Goal: Task Accomplishment & Management: Complete application form

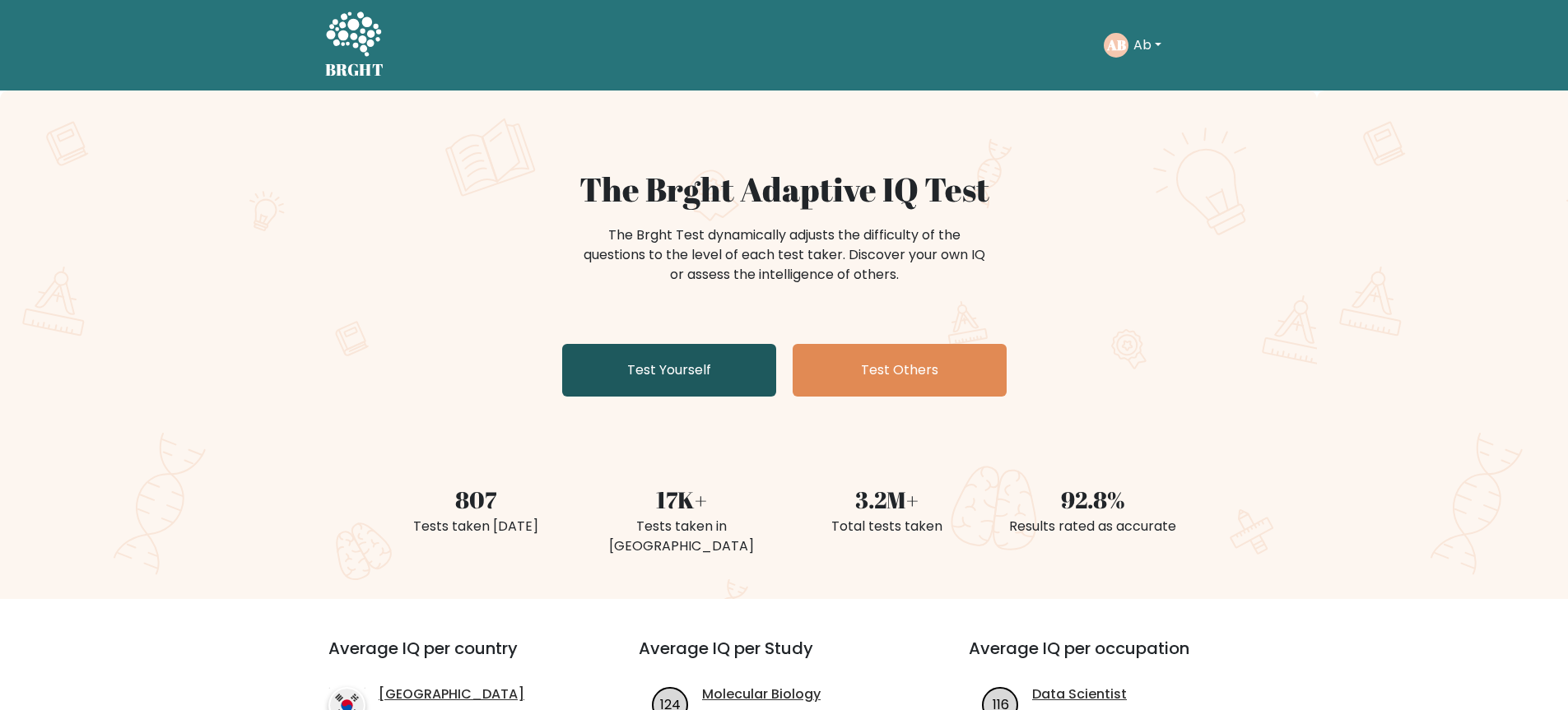
click at [684, 367] on link "Test Yourself" at bounding box center [669, 370] width 214 height 53
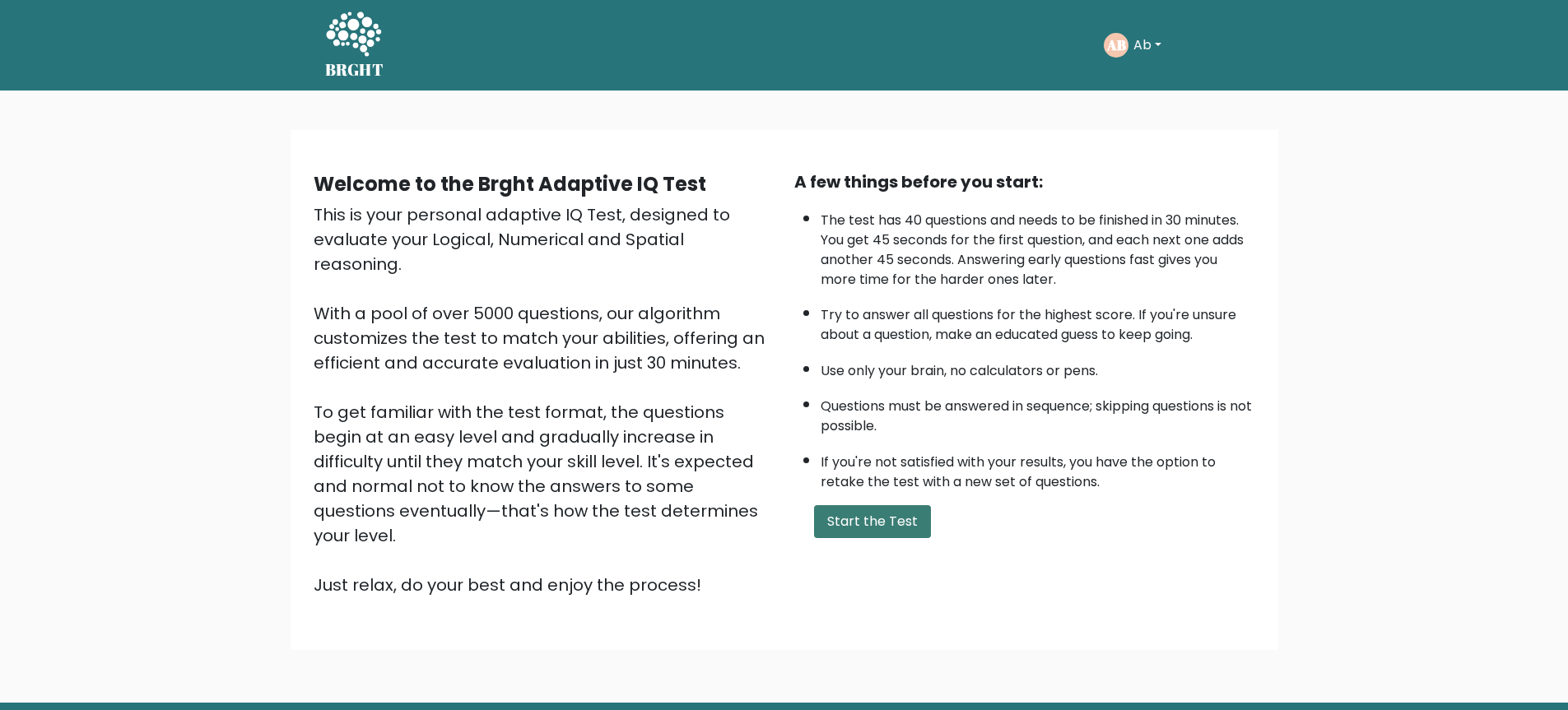
click at [886, 529] on button "Start the Test" at bounding box center [872, 522] width 117 height 33
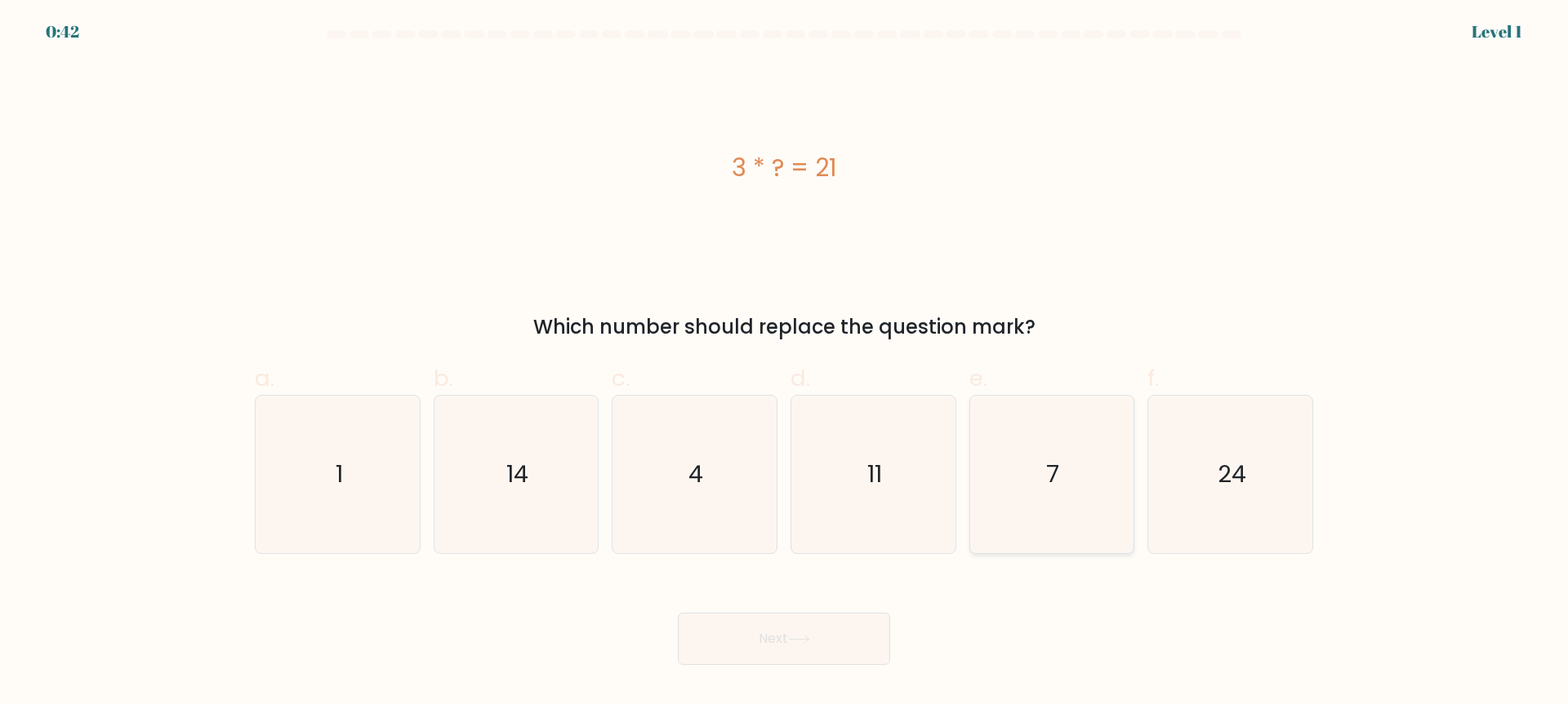
click at [1022, 476] on icon "7" at bounding box center [1050, 474] width 158 height 157
click at [784, 363] on input "e. 7" at bounding box center [784, 358] width 1 height 10
radio input "true"
click at [841, 636] on button "Next" at bounding box center [784, 639] width 213 height 52
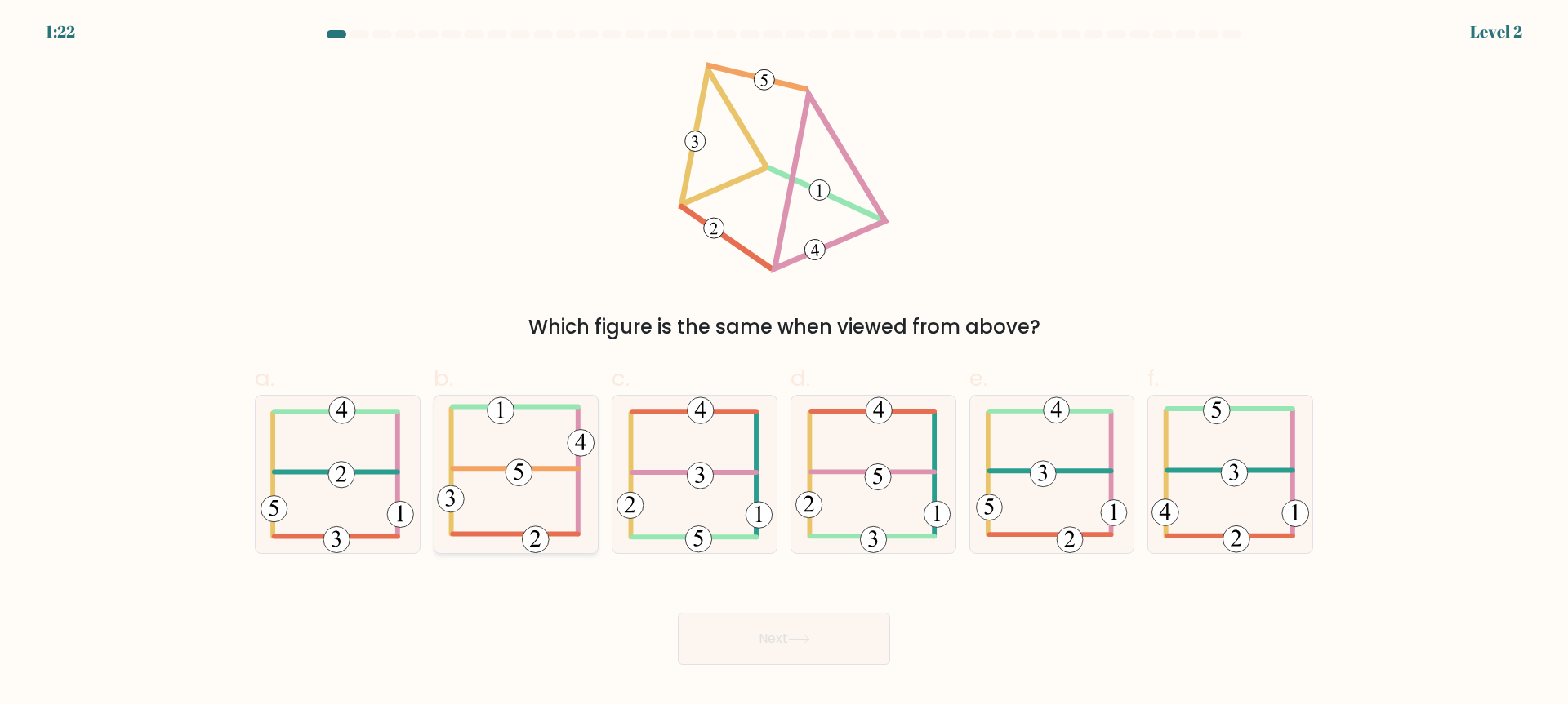
click at [524, 469] on 714 at bounding box center [518, 472] width 27 height 27
click at [784, 363] on input "b." at bounding box center [784, 358] width 1 height 10
radio input "true"
click at [788, 604] on div "Next" at bounding box center [784, 620] width 1078 height 91
click at [799, 635] on icon at bounding box center [799, 639] width 22 height 9
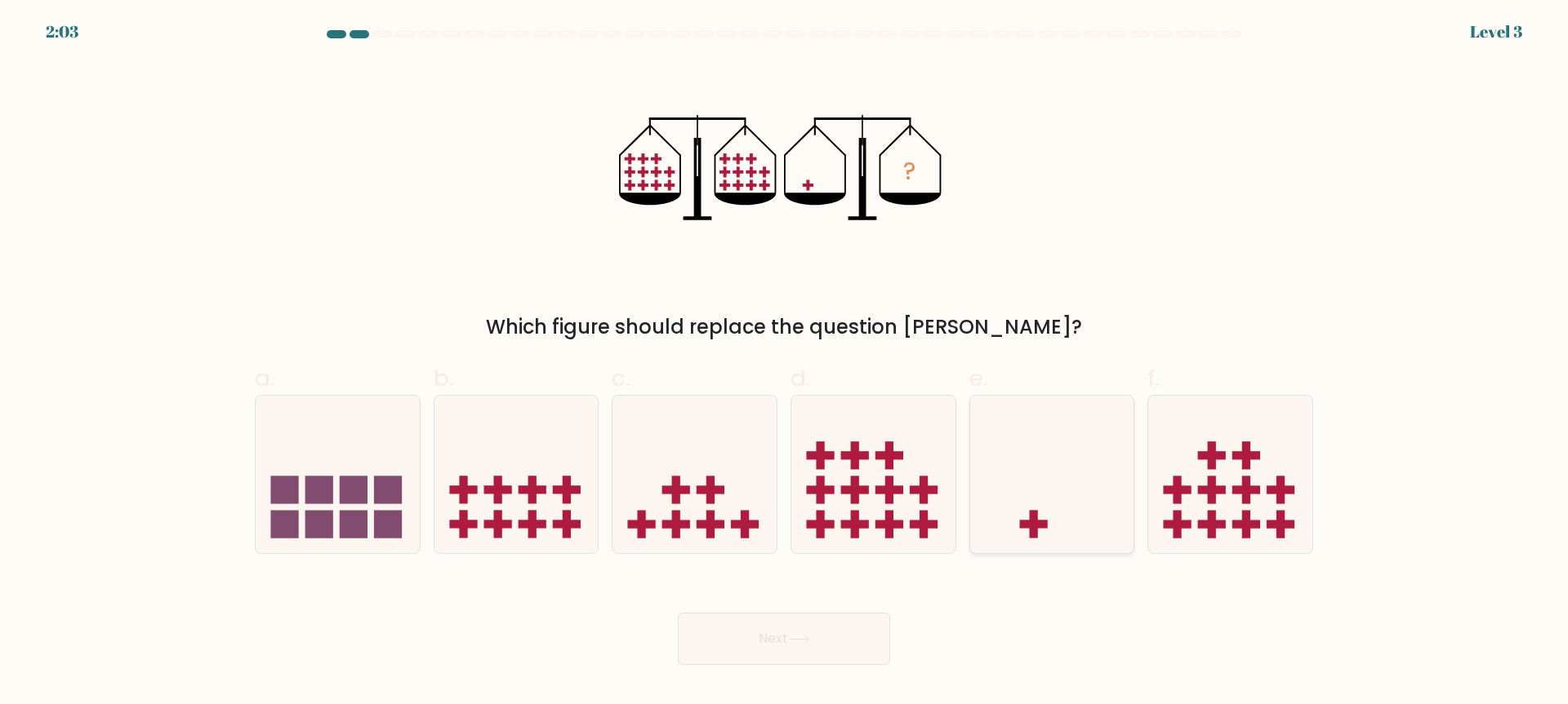
click at [1017, 484] on icon at bounding box center [1052, 474] width 164 height 135
click at [784, 363] on input "e." at bounding box center [784, 358] width 1 height 10
radio input "true"
click at [782, 615] on button "Next" at bounding box center [784, 639] width 213 height 52
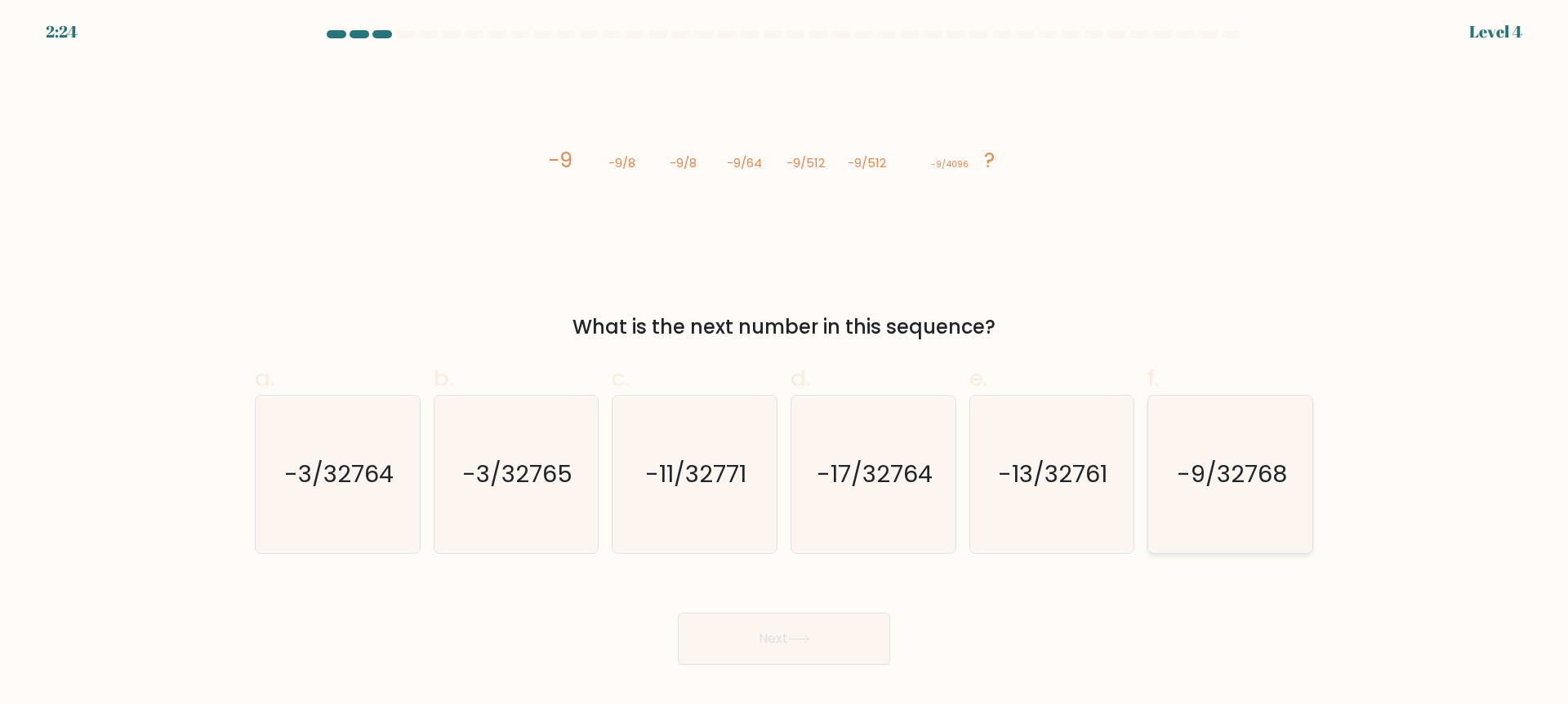
click at [1213, 504] on icon "-9/32768" at bounding box center [1230, 474] width 158 height 157
click at [784, 363] on input "f. -9/32768" at bounding box center [784, 358] width 1 height 10
radio input "true"
click at [734, 630] on button "Next" at bounding box center [784, 639] width 213 height 52
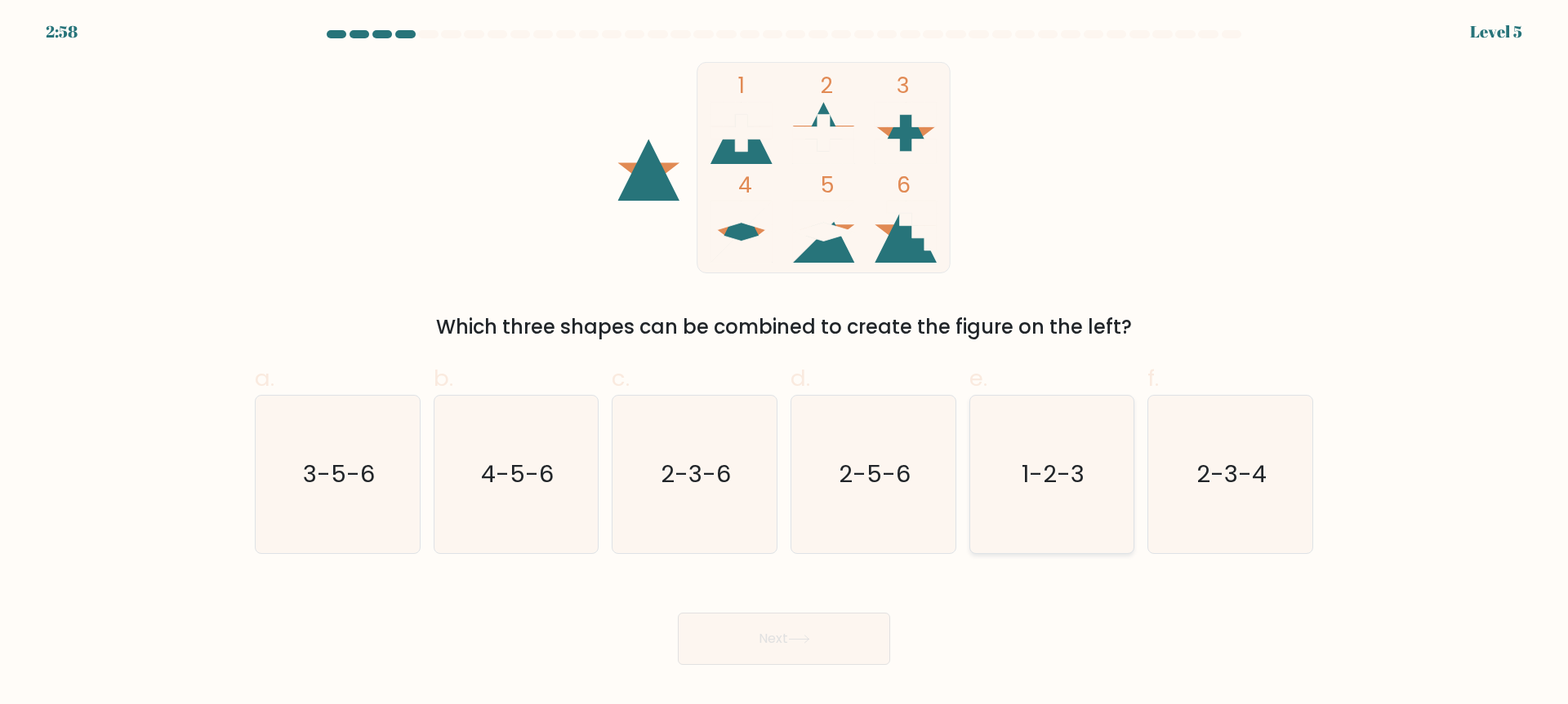
click at [1040, 481] on text "1-2-3" at bounding box center [1052, 475] width 63 height 33
click at [784, 363] on input "e. 1-2-3" at bounding box center [784, 358] width 1 height 10
radio input "true"
click at [856, 614] on button "Next" at bounding box center [784, 639] width 213 height 52
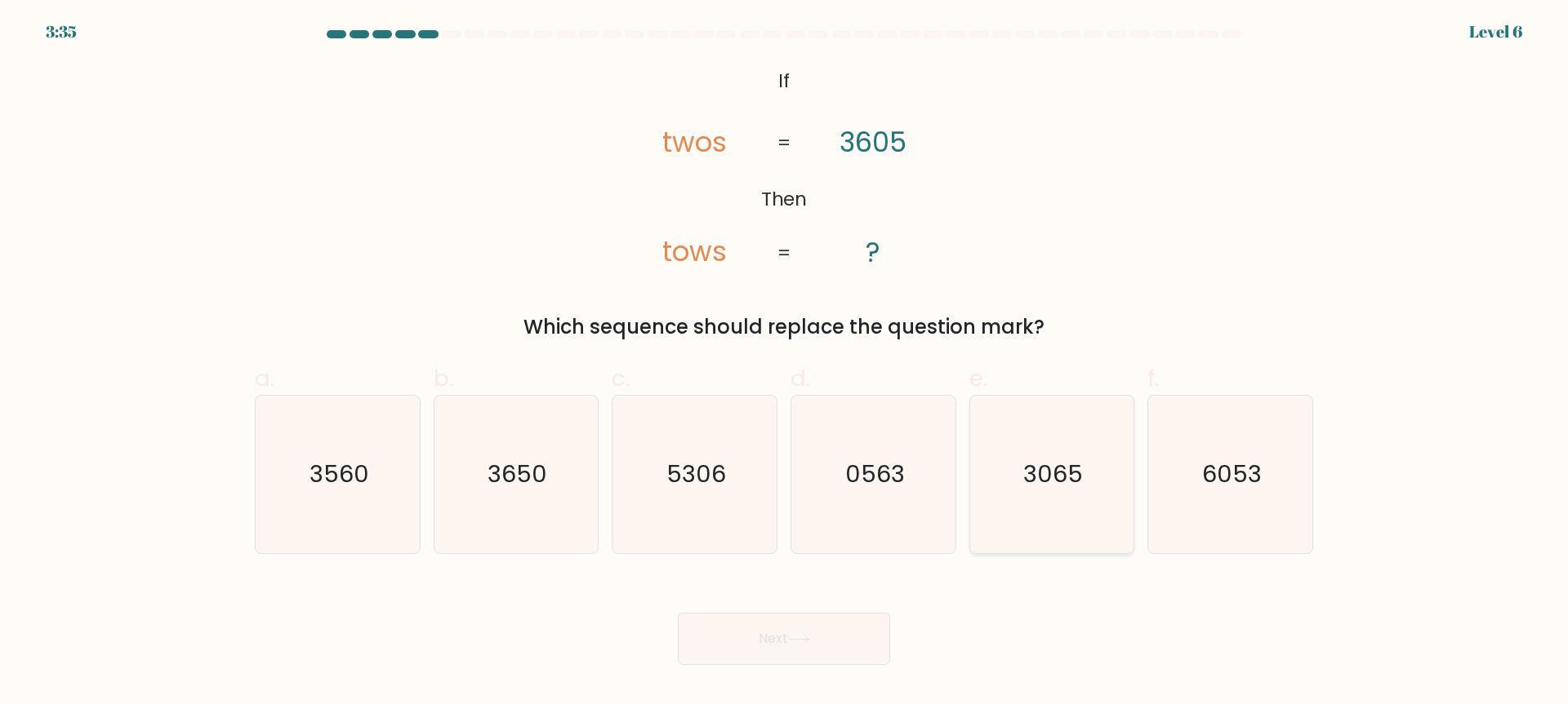
click at [1003, 488] on icon "3065" at bounding box center [1050, 474] width 158 height 157
click at [784, 363] on input "e. 3065" at bounding box center [784, 358] width 1 height 10
radio input "true"
click at [836, 617] on button "Next" at bounding box center [784, 639] width 213 height 52
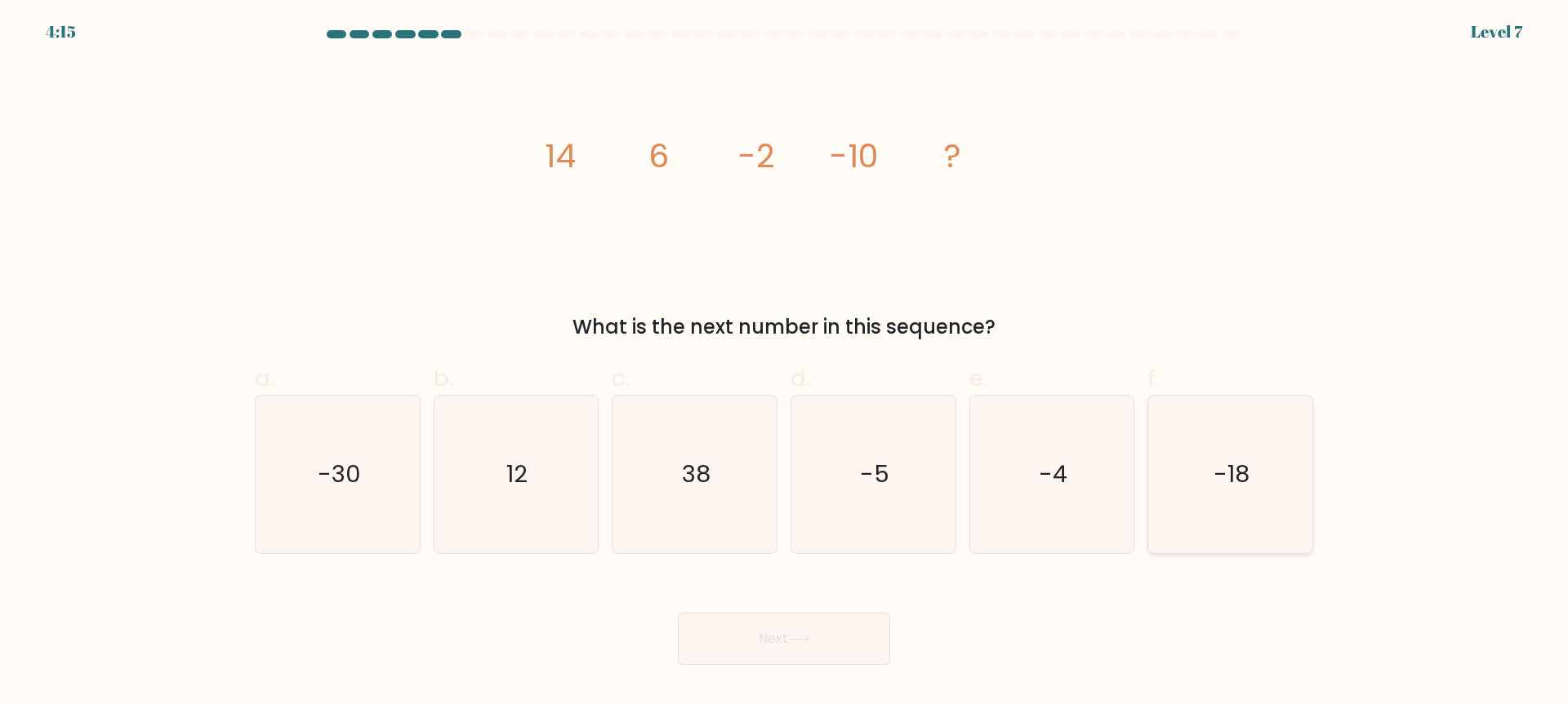
click at [1193, 454] on icon "-18" at bounding box center [1230, 474] width 158 height 157
click at [784, 363] on input "f. -18" at bounding box center [784, 358] width 1 height 10
radio input "true"
click at [869, 625] on button "Next" at bounding box center [784, 639] width 213 height 52
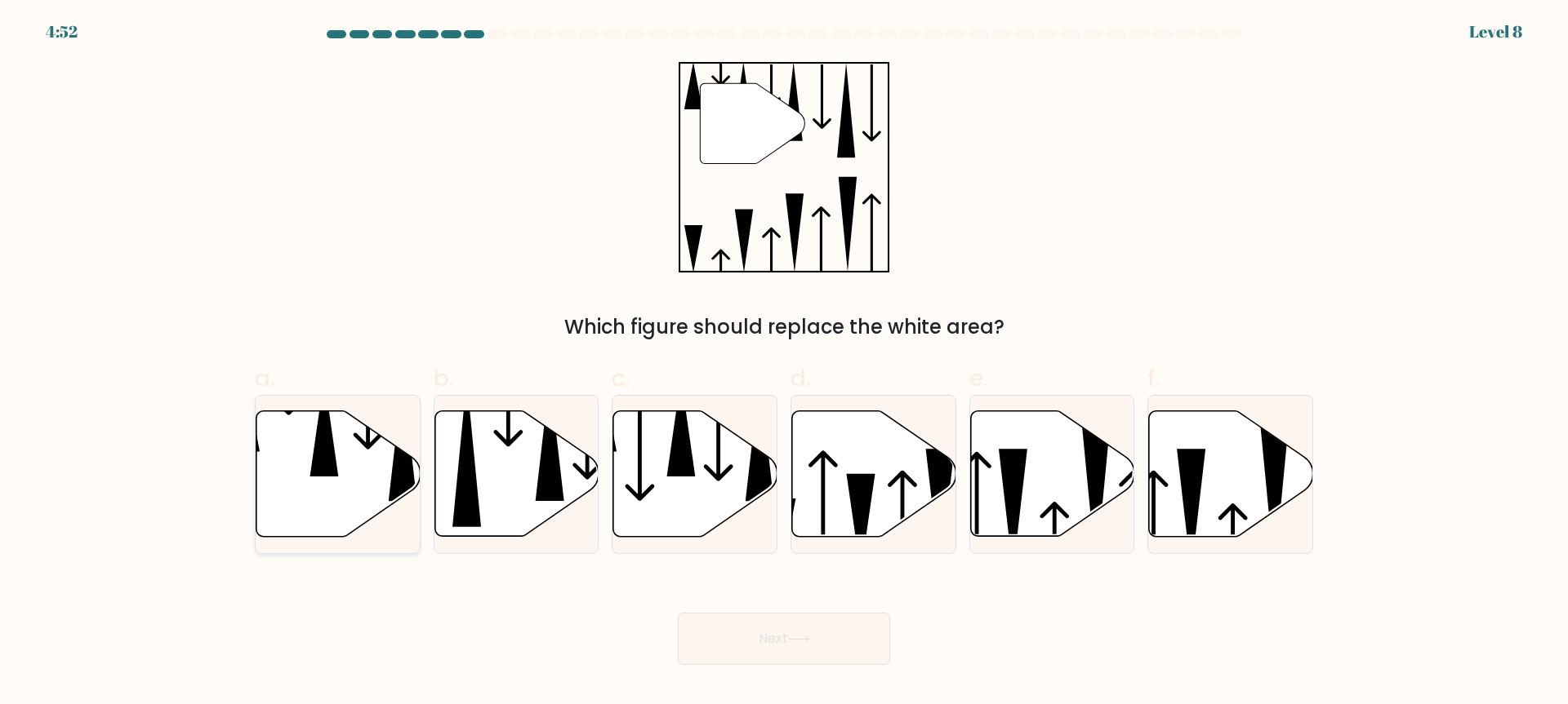
click at [366, 442] on icon at bounding box center [369, 416] width 29 height 68
click at [784, 363] on input "a." at bounding box center [784, 358] width 1 height 10
radio input "true"
click at [898, 634] on div "Next" at bounding box center [784, 620] width 1078 height 91
click at [853, 632] on button "Next" at bounding box center [784, 639] width 213 height 52
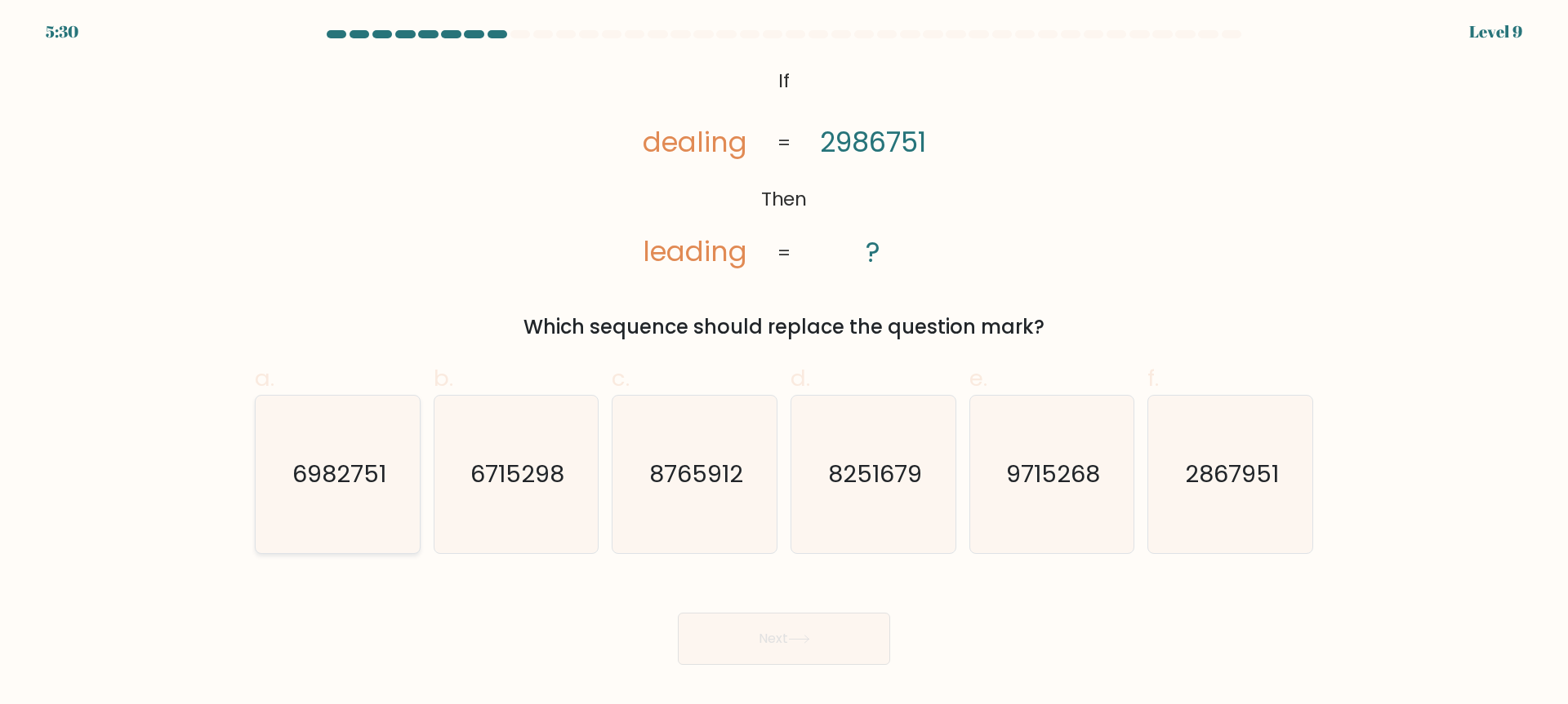
click at [289, 475] on icon "6982751" at bounding box center [338, 474] width 158 height 157
click at [784, 363] on input "a. 6982751" at bounding box center [784, 358] width 1 height 10
radio input "true"
click at [718, 633] on button "Next" at bounding box center [784, 639] width 213 height 52
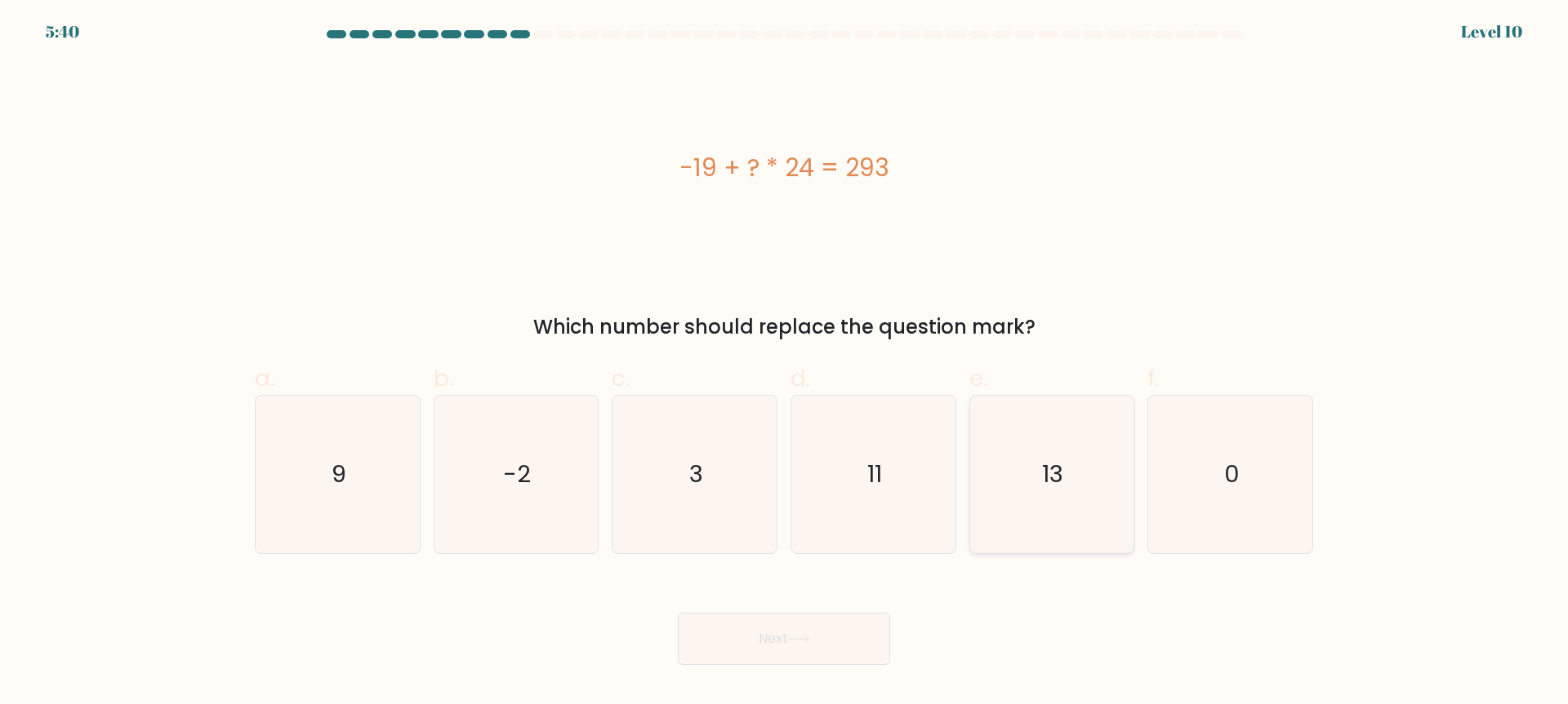
click at [1009, 481] on icon "13" at bounding box center [1050, 474] width 158 height 157
click at [784, 363] on input "e. 13" at bounding box center [784, 358] width 1 height 10
radio input "true"
click at [797, 635] on icon at bounding box center [799, 639] width 22 height 9
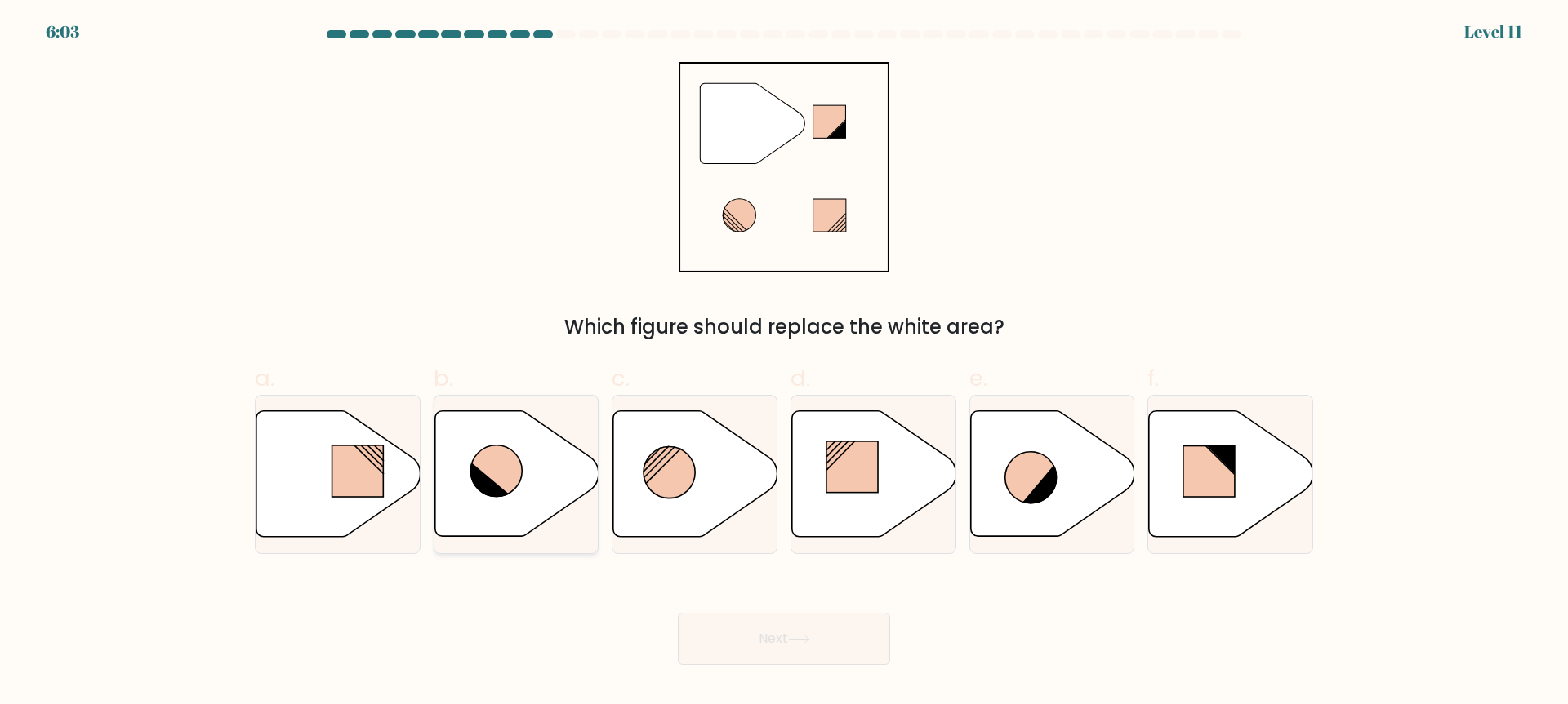
click at [529, 534] on icon at bounding box center [517, 474] width 164 height 128
click at [784, 363] on input "b." at bounding box center [784, 358] width 1 height 10
radio input "true"
click at [794, 644] on button "Next" at bounding box center [784, 639] width 213 height 52
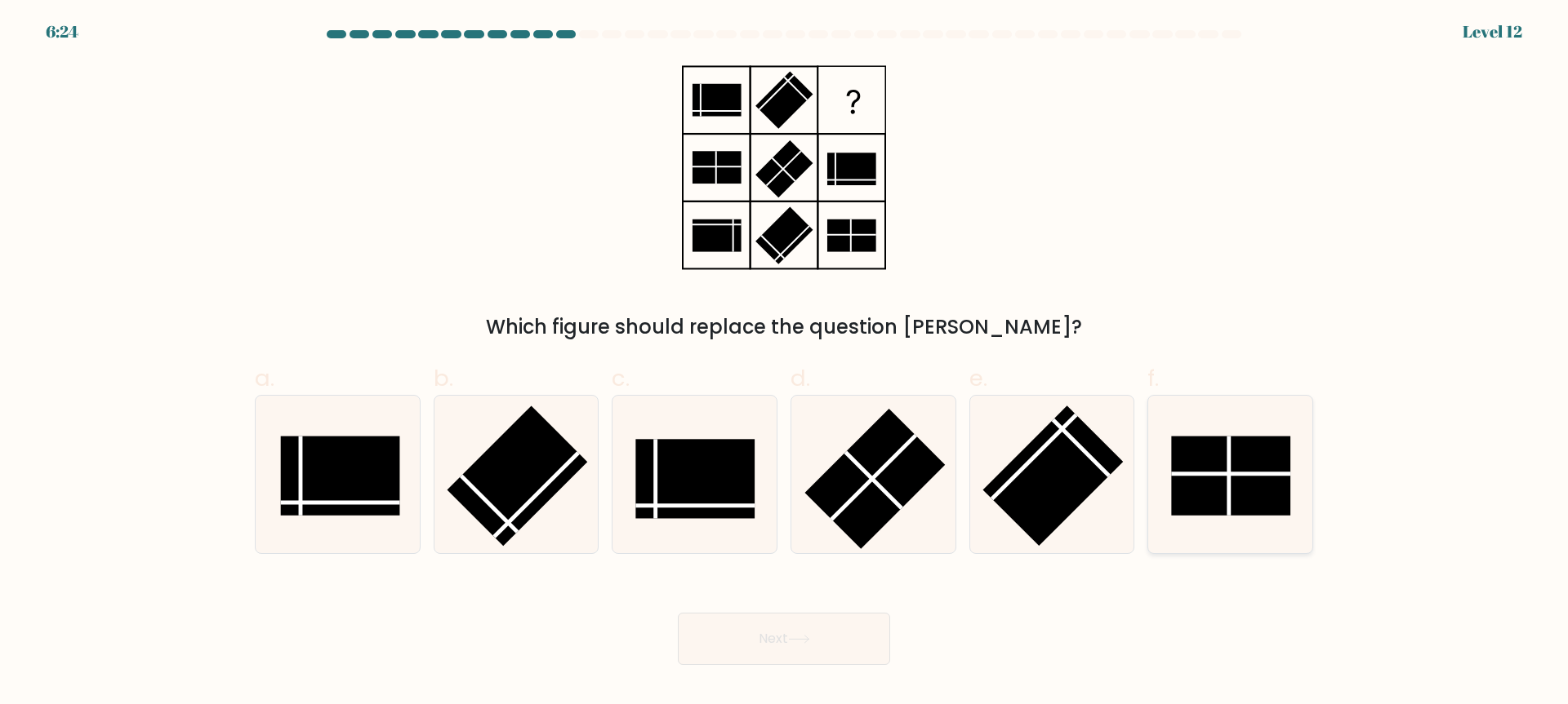
click at [1220, 483] on rect at bounding box center [1230, 476] width 119 height 79
click at [784, 363] on input "f." at bounding box center [784, 358] width 1 height 10
radio input "true"
click at [859, 627] on button "Next" at bounding box center [784, 639] width 213 height 52
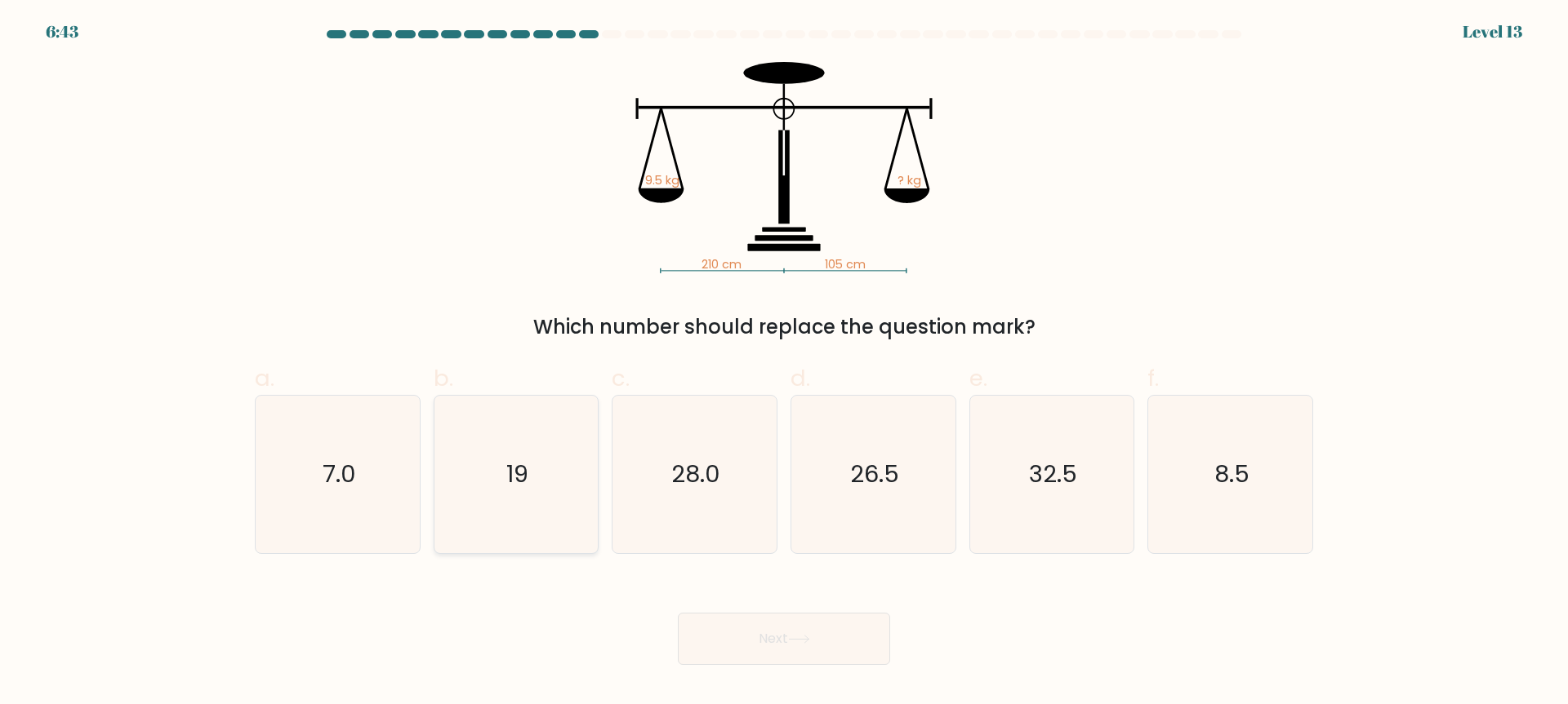
click at [525, 459] on text "19" at bounding box center [518, 475] width 22 height 33
click at [784, 363] on input "b. 19" at bounding box center [784, 358] width 1 height 10
radio input "true"
click at [871, 628] on button "Next" at bounding box center [784, 639] width 213 height 52
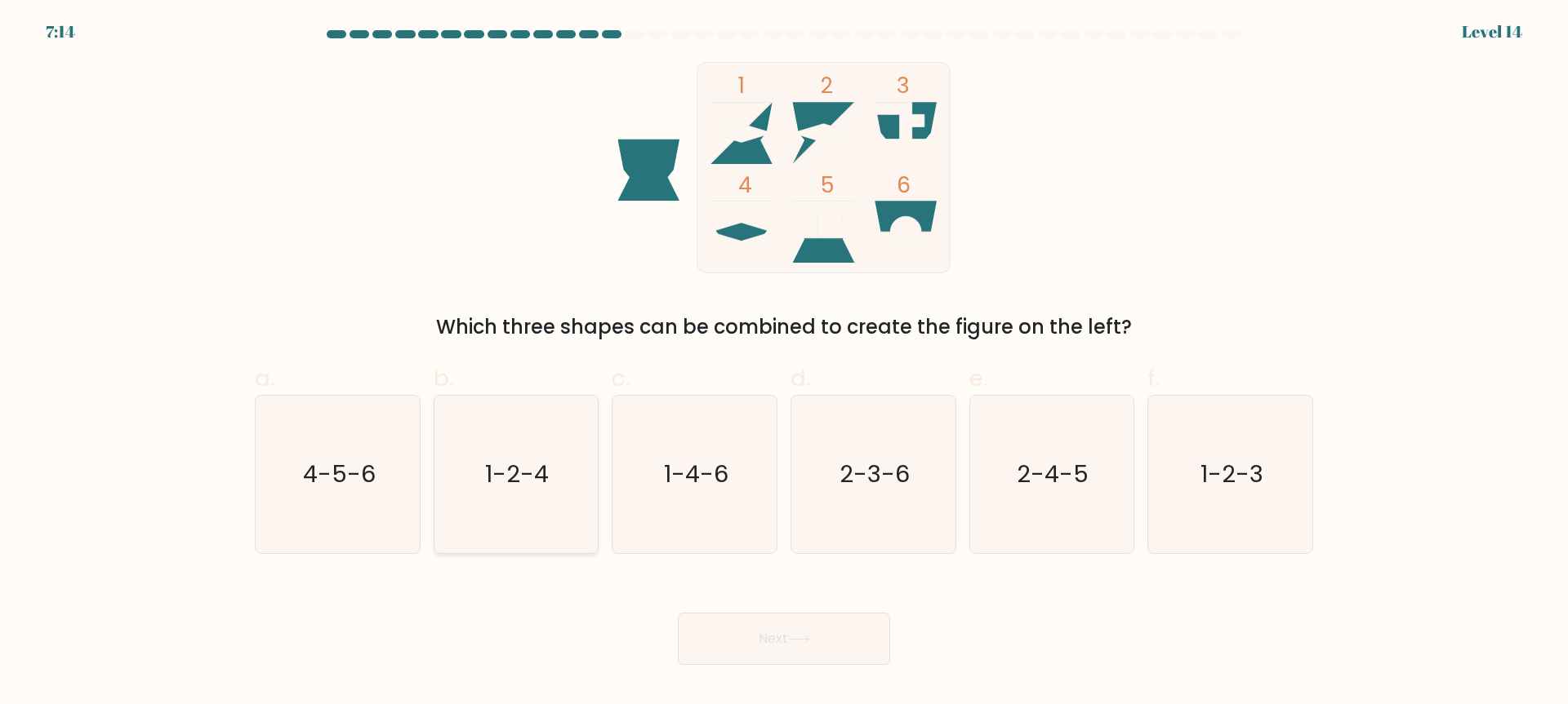
click at [471, 466] on icon "1-2-4" at bounding box center [515, 474] width 158 height 157
click at [784, 363] on input "b. 1-2-4" at bounding box center [784, 358] width 1 height 10
radio input "true"
click at [764, 639] on button "Next" at bounding box center [784, 639] width 213 height 52
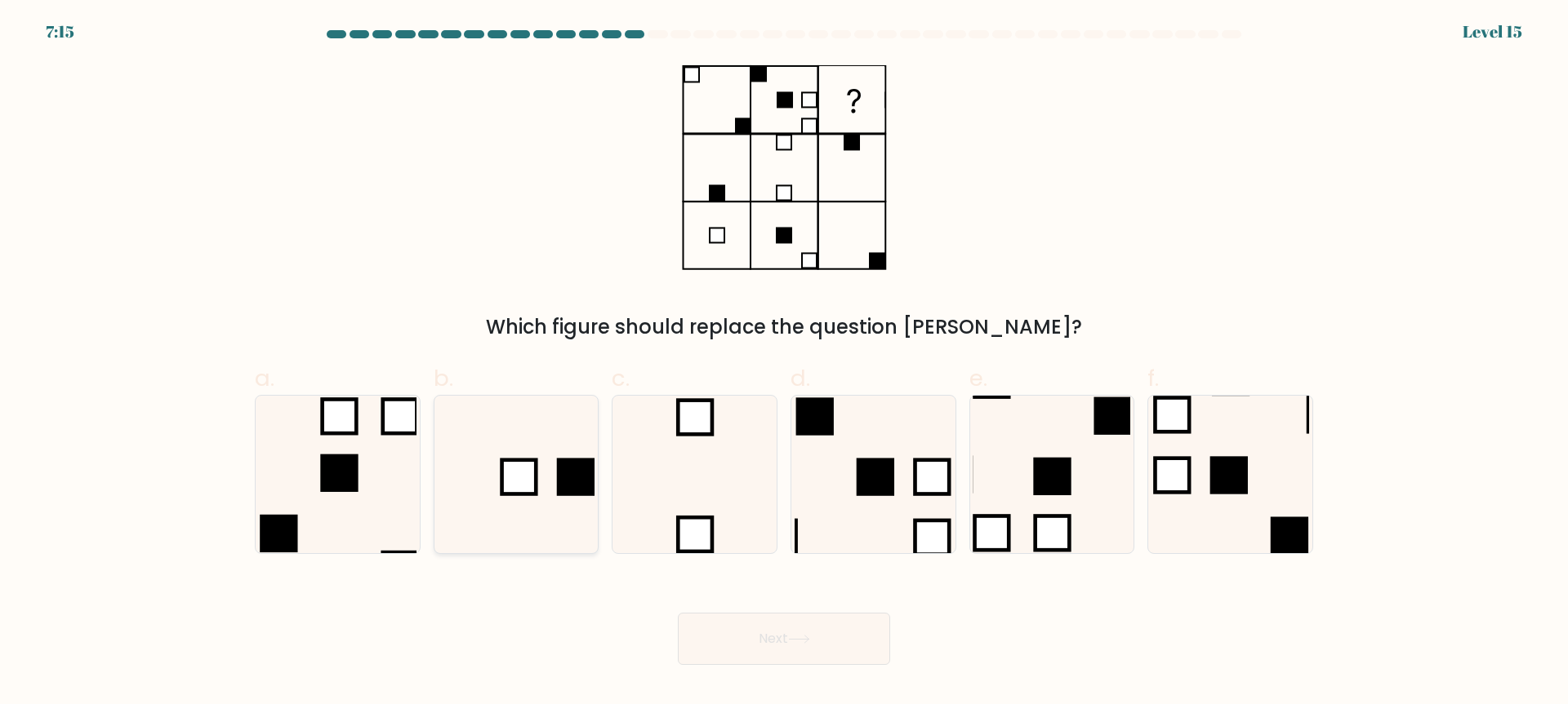
click at [515, 517] on icon at bounding box center [515, 474] width 158 height 157
click at [784, 363] on input "b." at bounding box center [784, 358] width 1 height 10
radio input "true"
click at [746, 640] on button "Next" at bounding box center [784, 639] width 213 height 52
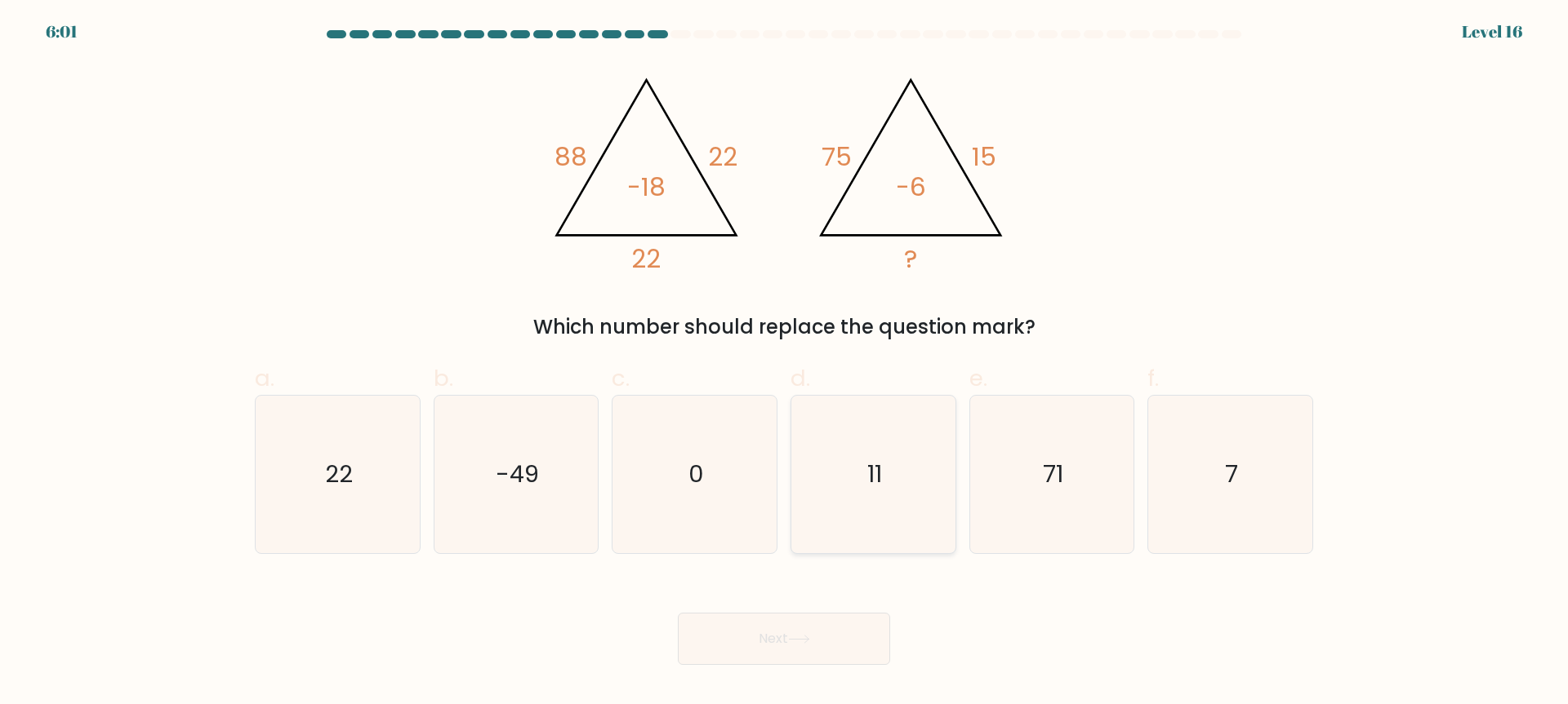
click at [878, 453] on icon "11" at bounding box center [873, 474] width 158 height 157
click at [784, 363] on input "d. 11" at bounding box center [784, 358] width 1 height 10
radio input "true"
click at [829, 642] on button "Next" at bounding box center [784, 639] width 213 height 52
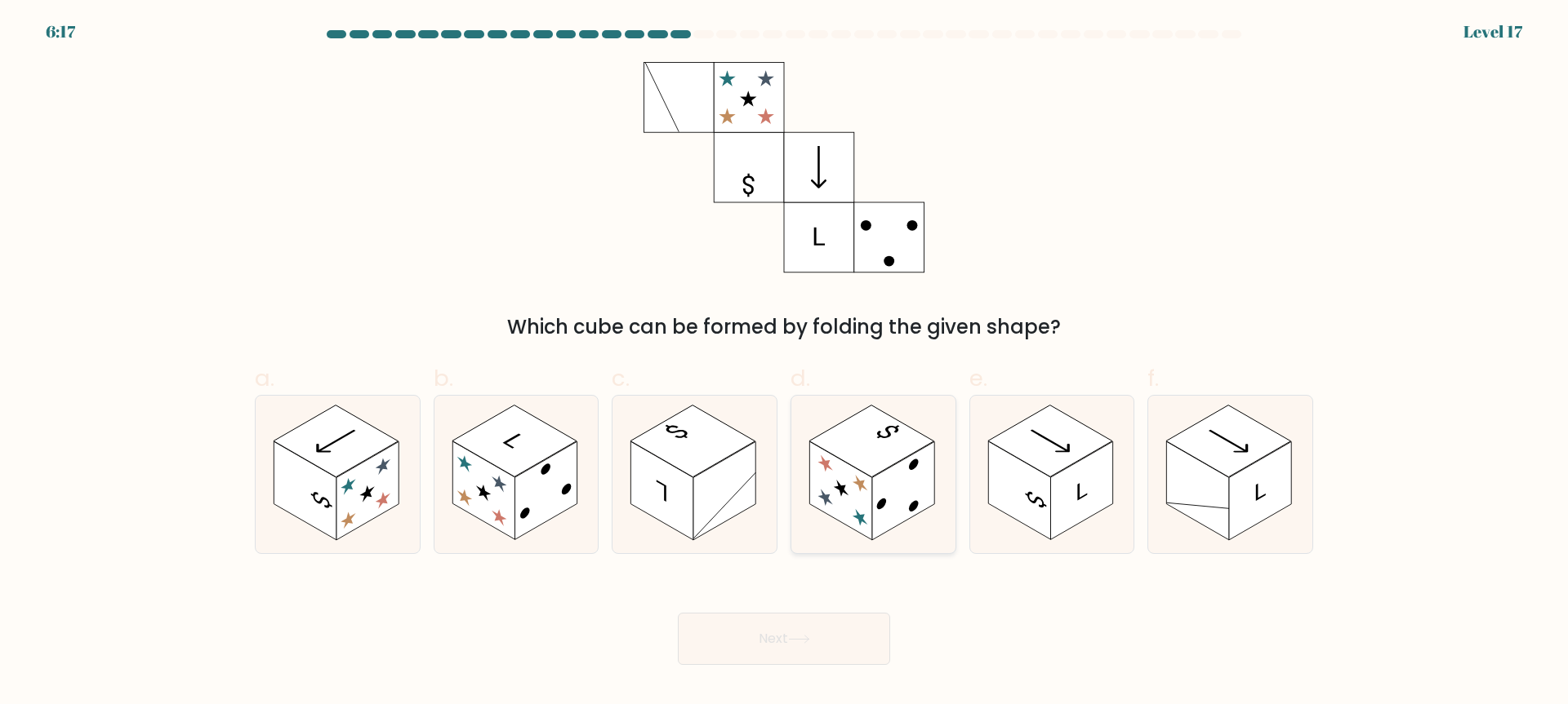
click at [819, 433] on icon at bounding box center [873, 474] width 164 height 157
click at [784, 363] on input "d." at bounding box center [784, 358] width 1 height 10
radio input "true"
click at [1015, 434] on rect at bounding box center [1050, 441] width 125 height 71
click at [784, 363] on input "e." at bounding box center [784, 358] width 1 height 10
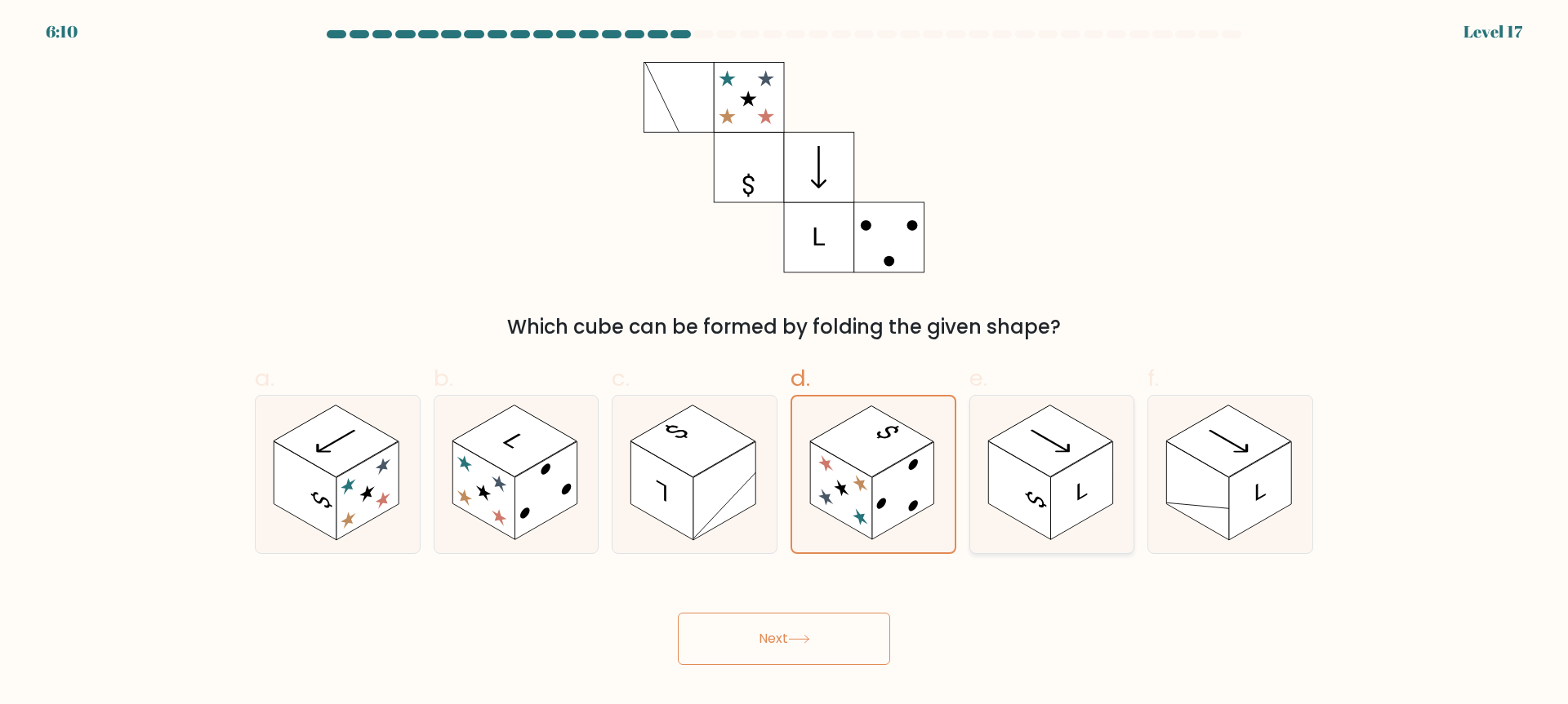
radio input "true"
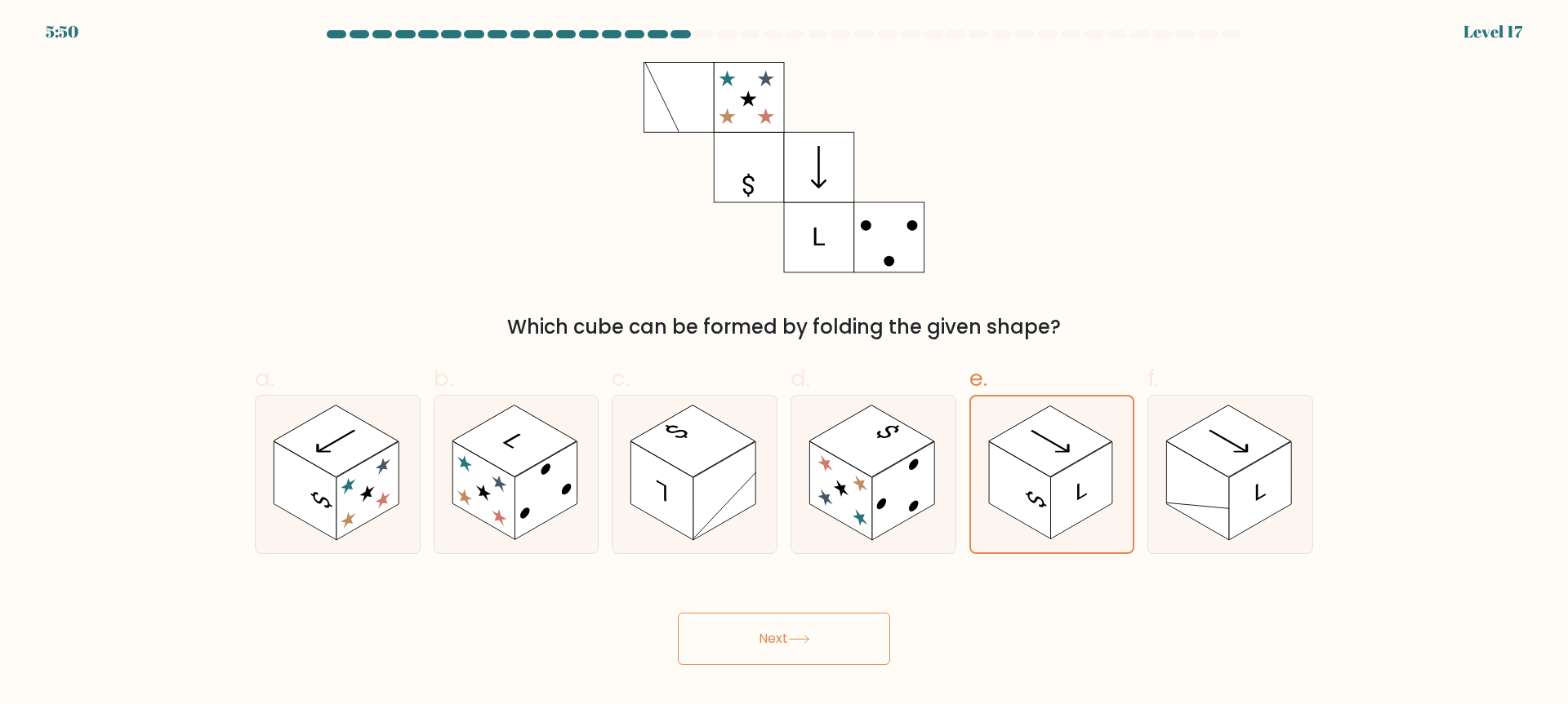
click at [836, 630] on button "Next" at bounding box center [784, 639] width 213 height 52
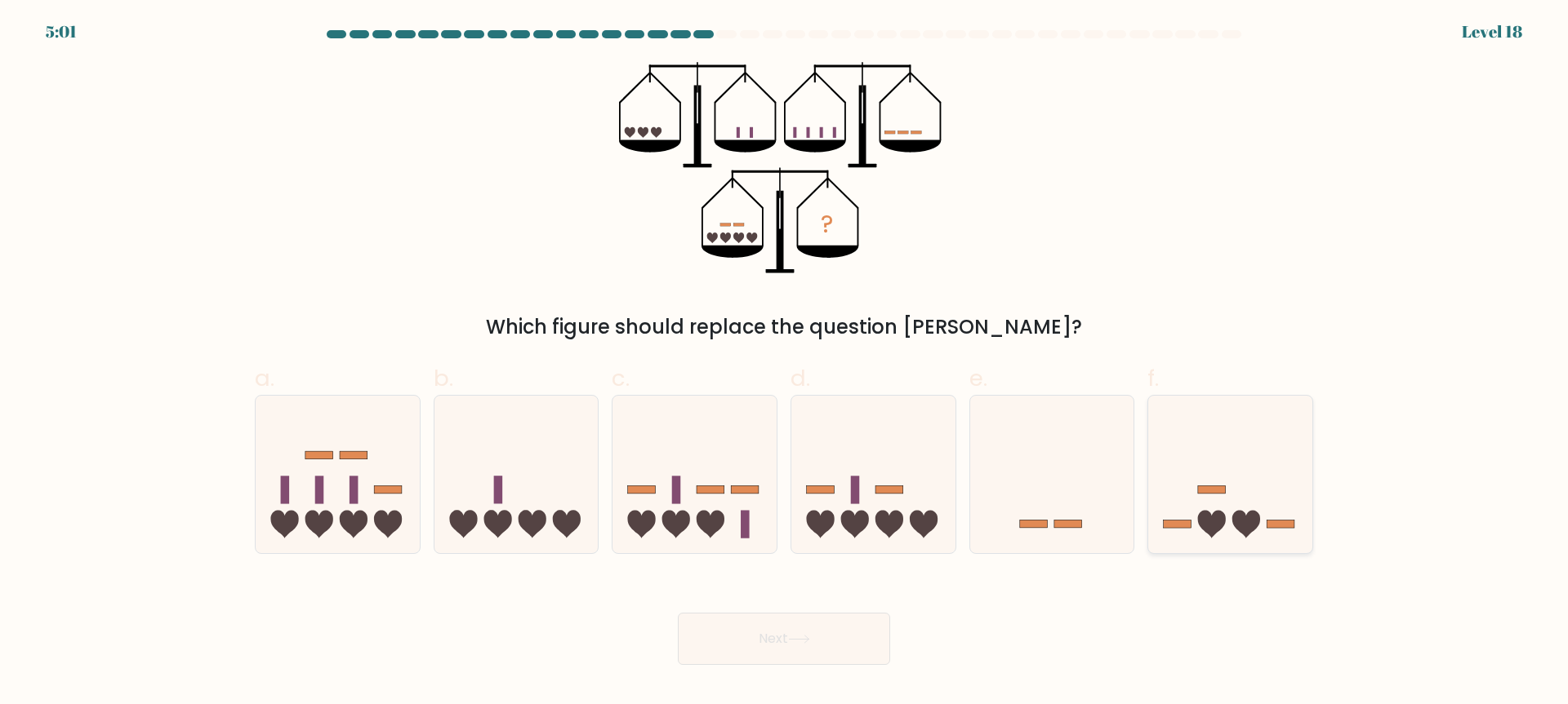
click at [1255, 511] on icon at bounding box center [1246, 524] width 28 height 28
click at [784, 363] on input "f." at bounding box center [784, 358] width 1 height 10
radio input "true"
click at [750, 637] on button "Next" at bounding box center [784, 639] width 213 height 52
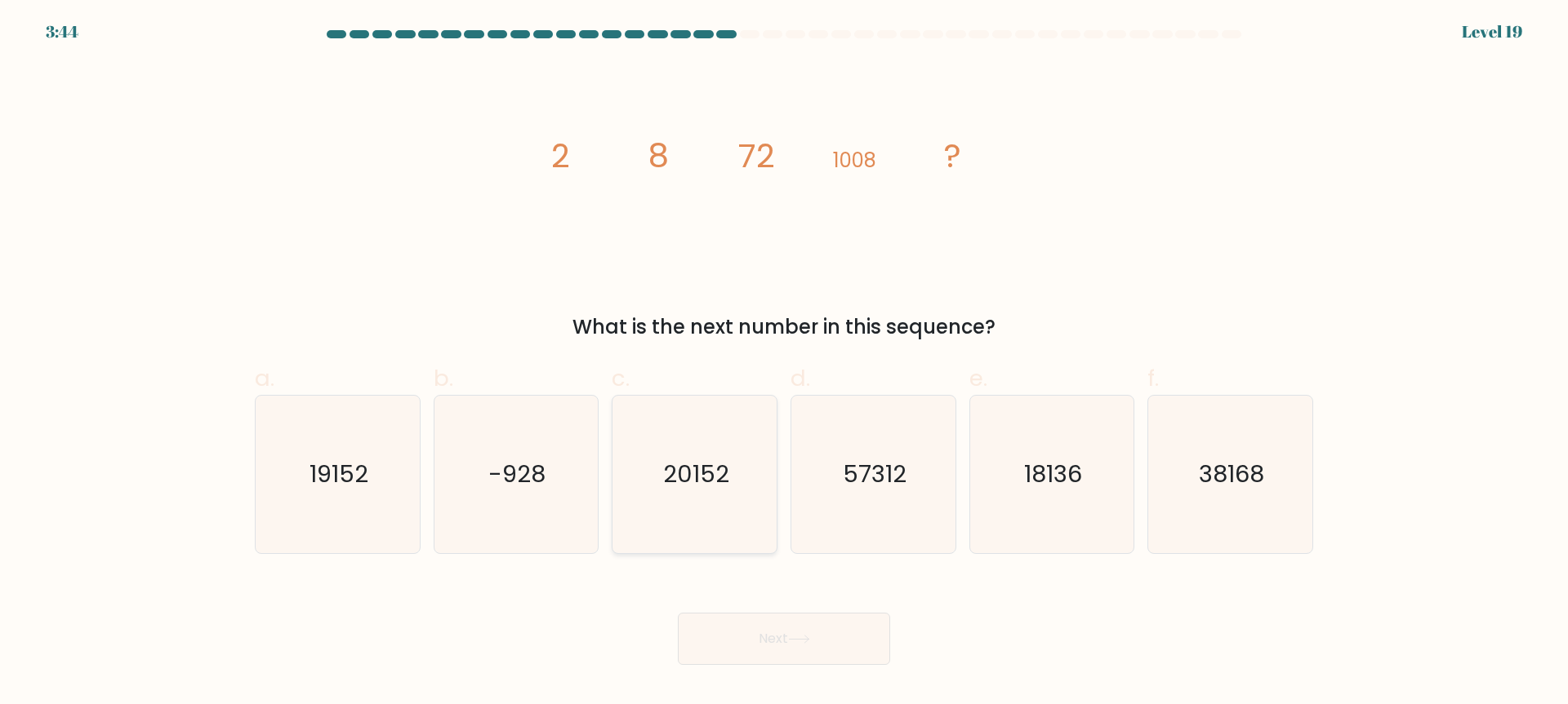
click at [666, 452] on icon "20152" at bounding box center [694, 474] width 158 height 157
click at [784, 363] on input "c. 20152" at bounding box center [784, 358] width 1 height 10
radio input "true"
click at [666, 452] on icon "20152" at bounding box center [694, 474] width 156 height 156
click at [784, 363] on input "c. 20152" at bounding box center [784, 358] width 1 height 10
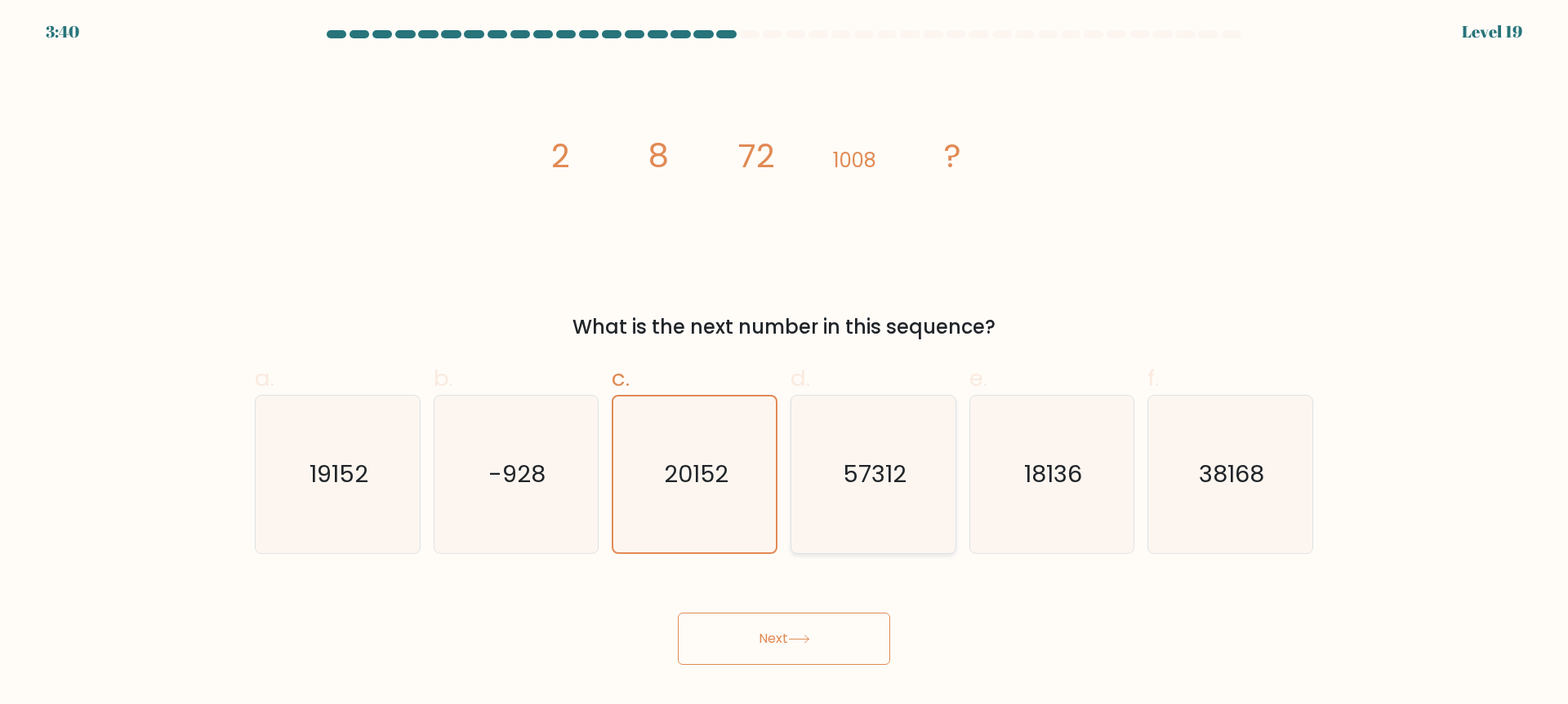
click at [846, 478] on text "57312" at bounding box center [875, 475] width 64 height 33
click at [784, 363] on input "d. 57312" at bounding box center [784, 358] width 1 height 10
radio input "true"
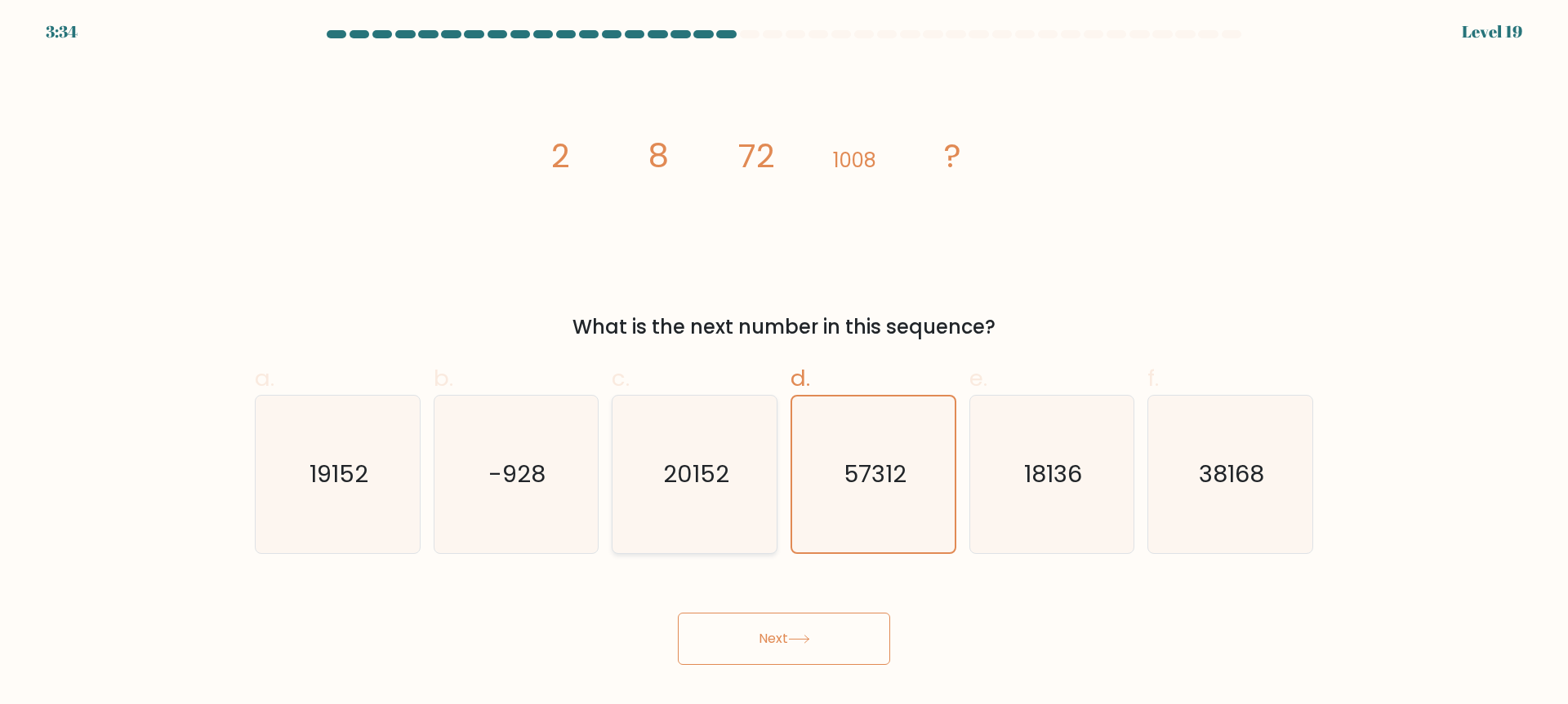
click at [731, 483] on icon "20152" at bounding box center [694, 474] width 158 height 157
click at [784, 363] on input "c. 20152" at bounding box center [784, 358] width 1 height 10
radio input "true"
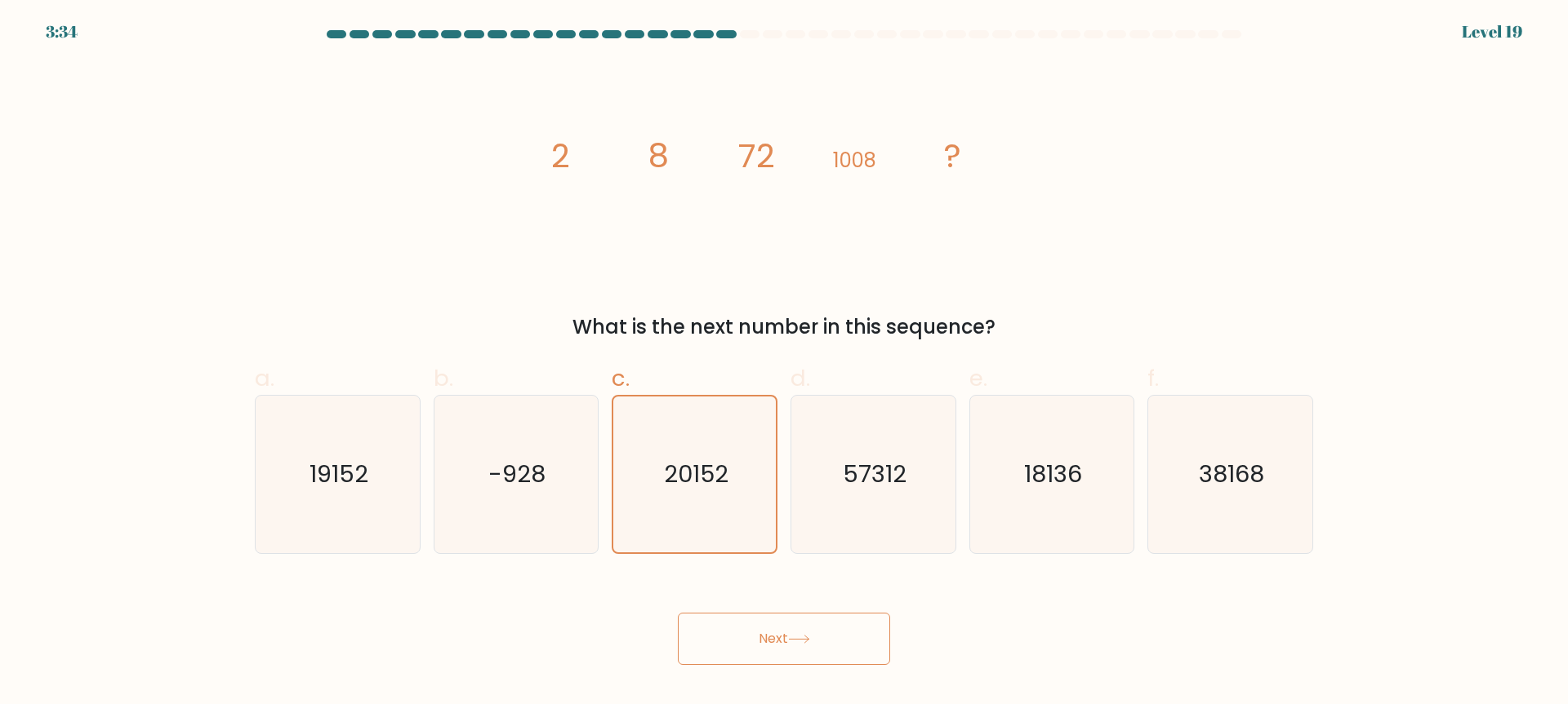
click at [800, 646] on button "Next" at bounding box center [784, 639] width 213 height 52
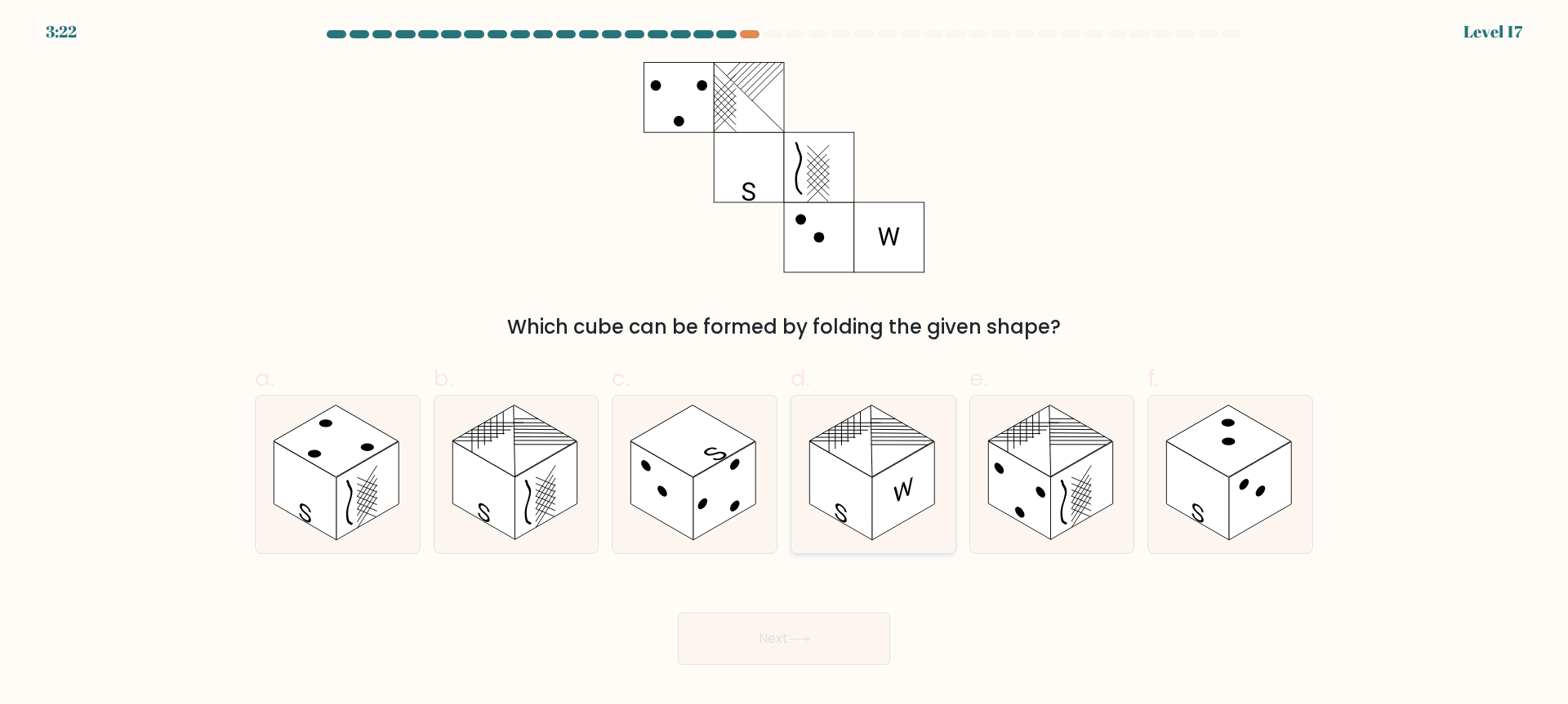
click at [873, 482] on rect at bounding box center [903, 491] width 62 height 99
click at [784, 363] on input "d." at bounding box center [784, 358] width 1 height 10
radio input "true"
click at [1042, 503] on rect at bounding box center [1019, 491] width 62 height 99
click at [784, 363] on input "e." at bounding box center [784, 358] width 1 height 10
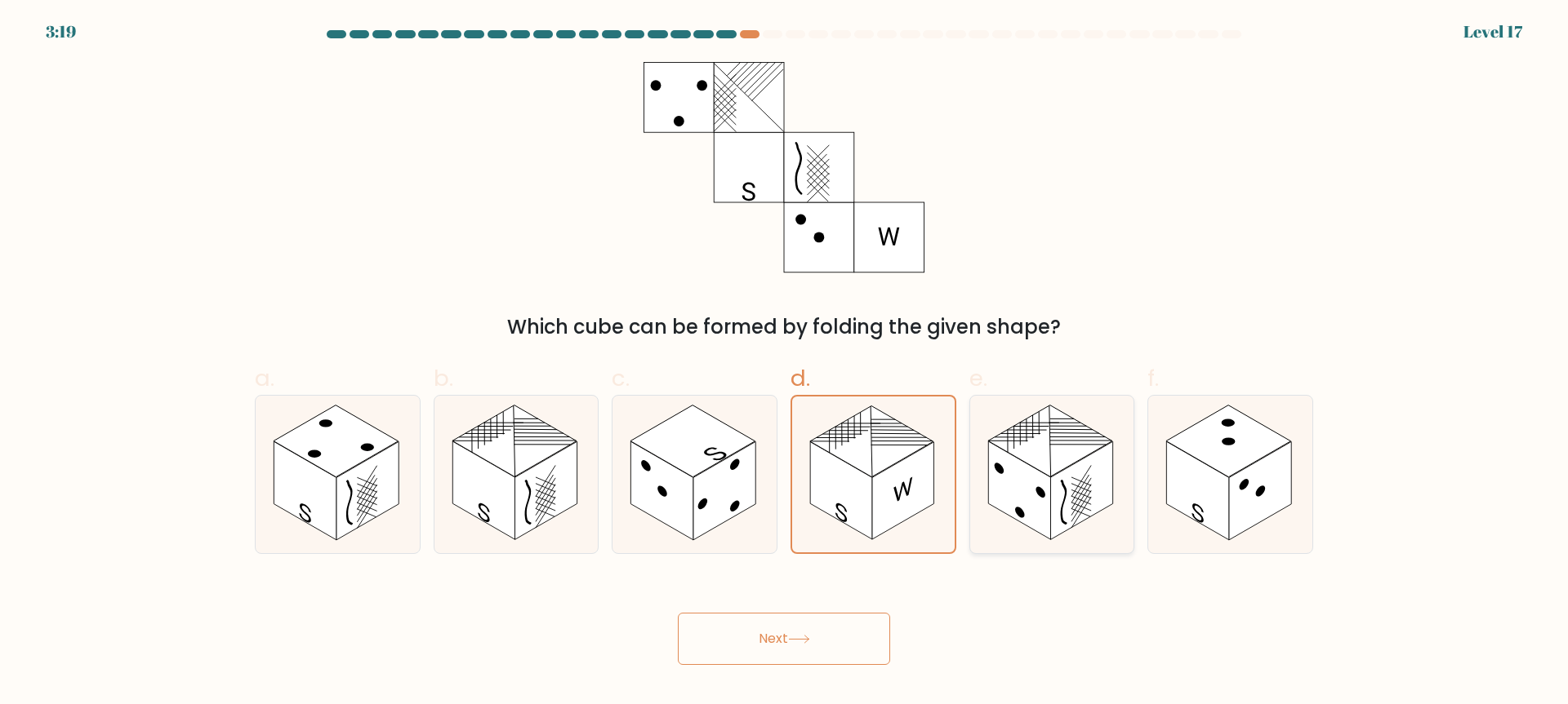
radio input "true"
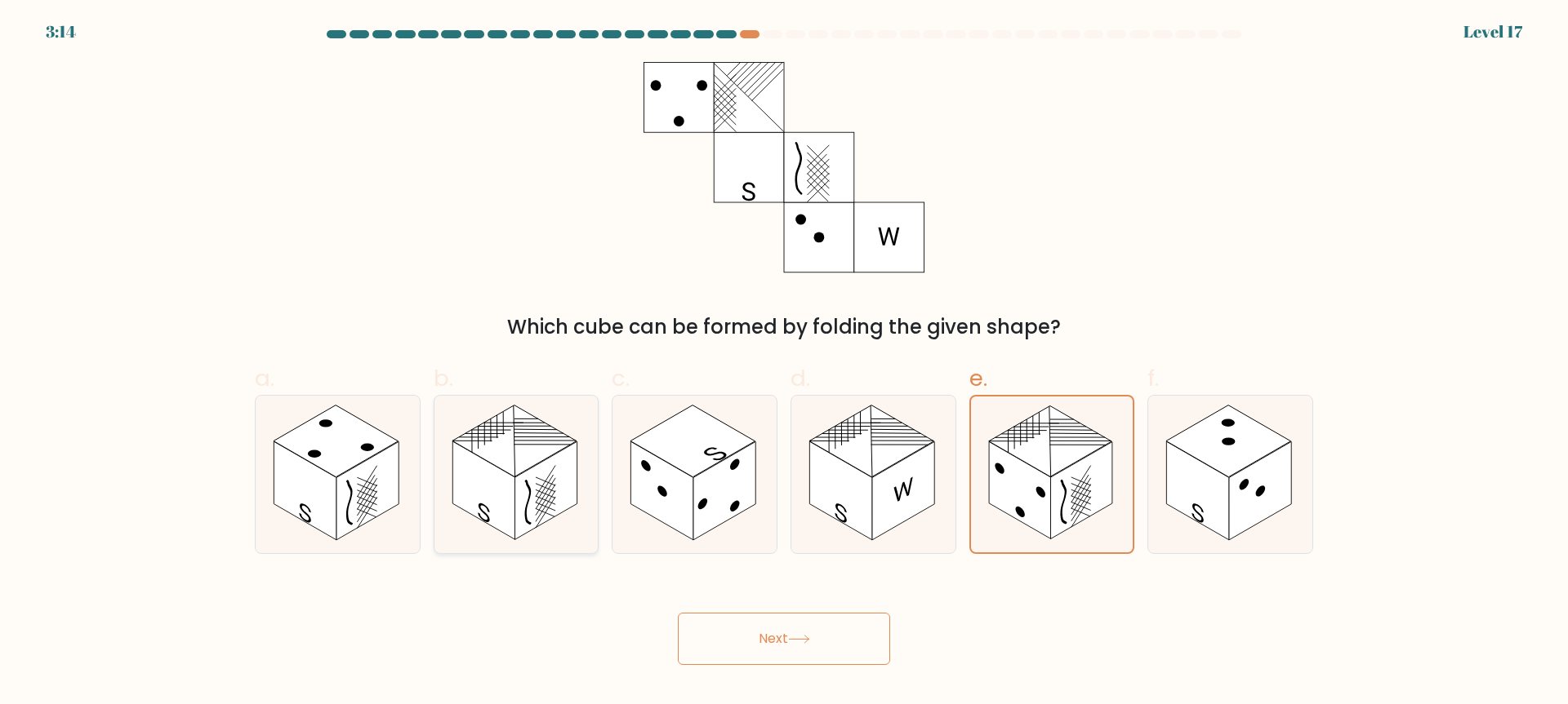
click at [523, 488] on rect at bounding box center [545, 491] width 62 height 99
click at [784, 363] on input "b." at bounding box center [784, 358] width 1 height 10
radio input "true"
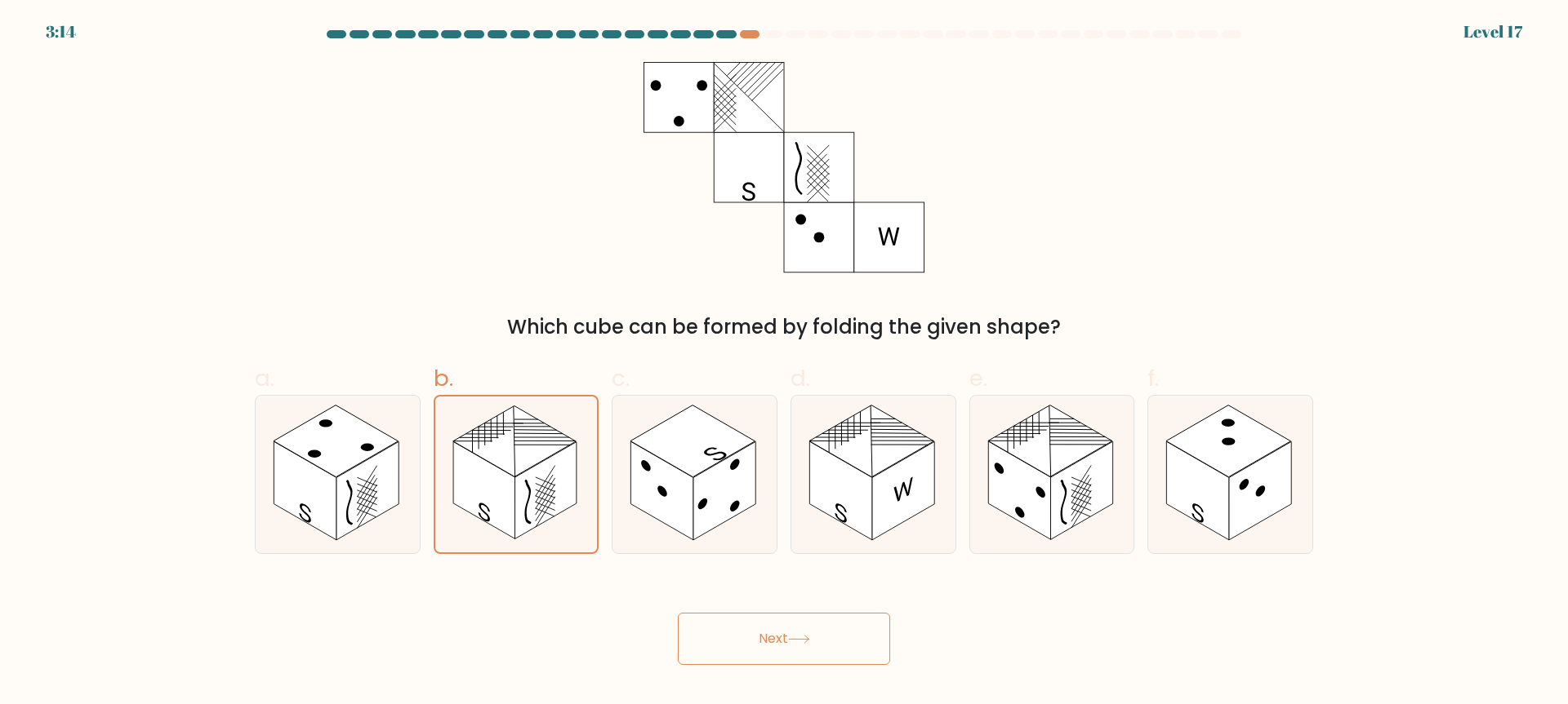
click at [757, 623] on button "Next" at bounding box center [784, 639] width 213 height 52
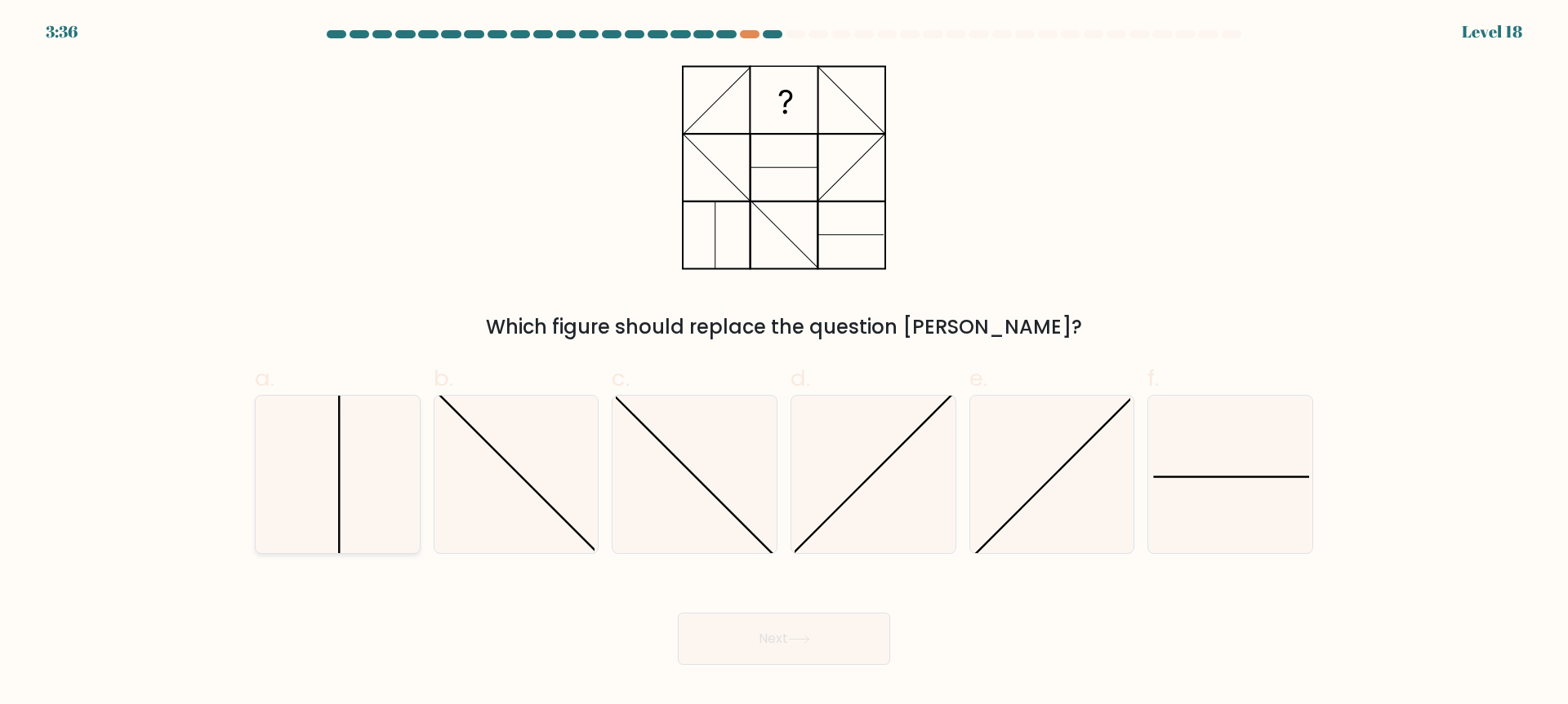
click at [395, 497] on icon at bounding box center [338, 474] width 158 height 157
click at [784, 363] on input "a." at bounding box center [784, 358] width 1 height 10
radio input "true"
click at [732, 637] on button "Next" at bounding box center [784, 639] width 213 height 52
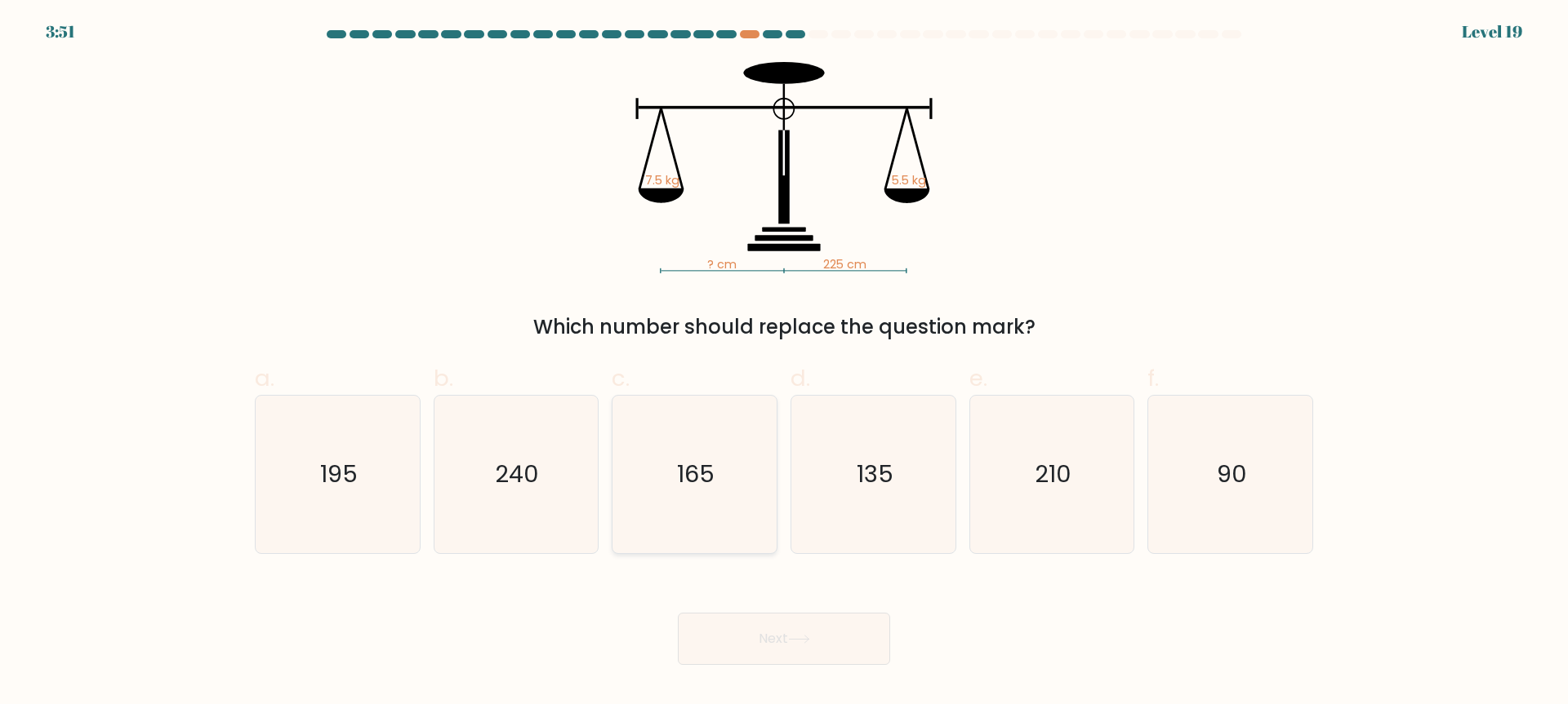
click at [719, 450] on icon "165" at bounding box center [694, 474] width 158 height 157
click at [784, 363] on input "c. 165" at bounding box center [784, 358] width 1 height 10
radio input "true"
click at [793, 652] on button "Next" at bounding box center [784, 639] width 213 height 52
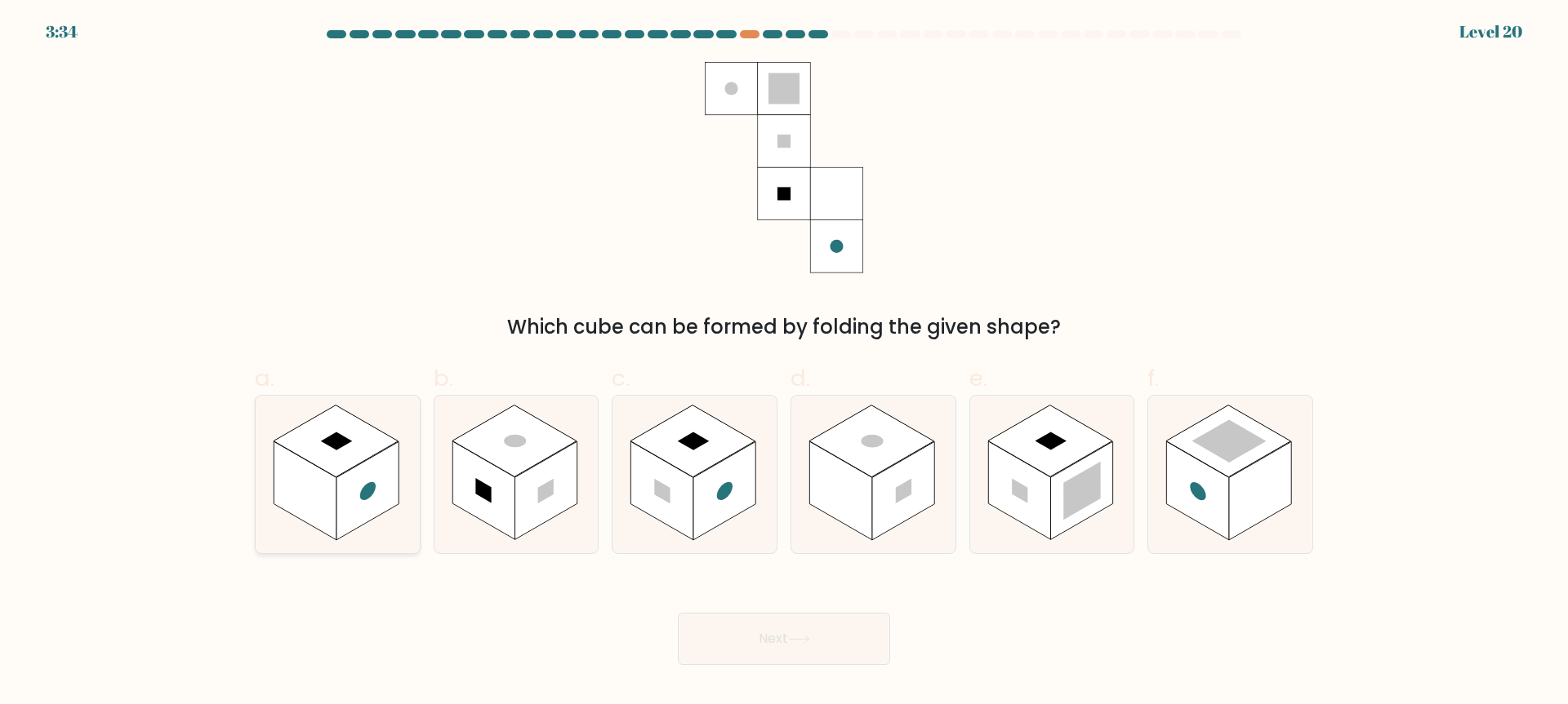
click at [343, 442] on rect at bounding box center [337, 442] width 32 height 18
click at [784, 363] on input "a." at bounding box center [784, 358] width 1 height 10
radio input "true"
click at [738, 633] on button "Next" at bounding box center [784, 639] width 213 height 52
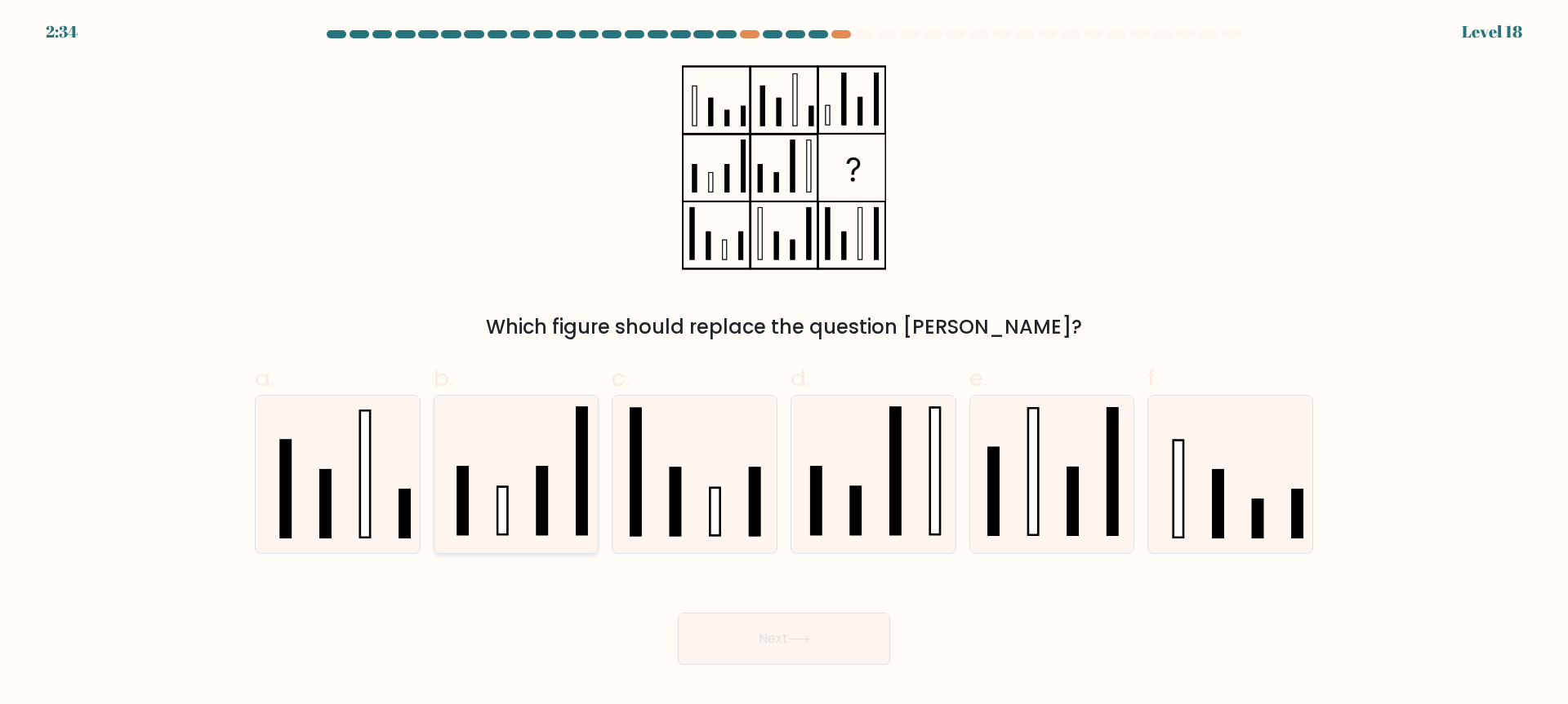
click at [483, 492] on icon at bounding box center [515, 474] width 158 height 157
click at [784, 363] on input "b." at bounding box center [784, 358] width 1 height 10
radio input "true"
click at [707, 617] on button "Next" at bounding box center [784, 639] width 213 height 52
click at [751, 646] on button "Next" at bounding box center [784, 639] width 213 height 52
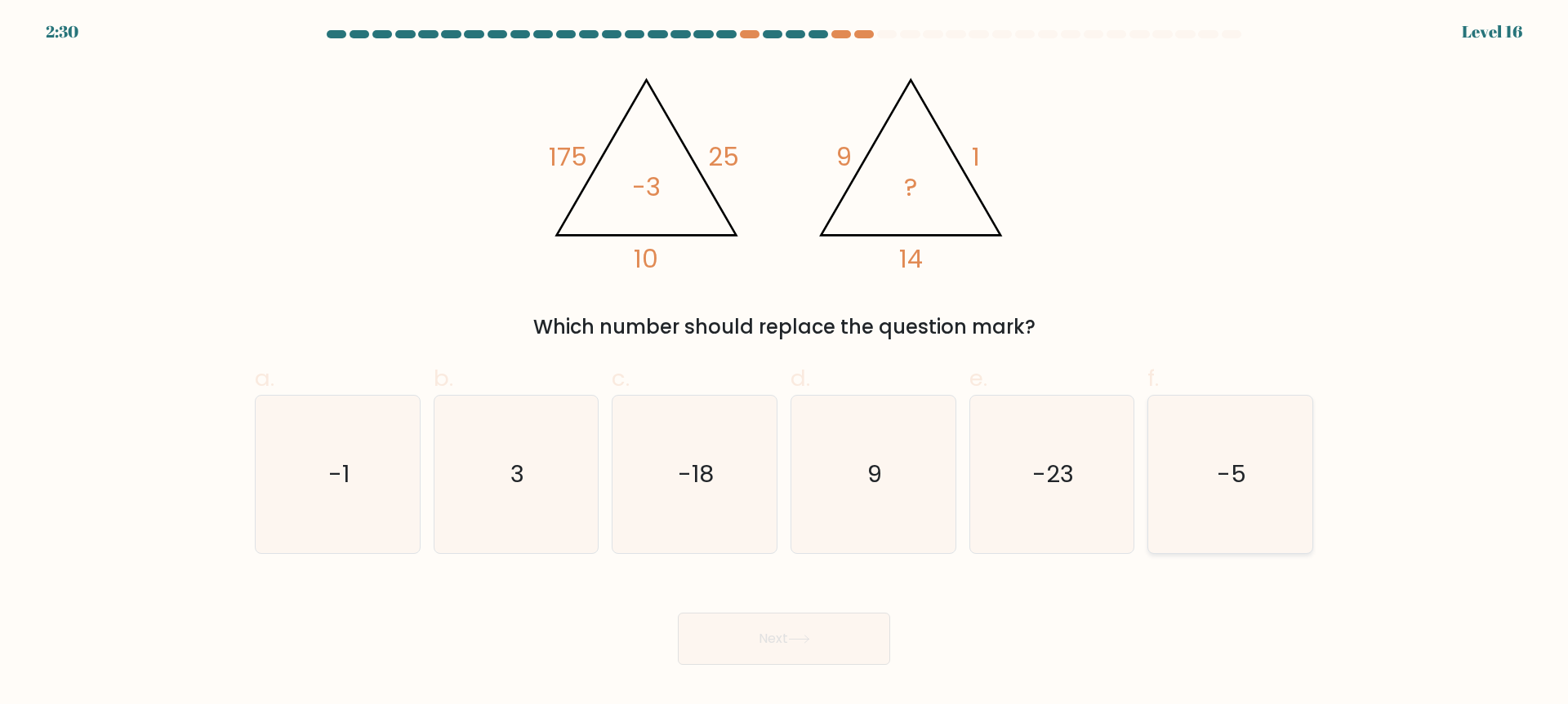
click at [1185, 464] on icon "-5" at bounding box center [1230, 474] width 158 height 157
click at [784, 363] on input "f. -5" at bounding box center [784, 358] width 1 height 10
radio input "true"
click at [732, 633] on button "Next" at bounding box center [784, 639] width 213 height 52
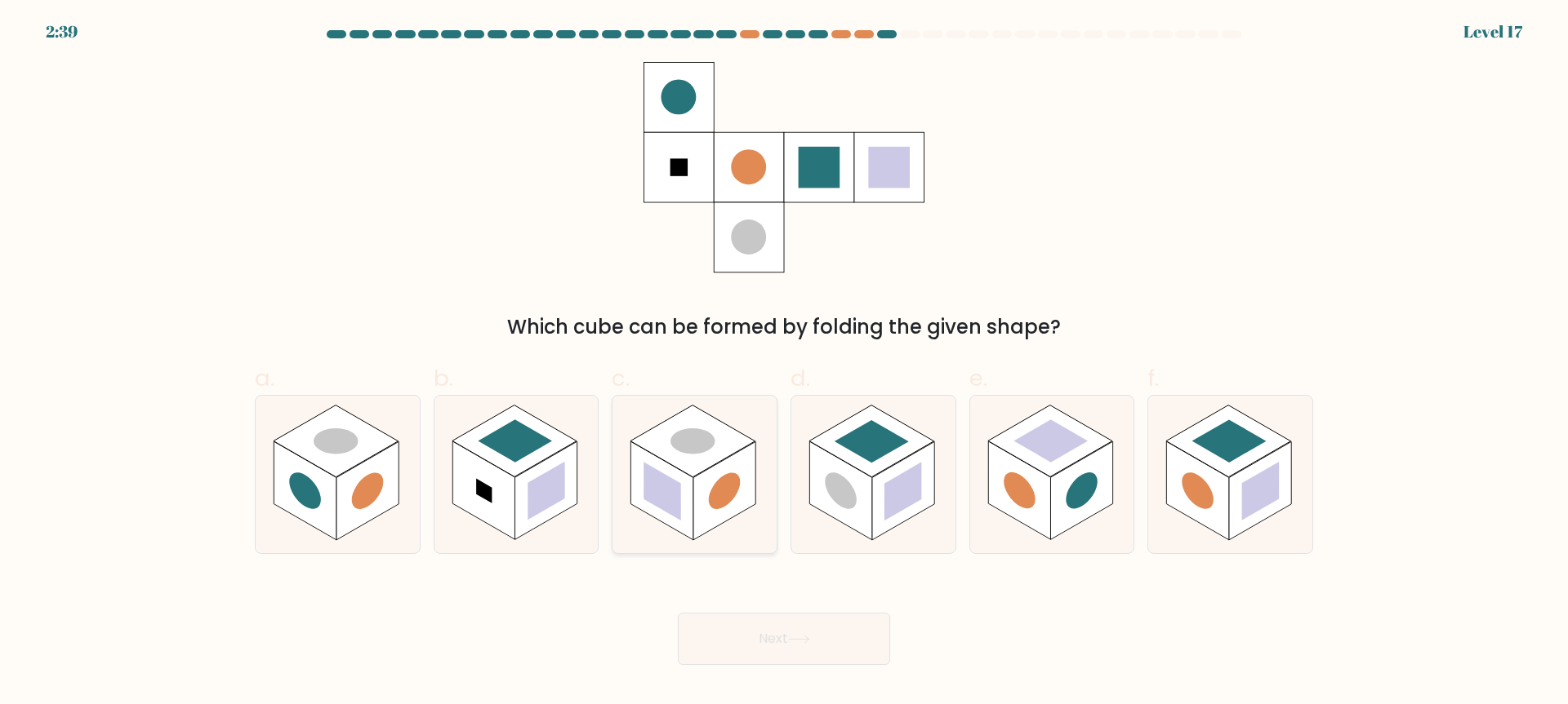
click at [709, 496] on rect at bounding box center [724, 491] width 62 height 99
click at [784, 363] on input "c." at bounding box center [784, 358] width 1 height 10
radio input "true"
click at [804, 624] on button "Next" at bounding box center [784, 639] width 213 height 52
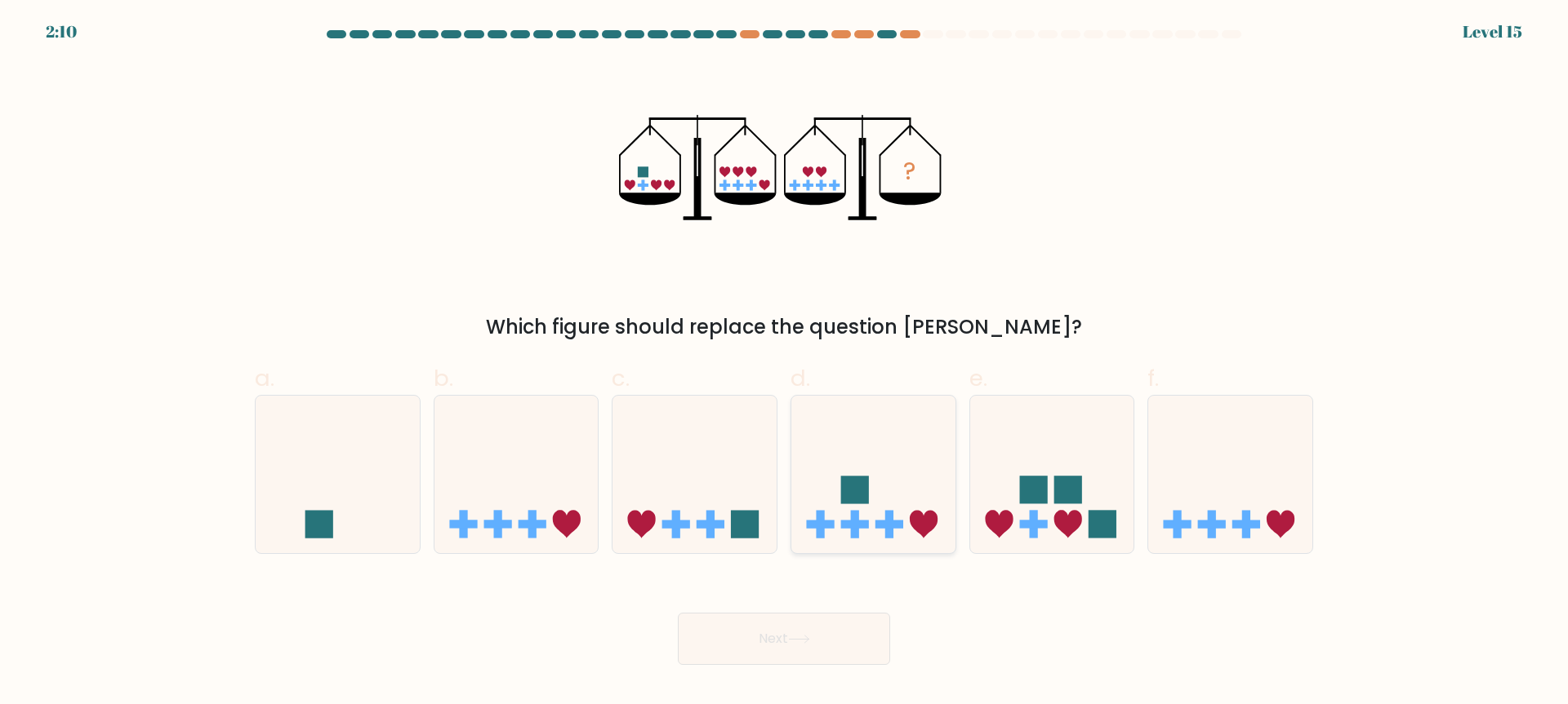
click at [865, 489] on rect at bounding box center [855, 490] width 28 height 28
click at [784, 363] on input "d." at bounding box center [784, 358] width 1 height 10
radio input "true"
click at [830, 643] on button "Next" at bounding box center [784, 639] width 213 height 52
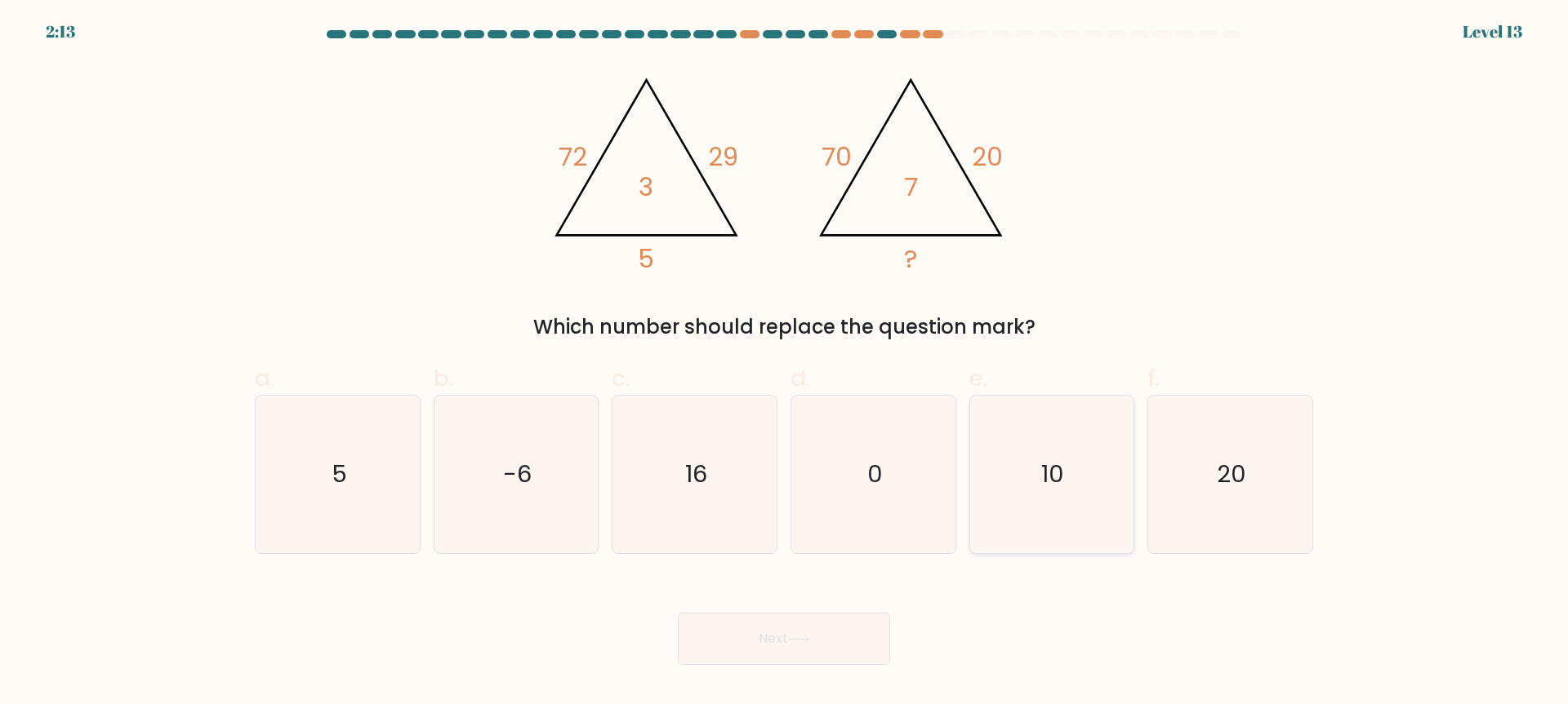
click at [1044, 466] on text "10" at bounding box center [1053, 475] width 23 height 33
click at [784, 363] on input "e. 10" at bounding box center [784, 358] width 1 height 10
radio input "true"
drag, startPoint x: 826, startPoint y: 653, endPoint x: 900, endPoint y: 639, distance: 75.3
click at [826, 653] on button "Next" at bounding box center [784, 639] width 213 height 52
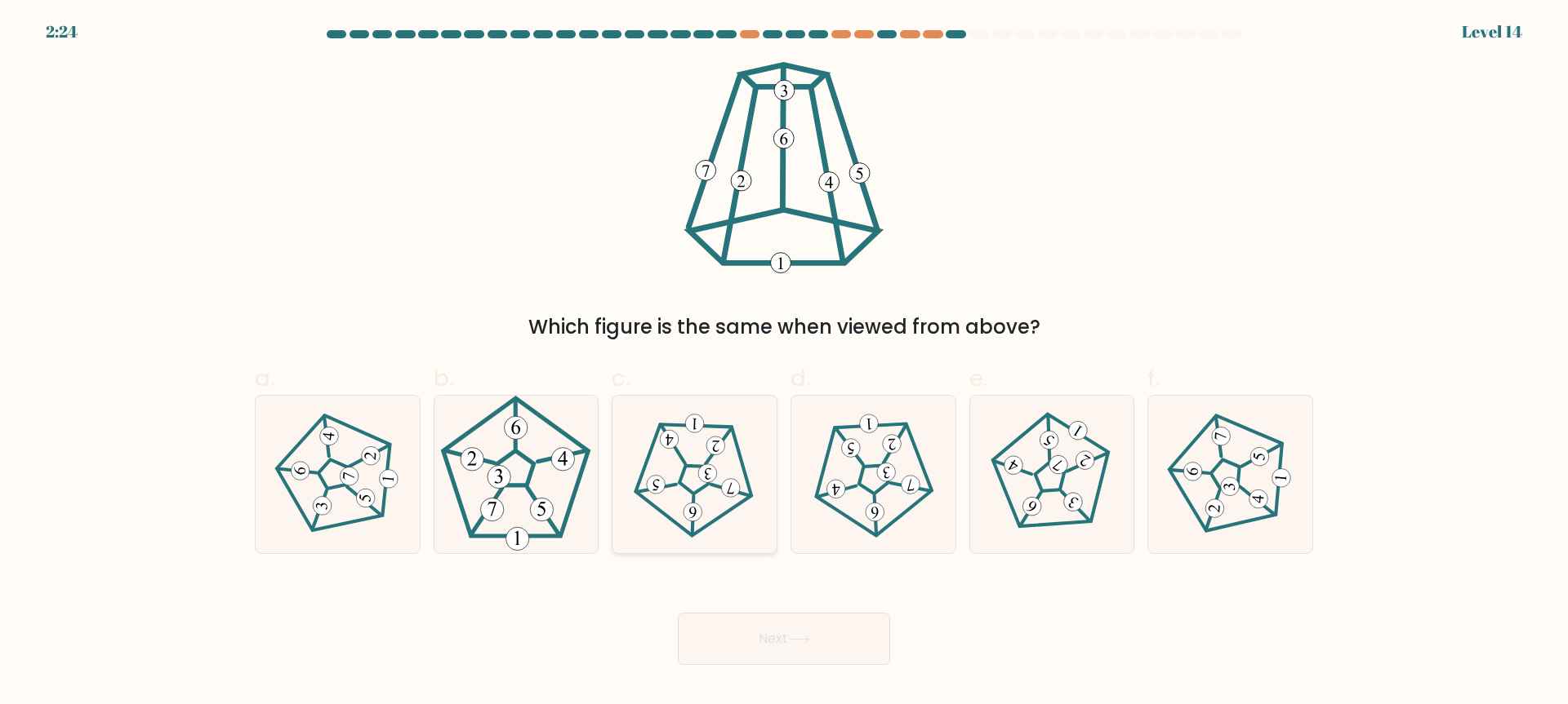
click at [708, 454] on icon at bounding box center [694, 475] width 126 height 126
click at [784, 363] on input "c." at bounding box center [784, 358] width 1 height 10
radio input "true"
click at [794, 629] on button "Next" at bounding box center [784, 639] width 213 height 52
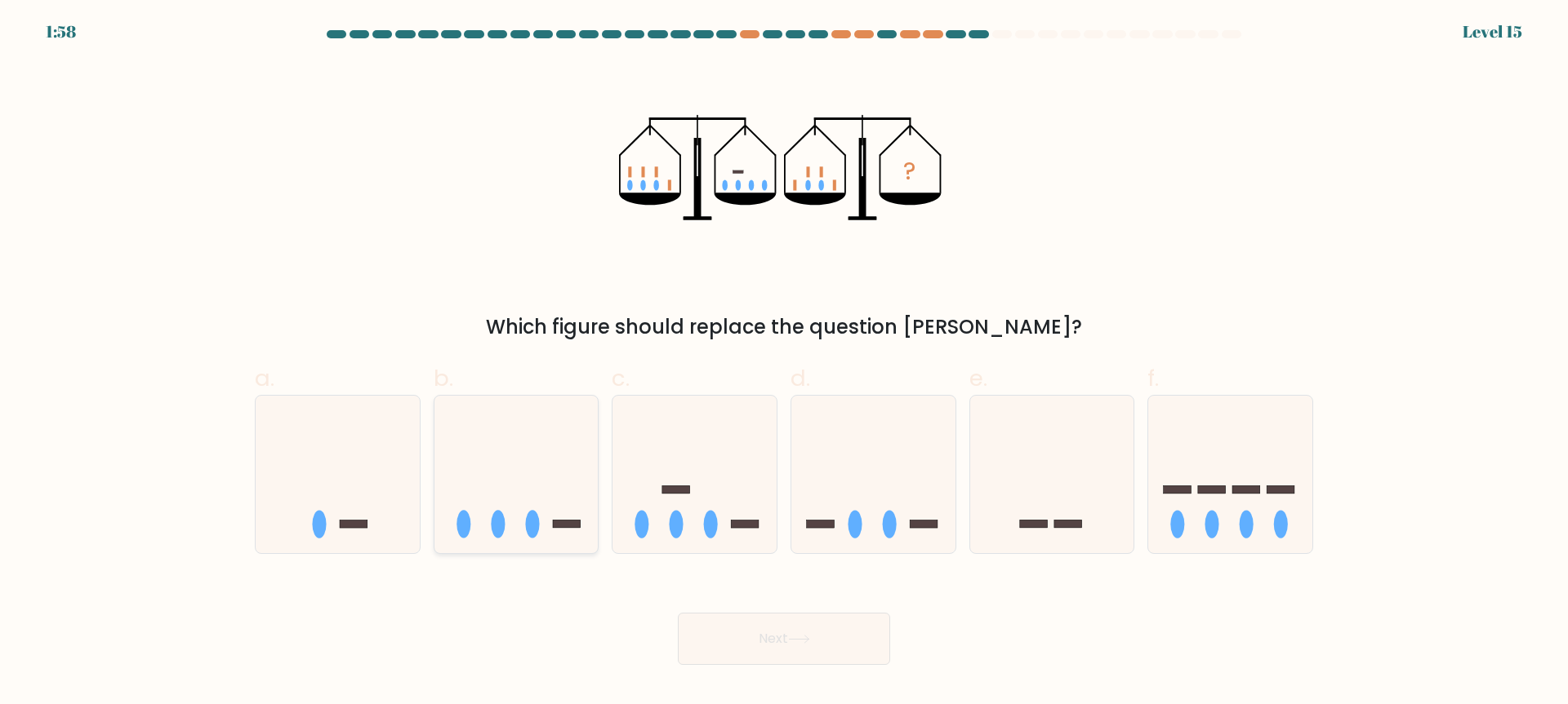
click at [481, 479] on icon at bounding box center [517, 474] width 164 height 135
click at [784, 363] on input "b." at bounding box center [784, 358] width 1 height 10
radio input "true"
click at [719, 639] on button "Next" at bounding box center [784, 639] width 213 height 52
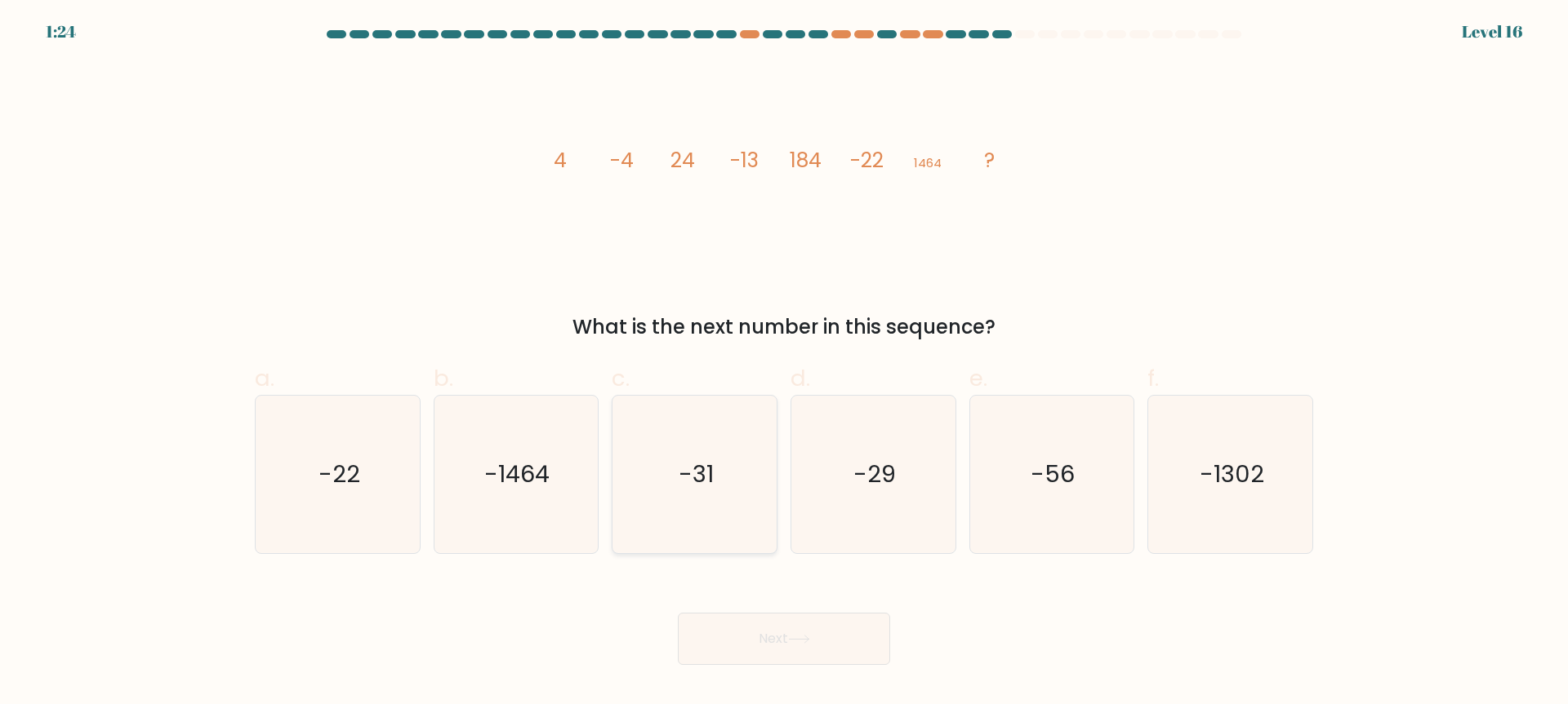
click at [713, 448] on icon "-31" at bounding box center [694, 474] width 158 height 157
click at [784, 363] on input "c. -31" at bounding box center [784, 358] width 1 height 10
radio input "true"
click at [827, 615] on button "Next" at bounding box center [784, 639] width 213 height 52
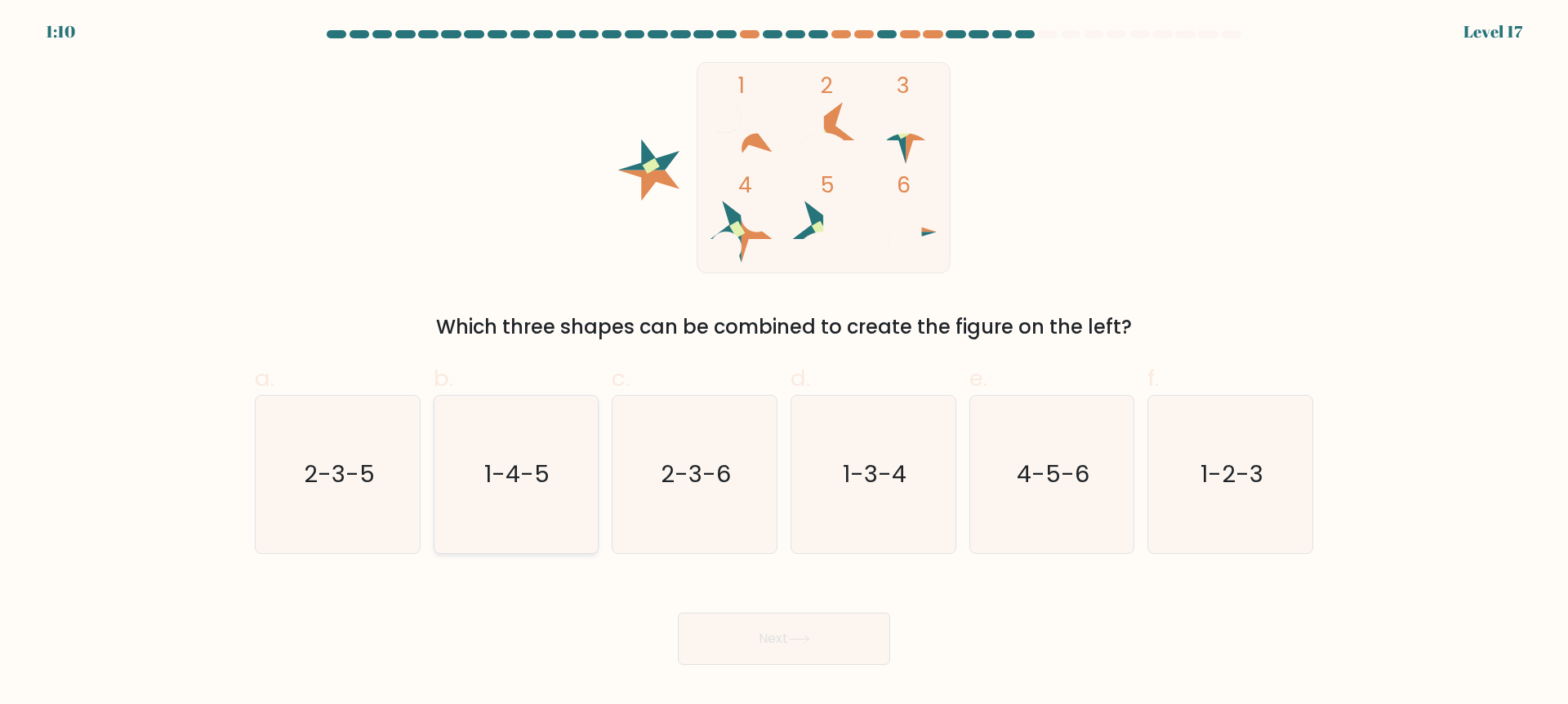
click at [518, 503] on icon "1-4-5" at bounding box center [515, 474] width 158 height 157
click at [784, 363] on input "b. 1-4-5" at bounding box center [784, 358] width 1 height 10
radio input "true"
click at [763, 602] on div "Next" at bounding box center [784, 620] width 1078 height 91
click at [803, 621] on button "Next" at bounding box center [784, 639] width 213 height 52
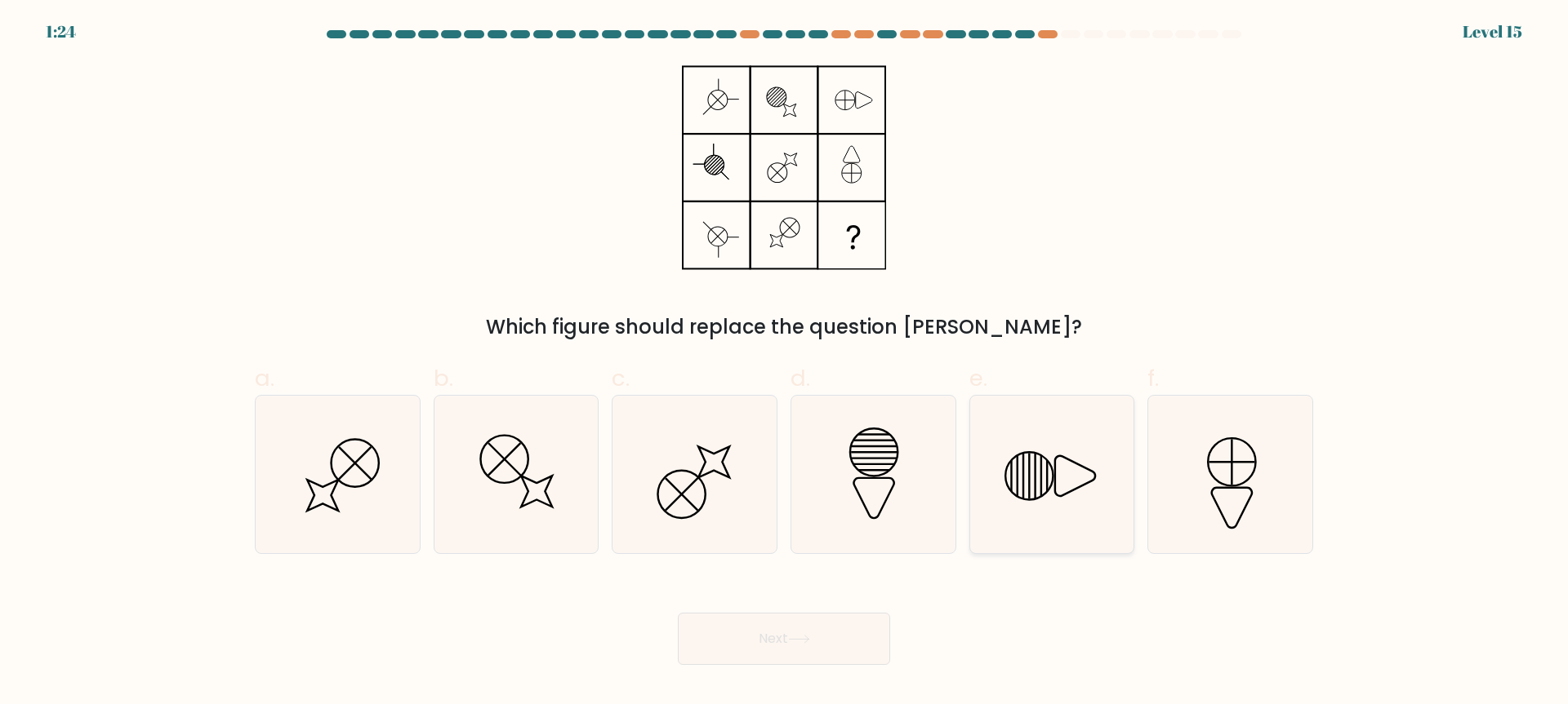
click at [1027, 458] on icon at bounding box center [1050, 474] width 158 height 157
click at [784, 363] on input "e." at bounding box center [784, 358] width 1 height 10
radio input "true"
click at [838, 637] on button "Next" at bounding box center [784, 639] width 213 height 52
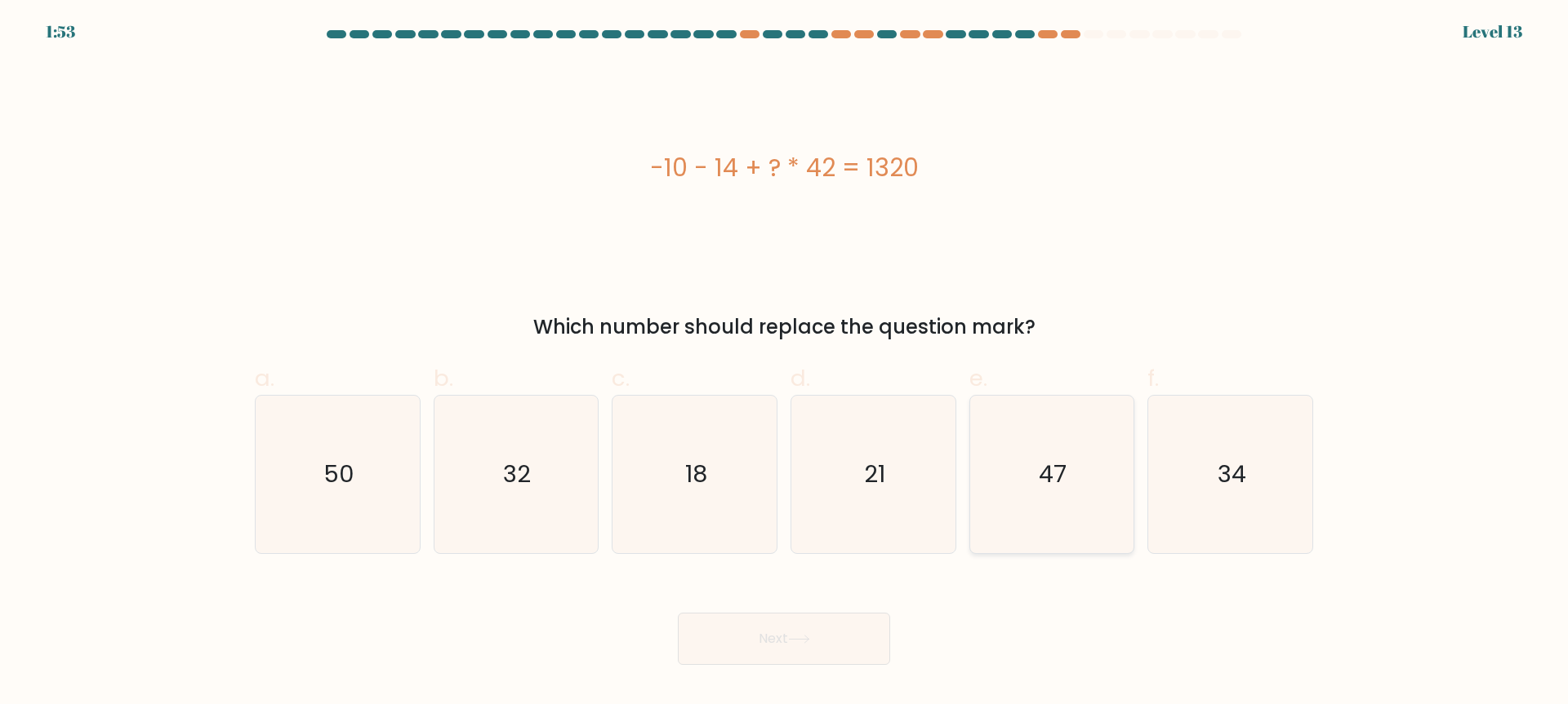
drag, startPoint x: 1007, startPoint y: 438, endPoint x: 1005, endPoint y: 517, distance: 79.0
click at [1007, 440] on icon "47" at bounding box center [1050, 474] width 158 height 157
click at [784, 363] on input "e. 47" at bounding box center [784, 358] width 1 height 10
radio input "true"
drag, startPoint x: 879, startPoint y: 573, endPoint x: 860, endPoint y: 623, distance: 53.5
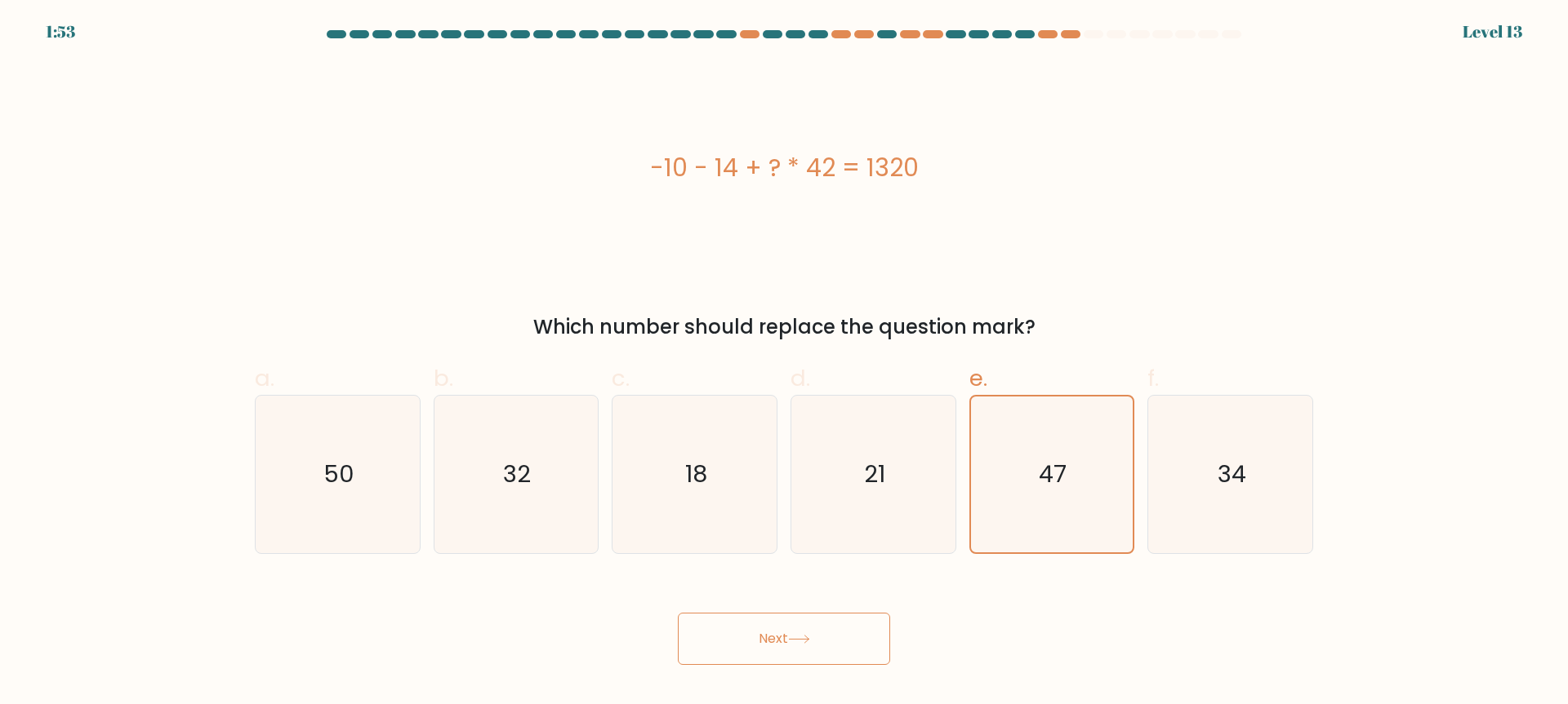
click at [872, 577] on form "a." at bounding box center [784, 348] width 1568 height 635
click at [858, 627] on button "Next" at bounding box center [784, 639] width 213 height 52
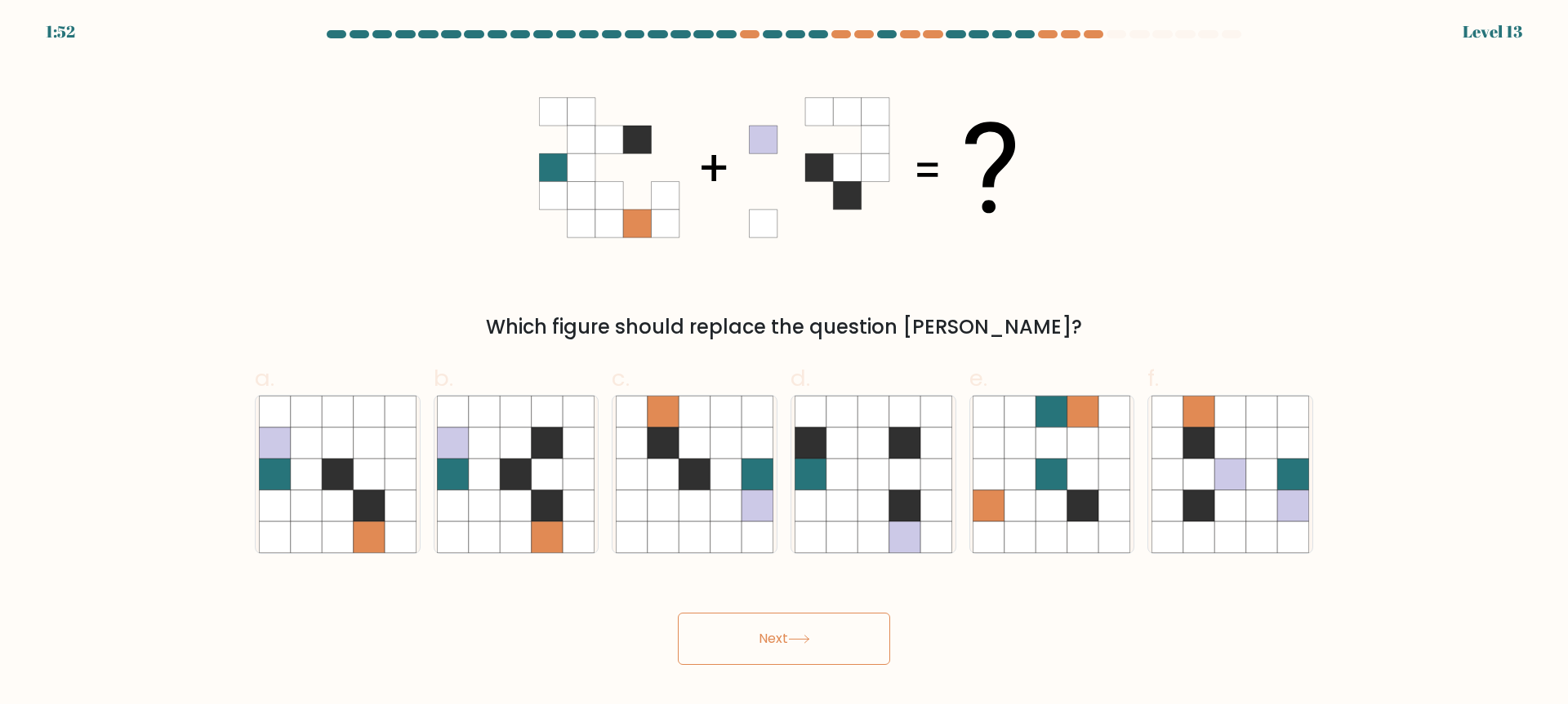
click at [960, 506] on div "d." at bounding box center [873, 458] width 179 height 193
drag, startPoint x: 795, startPoint y: 579, endPoint x: 805, endPoint y: 634, distance: 55.9
click at [795, 580] on div "Next" at bounding box center [784, 620] width 1078 height 91
click at [801, 671] on body "2:36 Level 11" at bounding box center [784, 352] width 1568 height 704
click at [872, 506] on icon at bounding box center [873, 506] width 31 height 31
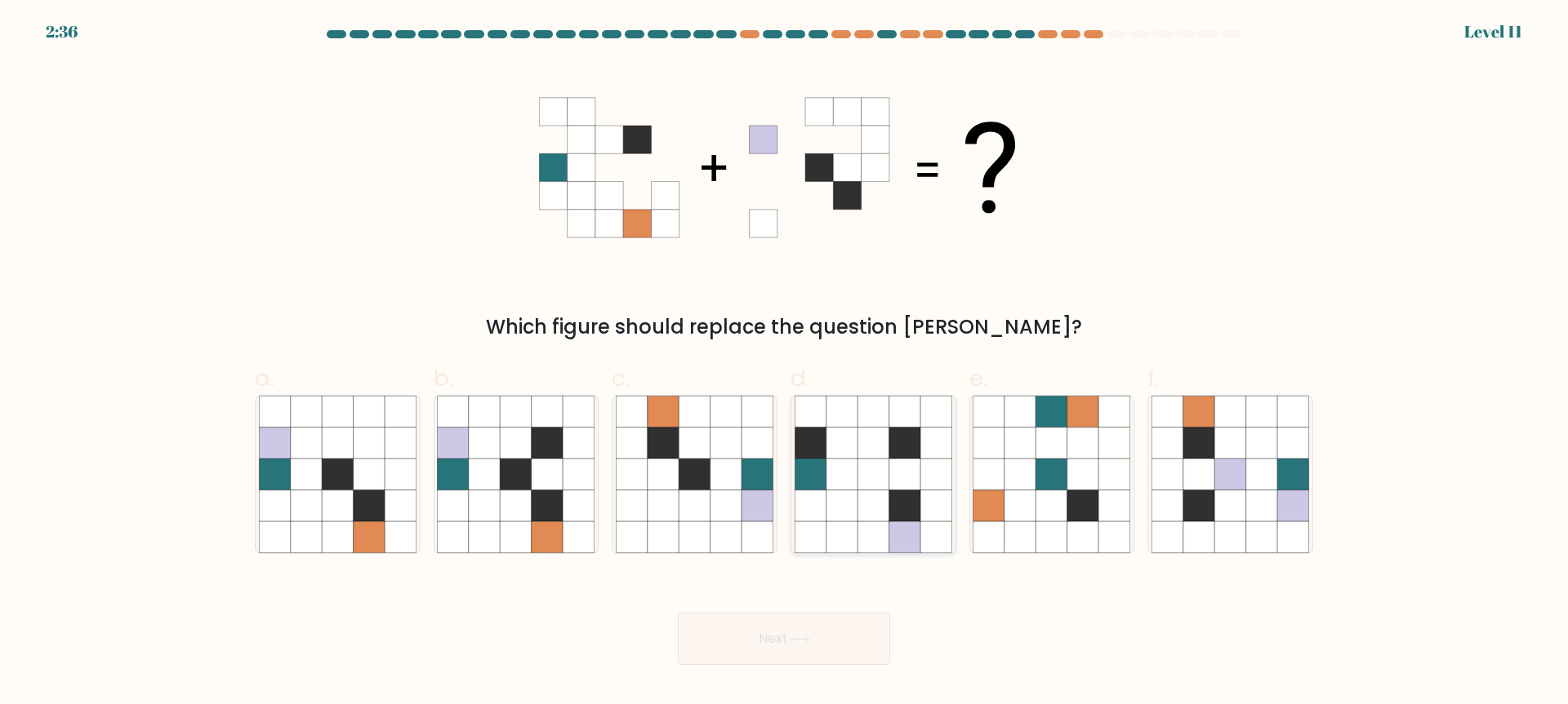
click at [784, 363] on input "d." at bounding box center [784, 358] width 1 height 10
radio input "true"
drag, startPoint x: 825, startPoint y: 661, endPoint x: 866, endPoint y: 631, distance: 50.8
click at [825, 662] on button "Next" at bounding box center [784, 639] width 213 height 52
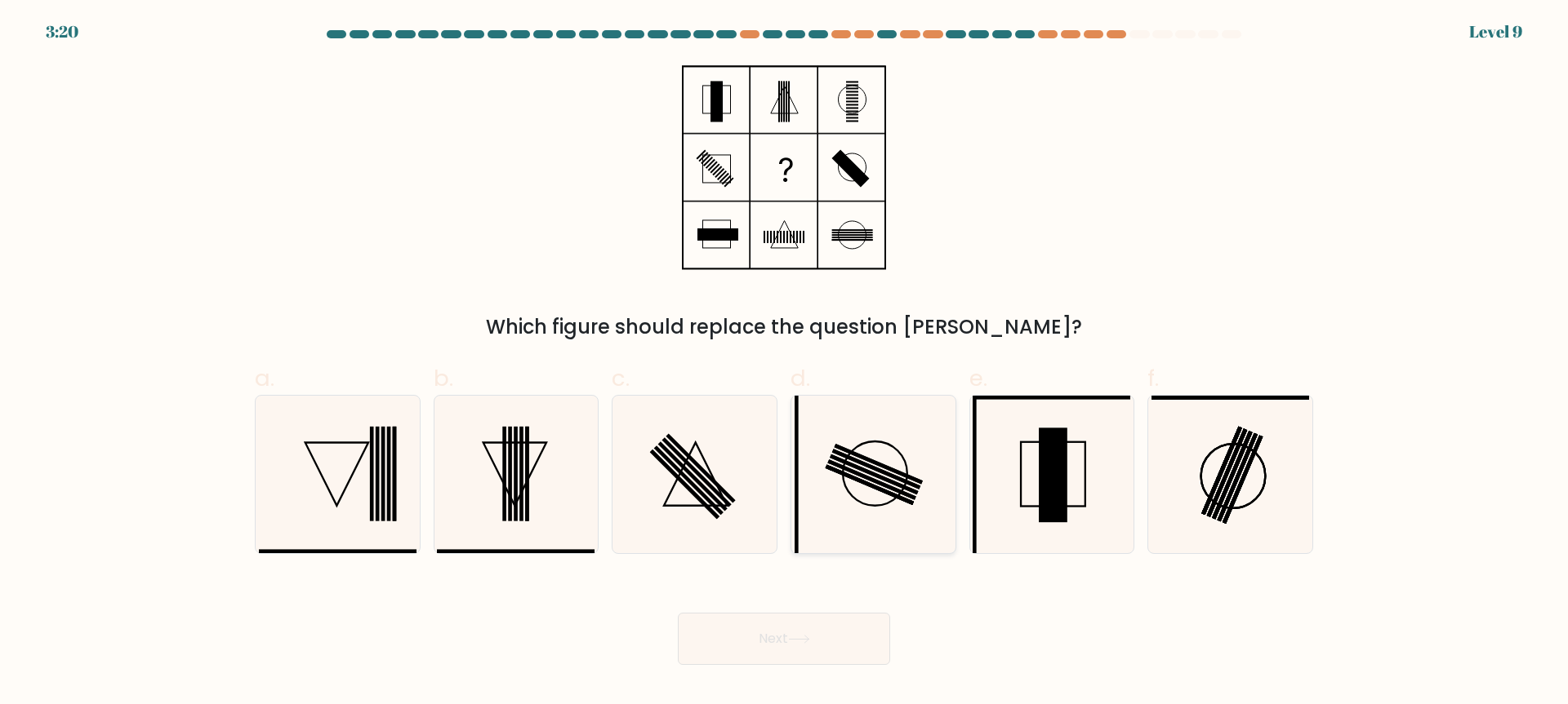
click at [890, 488] on rect at bounding box center [871, 479] width 88 height 40
click at [784, 363] on input "d." at bounding box center [784, 358] width 1 height 10
radio input "true"
click at [834, 623] on button "Next" at bounding box center [784, 639] width 213 height 52
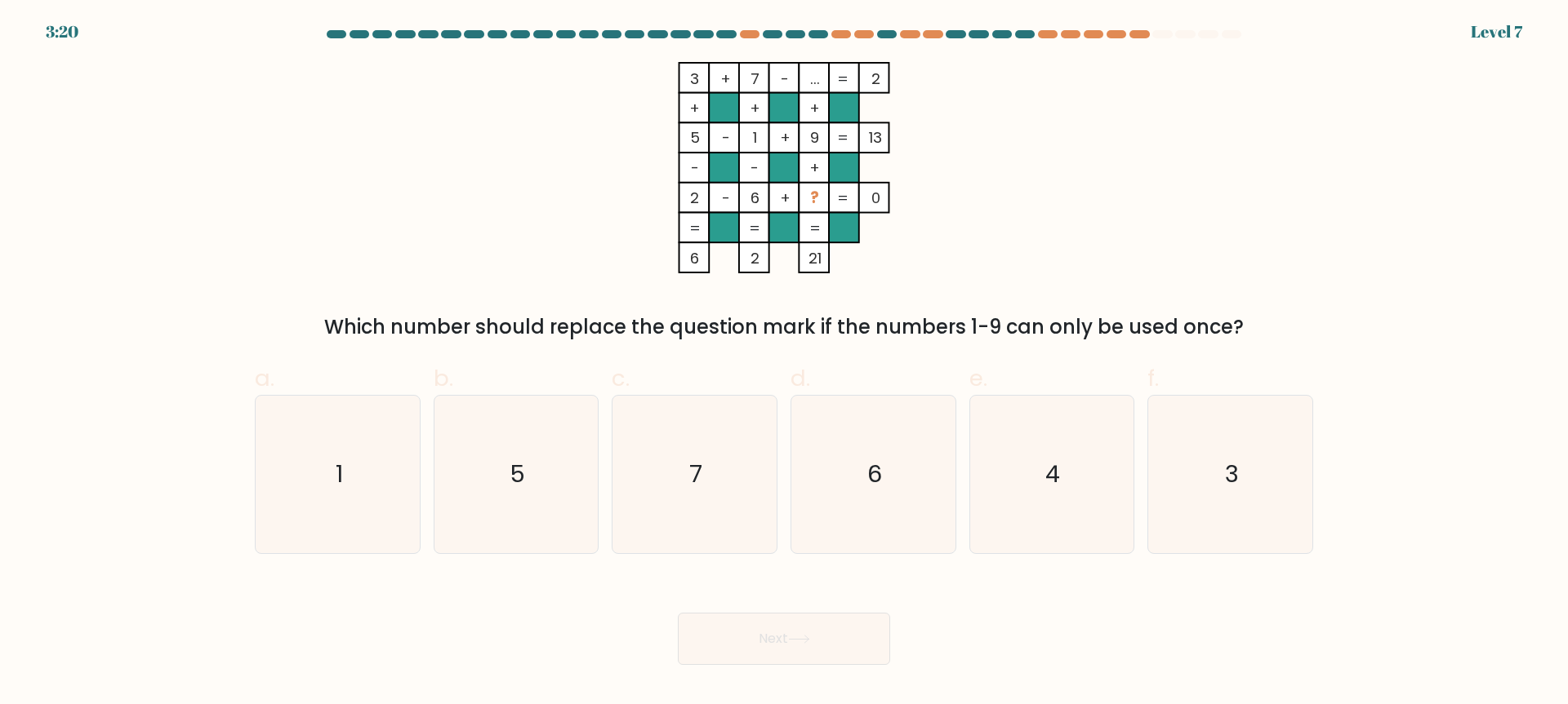
click at [891, 516] on icon "6" at bounding box center [873, 474] width 158 height 157
click at [784, 363] on input "d. 6" at bounding box center [784, 358] width 1 height 10
radio input "true"
click at [864, 622] on button "Next" at bounding box center [784, 639] width 213 height 52
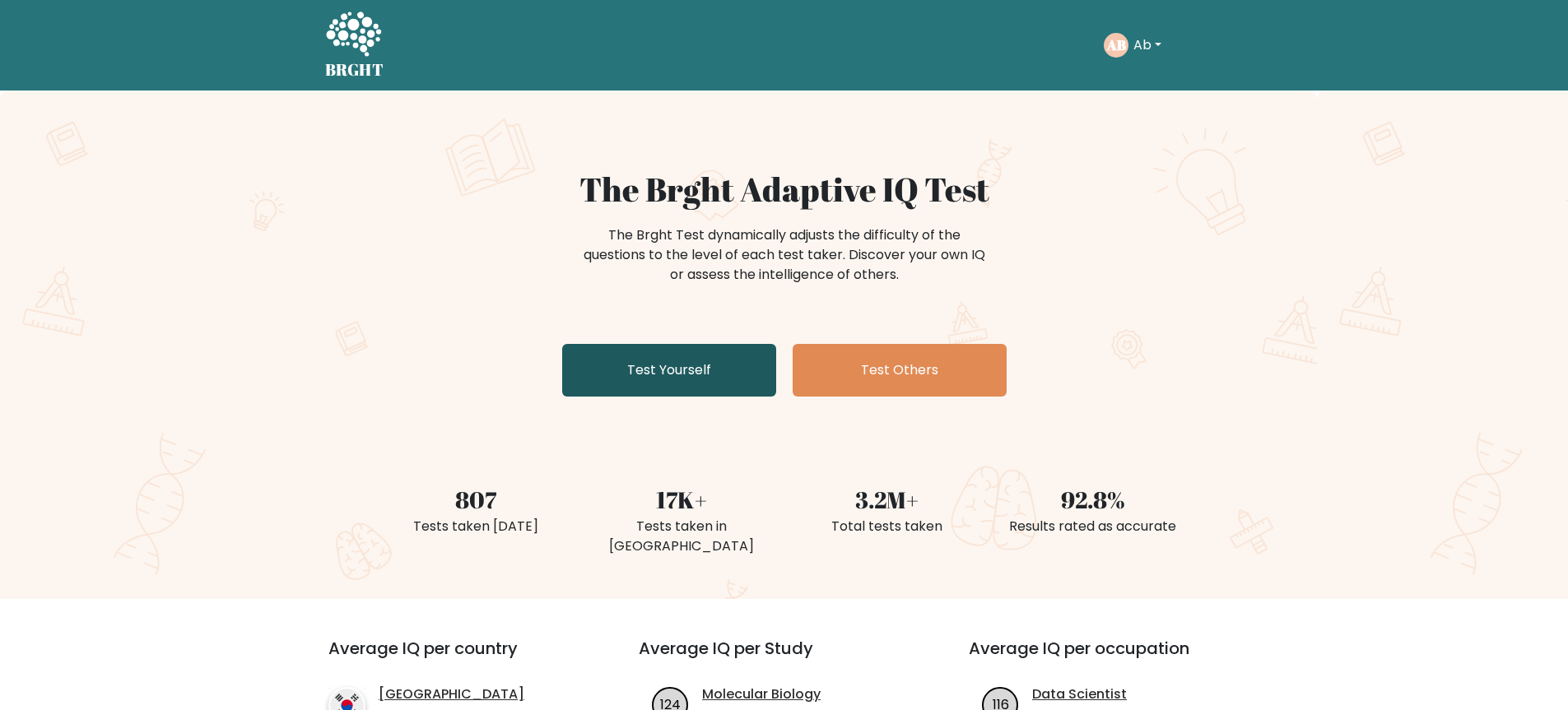
click at [709, 392] on link "Test Yourself" at bounding box center [669, 370] width 214 height 53
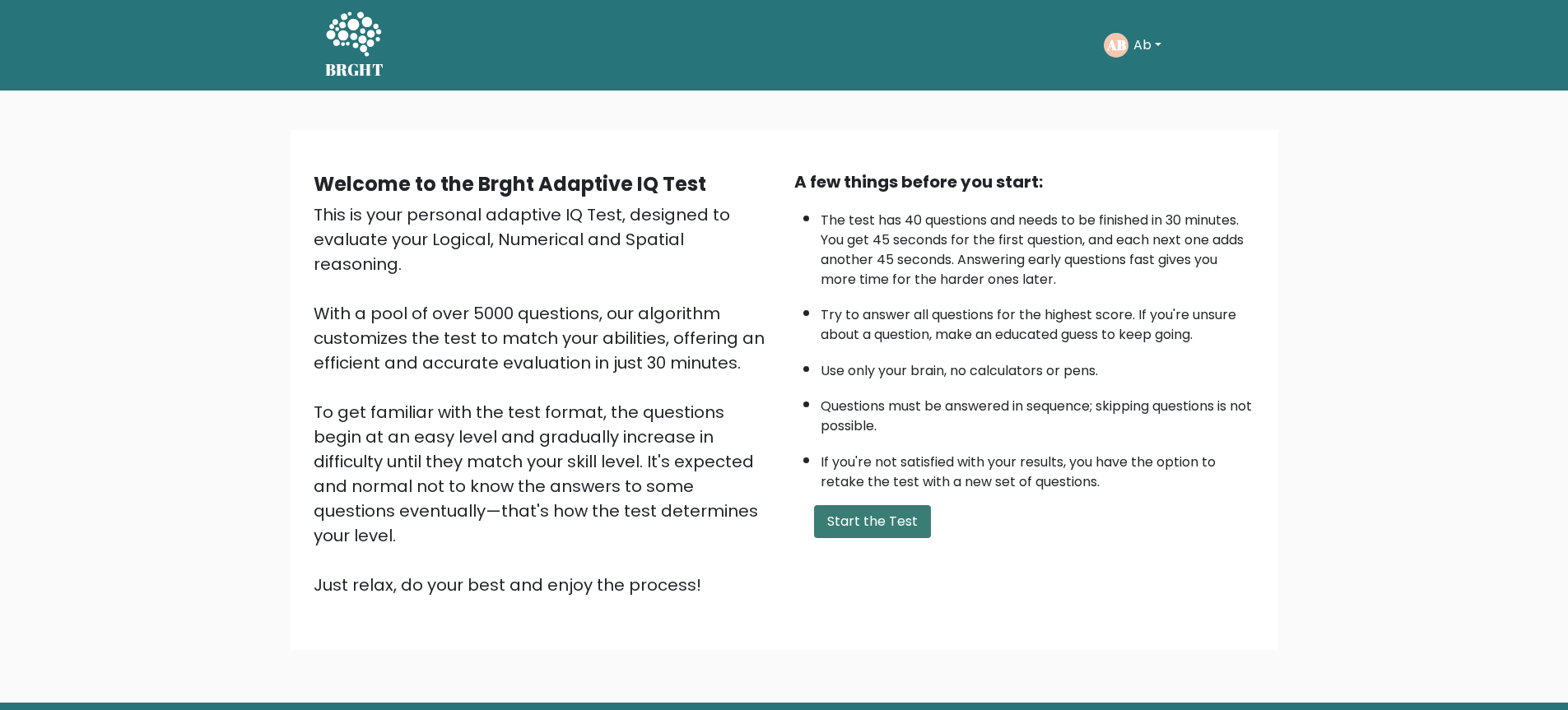
click at [900, 509] on button "Start the Test" at bounding box center [872, 522] width 117 height 33
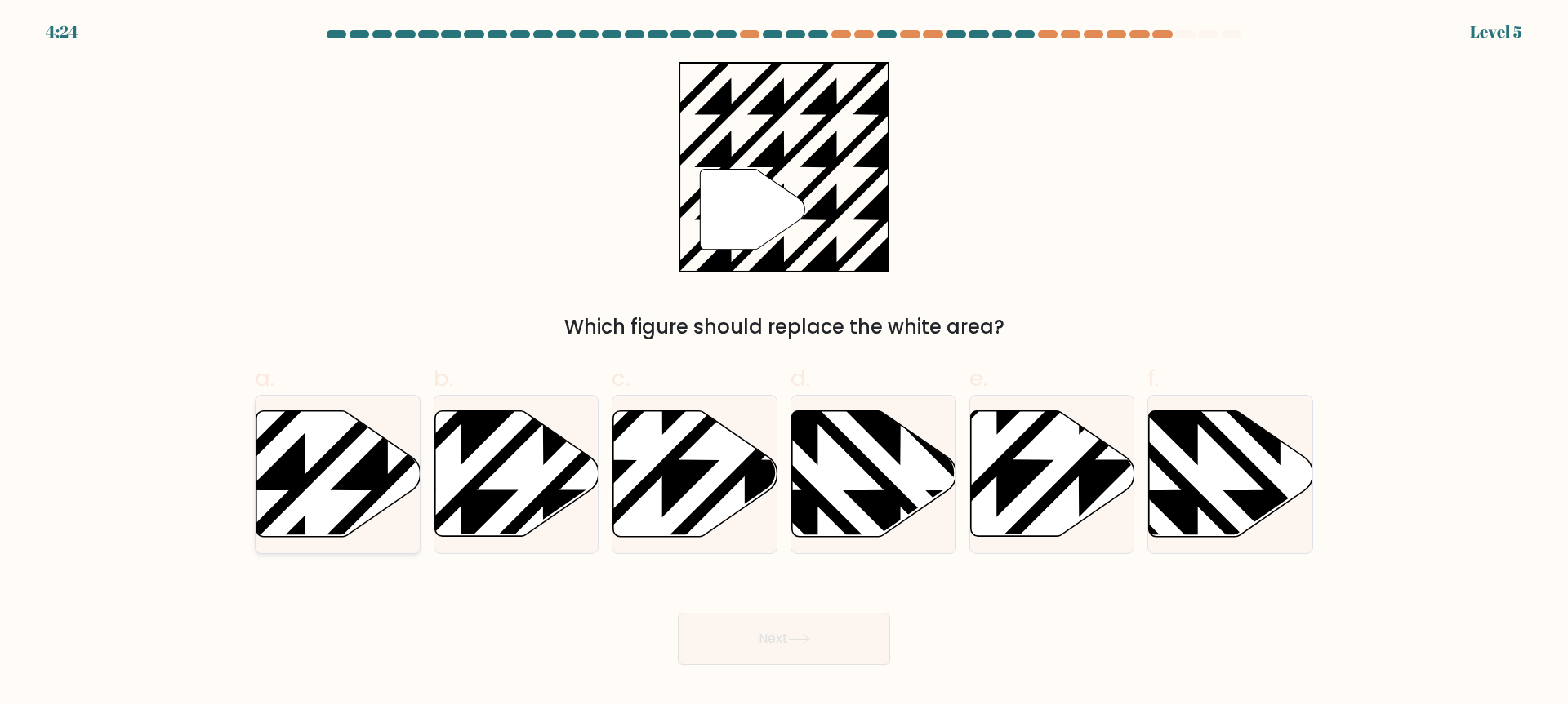
click at [299, 513] on icon at bounding box center [338, 474] width 164 height 126
click at [784, 363] on input "a." at bounding box center [784, 358] width 1 height 10
radio input "true"
click at [784, 615] on button "Next" at bounding box center [784, 639] width 213 height 52
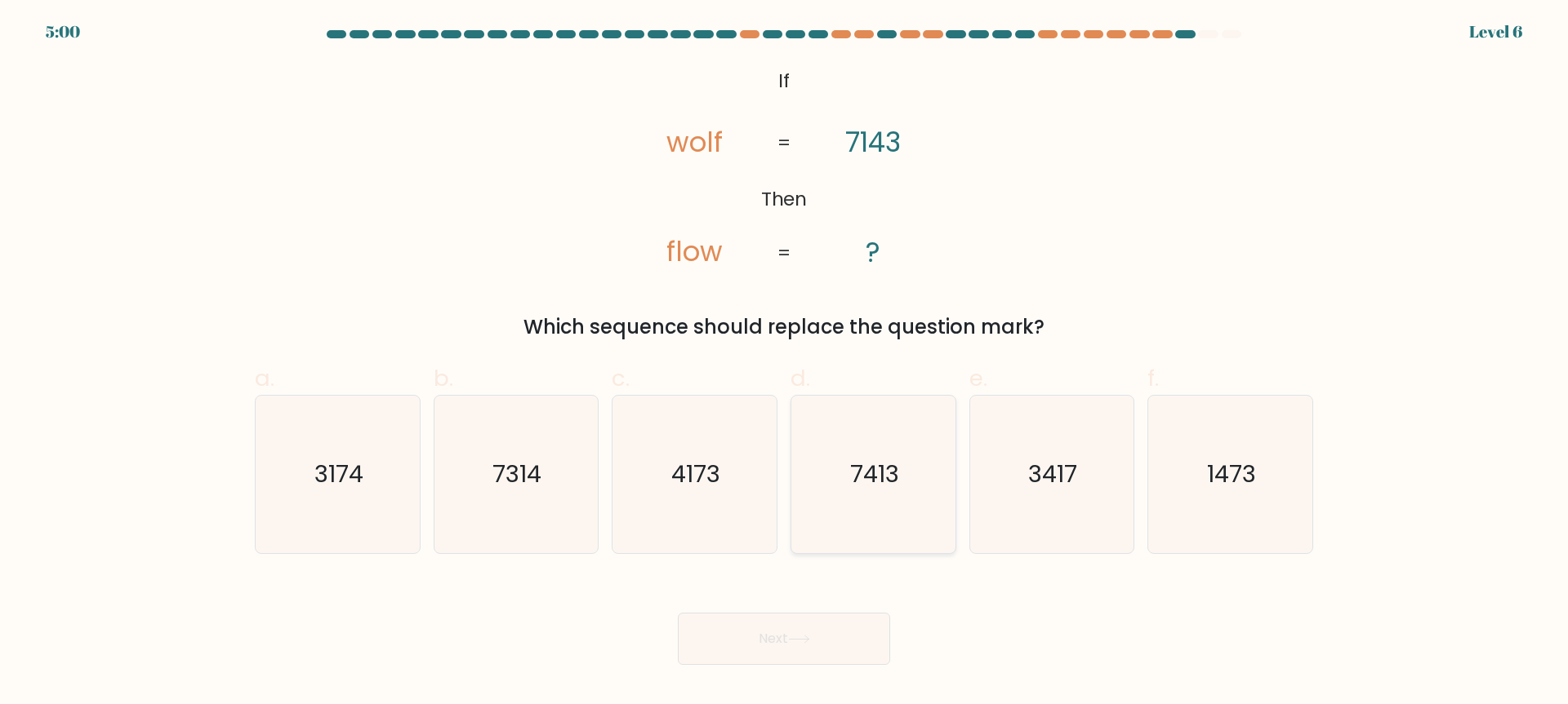
click at [920, 466] on icon "7413" at bounding box center [873, 474] width 158 height 157
click at [784, 363] on input "d. 7413" at bounding box center [784, 358] width 1 height 10
radio input "true"
click at [892, 613] on div "Next" at bounding box center [784, 620] width 1078 height 91
click at [857, 642] on button "Next" at bounding box center [784, 639] width 213 height 52
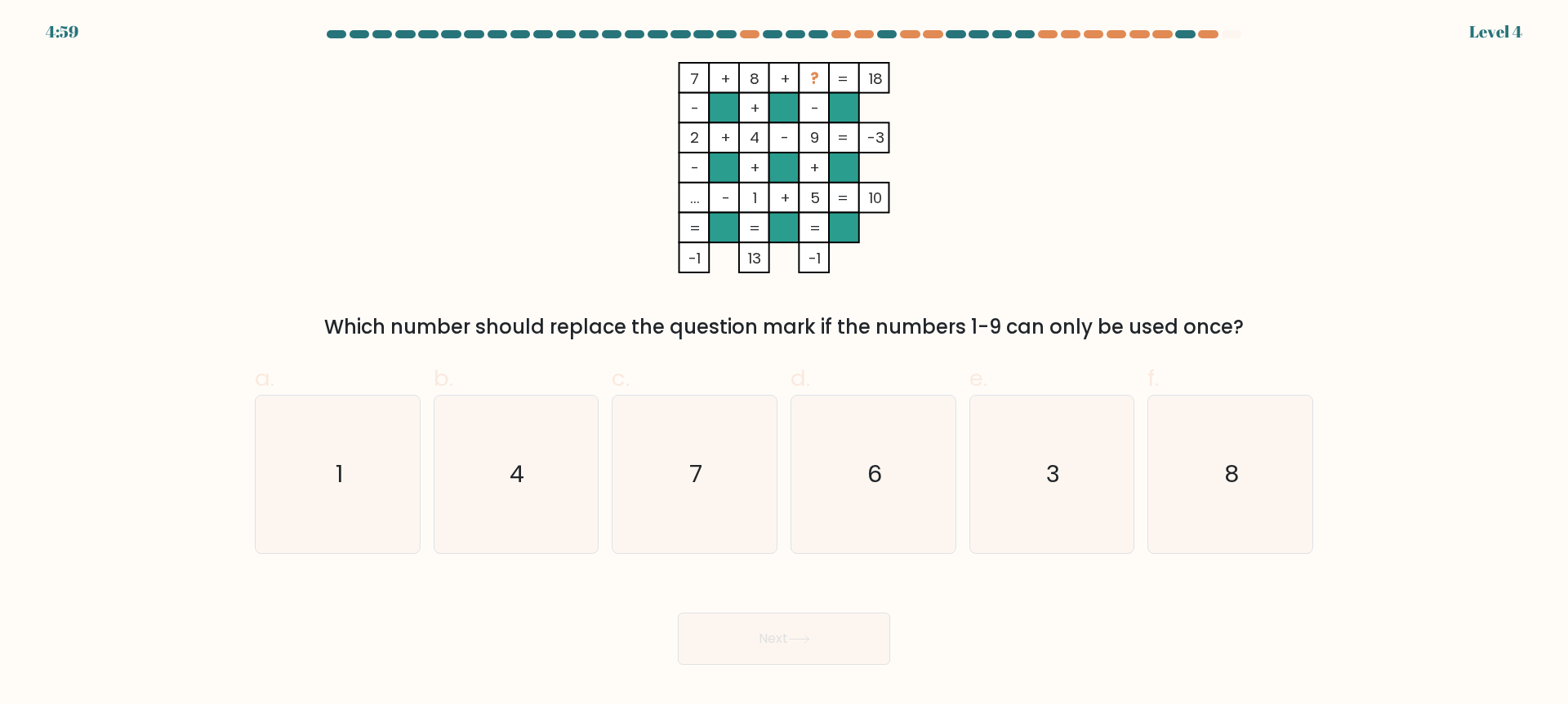
click at [909, 504] on icon "6" at bounding box center [873, 474] width 158 height 157
click at [784, 363] on input "d. 6" at bounding box center [784, 358] width 1 height 10
radio input "true"
click at [874, 653] on button "Next" at bounding box center [784, 639] width 213 height 52
click at [896, 485] on icon "6" at bounding box center [873, 474] width 156 height 156
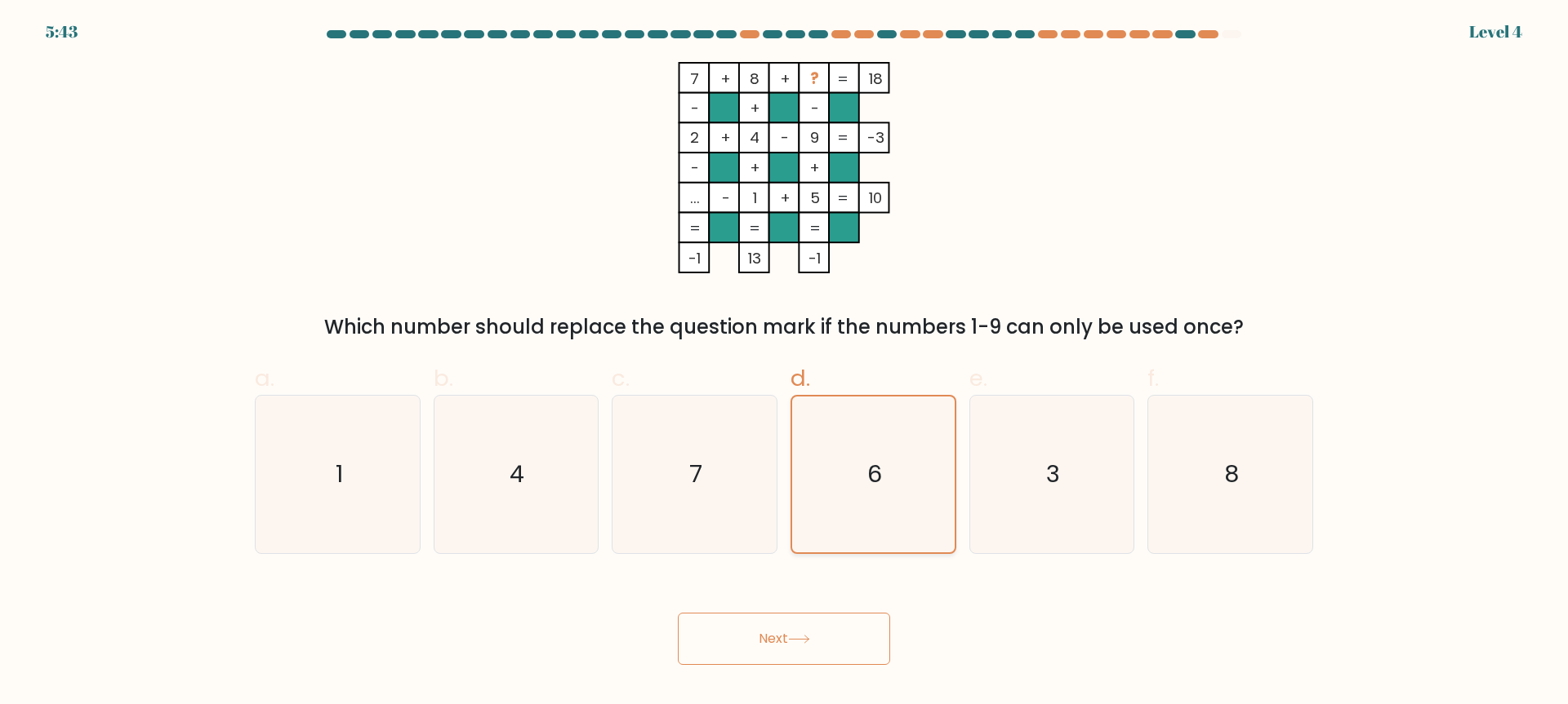
click at [784, 363] on input "d. 6" at bounding box center [784, 358] width 1 height 10
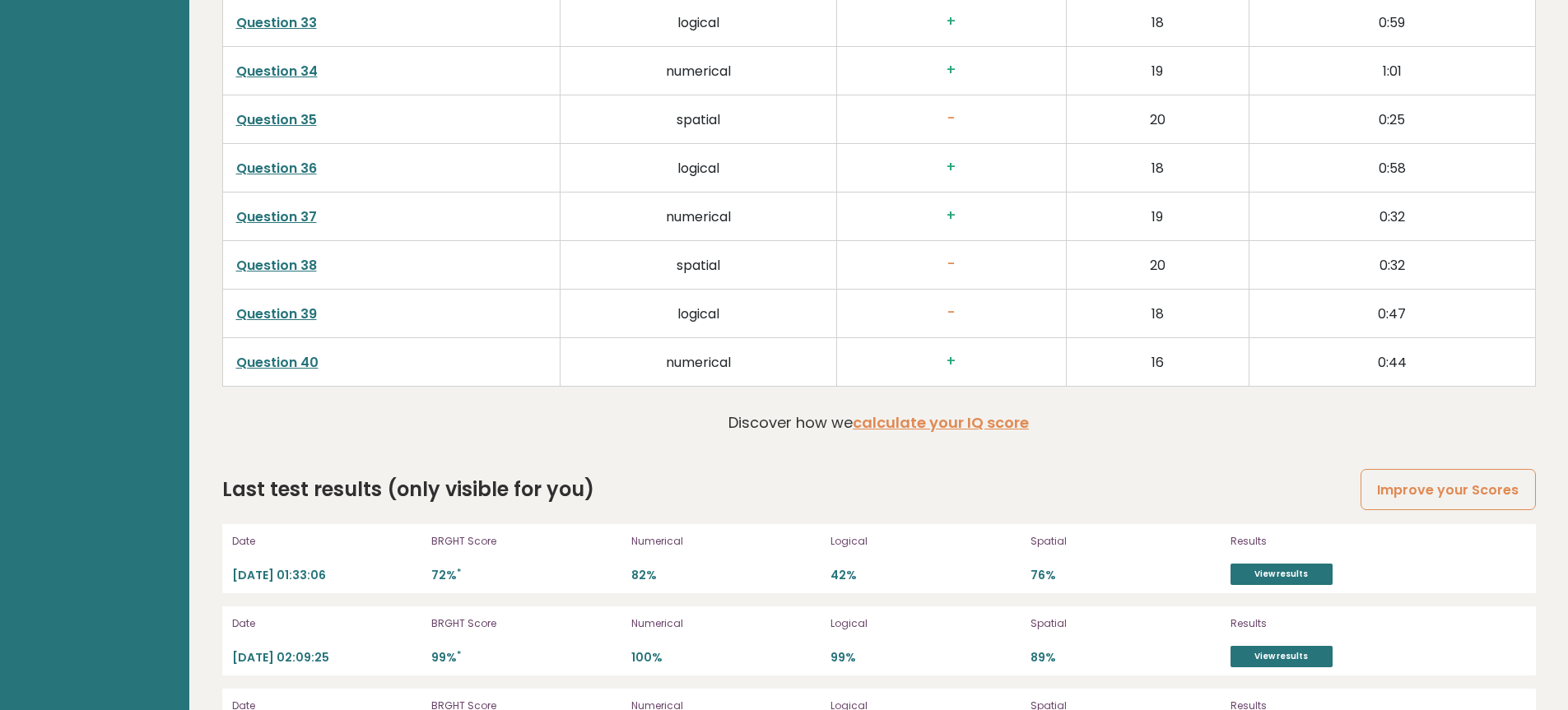
scroll to position [4320, 0]
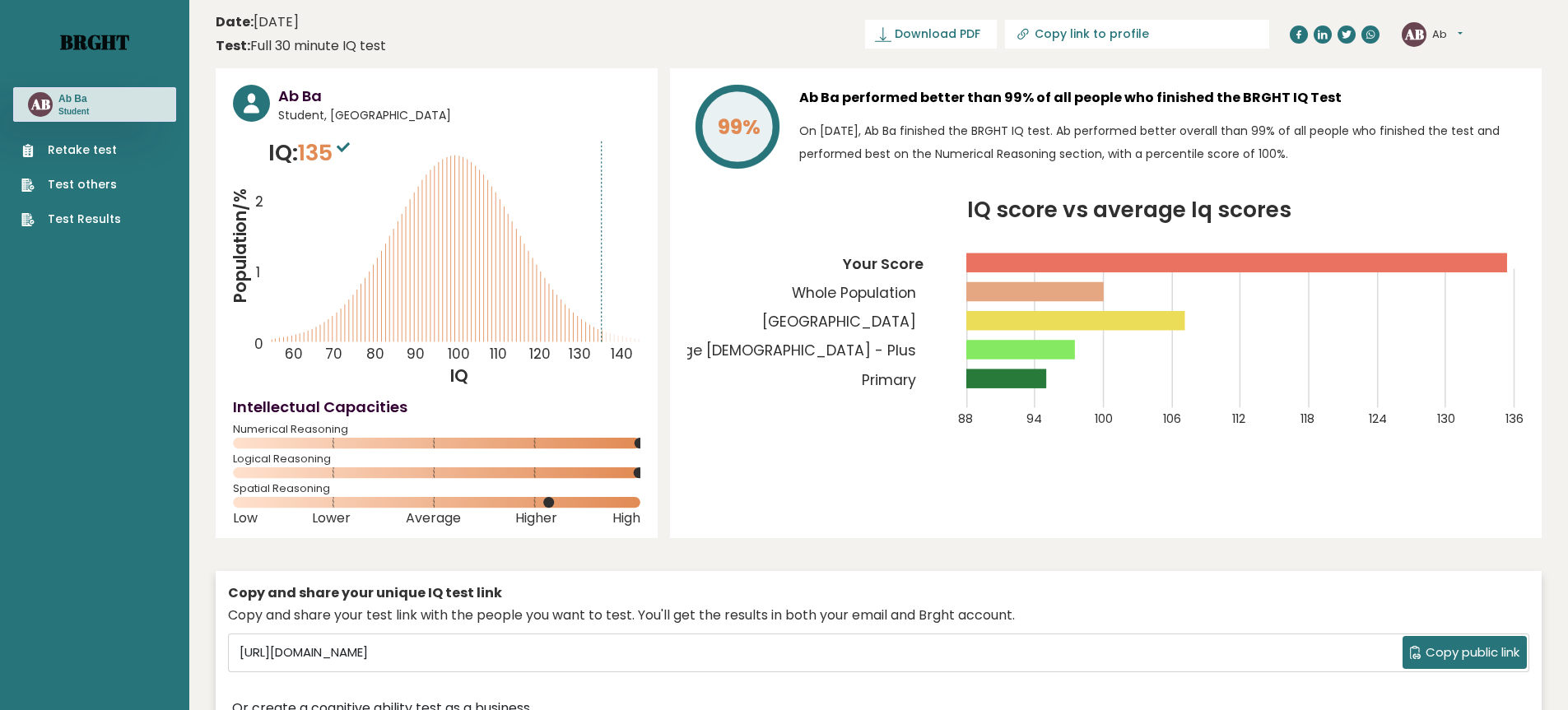
click at [100, 49] on link "Brght" at bounding box center [95, 42] width 69 height 26
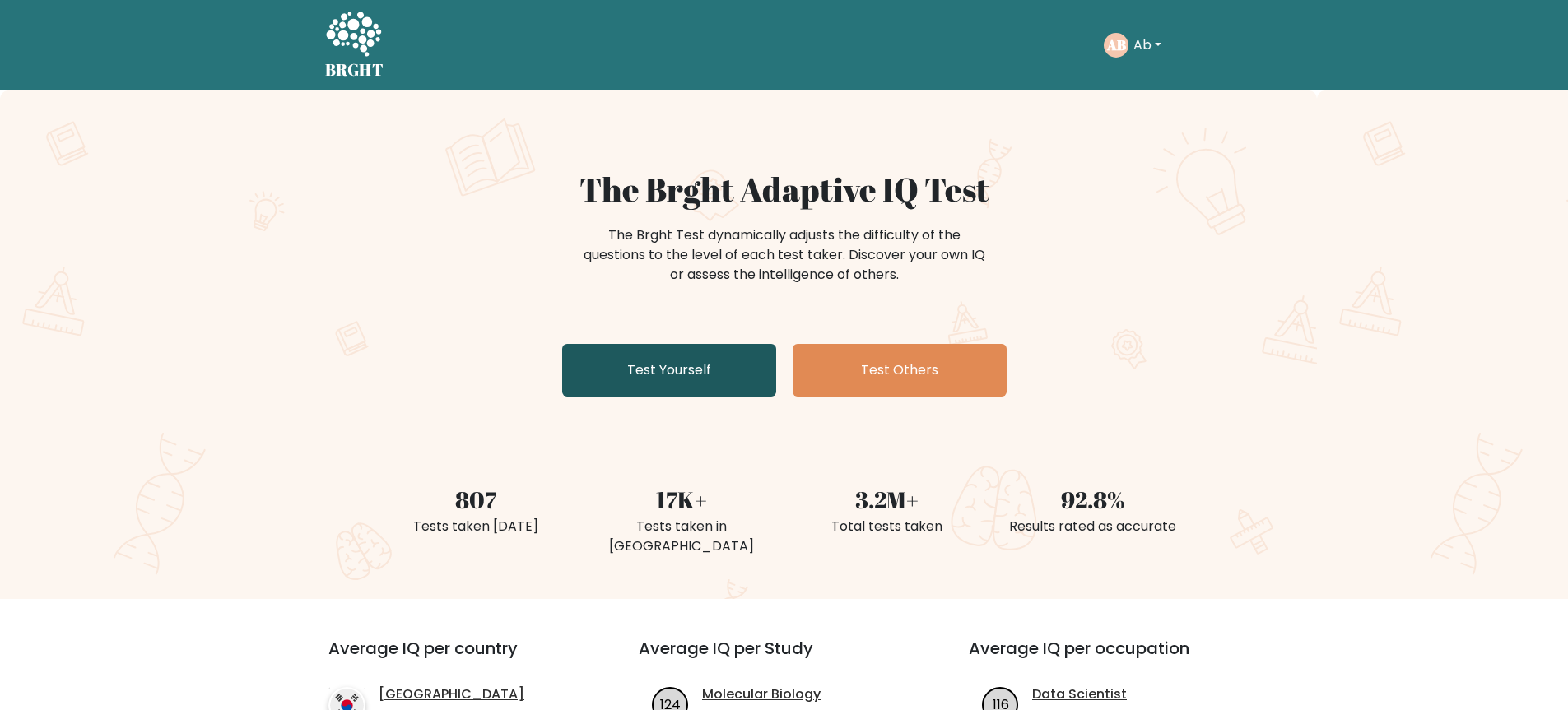
click at [699, 372] on link "Test Yourself" at bounding box center [669, 370] width 214 height 53
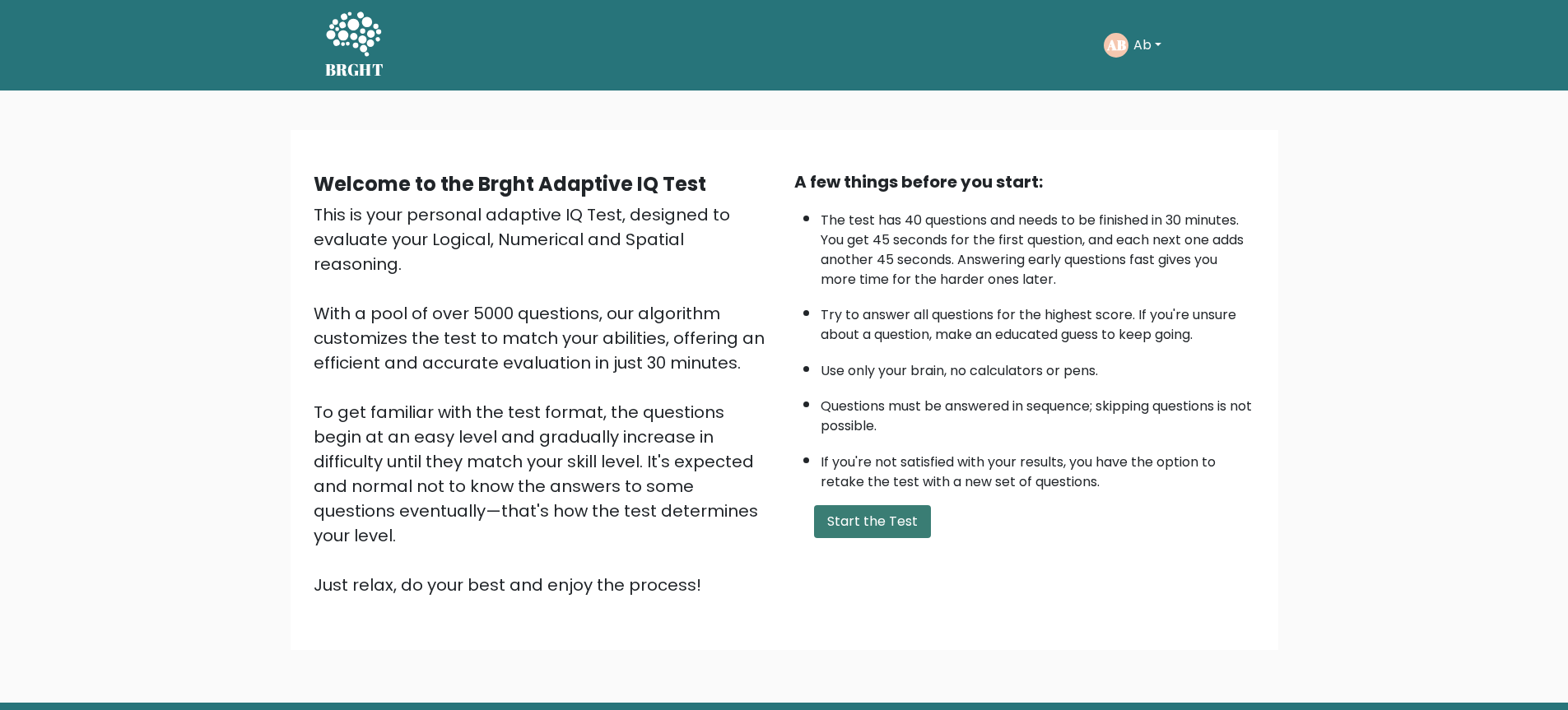
click at [858, 513] on button "Start the Test" at bounding box center [872, 522] width 117 height 33
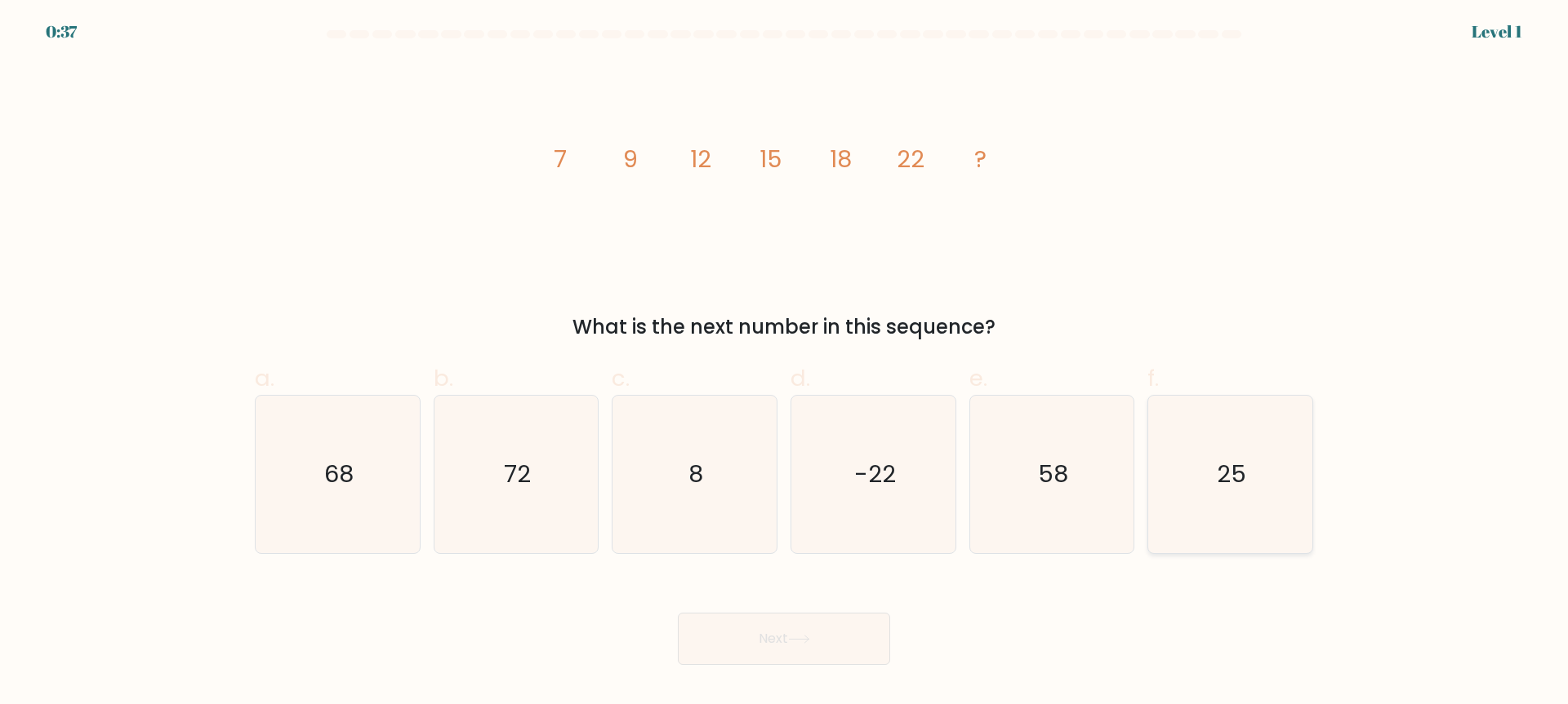
click at [1218, 466] on text "25" at bounding box center [1232, 475] width 29 height 33
click at [784, 363] on input "f. 25" at bounding box center [784, 358] width 1 height 10
radio input "true"
click at [854, 623] on button "Next" at bounding box center [784, 639] width 213 height 52
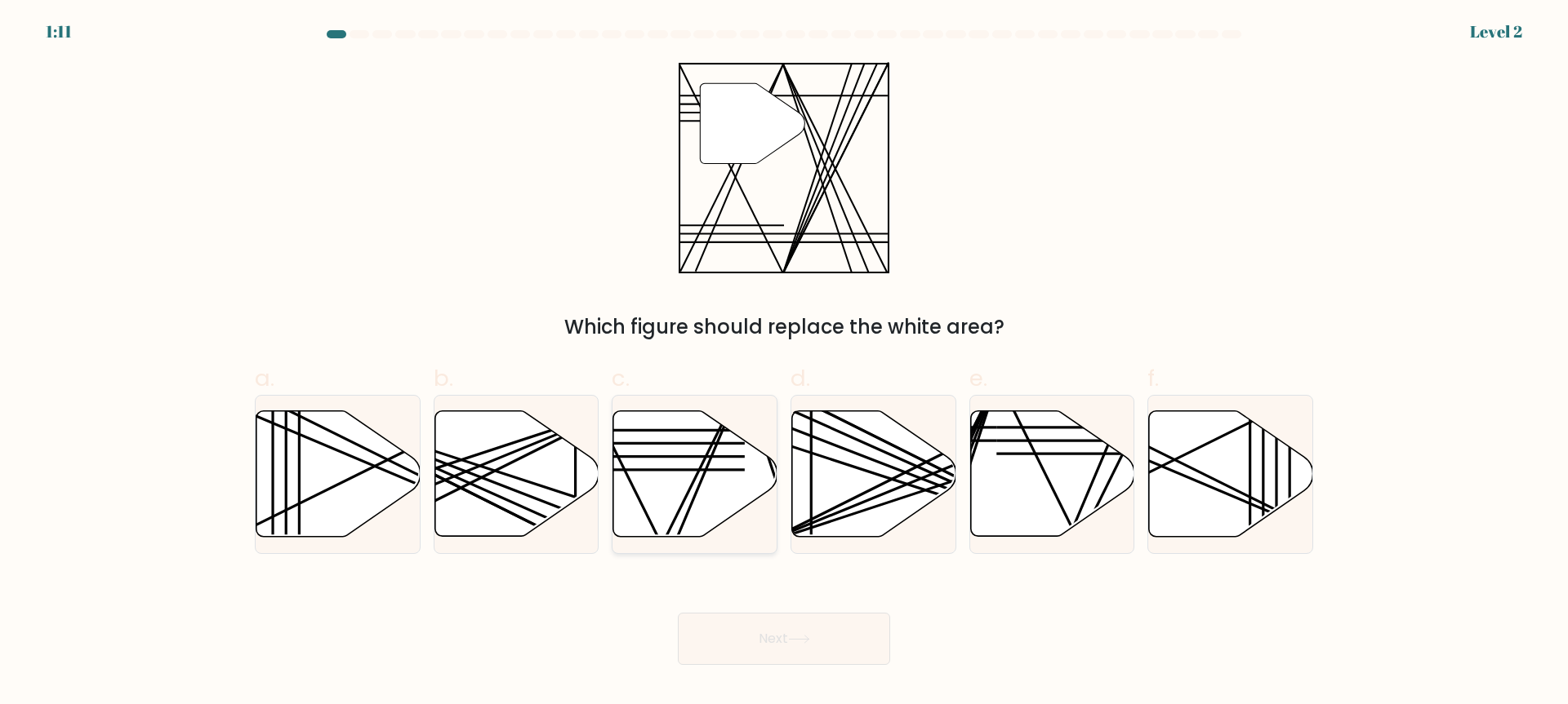
click at [687, 464] on icon at bounding box center [695, 474] width 164 height 126
click at [784, 363] on input "c." at bounding box center [784, 358] width 1 height 10
radio input "true"
click at [837, 629] on button "Next" at bounding box center [784, 639] width 213 height 52
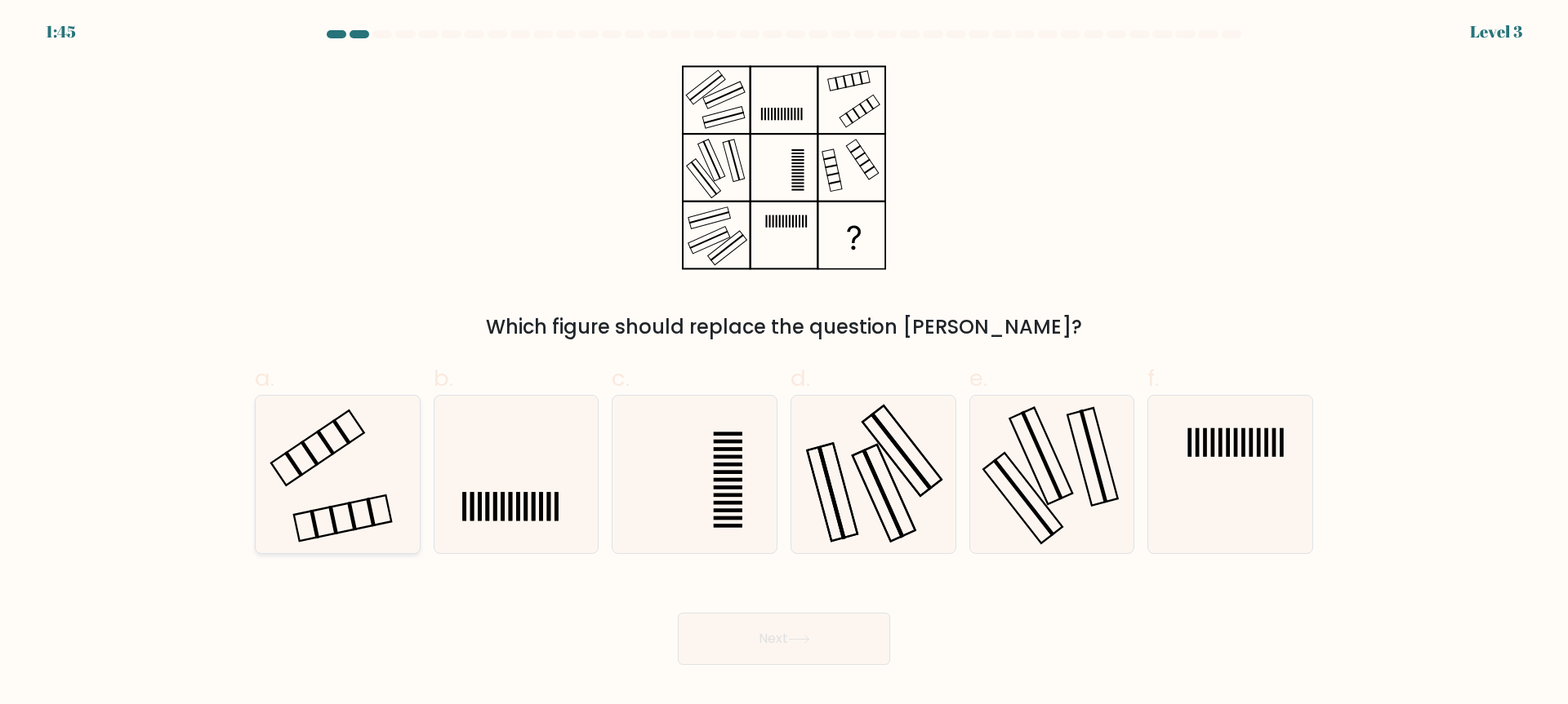
click at [334, 473] on icon at bounding box center [338, 474] width 158 height 157
click at [784, 363] on input "a." at bounding box center [784, 358] width 1 height 10
radio input "true"
click at [747, 647] on button "Next" at bounding box center [784, 639] width 213 height 52
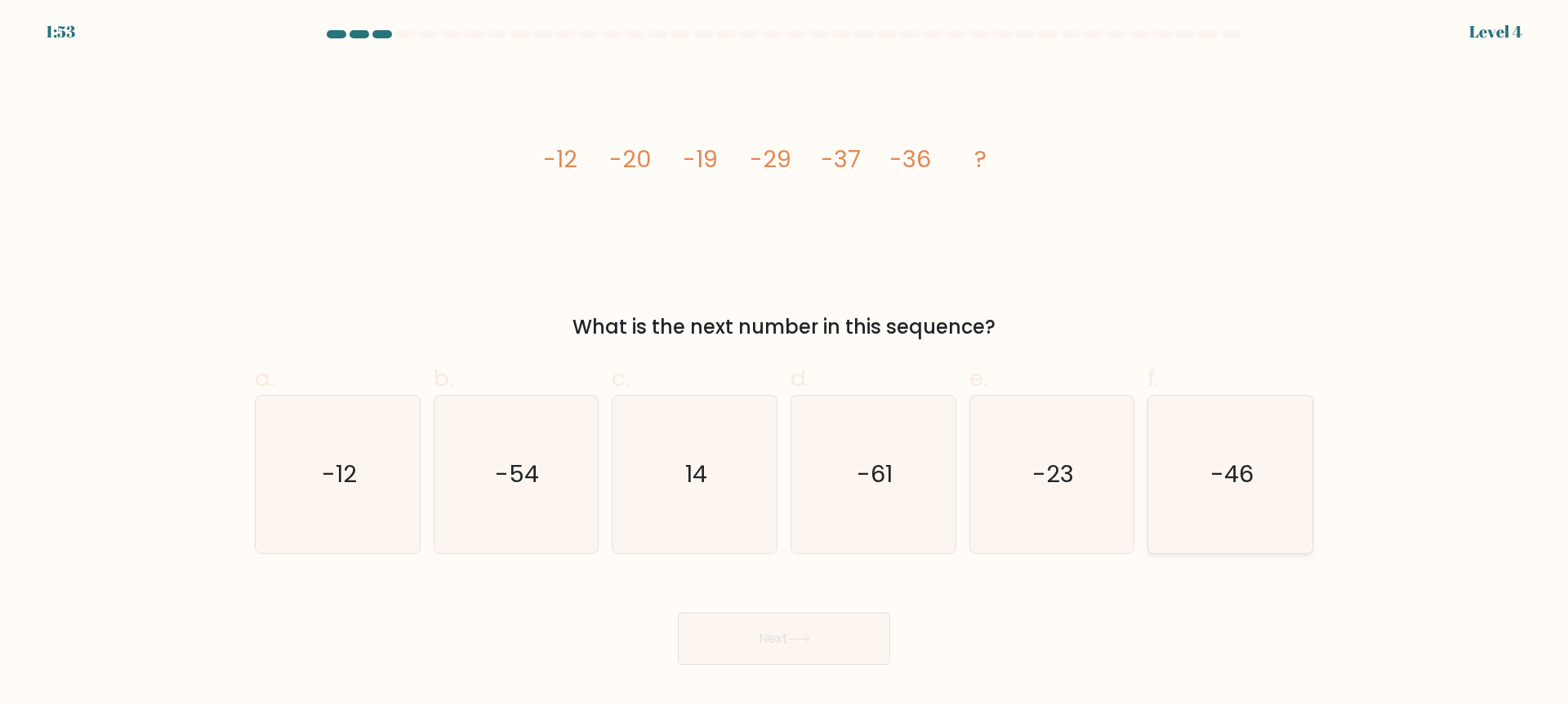
click at [1112, 500] on icon "-23" at bounding box center [1050, 474] width 158 height 157
click at [784, 363] on input "e. -23" at bounding box center [784, 358] width 1 height 10
radio input "true"
click at [1193, 491] on icon "-46" at bounding box center [1230, 474] width 158 height 157
click at [784, 363] on input "f. -46" at bounding box center [784, 358] width 1 height 10
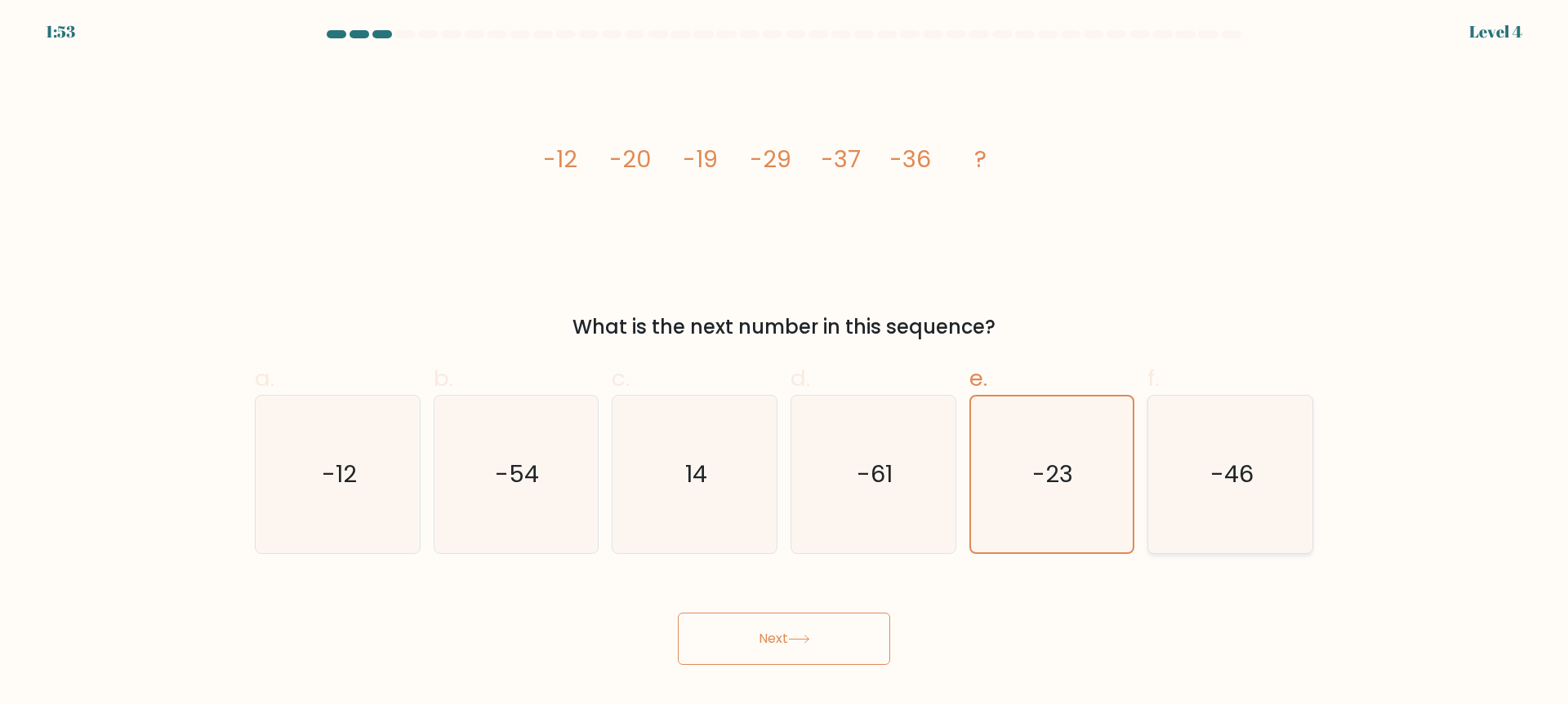
radio input "true"
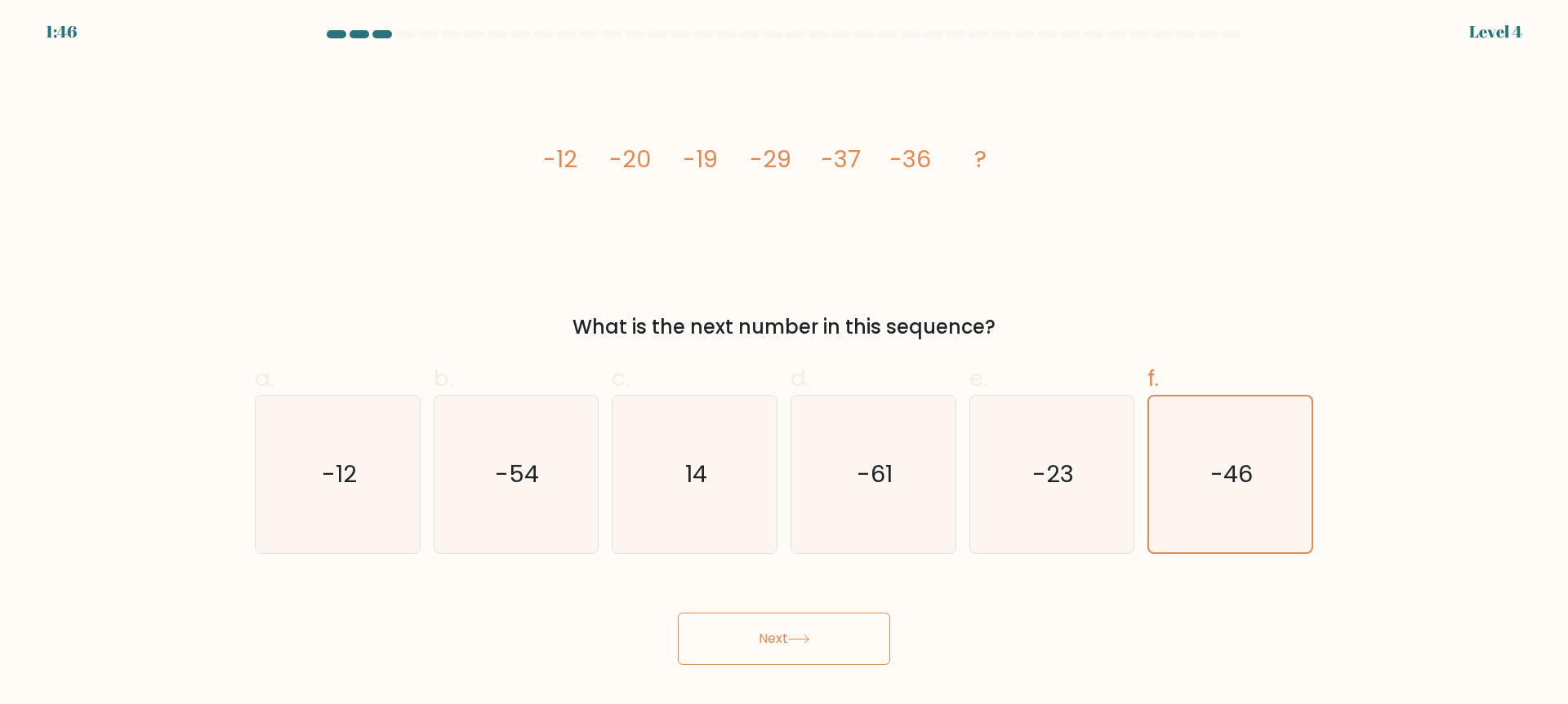
click at [855, 657] on button "Next" at bounding box center [784, 639] width 213 height 52
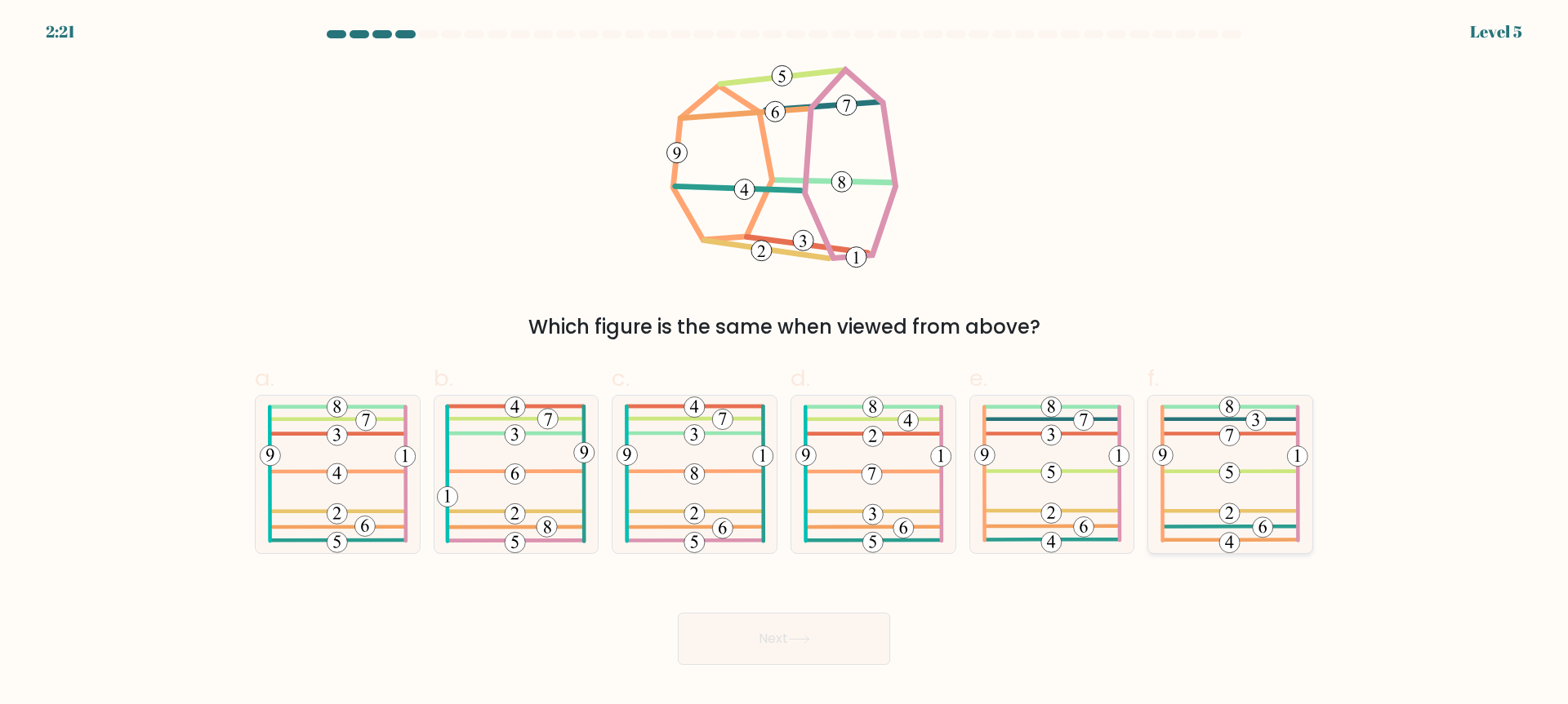
click at [1197, 481] on icon at bounding box center [1230, 474] width 156 height 157
click at [784, 363] on input "f." at bounding box center [784, 358] width 1 height 10
radio input "true"
click at [852, 650] on button "Next" at bounding box center [784, 639] width 213 height 52
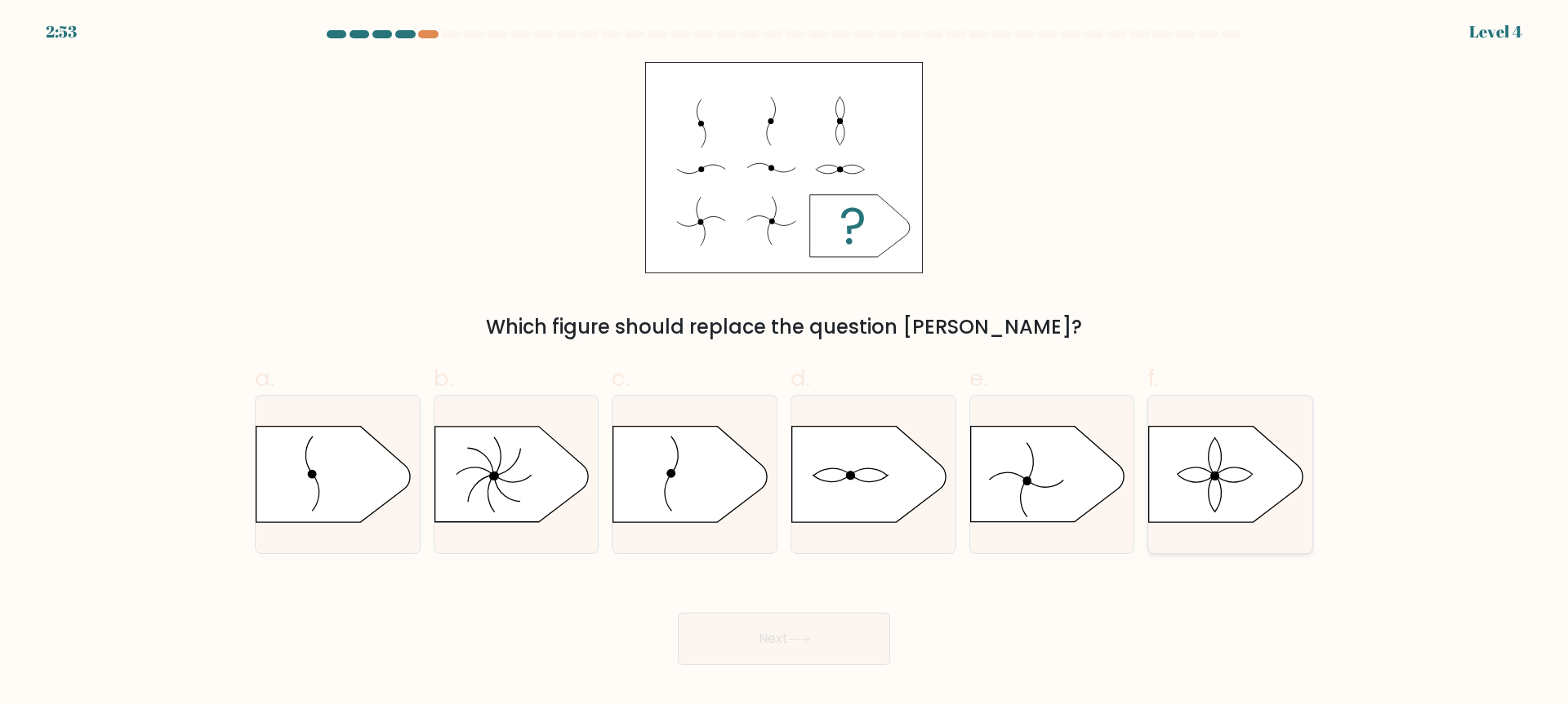
click at [1207, 474] on icon at bounding box center [1225, 474] width 153 height 96
click at [784, 363] on input "f." at bounding box center [784, 358] width 1 height 10
radio input "true"
click at [719, 629] on button "Next" at bounding box center [784, 639] width 213 height 52
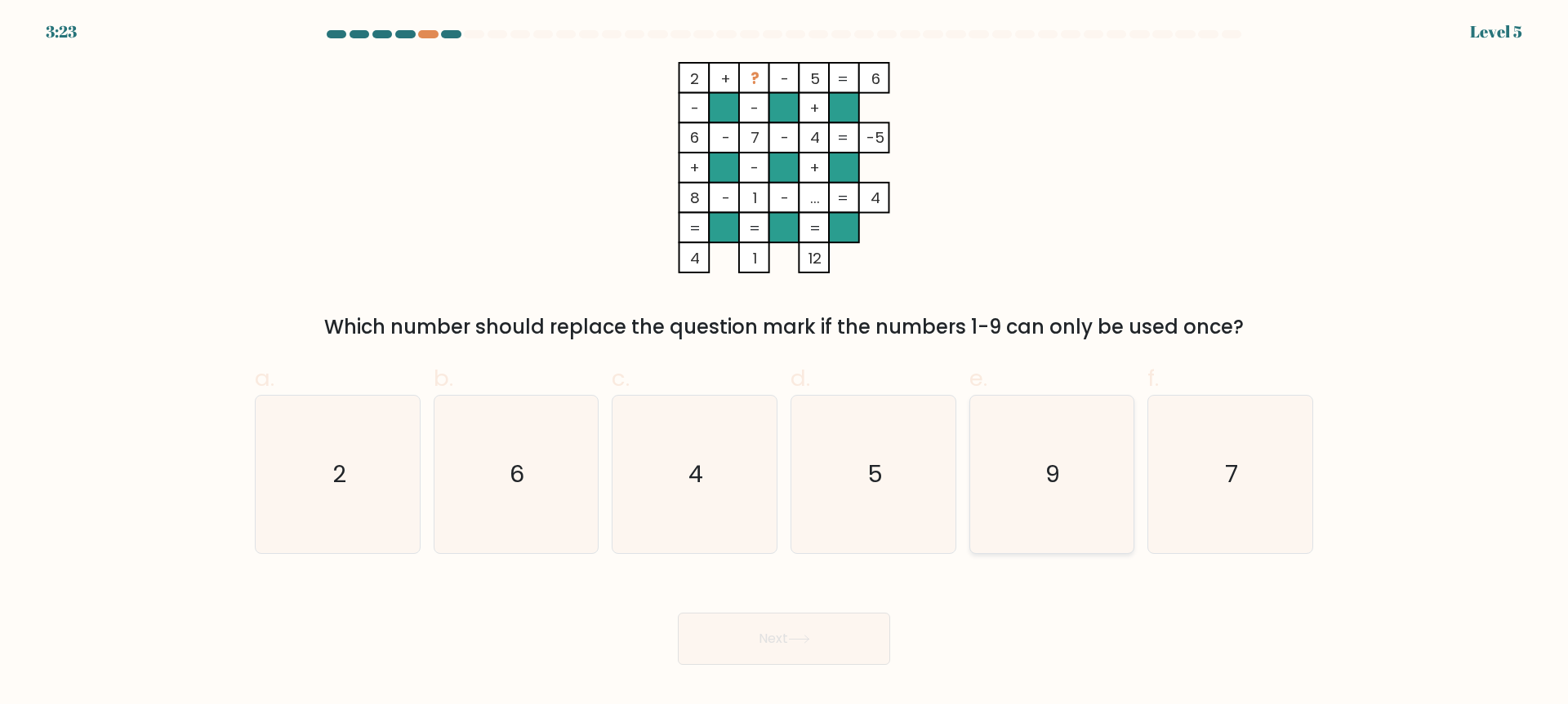
click at [1019, 453] on icon "9" at bounding box center [1050, 474] width 158 height 157
click at [784, 363] on input "e. 9" at bounding box center [784, 358] width 1 height 10
radio input "true"
click at [785, 664] on button "Next" at bounding box center [784, 639] width 213 height 52
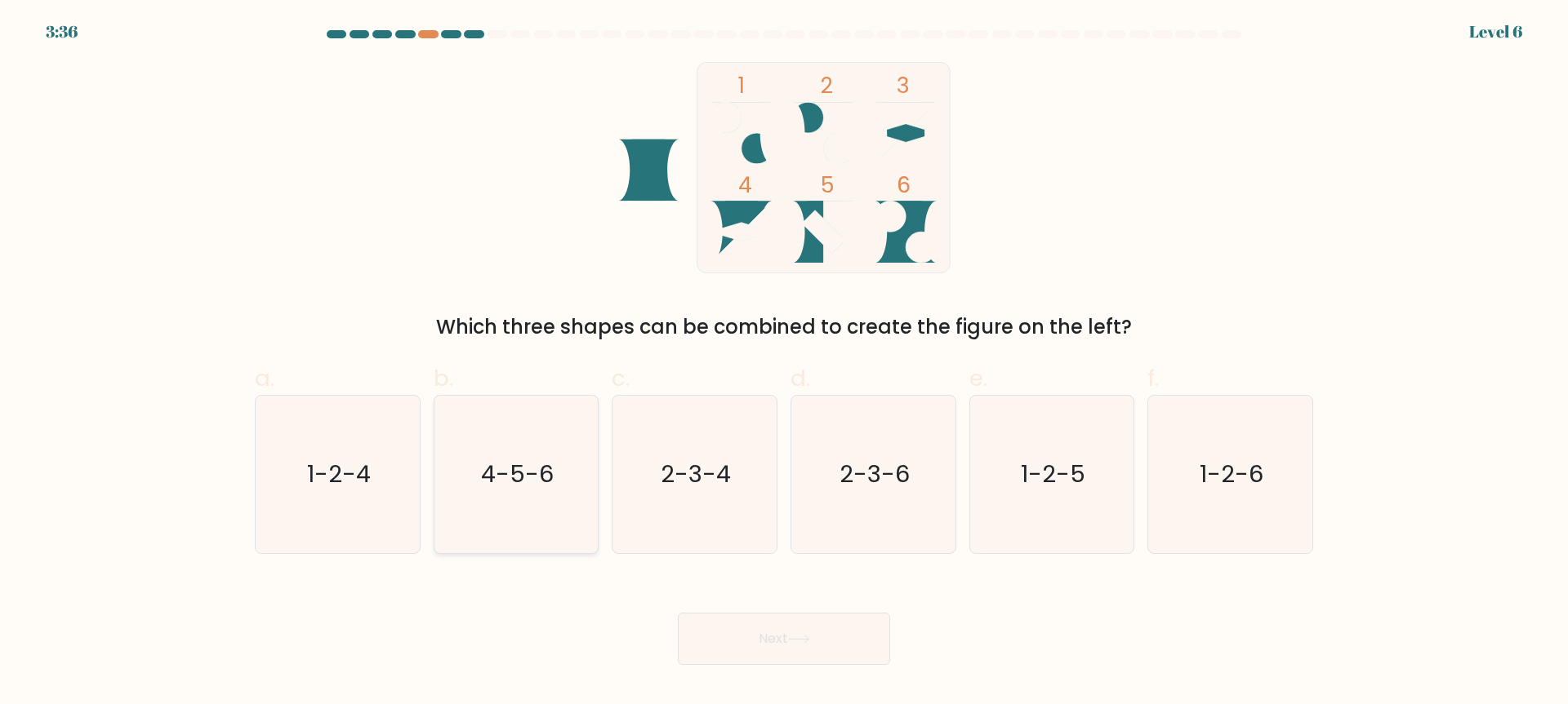
click at [484, 488] on text "4-5-6" at bounding box center [518, 475] width 72 height 33
click at [784, 363] on input "b. 4-5-6" at bounding box center [784, 358] width 1 height 10
radio input "true"
click at [1177, 466] on icon "1-2-6" at bounding box center [1230, 474] width 158 height 157
click at [784, 363] on input "f. 1-2-6" at bounding box center [784, 358] width 1 height 10
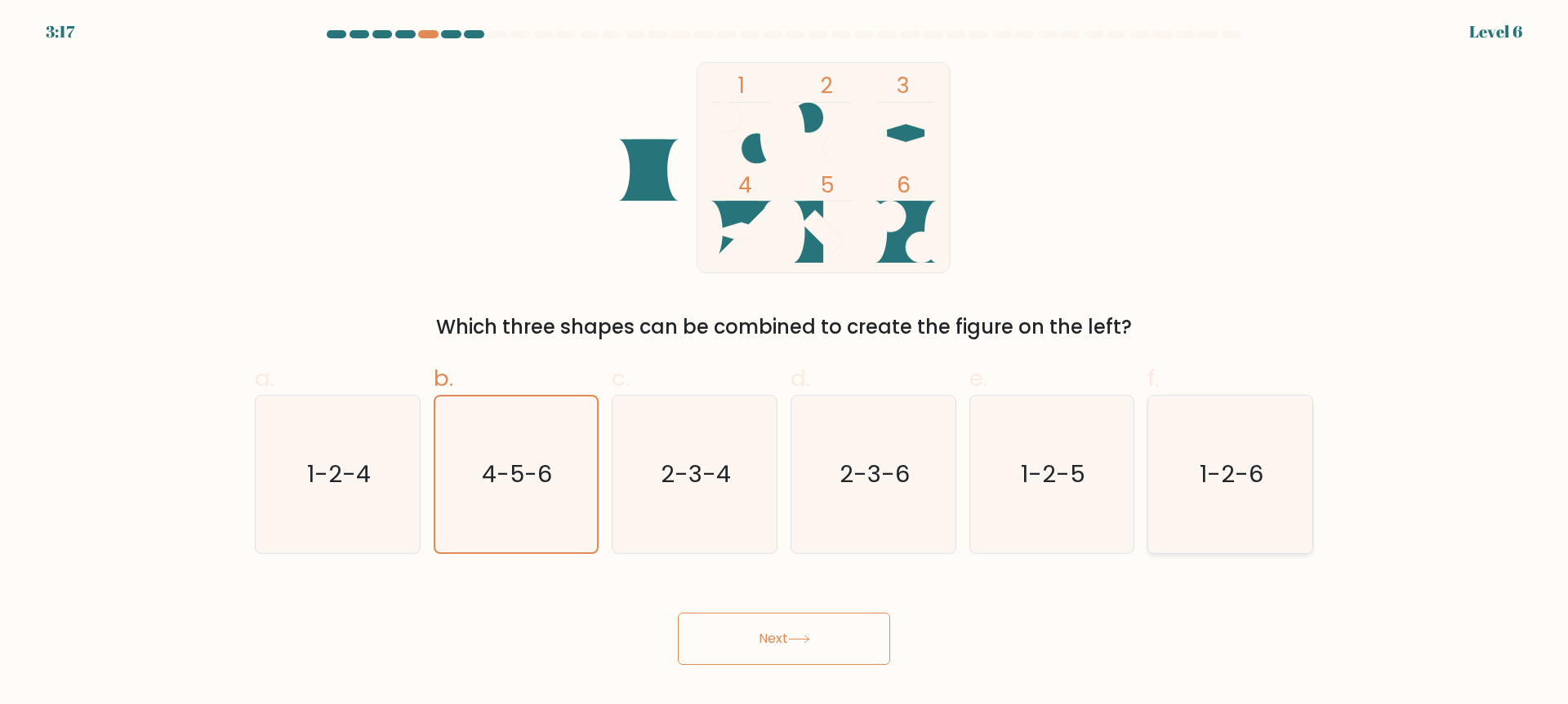
radio input "true"
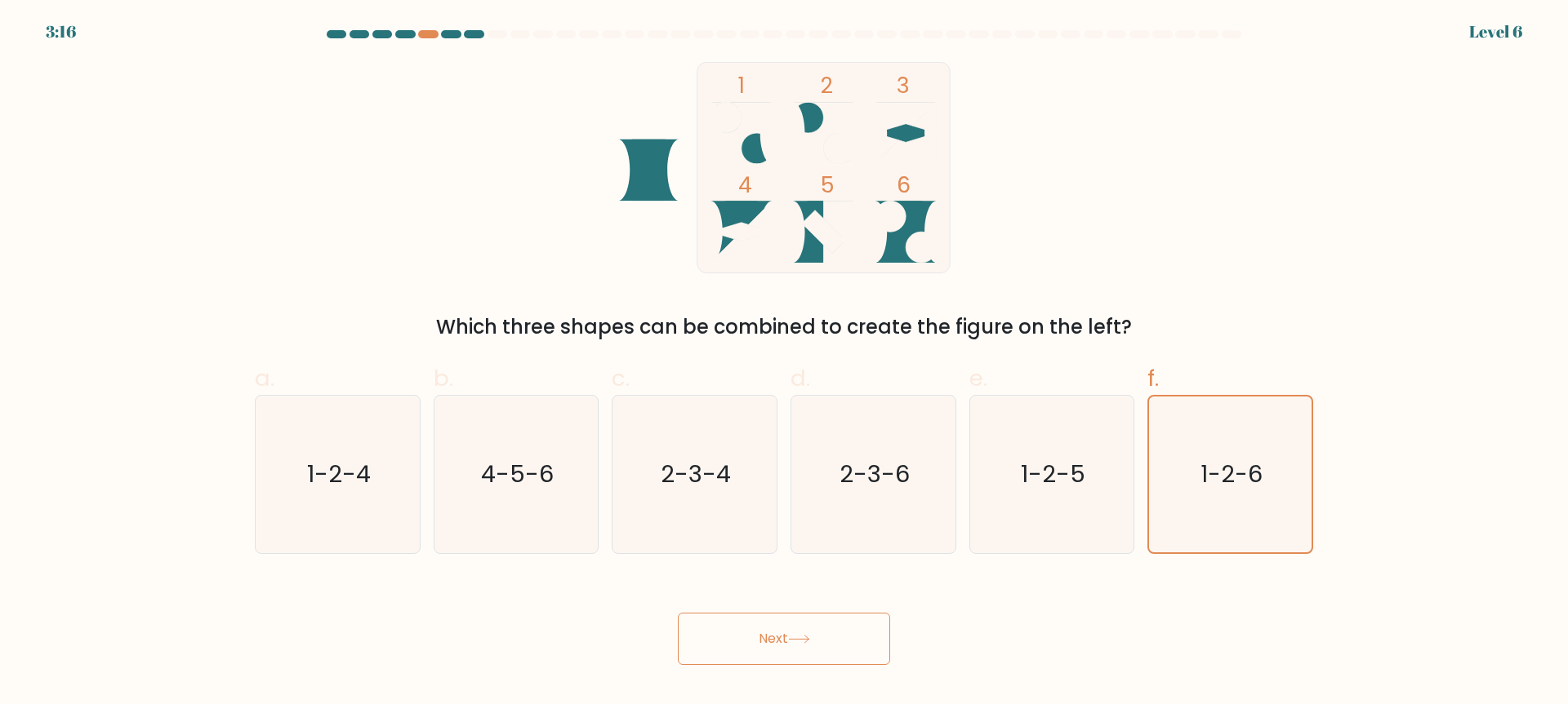
click at [806, 624] on button "Next" at bounding box center [784, 639] width 213 height 52
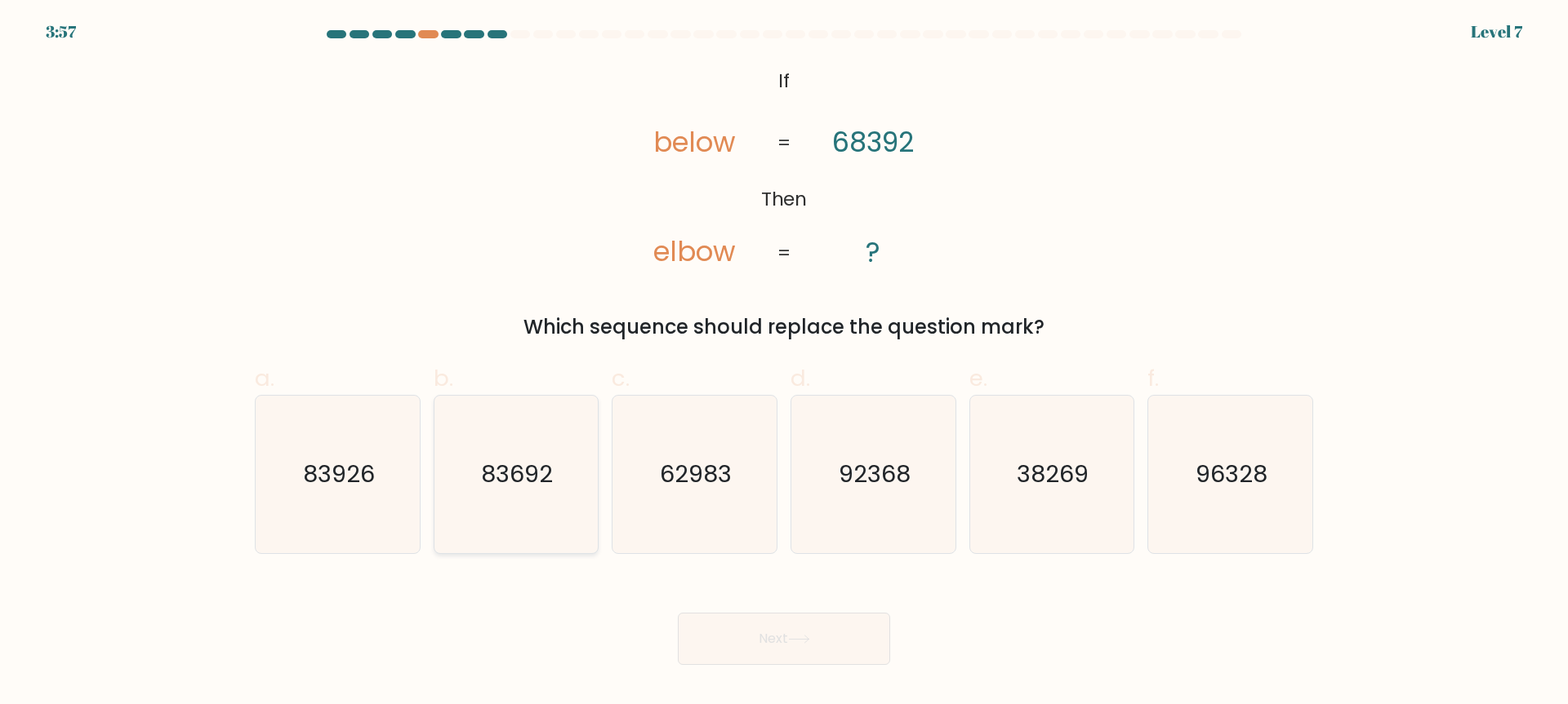
click at [532, 470] on text "83692" at bounding box center [518, 475] width 71 height 33
click at [784, 363] on input "b. 83692" at bounding box center [784, 358] width 1 height 10
radio input "true"
click at [814, 649] on button "Next" at bounding box center [784, 639] width 213 height 52
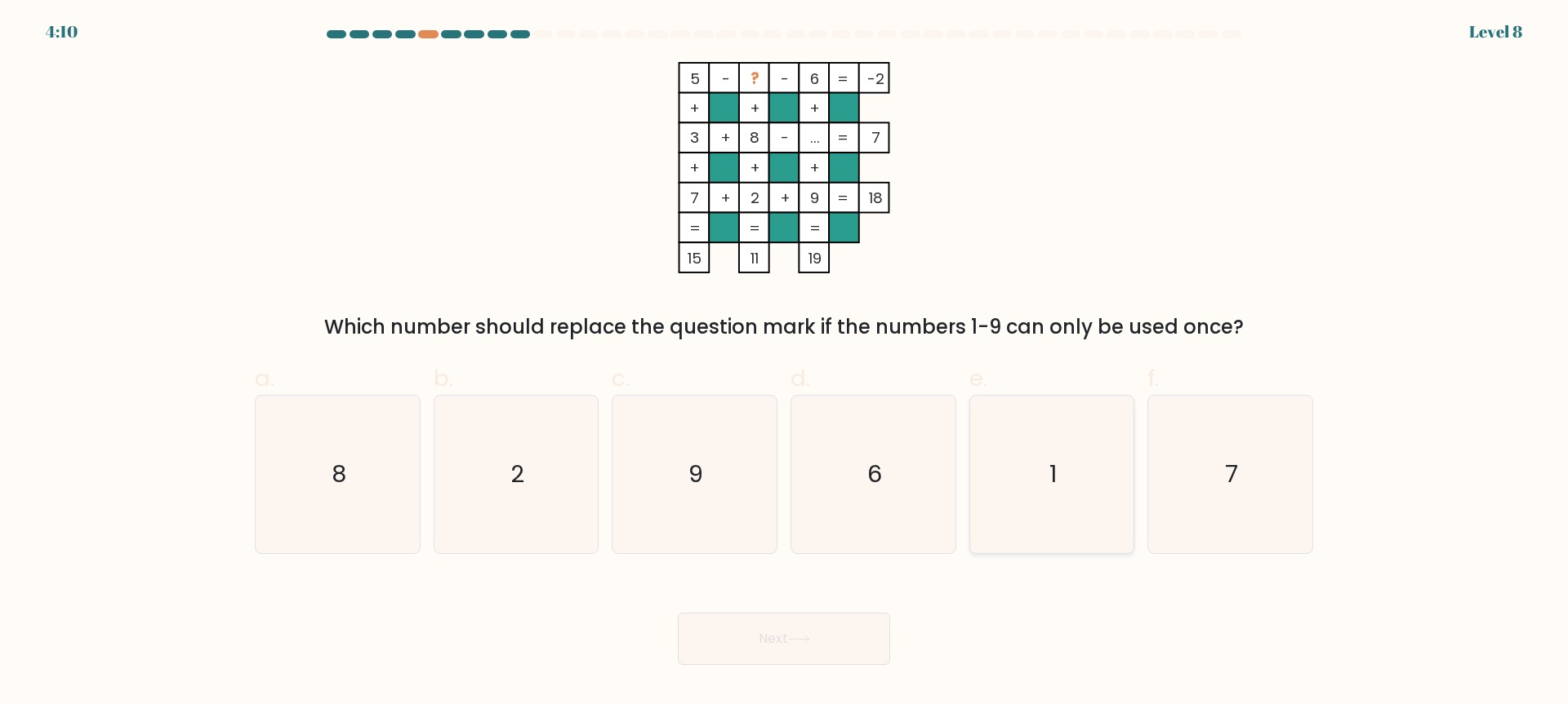
click at [1044, 456] on icon "1" at bounding box center [1050, 474] width 158 height 157
click at [784, 363] on input "e. 1" at bounding box center [784, 358] width 1 height 10
radio input "true"
click at [794, 623] on button "Next" at bounding box center [784, 639] width 213 height 52
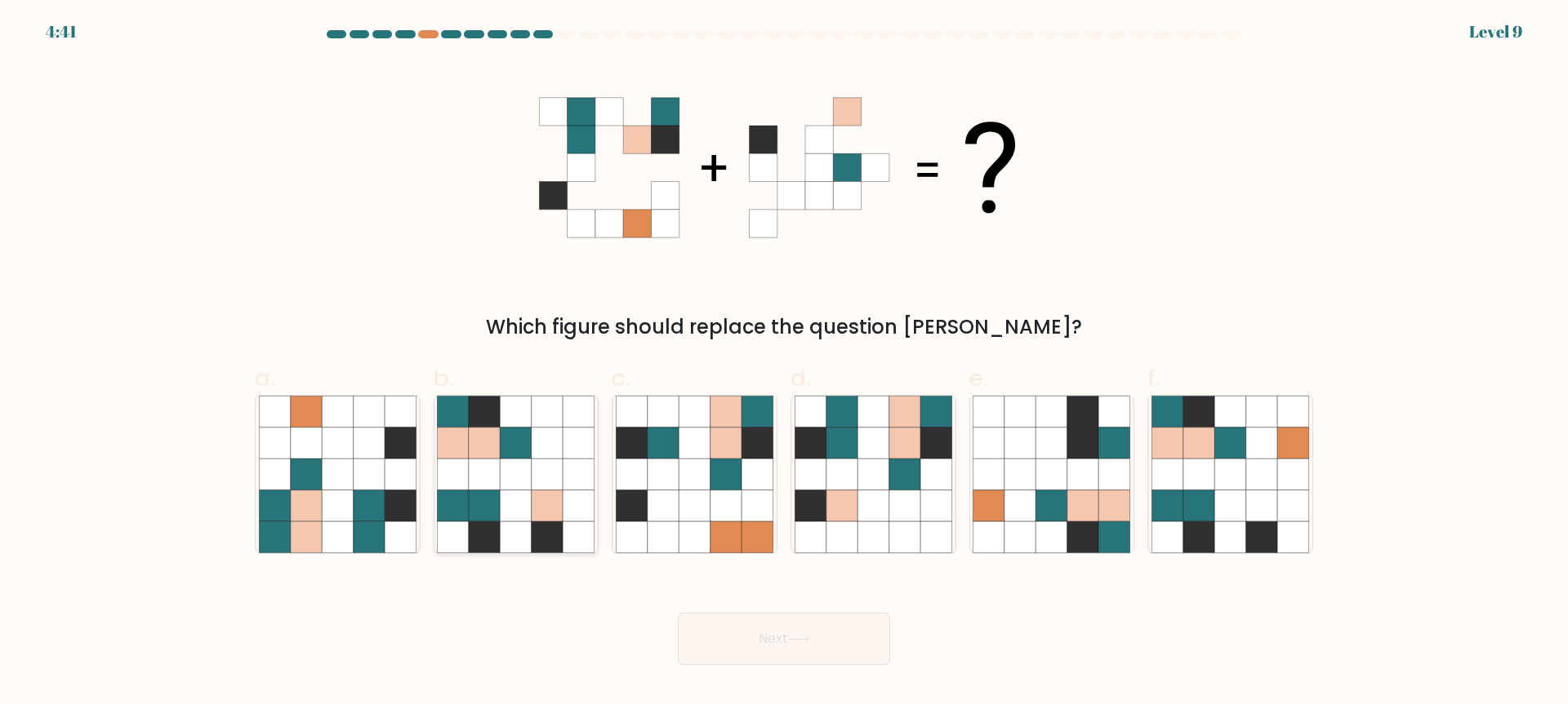
click at [524, 529] on icon at bounding box center [516, 537] width 31 height 31
click at [784, 363] on input "b." at bounding box center [784, 358] width 1 height 10
radio input "true"
click at [1298, 519] on icon at bounding box center [1292, 506] width 31 height 31
click at [784, 363] on input "f." at bounding box center [784, 358] width 1 height 10
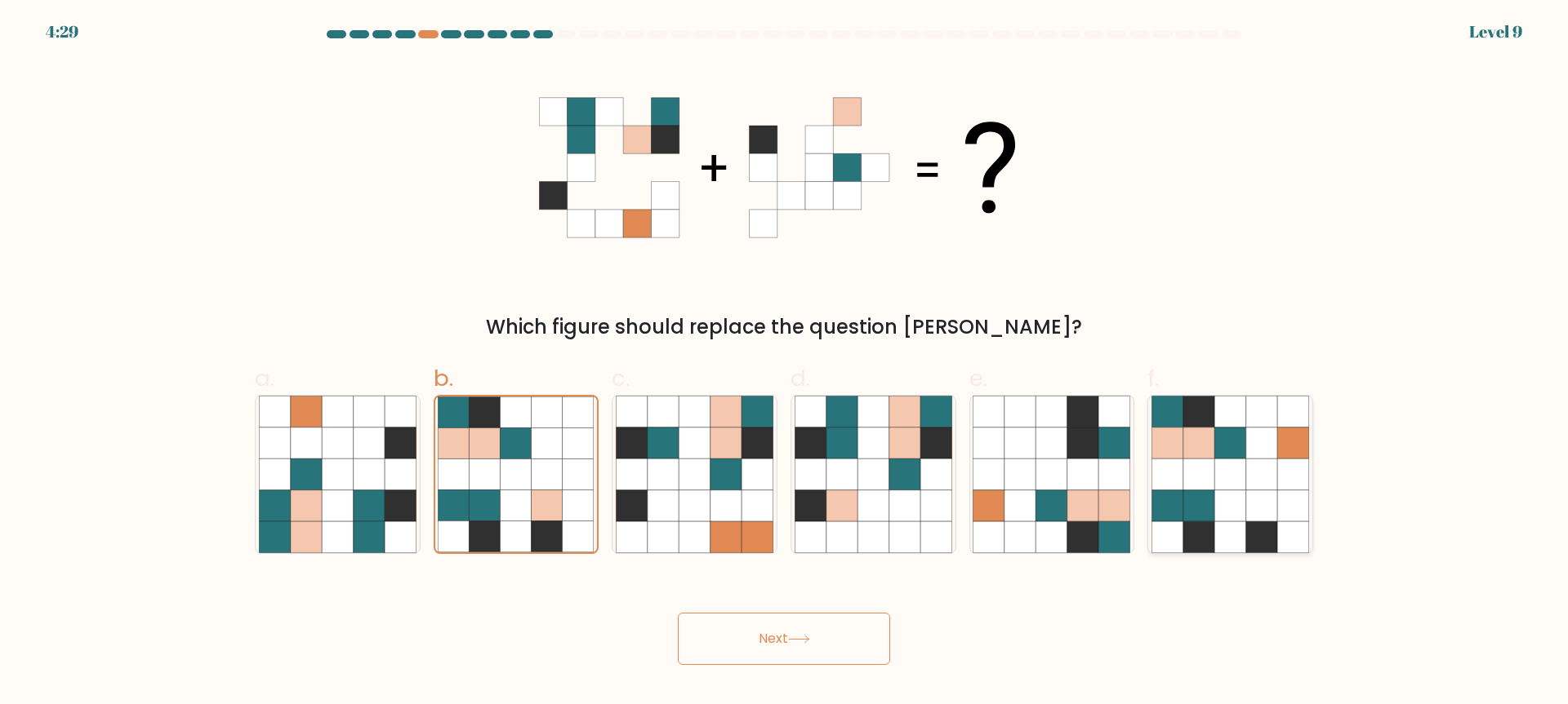
radio input "true"
click at [793, 618] on button "Next" at bounding box center [784, 639] width 213 height 52
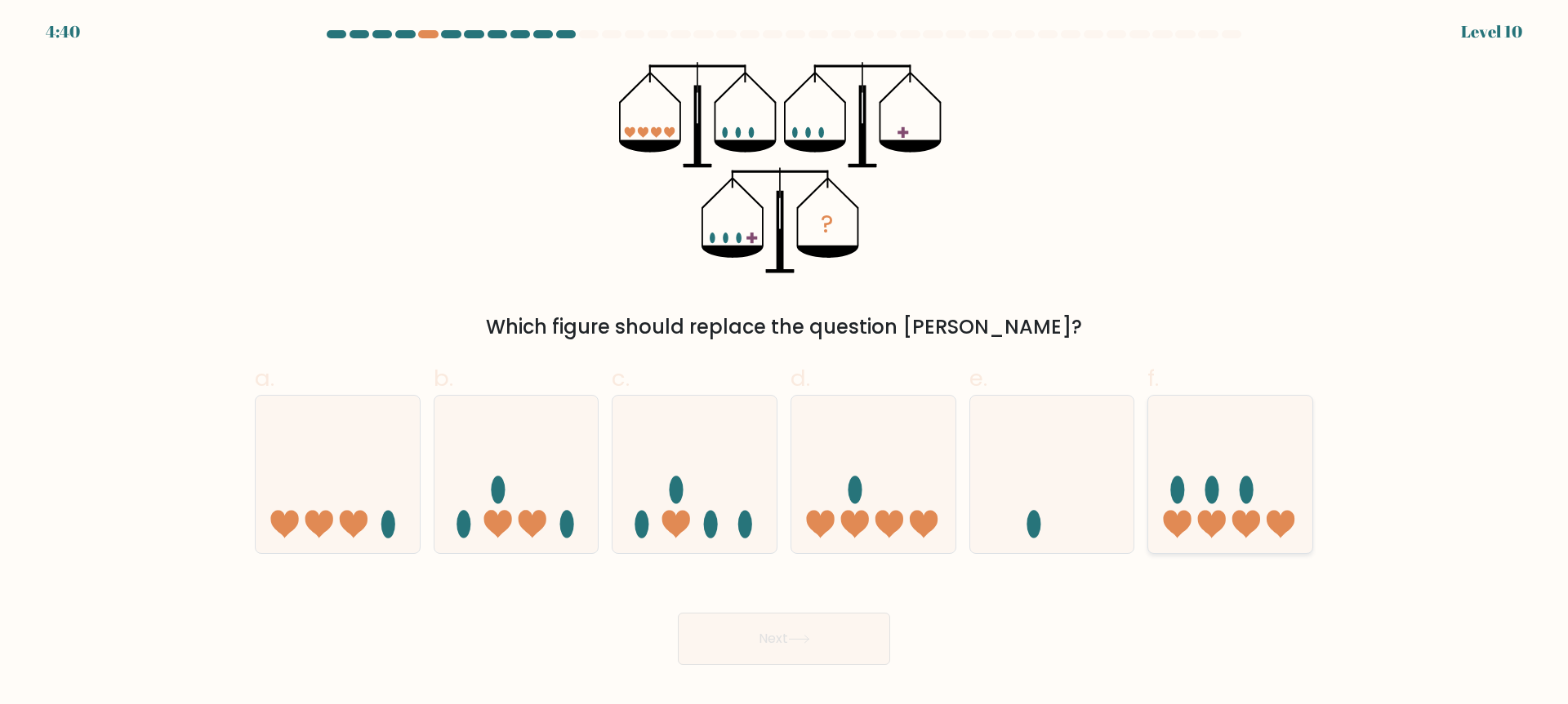
click at [1217, 496] on ellipse at bounding box center [1212, 490] width 14 height 28
click at [784, 363] on input "f." at bounding box center [784, 358] width 1 height 10
radio input "true"
click at [862, 651] on button "Next" at bounding box center [784, 639] width 213 height 52
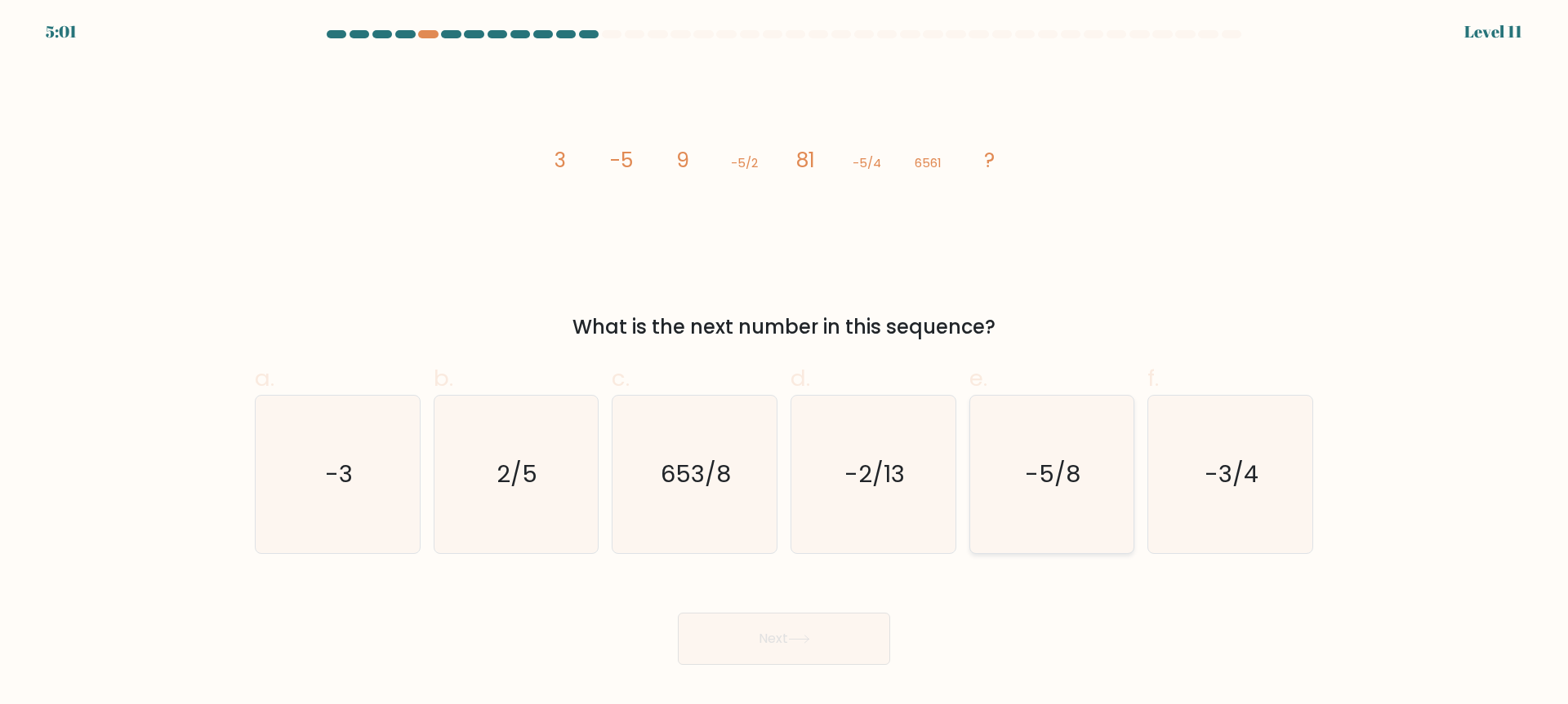
click at [1043, 492] on icon "-5/8" at bounding box center [1050, 474] width 158 height 157
click at [784, 363] on input "e. -5/8" at bounding box center [784, 358] width 1 height 10
radio input "true"
click at [816, 637] on button "Next" at bounding box center [784, 639] width 213 height 52
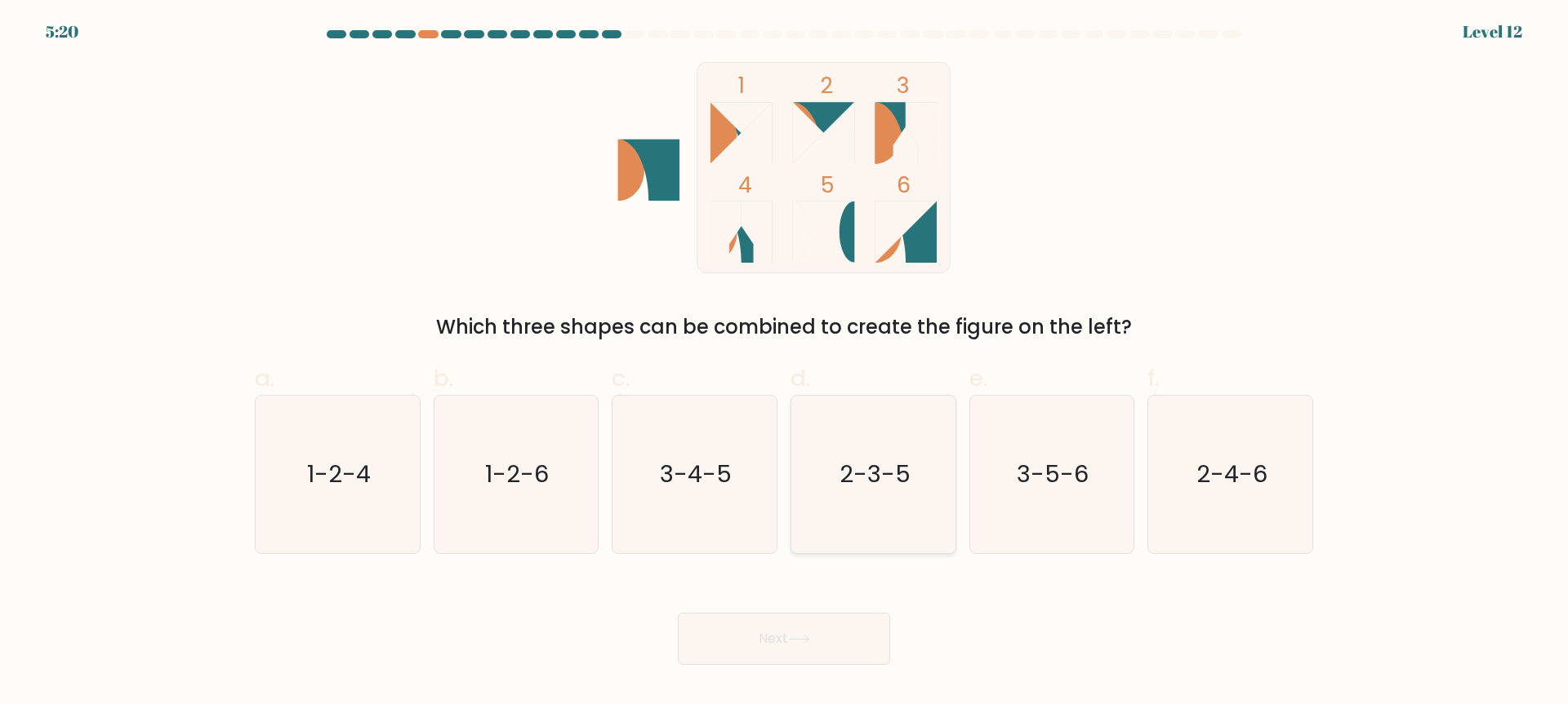
click at [840, 496] on icon "2-3-5" at bounding box center [873, 474] width 158 height 157
click at [784, 363] on input "d. 2-3-5" at bounding box center [784, 358] width 1 height 10
radio input "true"
click at [559, 424] on icon "1-2-6" at bounding box center [515, 474] width 158 height 157
click at [784, 363] on input "b. 1-2-6" at bounding box center [784, 358] width 1 height 10
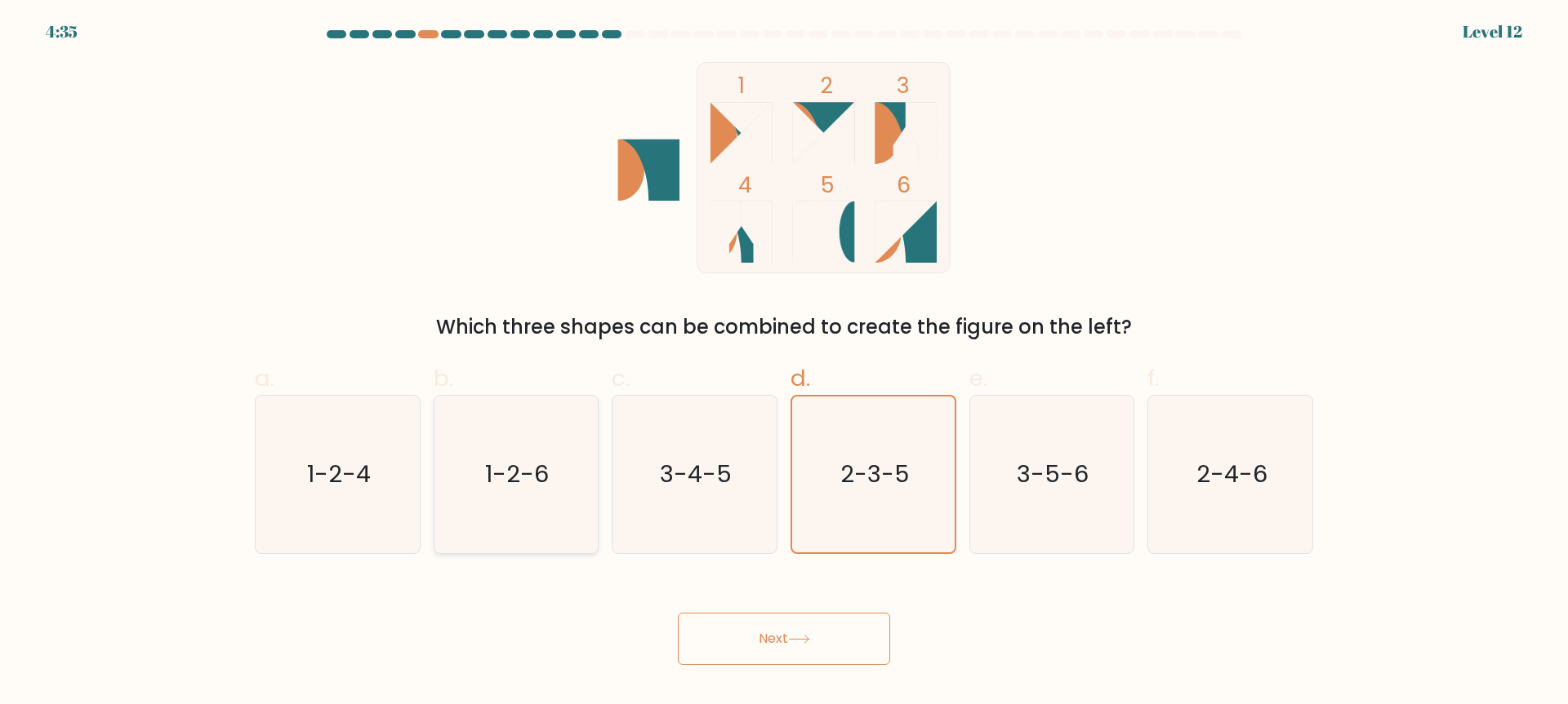
radio input "true"
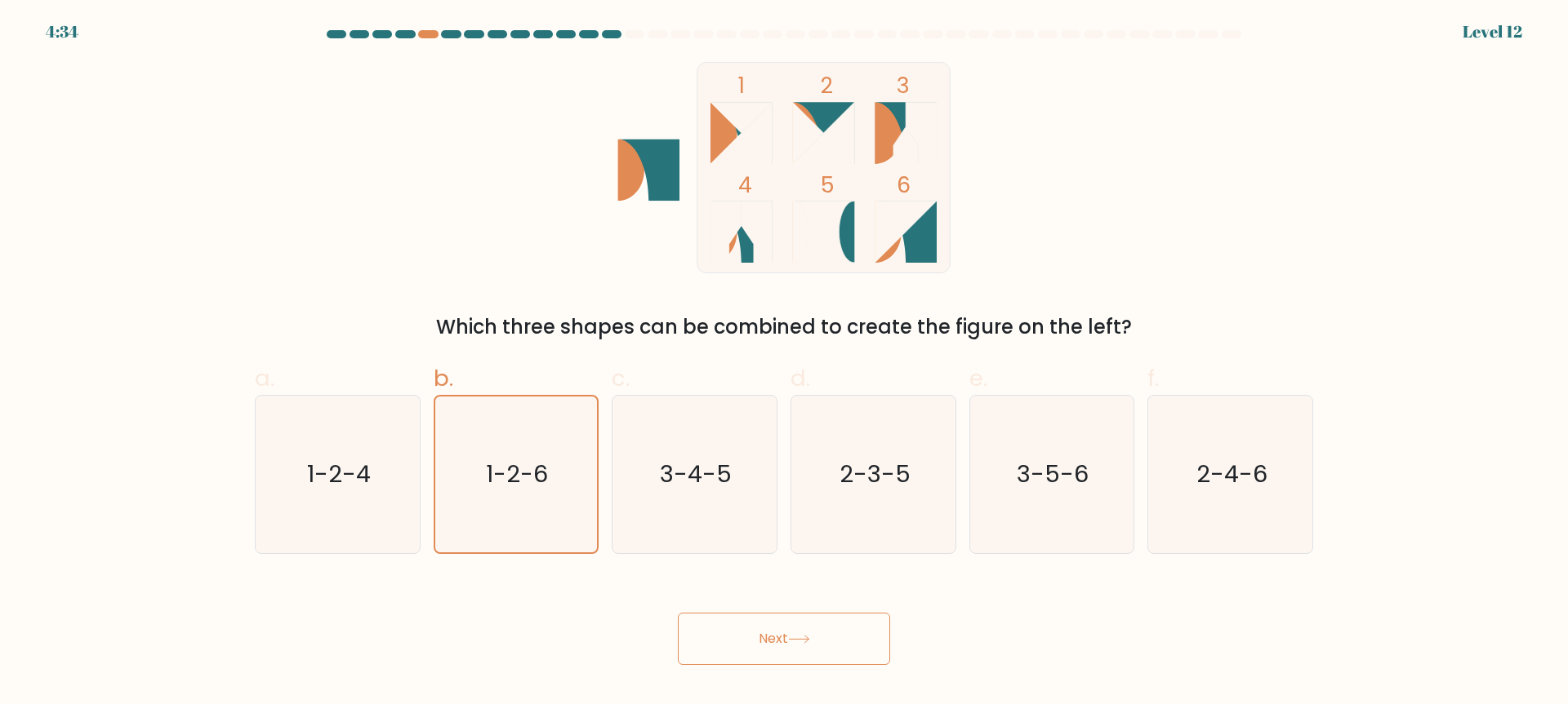
click at [689, 630] on button "Next" at bounding box center [784, 639] width 213 height 52
click at [702, 635] on button "Next" at bounding box center [784, 639] width 213 height 52
click at [819, 647] on button "Next" at bounding box center [784, 639] width 213 height 52
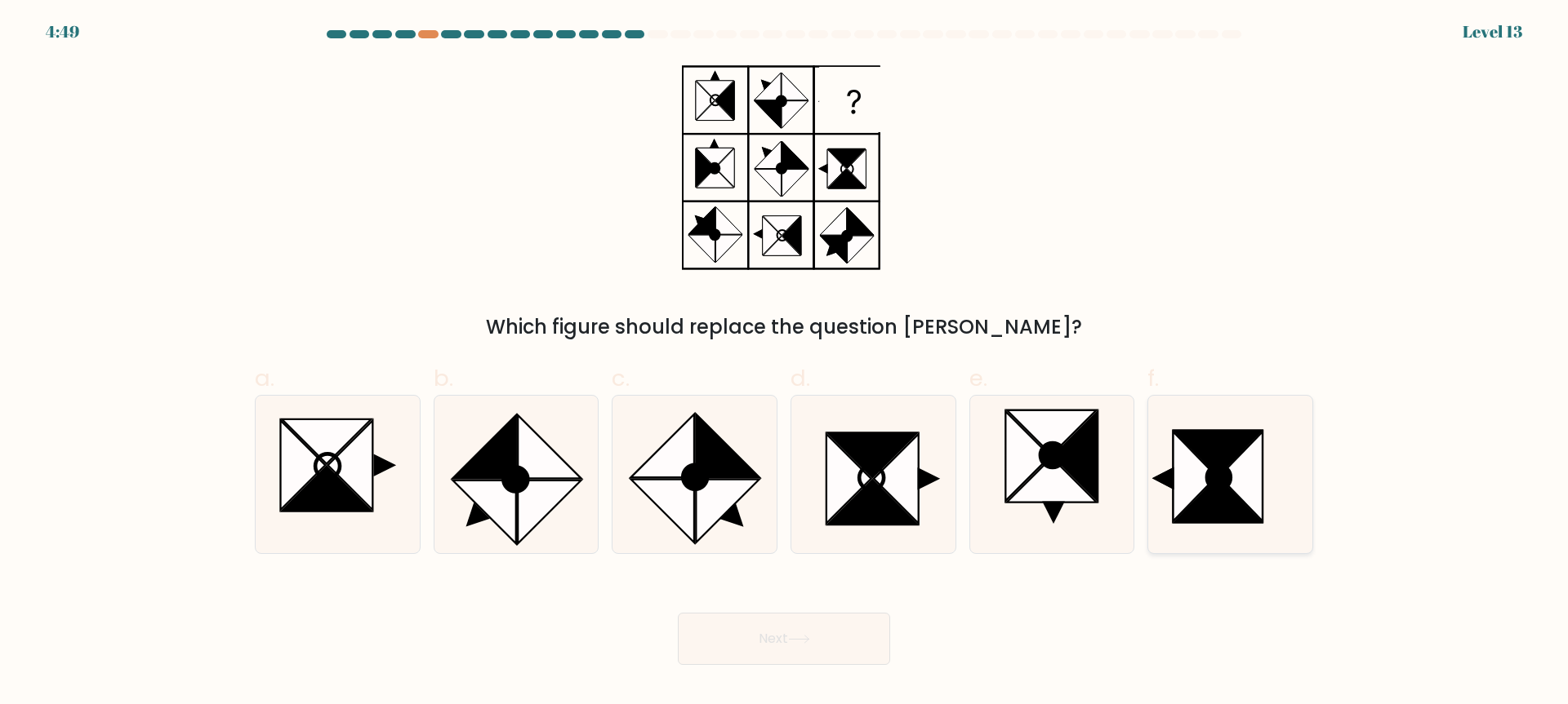
click at [1180, 455] on icon at bounding box center [1195, 477] width 43 height 89
click at [784, 363] on input "f." at bounding box center [784, 358] width 1 height 10
radio input "true"
click at [778, 647] on button "Next" at bounding box center [784, 639] width 213 height 52
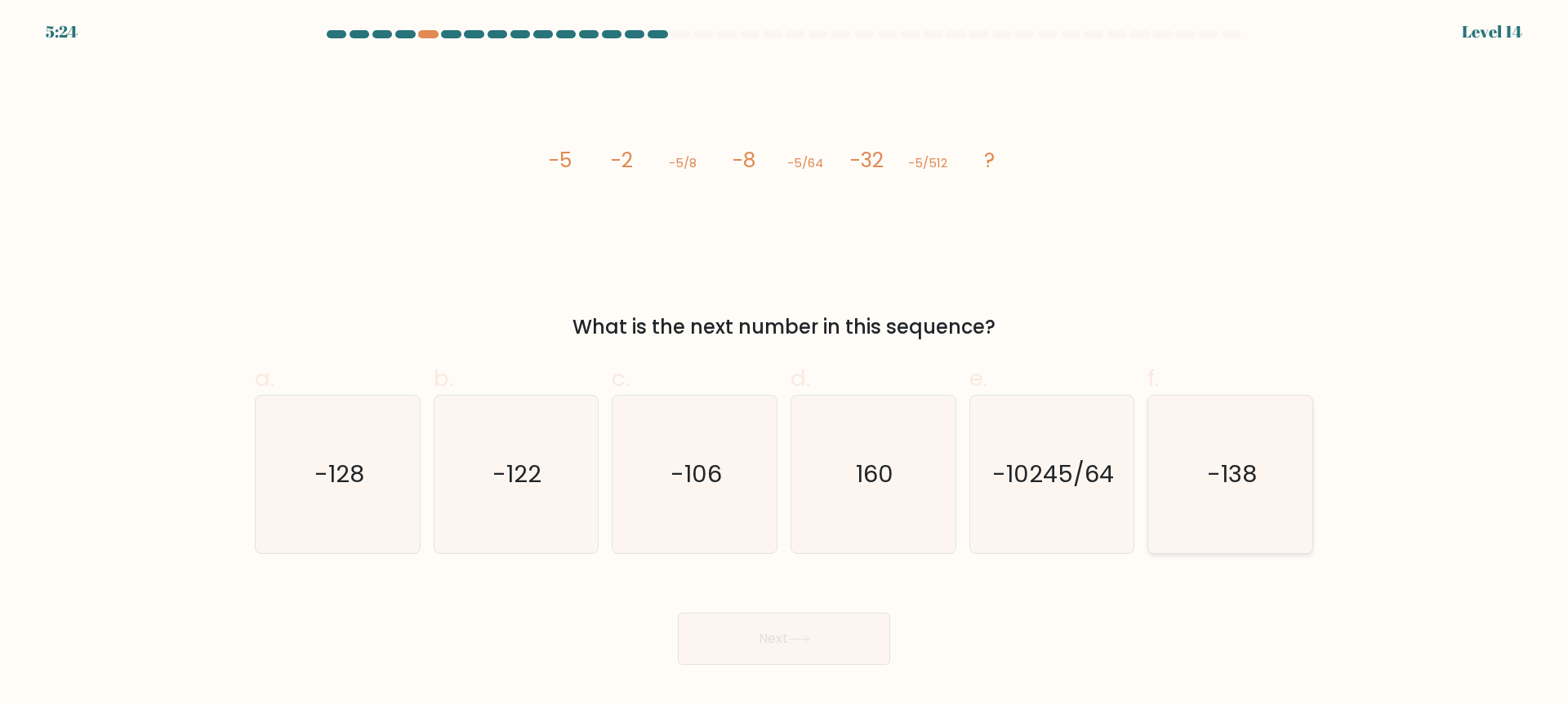
click at [1220, 488] on text "-138" at bounding box center [1232, 475] width 50 height 33
click at [784, 363] on input "f. -138" at bounding box center [784, 358] width 1 height 10
radio input "true"
click at [858, 639] on button "Next" at bounding box center [784, 639] width 213 height 52
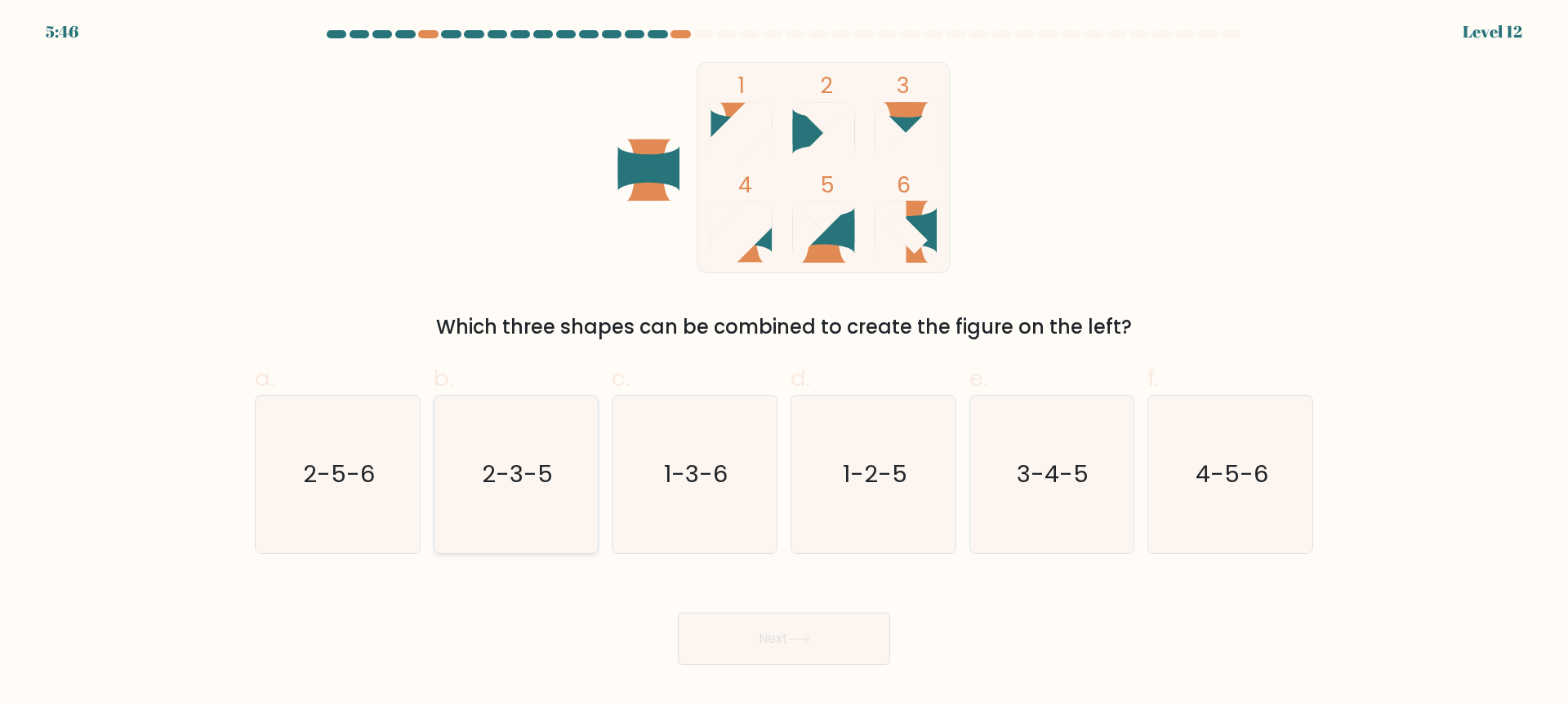
click at [536, 510] on icon "2-3-5" at bounding box center [515, 474] width 158 height 157
click at [784, 363] on input "b. 2-3-5" at bounding box center [784, 358] width 1 height 10
radio input "true"
drag, startPoint x: 742, startPoint y: 622, endPoint x: 751, endPoint y: 626, distance: 9.8
click at [751, 626] on button "Next" at bounding box center [784, 639] width 213 height 52
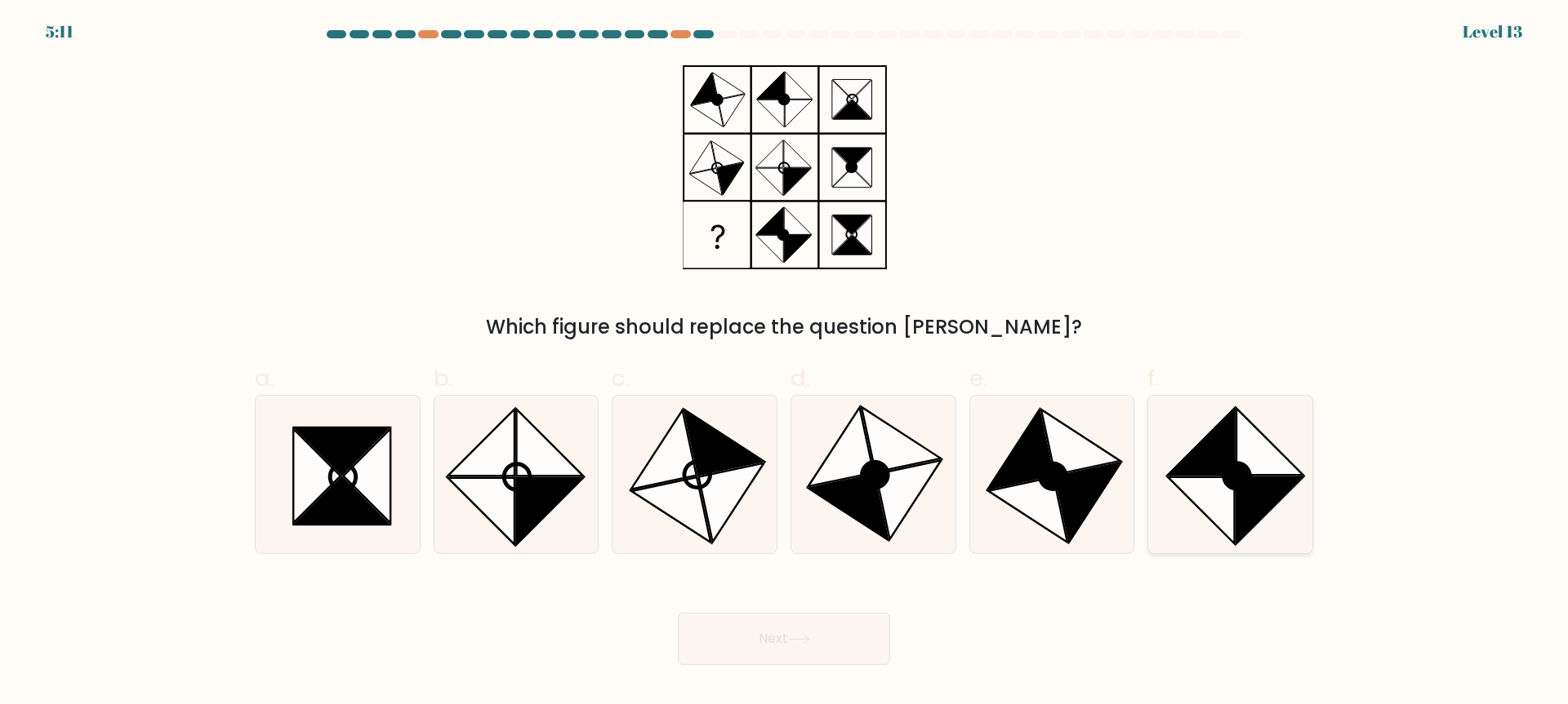
click at [1218, 526] on icon at bounding box center [1201, 511] width 67 height 67
click at [784, 363] on input "f." at bounding box center [784, 358] width 1 height 10
radio input "true"
click at [830, 635] on button "Next" at bounding box center [784, 639] width 213 height 52
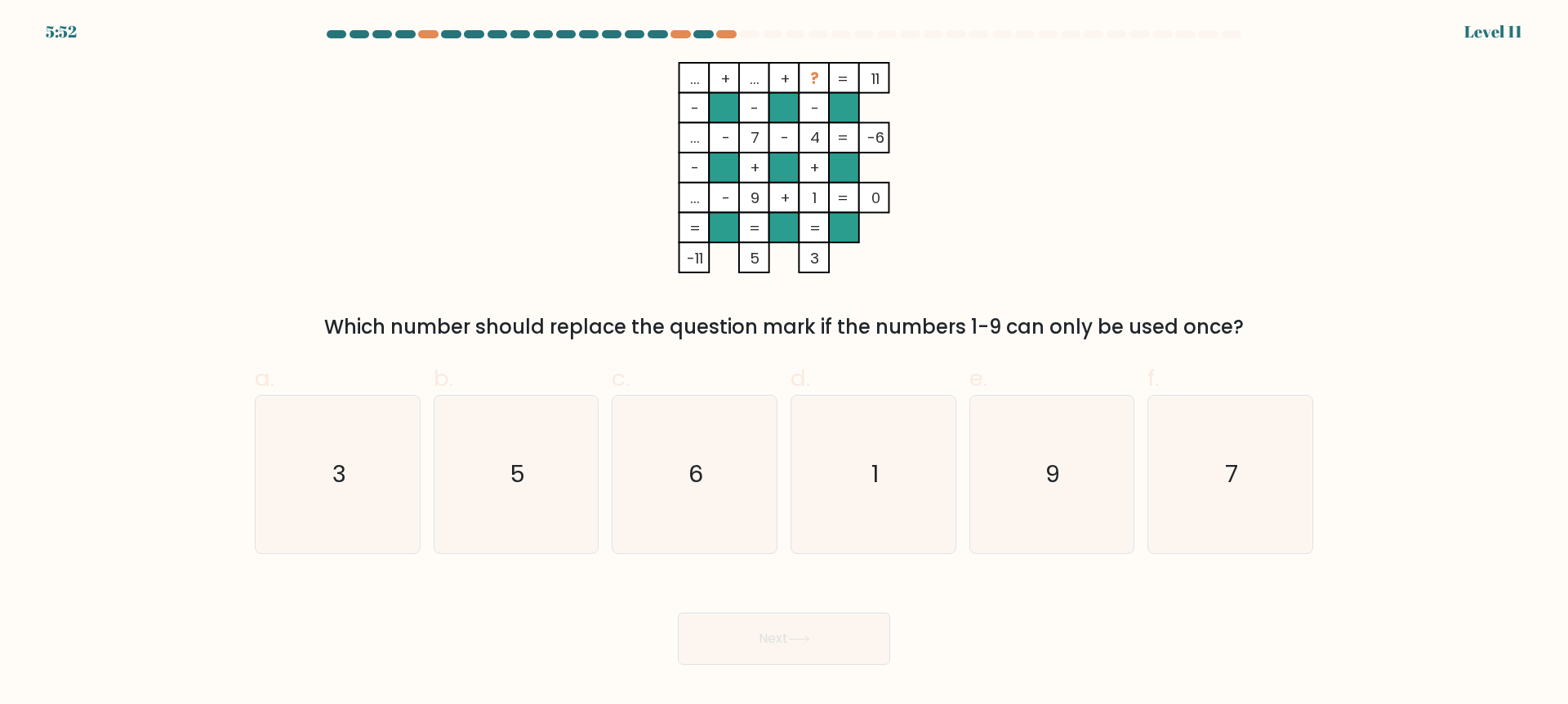
click at [867, 612] on div "Next" at bounding box center [784, 620] width 1078 height 91
click at [867, 541] on icon "1" at bounding box center [873, 474] width 158 height 157
click at [784, 363] on input "d. 1" at bounding box center [784, 358] width 1 height 10
radio input "true"
click at [872, 522] on icon "1" at bounding box center [873, 474] width 156 height 156
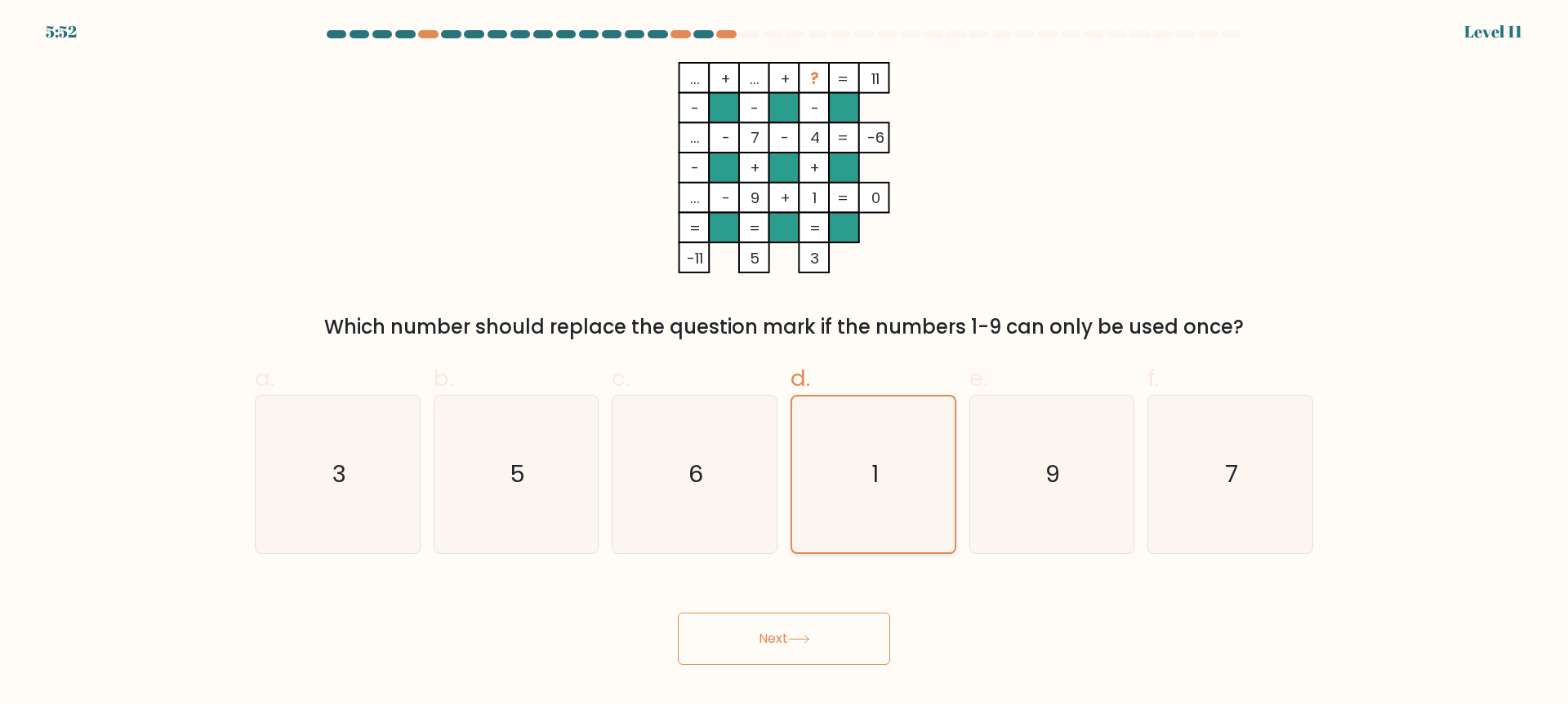
click at [784, 363] on input "d. 1" at bounding box center [784, 358] width 1 height 10
click at [849, 620] on button "Next" at bounding box center [784, 639] width 213 height 52
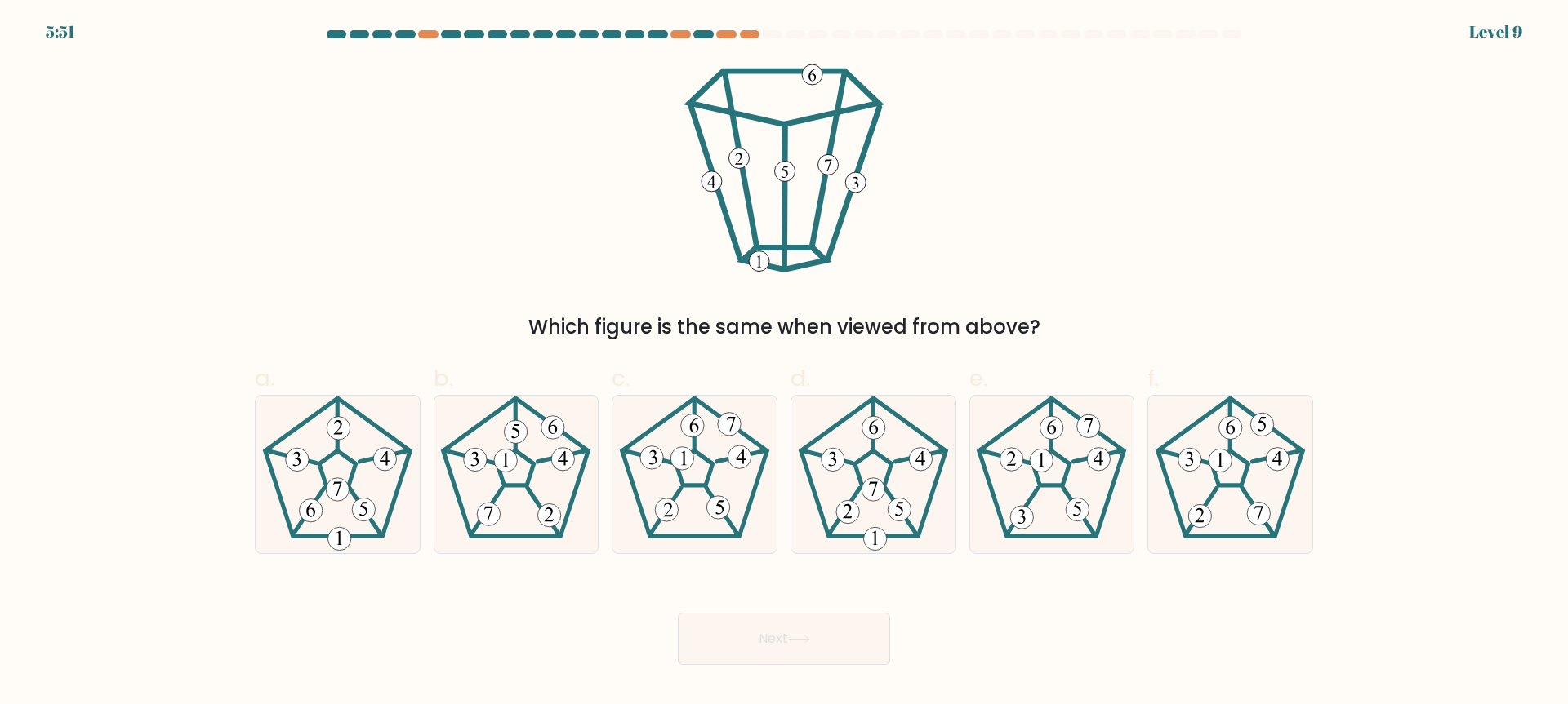
click at [865, 507] on icon at bounding box center [873, 474] width 158 height 157
click at [784, 363] on input "d." at bounding box center [784, 358] width 1 height 10
radio input "true"
drag, startPoint x: 862, startPoint y: 588, endPoint x: 864, endPoint y: 620, distance: 32.1
click at [862, 588] on div "Next" at bounding box center [784, 620] width 1078 height 91
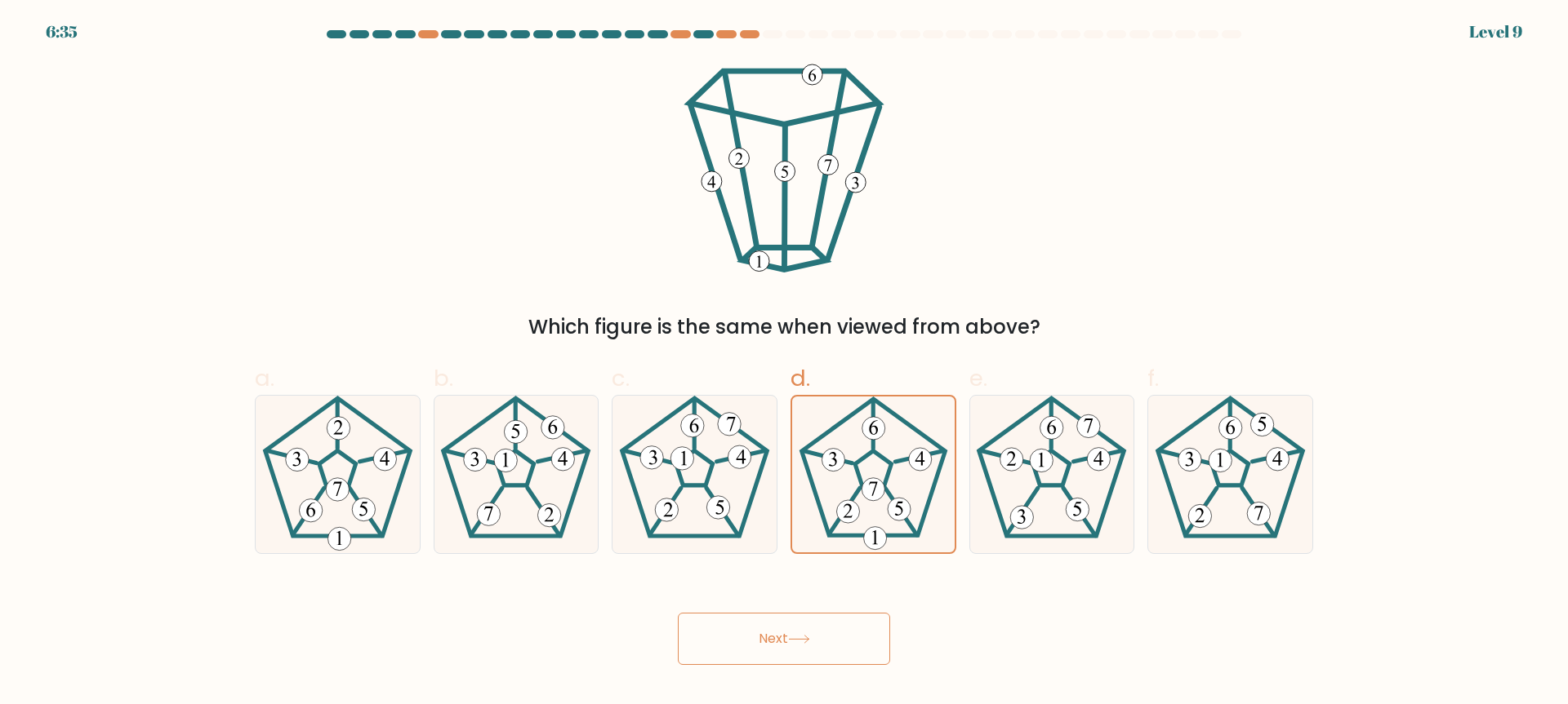
click at [864, 620] on button "Next" at bounding box center [784, 639] width 213 height 52
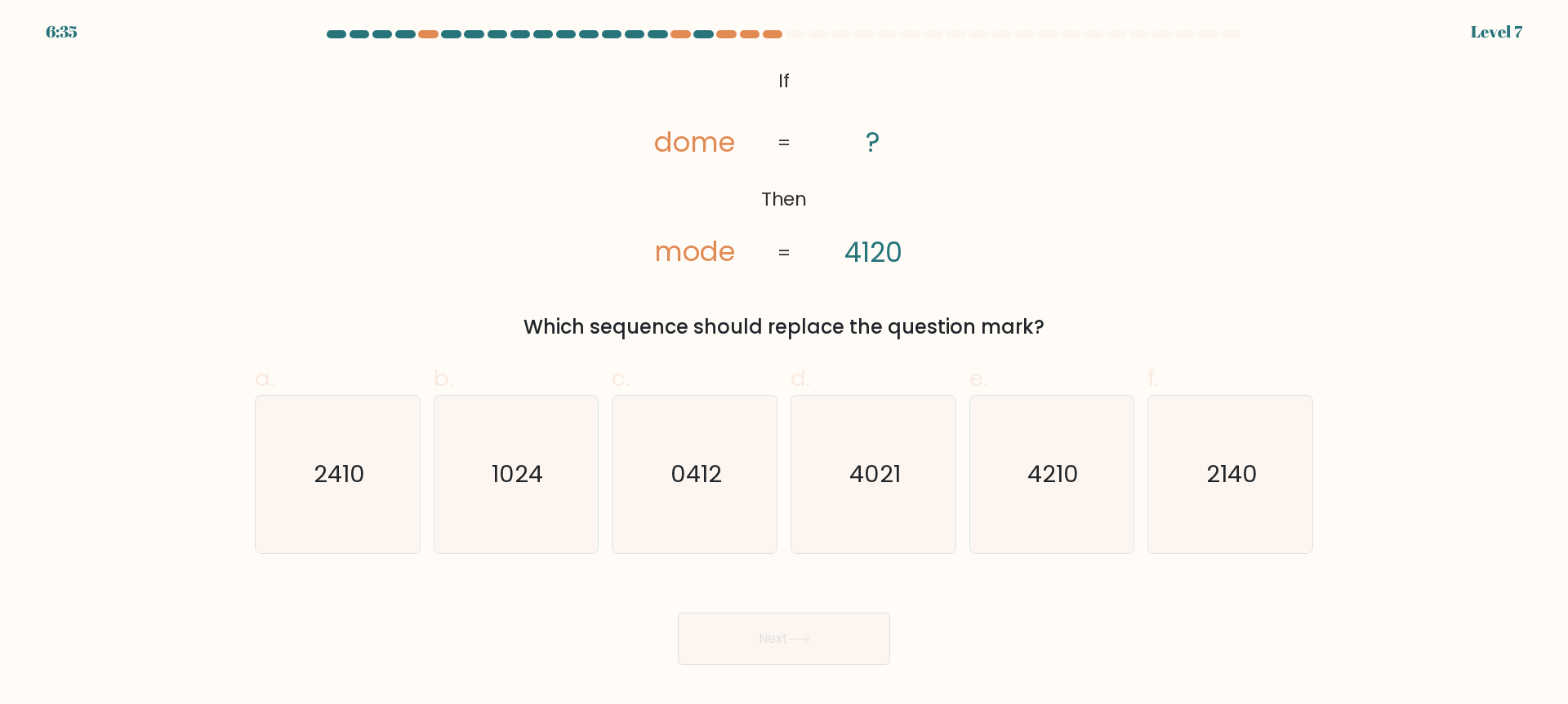
click at [901, 545] on icon "4021" at bounding box center [873, 474] width 158 height 157
click at [784, 363] on input "d. 4021" at bounding box center [784, 358] width 1 height 10
radio input "true"
click at [869, 614] on button "Next" at bounding box center [784, 639] width 213 height 52
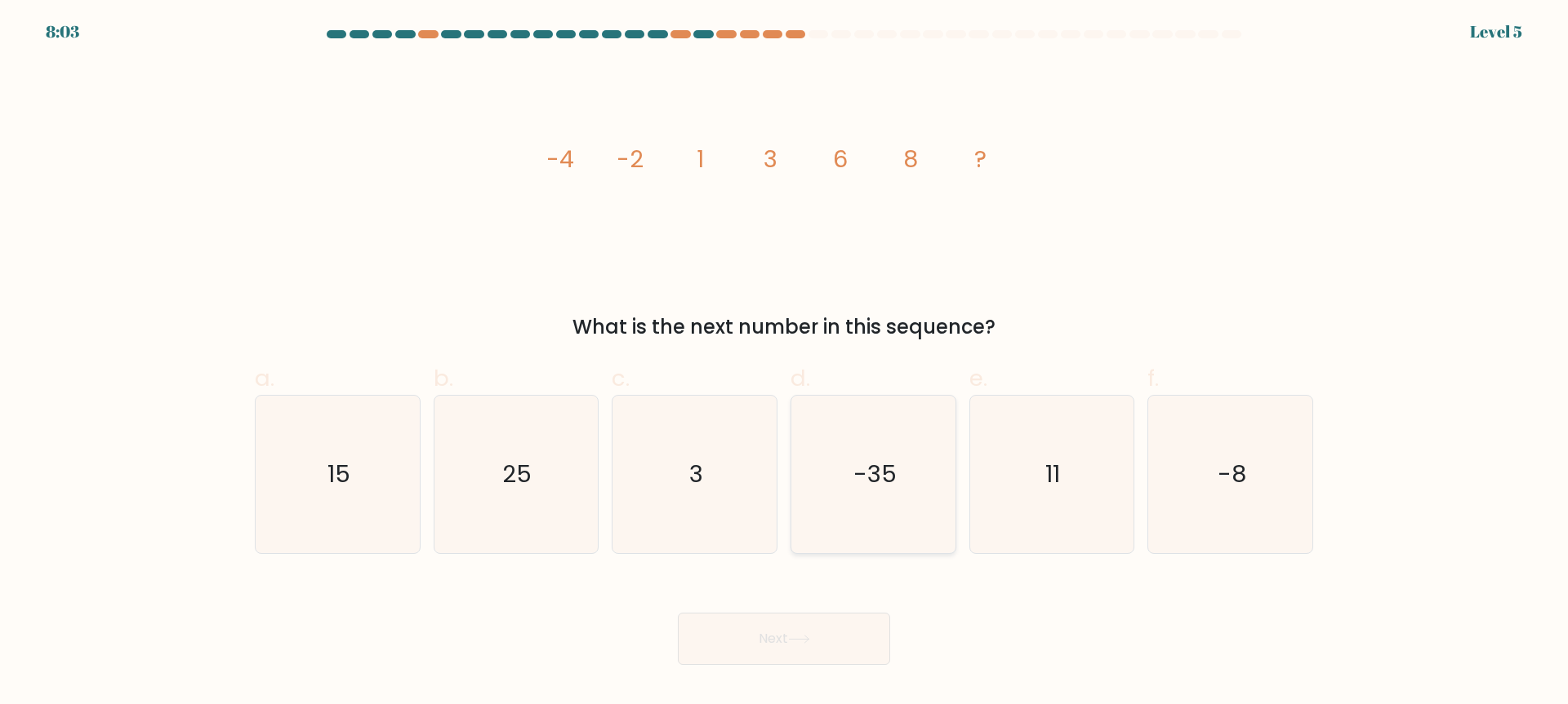
click at [868, 505] on icon "-35" at bounding box center [873, 474] width 158 height 157
click at [784, 363] on input "d. -35" at bounding box center [784, 358] width 1 height 10
radio input "true"
click at [829, 640] on button "Next" at bounding box center [784, 639] width 213 height 52
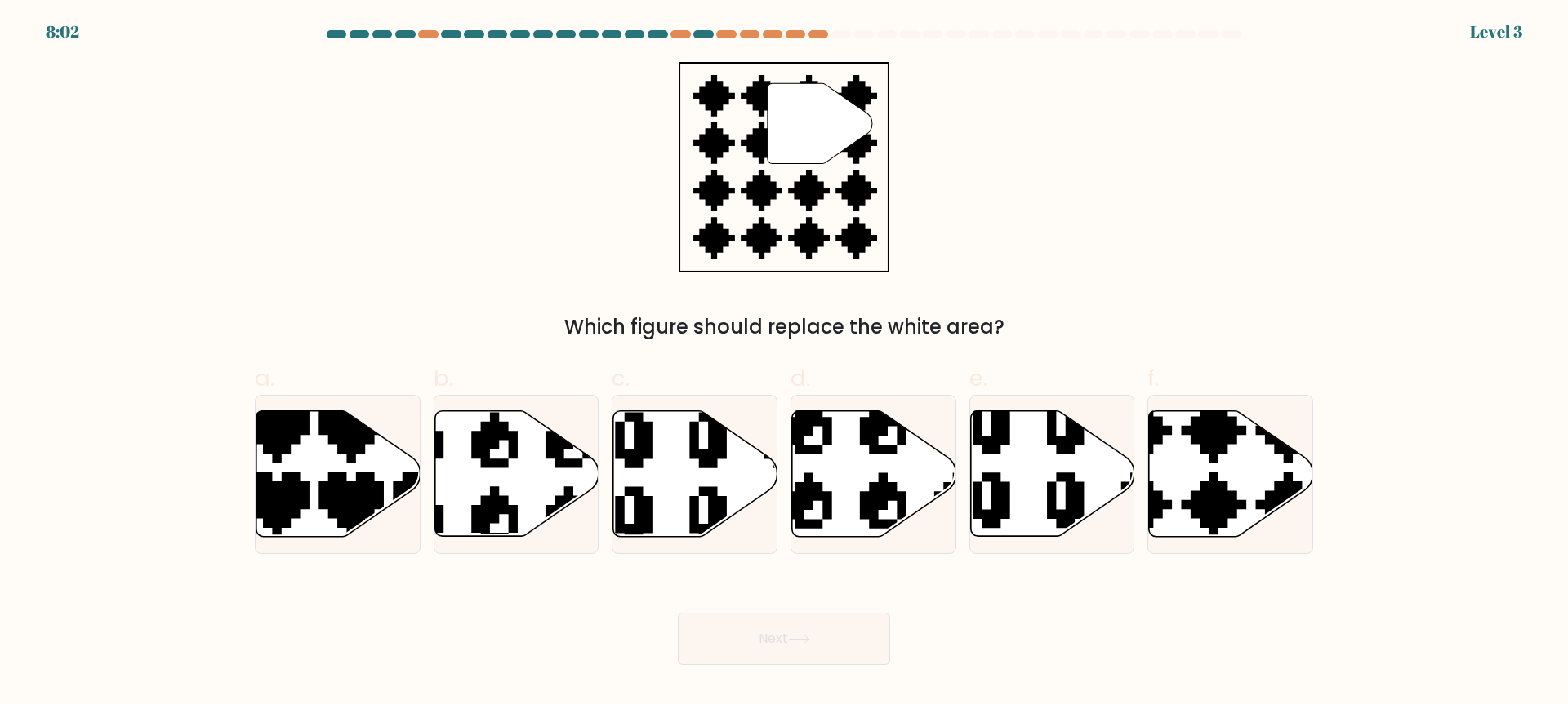
click at [901, 502] on icon at bounding box center [920, 538] width 270 height 278
click at [784, 363] on input "d." at bounding box center [784, 358] width 1 height 10
radio input "true"
click at [848, 620] on button "Next" at bounding box center [784, 639] width 213 height 52
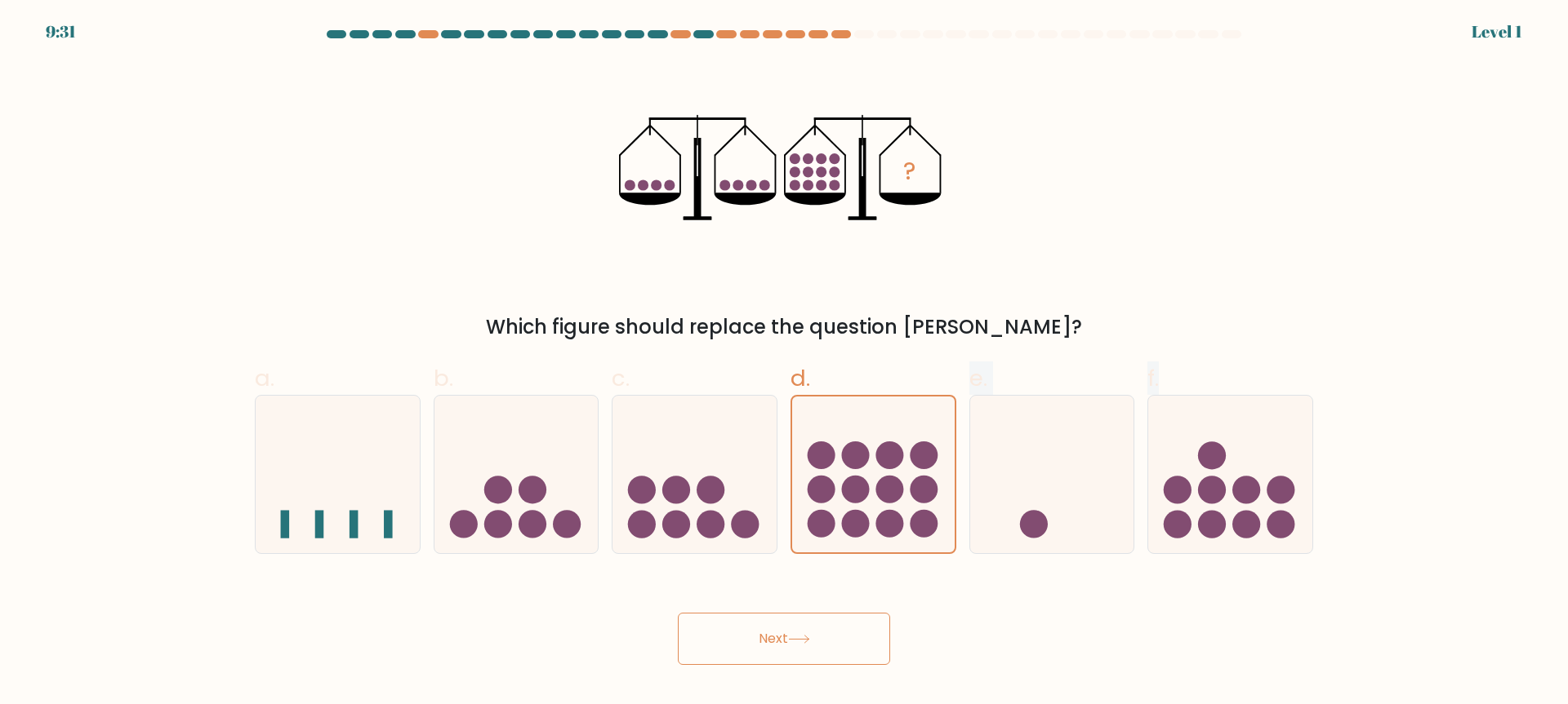
click at [869, 559] on form at bounding box center [784, 348] width 1568 height 635
click at [868, 608] on div "Next" at bounding box center [784, 620] width 1078 height 91
click at [872, 644] on button "Next" at bounding box center [784, 639] width 213 height 52
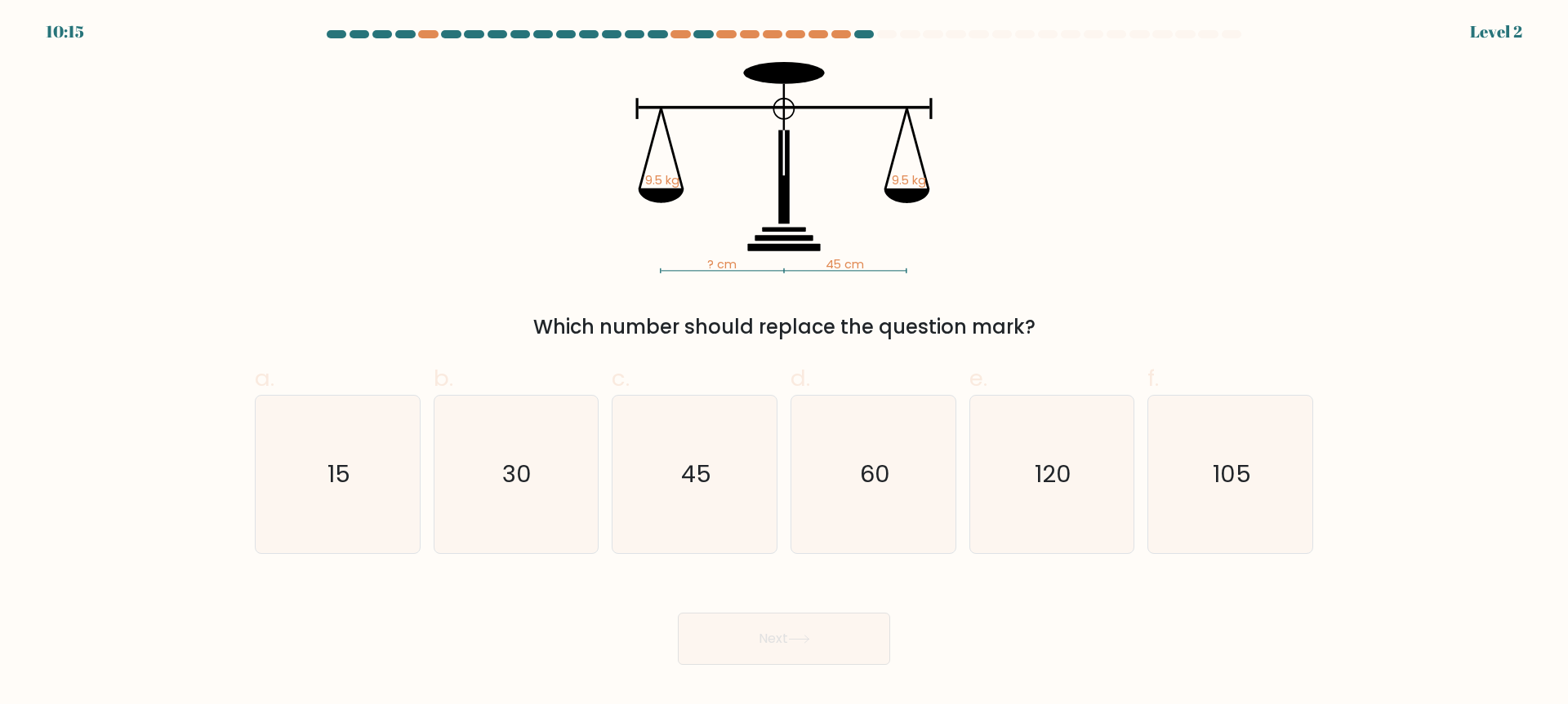
click at [889, 447] on icon "60" at bounding box center [873, 474] width 158 height 157
click at [784, 363] on input "d. 60" at bounding box center [784, 358] width 1 height 10
radio input "true"
click at [875, 624] on button "Next" at bounding box center [784, 639] width 213 height 52
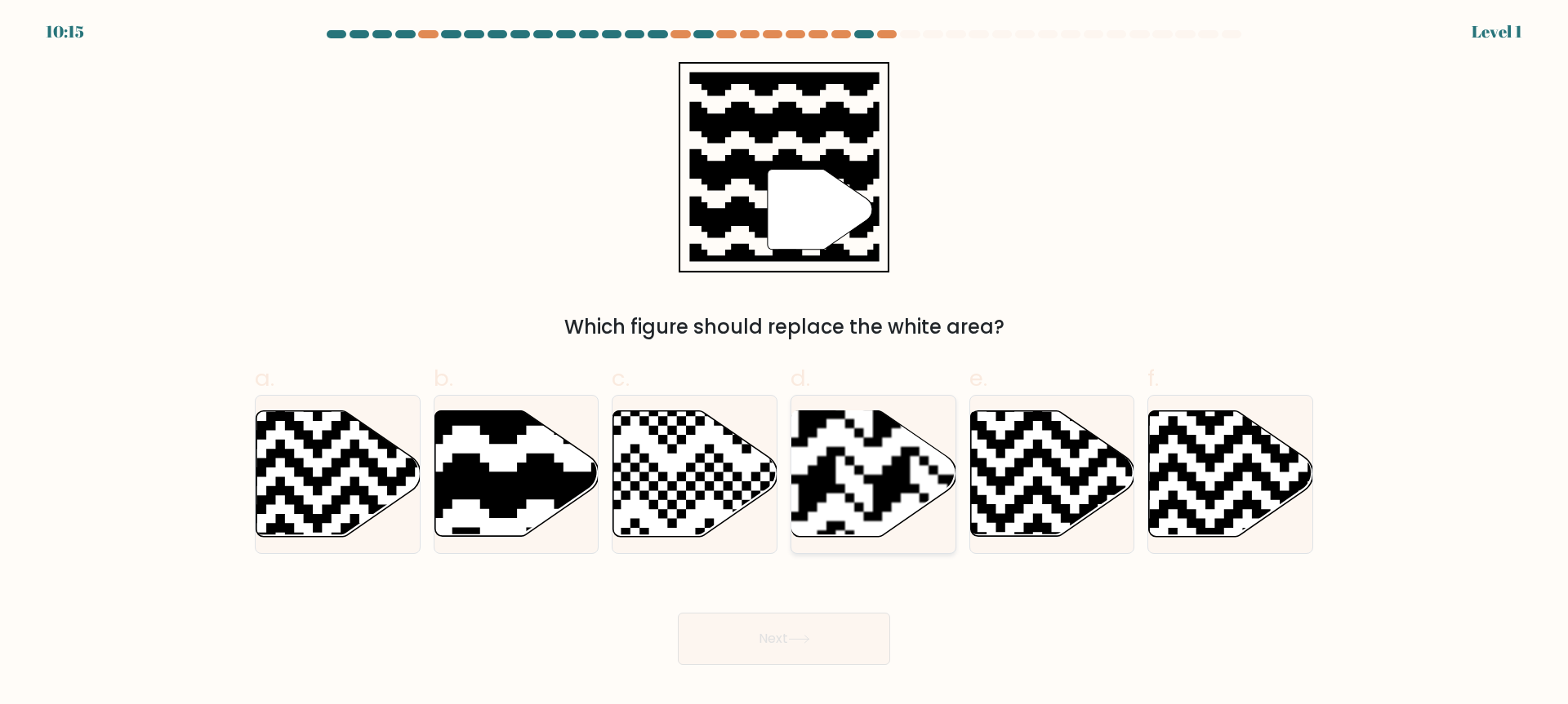
click at [870, 493] on rect at bounding box center [816, 409] width 297 height 297
click at [784, 363] on input "d." at bounding box center [784, 358] width 1 height 10
radio input "true"
click at [860, 625] on button "Next" at bounding box center [784, 639] width 213 height 52
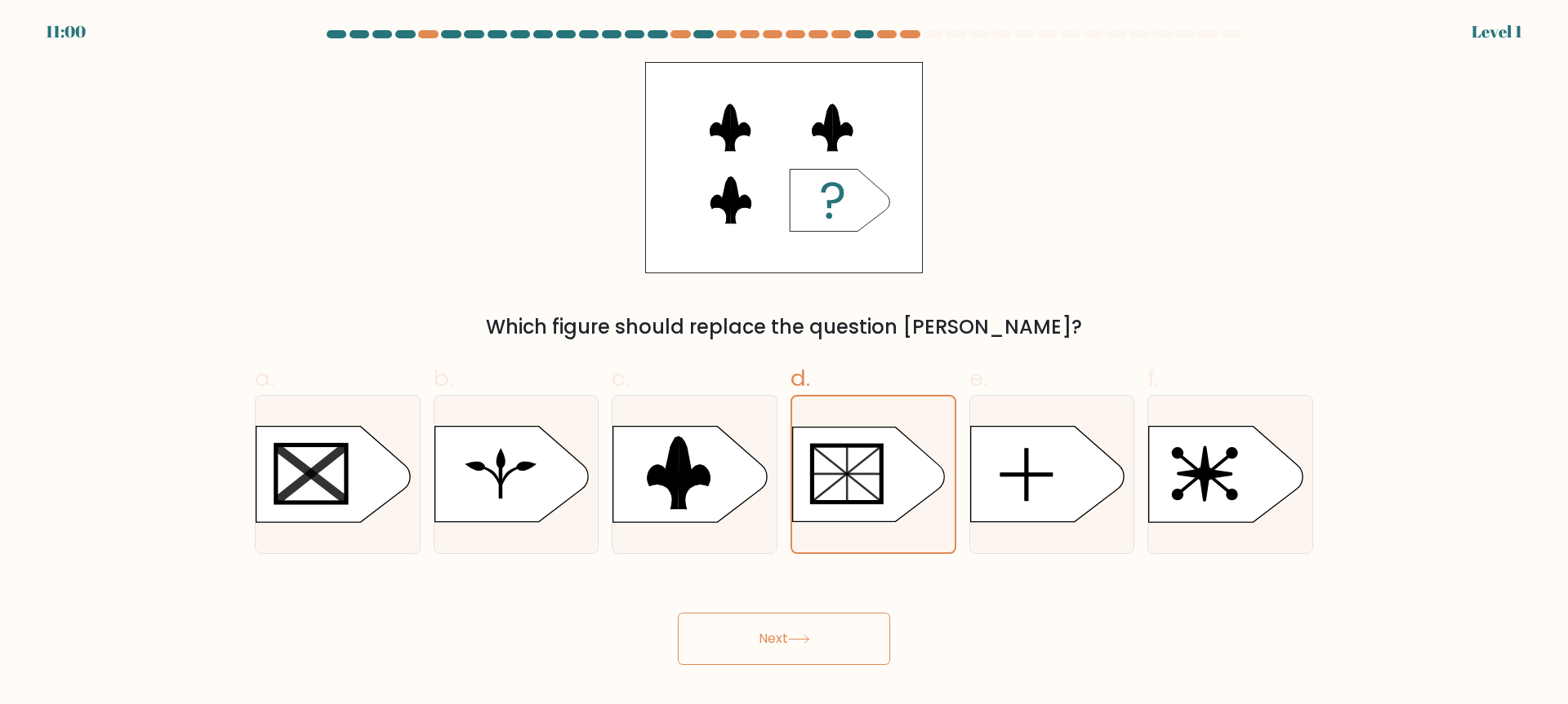
click at [837, 648] on button "Next" at bounding box center [784, 639] width 213 height 52
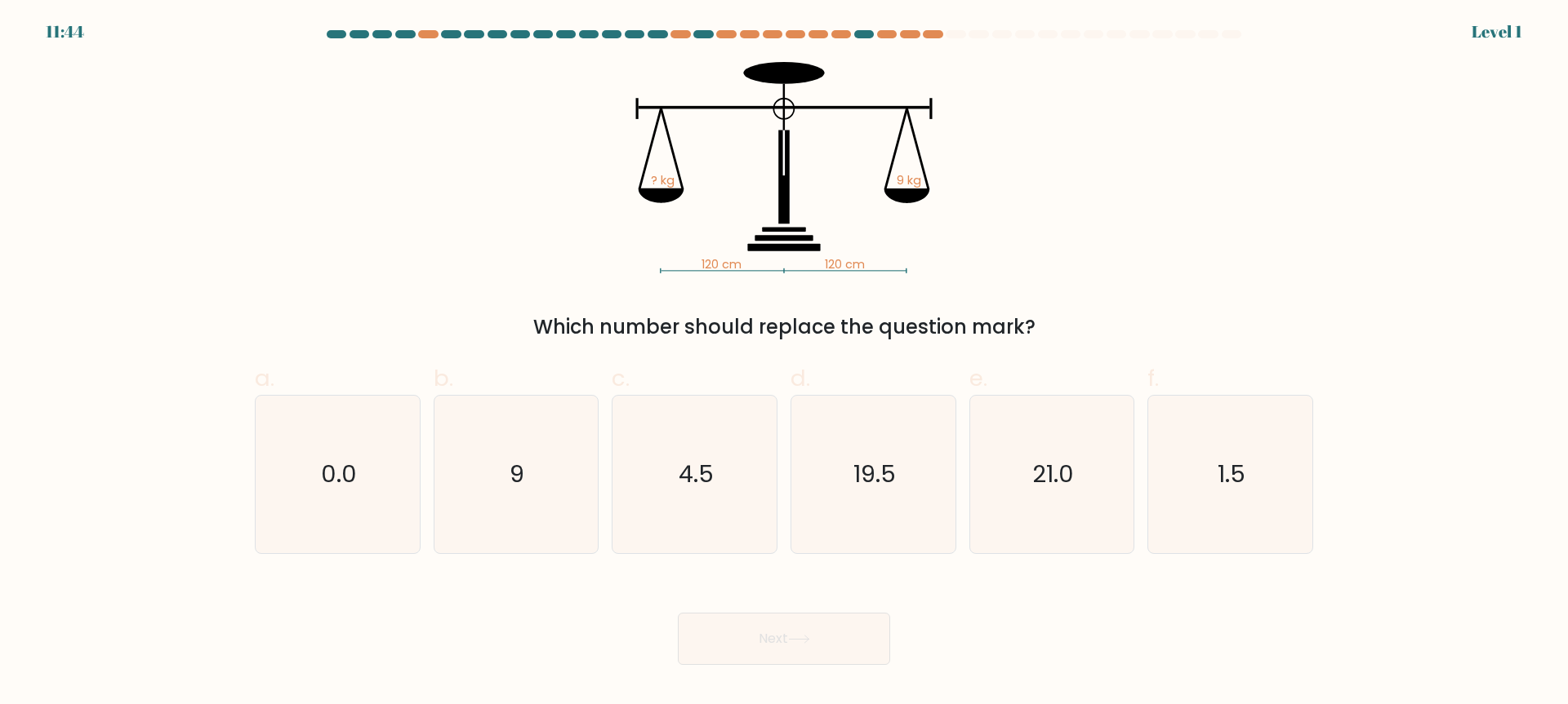
click at [884, 519] on icon "19.5" at bounding box center [873, 474] width 158 height 157
click at [784, 363] on input "d. 19.5" at bounding box center [784, 358] width 1 height 10
radio input "true"
click at [866, 646] on button "Next" at bounding box center [784, 639] width 213 height 52
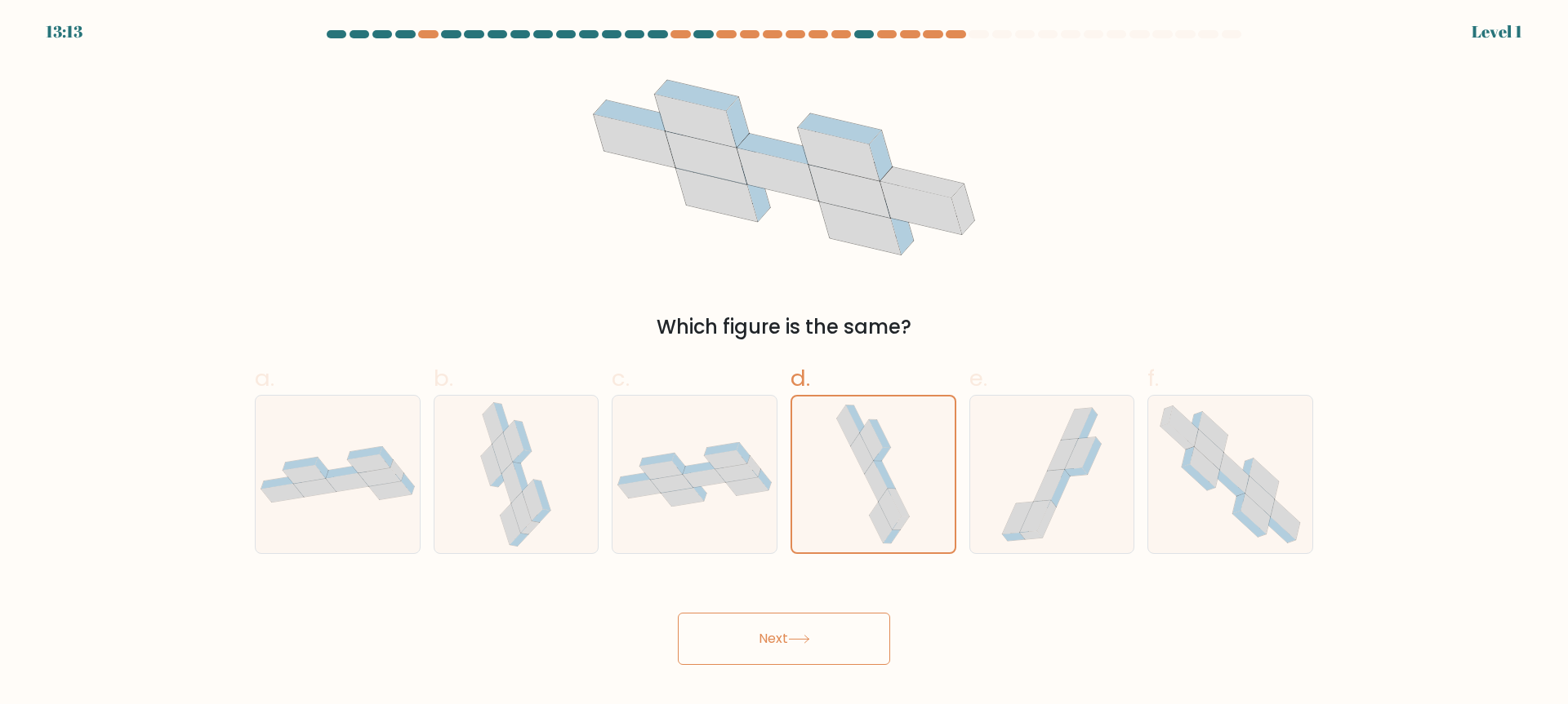
click at [852, 639] on button "Next" at bounding box center [784, 639] width 213 height 52
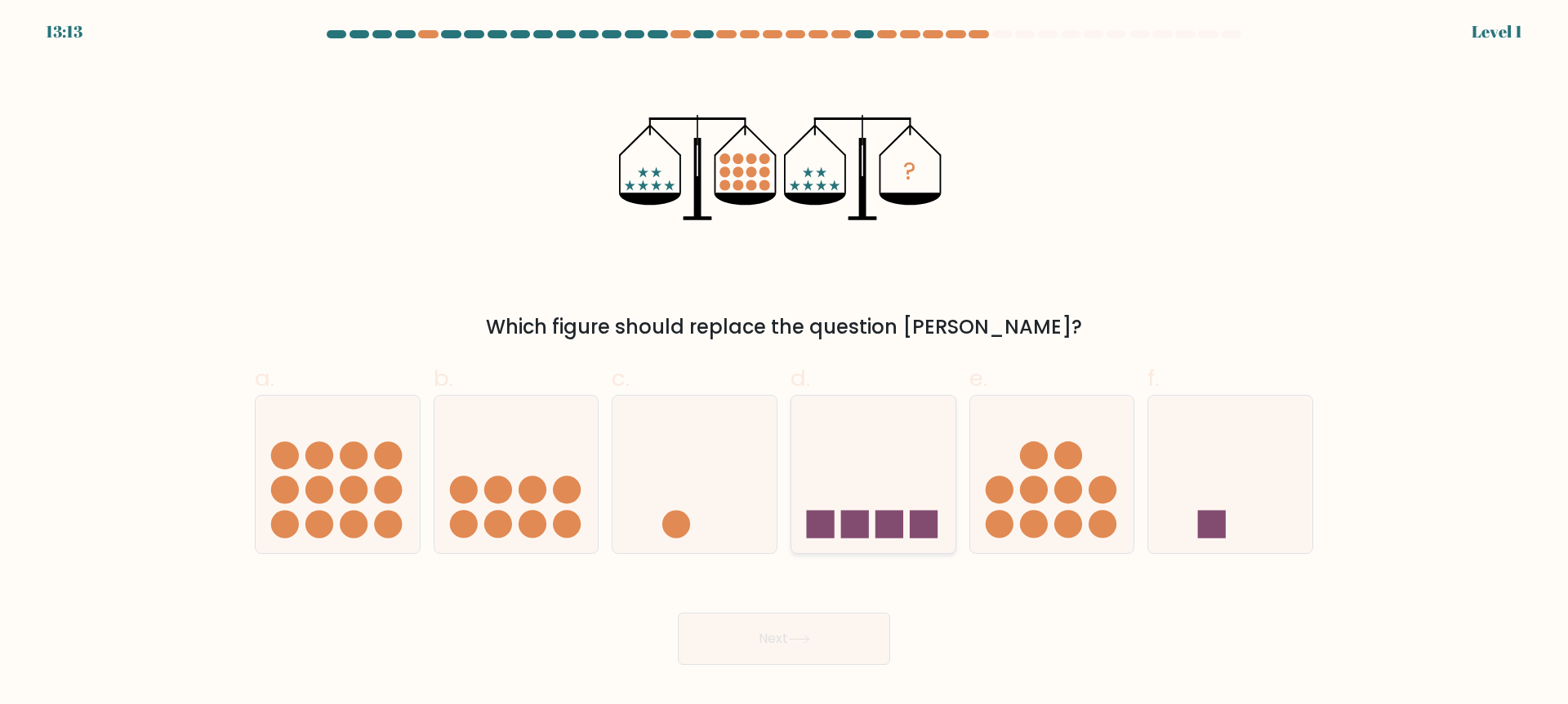
click at [848, 475] on icon at bounding box center [873, 474] width 164 height 135
click at [784, 363] on input "d." at bounding box center [784, 358] width 1 height 10
radio input "true"
click at [844, 624] on button "Next" at bounding box center [784, 639] width 213 height 52
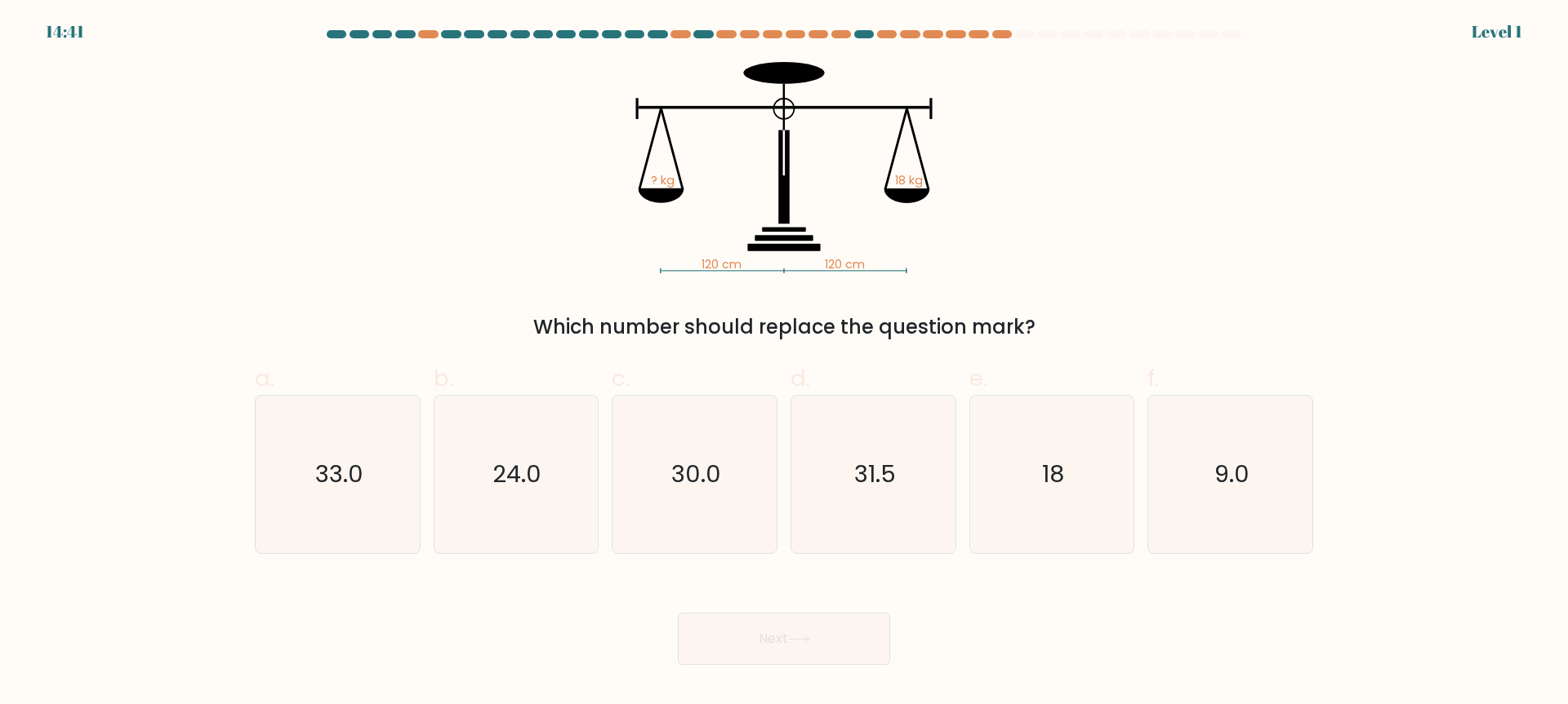
click at [882, 496] on icon "31.5" at bounding box center [873, 474] width 158 height 157
click at [784, 363] on input "d. 31.5" at bounding box center [784, 358] width 1 height 10
radio input "true"
drag, startPoint x: 843, startPoint y: 628, endPoint x: 883, endPoint y: 541, distance: 95.8
click at [843, 628] on button "Next" at bounding box center [784, 639] width 213 height 52
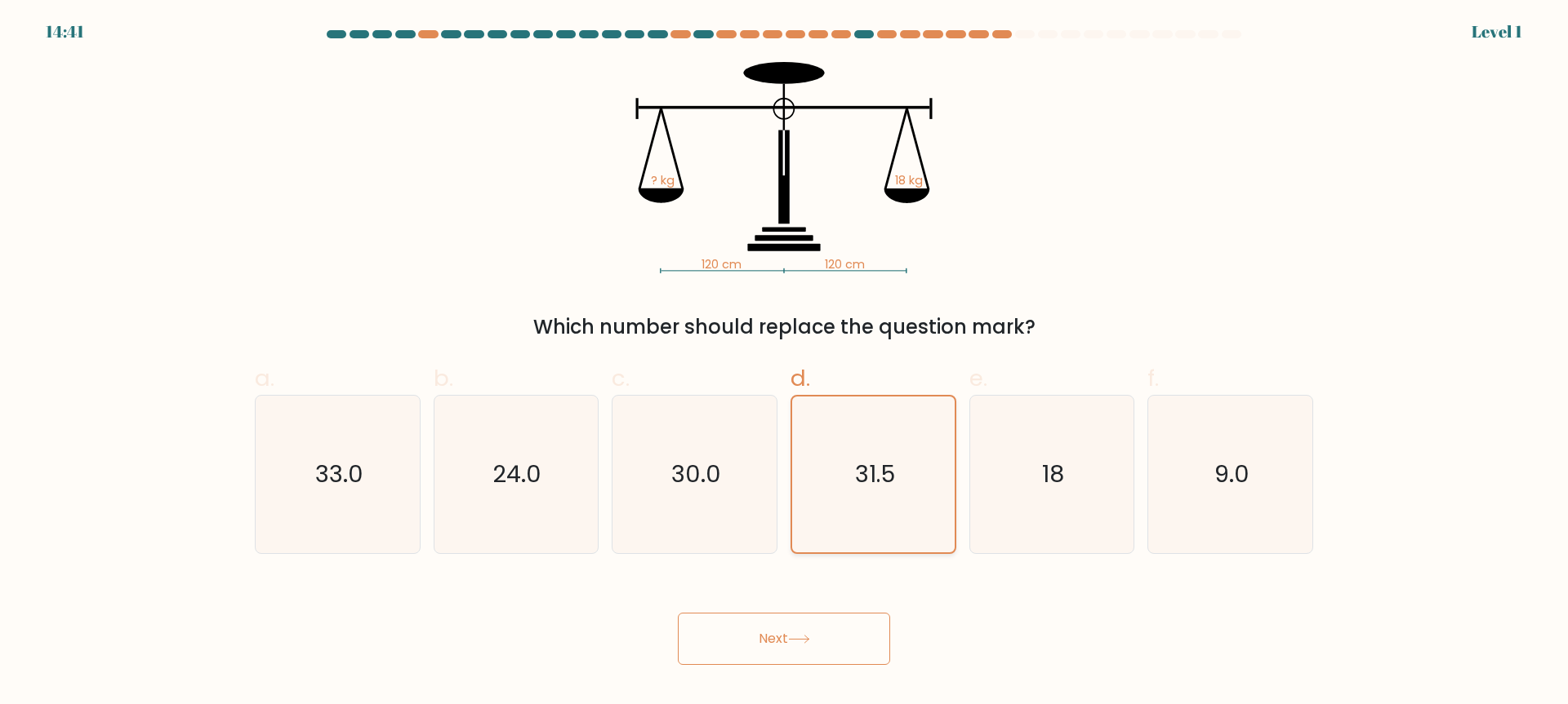
click at [886, 494] on icon "31.5" at bounding box center [873, 474] width 156 height 156
click at [784, 363] on input "d. 31.5" at bounding box center [784, 358] width 1 height 10
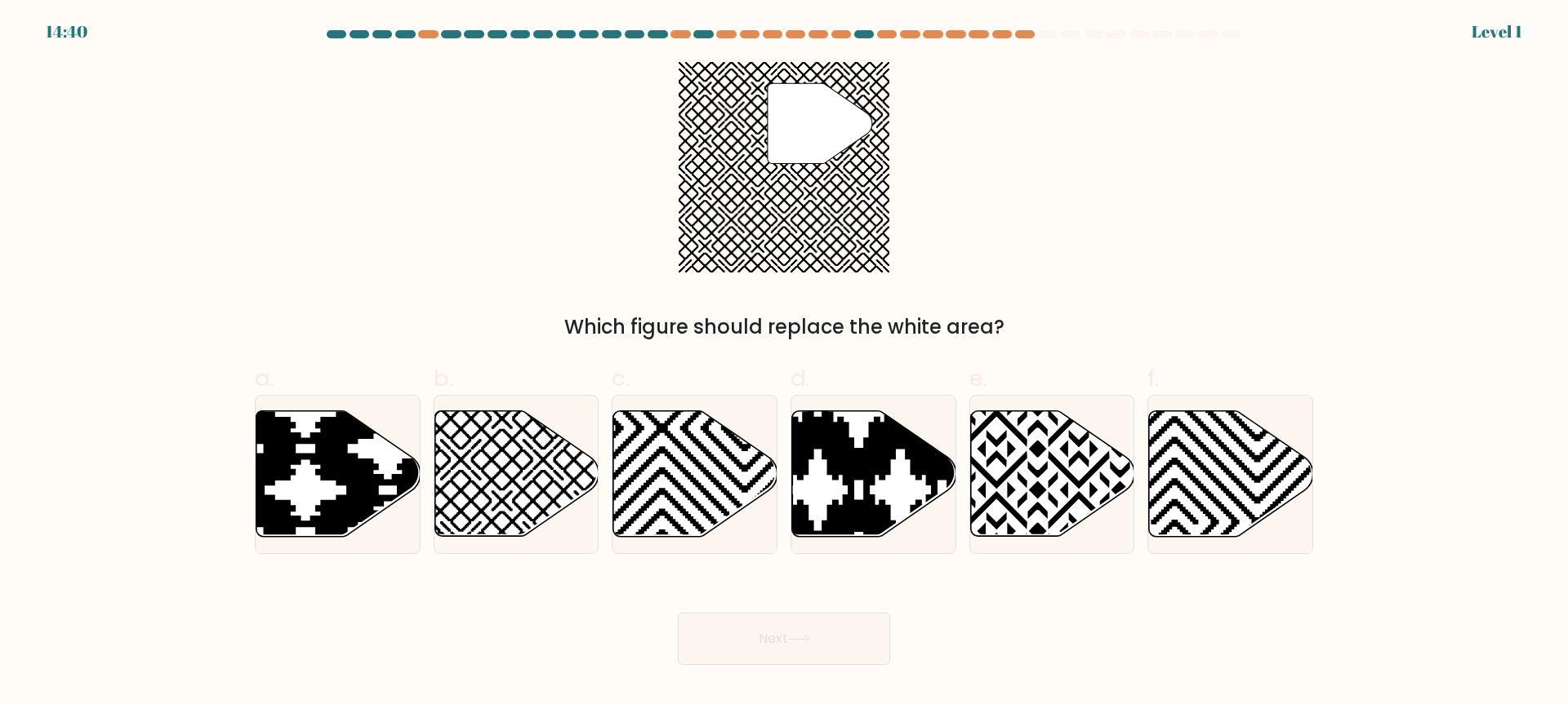
click at [859, 619] on button "Next" at bounding box center [784, 639] width 213 height 52
click at [862, 457] on icon at bounding box center [818, 409] width 331 height 330
click at [784, 363] on input "d." at bounding box center [784, 358] width 1 height 10
radio input "true"
drag, startPoint x: 829, startPoint y: 632, endPoint x: 847, endPoint y: 625, distance: 19.3
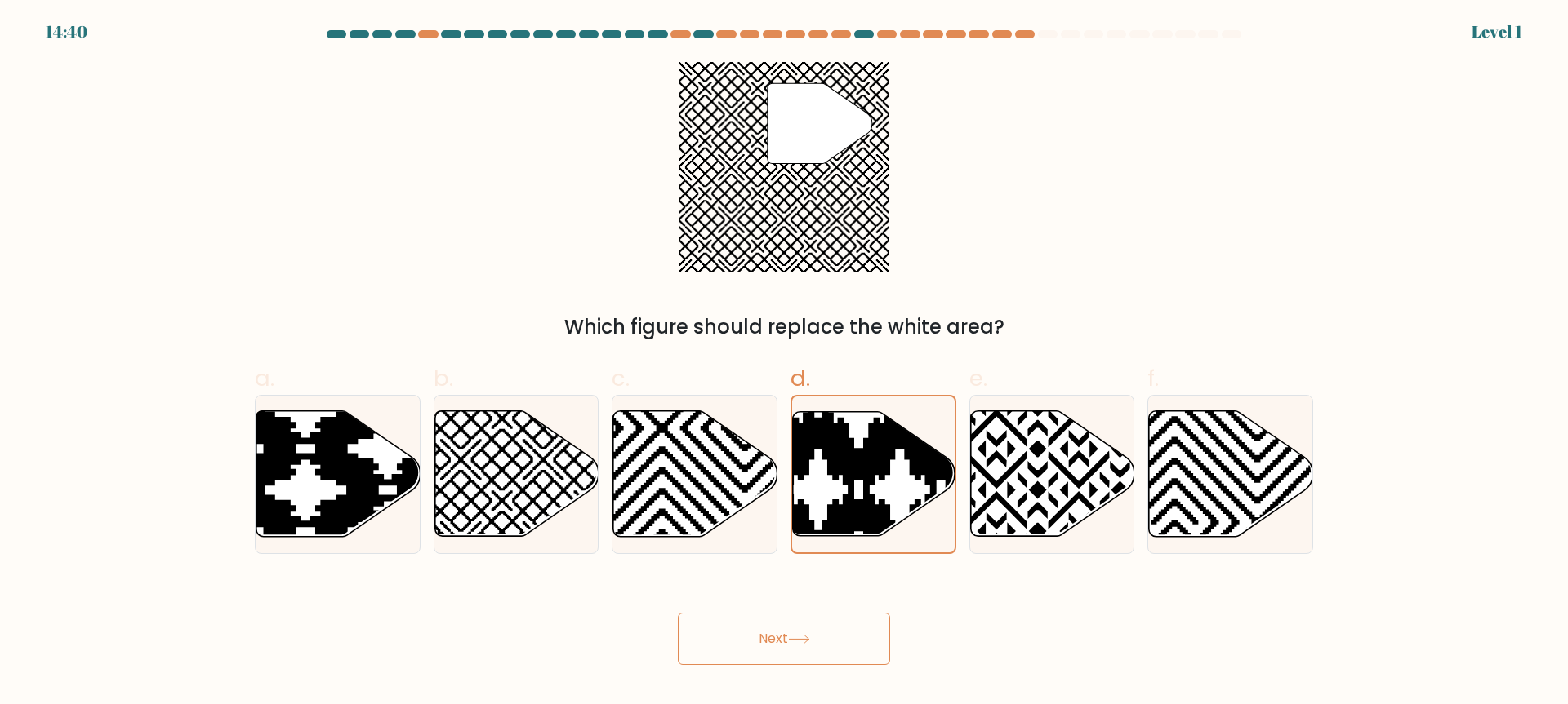
click at [829, 633] on button "Next" at bounding box center [784, 639] width 213 height 52
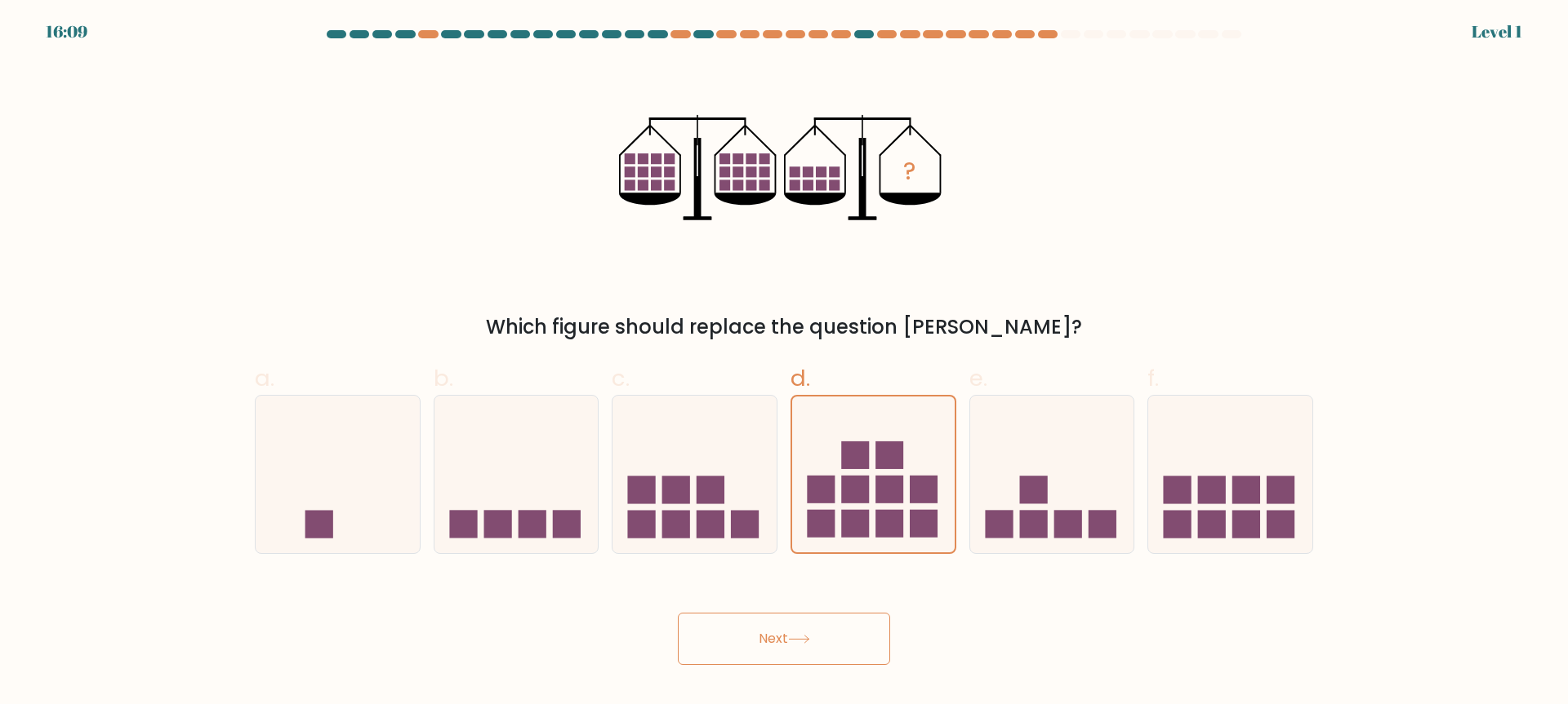
click at [852, 620] on button "Next" at bounding box center [784, 639] width 213 height 52
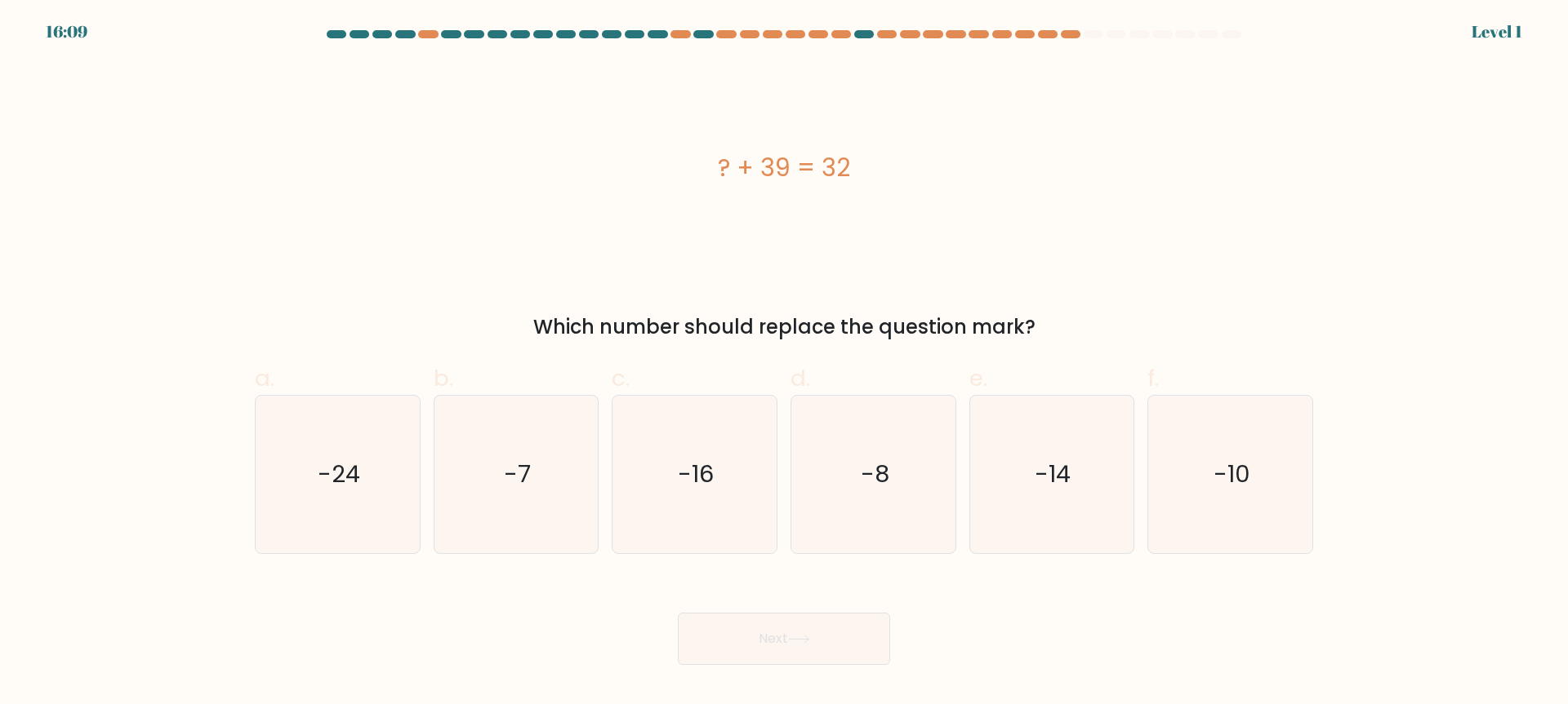
click at [902, 501] on icon "-8" at bounding box center [873, 474] width 158 height 157
click at [784, 363] on input "d. -8" at bounding box center [784, 358] width 1 height 10
radio input "true"
click at [862, 625] on button "Next" at bounding box center [784, 639] width 213 height 52
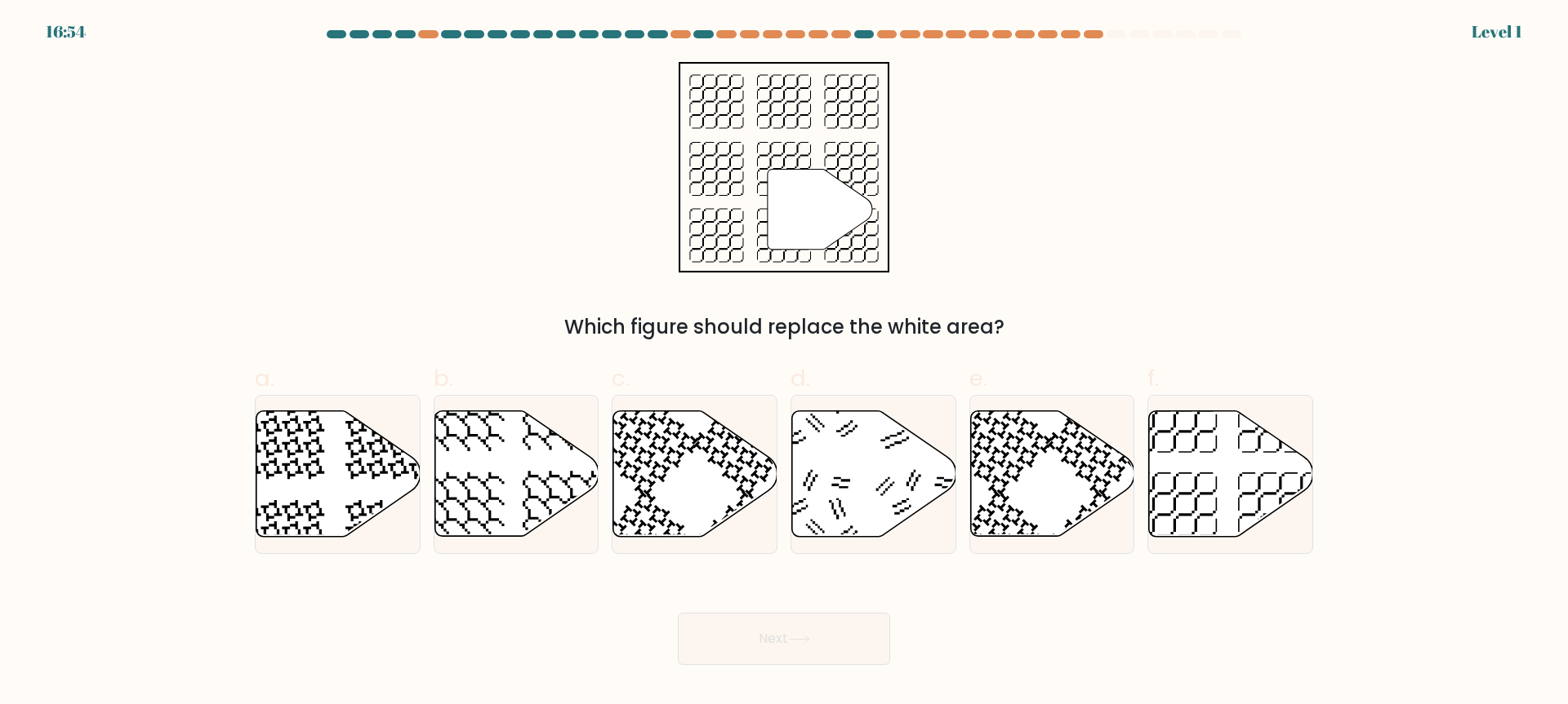
drag, startPoint x: 862, startPoint y: 644, endPoint x: 877, endPoint y: 598, distance: 48.4
click at [862, 644] on button "Next" at bounding box center [784, 639] width 213 height 52
drag, startPoint x: 901, startPoint y: 497, endPoint x: 895, endPoint y: 537, distance: 40.4
click at [901, 497] on icon at bounding box center [874, 474] width 164 height 126
click at [784, 363] on input "d." at bounding box center [784, 358] width 1 height 10
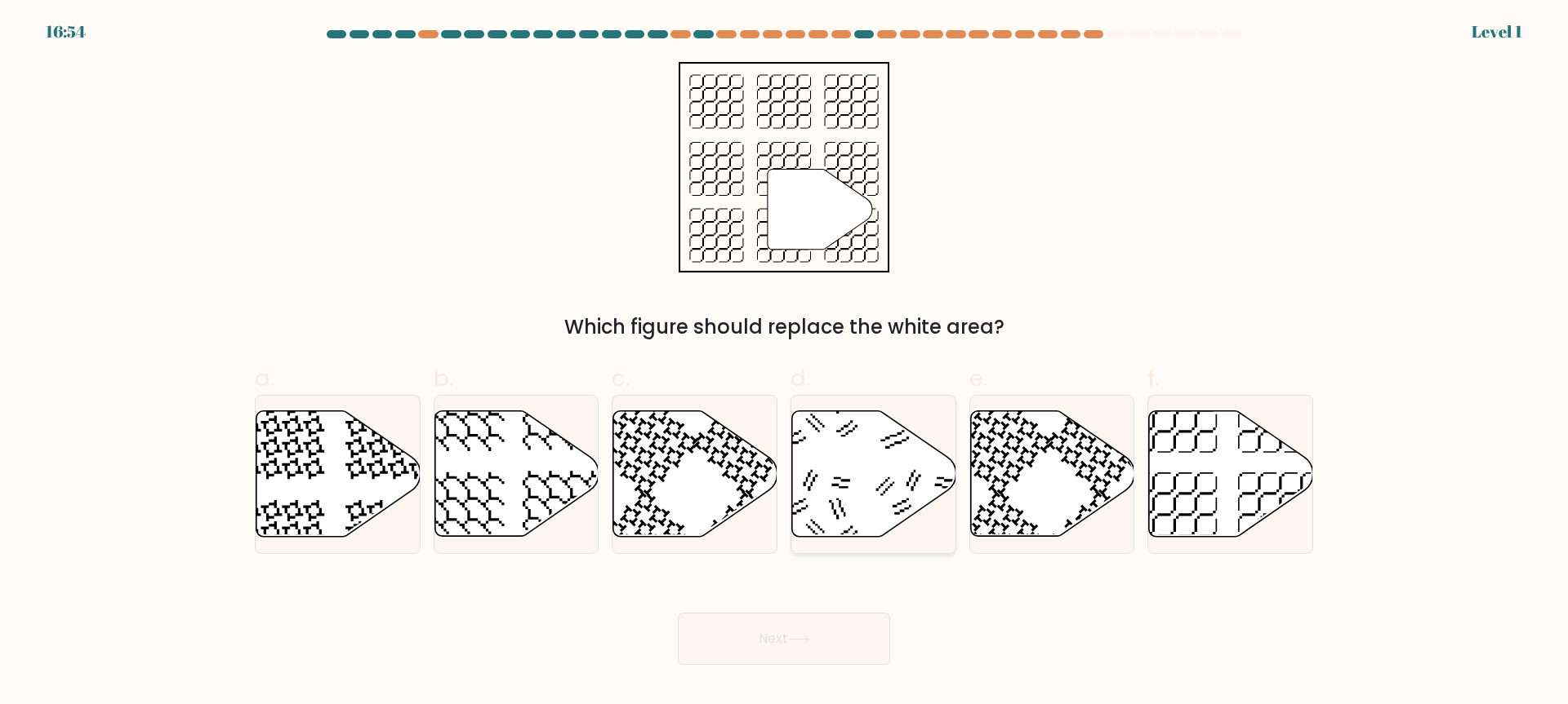
radio input "true"
click at [857, 628] on button "Next" at bounding box center [784, 639] width 213 height 52
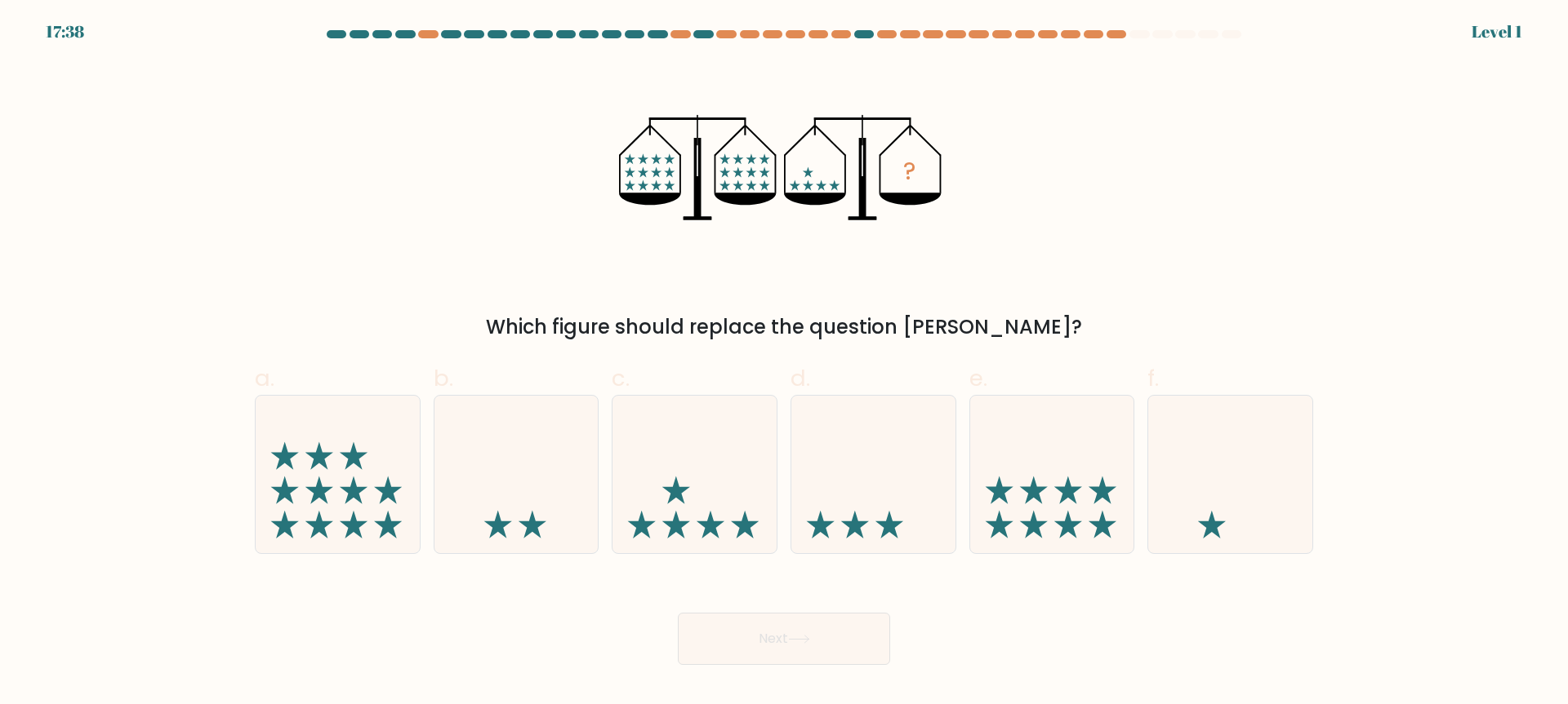
click at [885, 504] on icon at bounding box center [873, 474] width 164 height 135
click at [784, 363] on input "d." at bounding box center [784, 358] width 1 height 10
radio input "true"
click at [851, 623] on button "Next" at bounding box center [784, 639] width 213 height 52
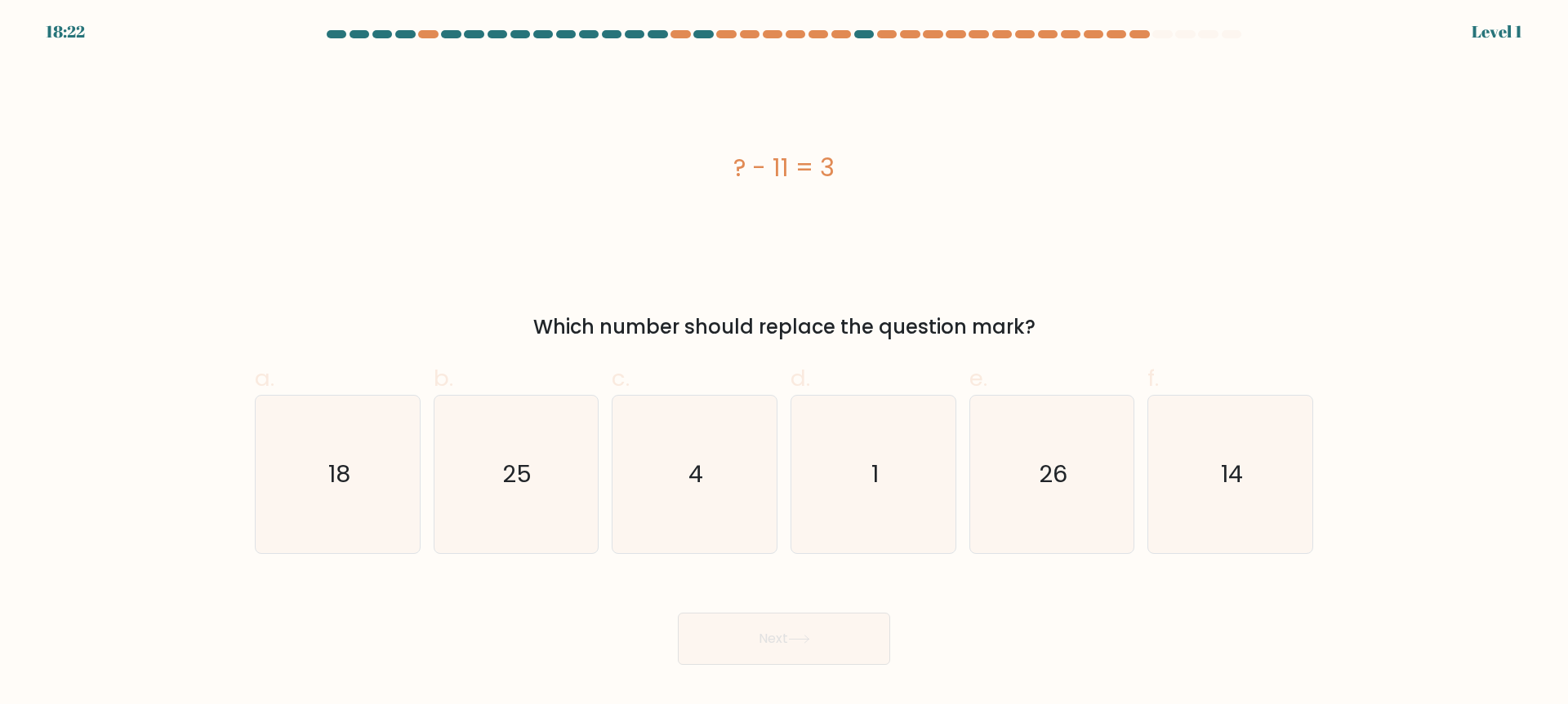
click at [897, 500] on icon "1" at bounding box center [873, 474] width 158 height 157
click at [784, 363] on input "d. 1" at bounding box center [784, 358] width 1 height 10
radio input "true"
click at [850, 622] on button "Next" at bounding box center [784, 639] width 213 height 52
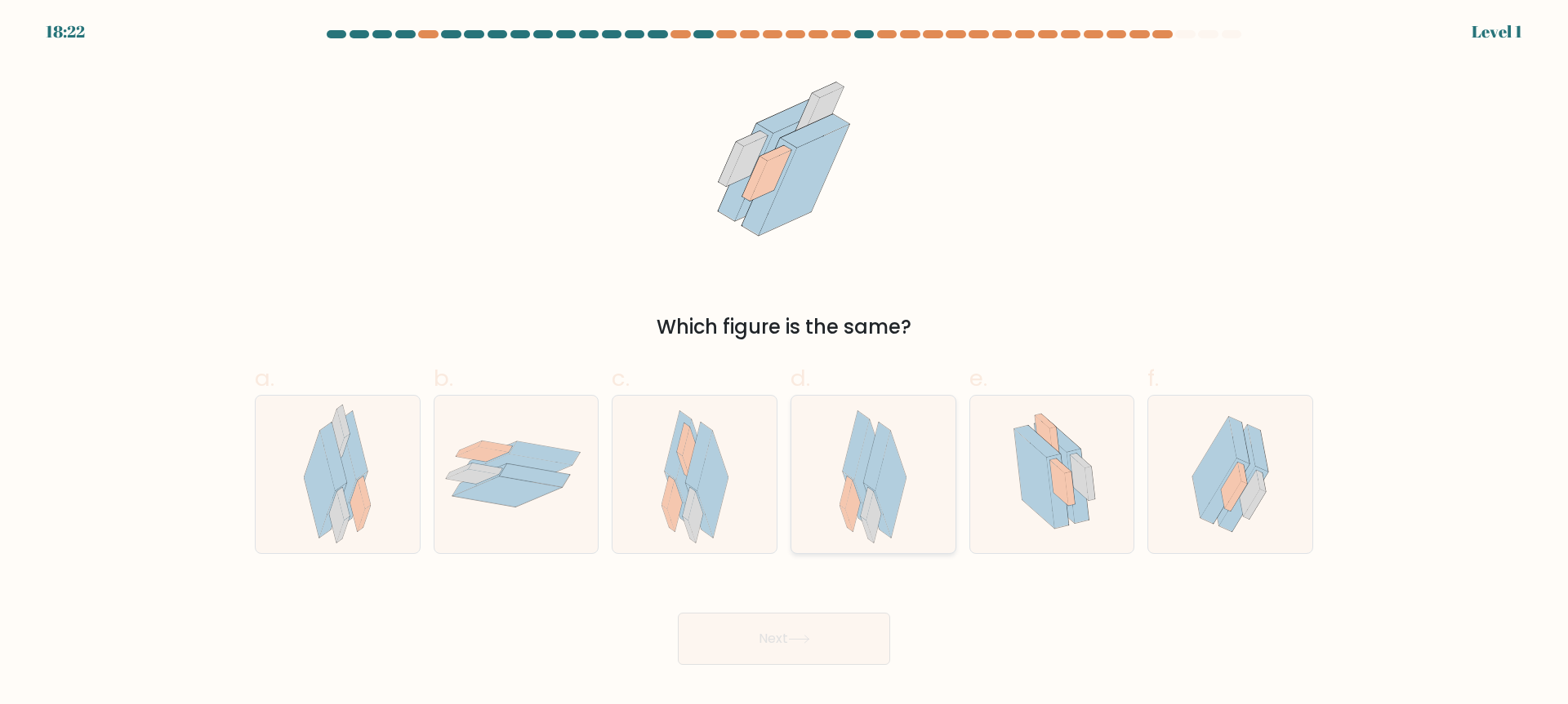
drag, startPoint x: 897, startPoint y: 489, endPoint x: 895, endPoint y: 519, distance: 30.1
click at [897, 491] on icon at bounding box center [891, 485] width 31 height 106
click at [784, 363] on input "d." at bounding box center [784, 358] width 1 height 10
radio input "true"
click at [867, 624] on button "Next" at bounding box center [784, 639] width 213 height 52
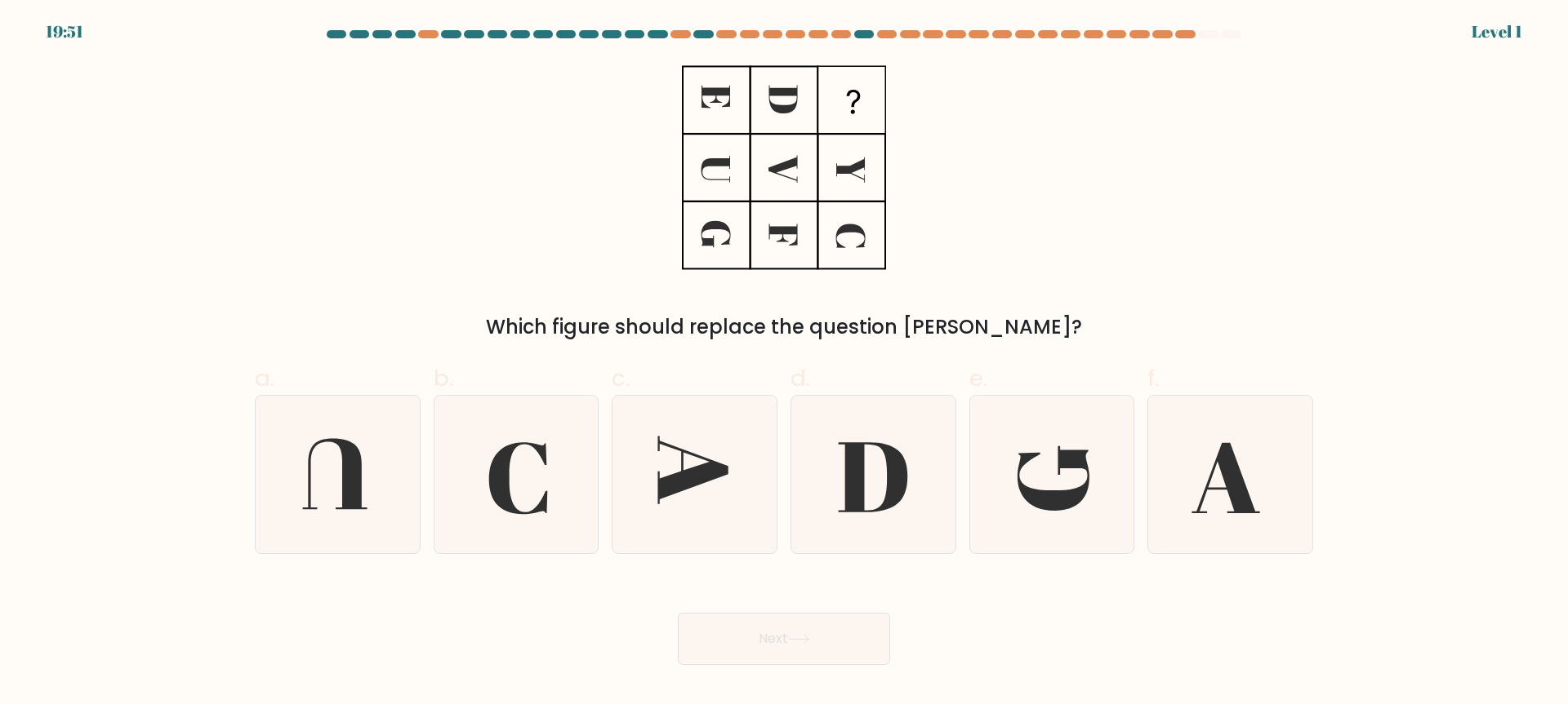
click at [913, 481] on icon at bounding box center [873, 474] width 158 height 157
click at [784, 363] on input "d." at bounding box center [784, 358] width 1 height 10
radio input "true"
click at [877, 624] on button "Next" at bounding box center [784, 639] width 213 height 52
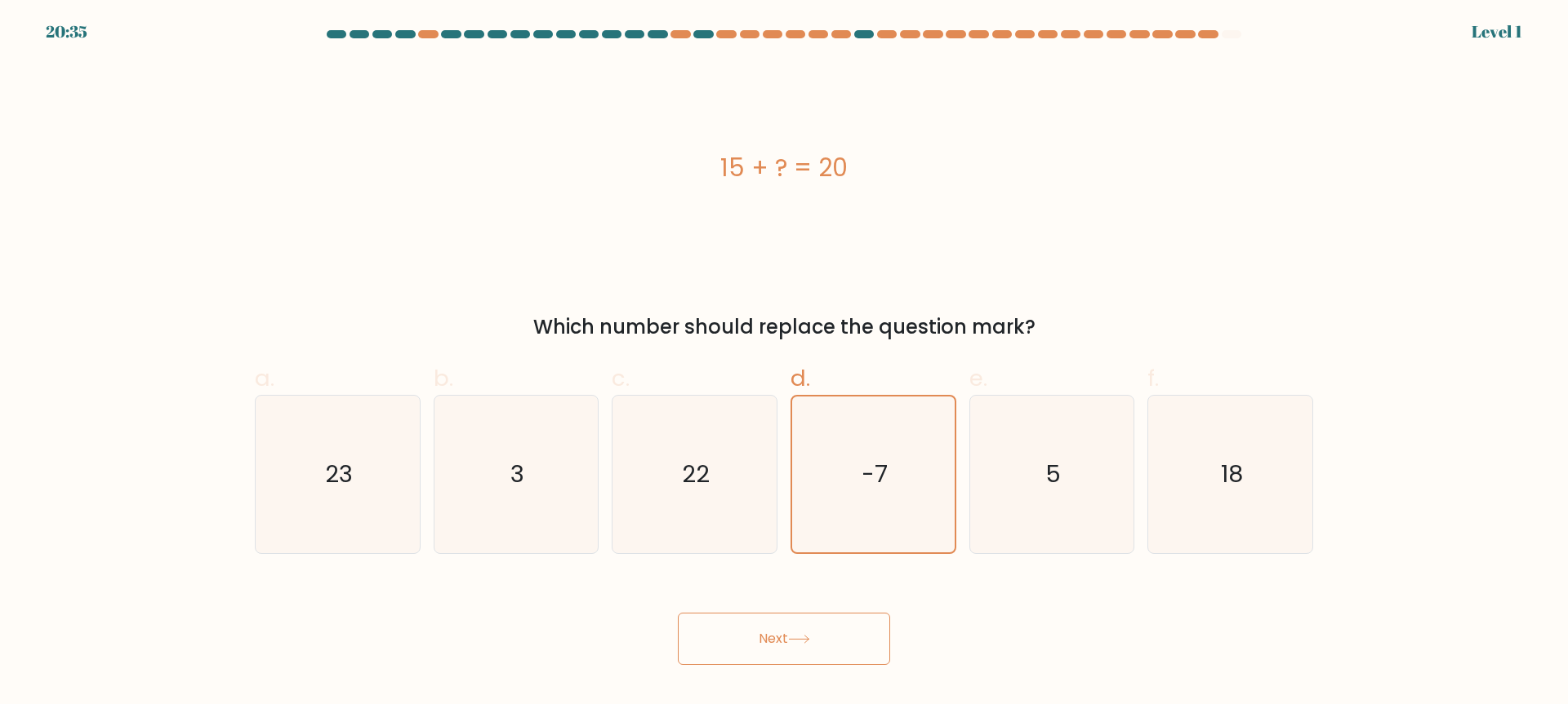
click at [878, 631] on button "Next" at bounding box center [784, 639] width 213 height 52
click at [925, 523] on icon "-7" at bounding box center [873, 474] width 156 height 156
click at [784, 363] on input "d. -7" at bounding box center [784, 358] width 1 height 10
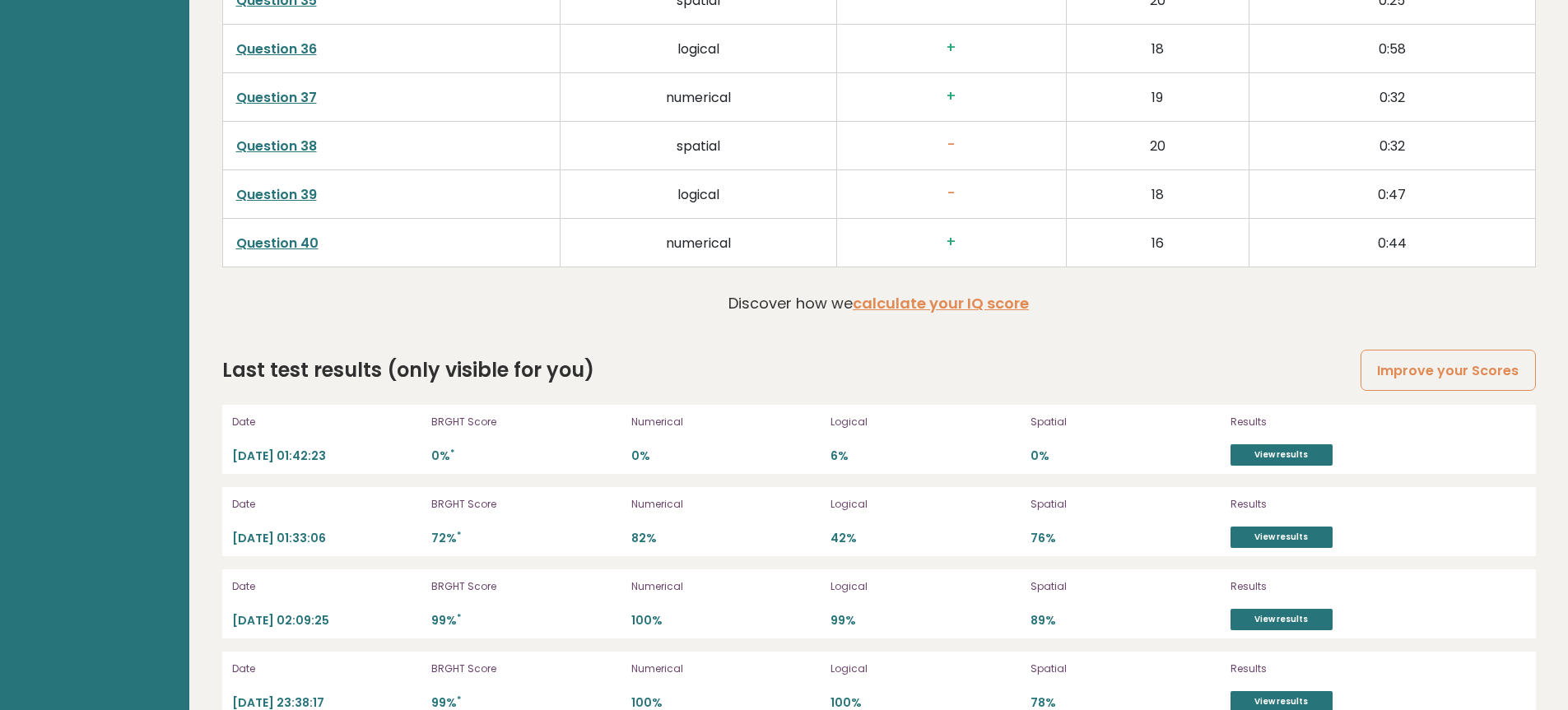
scroll to position [4611, 0]
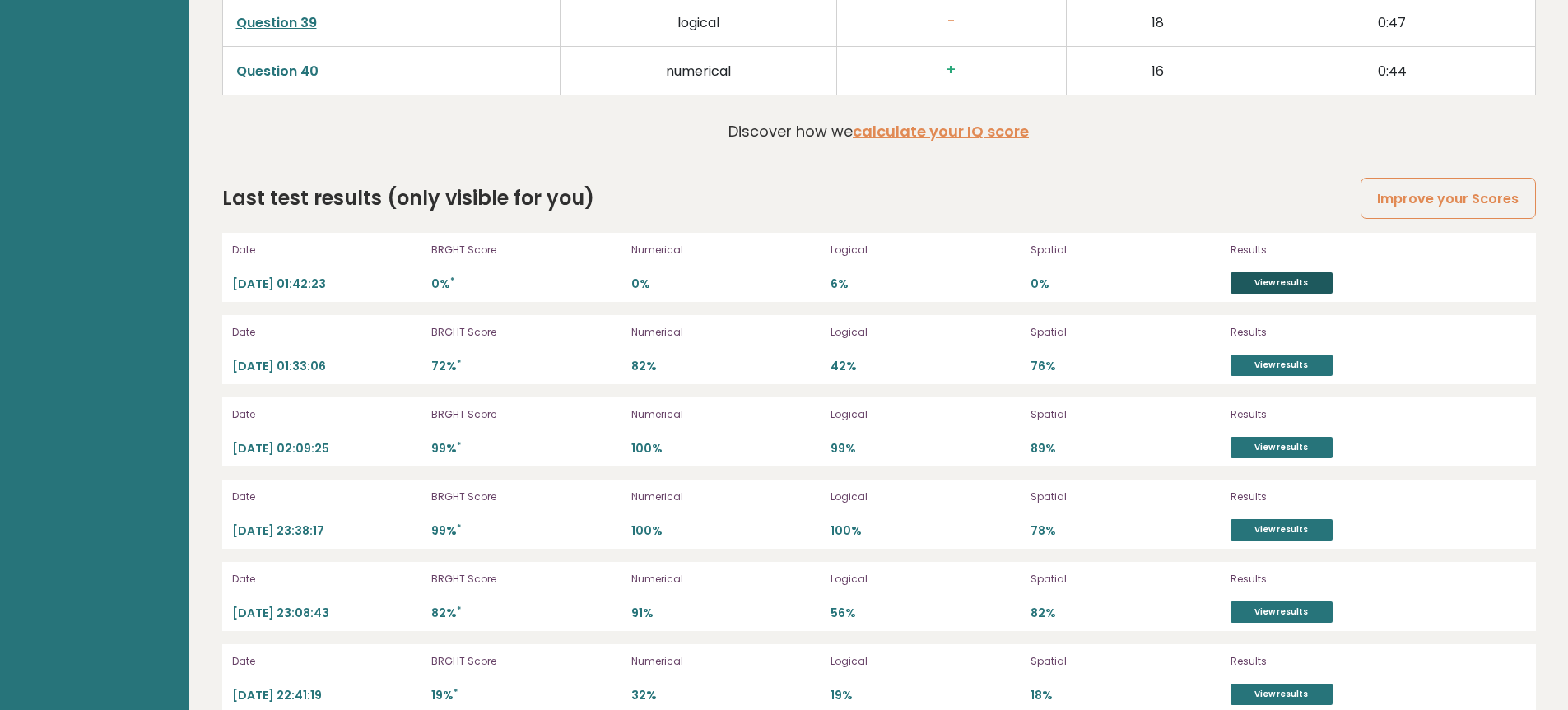
click at [1285, 286] on link "View results" at bounding box center [1282, 283] width 102 height 22
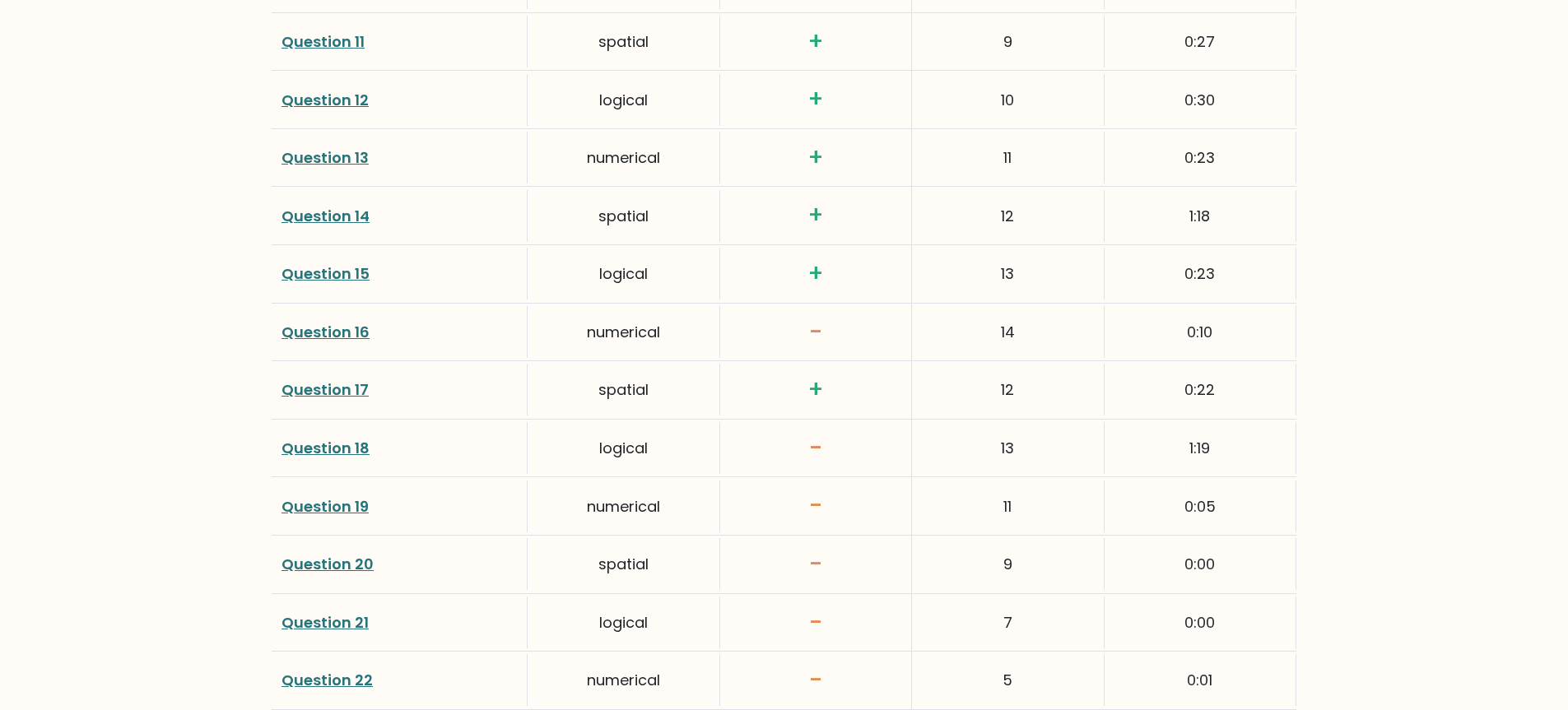
scroll to position [2963, 0]
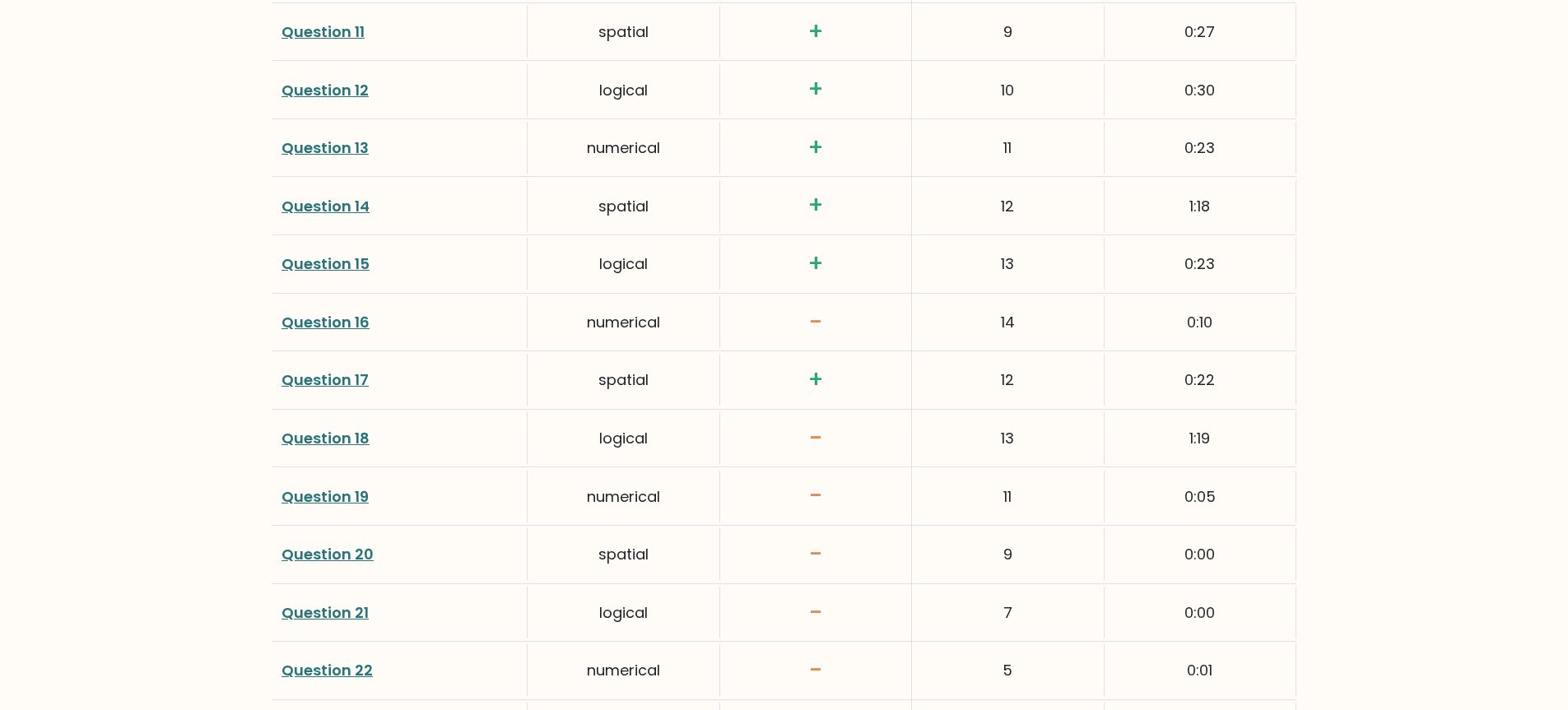
click at [331, 431] on link "Question 18" at bounding box center [325, 438] width 88 height 21
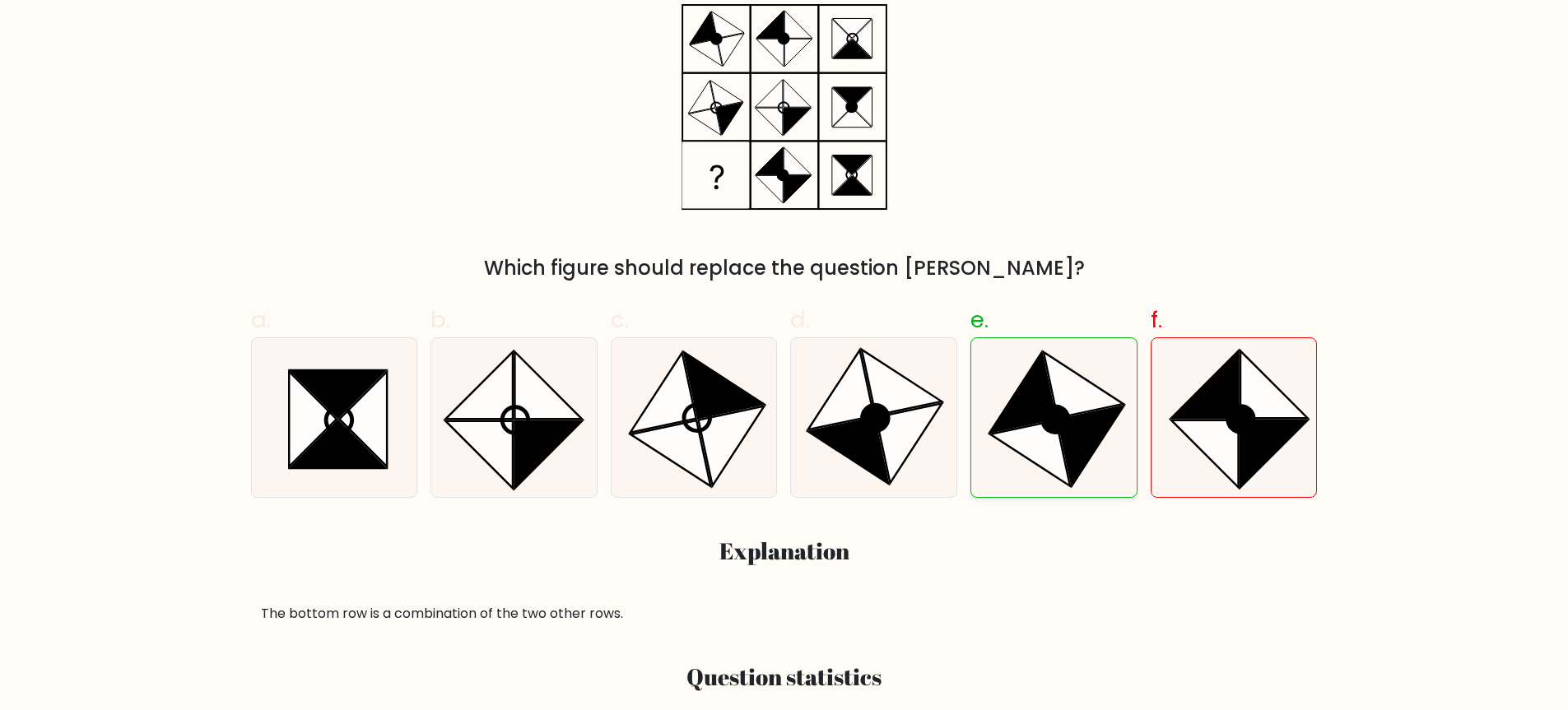
scroll to position [105, 0]
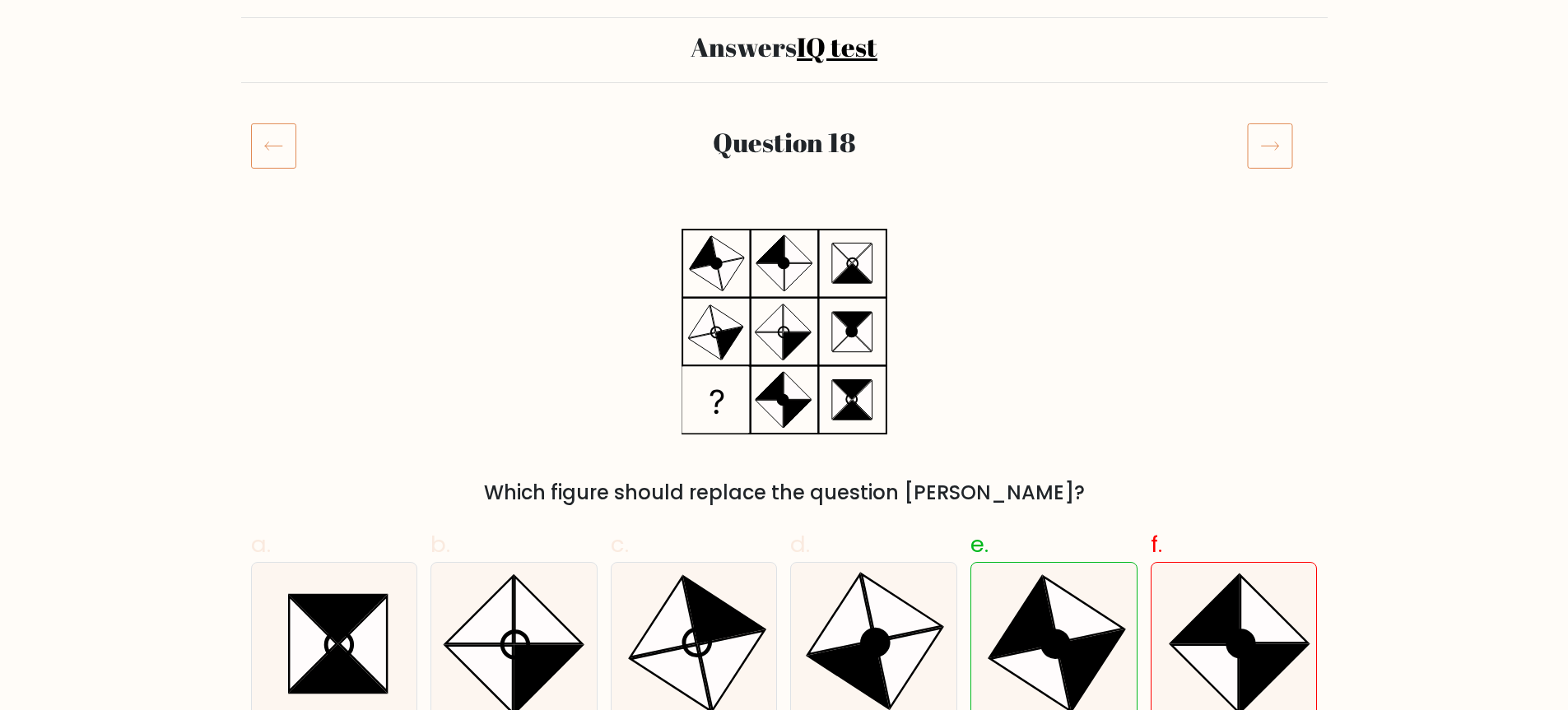
click at [705, 44] on h2 "Answers IQ test" at bounding box center [784, 47] width 1066 height 31
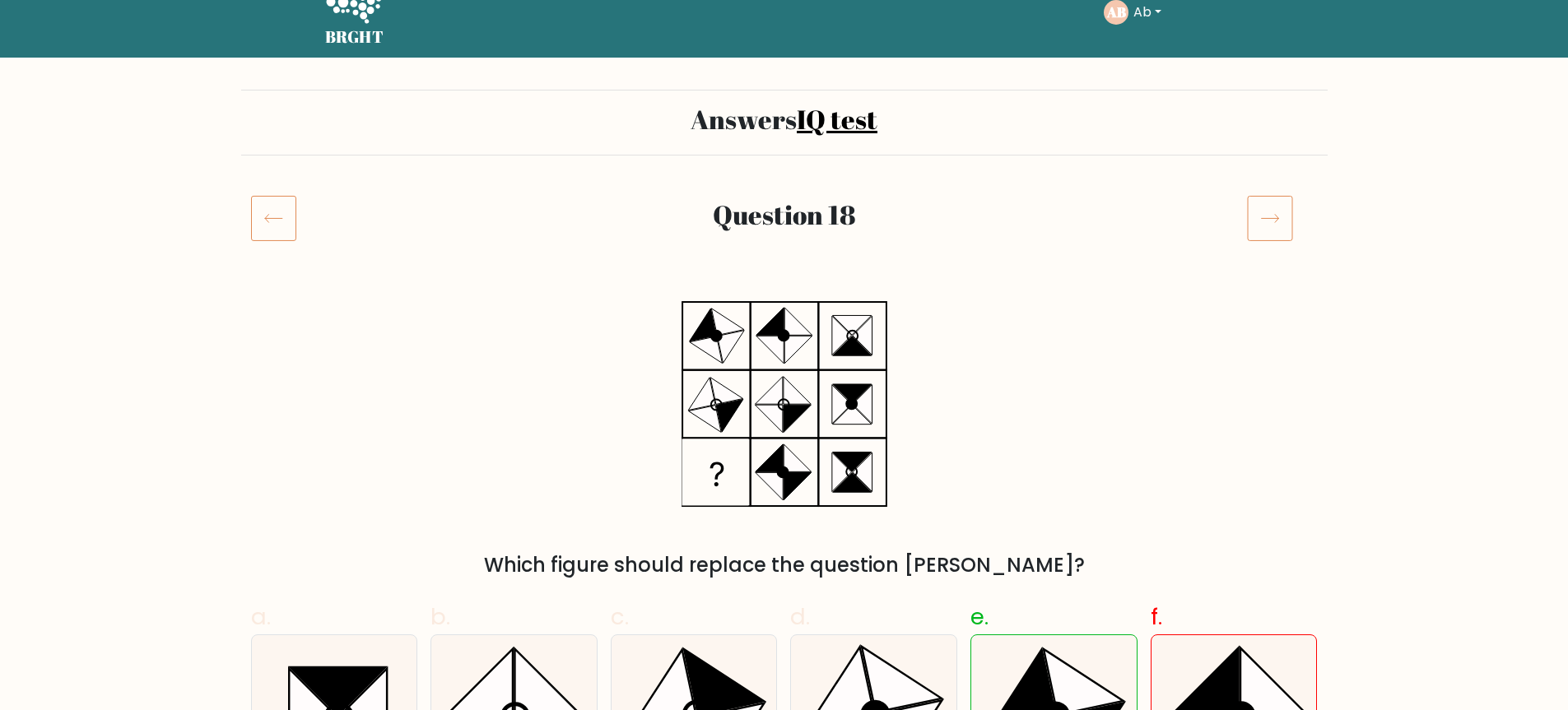
scroll to position [0, 0]
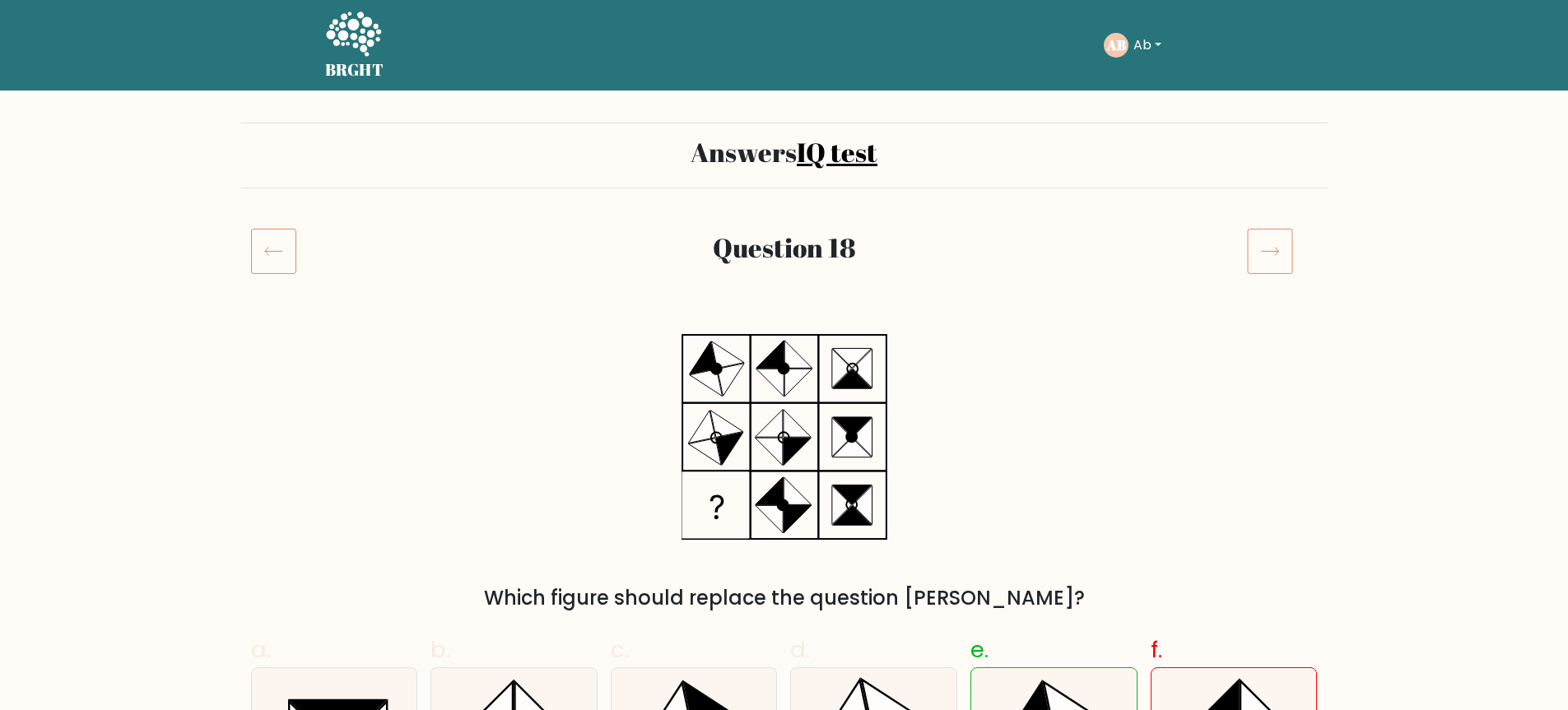
click at [332, 33] on icon at bounding box center [354, 33] width 56 height 44
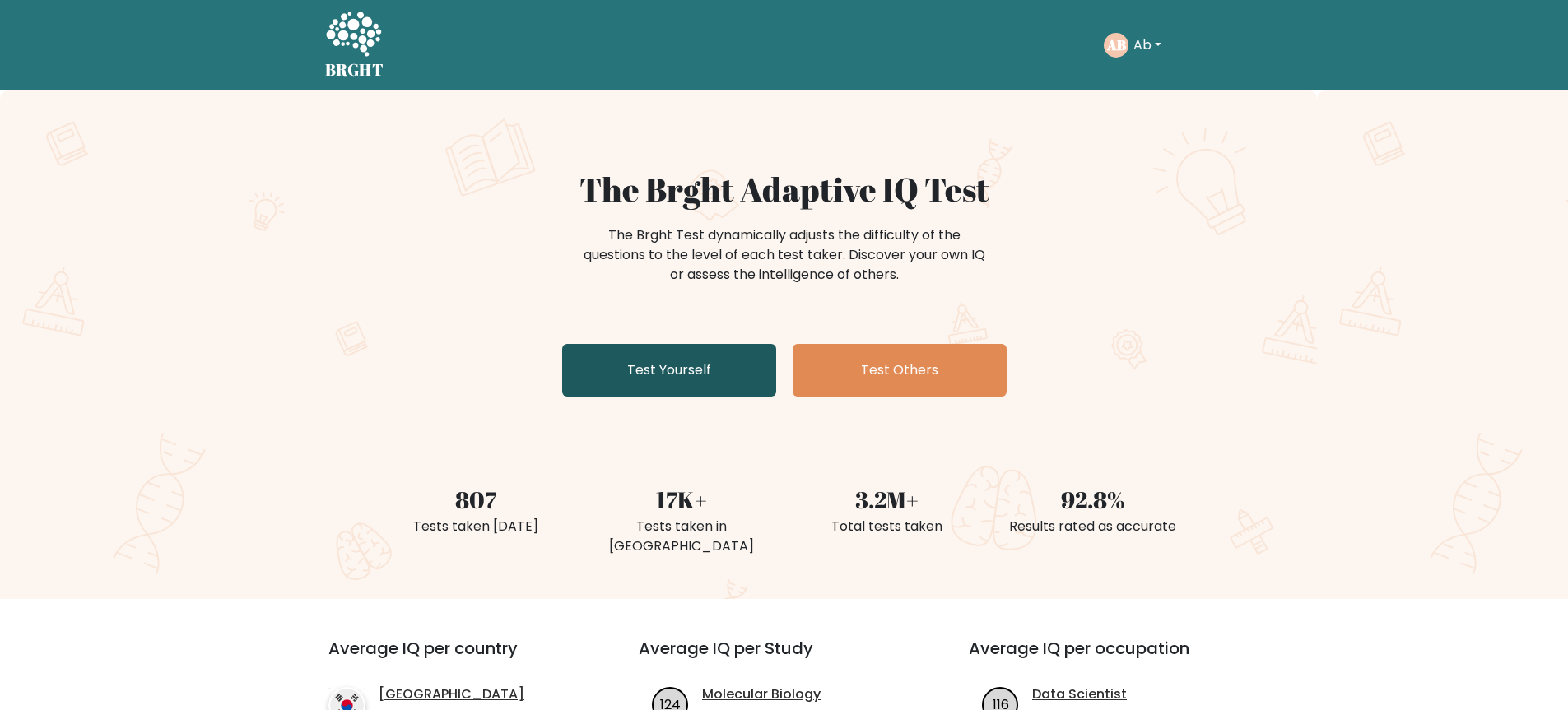
click at [698, 344] on link "Test Yourself" at bounding box center [669, 370] width 214 height 53
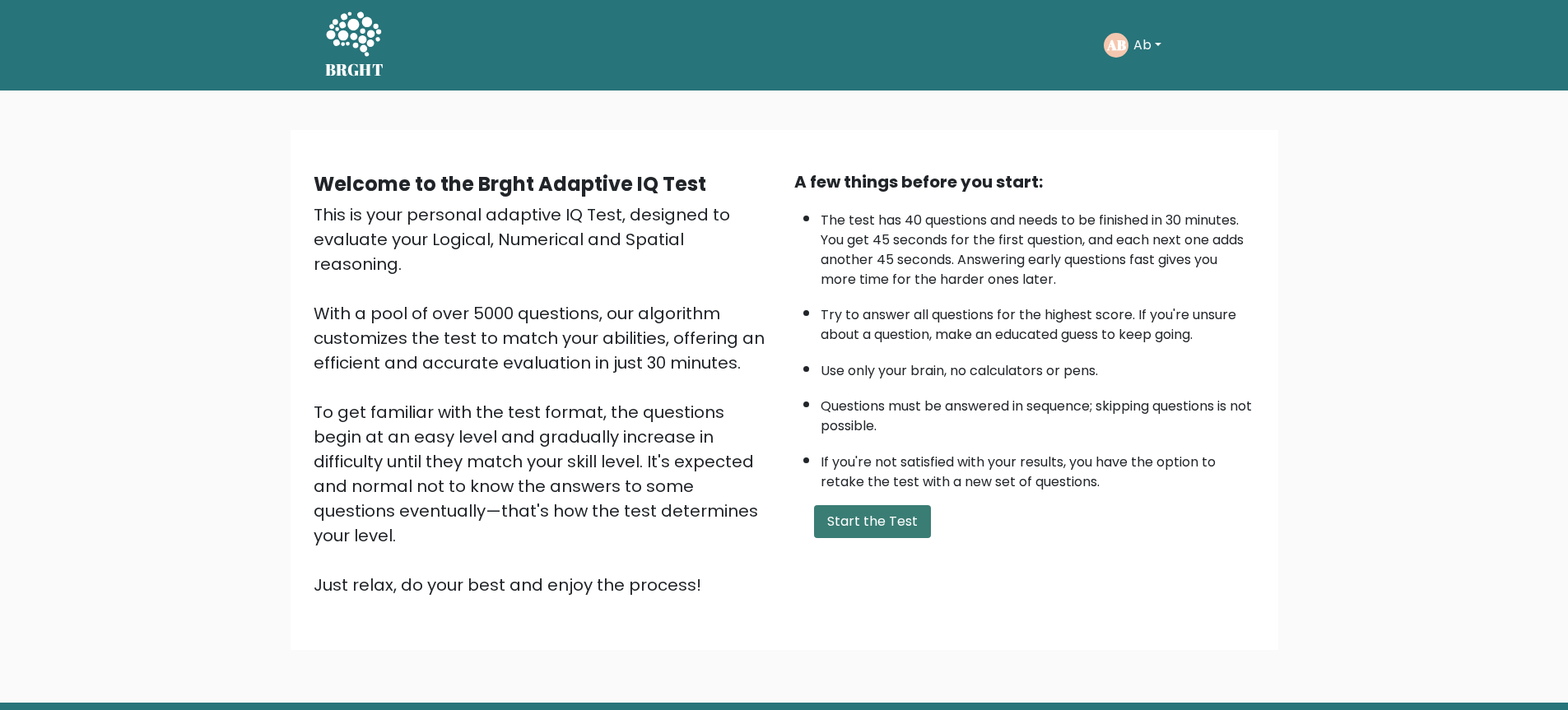
click at [878, 521] on button "Start the Test" at bounding box center [872, 522] width 117 height 33
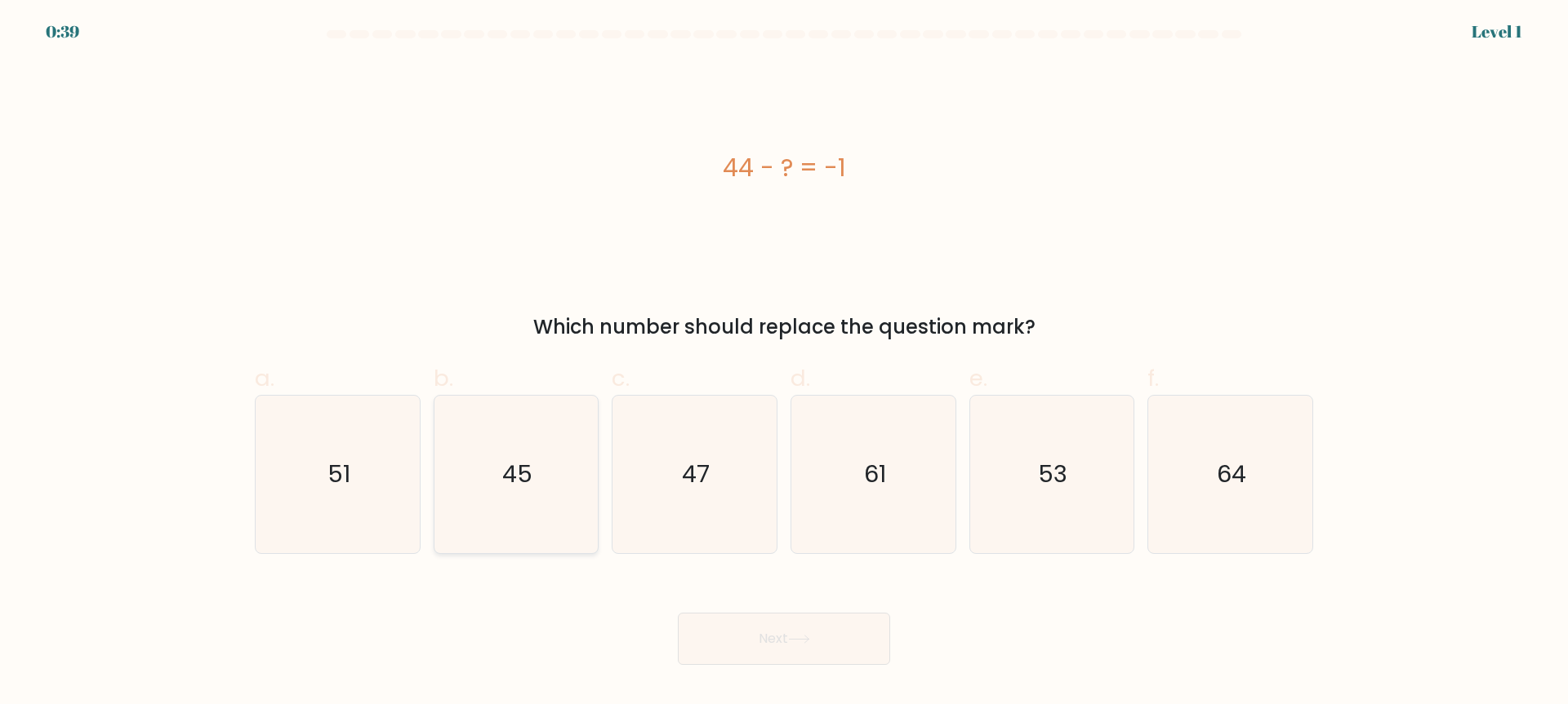
click at [528, 452] on icon "45" at bounding box center [515, 474] width 158 height 157
click at [784, 363] on input "b. 45" at bounding box center [784, 358] width 1 height 10
radio input "true"
click at [852, 623] on button "Next" at bounding box center [784, 639] width 213 height 52
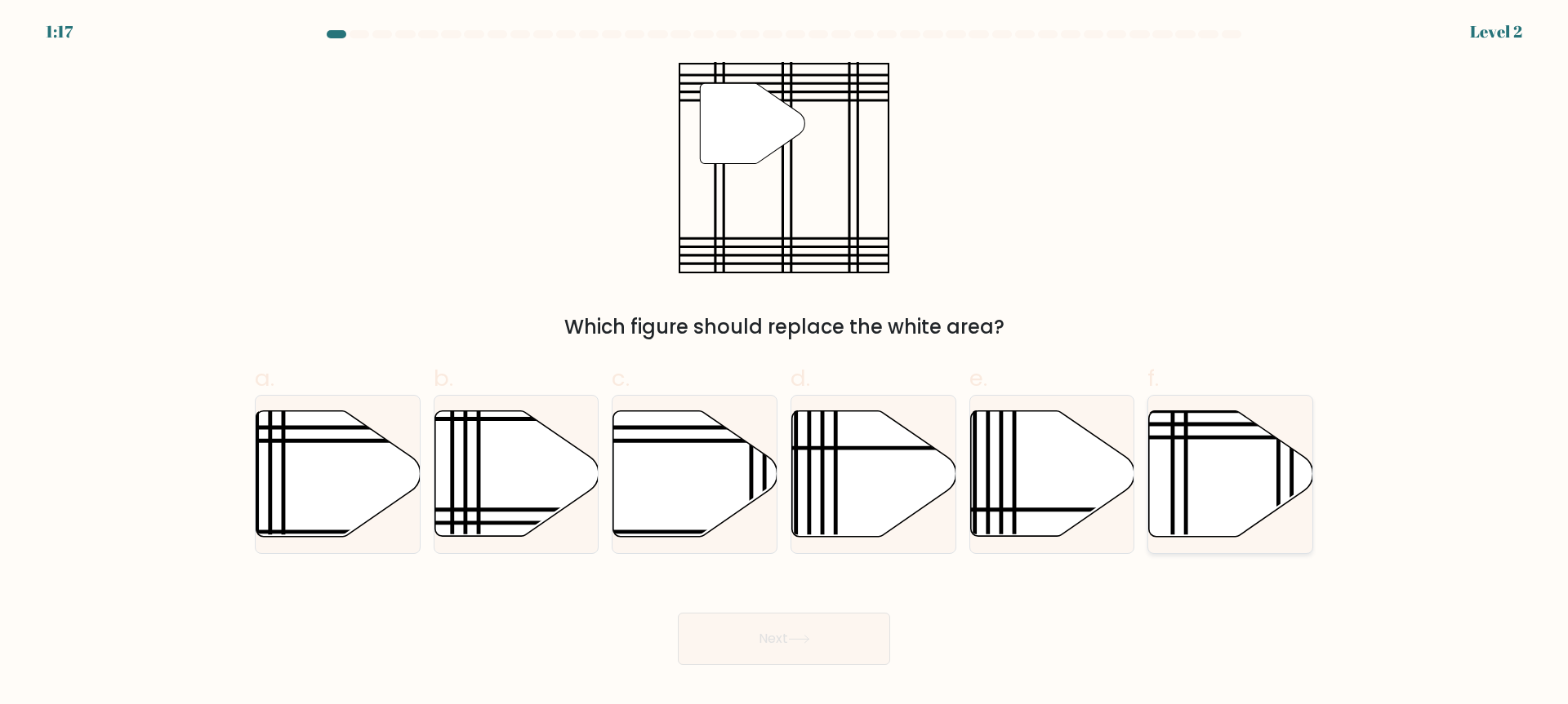
click at [1204, 461] on icon at bounding box center [1230, 474] width 164 height 126
click at [784, 363] on input "f." at bounding box center [784, 358] width 1 height 10
radio input "true"
click at [841, 646] on button "Next" at bounding box center [784, 639] width 213 height 52
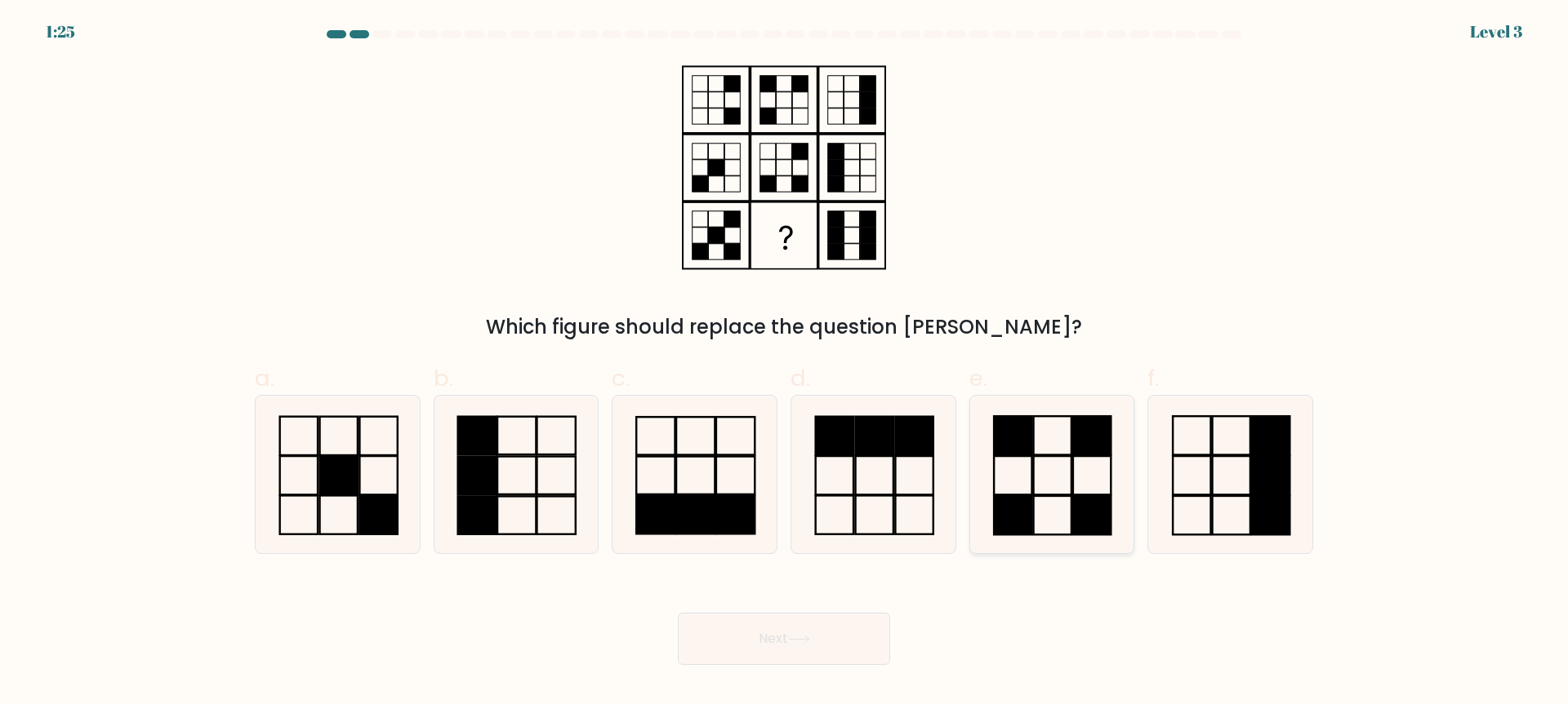
click at [1046, 548] on icon at bounding box center [1050, 474] width 158 height 157
click at [784, 363] on input "e." at bounding box center [784, 358] width 1 height 10
radio input "true"
click at [799, 644] on button "Next" at bounding box center [784, 639] width 213 height 52
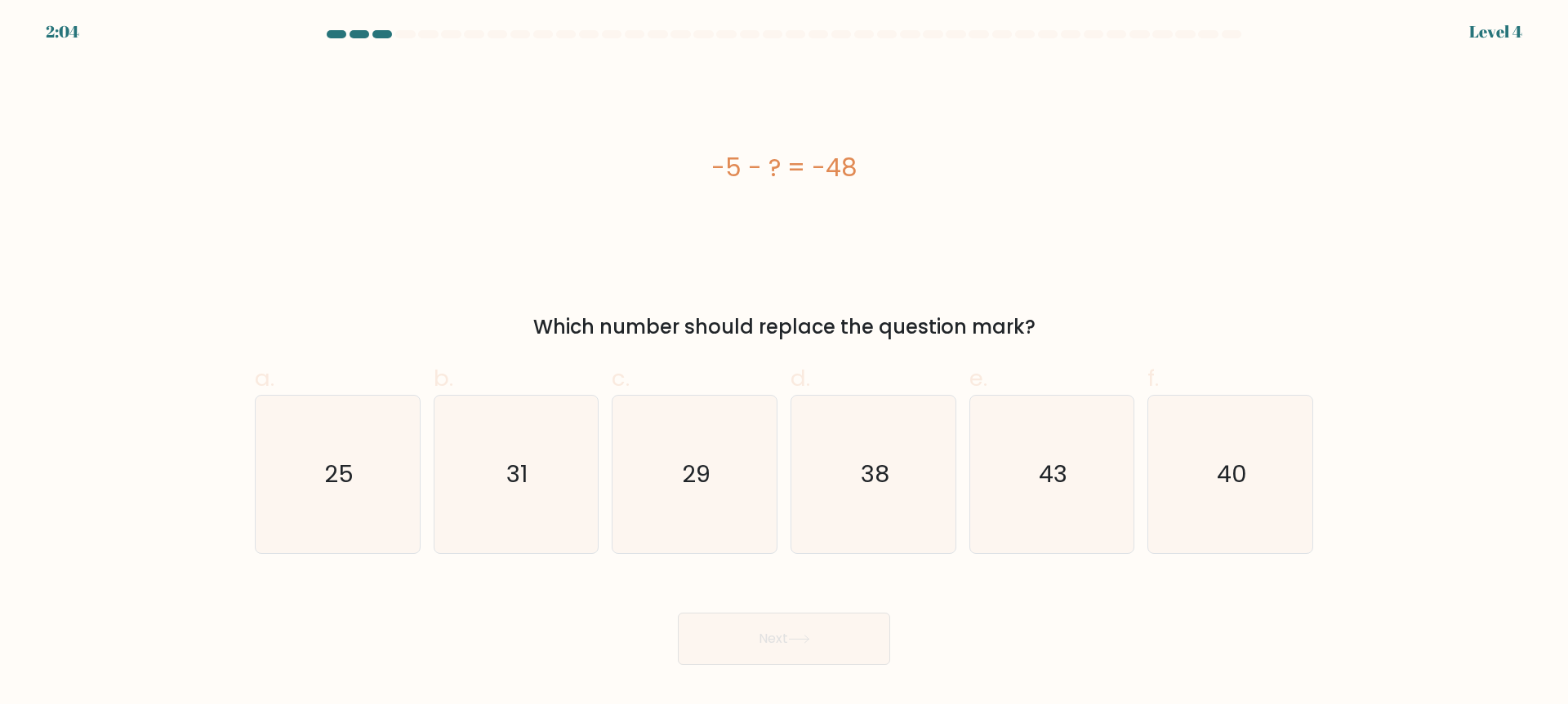
click at [909, 613] on div "Next" at bounding box center [784, 620] width 1078 height 91
click at [1036, 503] on icon "43" at bounding box center [1050, 474] width 158 height 157
click at [784, 363] on input "e. 43" at bounding box center [784, 358] width 1 height 10
radio input "true"
click at [804, 654] on button "Next" at bounding box center [784, 639] width 213 height 52
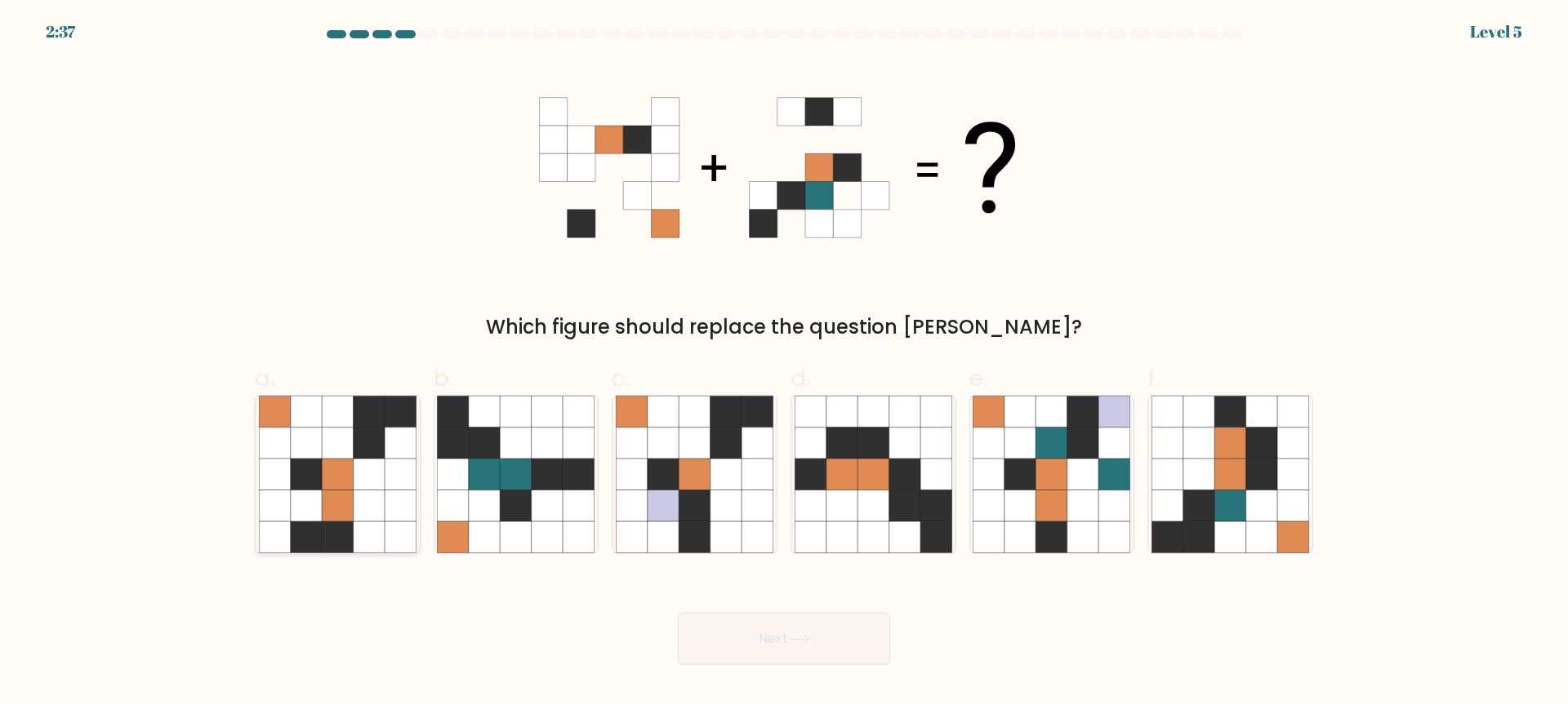
click at [334, 514] on icon at bounding box center [338, 506] width 31 height 31
click at [784, 363] on input "a." at bounding box center [784, 358] width 1 height 10
radio input "true"
click at [771, 647] on button "Next" at bounding box center [784, 639] width 213 height 52
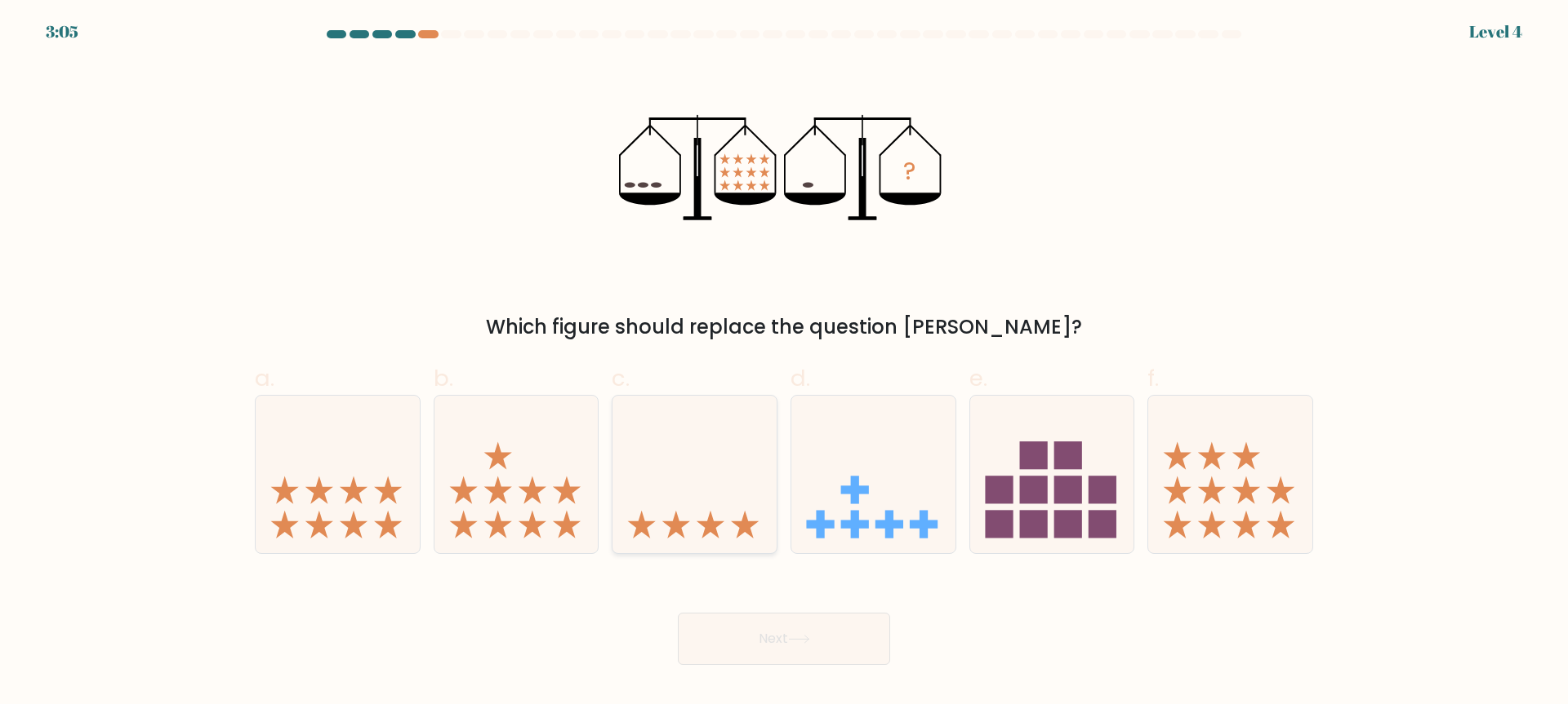
click at [682, 492] on icon at bounding box center [694, 474] width 164 height 135
click at [784, 363] on input "c." at bounding box center [784, 358] width 1 height 10
radio input "true"
click at [725, 621] on button "Next" at bounding box center [784, 639] width 213 height 52
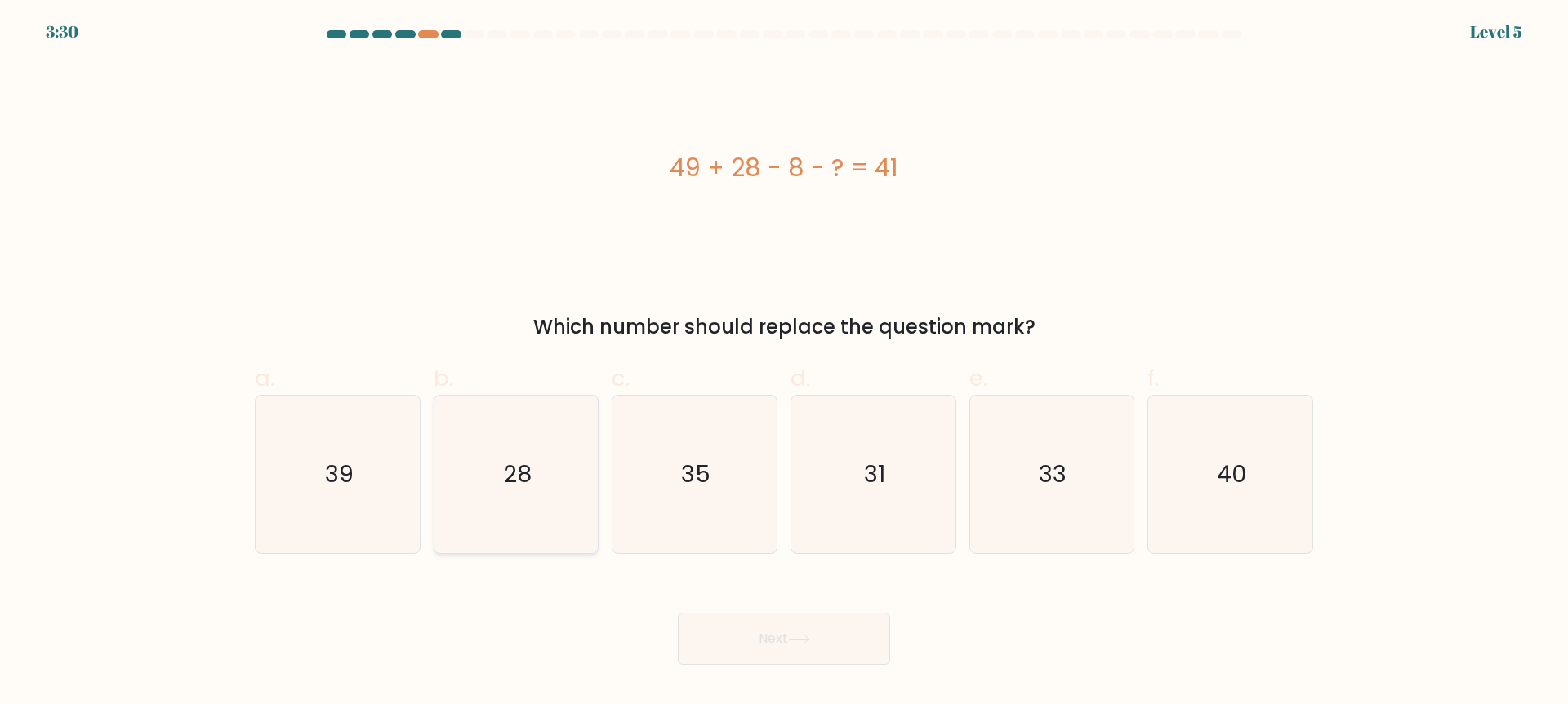
click at [502, 547] on icon "28" at bounding box center [515, 474] width 158 height 157
click at [784, 363] on input "b. 28" at bounding box center [784, 358] width 1 height 10
radio input "true"
click at [794, 659] on button "Next" at bounding box center [784, 639] width 213 height 52
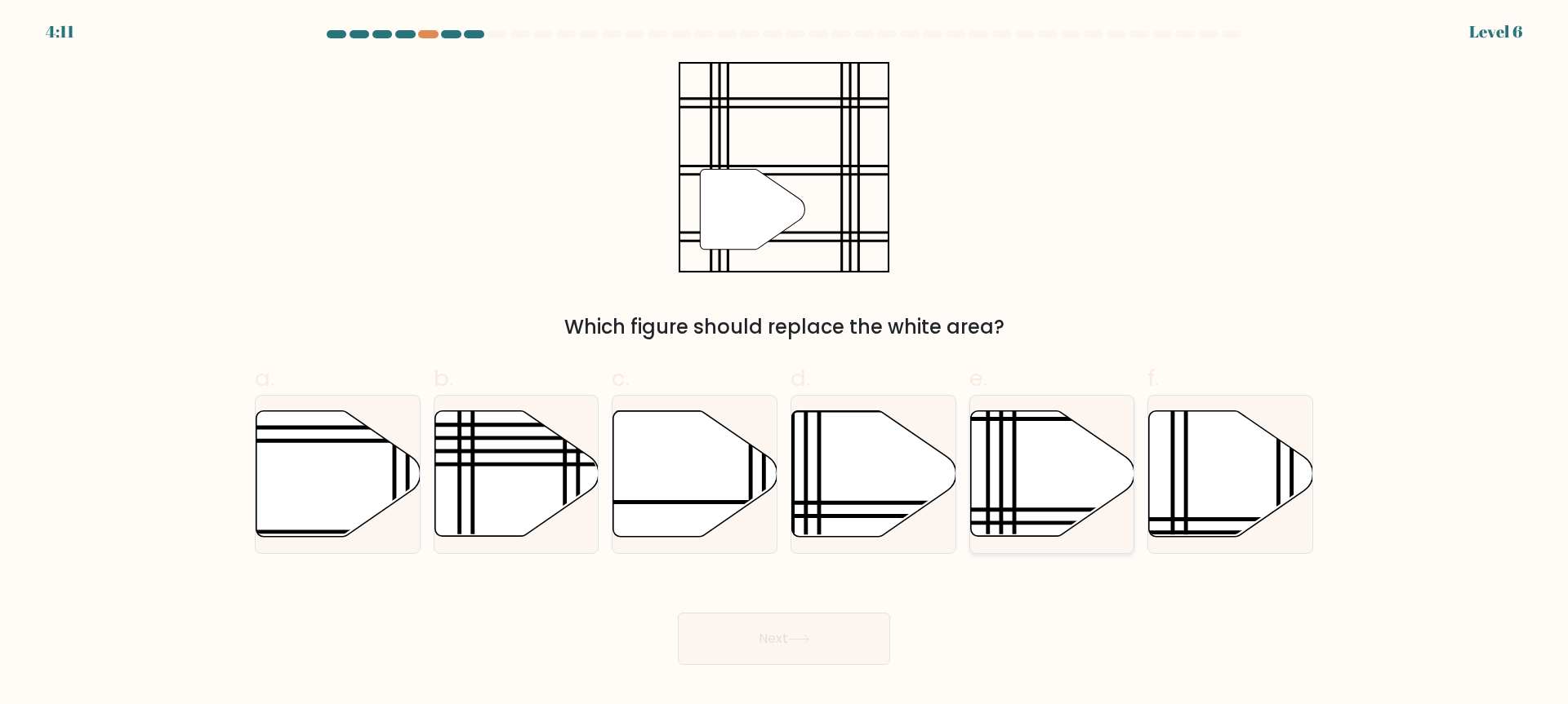
click at [976, 442] on icon at bounding box center [1052, 474] width 164 height 126
click at [784, 363] on input "e." at bounding box center [784, 358] width 1 height 10
radio input "true"
click at [828, 635] on button "Next" at bounding box center [784, 639] width 213 height 52
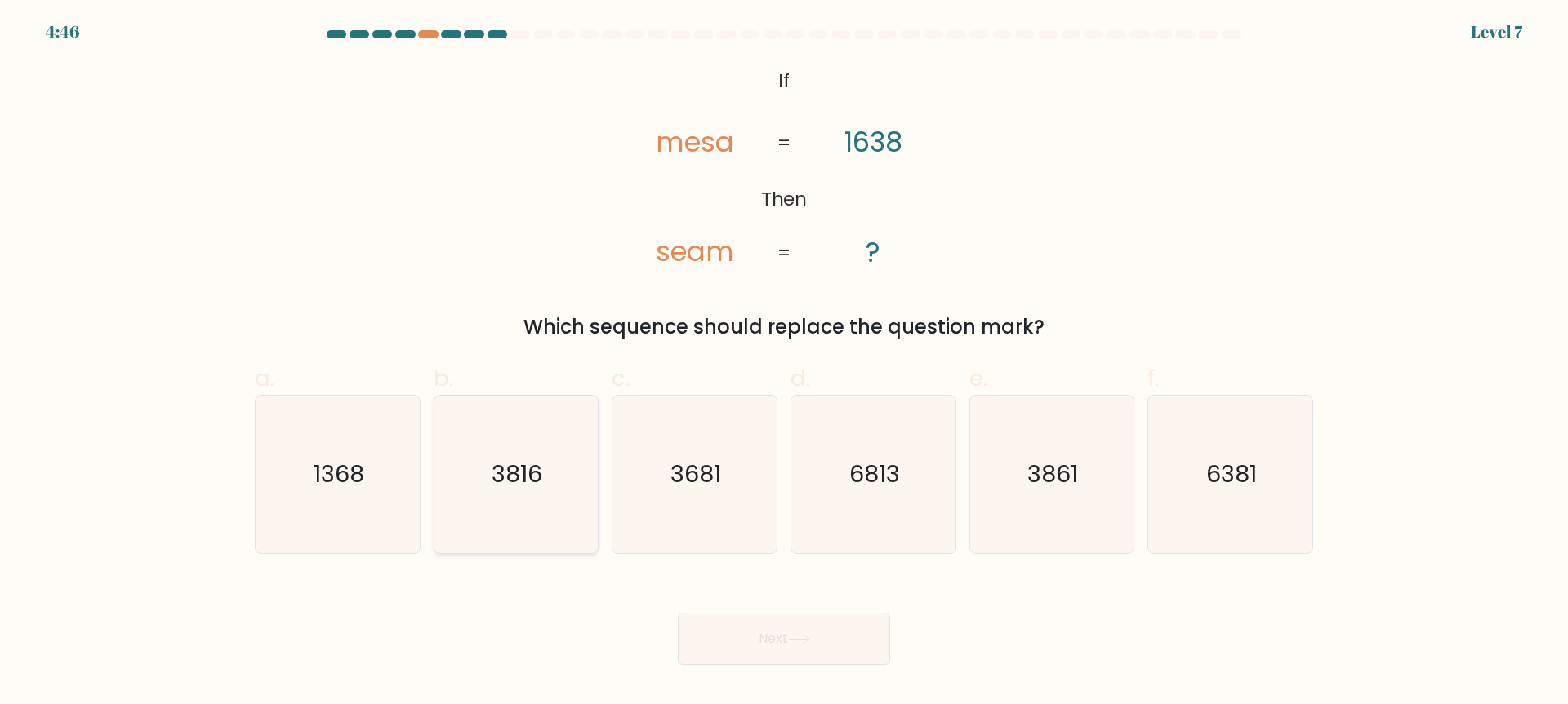
click at [501, 481] on text "3816" at bounding box center [518, 475] width 51 height 33
click at [784, 363] on input "b. 3816" at bounding box center [784, 358] width 1 height 10
radio input "true"
click at [691, 508] on icon "3681" at bounding box center [694, 474] width 158 height 157
click at [784, 363] on input "c. 3681" at bounding box center [784, 358] width 1 height 10
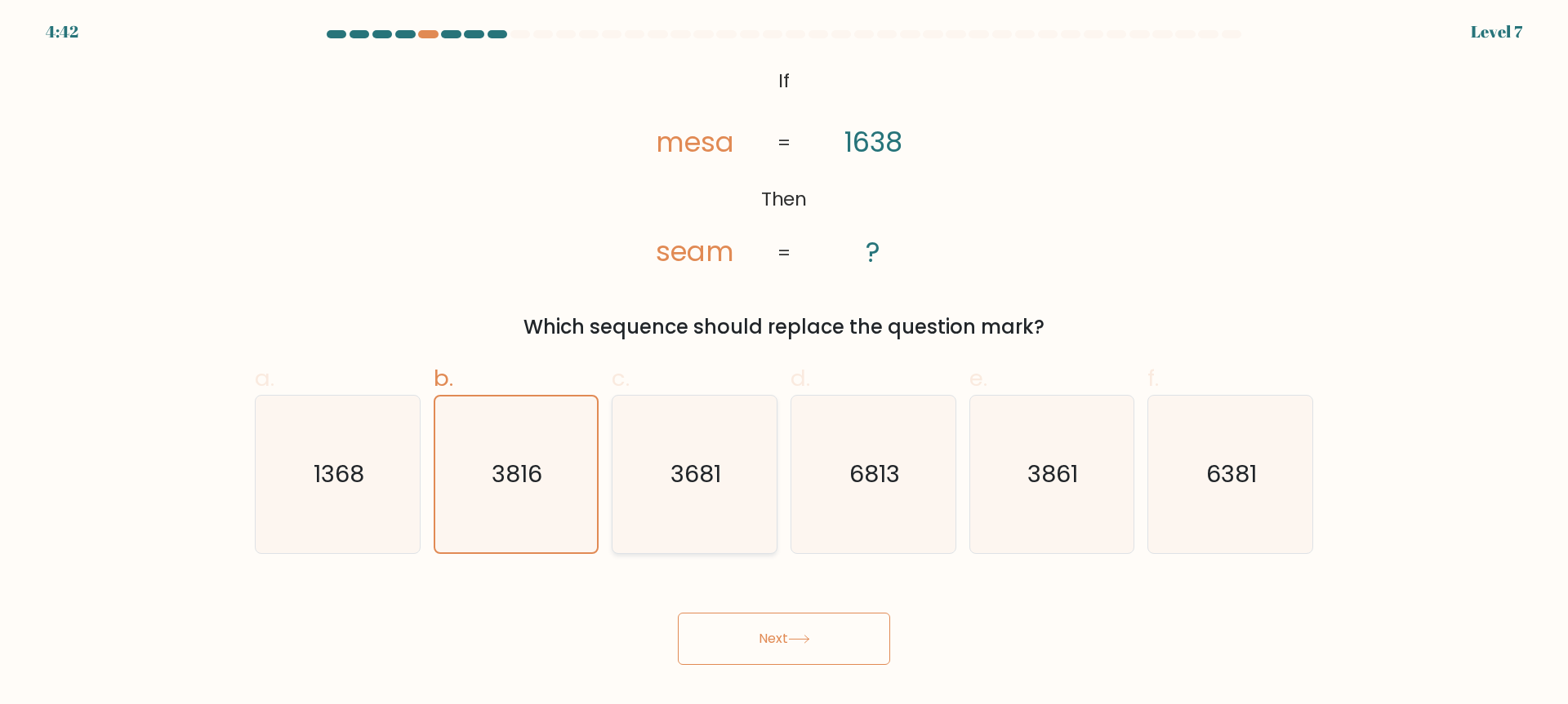
radio input "true"
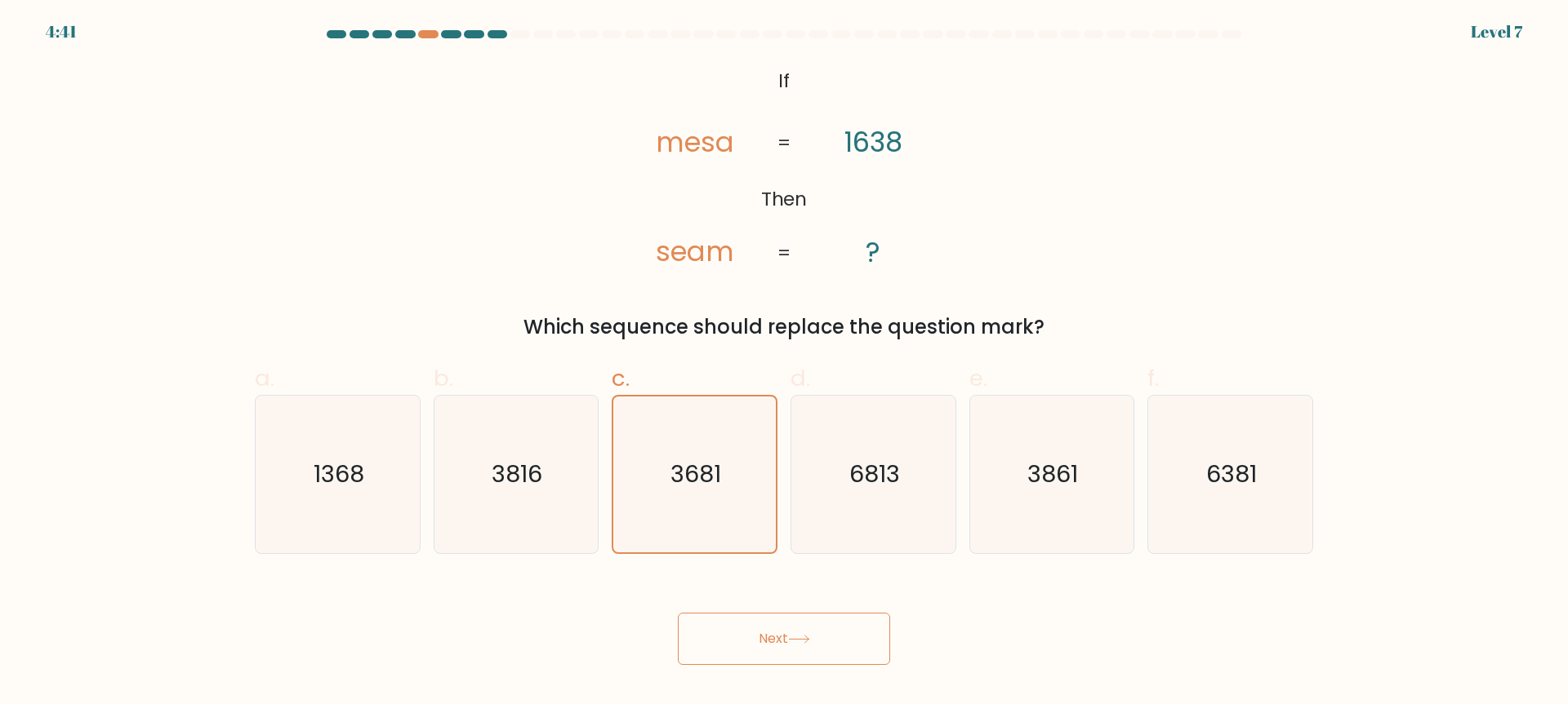
click at [781, 630] on button "Next" at bounding box center [784, 639] width 213 height 52
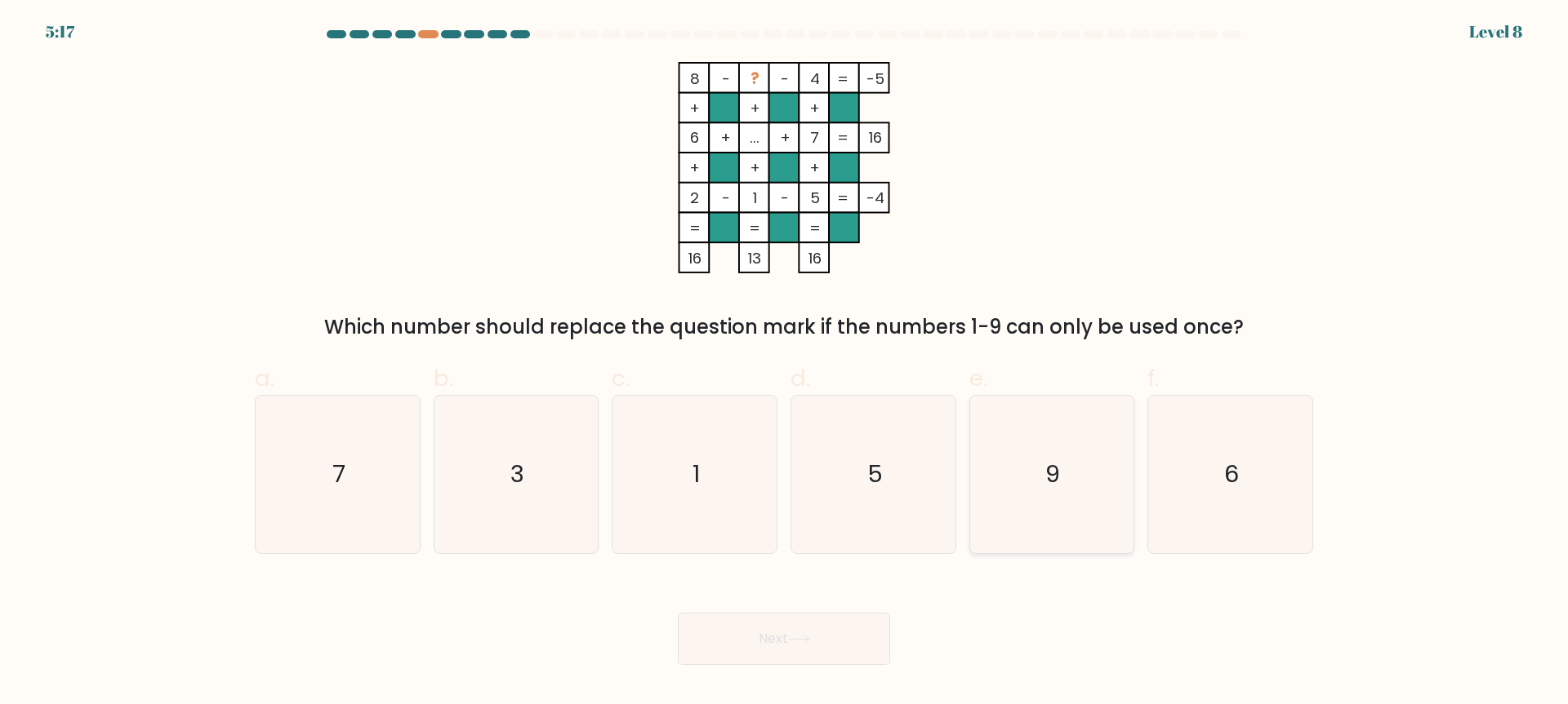
click at [1015, 470] on icon "9" at bounding box center [1050, 474] width 158 height 157
click at [784, 363] on input "e. 9" at bounding box center [784, 358] width 1 height 10
radio input "true"
click at [805, 617] on button "Next" at bounding box center [784, 639] width 213 height 52
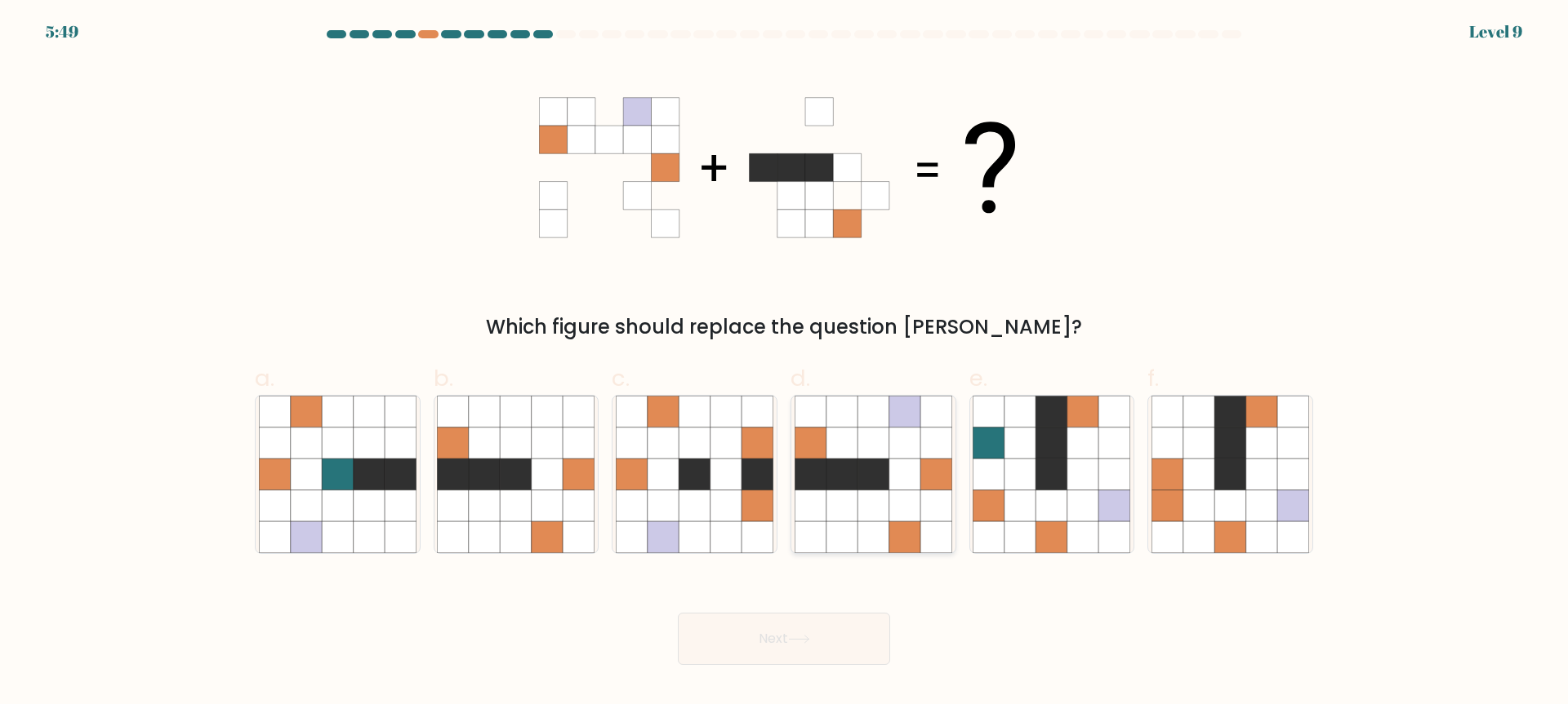
click at [889, 482] on icon at bounding box center [905, 474] width 31 height 31
click at [784, 363] on input "d." at bounding box center [784, 358] width 1 height 10
radio input "true"
click at [856, 639] on button "Next" at bounding box center [784, 639] width 213 height 52
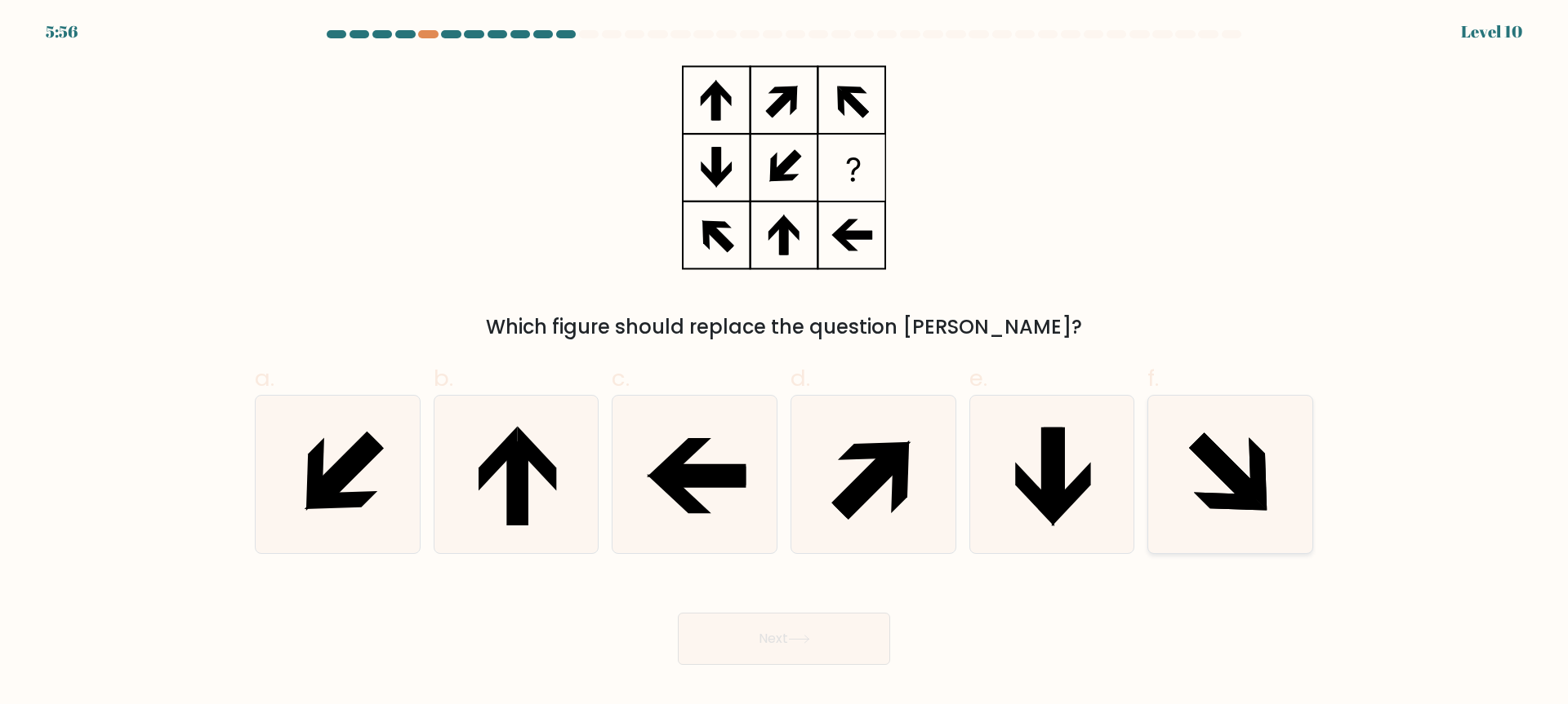
click at [1204, 479] on icon at bounding box center [1230, 474] width 158 height 157
click at [784, 363] on input "f." at bounding box center [784, 358] width 1 height 10
radio input "true"
click at [838, 638] on button "Next" at bounding box center [784, 639] width 213 height 52
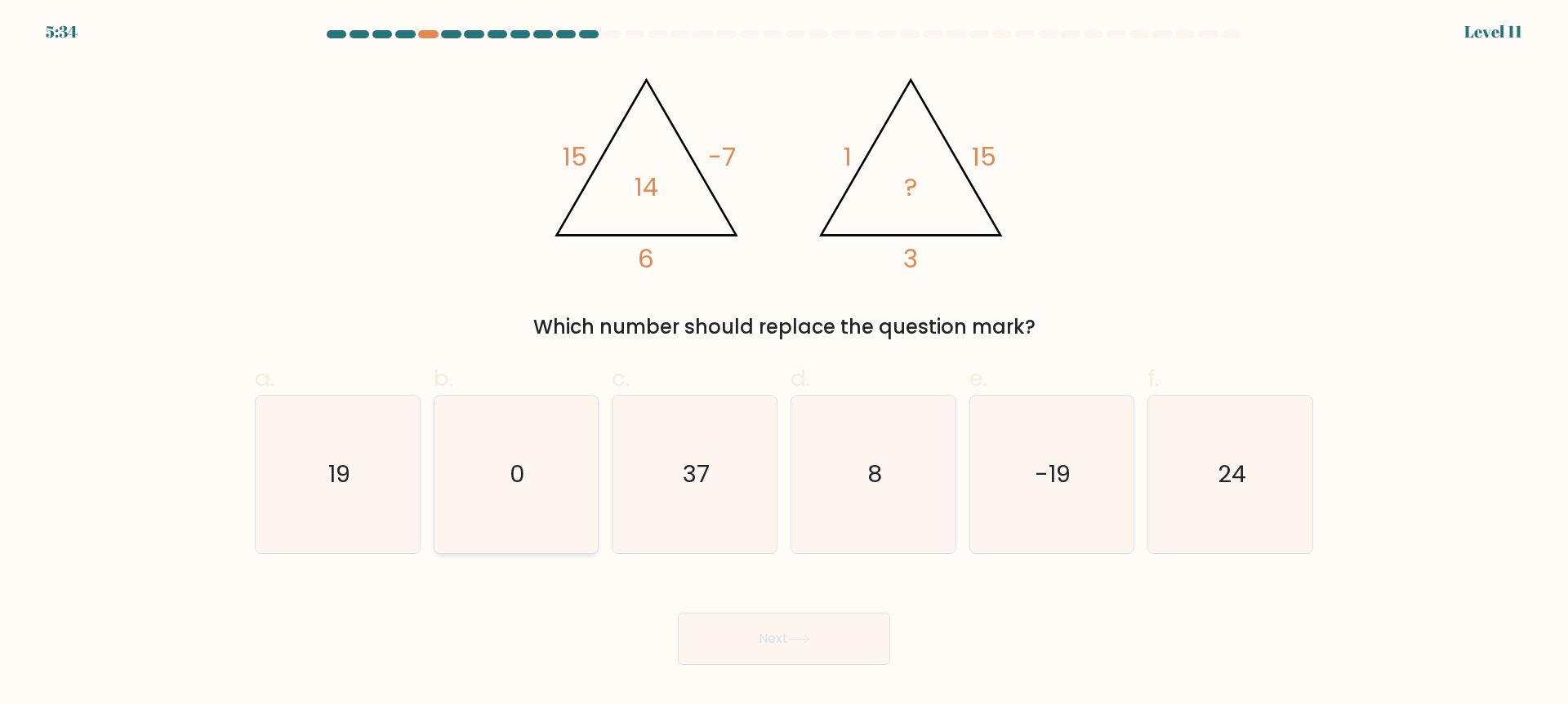
click at [548, 464] on icon "0" at bounding box center [515, 474] width 158 height 157
click at [784, 363] on input "b. 0" at bounding box center [784, 358] width 1 height 10
radio input "true"
drag, startPoint x: 325, startPoint y: 461, endPoint x: 520, endPoint y: 558, distance: 217.8
click at [325, 461] on icon "19" at bounding box center [338, 474] width 158 height 157
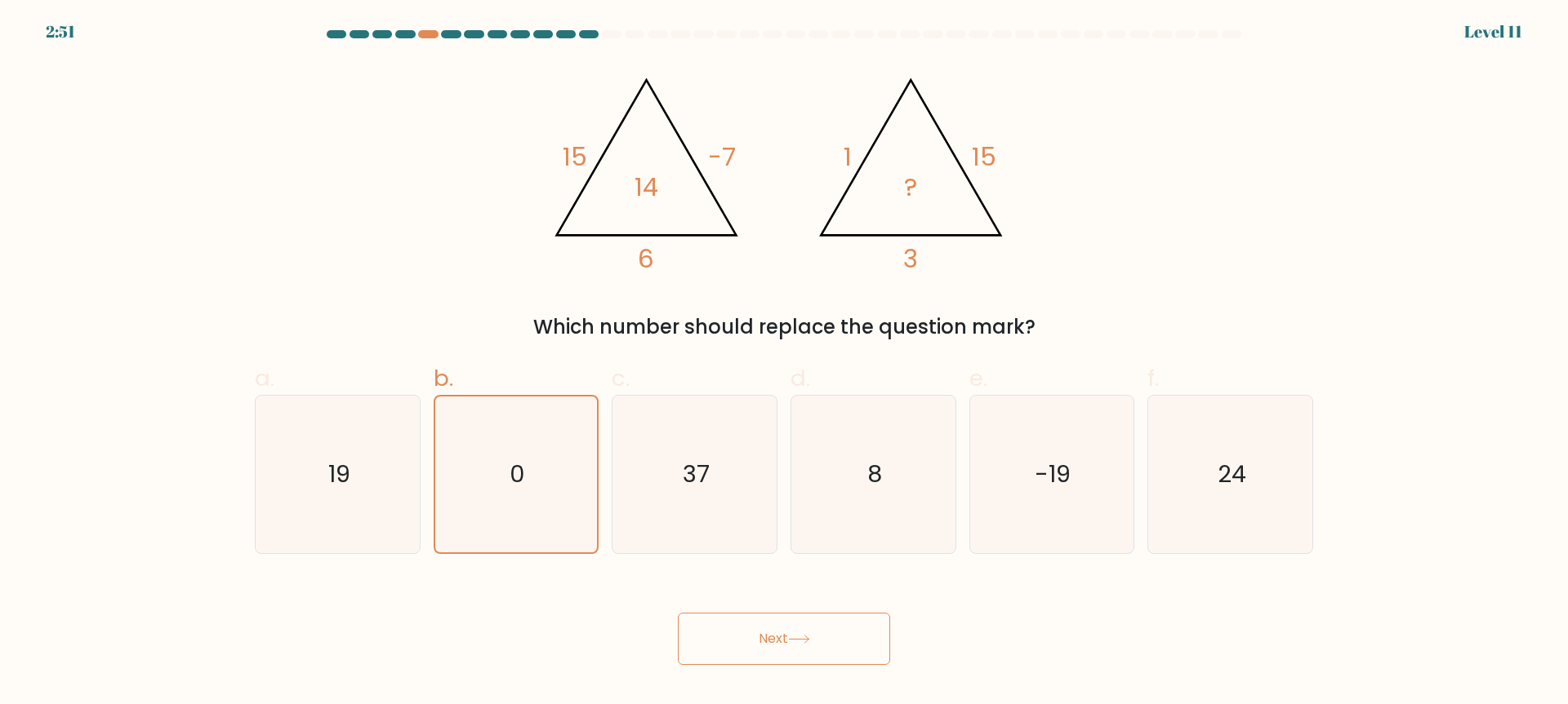
click at [784, 363] on input "a. 19" at bounding box center [784, 358] width 1 height 10
radio input "true"
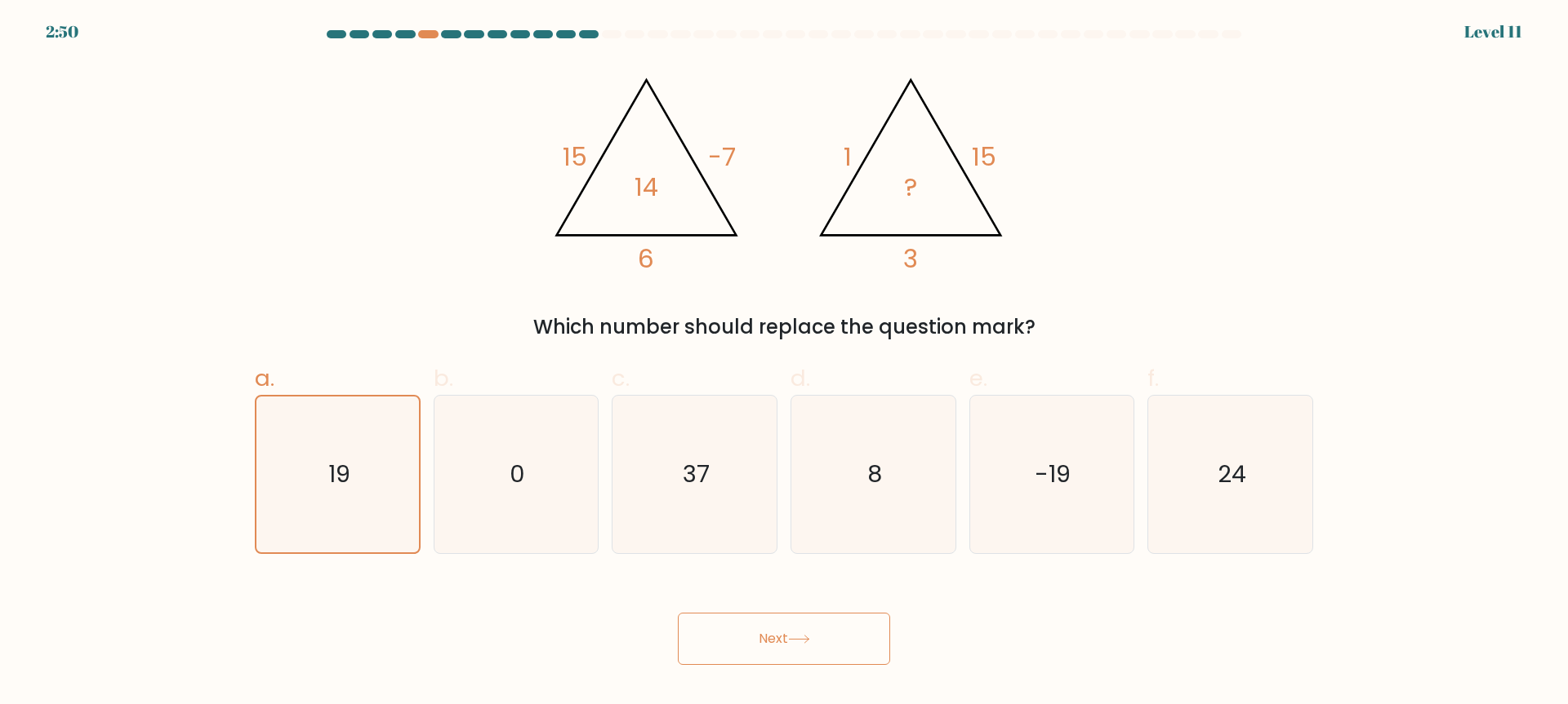
click at [718, 641] on button "Next" at bounding box center [784, 639] width 213 height 52
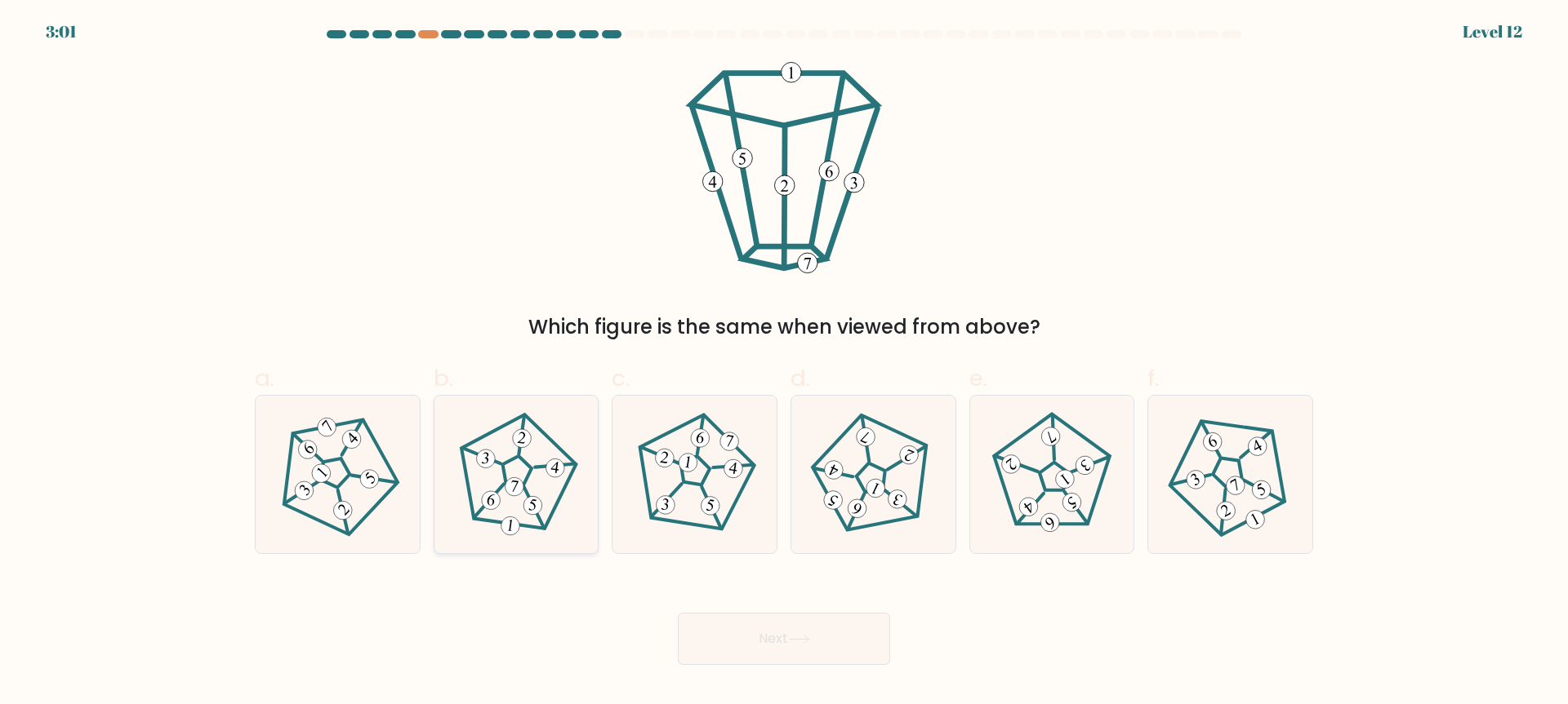
click at [545, 485] on icon at bounding box center [516, 475] width 126 height 126
click at [784, 363] on input "b." at bounding box center [784, 358] width 1 height 10
radio input "true"
click at [709, 630] on button "Next" at bounding box center [784, 639] width 213 height 52
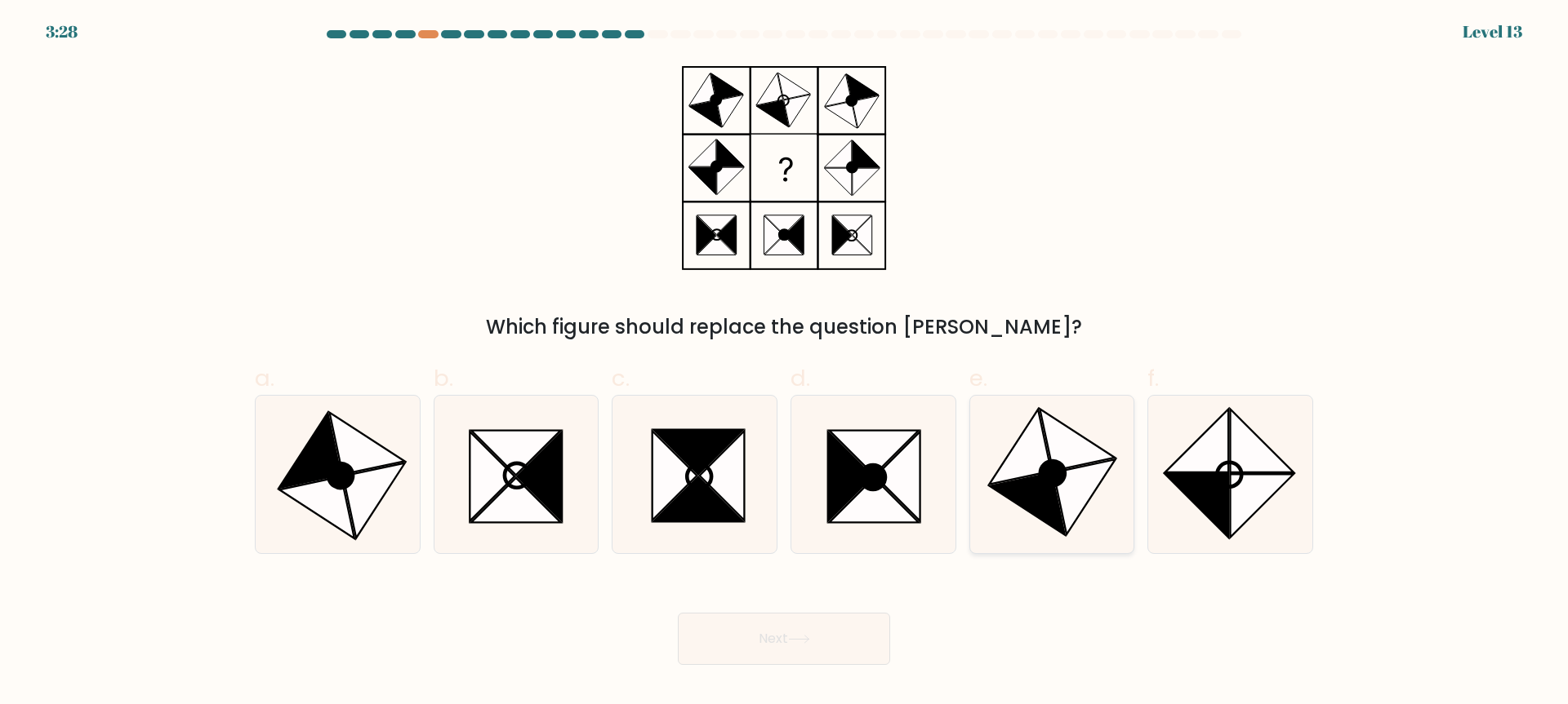
click at [1029, 505] on icon at bounding box center [1026, 504] width 75 height 62
click at [784, 363] on input "e." at bounding box center [784, 358] width 1 height 10
radio input "true"
click at [1214, 486] on icon at bounding box center [1196, 505] width 63 height 63
click at [784, 363] on input "f." at bounding box center [784, 358] width 1 height 10
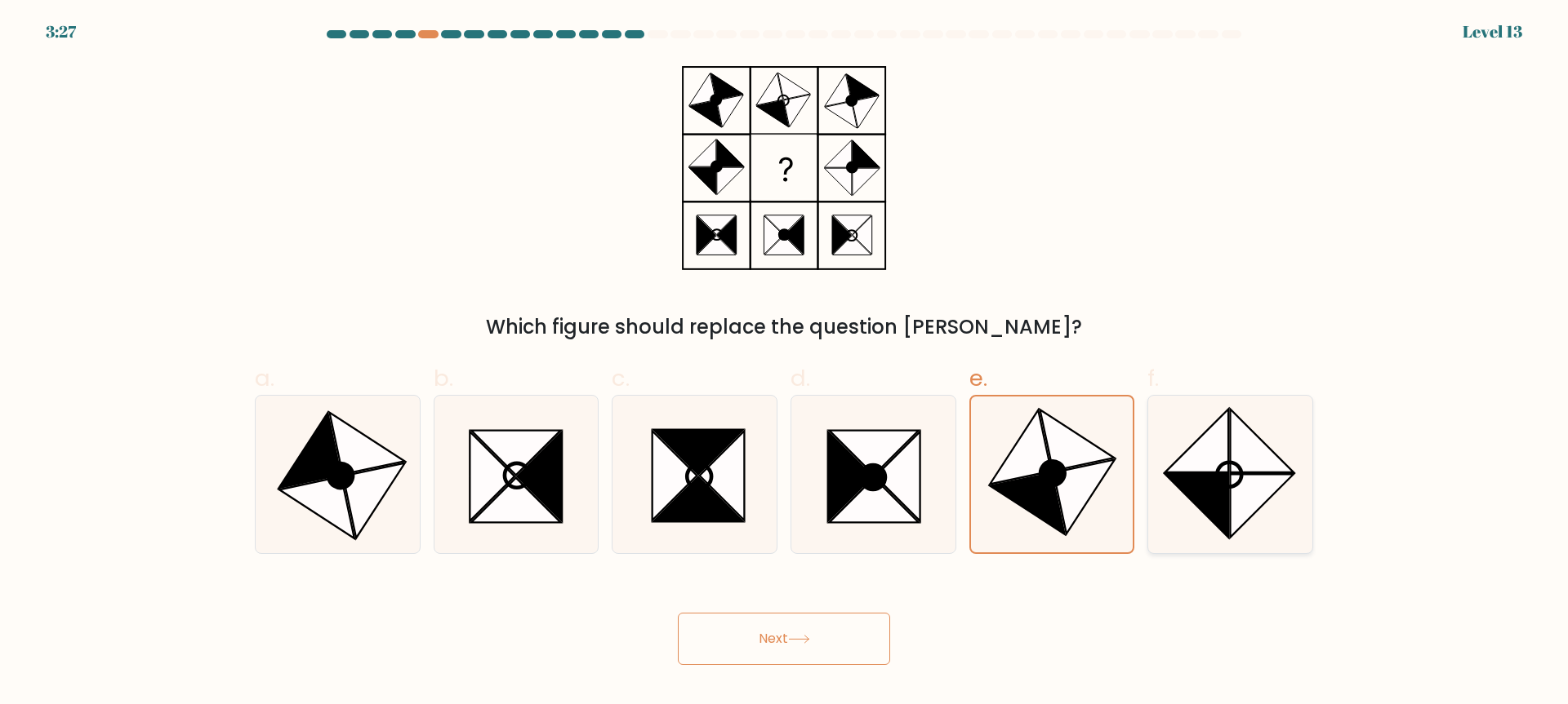
radio input "true"
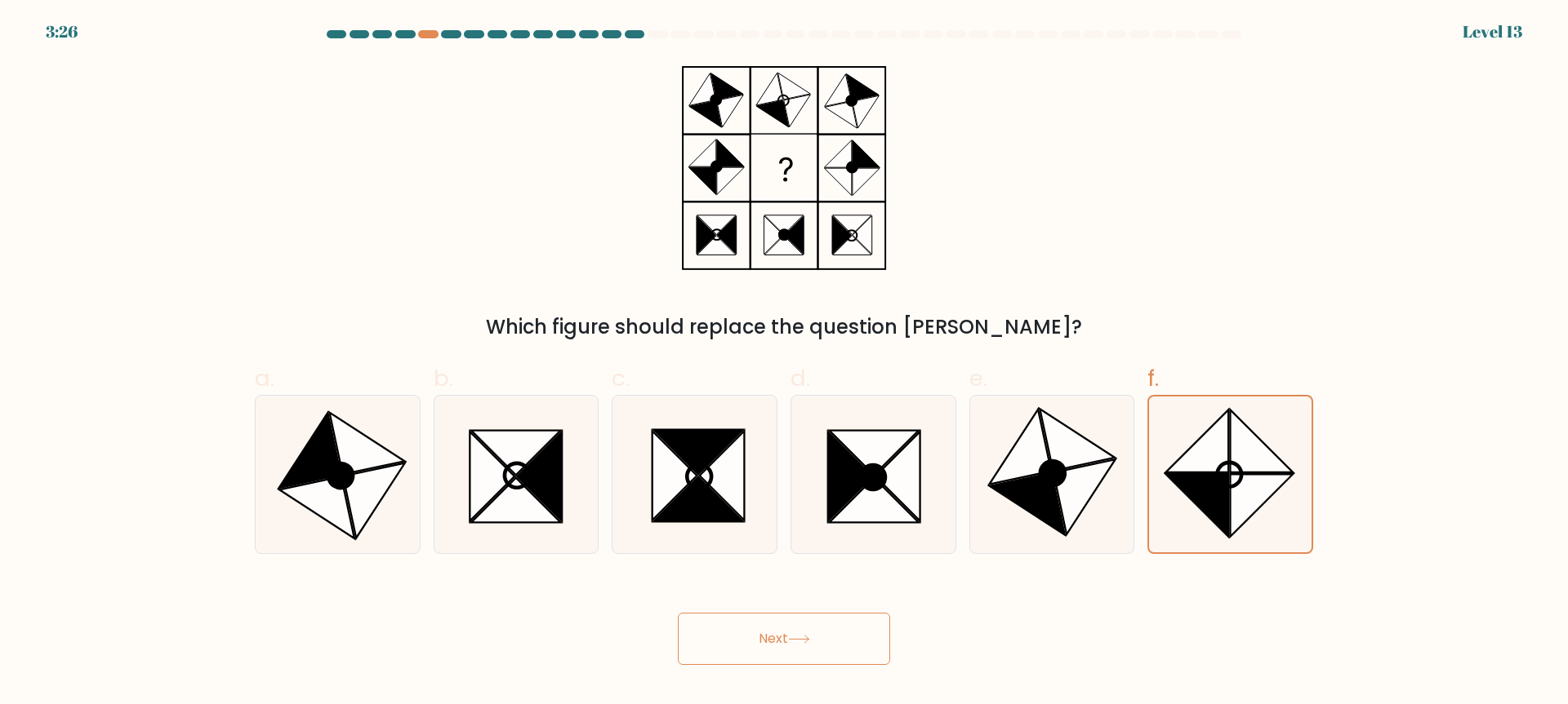
click at [821, 642] on button "Next" at bounding box center [784, 639] width 213 height 52
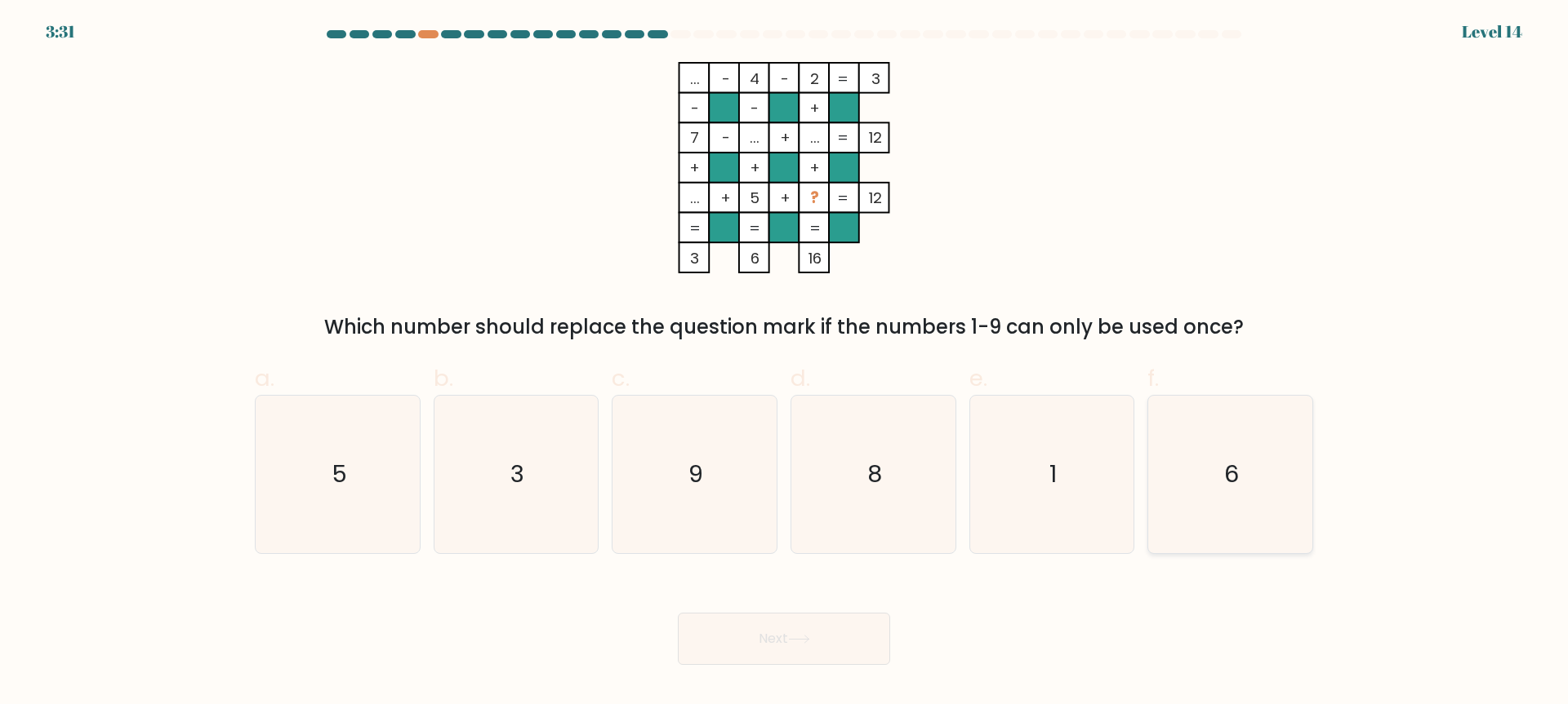
click at [1240, 498] on icon "6" at bounding box center [1230, 474] width 158 height 157
click at [784, 363] on input "f. 6" at bounding box center [784, 358] width 1 height 10
radio input "true"
click at [847, 638] on button "Next" at bounding box center [784, 639] width 213 height 52
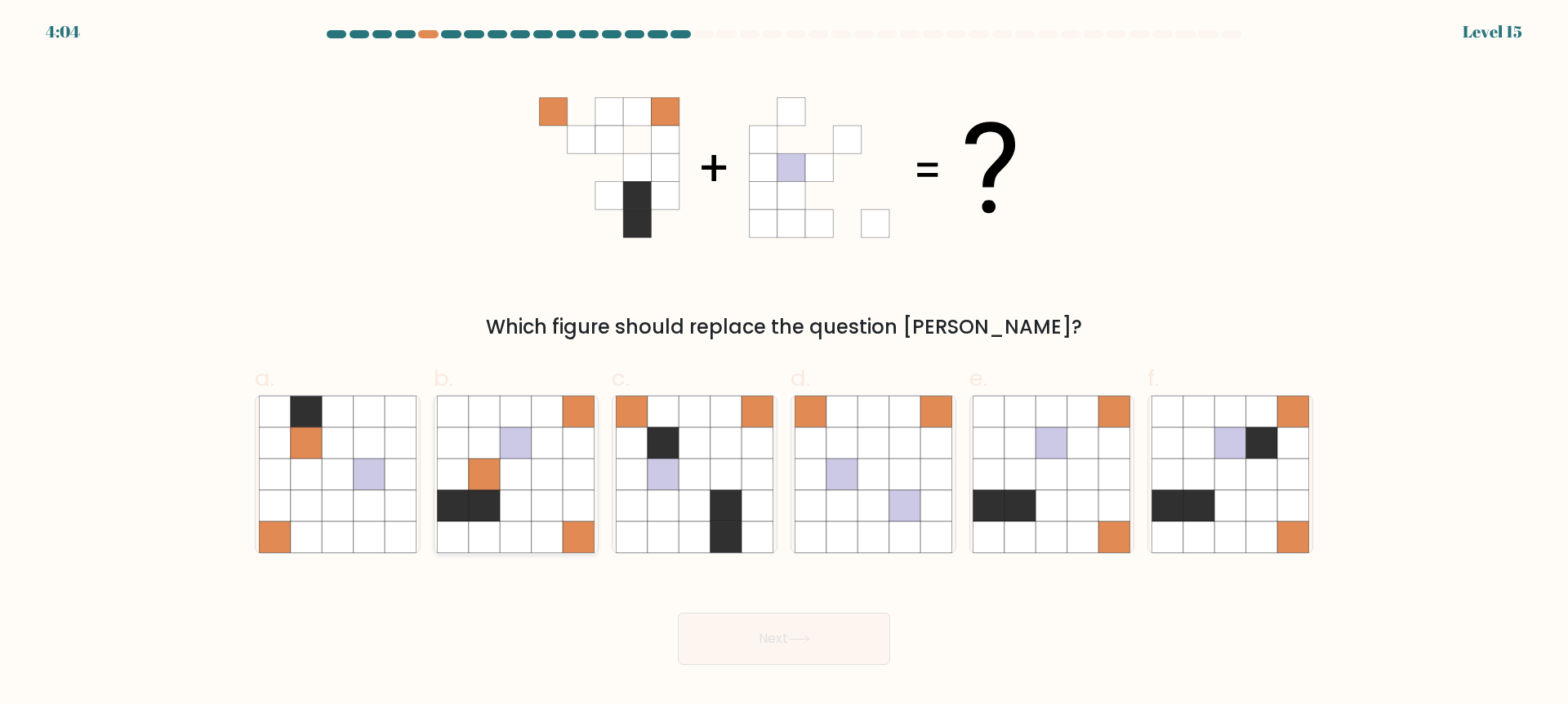
click at [529, 503] on icon at bounding box center [516, 506] width 31 height 31
click at [784, 363] on input "b." at bounding box center [784, 358] width 1 height 10
radio input "true"
click at [861, 631] on button "Next" at bounding box center [784, 639] width 213 height 52
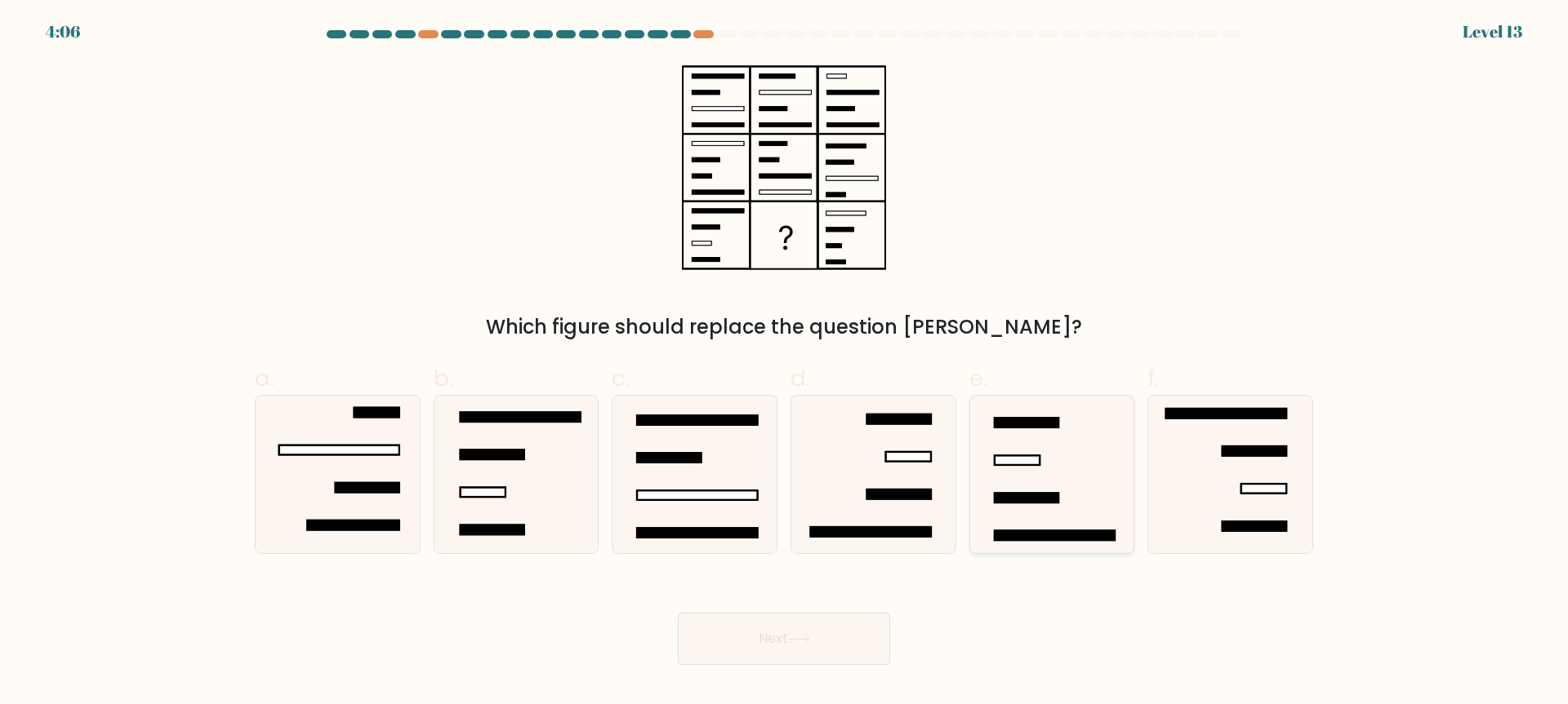
click at [1067, 446] on icon at bounding box center [1050, 474] width 158 height 157
click at [784, 363] on input "e." at bounding box center [784, 358] width 1 height 10
radio input "true"
click at [806, 627] on button "Next" at bounding box center [784, 639] width 213 height 52
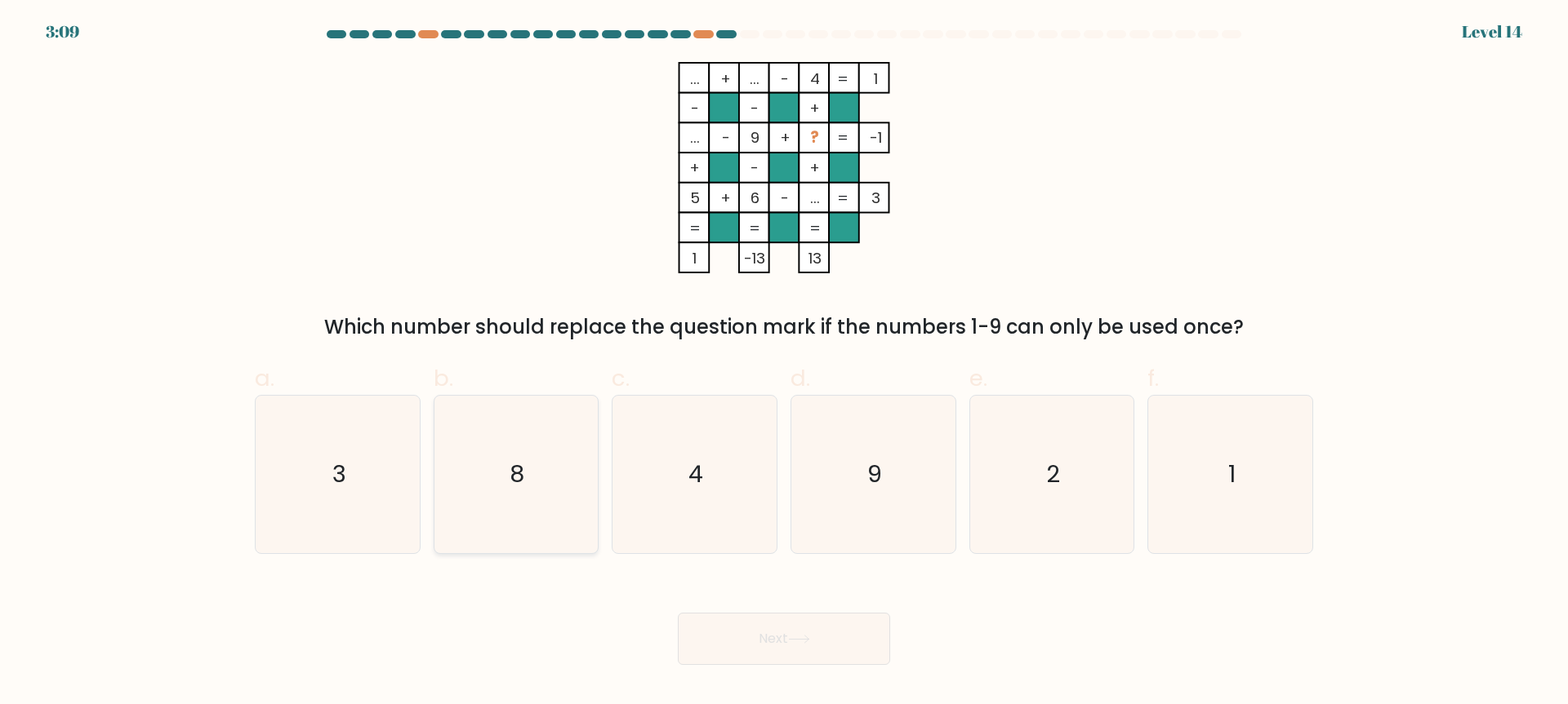
click at [537, 467] on icon "8" at bounding box center [515, 474] width 158 height 157
click at [784, 363] on input "b. 8" at bounding box center [784, 358] width 1 height 10
radio input "true"
click at [837, 641] on button "Next" at bounding box center [784, 639] width 213 height 52
drag, startPoint x: 746, startPoint y: 624, endPoint x: 916, endPoint y: 619, distance: 170.1
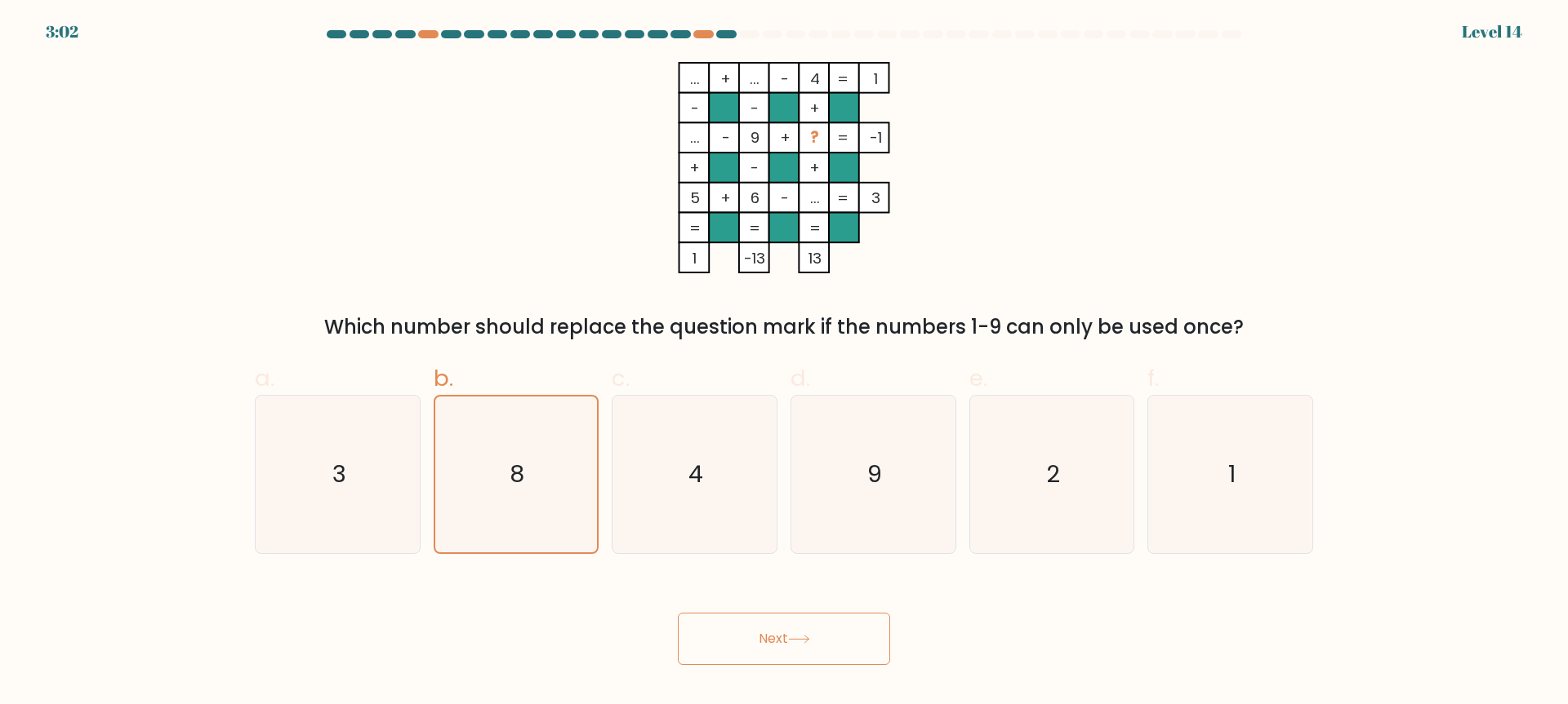
click at [746, 624] on button "Next" at bounding box center [784, 639] width 213 height 52
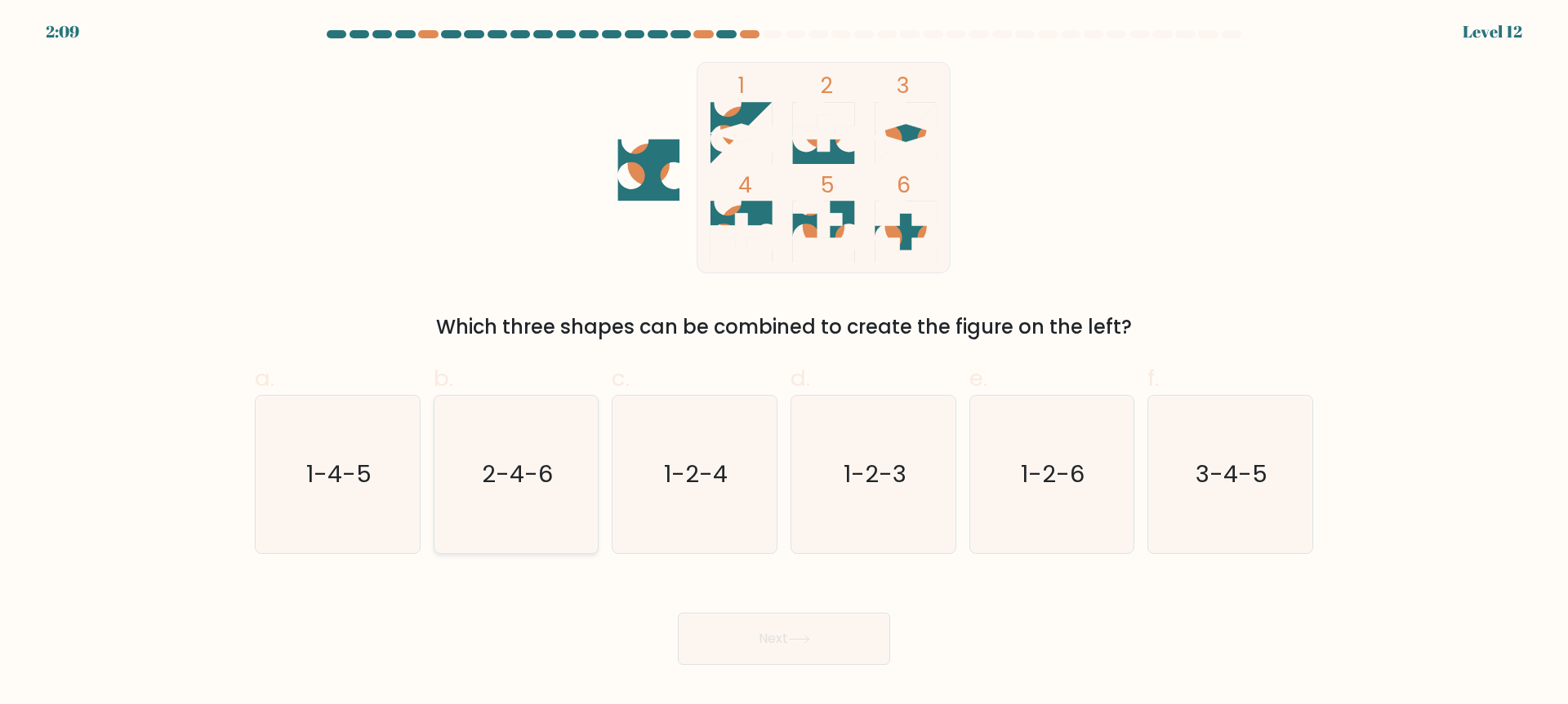
click at [543, 444] on icon "2-4-6" at bounding box center [515, 474] width 158 height 157
click at [784, 363] on input "b. 2-4-6" at bounding box center [784, 358] width 1 height 10
radio input "true"
click at [801, 615] on button "Next" at bounding box center [784, 639] width 213 height 52
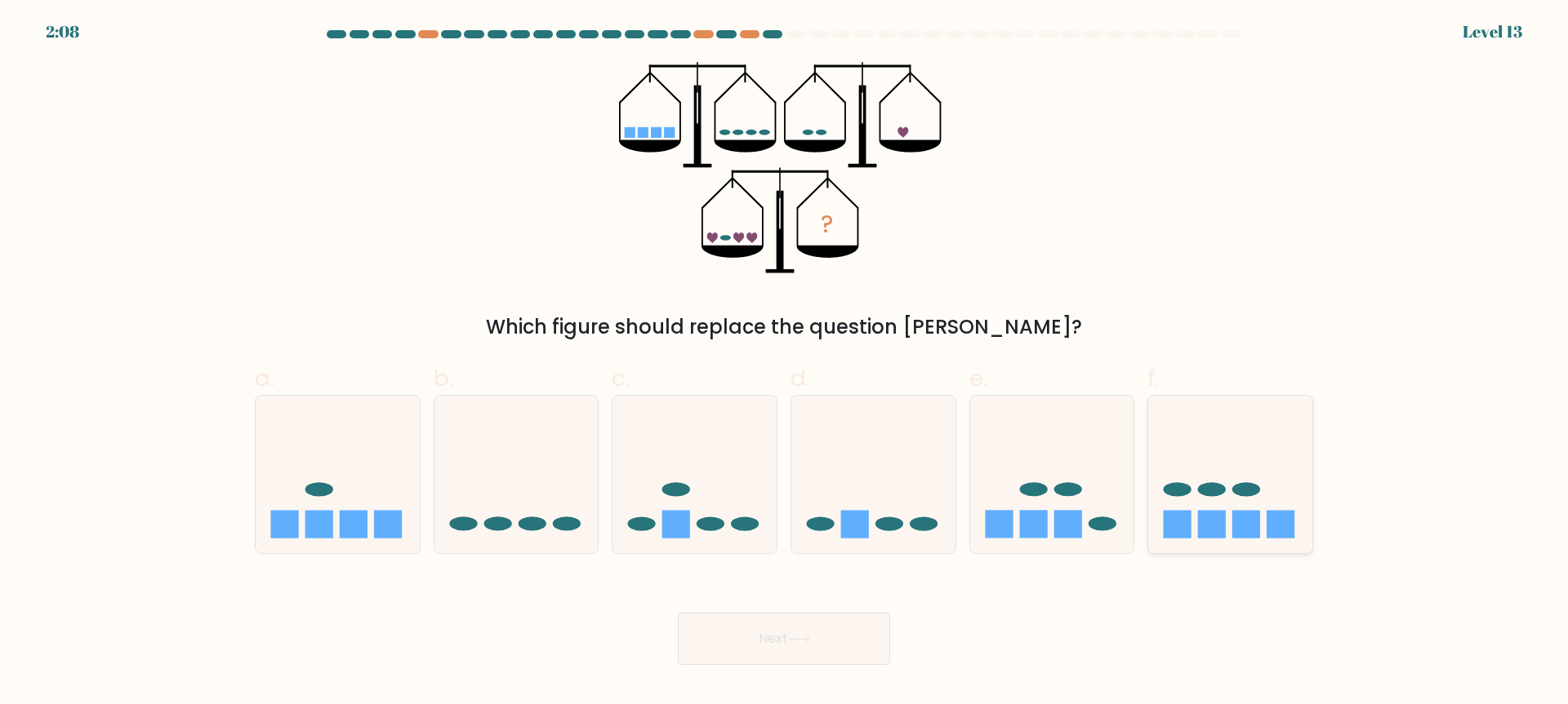
click at [1177, 497] on icon at bounding box center [1230, 474] width 164 height 135
click at [784, 363] on input "f." at bounding box center [784, 358] width 1 height 10
radio input "true"
click at [819, 621] on button "Next" at bounding box center [784, 639] width 213 height 52
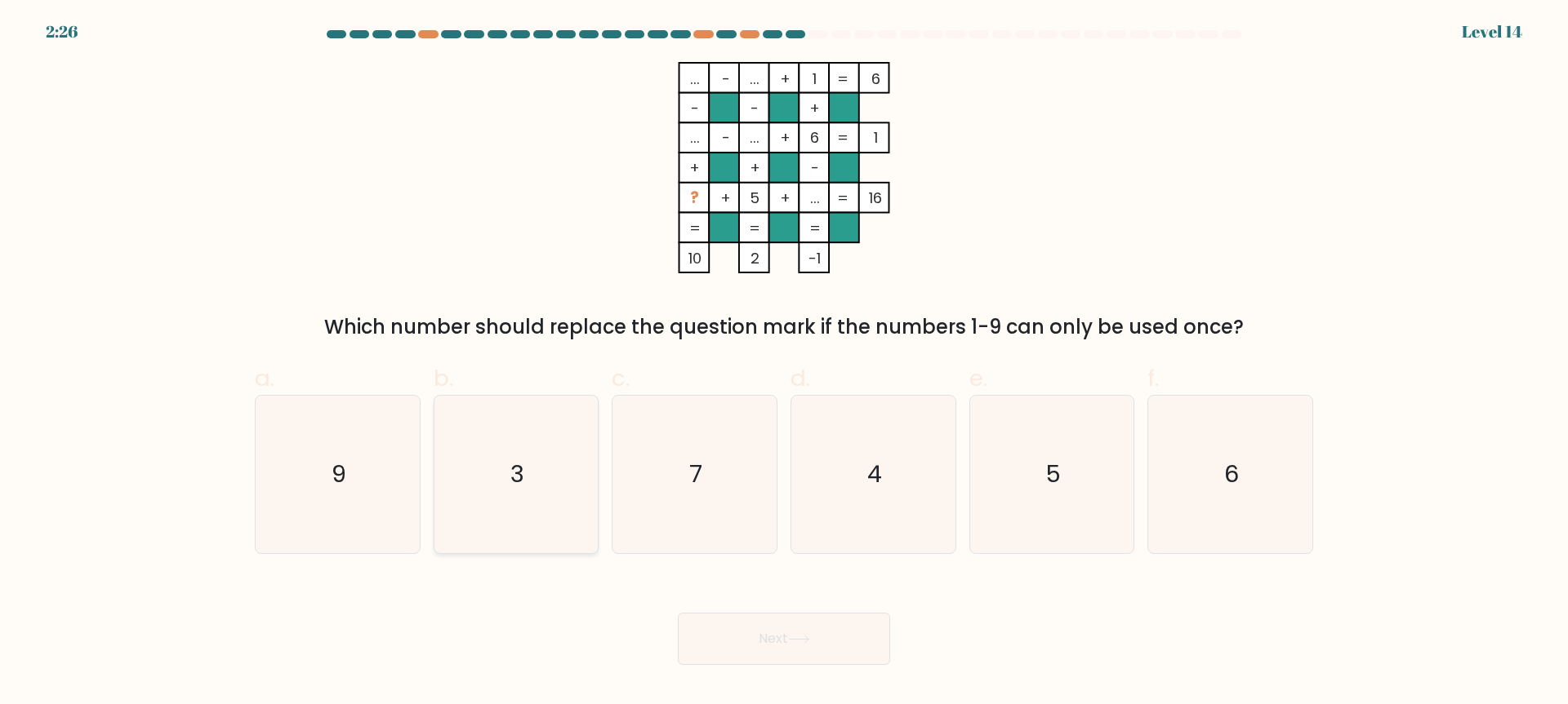
click at [541, 424] on icon "3" at bounding box center [515, 474] width 158 height 157
click at [784, 363] on input "b. 3" at bounding box center [784, 358] width 1 height 10
radio input "true"
click at [815, 627] on button "Next" at bounding box center [784, 639] width 213 height 52
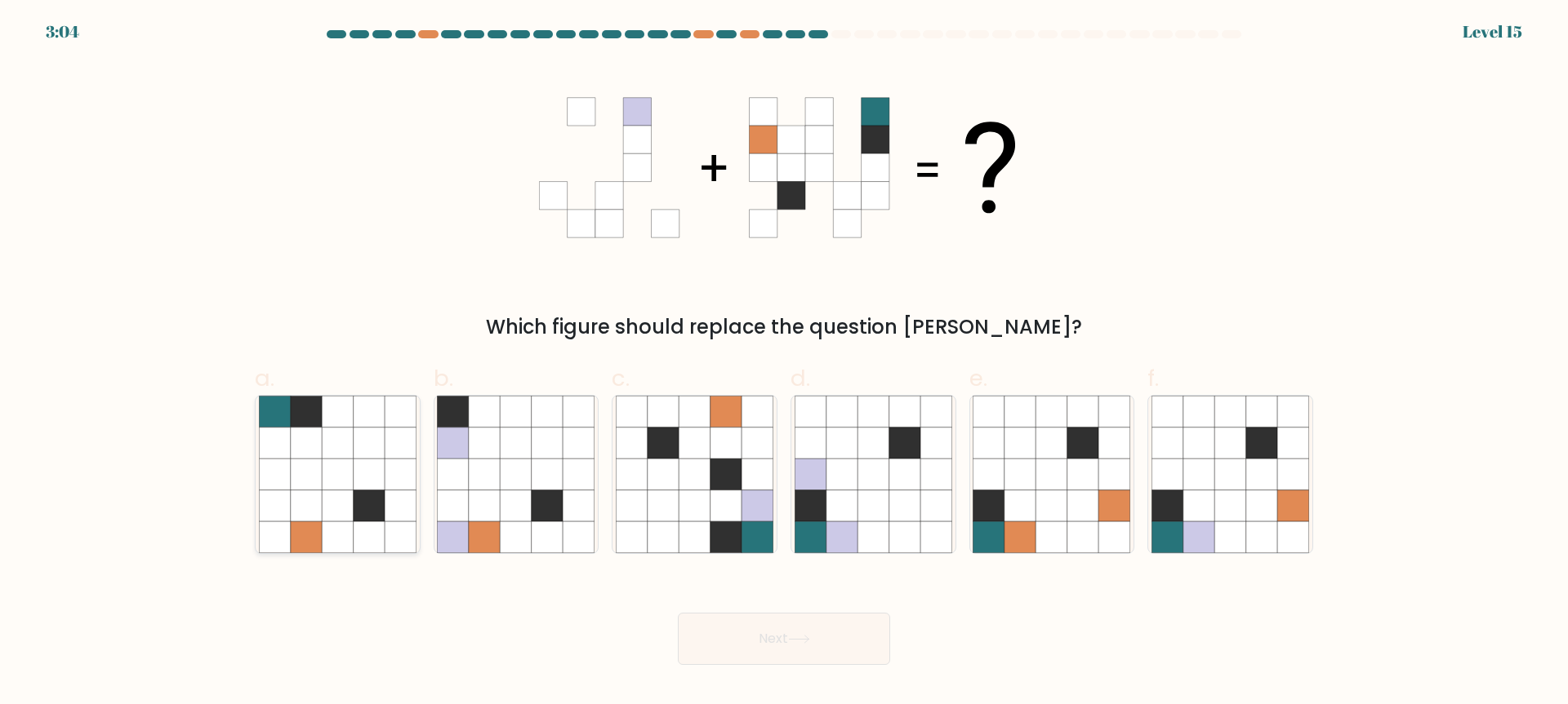
click at [308, 469] on icon at bounding box center [307, 474] width 31 height 31
click at [784, 363] on input "a." at bounding box center [784, 358] width 1 height 10
radio input "true"
click at [753, 620] on button "Next" at bounding box center [784, 639] width 213 height 52
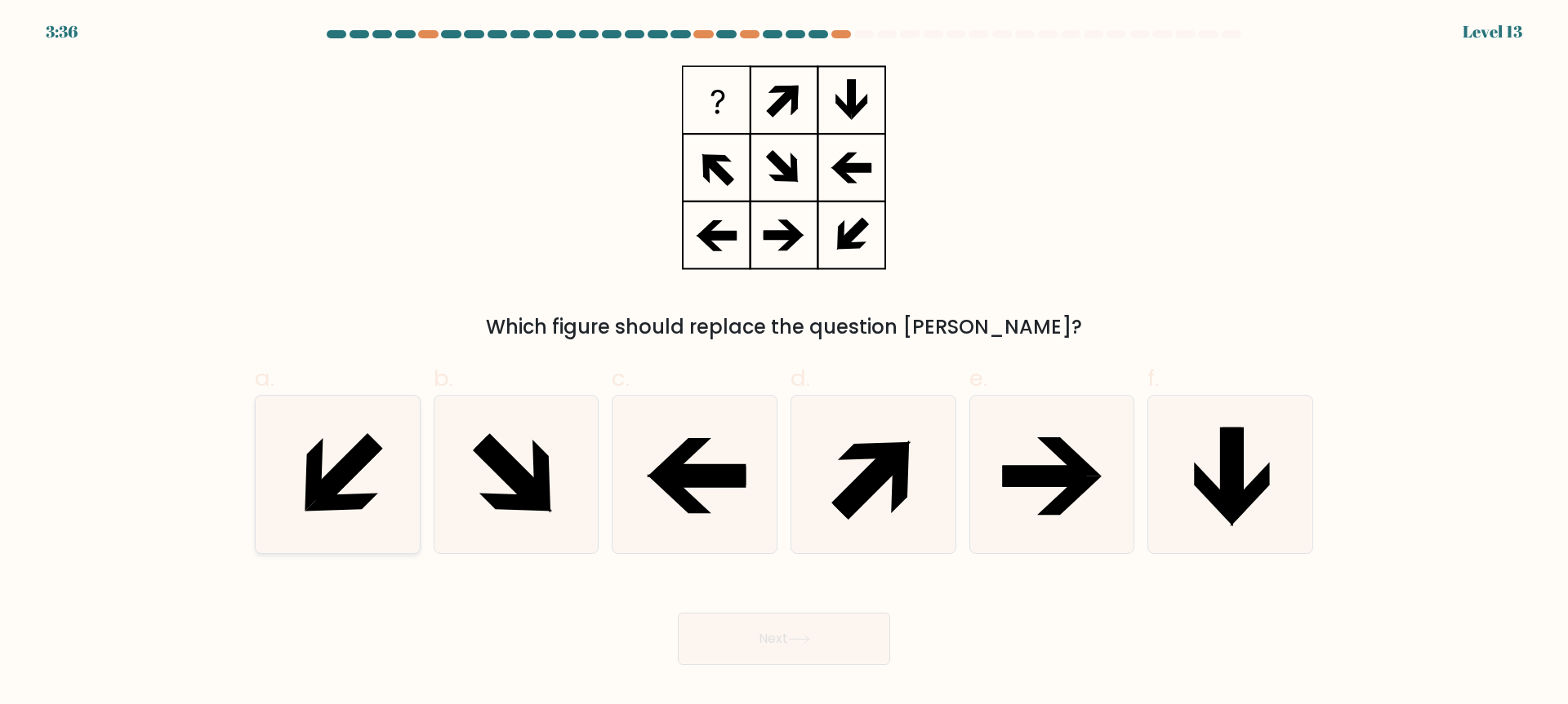
click at [343, 467] on icon at bounding box center [345, 472] width 74 height 74
click at [784, 363] on input "a." at bounding box center [784, 358] width 1 height 10
radio input "true"
click at [772, 632] on button "Next" at bounding box center [784, 639] width 213 height 52
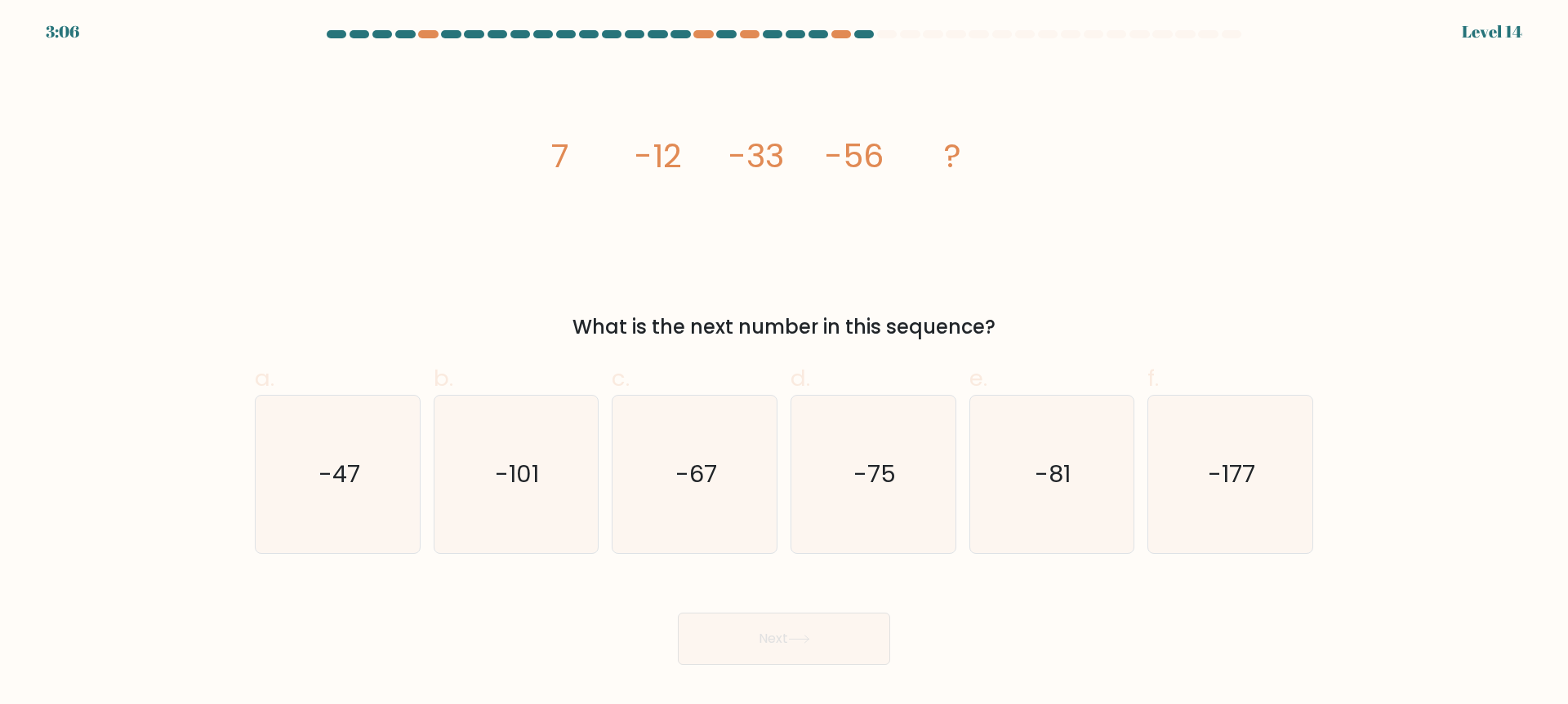
drag, startPoint x: 1092, startPoint y: 482, endPoint x: 895, endPoint y: 592, distance: 225.6
click at [1091, 482] on icon "-81" at bounding box center [1050, 474] width 158 height 157
click at [784, 363] on input "e. -81" at bounding box center [784, 358] width 1 height 10
radio input "true"
drag, startPoint x: 812, startPoint y: 626, endPoint x: 1075, endPoint y: 574, distance: 268.1
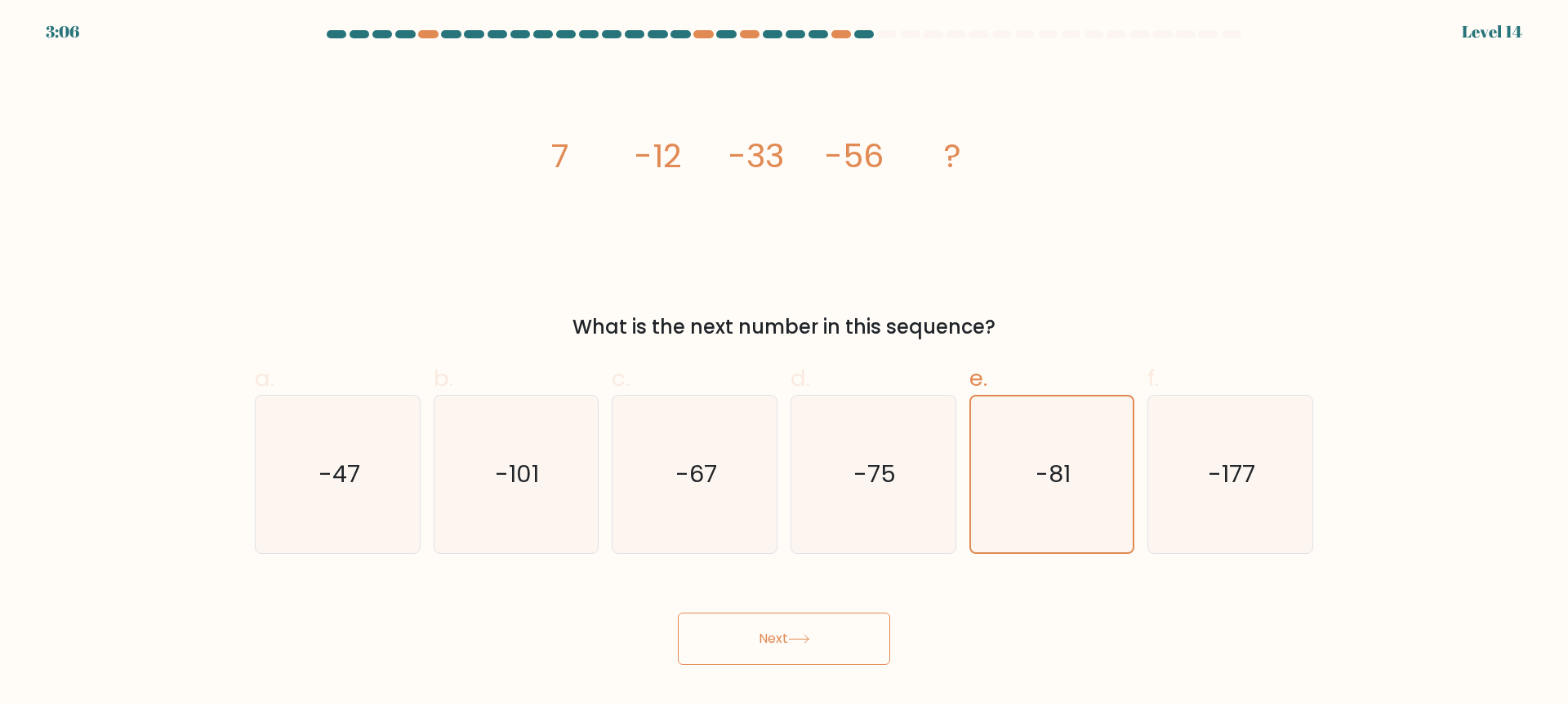
click at [812, 627] on button "Next" at bounding box center [784, 639] width 213 height 52
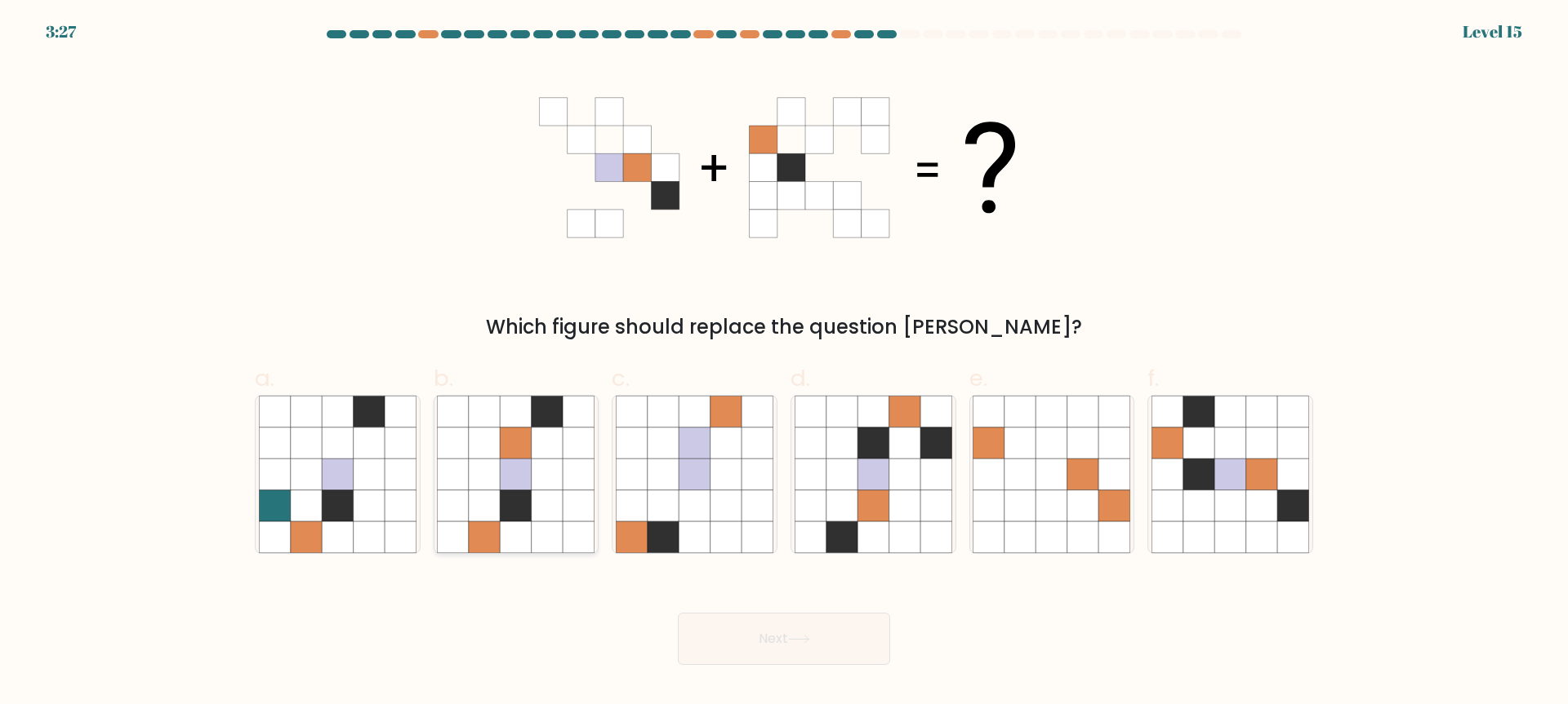
click at [545, 460] on icon at bounding box center [547, 474] width 31 height 31
click at [784, 363] on input "b." at bounding box center [784, 358] width 1 height 10
radio input "true"
click at [721, 658] on button "Next" at bounding box center [784, 639] width 213 height 52
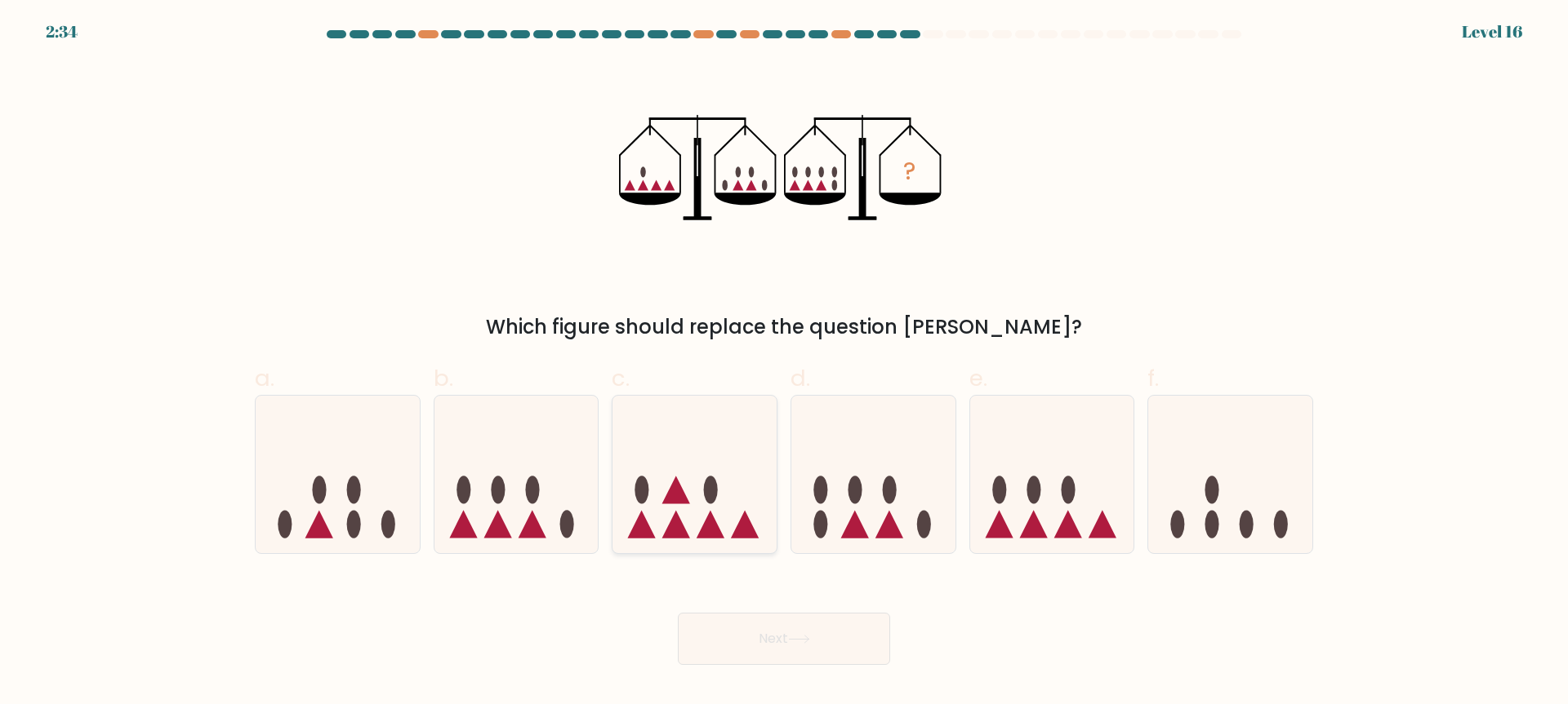
click at [680, 500] on icon at bounding box center [676, 490] width 28 height 28
click at [784, 363] on input "c." at bounding box center [784, 358] width 1 height 10
radio input "true"
click at [773, 635] on button "Next" at bounding box center [784, 639] width 213 height 52
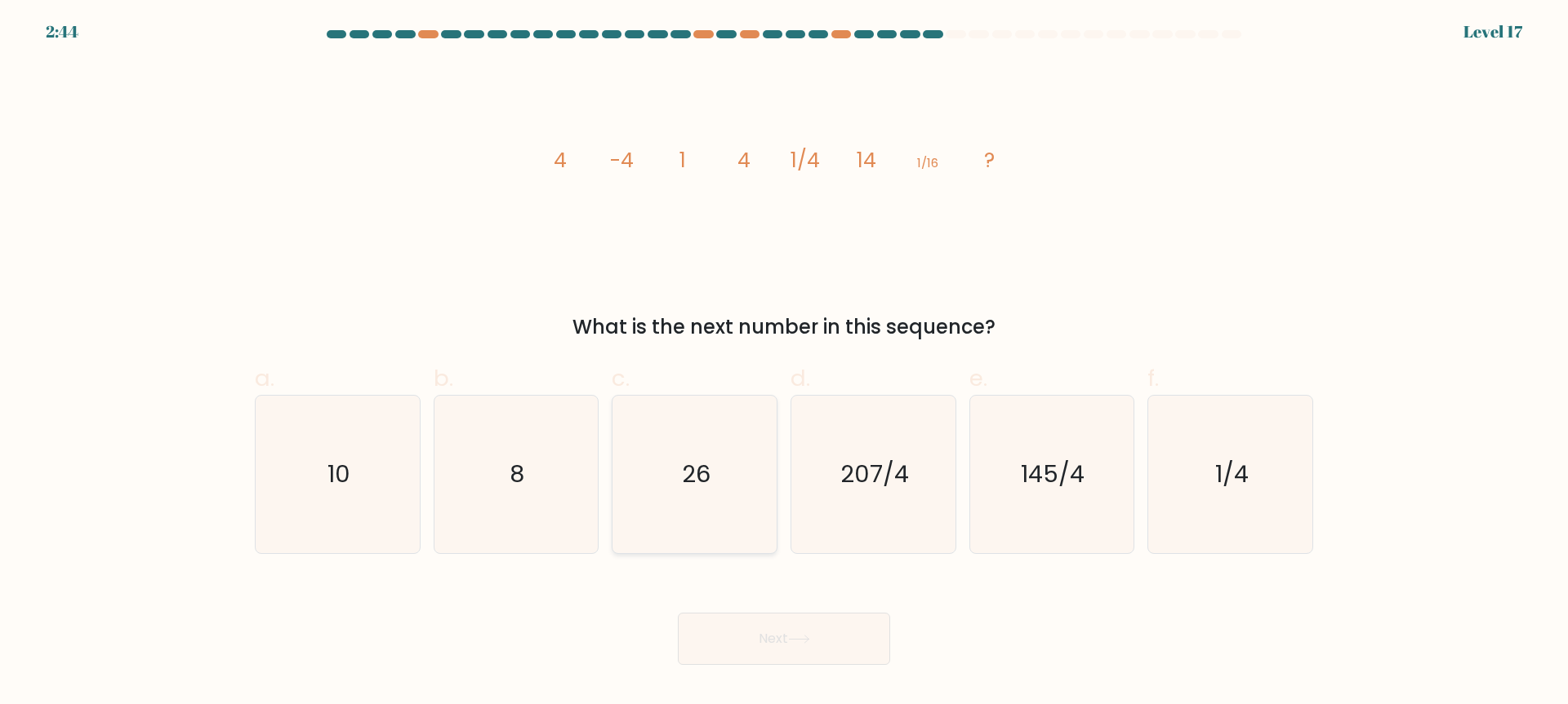
click at [771, 494] on icon "26" at bounding box center [694, 474] width 158 height 157
click at [784, 363] on input "c. 26" at bounding box center [784, 358] width 1 height 10
radio input "true"
click at [809, 622] on button "Next" at bounding box center [784, 639] width 213 height 52
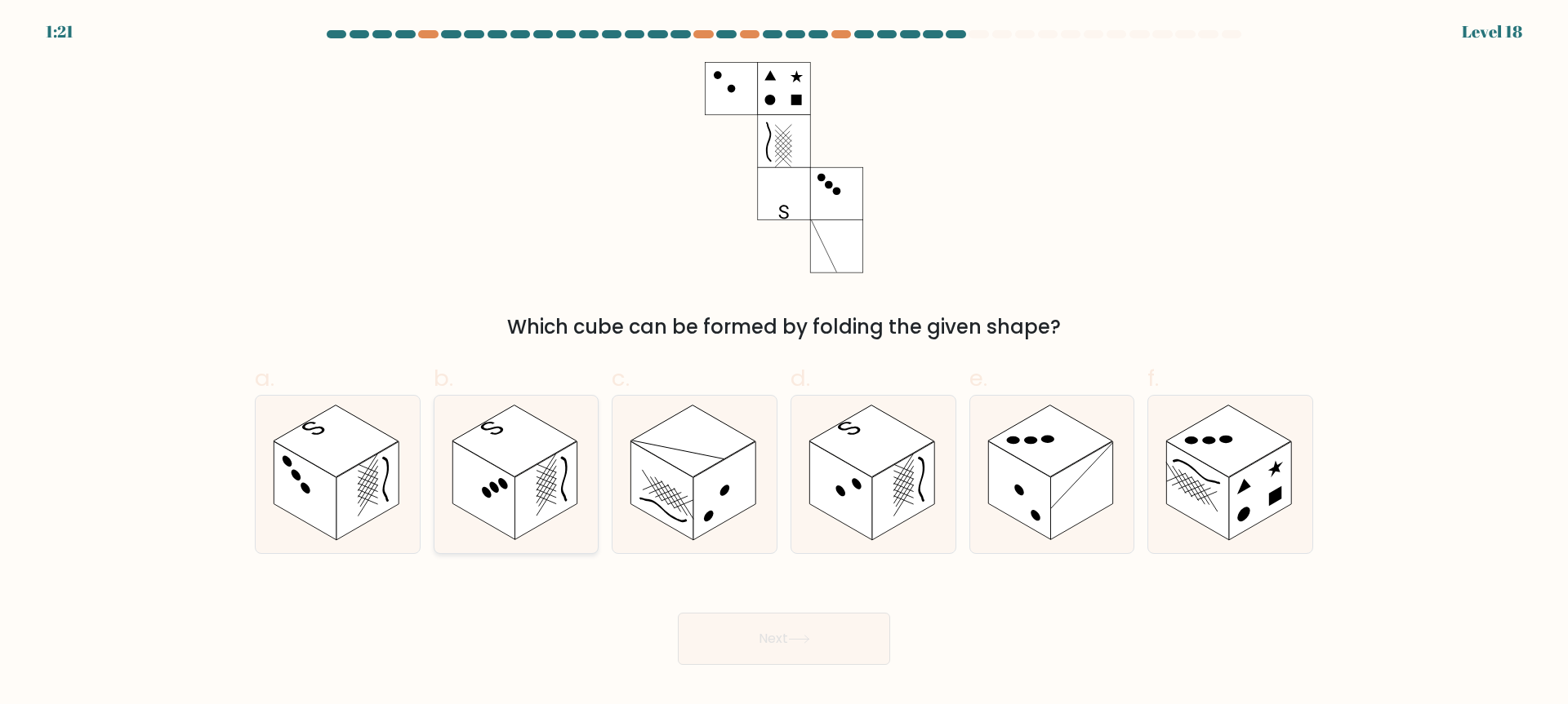
click at [555, 438] on rect at bounding box center [514, 441] width 125 height 71
click at [784, 363] on input "b." at bounding box center [784, 358] width 1 height 10
radio input "true"
click at [797, 630] on button "Next" at bounding box center [784, 639] width 213 height 52
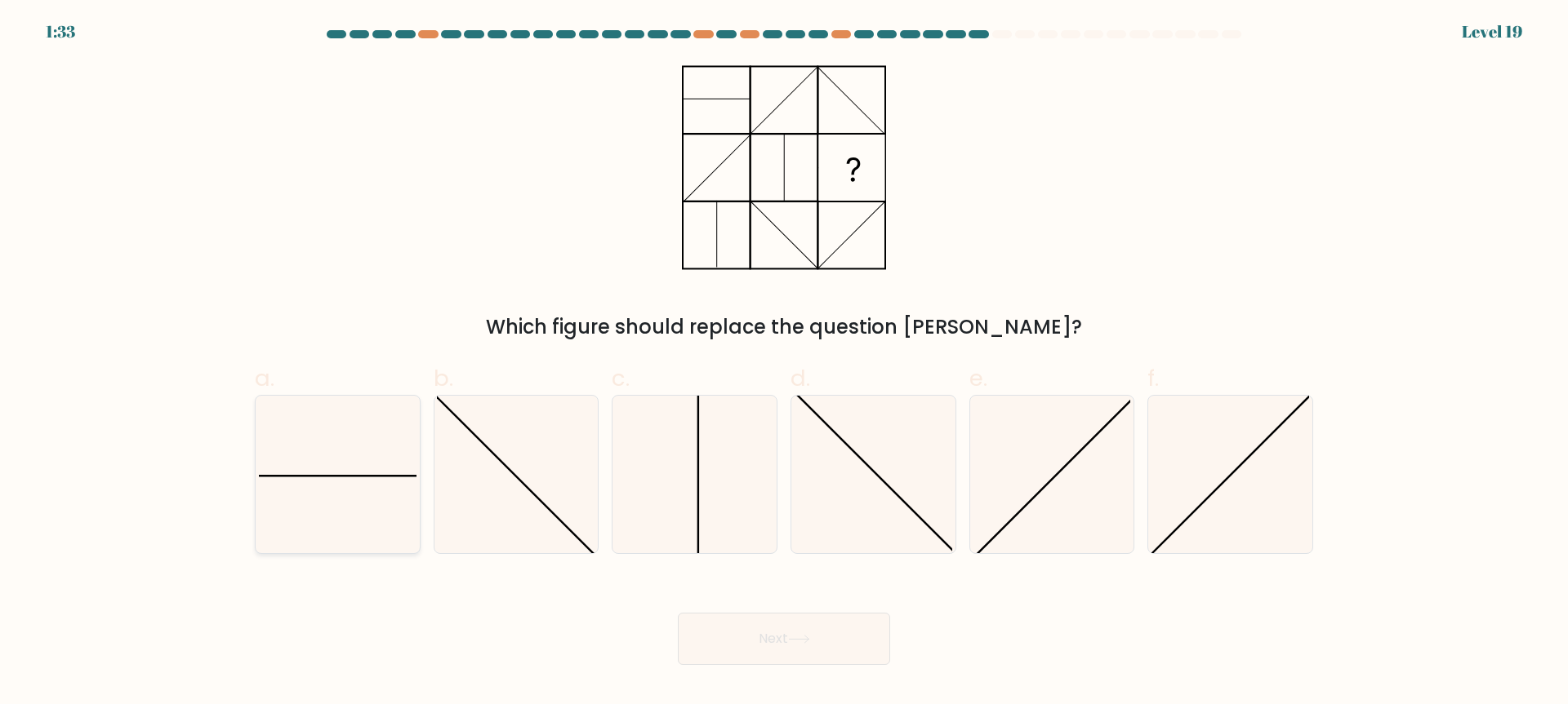
click at [307, 456] on icon at bounding box center [338, 474] width 158 height 157
click at [784, 363] on input "a." at bounding box center [784, 358] width 1 height 10
radio input "true"
click at [865, 650] on button "Next" at bounding box center [784, 639] width 213 height 52
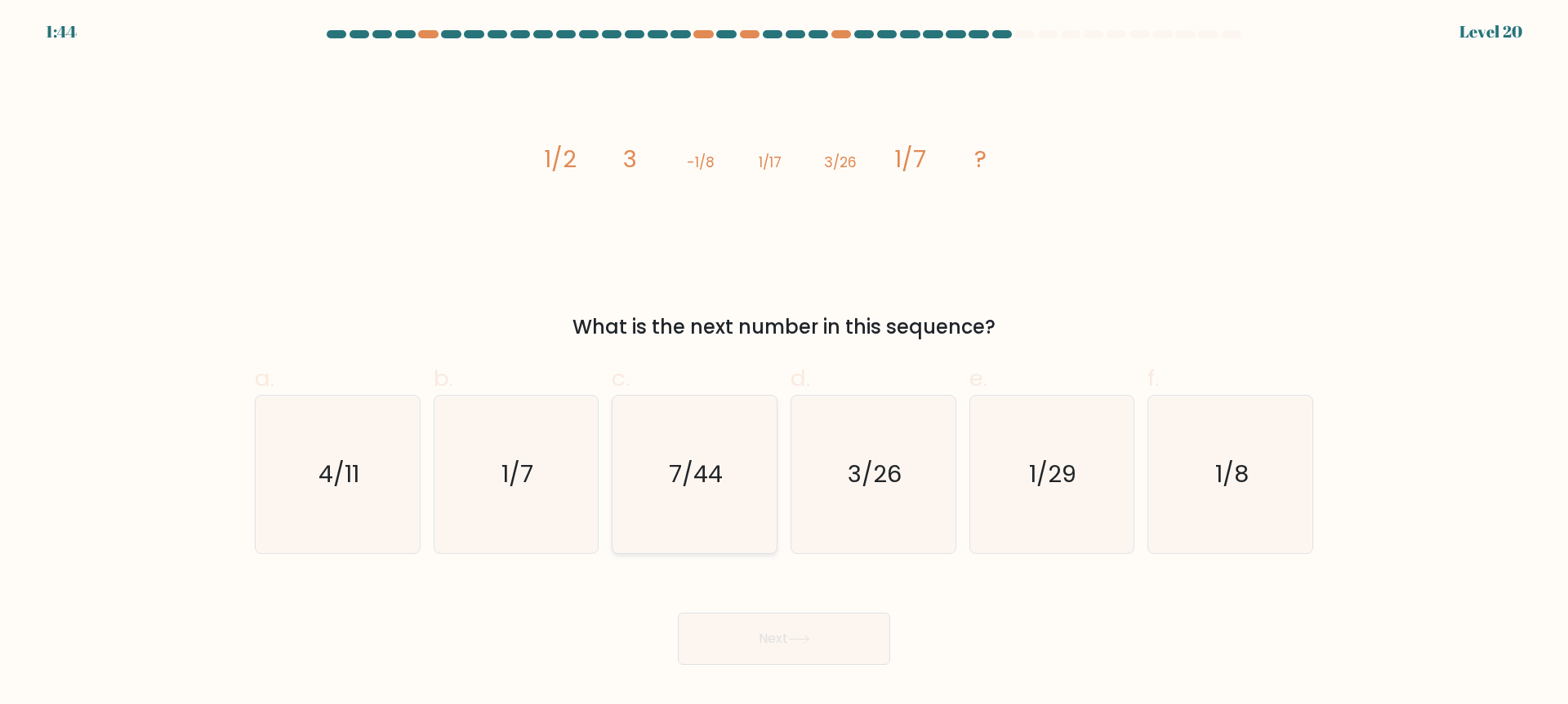
click at [765, 493] on icon "7/44" at bounding box center [694, 474] width 158 height 157
click at [784, 363] on input "c. 7/44" at bounding box center [784, 358] width 1 height 10
radio input "true"
click at [852, 648] on button "Next" at bounding box center [784, 639] width 213 height 52
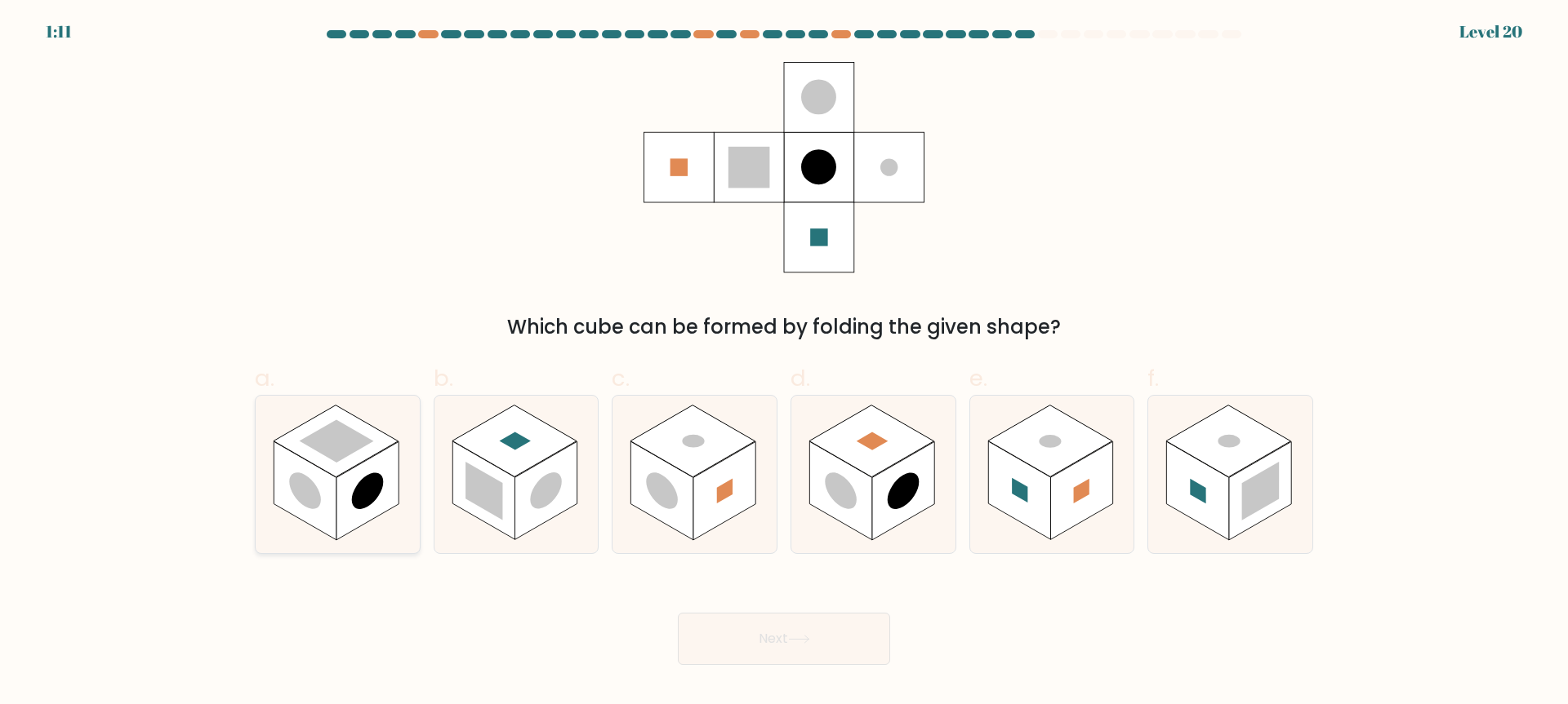
click at [303, 489] on circle at bounding box center [305, 491] width 32 height 50
click at [784, 363] on input "a." at bounding box center [784, 358] width 1 height 10
radio input "true"
click at [710, 648] on button "Next" at bounding box center [784, 639] width 213 height 52
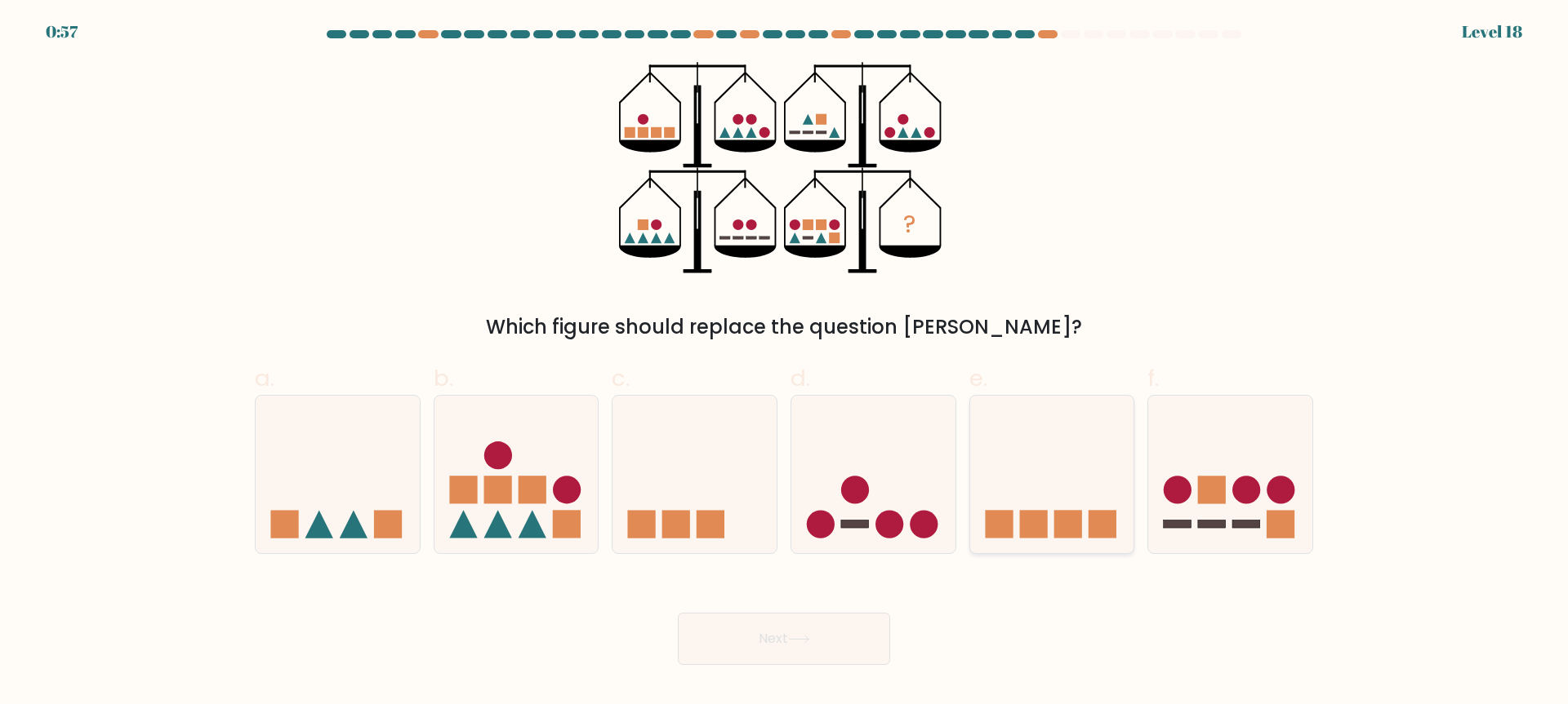
click at [1022, 478] on icon at bounding box center [1052, 474] width 164 height 135
click at [784, 363] on input "e." at bounding box center [784, 358] width 1 height 10
radio input "true"
click at [803, 608] on div "Next" at bounding box center [784, 620] width 1078 height 91
drag, startPoint x: 832, startPoint y: 638, endPoint x: 921, endPoint y: 634, distance: 89.1
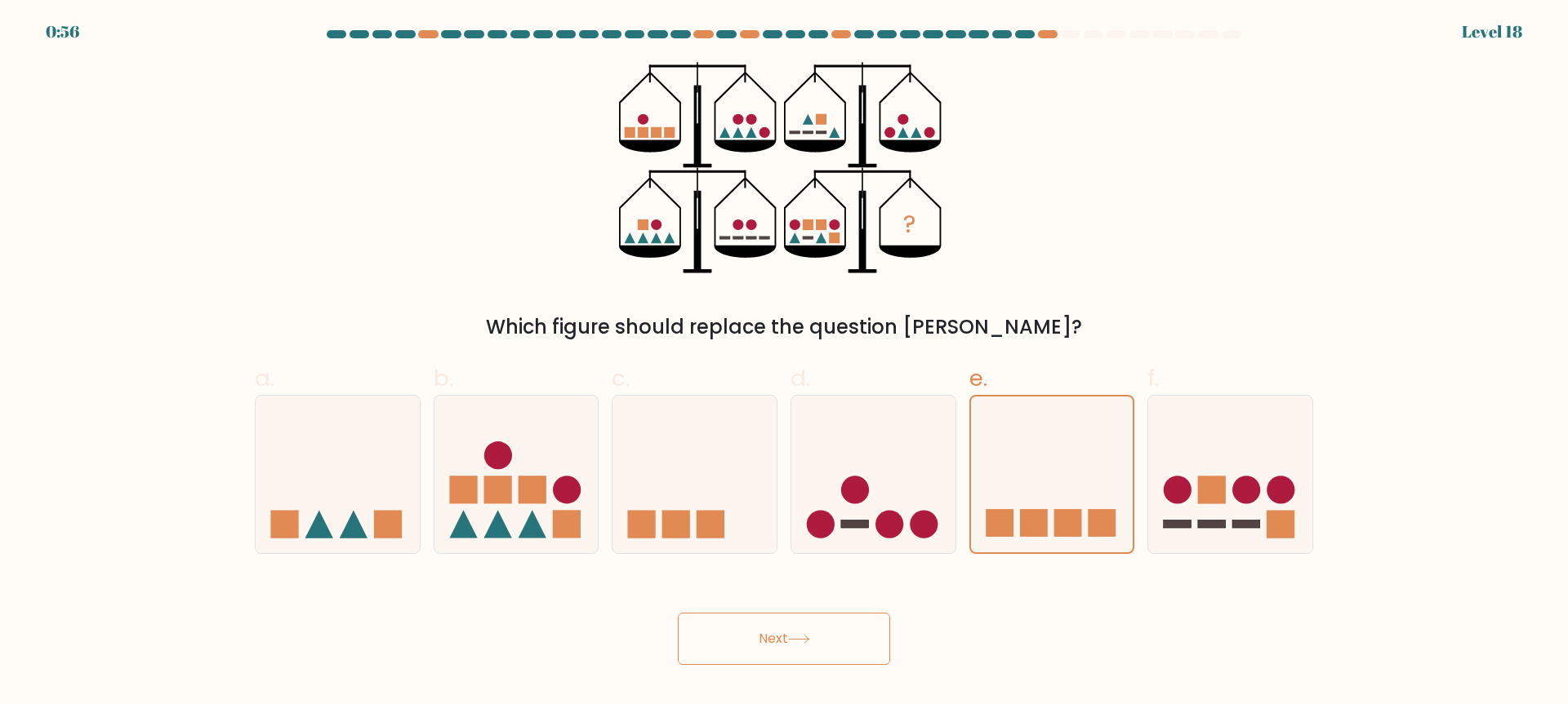
click at [834, 639] on button "Next" at bounding box center [784, 639] width 213 height 52
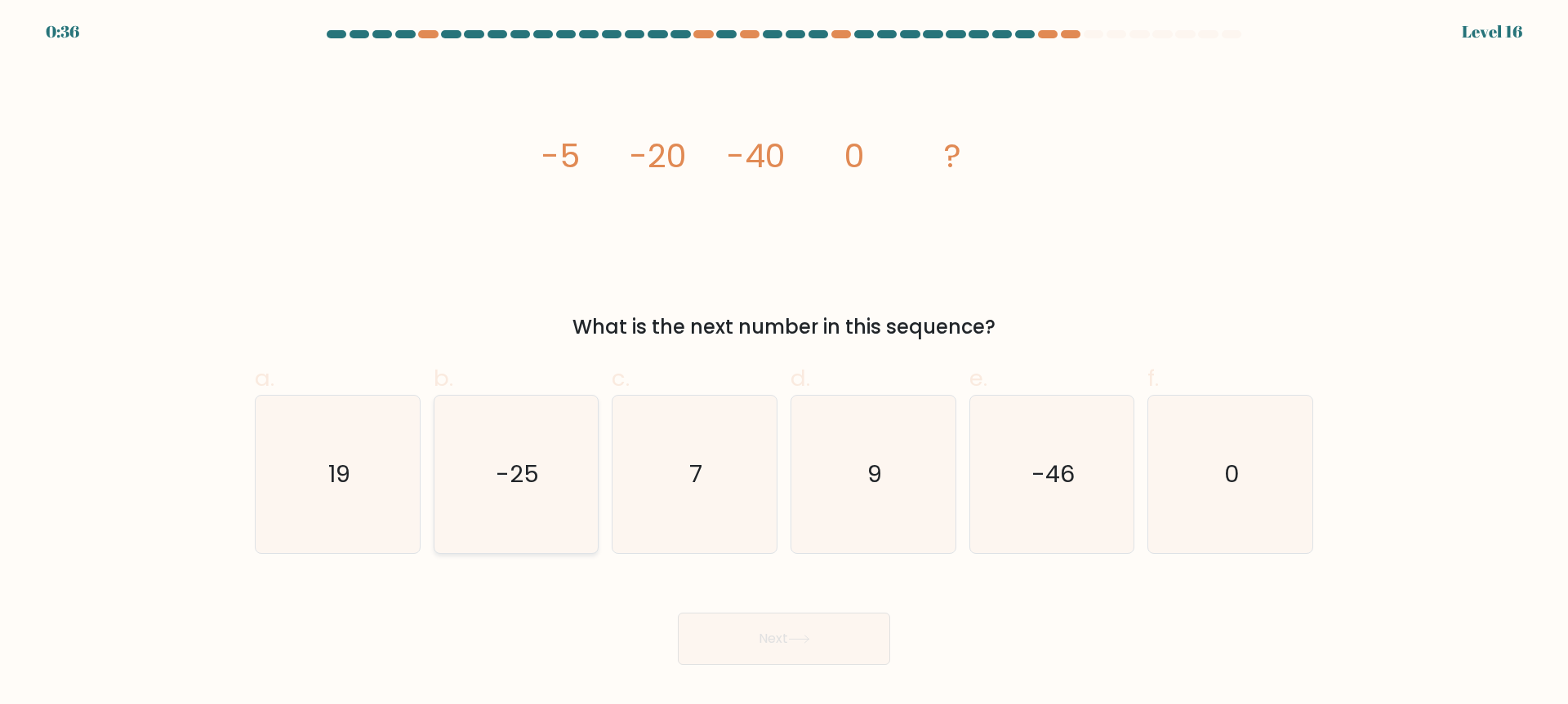
click at [497, 491] on text "-25" at bounding box center [518, 475] width 43 height 33
click at [784, 363] on input "b. -25" at bounding box center [784, 358] width 1 height 10
radio input "true"
click at [829, 629] on button "Next" at bounding box center [784, 639] width 213 height 52
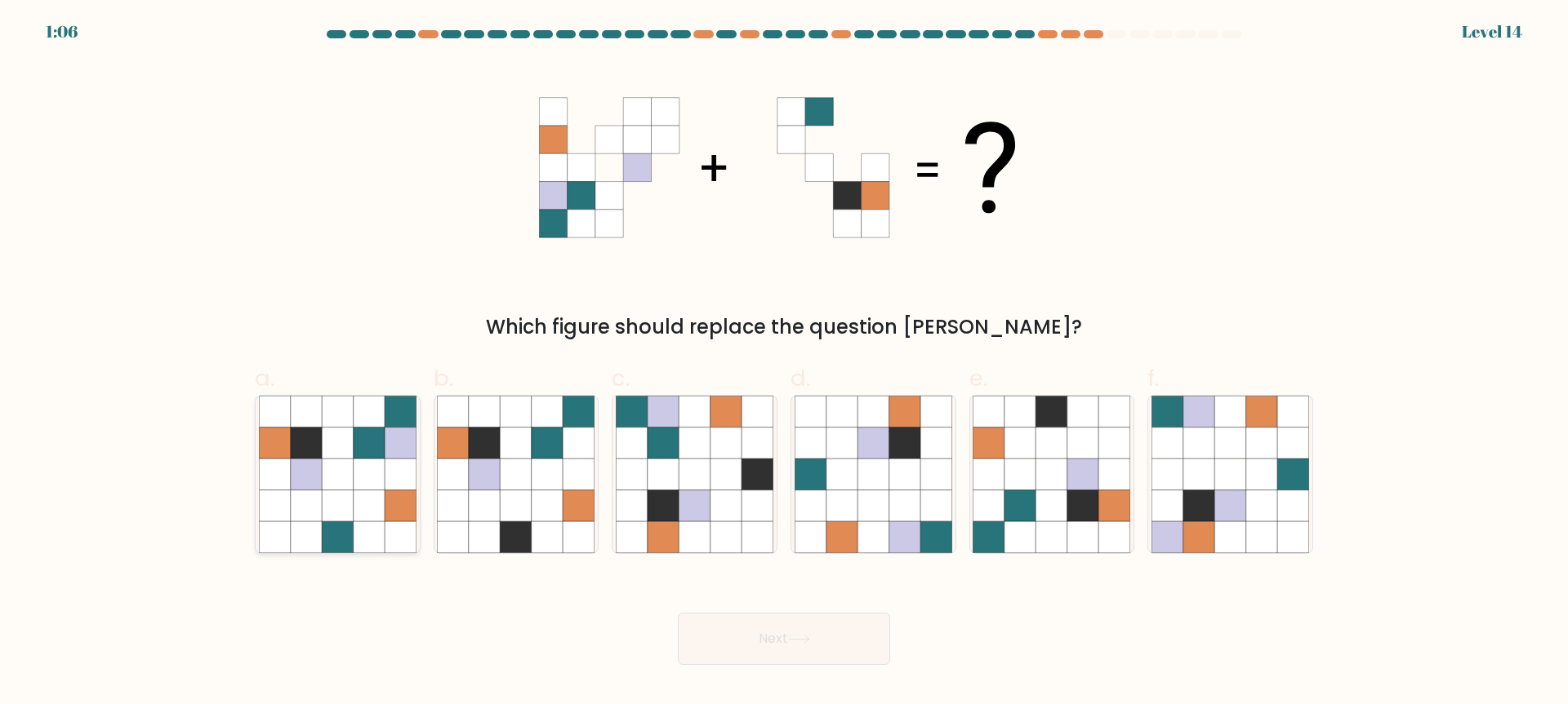
click at [339, 546] on icon at bounding box center [338, 537] width 31 height 31
click at [784, 363] on input "a." at bounding box center [784, 358] width 1 height 10
radio input "true"
click at [790, 643] on button "Next" at bounding box center [784, 639] width 213 height 52
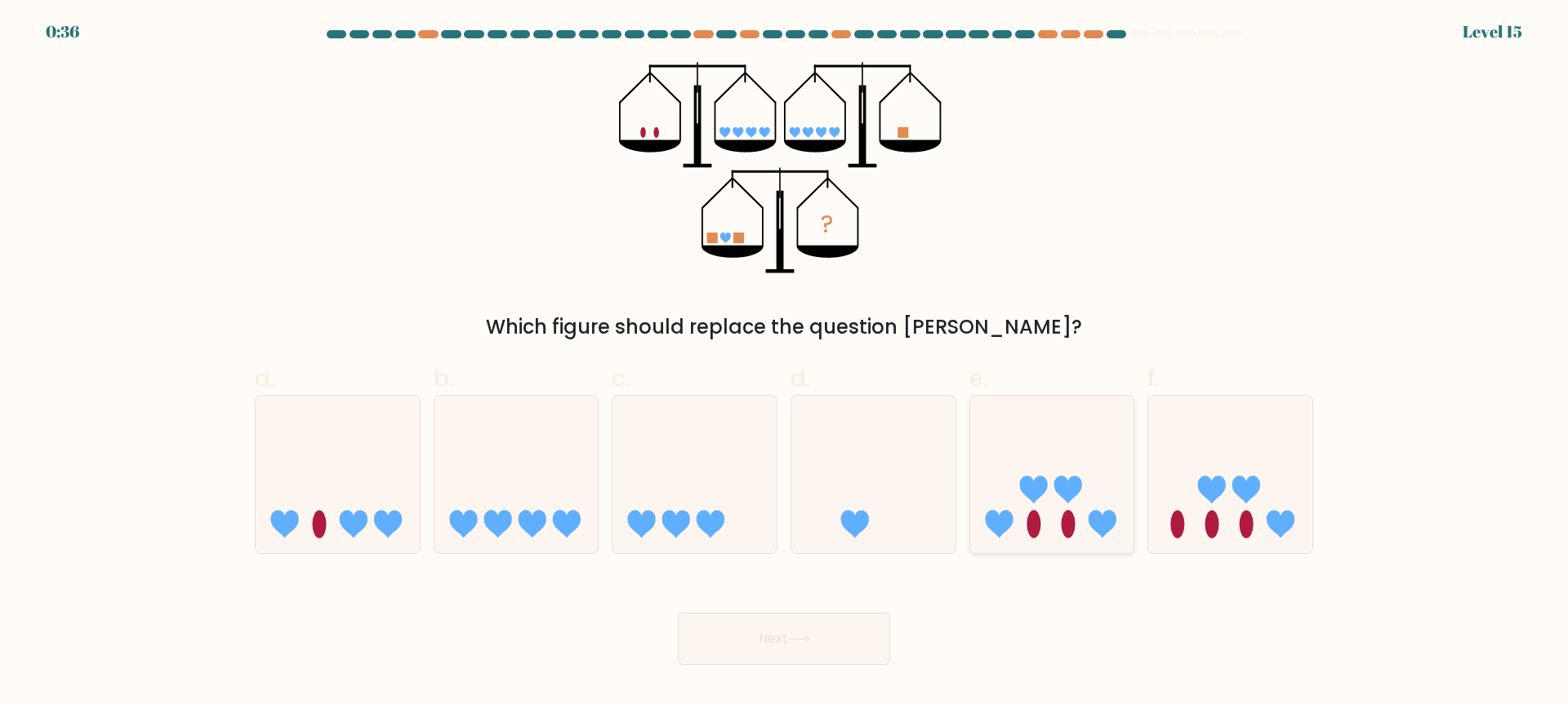
click at [1047, 478] on icon at bounding box center [1052, 474] width 164 height 135
click at [784, 363] on input "e." at bounding box center [784, 358] width 1 height 10
radio input "true"
click at [789, 639] on button "Next" at bounding box center [784, 639] width 213 height 52
drag, startPoint x: 778, startPoint y: 626, endPoint x: 804, endPoint y: 635, distance: 27.5
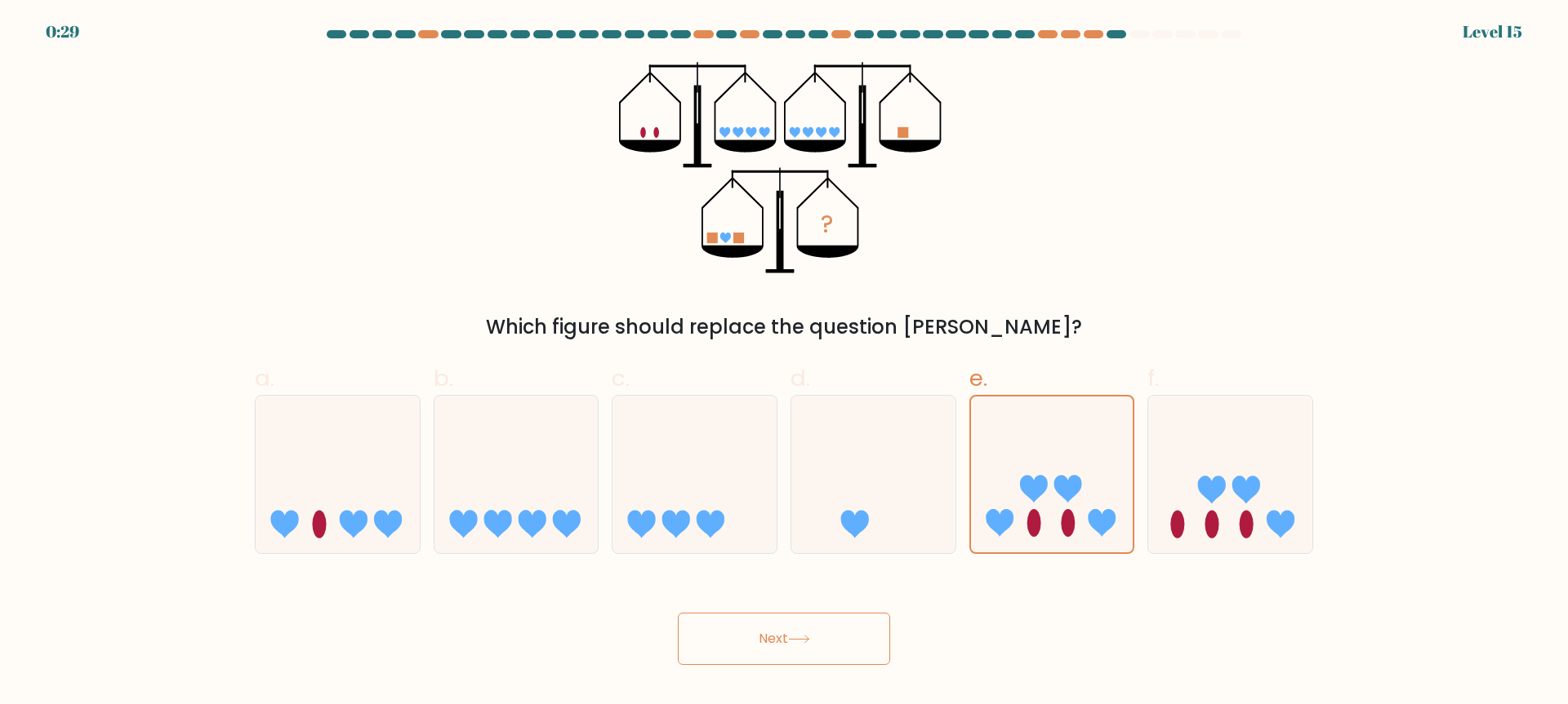
click at [778, 633] on button "Next" at bounding box center [784, 639] width 213 height 52
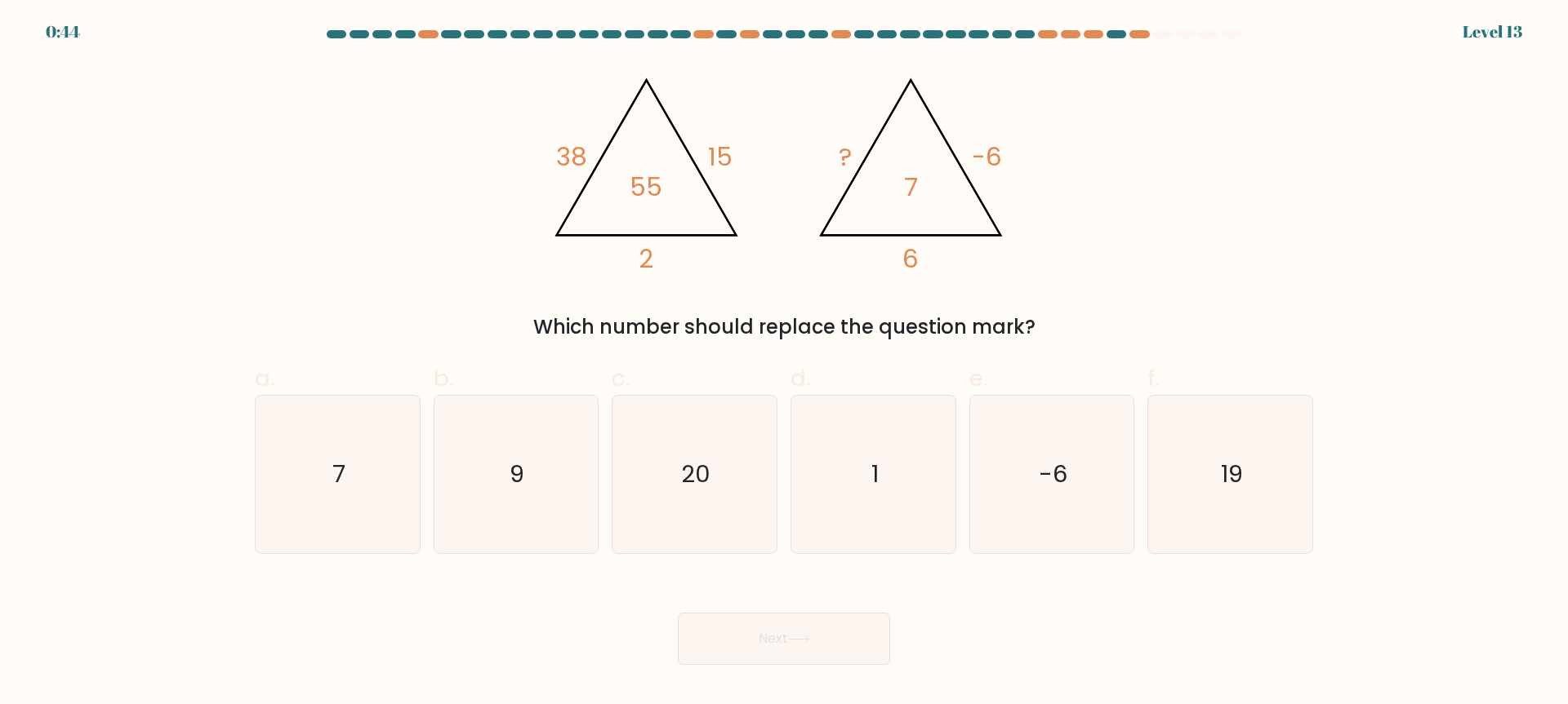
click at [249, 466] on div "a. 7" at bounding box center [338, 458] width 179 height 193
click at [322, 496] on icon "7" at bounding box center [338, 474] width 158 height 157
click at [784, 363] on input "a. 7" at bounding box center [784, 358] width 1 height 10
radio input "true"
drag, startPoint x: 771, startPoint y: 659, endPoint x: 826, endPoint y: 658, distance: 55.0
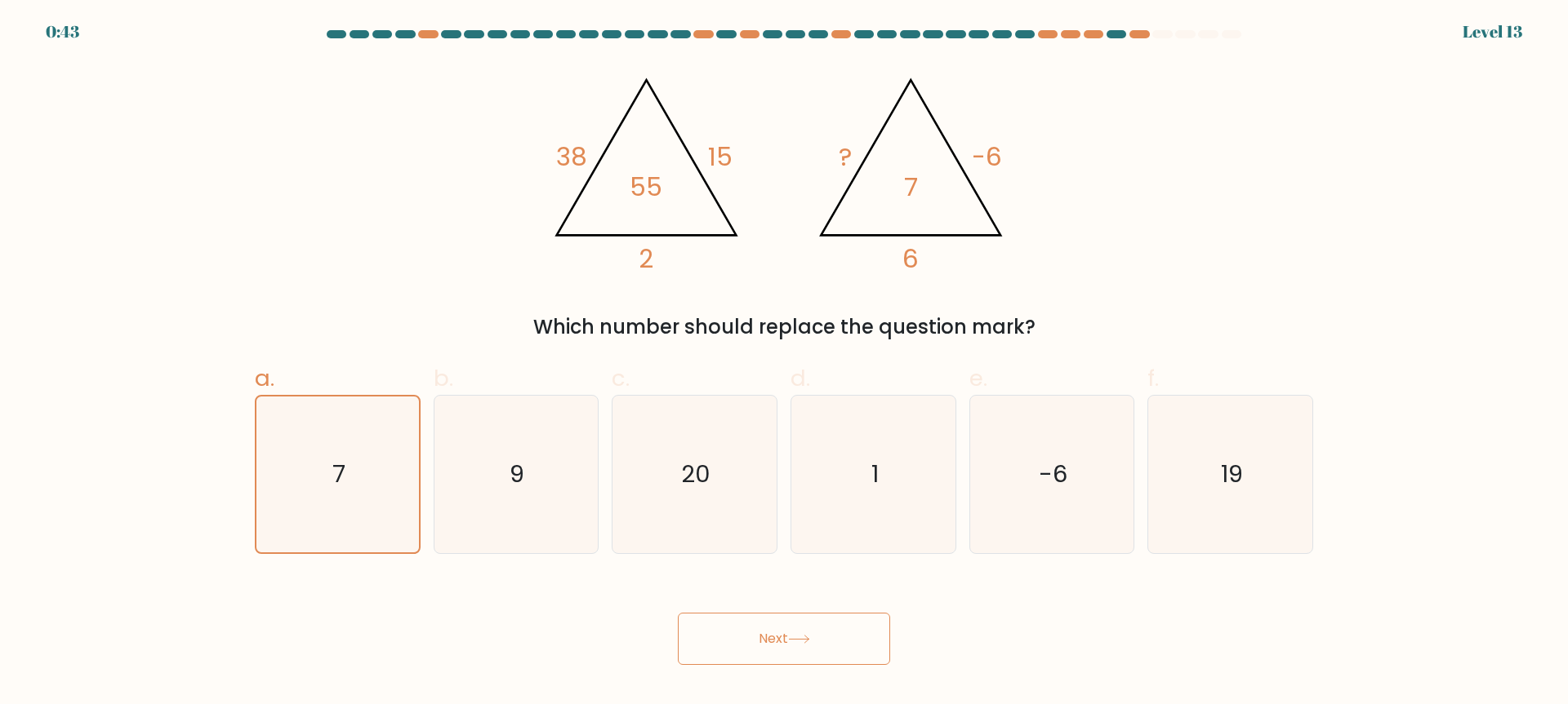
click at [771, 659] on button "Next" at bounding box center [784, 639] width 213 height 52
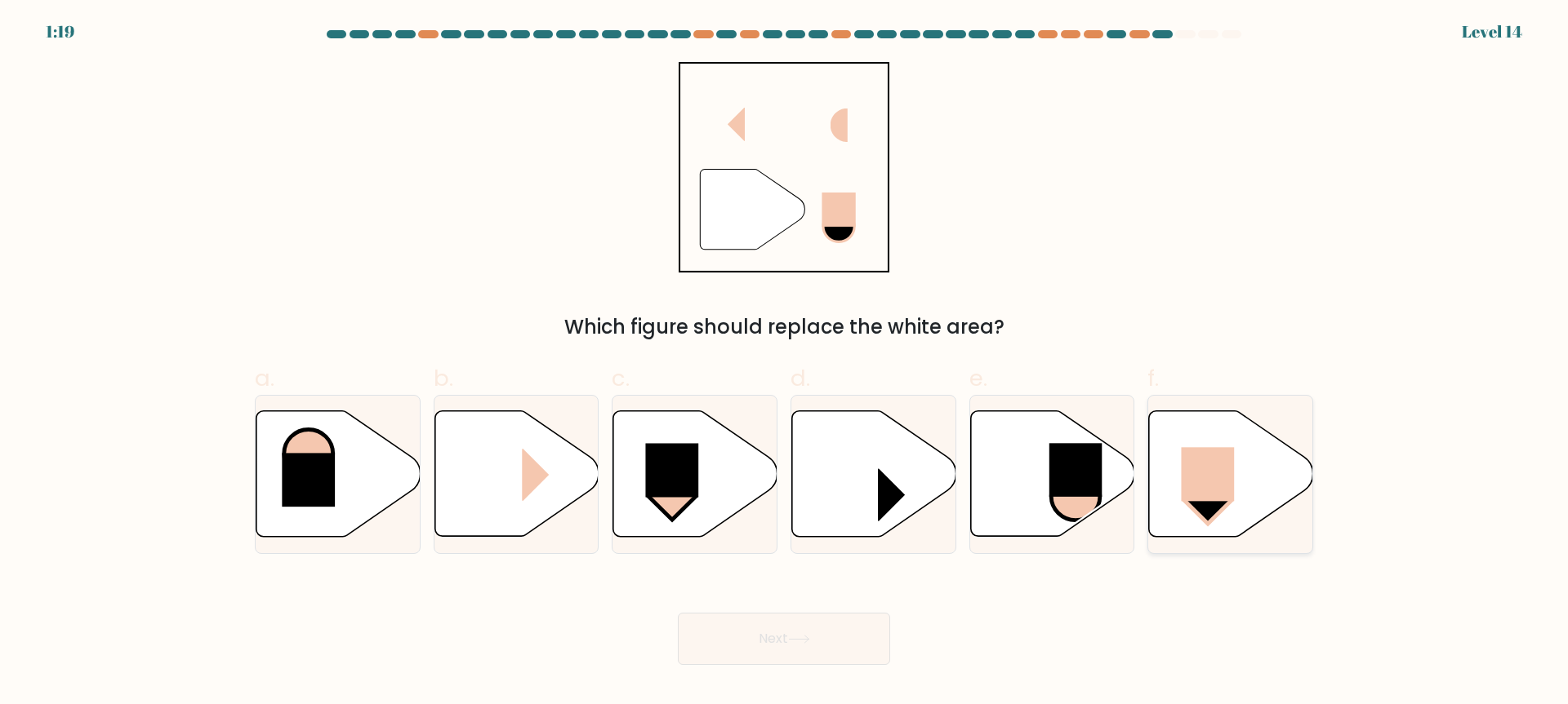
click at [1226, 469] on rect at bounding box center [1208, 475] width 53 height 54
click at [784, 363] on input "f." at bounding box center [784, 358] width 1 height 10
radio input "true"
click at [804, 642] on icon at bounding box center [799, 639] width 22 height 9
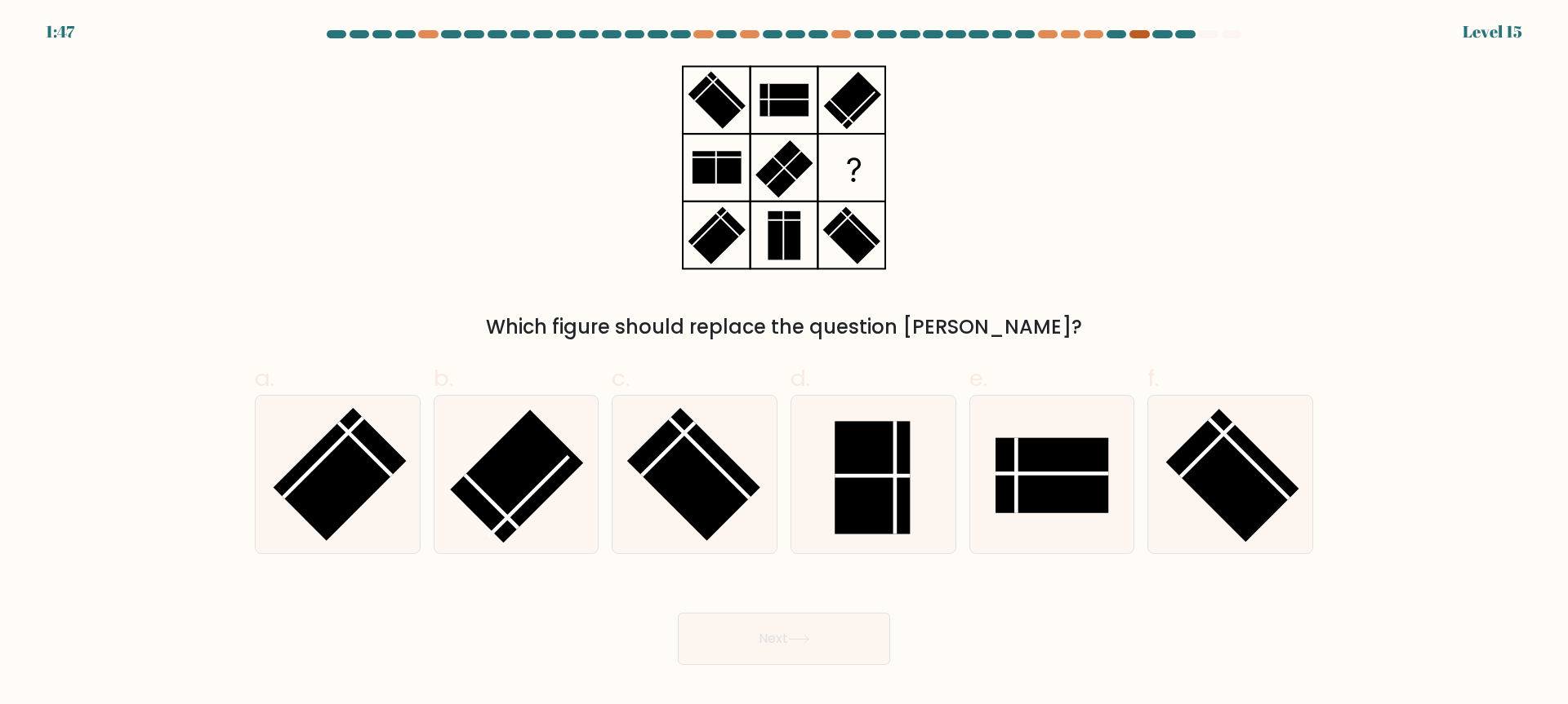
click at [1138, 34] on div at bounding box center [1139, 34] width 20 height 8
click at [867, 491] on rect at bounding box center [871, 478] width 75 height 113
click at [784, 363] on input "d." at bounding box center [784, 358] width 1 height 10
radio input "true"
click at [800, 660] on button "Next" at bounding box center [784, 639] width 213 height 52
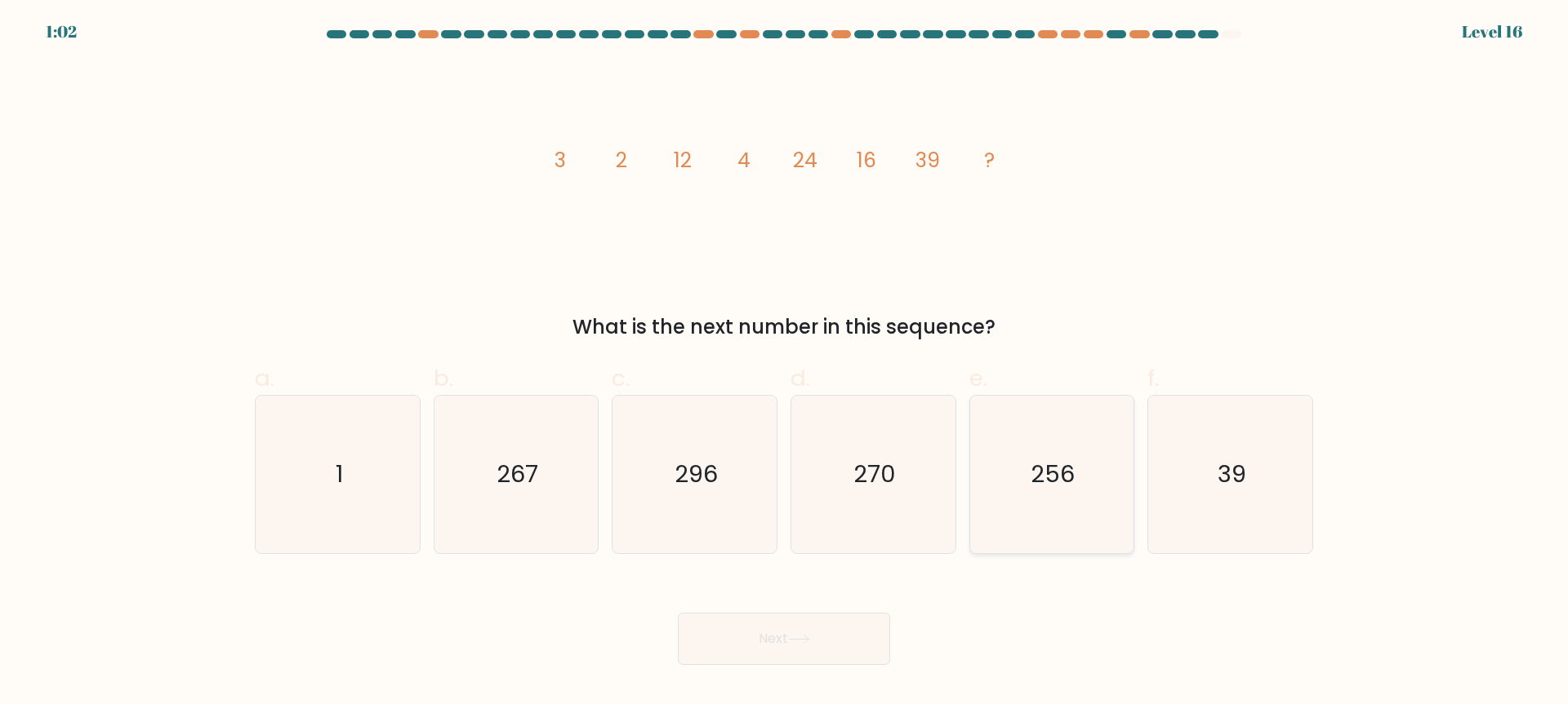
click at [1064, 523] on icon "256" at bounding box center [1050, 474] width 158 height 157
click at [784, 363] on input "e. 256" at bounding box center [784, 358] width 1 height 10
radio input "true"
click at [804, 638] on icon at bounding box center [799, 639] width 22 height 9
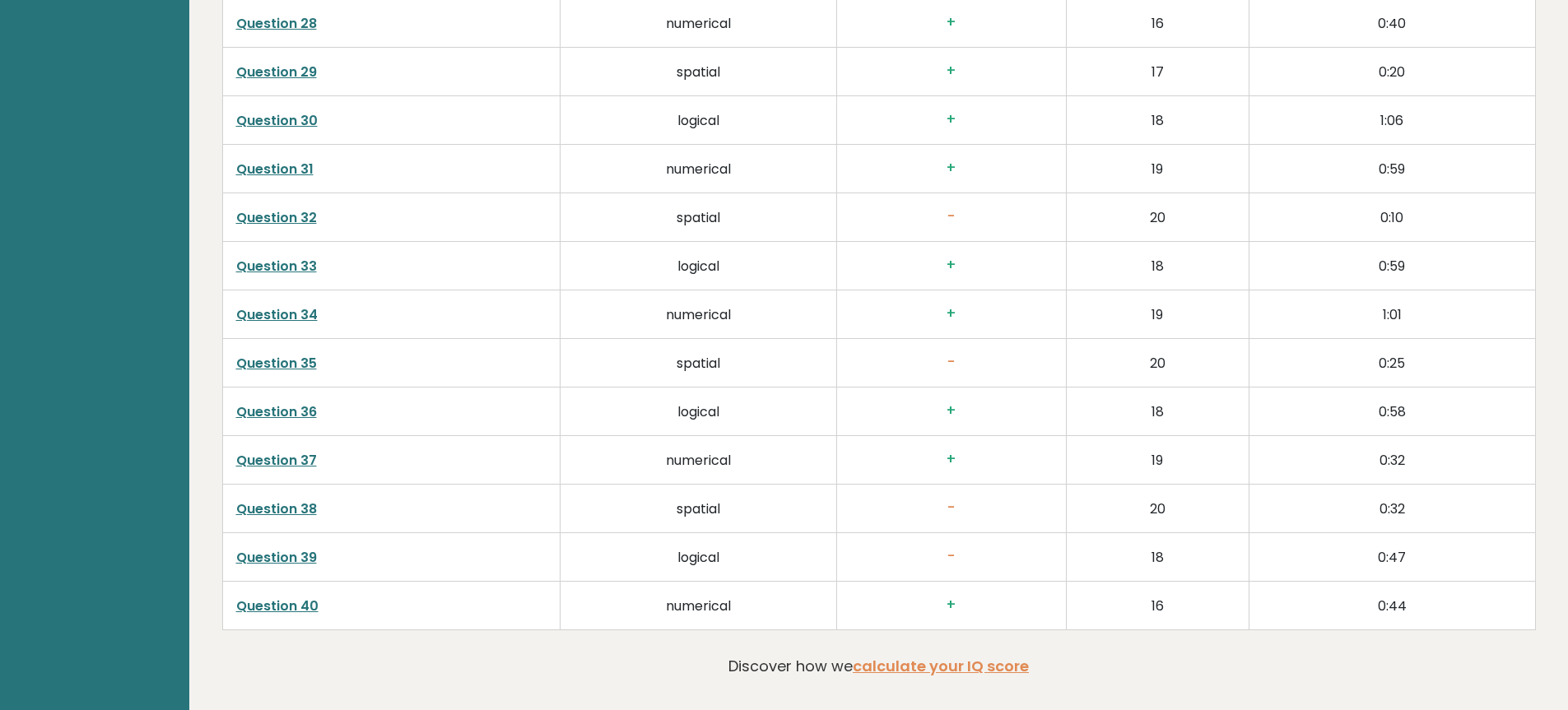
scroll to position [4435, 0]
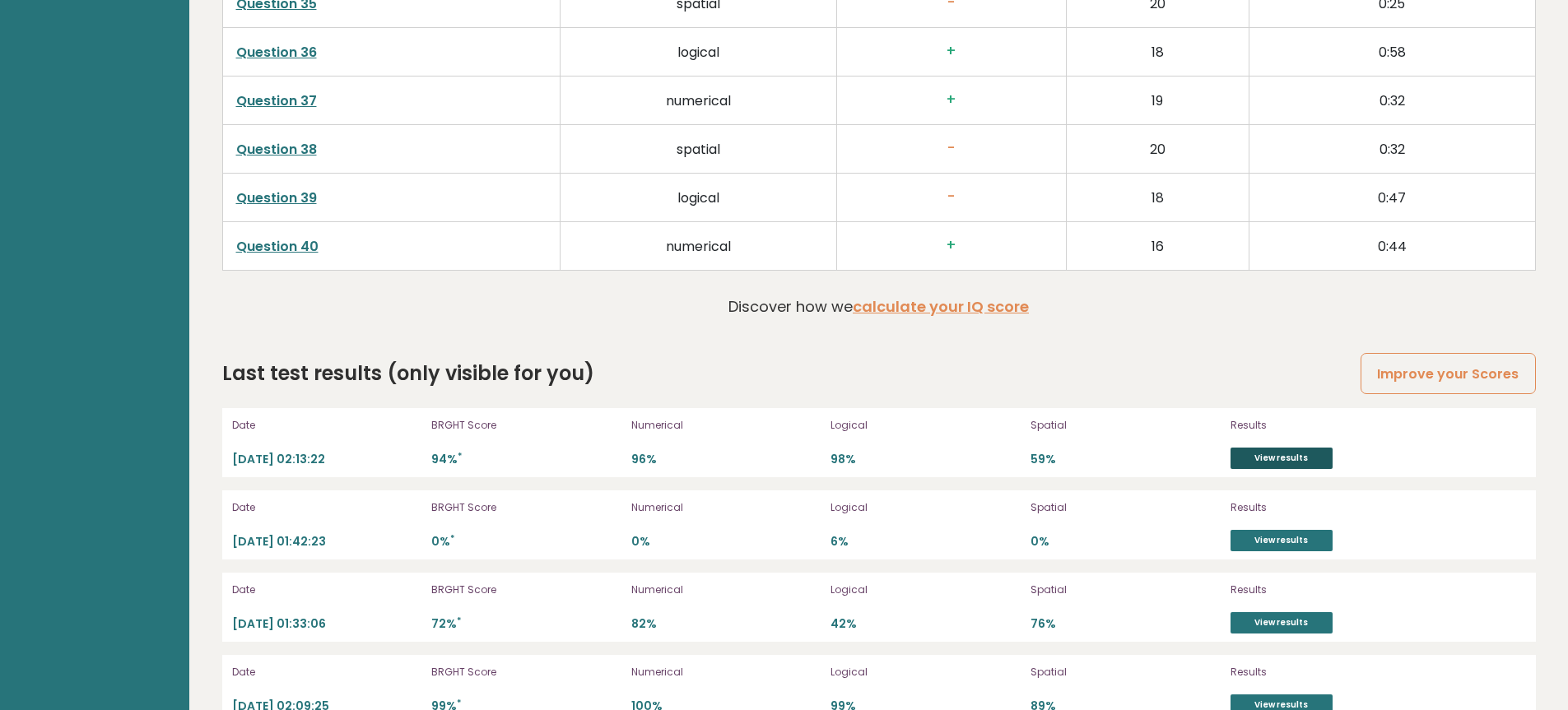
click at [1266, 455] on link "View results" at bounding box center [1282, 458] width 102 height 22
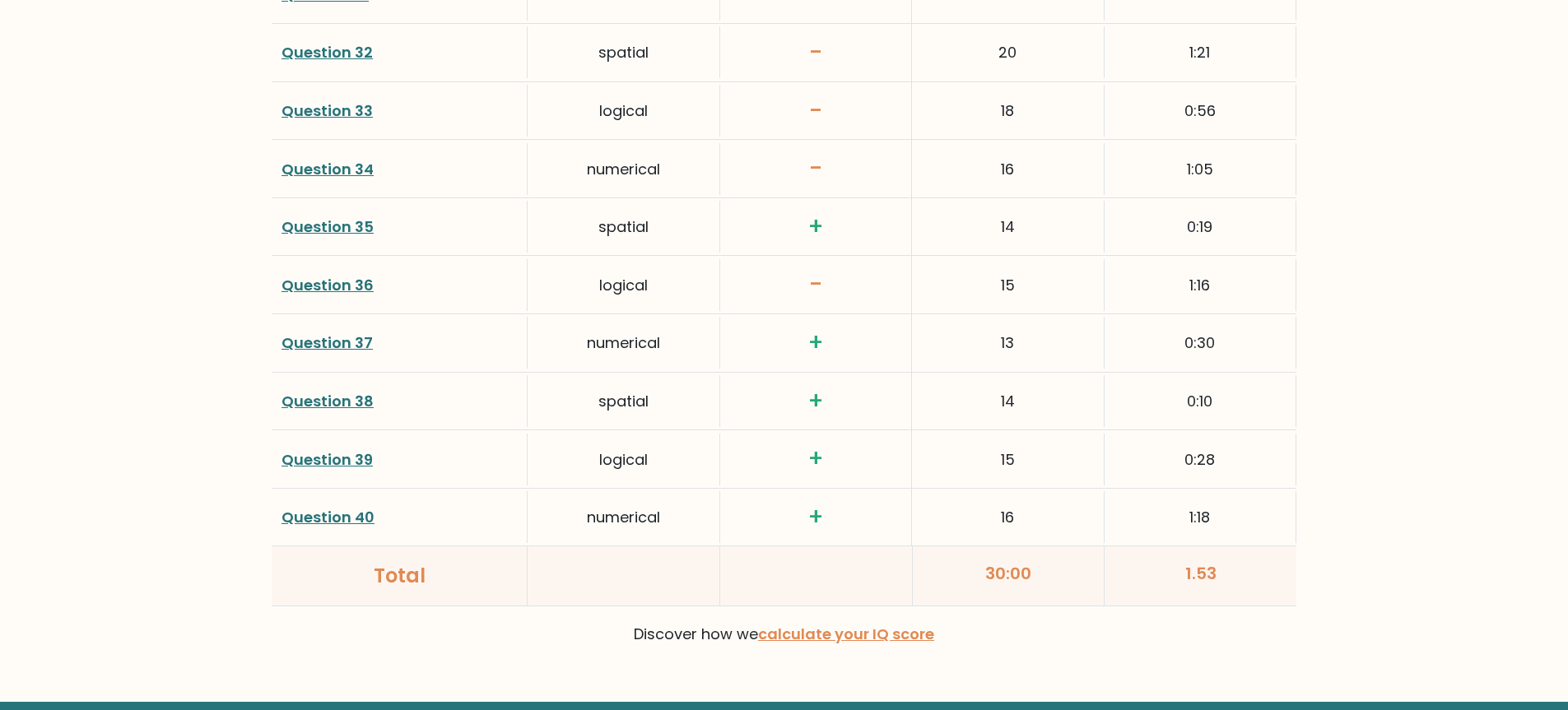
scroll to position [4162, 0]
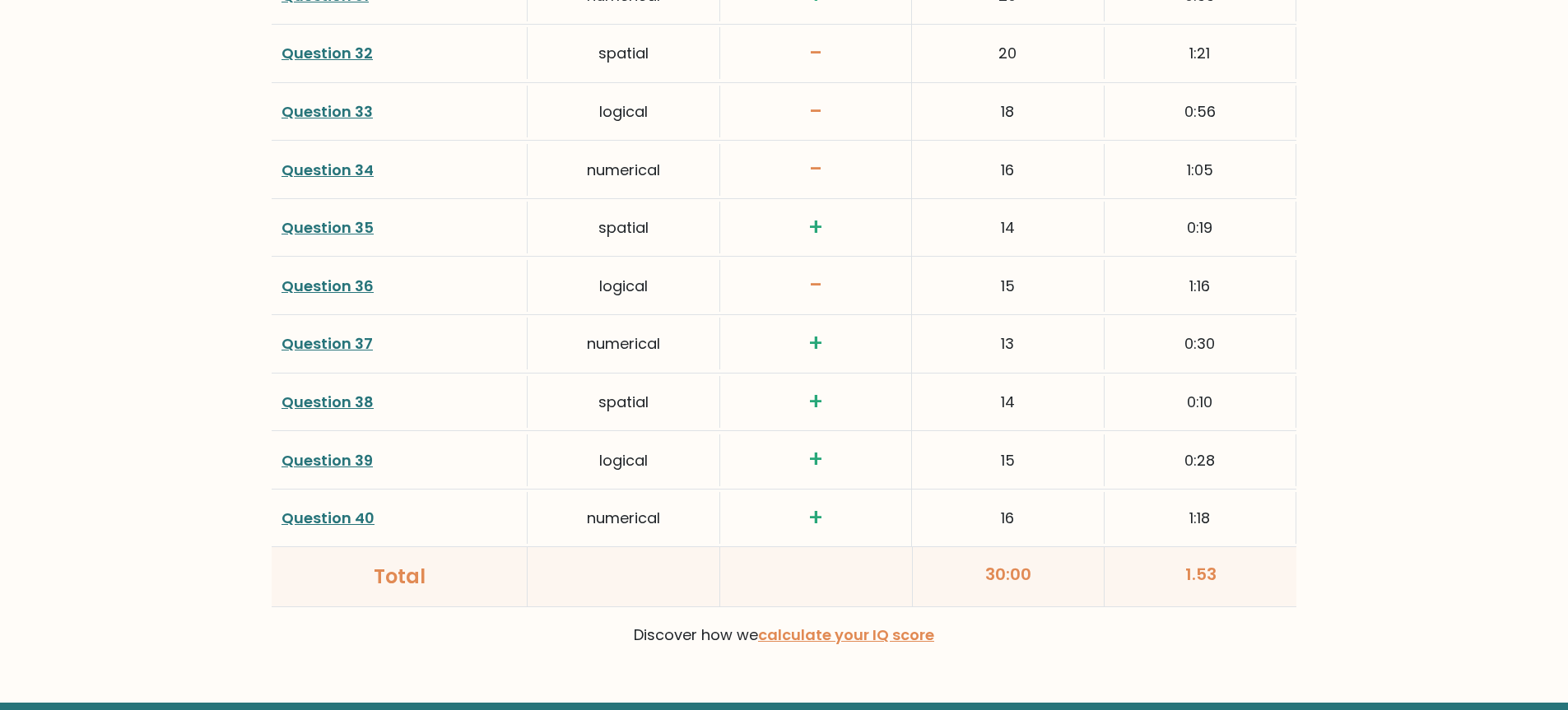
click at [815, 282] on h3 "-" at bounding box center [815, 286] width 171 height 28
click at [329, 286] on link "Question 36" at bounding box center [327, 286] width 92 height 21
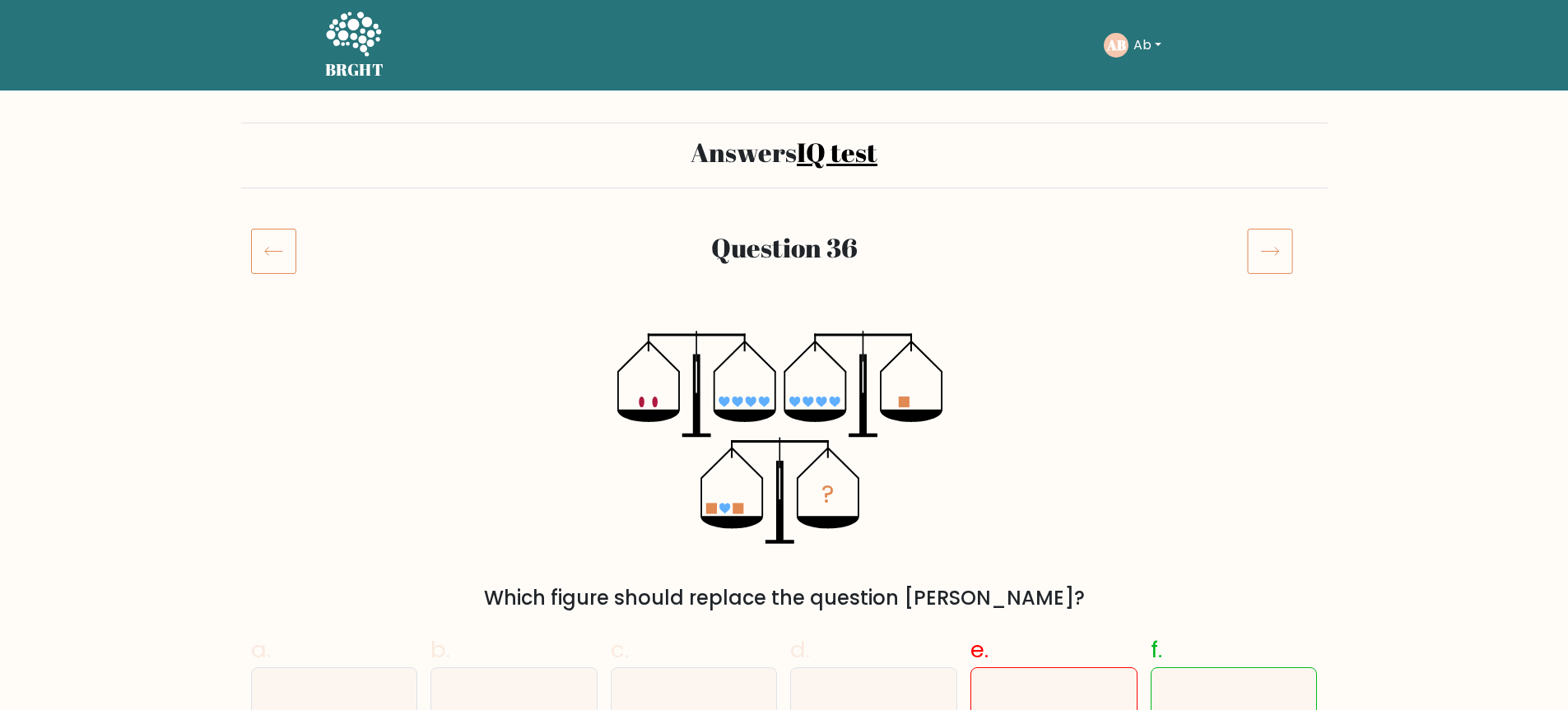
click at [342, 60] on h5 "BRGHT" at bounding box center [355, 69] width 59 height 20
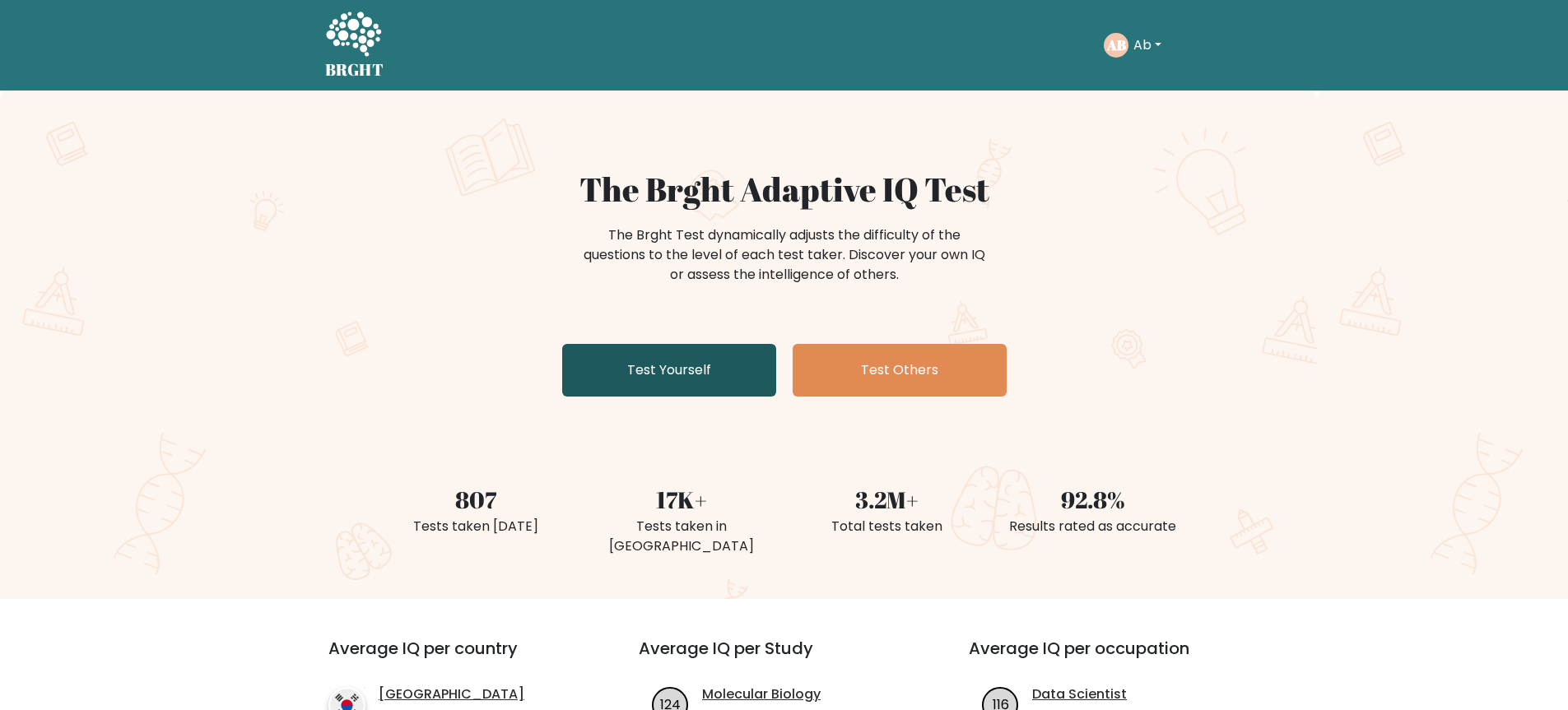
click at [685, 375] on link "Test Yourself" at bounding box center [669, 370] width 214 height 53
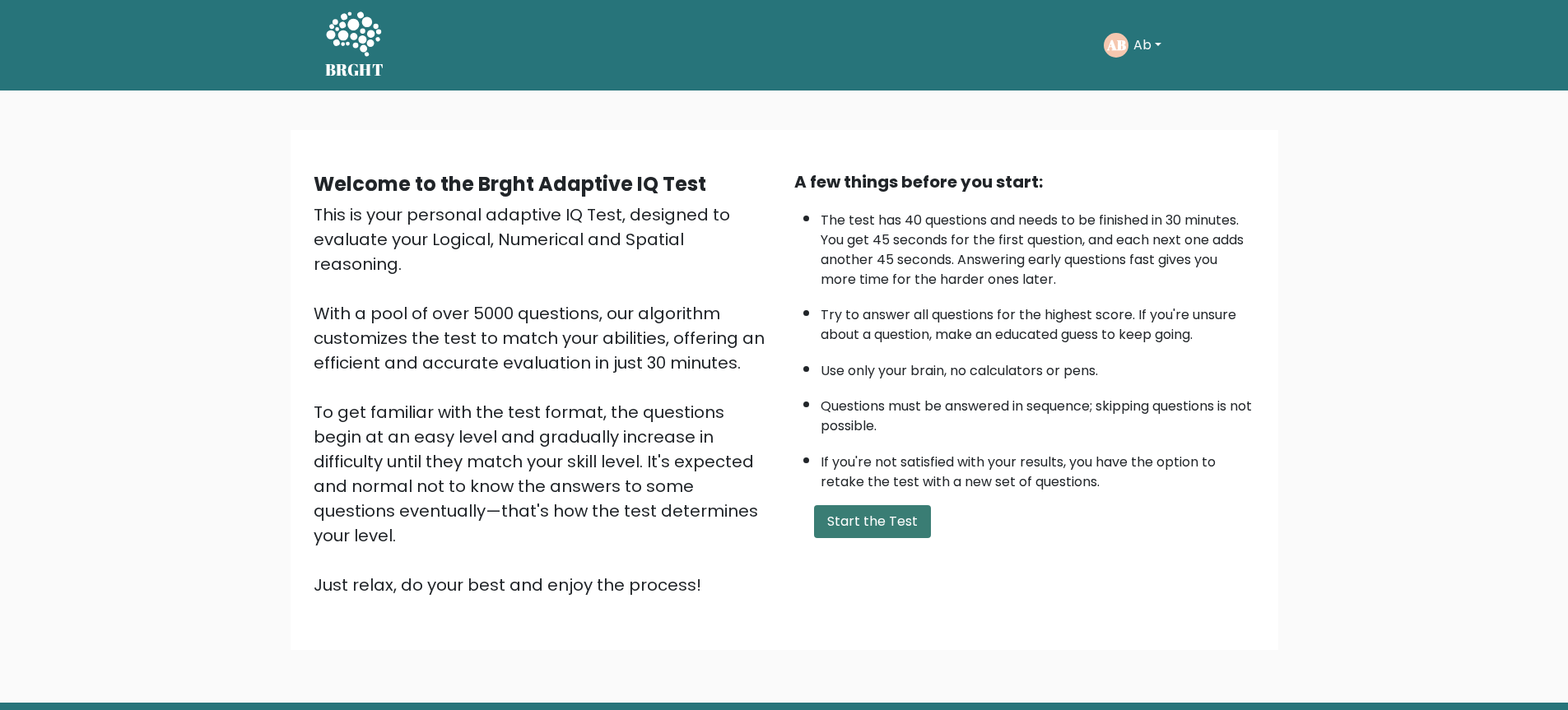
click at [896, 533] on button "Start the Test" at bounding box center [872, 522] width 117 height 33
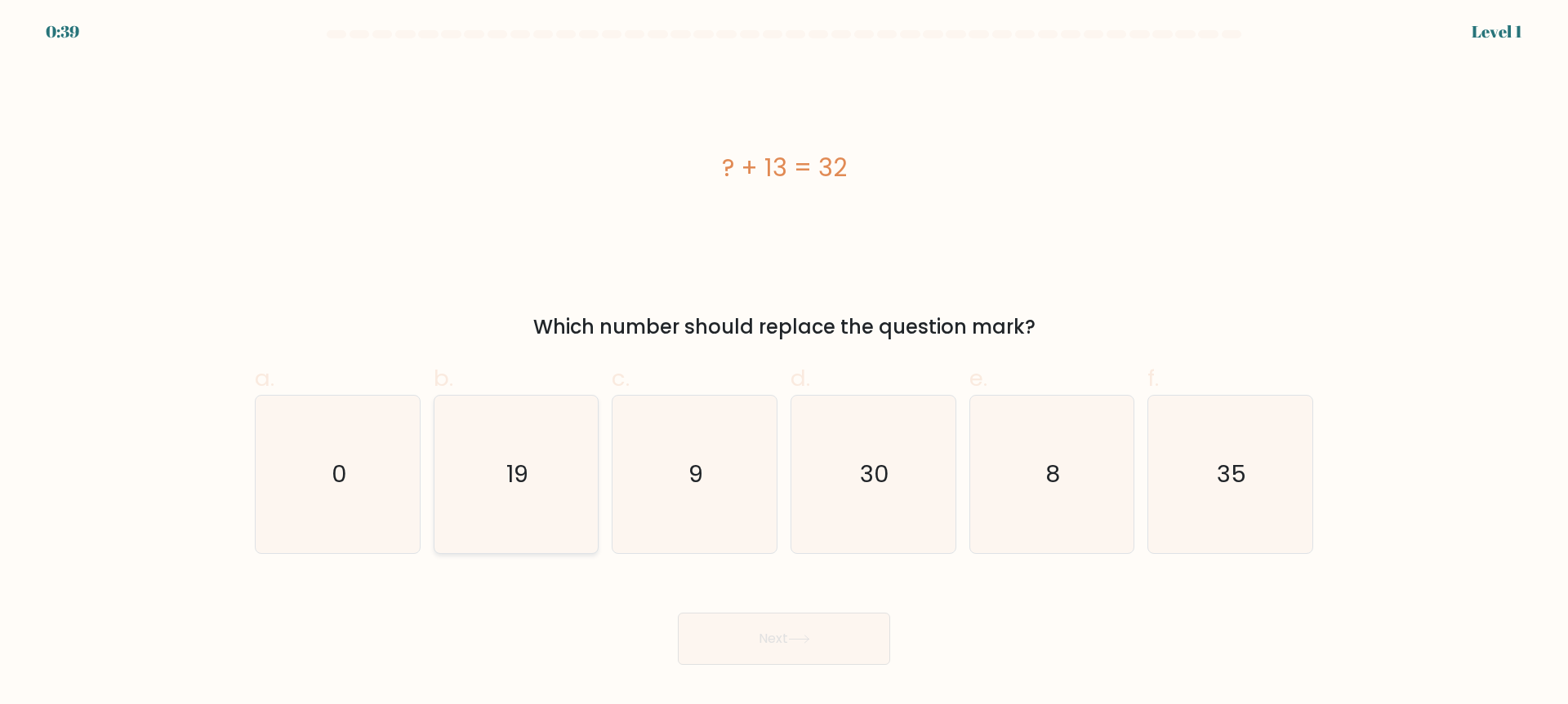
click at [561, 448] on icon "19" at bounding box center [515, 474] width 158 height 157
click at [784, 363] on input "b. 19" at bounding box center [784, 358] width 1 height 10
radio input "true"
click at [790, 628] on button "Next" at bounding box center [784, 639] width 213 height 52
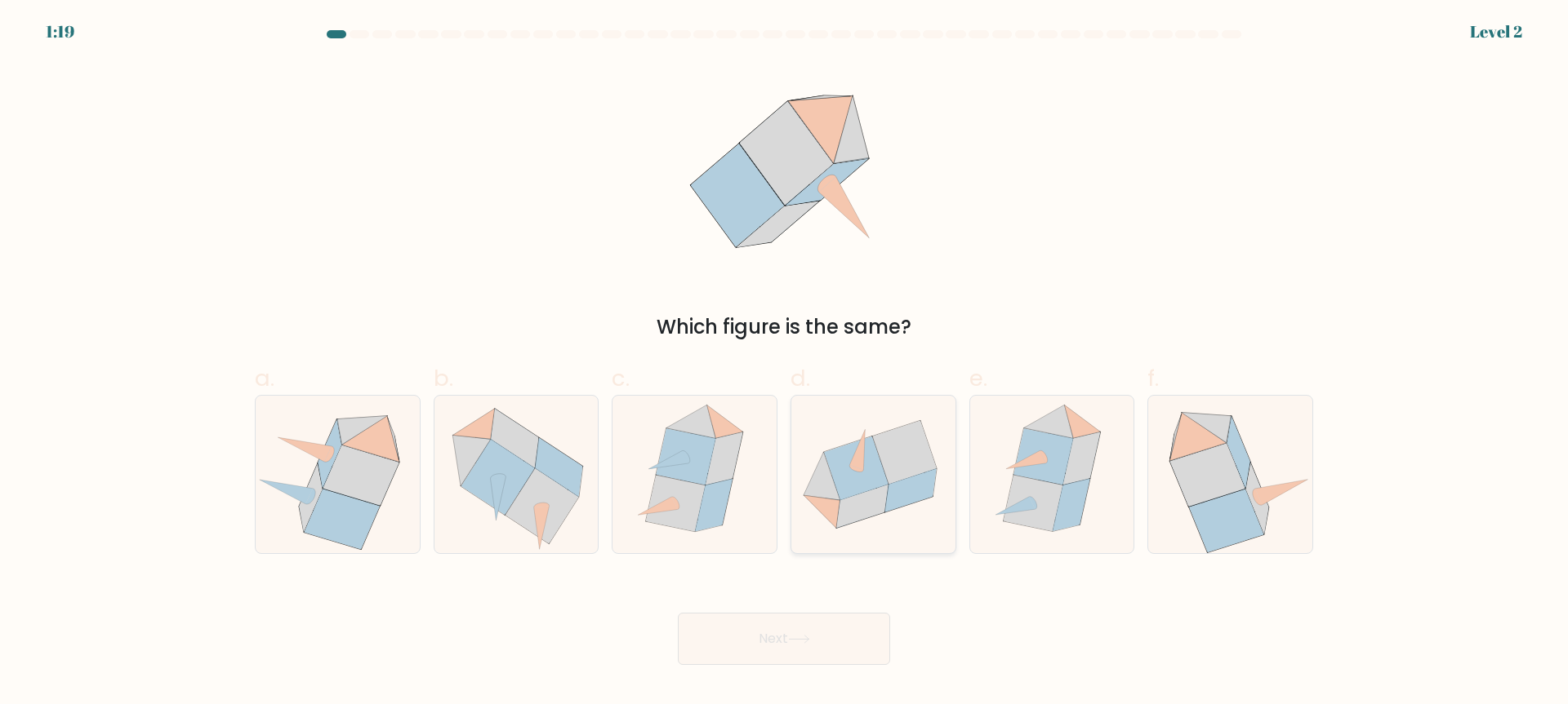
click at [840, 511] on icon at bounding box center [862, 506] width 52 height 43
click at [784, 363] on input "d." at bounding box center [784, 358] width 1 height 10
radio input "true"
click at [1175, 473] on icon at bounding box center [1206, 475] width 75 height 63
click at [784, 363] on input "f." at bounding box center [784, 358] width 1 height 10
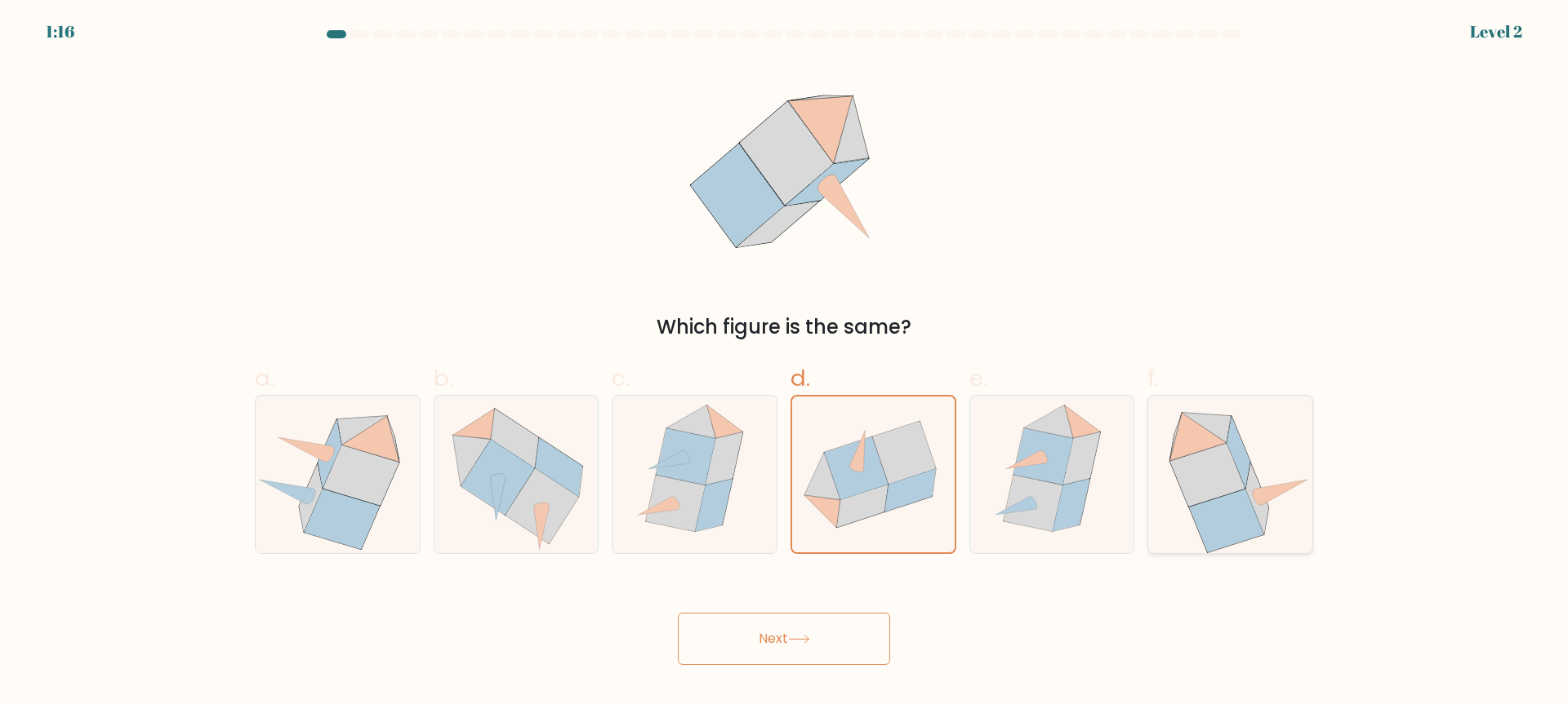
radio input "true"
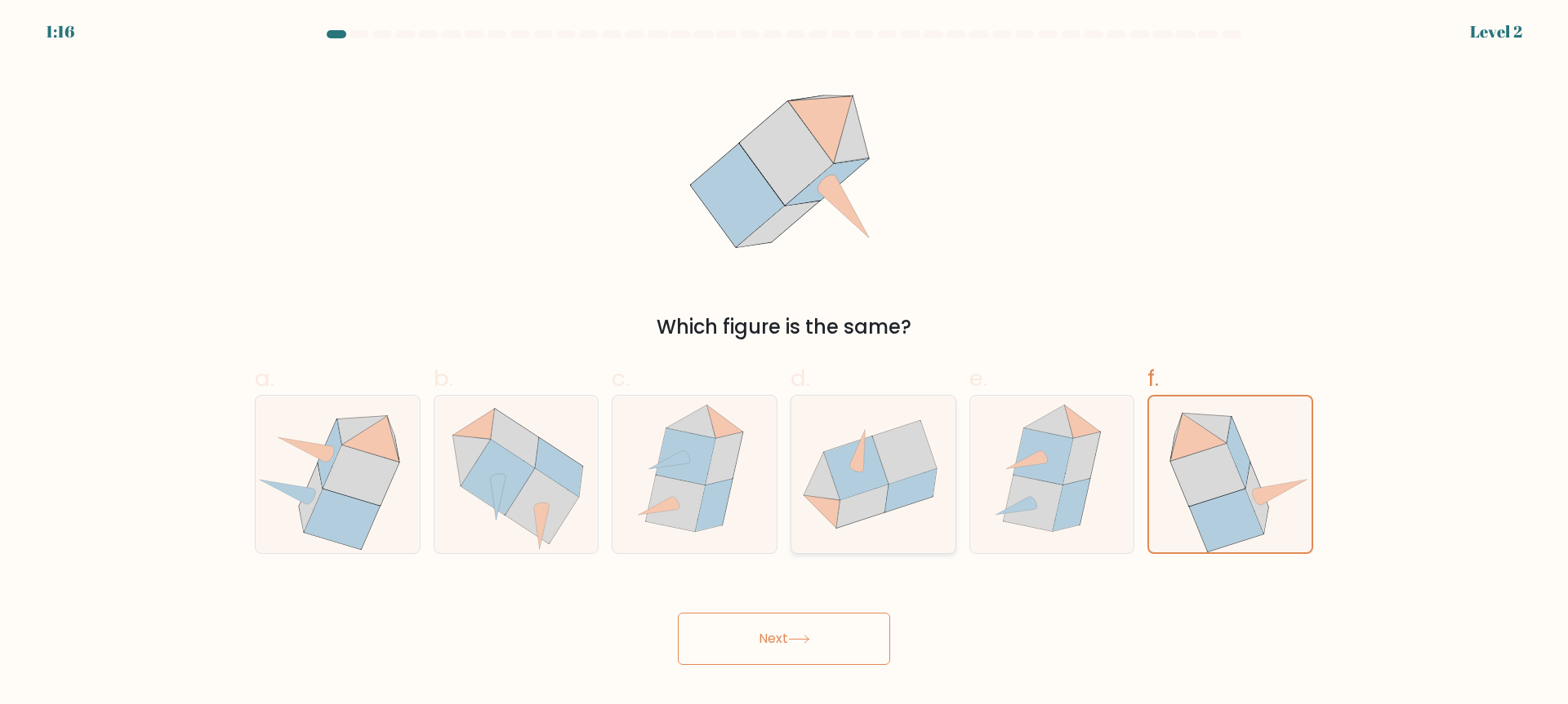
click at [908, 472] on icon at bounding box center [904, 453] width 64 height 64
click at [784, 363] on input "d." at bounding box center [784, 358] width 1 height 10
radio input "true"
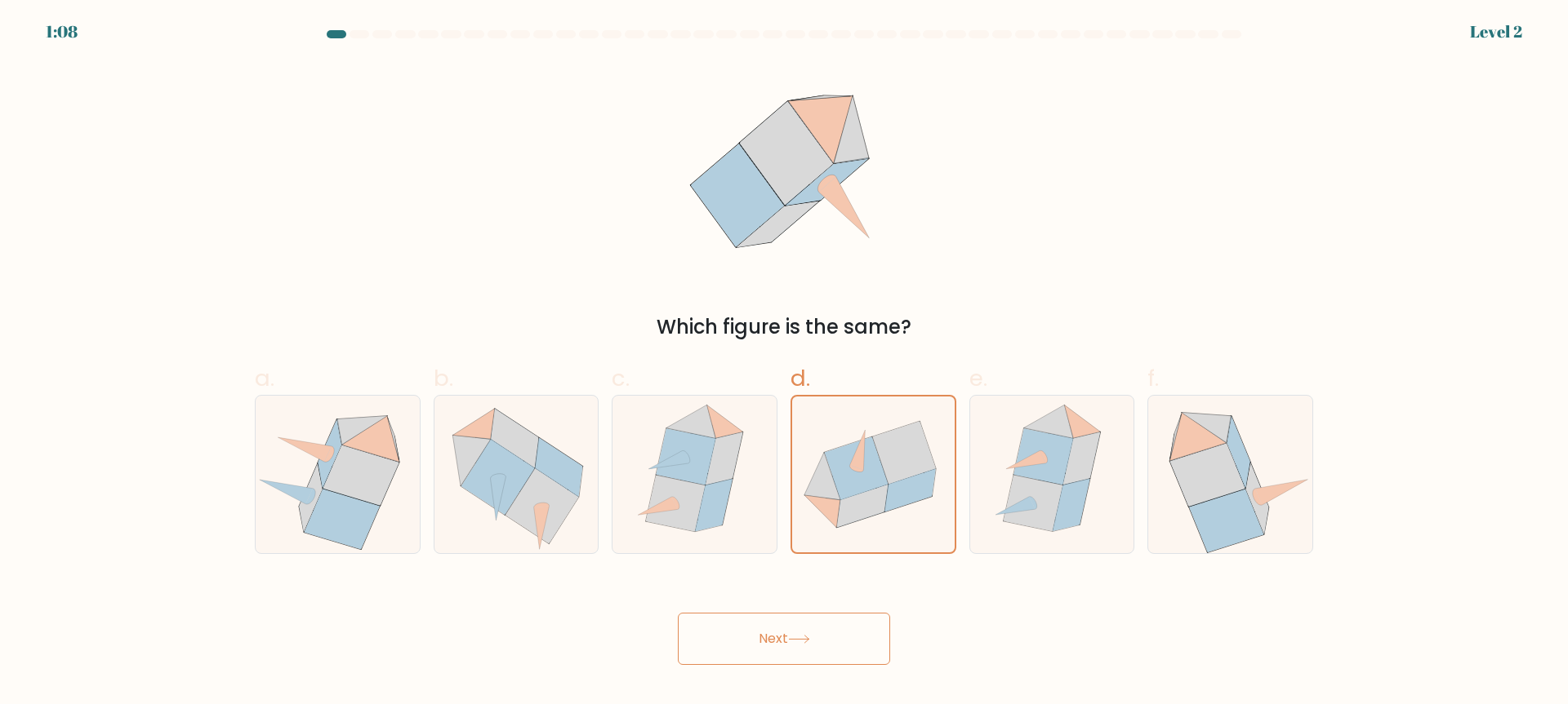
click at [825, 652] on button "Next" at bounding box center [784, 639] width 213 height 52
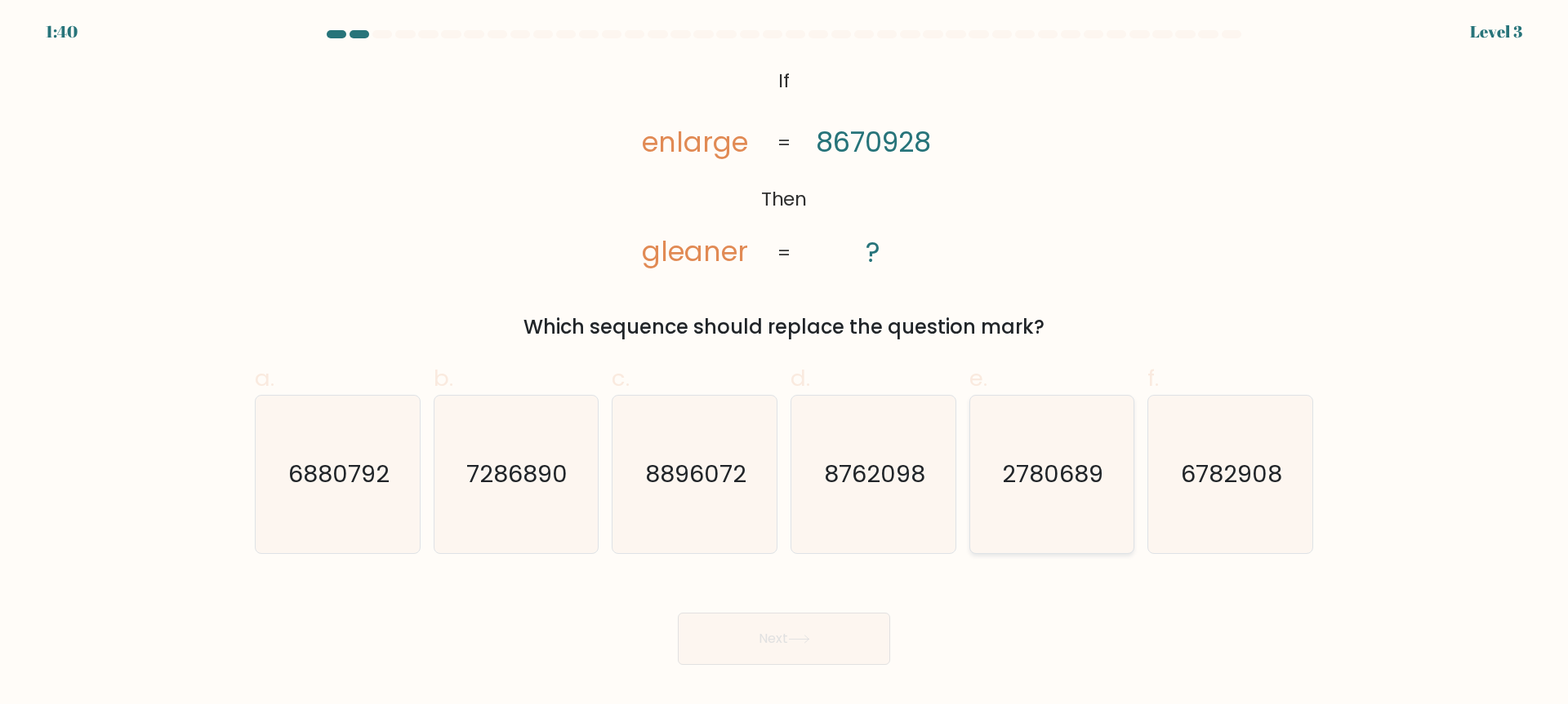
click at [1025, 474] on text "2780689" at bounding box center [1054, 475] width 102 height 33
click at [784, 363] on input "e. 2780689" at bounding box center [784, 358] width 1 height 10
radio input "true"
click at [806, 633] on button "Next" at bounding box center [784, 639] width 213 height 52
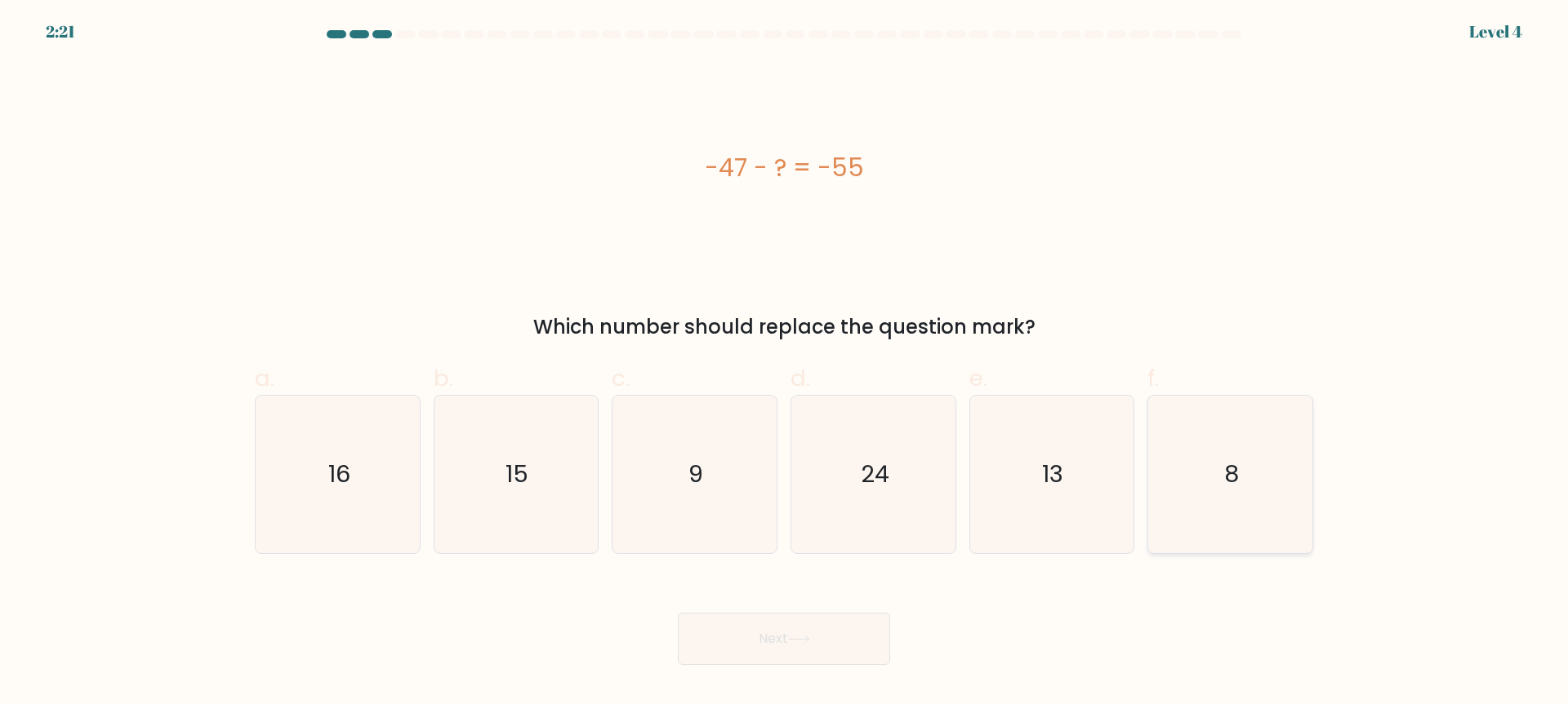
click at [1197, 466] on icon "8" at bounding box center [1230, 474] width 158 height 157
click at [784, 363] on input "f. 8" at bounding box center [784, 358] width 1 height 10
radio input "true"
click at [778, 637] on button "Next" at bounding box center [784, 639] width 213 height 52
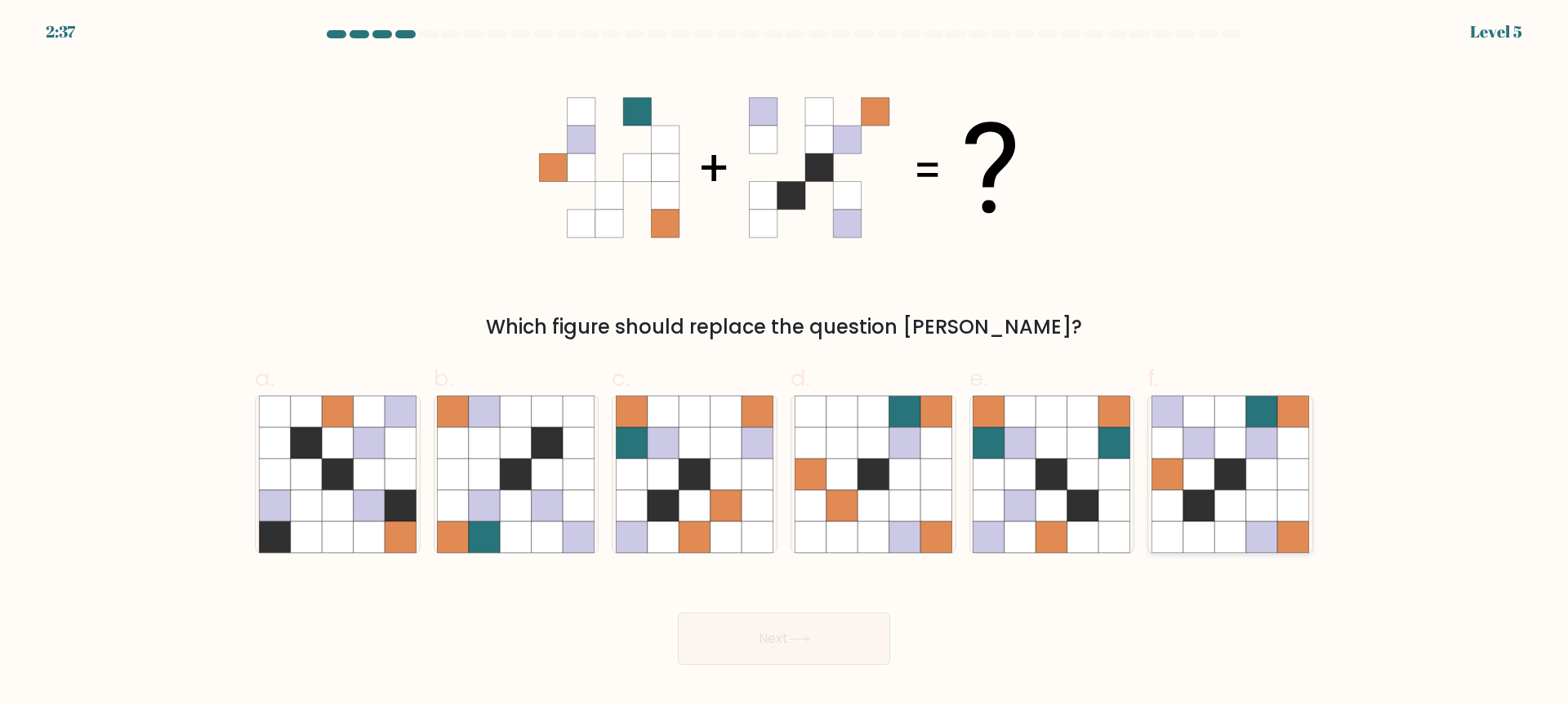
click at [1263, 479] on icon at bounding box center [1261, 474] width 31 height 31
click at [784, 363] on input "f." at bounding box center [784, 358] width 1 height 10
radio input "true"
click at [847, 632] on button "Next" at bounding box center [784, 639] width 213 height 52
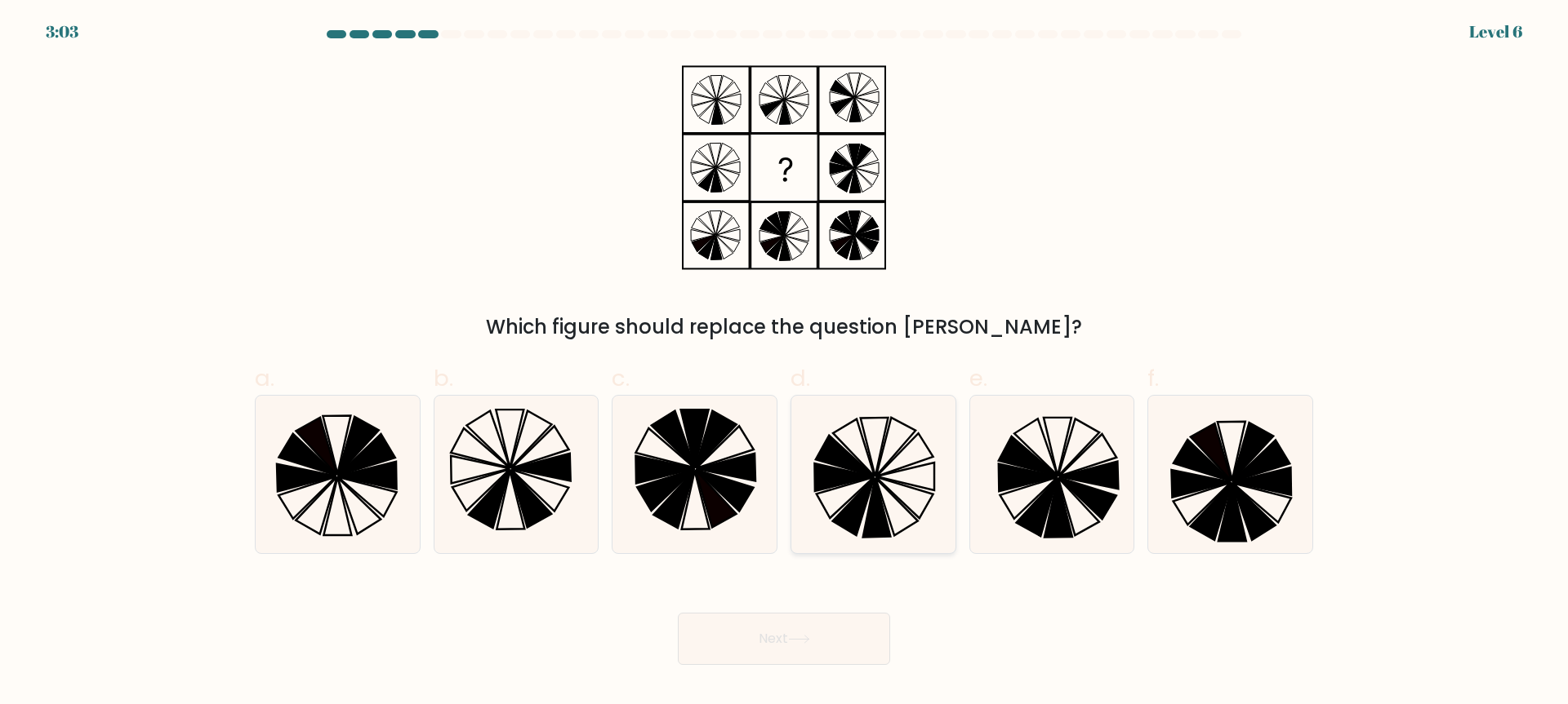
click at [834, 474] on icon at bounding box center [843, 478] width 59 height 28
click at [784, 363] on input "d." at bounding box center [784, 358] width 1 height 10
radio input "true"
click at [812, 653] on button "Next" at bounding box center [784, 639] width 213 height 52
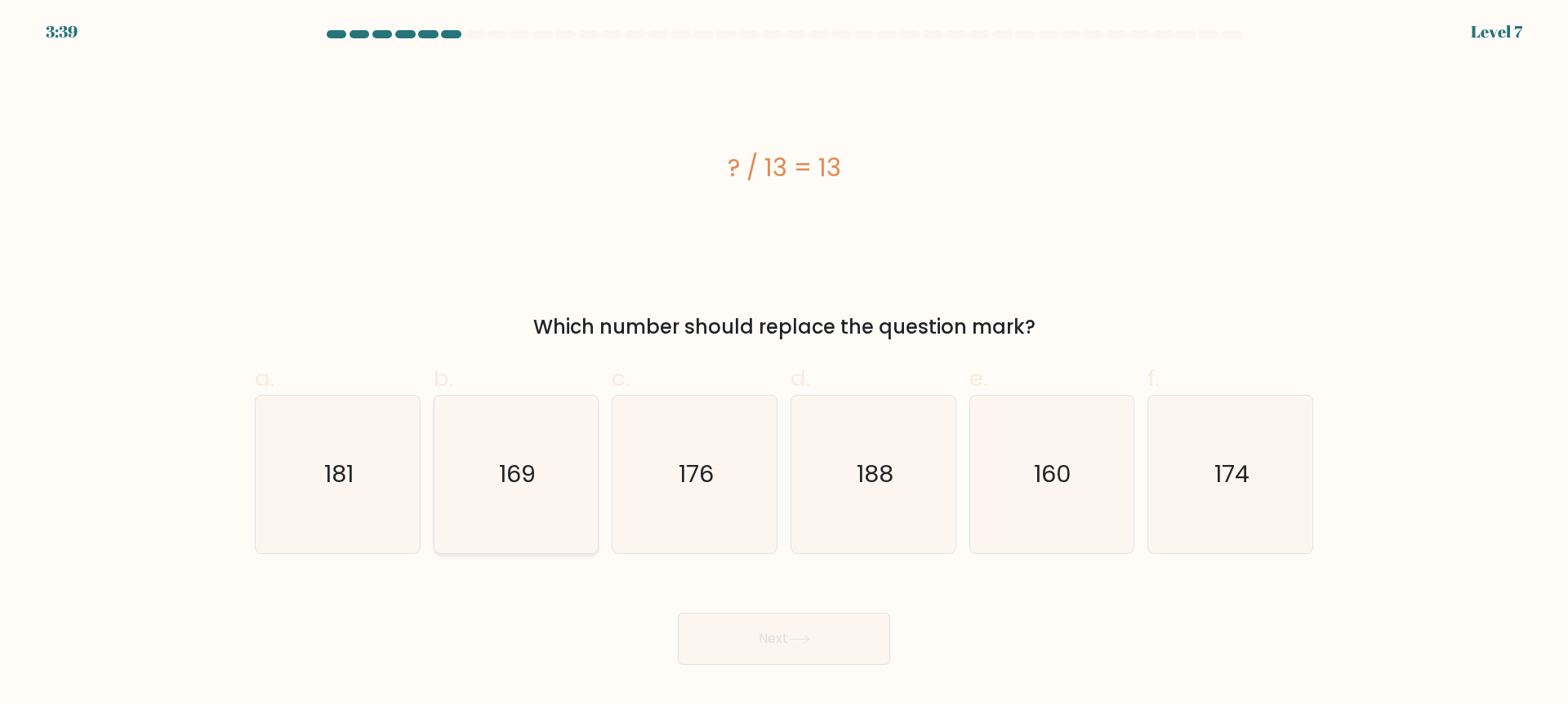
click at [543, 450] on icon "169" at bounding box center [515, 474] width 158 height 157
click at [784, 363] on input "b. 169" at bounding box center [784, 358] width 1 height 10
radio input "true"
click at [776, 636] on button "Next" at bounding box center [784, 639] width 213 height 52
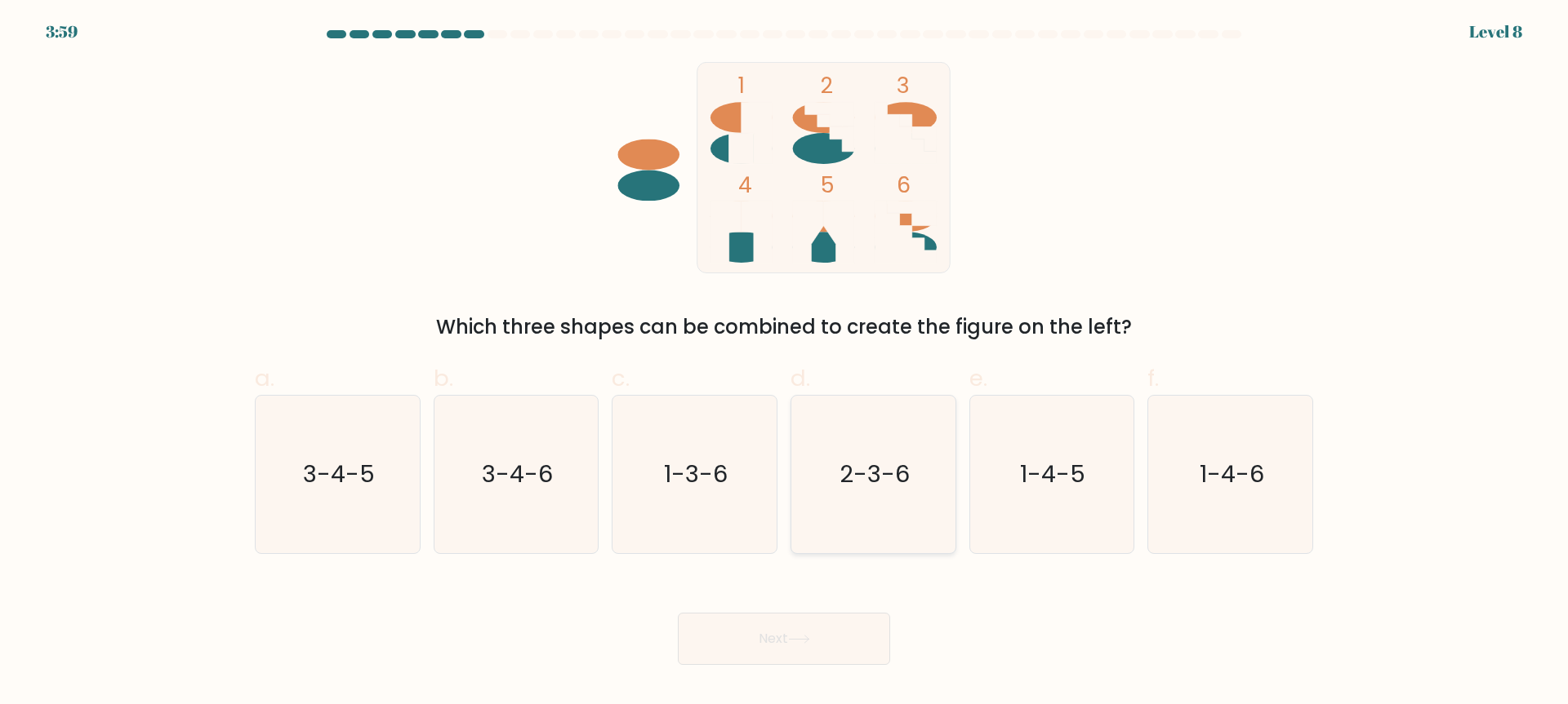
click at [862, 464] on text "2-3-6" at bounding box center [875, 475] width 71 height 33
click at [784, 363] on input "d. 2-3-6" at bounding box center [784, 358] width 1 height 10
radio input "true"
click at [830, 621] on button "Next" at bounding box center [784, 639] width 213 height 52
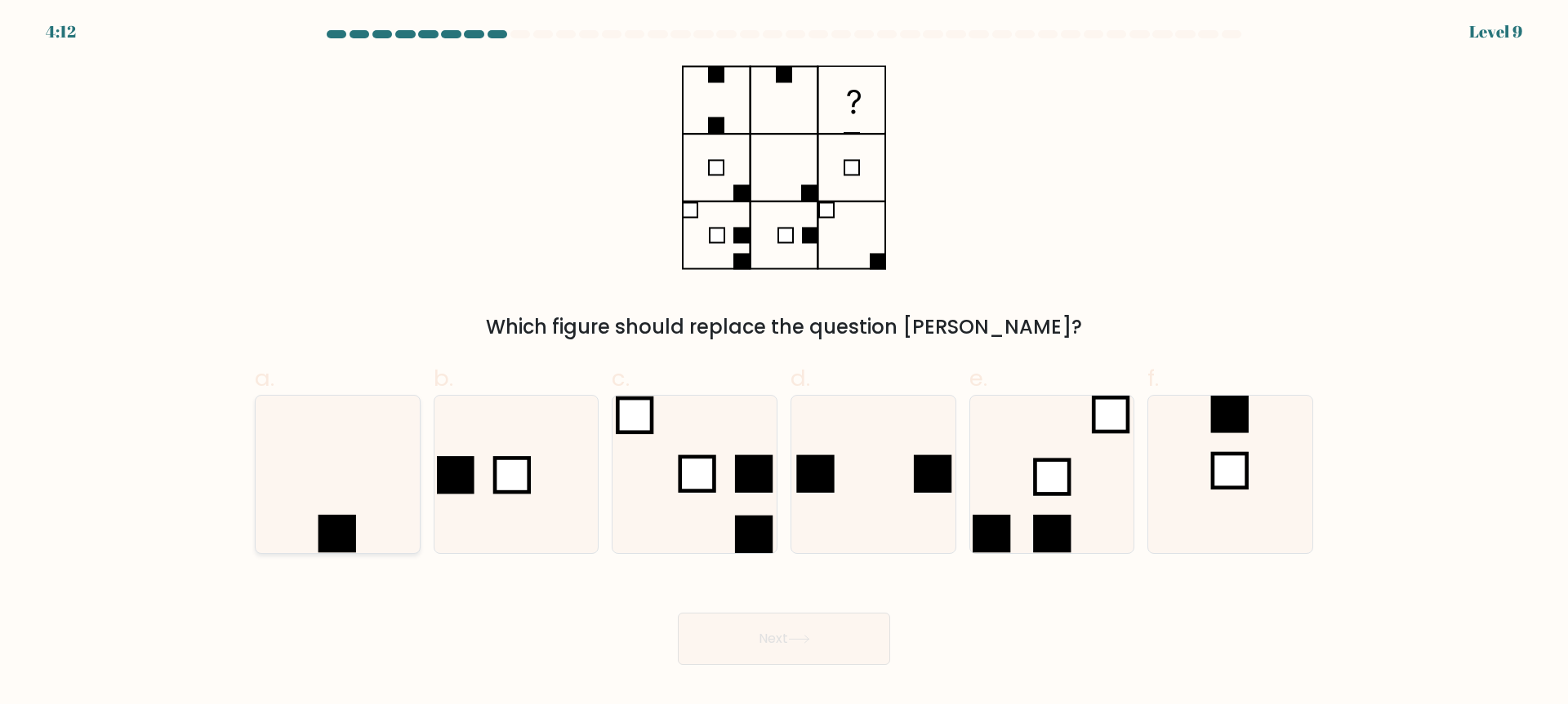
click at [318, 440] on icon at bounding box center [338, 474] width 158 height 157
click at [784, 363] on input "a." at bounding box center [784, 358] width 1 height 10
radio input "true"
click at [762, 645] on button "Next" at bounding box center [784, 639] width 213 height 52
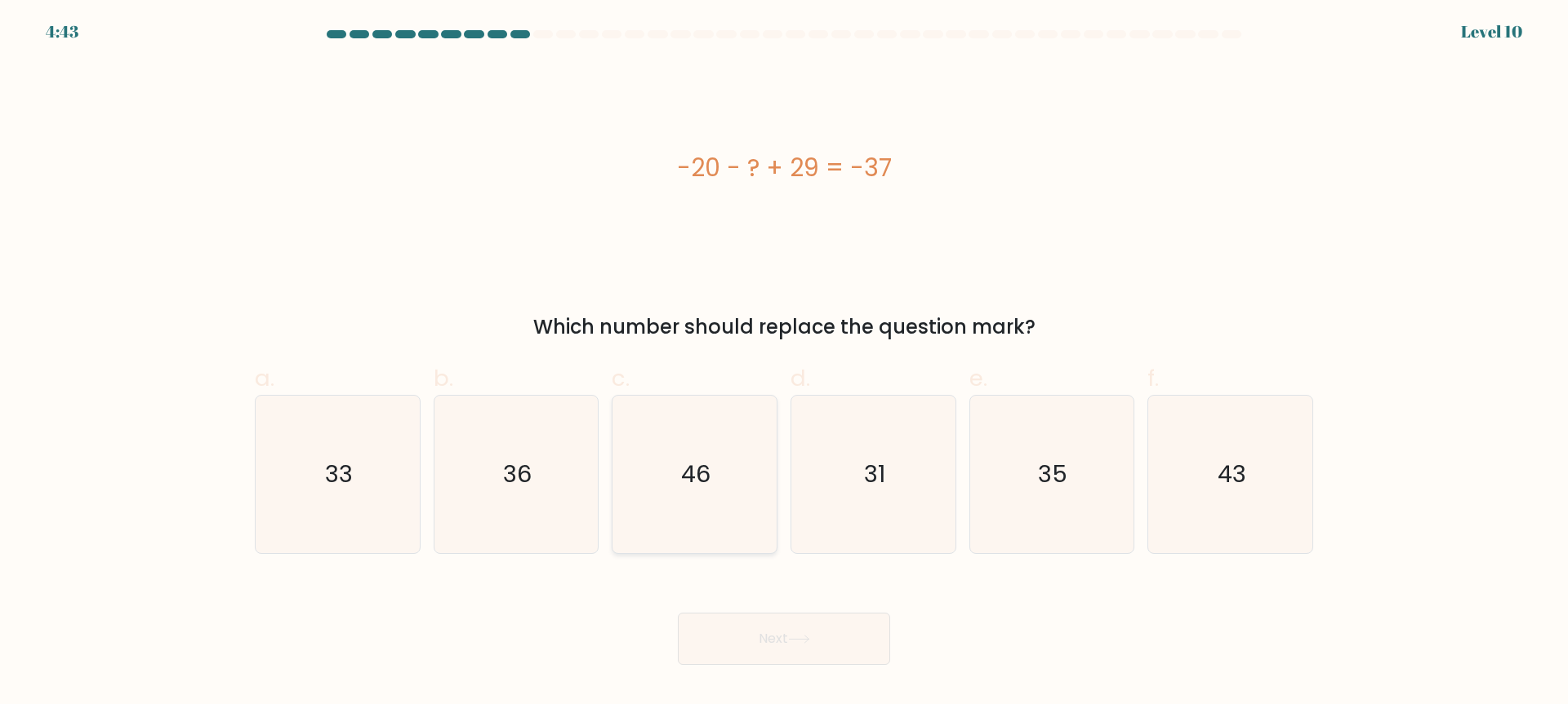
click at [735, 489] on icon "46" at bounding box center [694, 474] width 158 height 157
click at [784, 363] on input "c. 46" at bounding box center [784, 358] width 1 height 10
radio input "true"
click at [765, 621] on button "Next" at bounding box center [784, 639] width 213 height 52
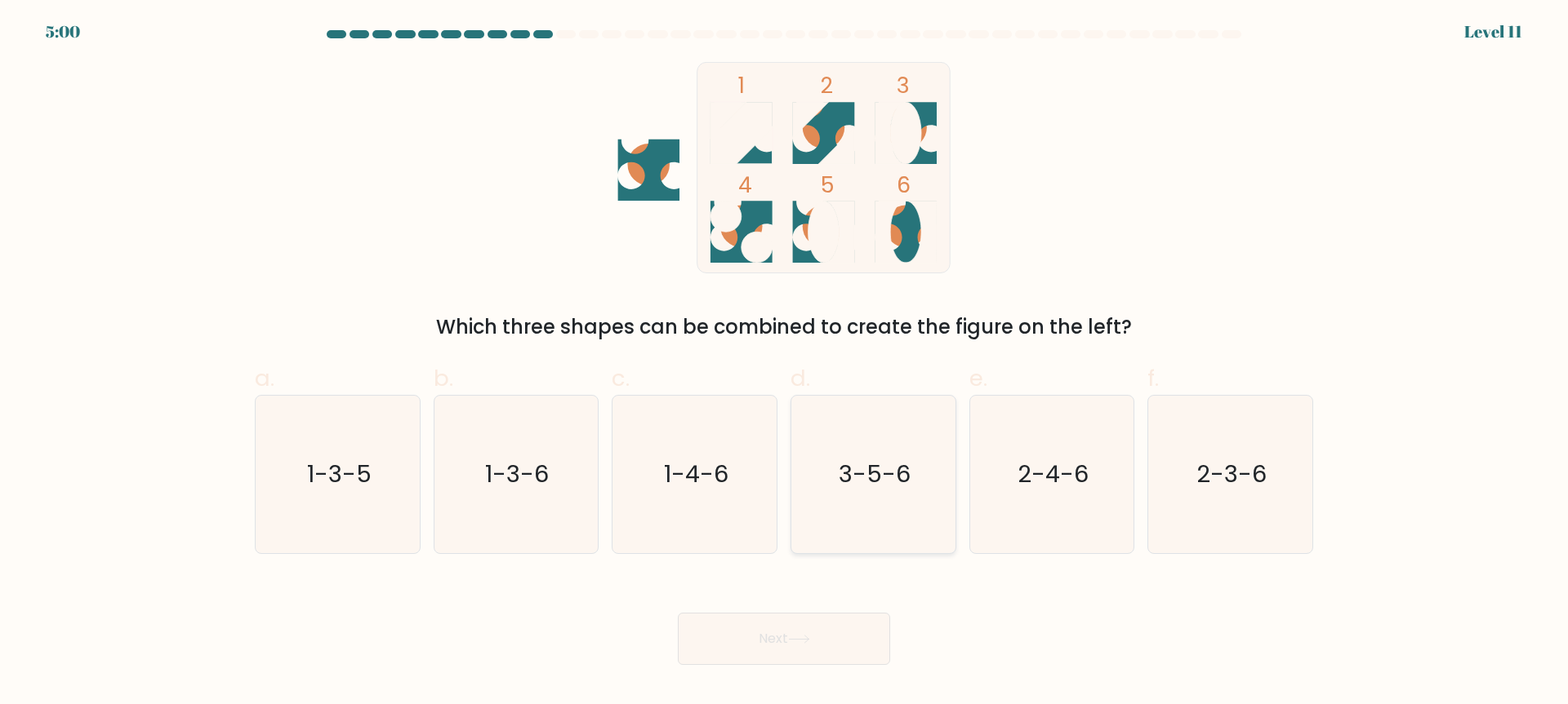
click at [865, 454] on icon "3-5-6" at bounding box center [873, 474] width 158 height 157
click at [784, 363] on input "d. 3-5-6" at bounding box center [784, 358] width 1 height 10
radio input "true"
click at [776, 669] on body "4:52 Level 11" at bounding box center [784, 352] width 1568 height 704
click at [784, 638] on button "Next" at bounding box center [784, 639] width 213 height 52
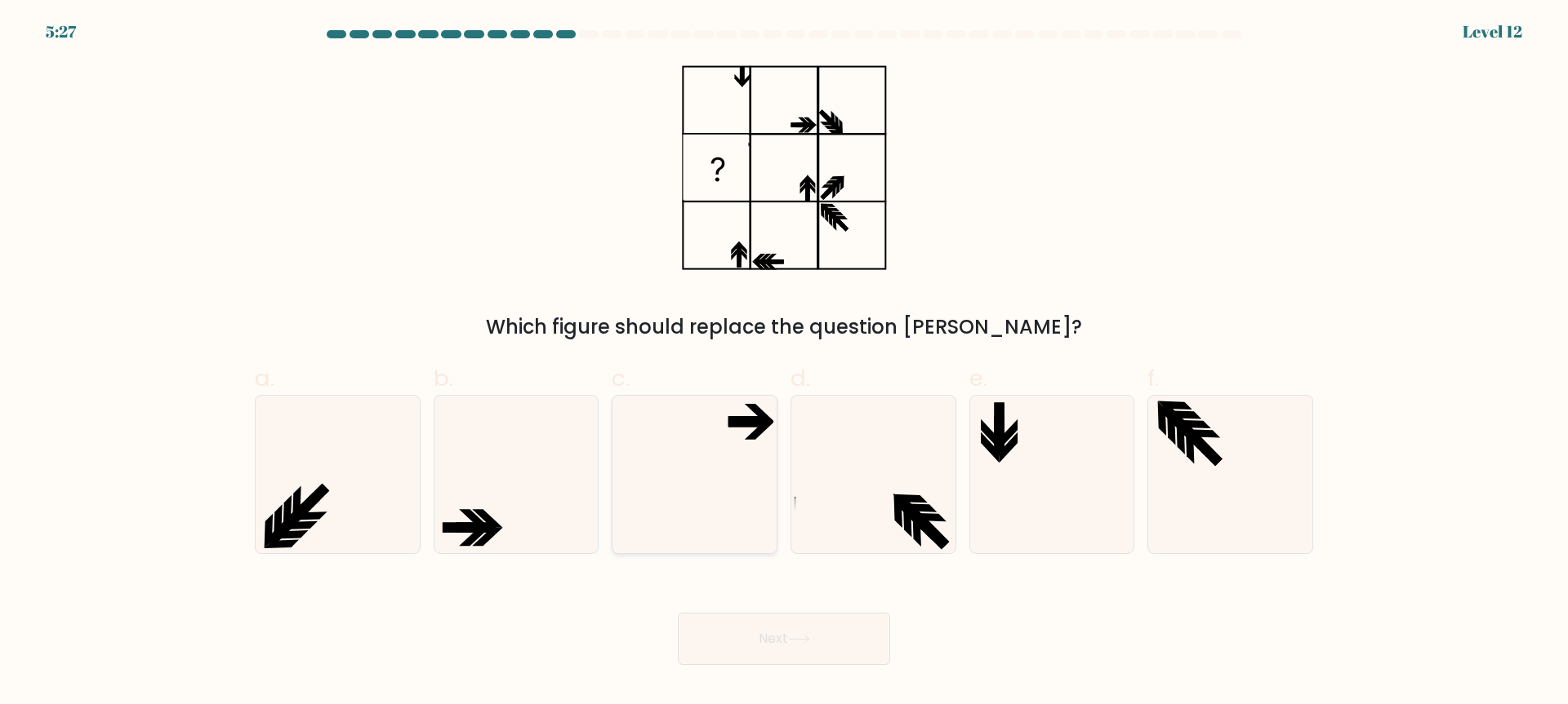
click at [689, 448] on icon at bounding box center [694, 474] width 158 height 157
click at [784, 363] on input "c." at bounding box center [784, 358] width 1 height 10
radio input "true"
click at [779, 627] on button "Next" at bounding box center [784, 639] width 213 height 52
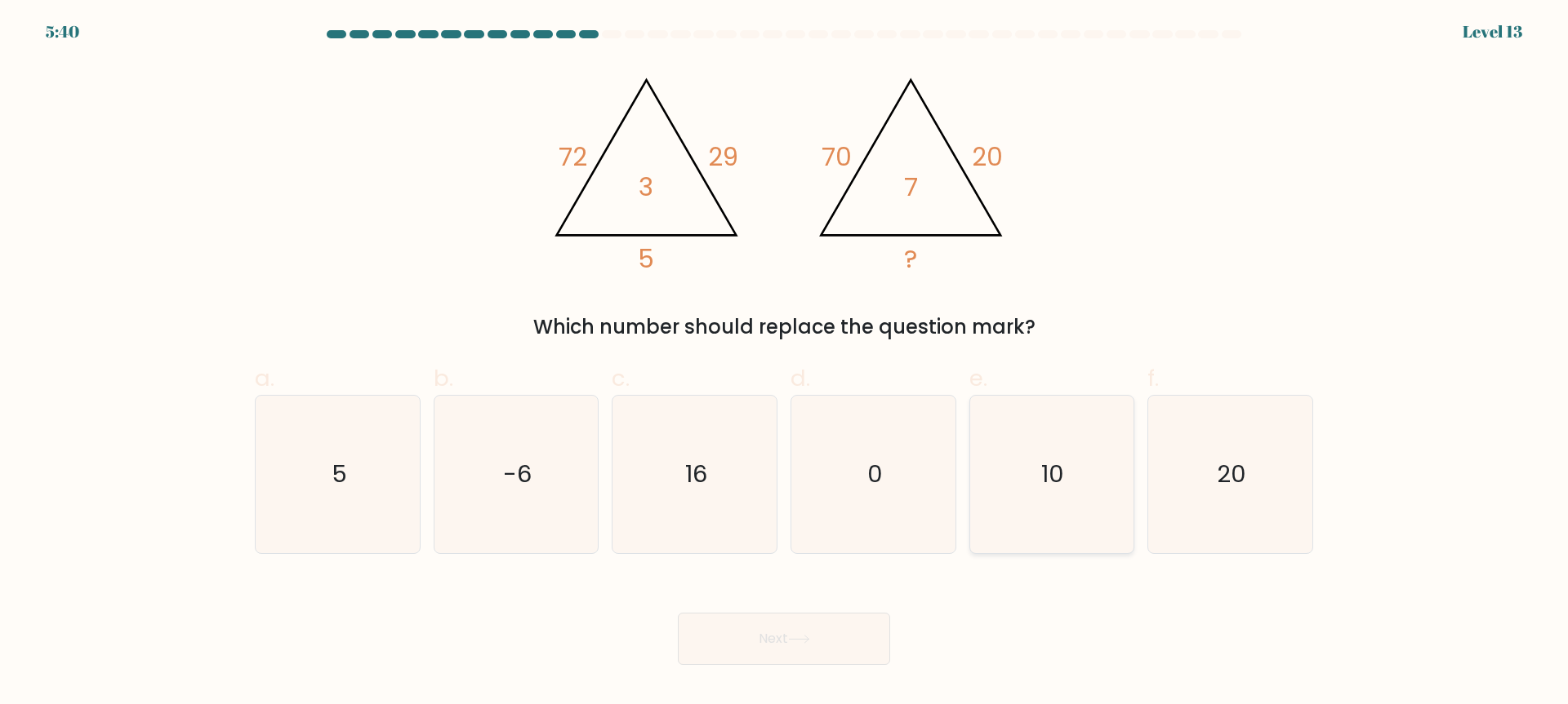
click at [1024, 477] on icon "10" at bounding box center [1050, 474] width 158 height 157
click at [784, 363] on input "e. 10" at bounding box center [784, 358] width 1 height 10
radio input "true"
click at [830, 634] on button "Next" at bounding box center [784, 639] width 213 height 52
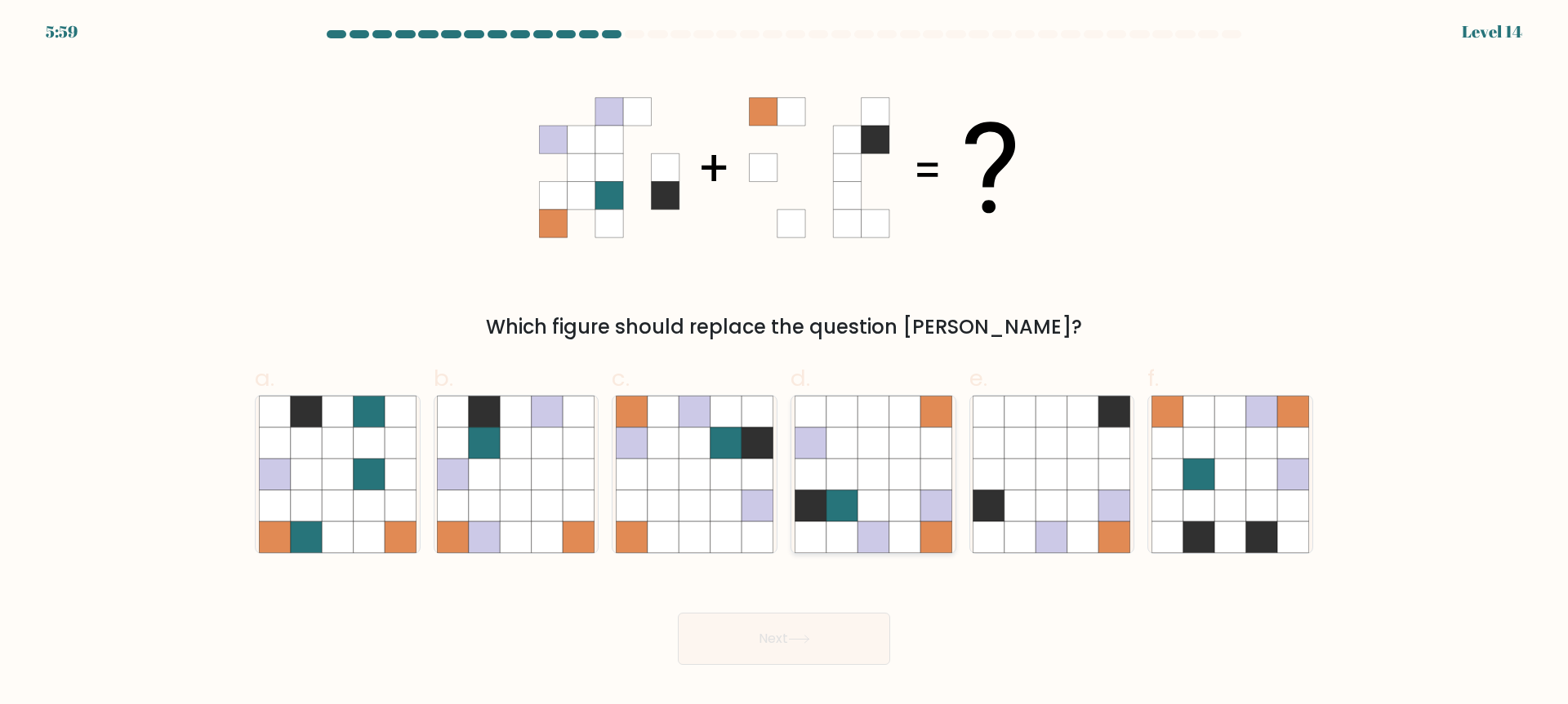
click at [945, 541] on icon at bounding box center [936, 537] width 31 height 31
click at [784, 363] on input "d." at bounding box center [784, 358] width 1 height 10
radio input "true"
click at [1209, 500] on icon at bounding box center [1199, 506] width 31 height 31
click at [784, 363] on input "f." at bounding box center [784, 358] width 1 height 10
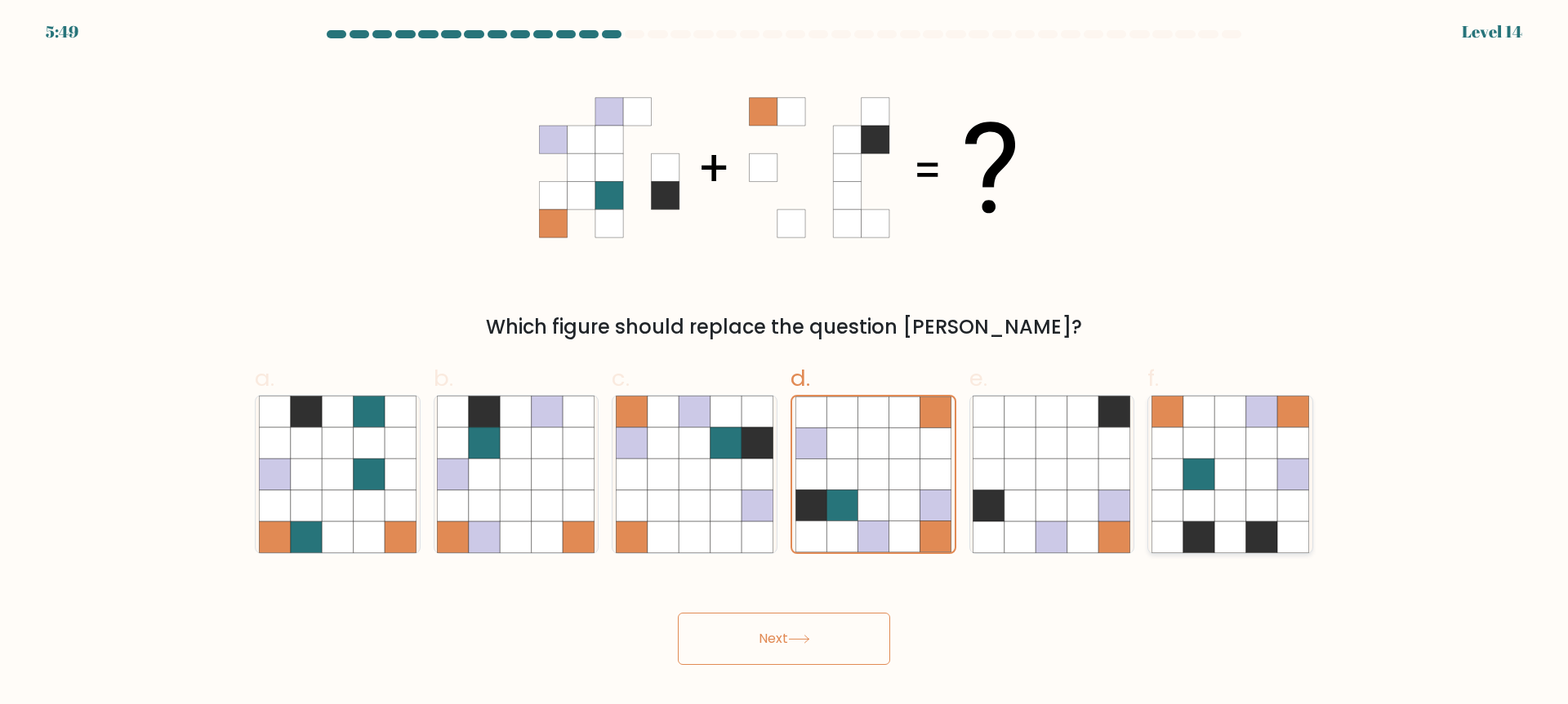
radio input "true"
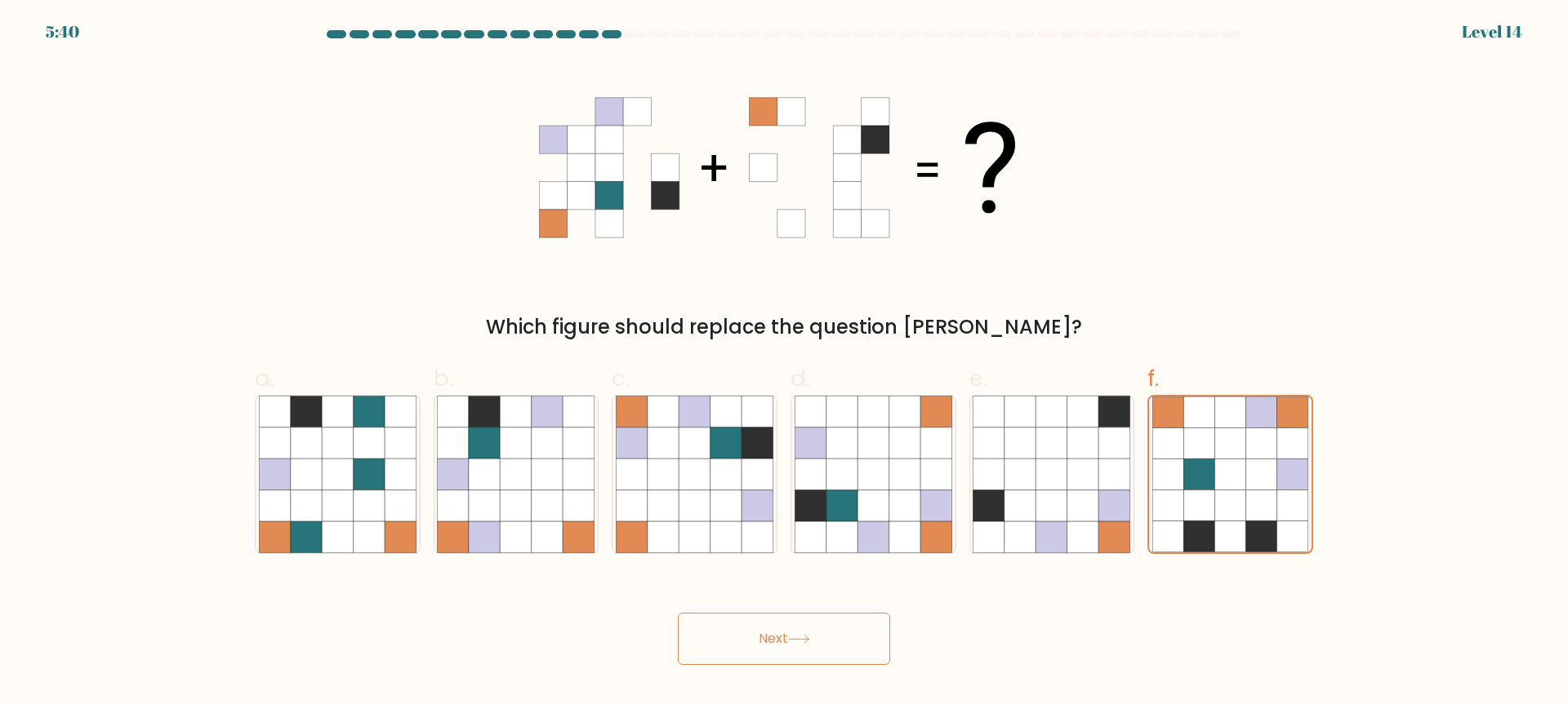
click at [840, 633] on button "Next" at bounding box center [784, 639] width 213 height 52
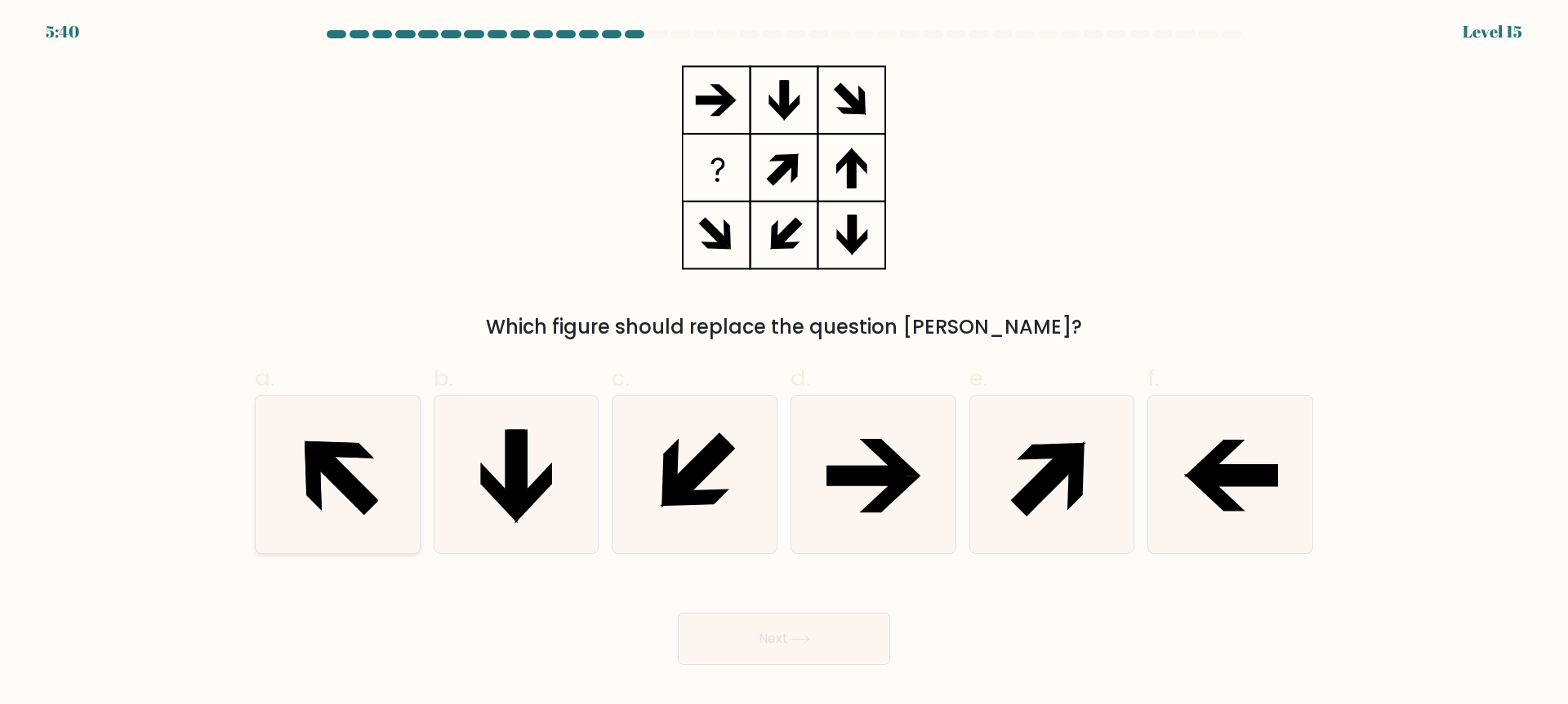
drag, startPoint x: 377, startPoint y: 488, endPoint x: 392, endPoint y: 492, distance: 15.5
click at [377, 488] on icon at bounding box center [338, 474] width 158 height 157
click at [784, 363] on input "a." at bounding box center [784, 358] width 1 height 10
radio input "true"
click at [735, 625] on button "Next" at bounding box center [784, 639] width 213 height 52
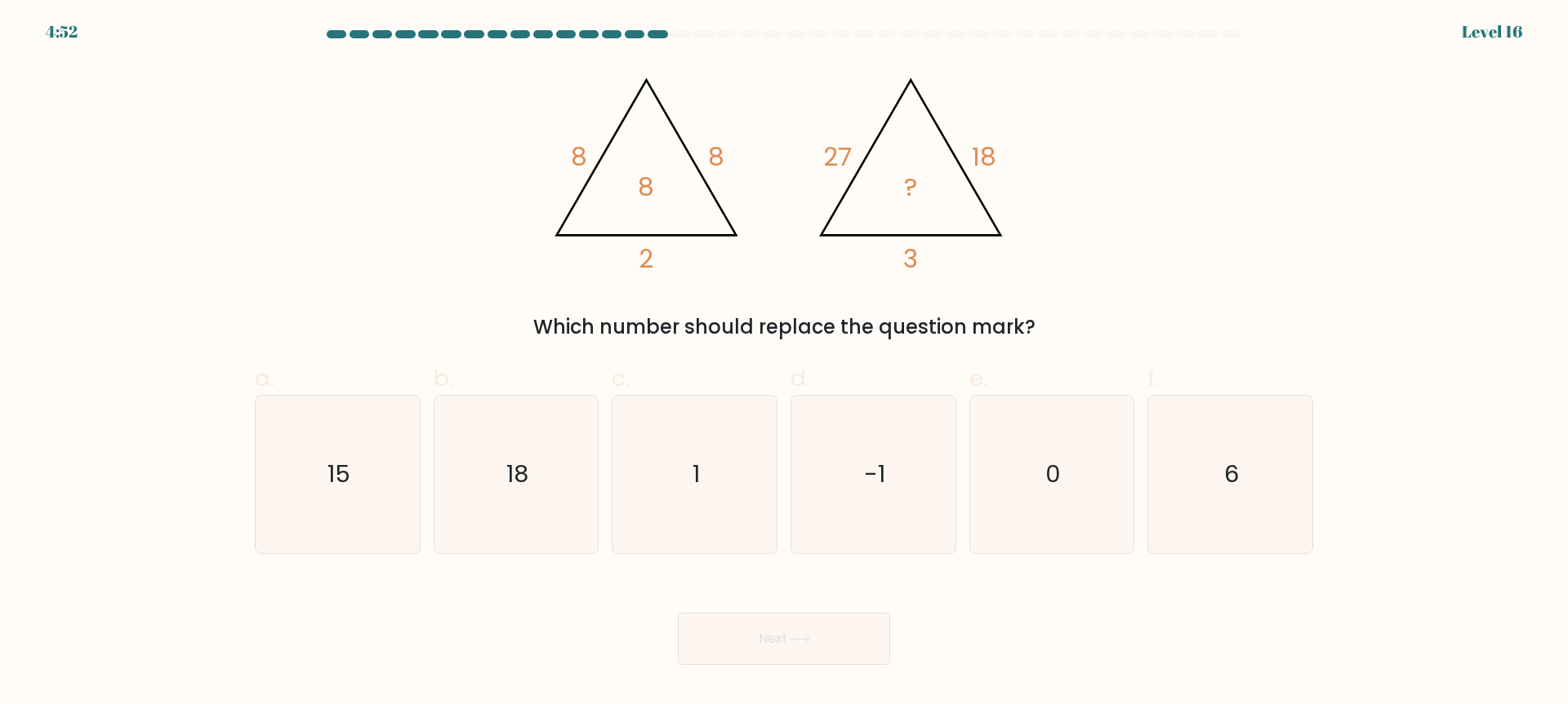
click at [218, 498] on form at bounding box center [784, 348] width 1568 height 635
click at [379, 497] on icon "15" at bounding box center [338, 474] width 158 height 157
click at [784, 363] on input "a. 15" at bounding box center [784, 358] width 1 height 10
radio input "true"
click at [700, 631] on button "Next" at bounding box center [784, 639] width 213 height 52
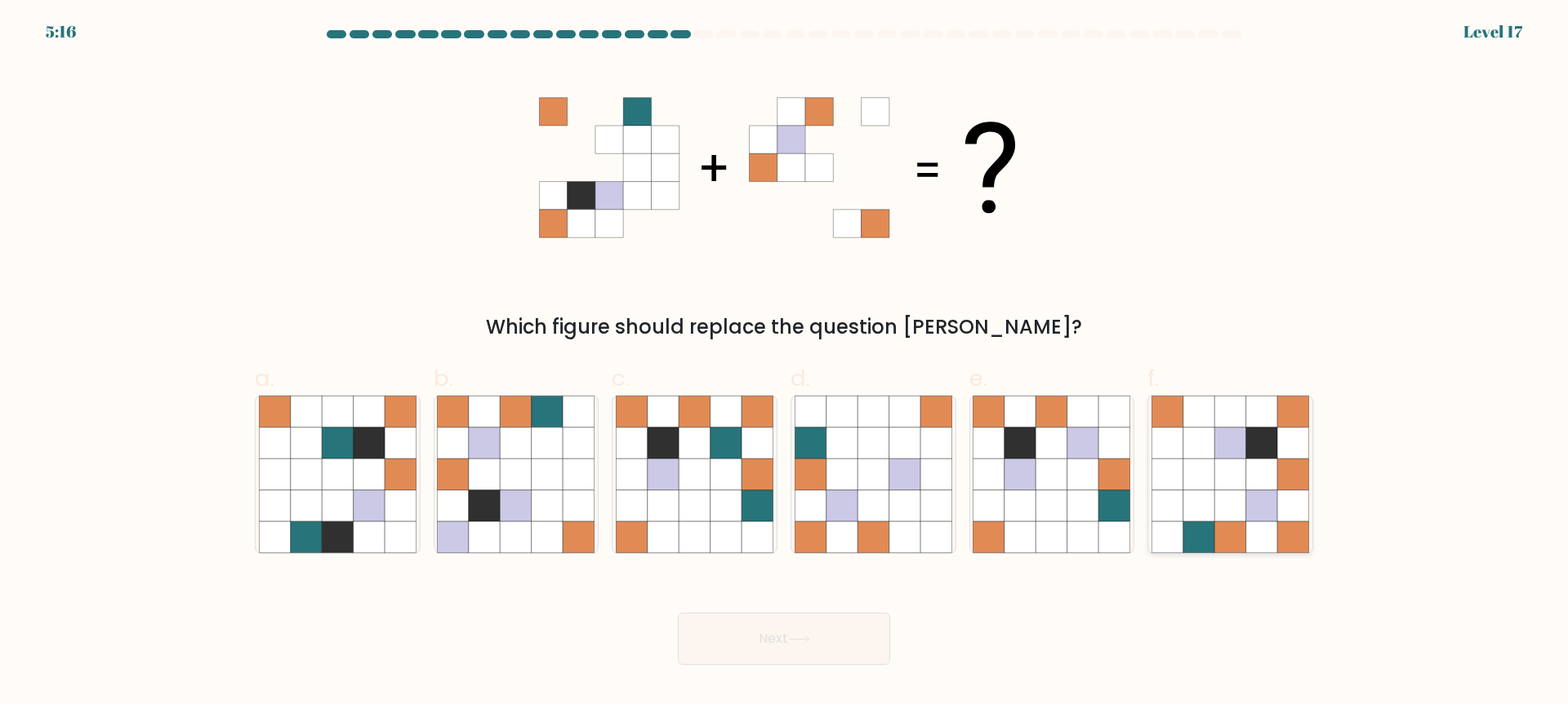
click at [1208, 507] on icon at bounding box center [1199, 506] width 31 height 31
click at [784, 363] on input "f." at bounding box center [784, 358] width 1 height 10
radio input "true"
click at [841, 624] on button "Next" at bounding box center [784, 639] width 213 height 52
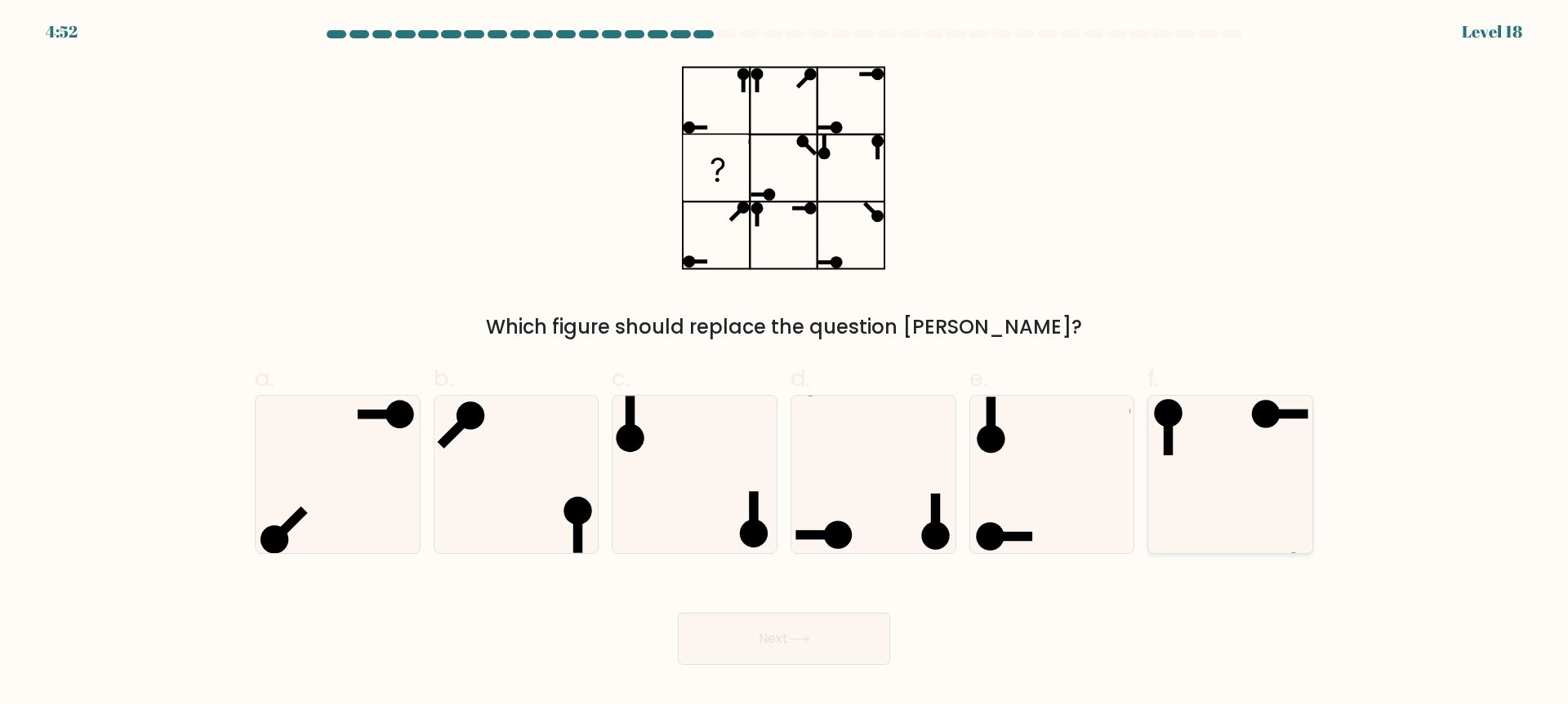
click at [1280, 525] on icon at bounding box center [1230, 474] width 158 height 157
click at [784, 363] on input "f." at bounding box center [784, 358] width 1 height 10
radio input "true"
click at [849, 619] on button "Next" at bounding box center [784, 639] width 213 height 52
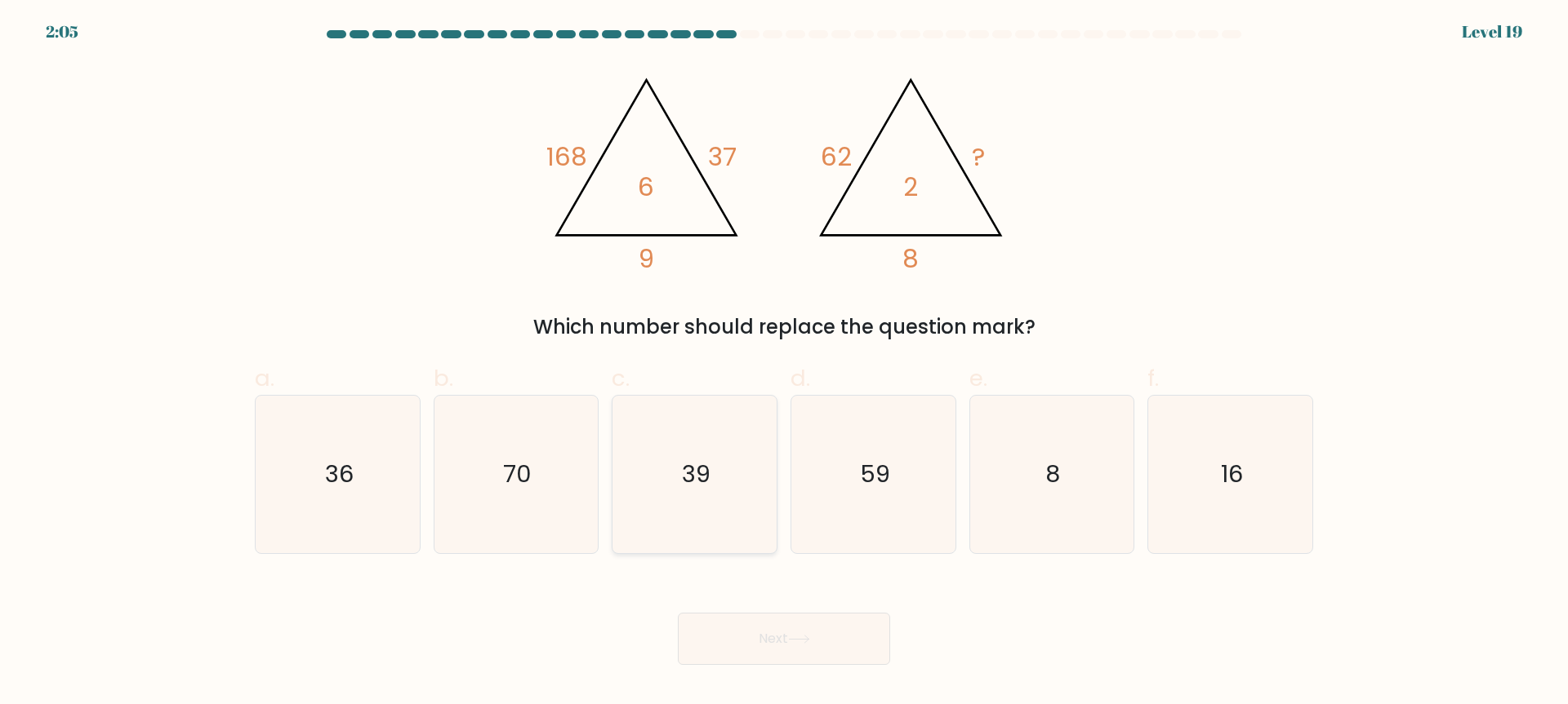
click at [697, 537] on icon "39" at bounding box center [694, 474] width 158 height 157
click at [784, 363] on input "c. 39" at bounding box center [784, 358] width 1 height 10
radio input "true"
click at [745, 639] on button "Next" at bounding box center [784, 639] width 213 height 52
click at [744, 639] on button "Next" at bounding box center [784, 639] width 213 height 52
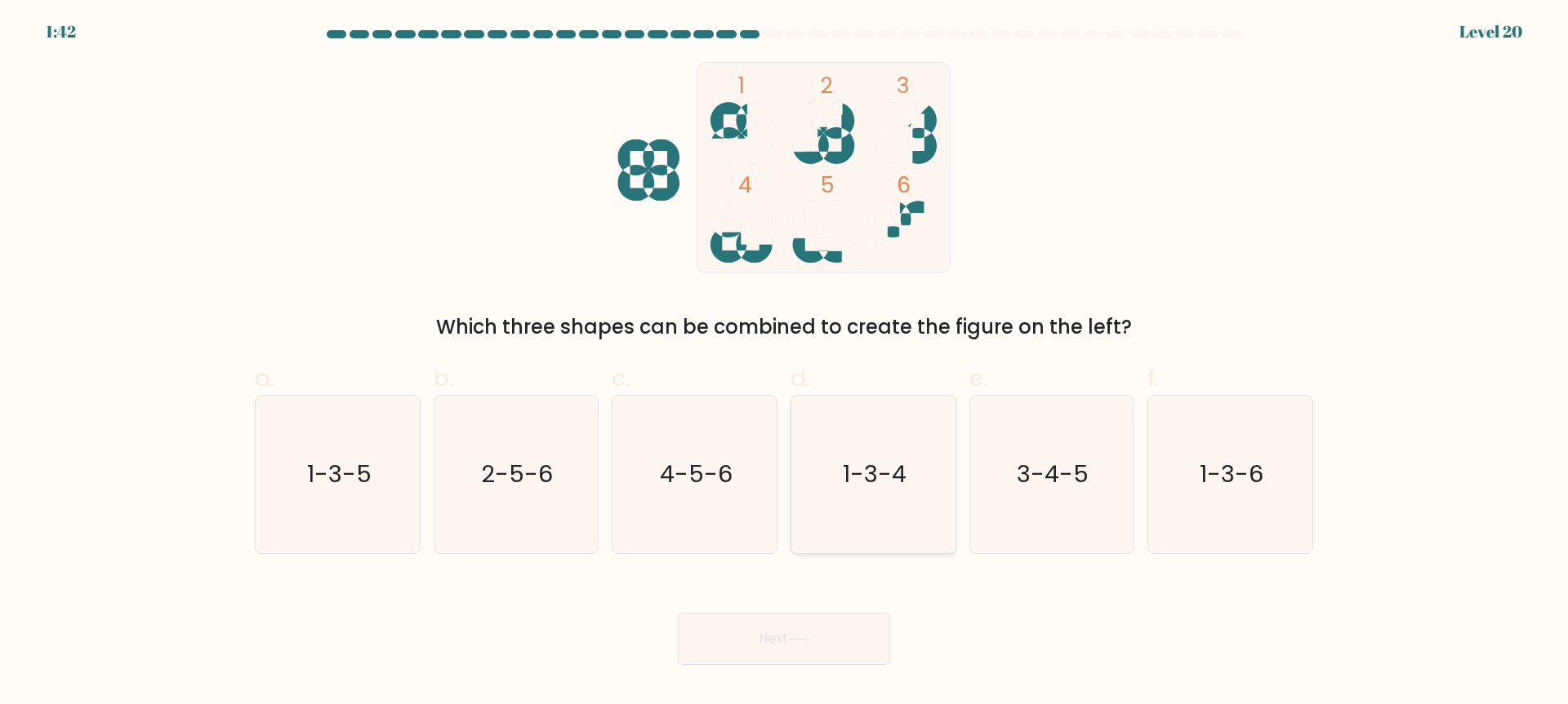
click at [902, 514] on icon "1-3-4" at bounding box center [873, 474] width 158 height 157
click at [784, 363] on input "d. 1-3-4" at bounding box center [784, 358] width 1 height 10
radio input "true"
click at [848, 634] on button "Next" at bounding box center [784, 639] width 213 height 52
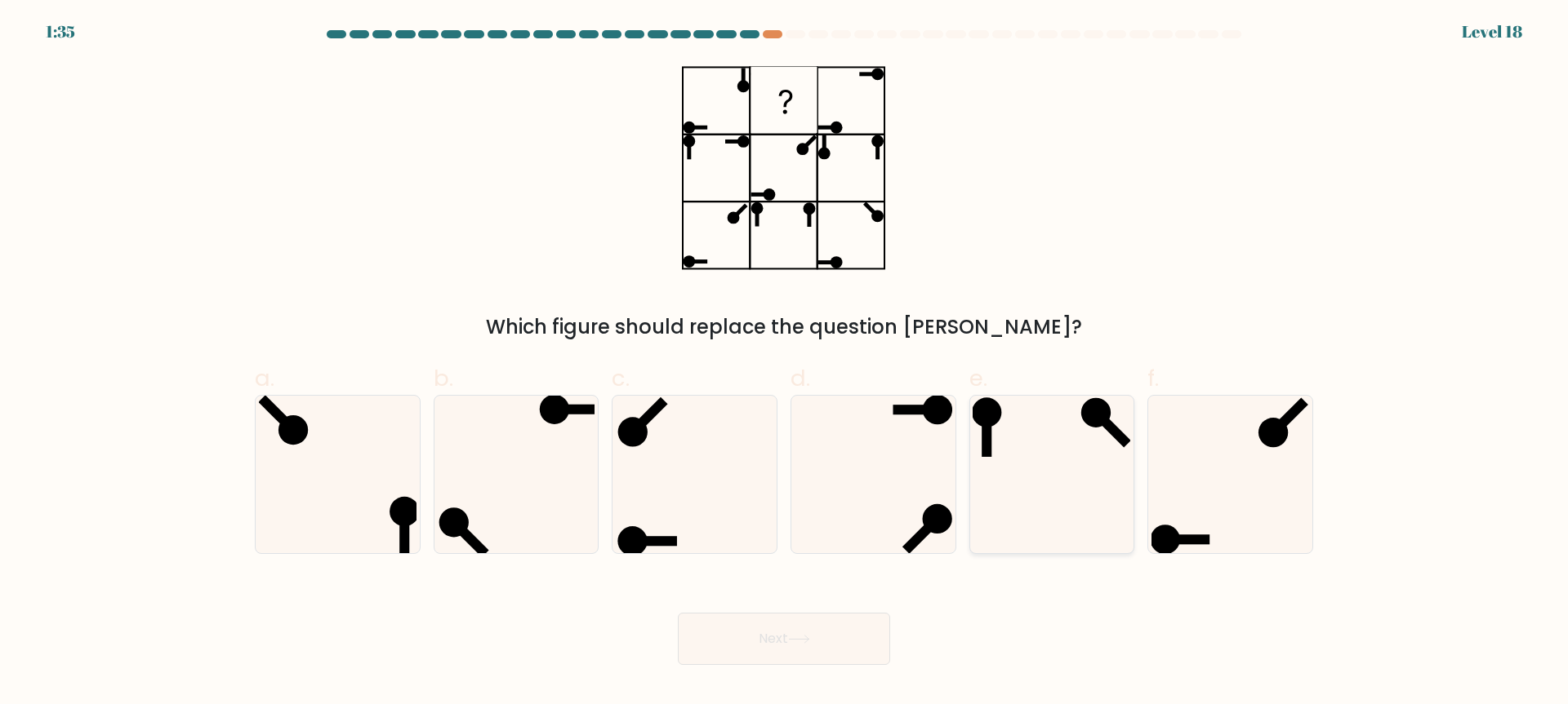
click at [1079, 456] on icon at bounding box center [1050, 474] width 158 height 157
click at [784, 363] on input "e." at bounding box center [784, 358] width 1 height 10
radio input "true"
click at [861, 634] on button "Next" at bounding box center [784, 639] width 213 height 52
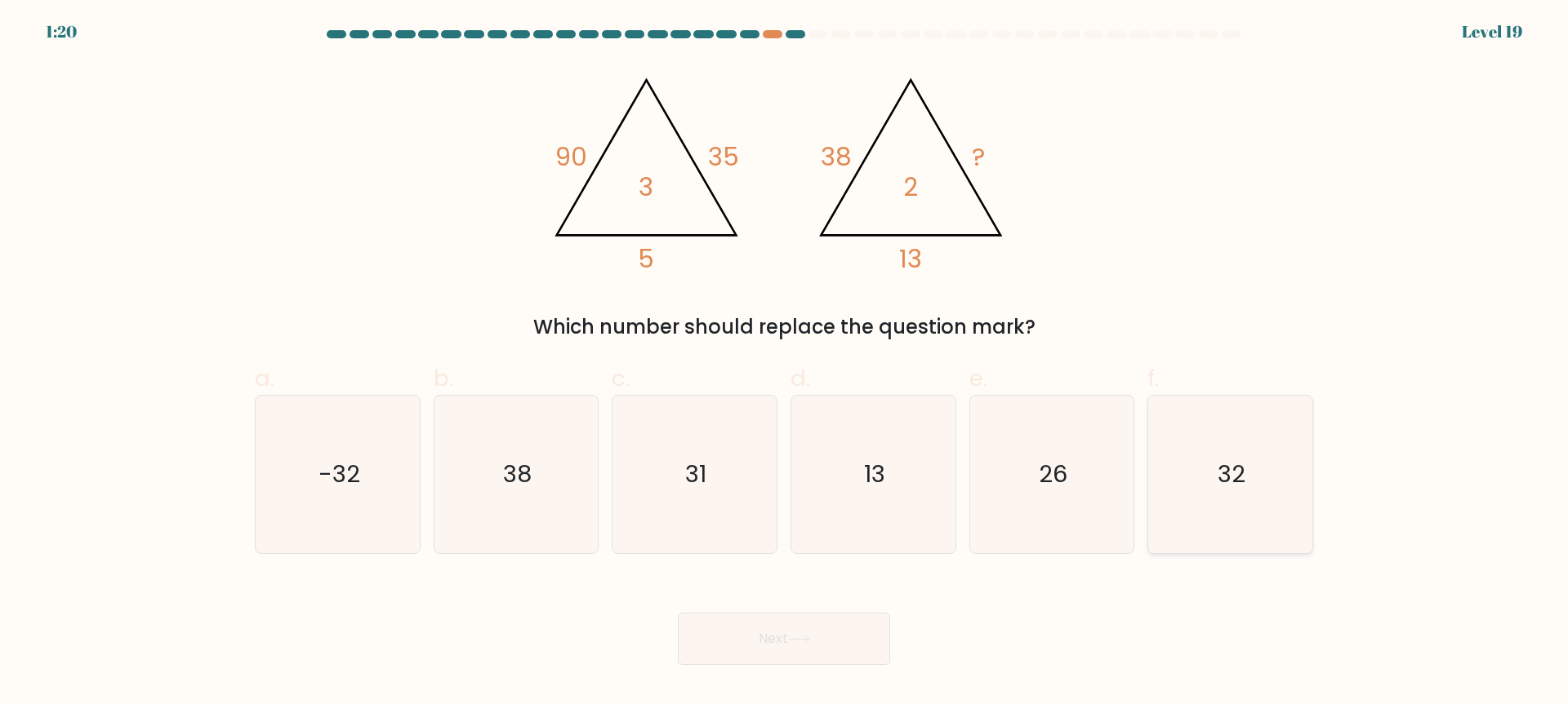
click at [1297, 448] on icon "32" at bounding box center [1230, 474] width 158 height 157
click at [784, 363] on input "f. 32" at bounding box center [784, 358] width 1 height 10
radio input "true"
click at [850, 645] on button "Next" at bounding box center [784, 639] width 213 height 52
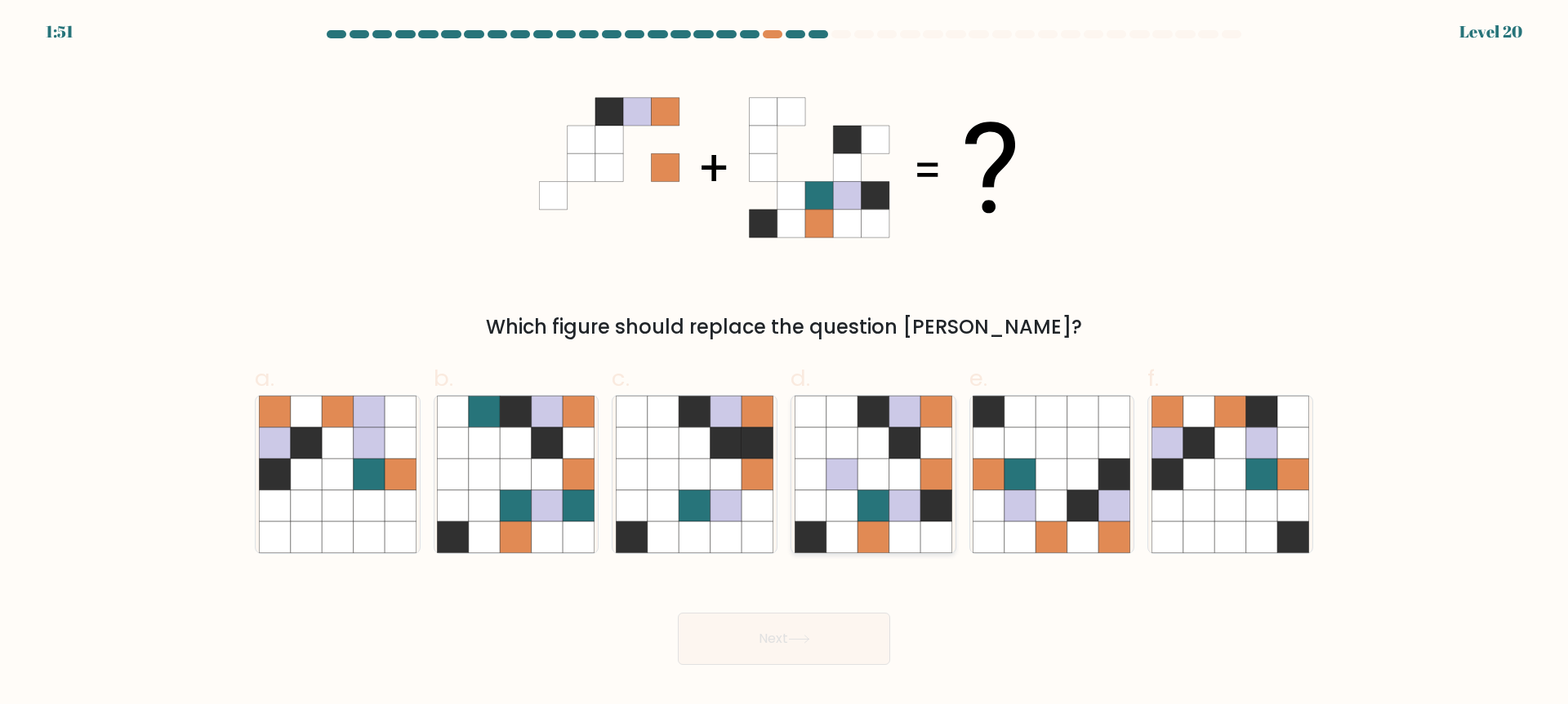
click at [925, 516] on icon at bounding box center [936, 506] width 31 height 31
click at [784, 363] on input "d." at bounding box center [784, 358] width 1 height 10
radio input "true"
click at [820, 634] on button "Next" at bounding box center [784, 639] width 213 height 52
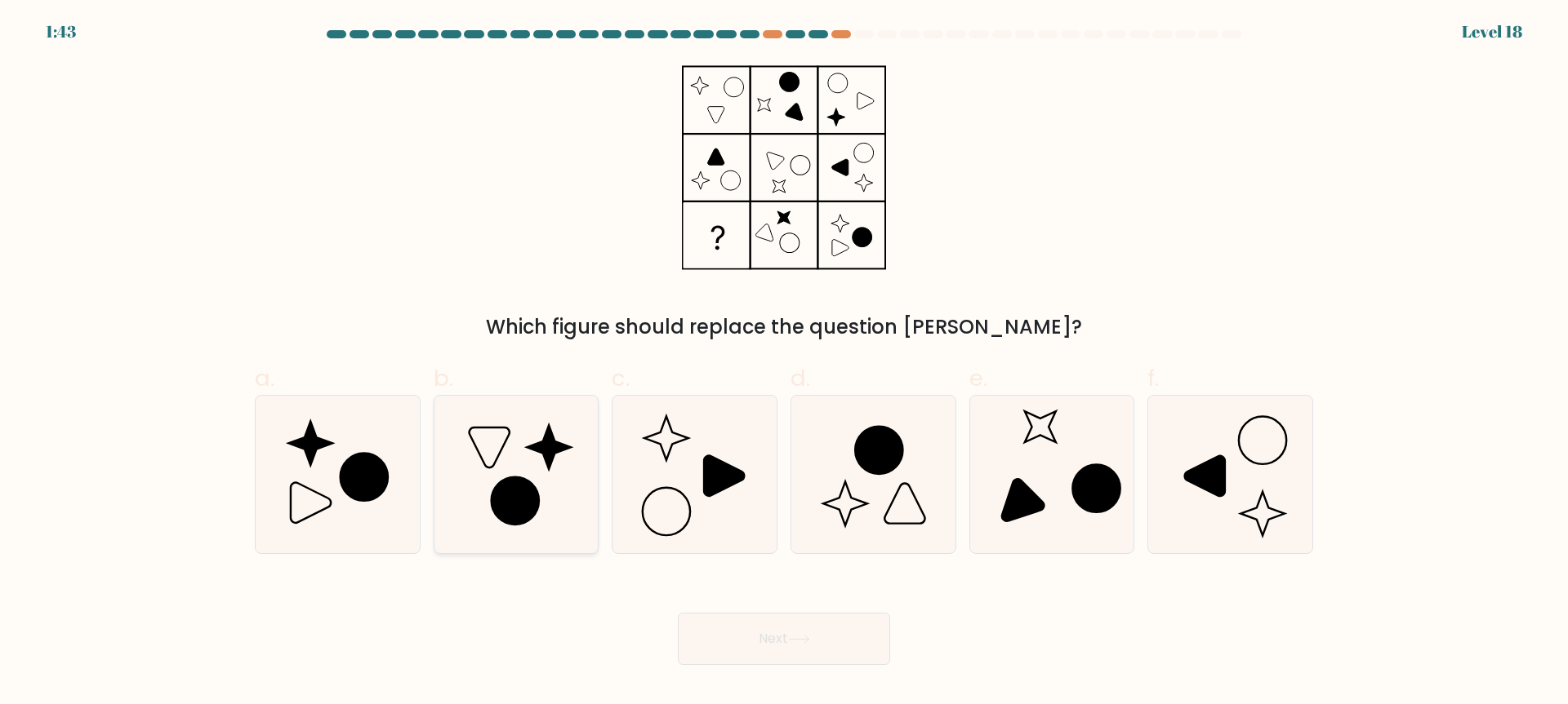
click at [497, 474] on icon at bounding box center [515, 474] width 158 height 157
click at [784, 363] on input "b." at bounding box center [784, 358] width 1 height 10
radio input "true"
click at [754, 620] on button "Next" at bounding box center [784, 639] width 213 height 52
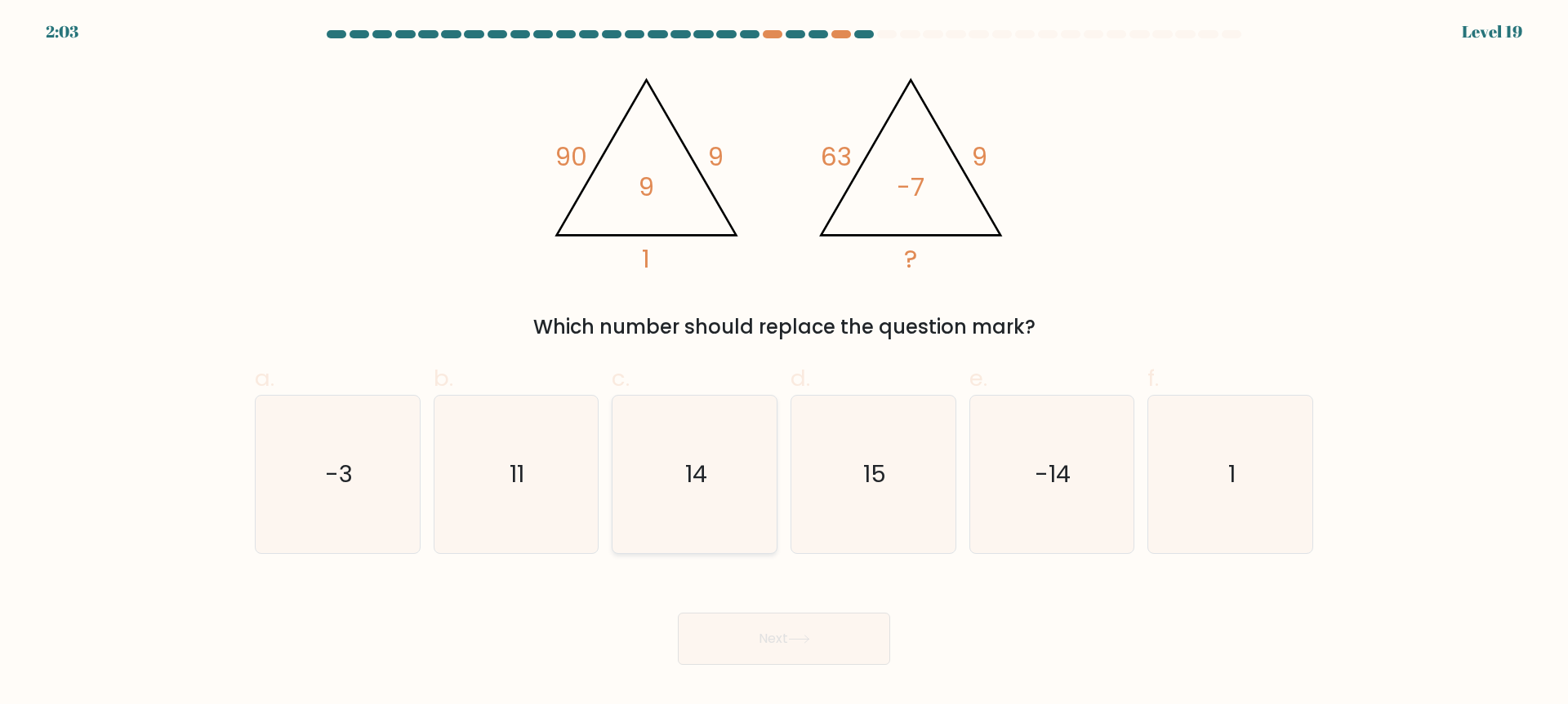
click at [654, 521] on icon "14" at bounding box center [694, 474] width 158 height 157
click at [784, 363] on input "c. 14" at bounding box center [784, 358] width 1 height 10
radio input "true"
click at [710, 613] on button "Next" at bounding box center [784, 639] width 213 height 52
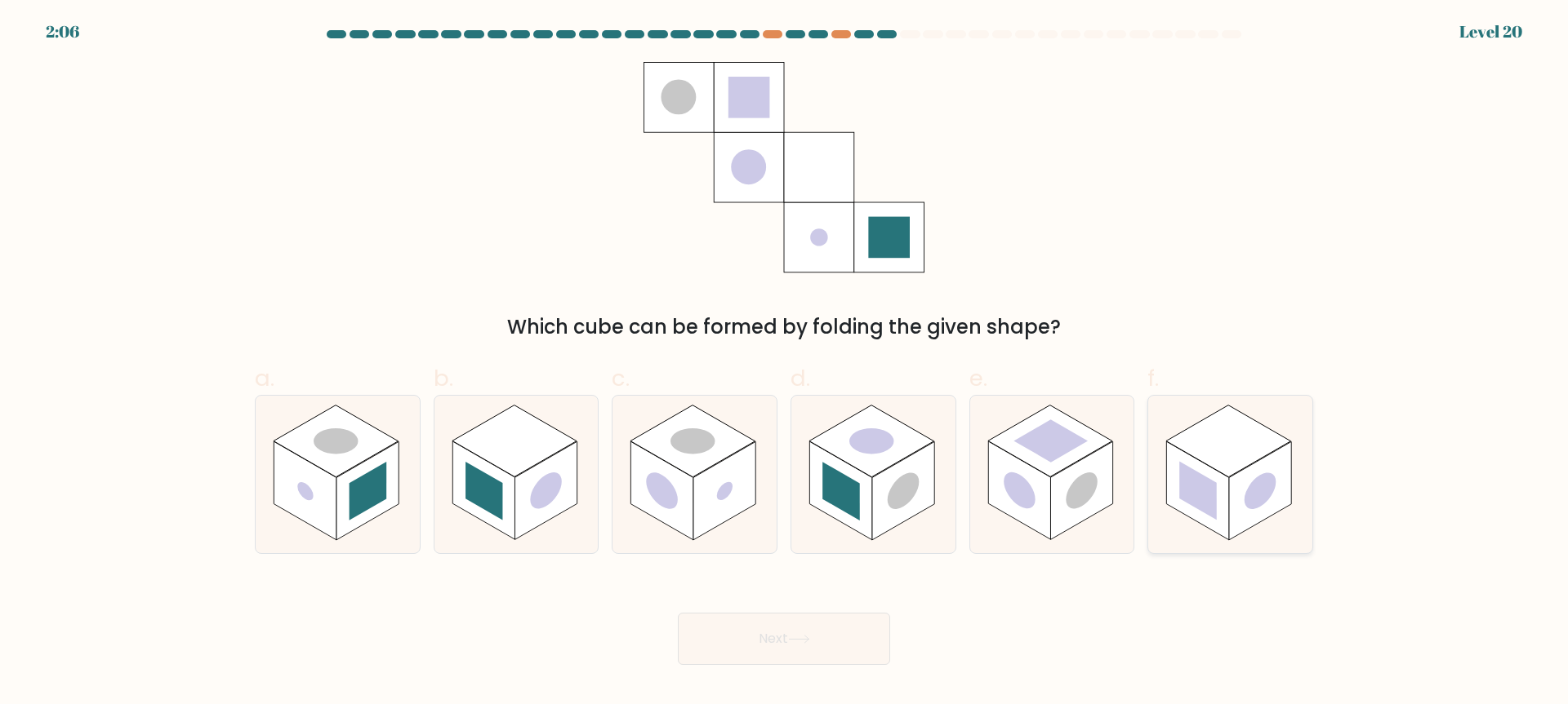
click at [1195, 436] on rect at bounding box center [1228, 441] width 125 height 71
click at [784, 363] on input "f." at bounding box center [784, 358] width 1 height 10
radio input "true"
click at [1032, 470] on rect at bounding box center [1019, 491] width 62 height 99
click at [784, 363] on input "e." at bounding box center [784, 358] width 1 height 10
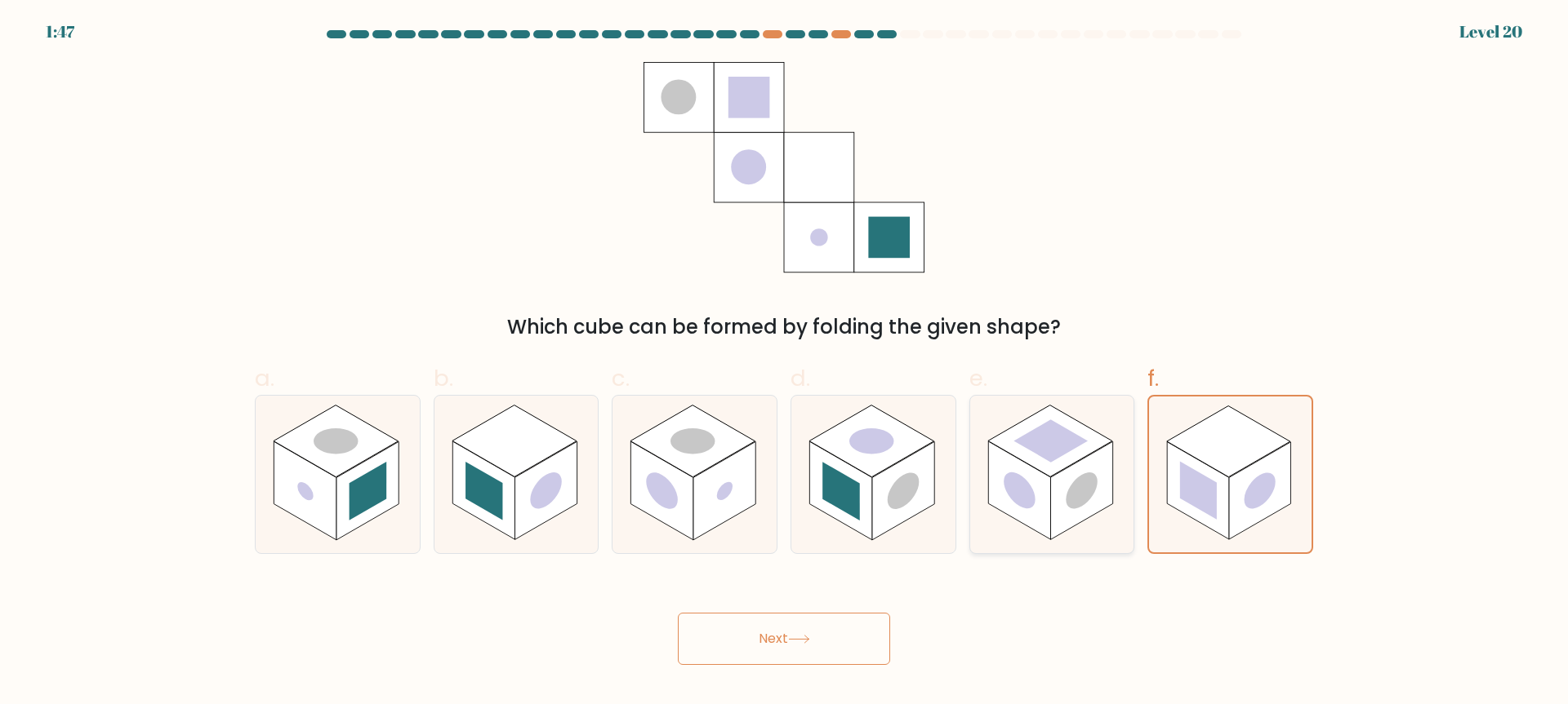
radio input "true"
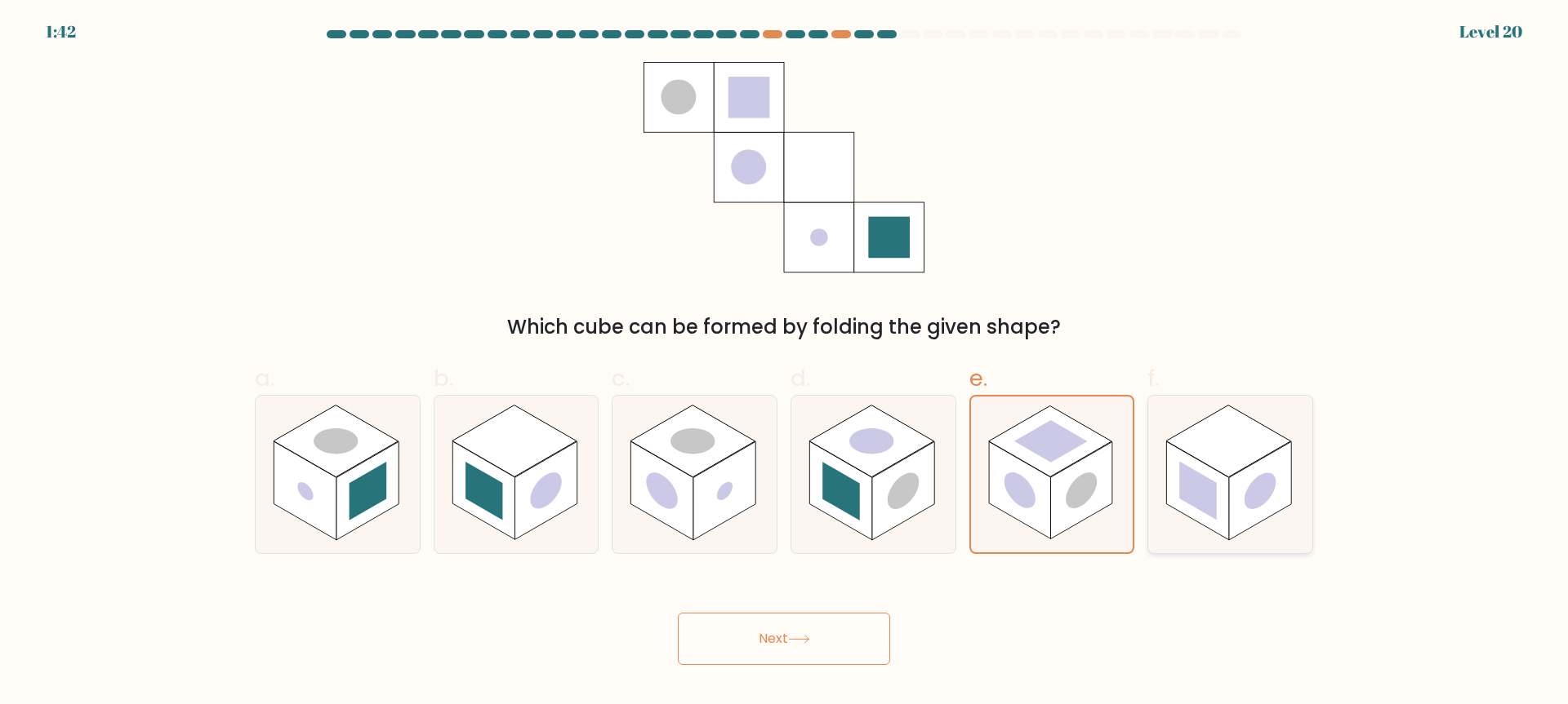
click at [1237, 490] on rect at bounding box center [1260, 491] width 62 height 99
click at [784, 363] on input "f." at bounding box center [784, 358] width 1 height 10
radio input "true"
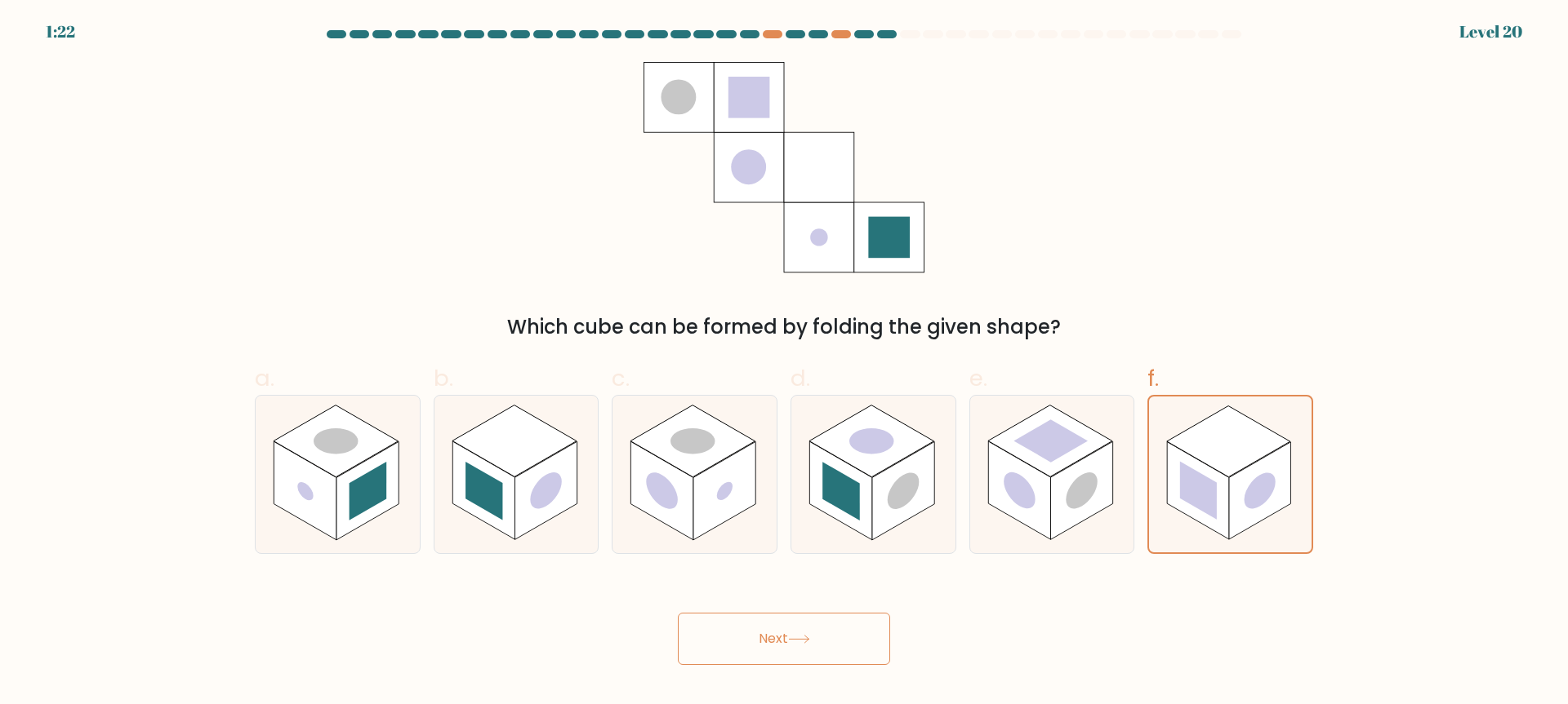
click at [880, 626] on button "Next" at bounding box center [784, 639] width 213 height 52
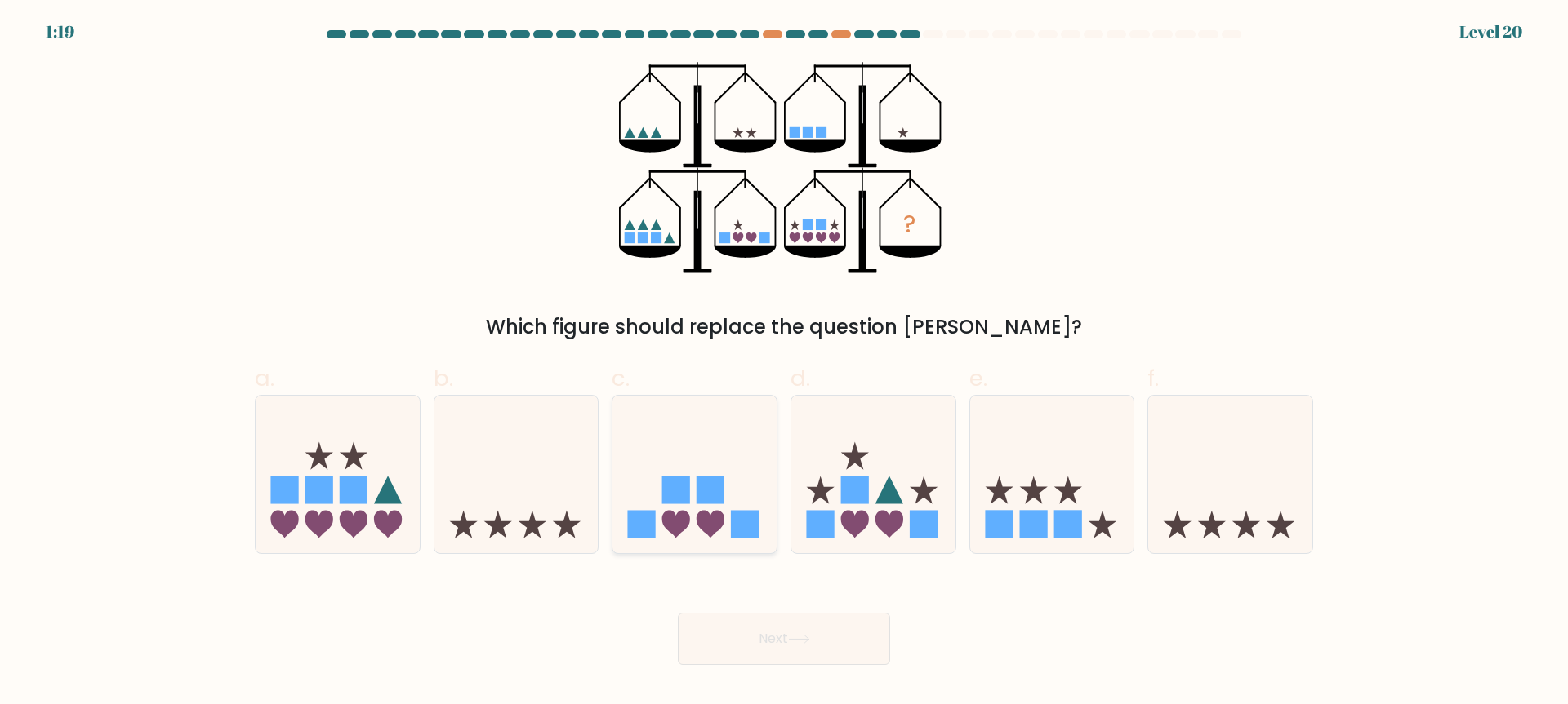
drag, startPoint x: 573, startPoint y: 453, endPoint x: 619, endPoint y: 460, distance: 46.5
click at [573, 453] on icon at bounding box center [517, 474] width 164 height 135
click at [784, 363] on input "b." at bounding box center [784, 358] width 1 height 10
radio input "true"
click at [627, 460] on icon at bounding box center [694, 474] width 164 height 135
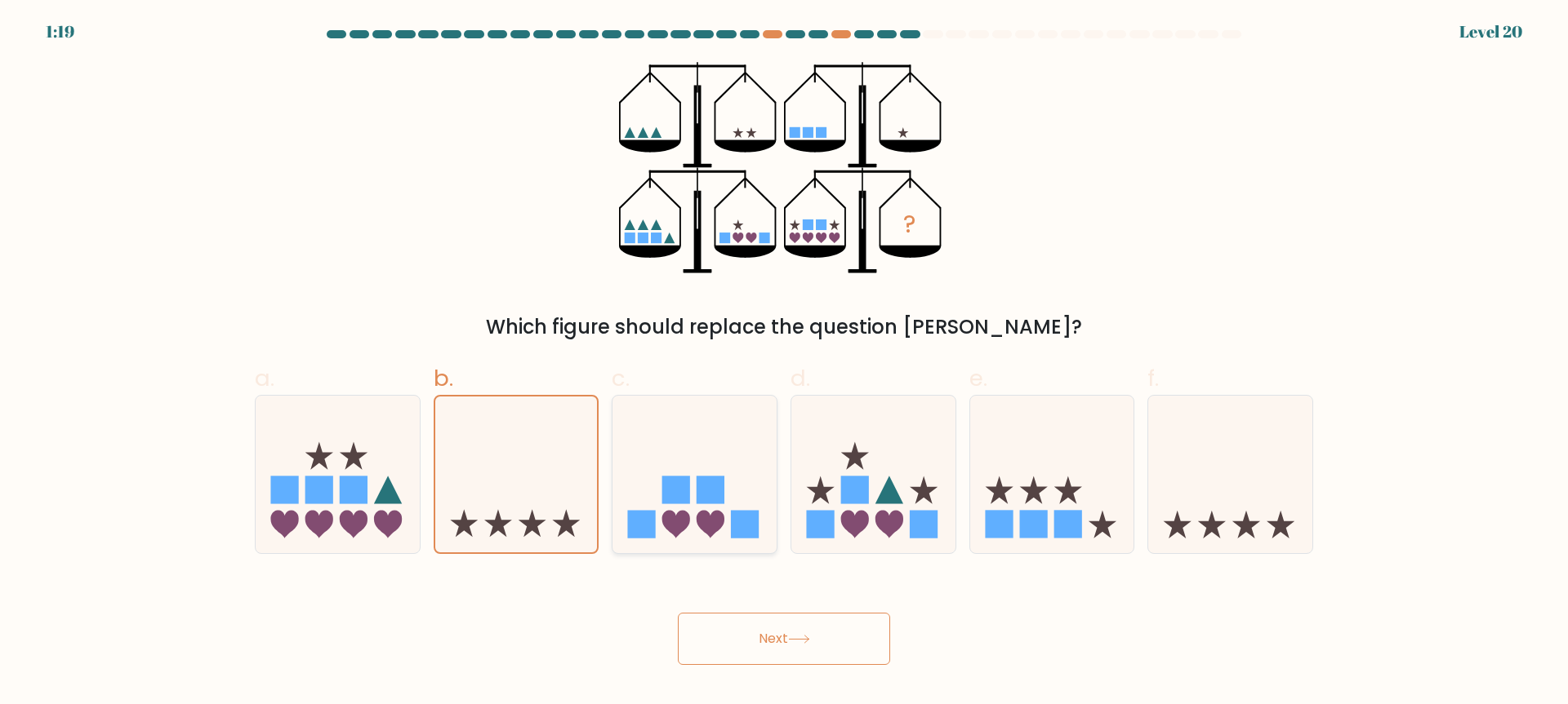
click at [784, 363] on input "c." at bounding box center [784, 358] width 1 height 10
radio input "true"
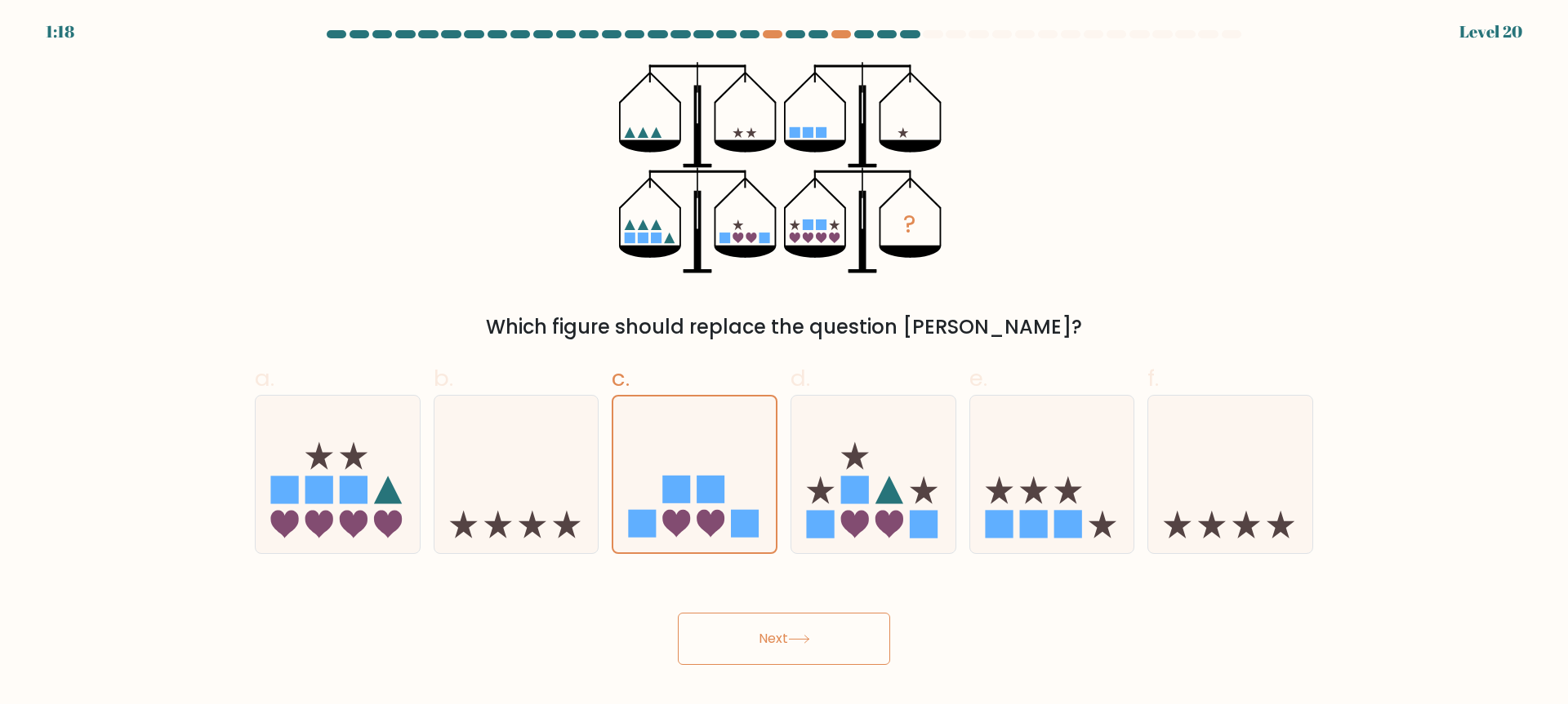
click at [736, 655] on button "Next" at bounding box center [784, 639] width 213 height 52
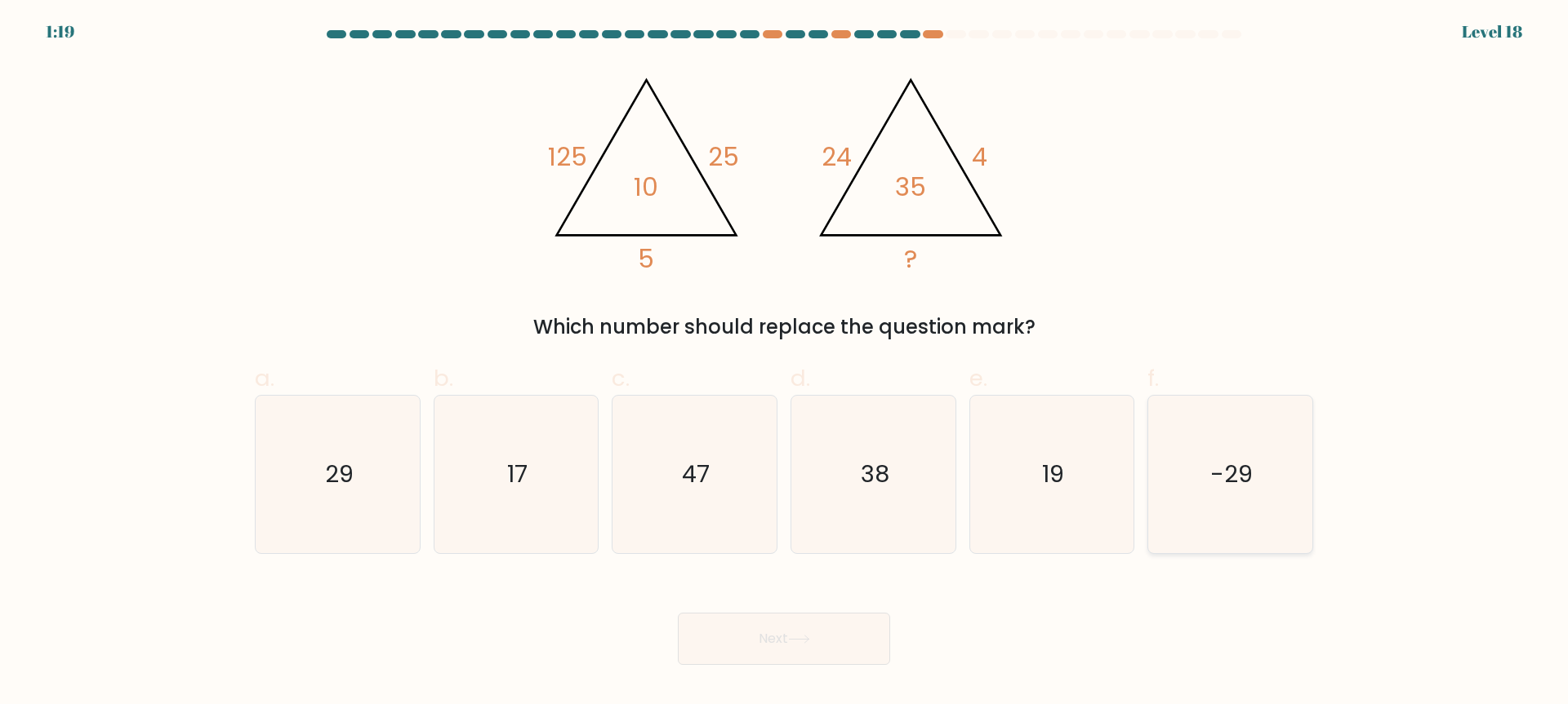
drag, startPoint x: 1204, startPoint y: 418, endPoint x: 1292, endPoint y: 485, distance: 110.6
click at [1204, 418] on icon "-29" at bounding box center [1230, 474] width 158 height 157
click at [784, 363] on input "f. -29" at bounding box center [784, 358] width 1 height 10
radio input "true"
click at [337, 446] on icon "29" at bounding box center [338, 474] width 158 height 157
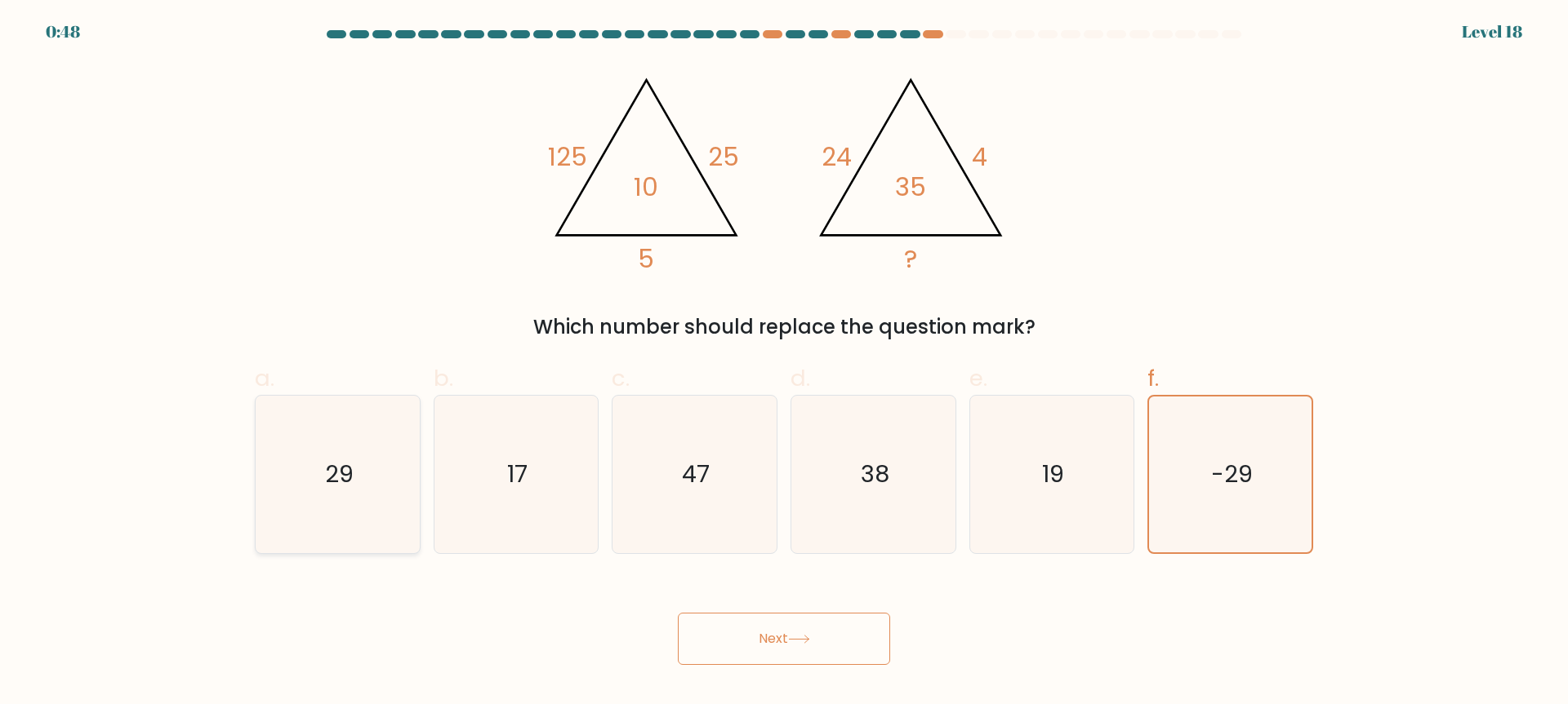
click at [784, 363] on input "a. 29" at bounding box center [784, 358] width 1 height 10
radio input "true"
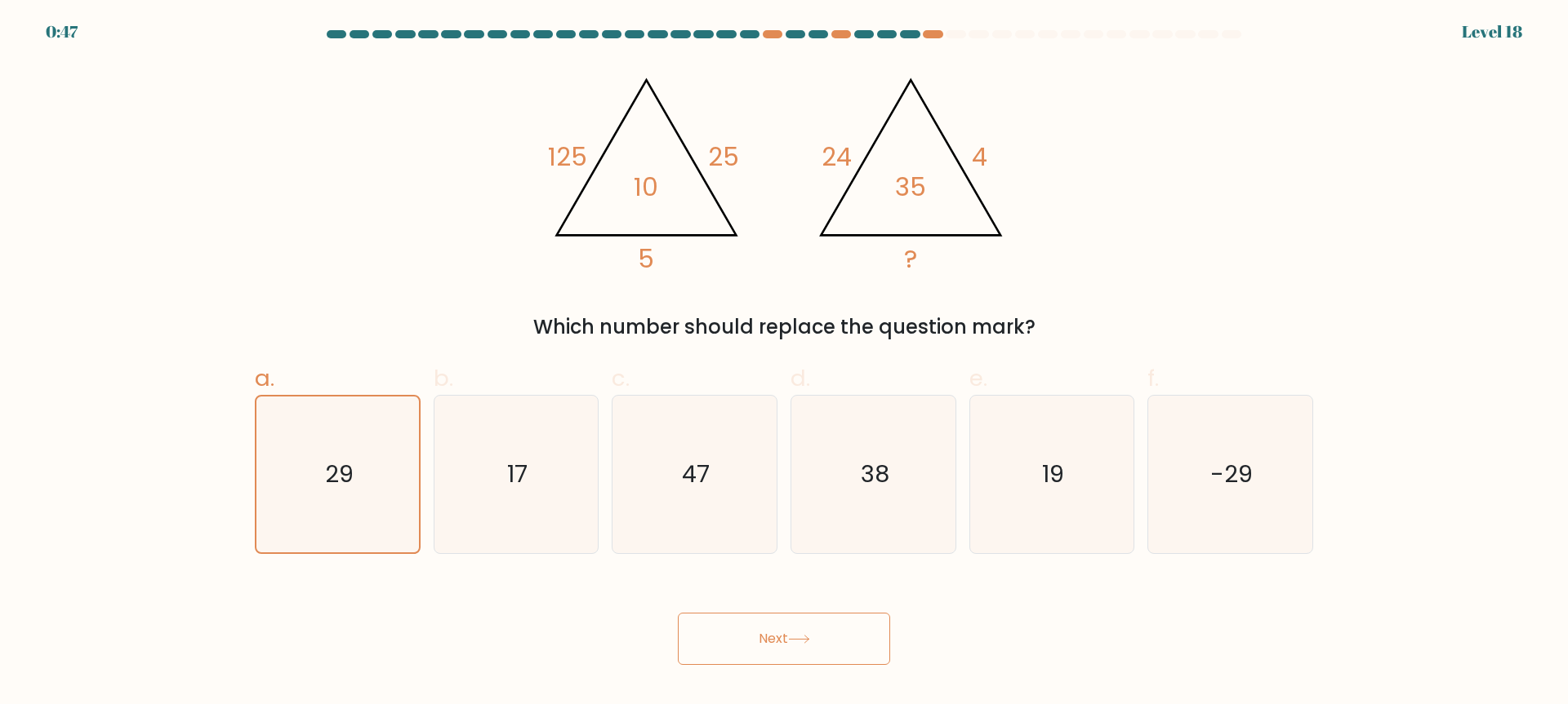
click at [710, 632] on button "Next" at bounding box center [784, 639] width 213 height 52
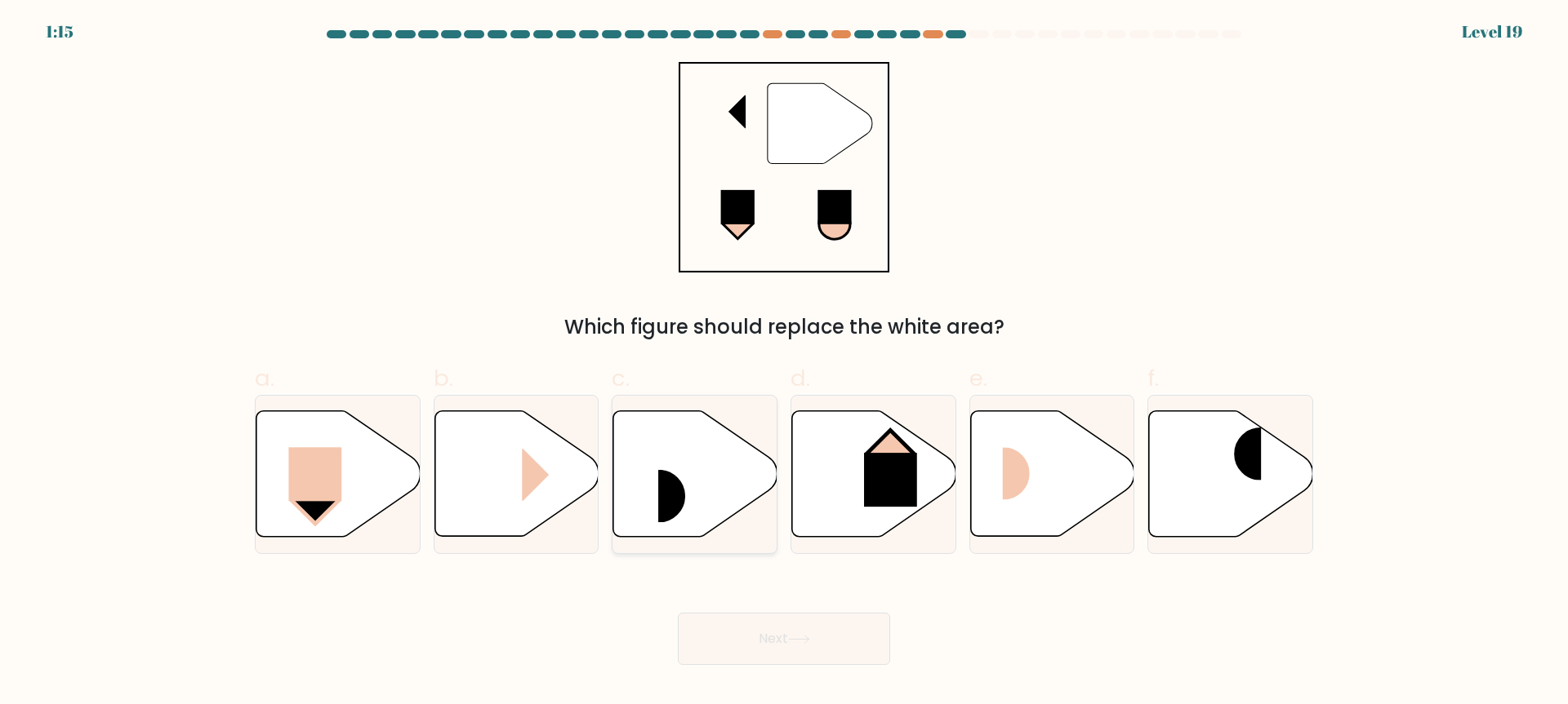
click at [685, 461] on icon at bounding box center [695, 474] width 164 height 126
click at [784, 363] on input "c." at bounding box center [784, 358] width 1 height 10
radio input "true"
click at [1225, 492] on icon at bounding box center [1230, 474] width 164 height 126
click at [784, 363] on input "f." at bounding box center [784, 358] width 1 height 10
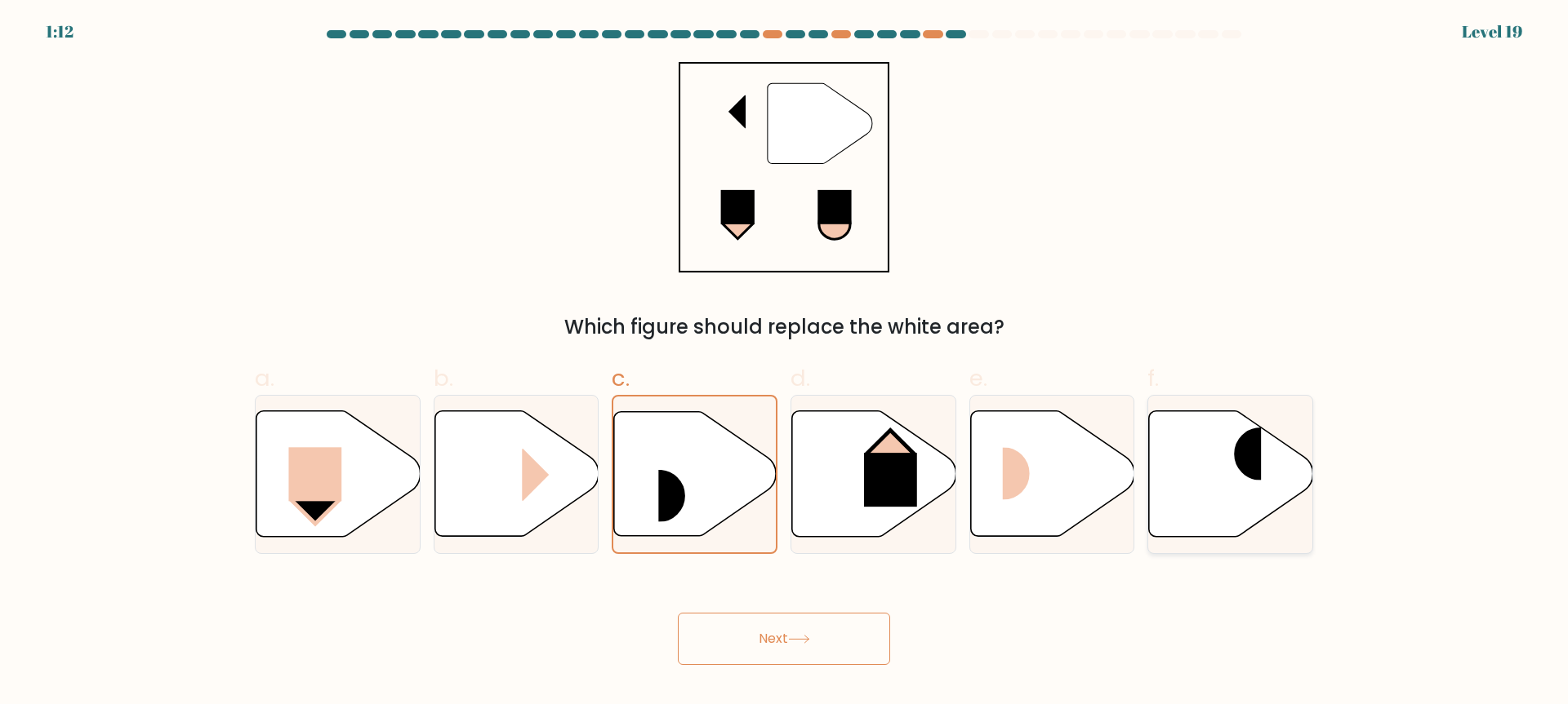
radio input "true"
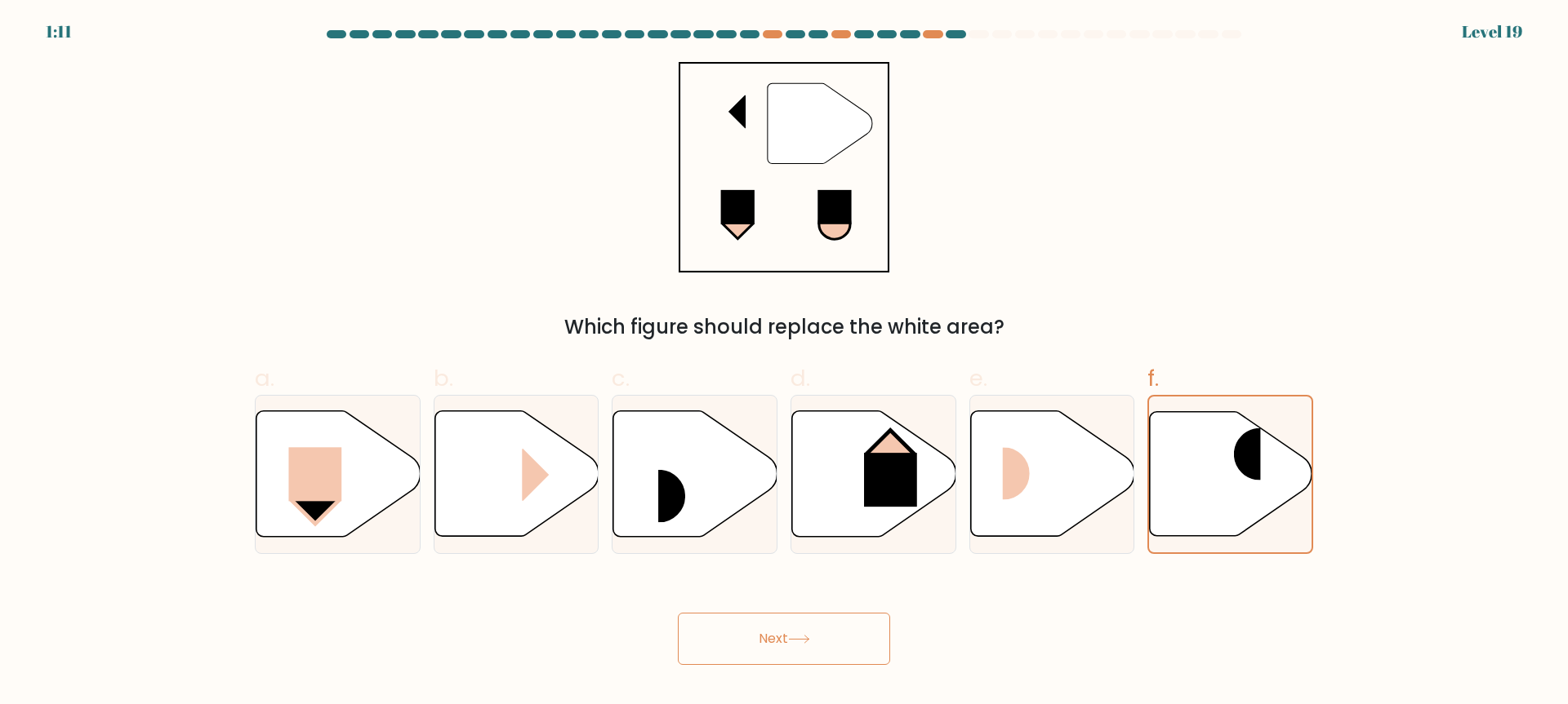
click at [852, 622] on button "Next" at bounding box center [784, 639] width 213 height 52
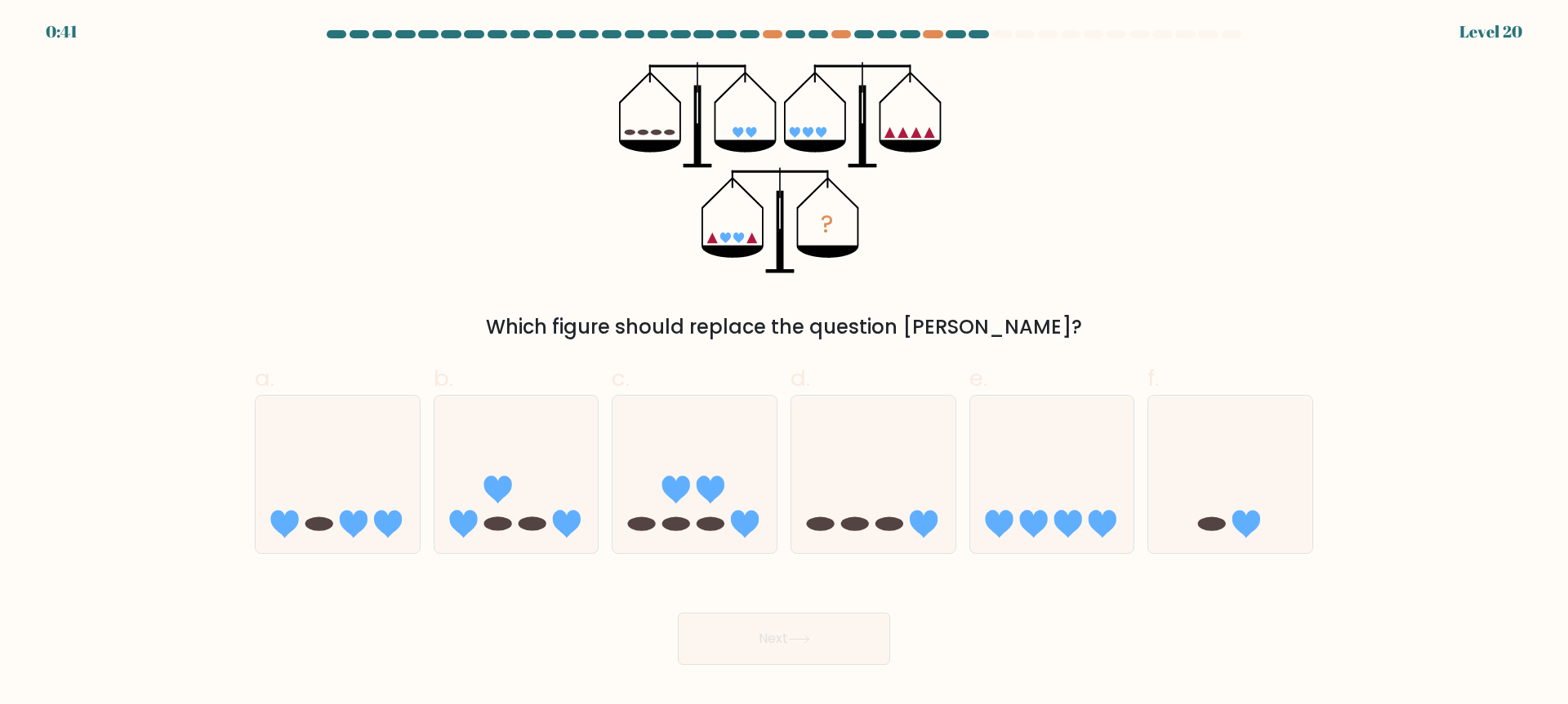
drag, startPoint x: 707, startPoint y: 458, endPoint x: 818, endPoint y: 608, distance: 186.6
click at [707, 459] on icon at bounding box center [694, 474] width 164 height 135
click at [784, 363] on input "c." at bounding box center [784, 358] width 1 height 10
radio input "true"
click at [822, 648] on button "Next" at bounding box center [784, 639] width 213 height 52
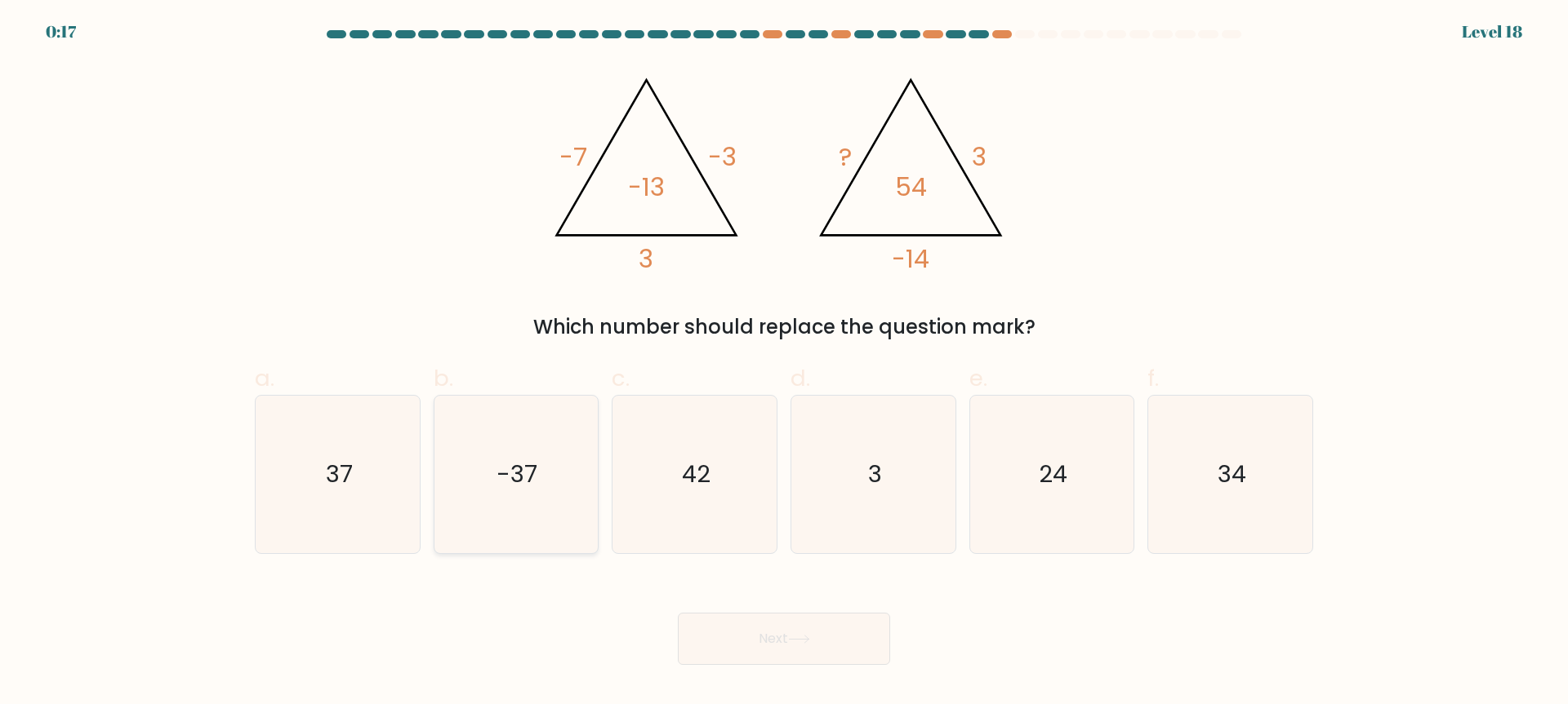
click at [511, 467] on text "-37" at bounding box center [518, 475] width 40 height 33
click at [784, 363] on input "b. -37" at bounding box center [784, 358] width 1 height 10
radio input "true"
click at [723, 655] on button "Next" at bounding box center [784, 639] width 213 height 52
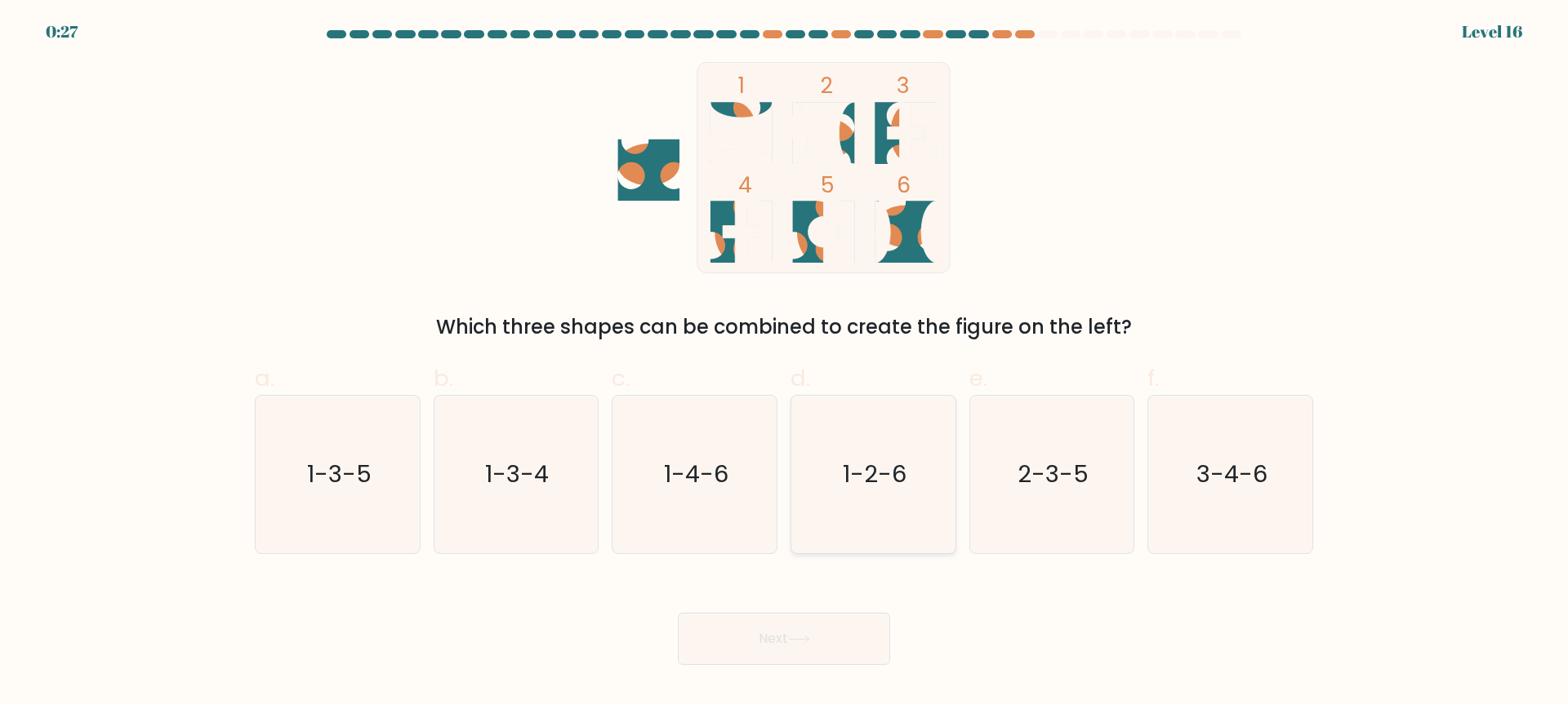
click at [838, 504] on icon "1-2-6" at bounding box center [873, 474] width 158 height 157
click at [784, 363] on input "d. 1-2-6" at bounding box center [784, 358] width 1 height 10
radio input "true"
click at [784, 638] on button "Next" at bounding box center [784, 639] width 213 height 52
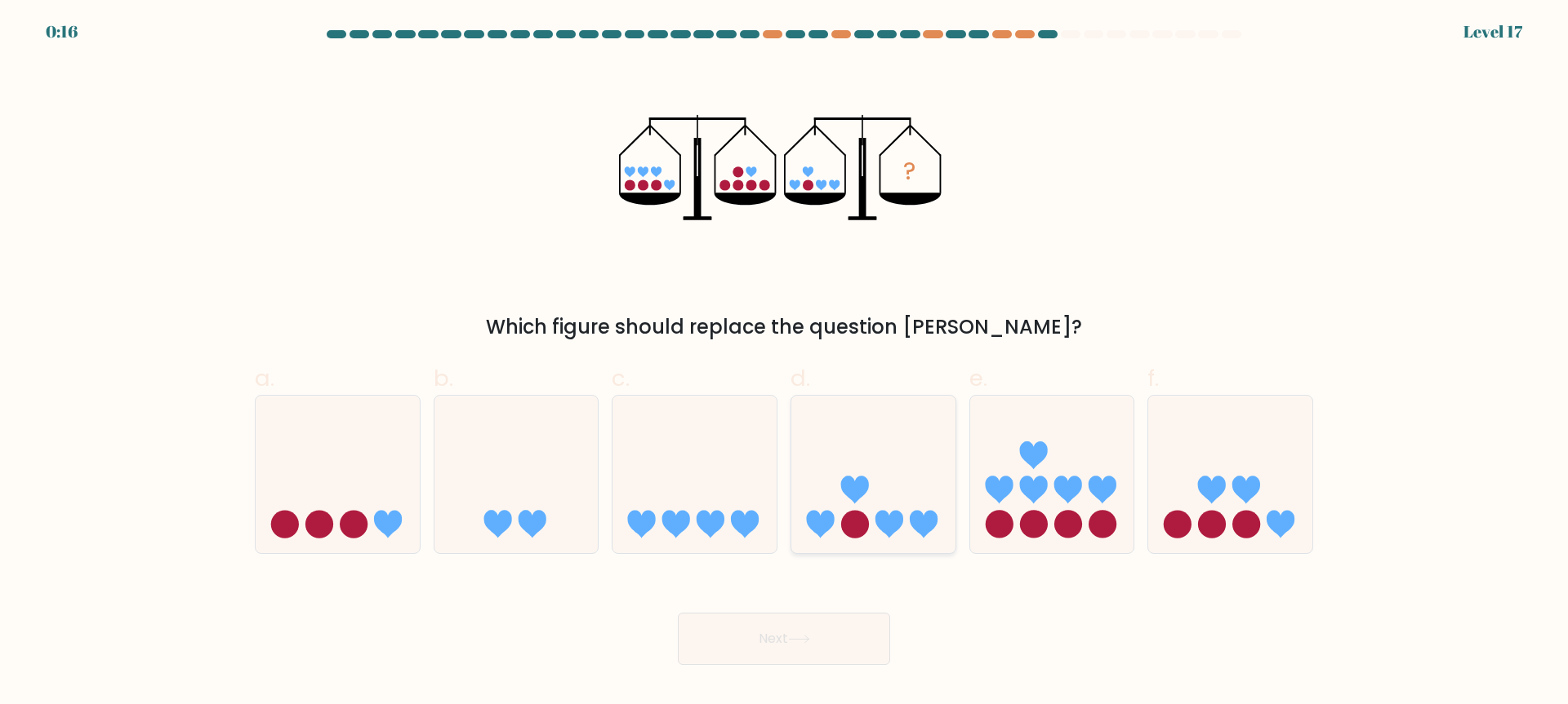
click at [877, 505] on icon at bounding box center [873, 474] width 164 height 135
click at [784, 363] on input "d." at bounding box center [784, 358] width 1 height 10
radio input "true"
click at [780, 668] on body "0:16 Level 17" at bounding box center [784, 352] width 1568 height 704
click at [817, 652] on button "Next" at bounding box center [784, 639] width 213 height 52
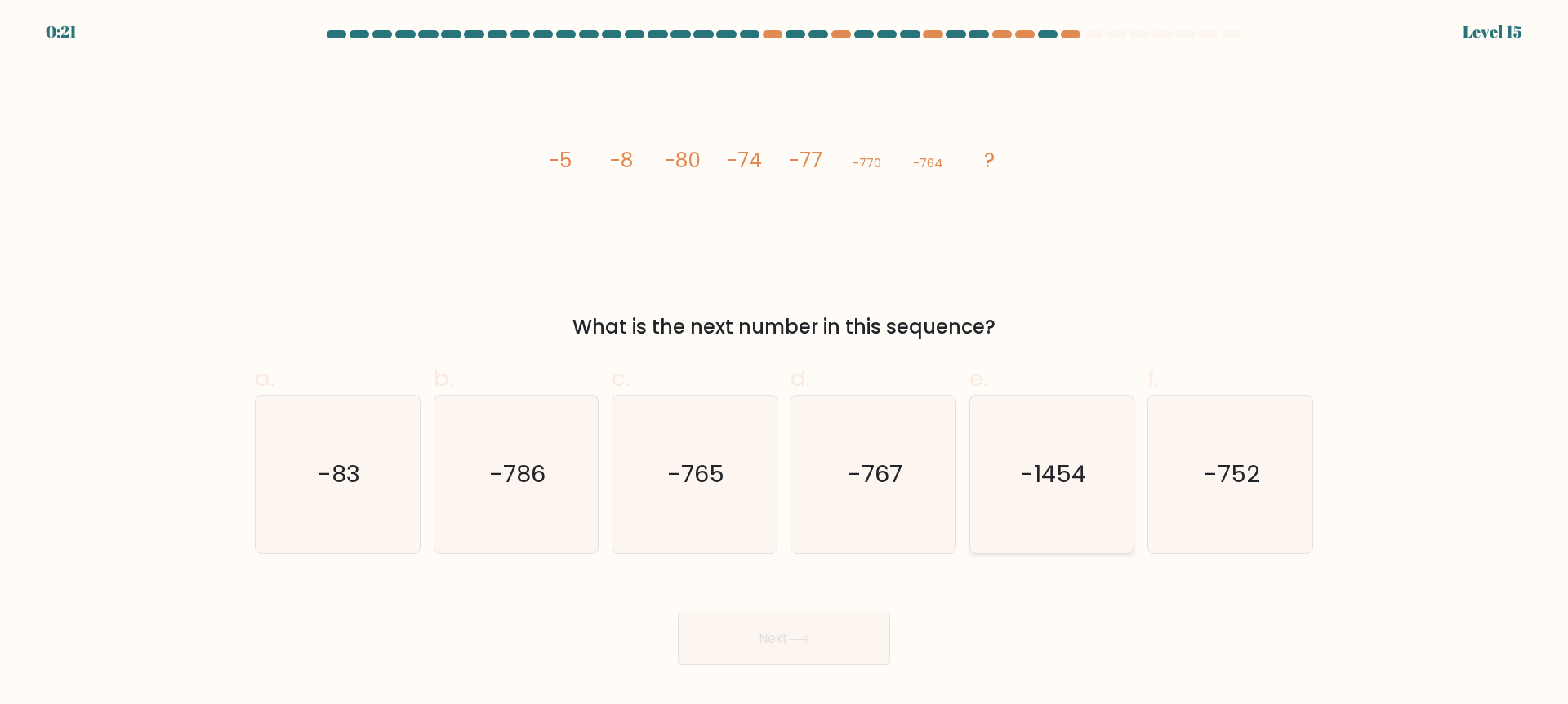
click at [1056, 473] on text "-1454" at bounding box center [1052, 475] width 66 height 33
click at [784, 363] on input "e. -1454" at bounding box center [784, 358] width 1 height 10
radio input "true"
drag, startPoint x: 785, startPoint y: 592, endPoint x: 795, endPoint y: 634, distance: 43.2
click at [793, 613] on div "Next" at bounding box center [784, 620] width 1078 height 91
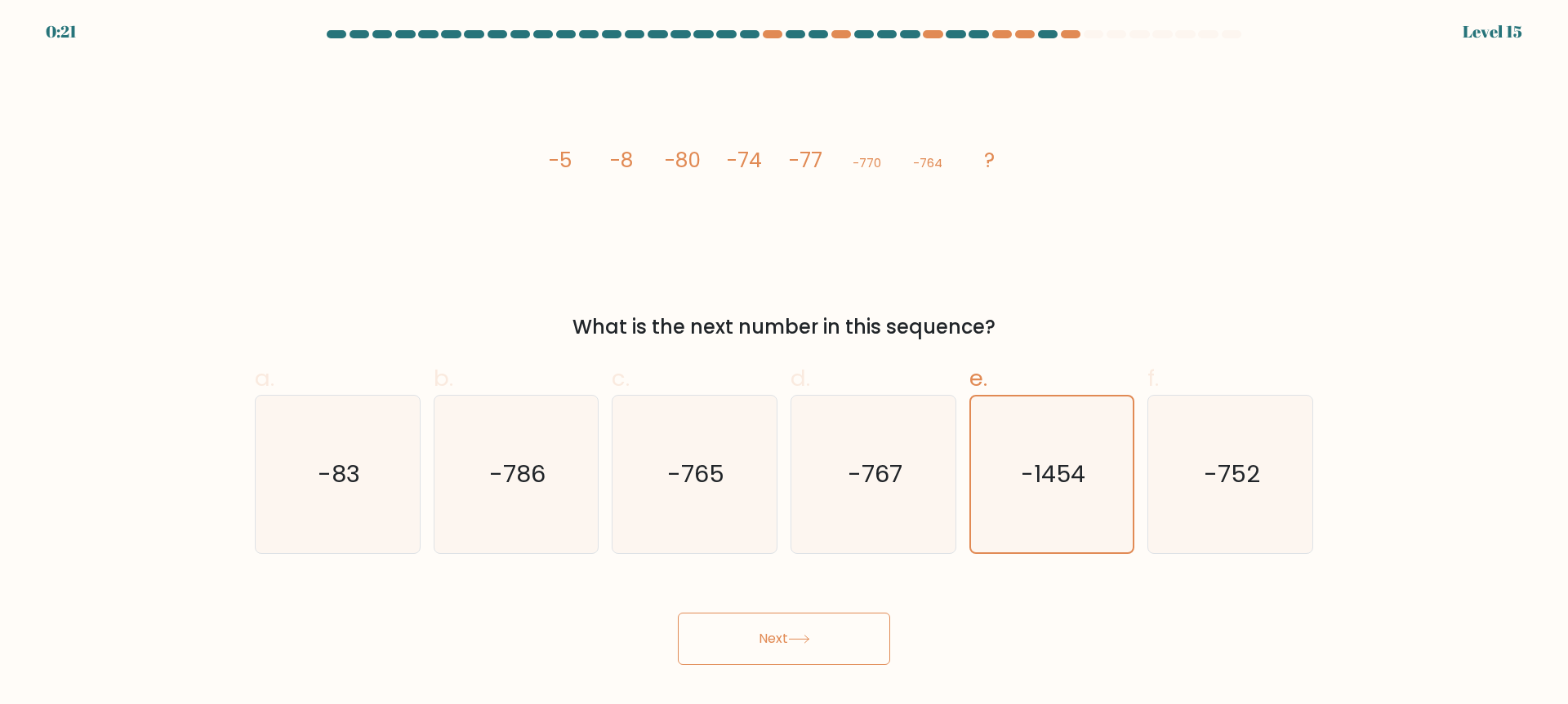
click at [796, 635] on icon at bounding box center [799, 639] width 22 height 9
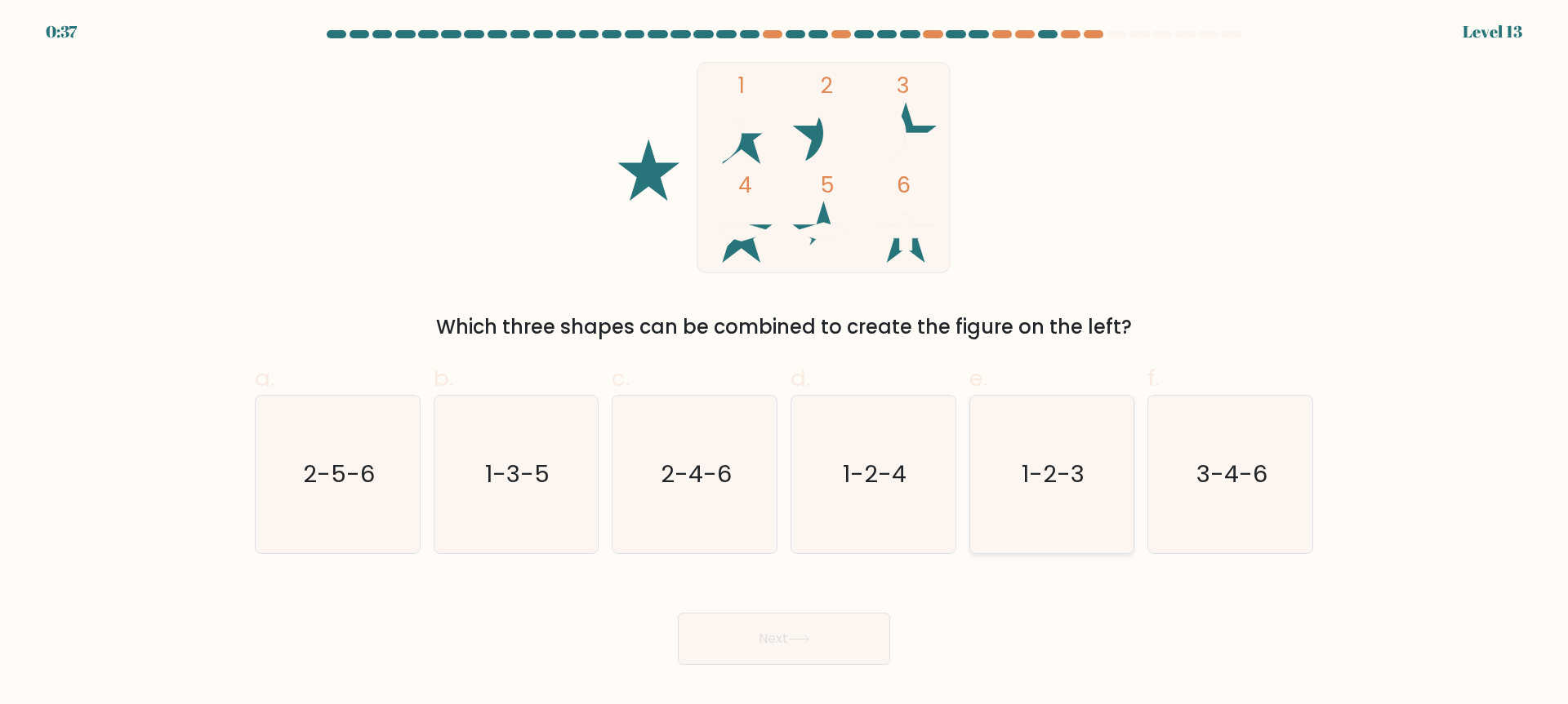
click at [1051, 501] on icon "1-2-3" at bounding box center [1050, 474] width 158 height 157
click at [784, 363] on input "e. 1-2-3" at bounding box center [784, 358] width 1 height 10
radio input "true"
click at [875, 625] on button "Next" at bounding box center [784, 639] width 213 height 52
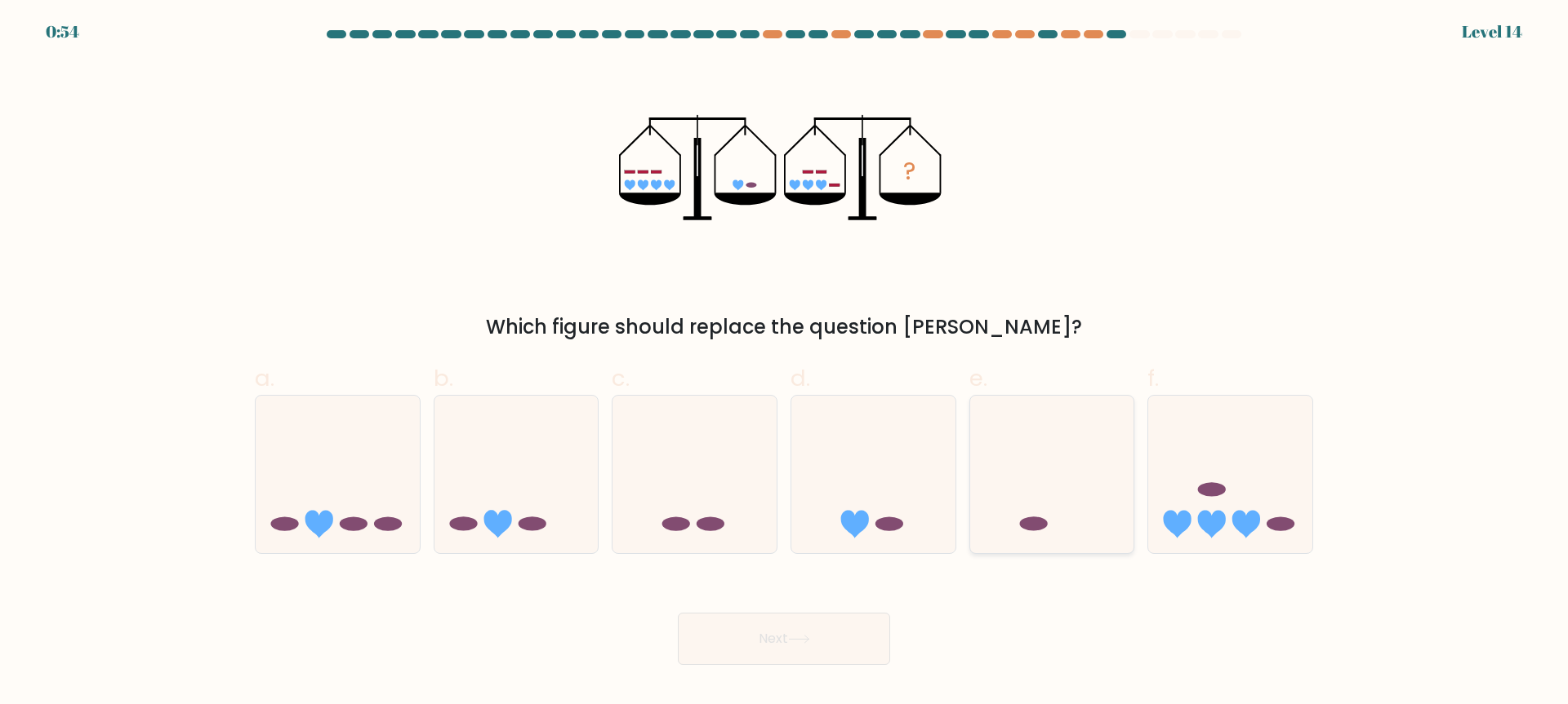
click at [1000, 434] on icon at bounding box center [1052, 474] width 164 height 135
click at [784, 363] on input "e." at bounding box center [784, 358] width 1 height 10
radio input "true"
click at [831, 608] on div "Next" at bounding box center [784, 620] width 1078 height 91
click at [823, 627] on button "Next" at bounding box center [784, 639] width 213 height 52
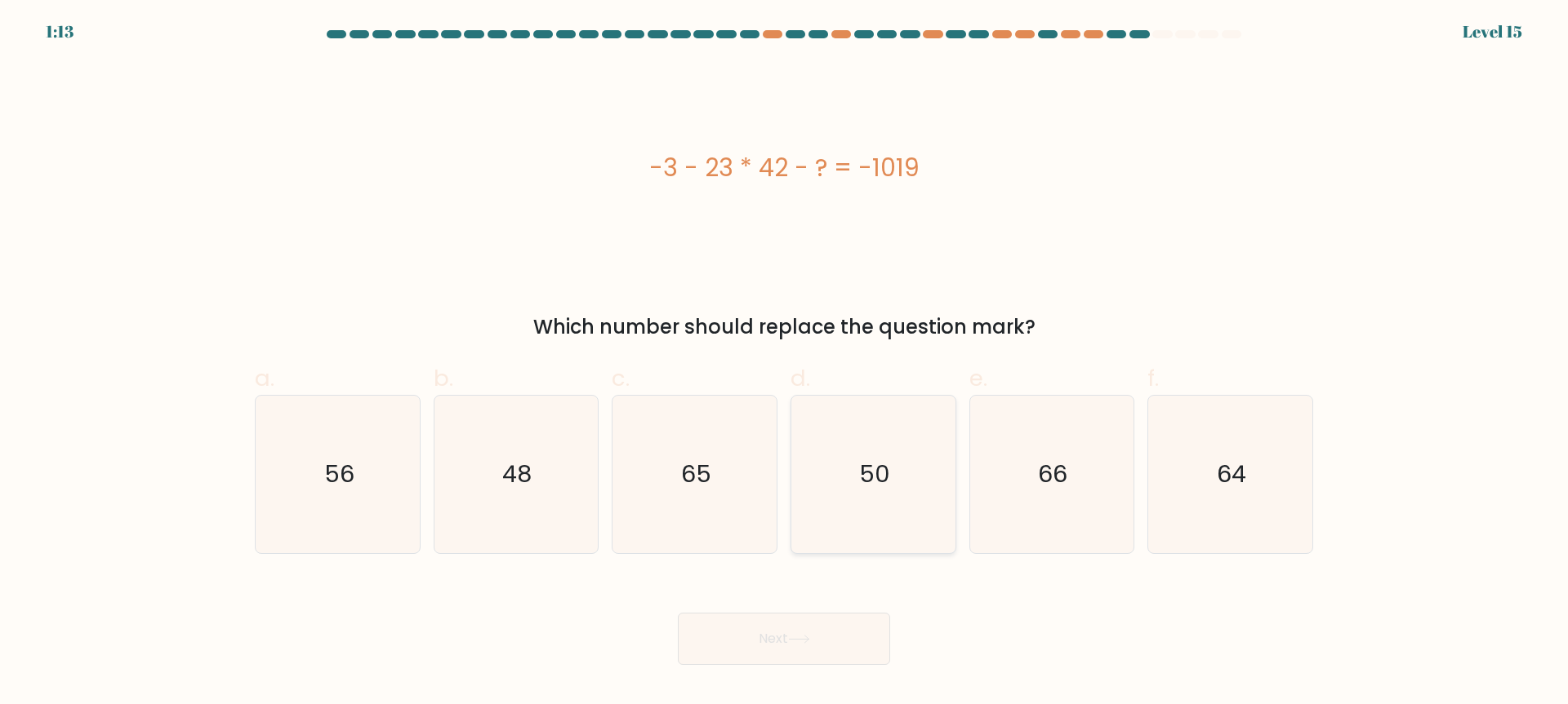
click at [821, 502] on icon "50" at bounding box center [873, 474] width 158 height 157
click at [784, 363] on input "d. 50" at bounding box center [784, 358] width 1 height 10
radio input "true"
click at [798, 636] on icon at bounding box center [799, 639] width 22 height 9
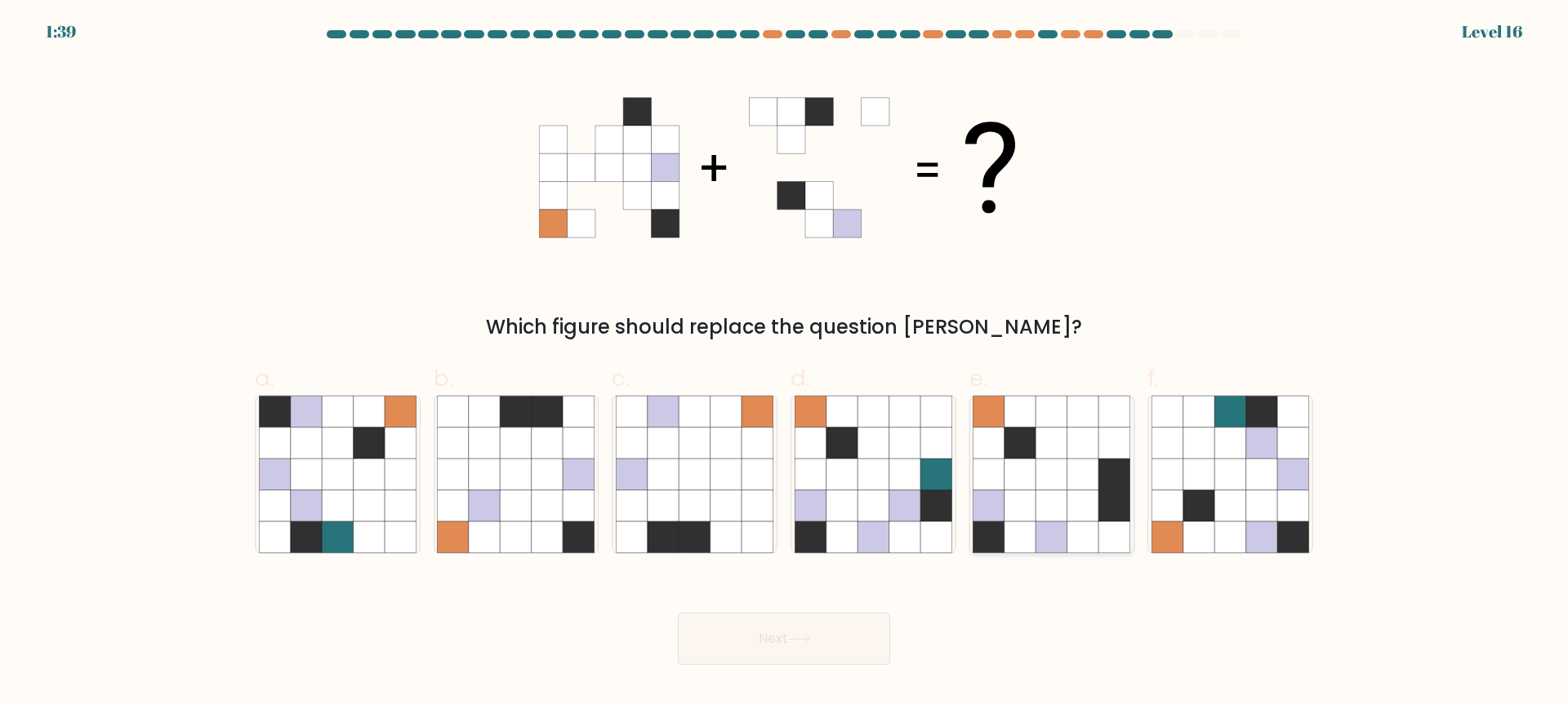
click at [1050, 435] on icon at bounding box center [1051, 443] width 31 height 31
click at [784, 363] on input "e." at bounding box center [784, 358] width 1 height 10
radio input "true"
click at [895, 632] on div "Next" at bounding box center [784, 620] width 1078 height 91
click at [875, 632] on button "Next" at bounding box center [784, 639] width 213 height 52
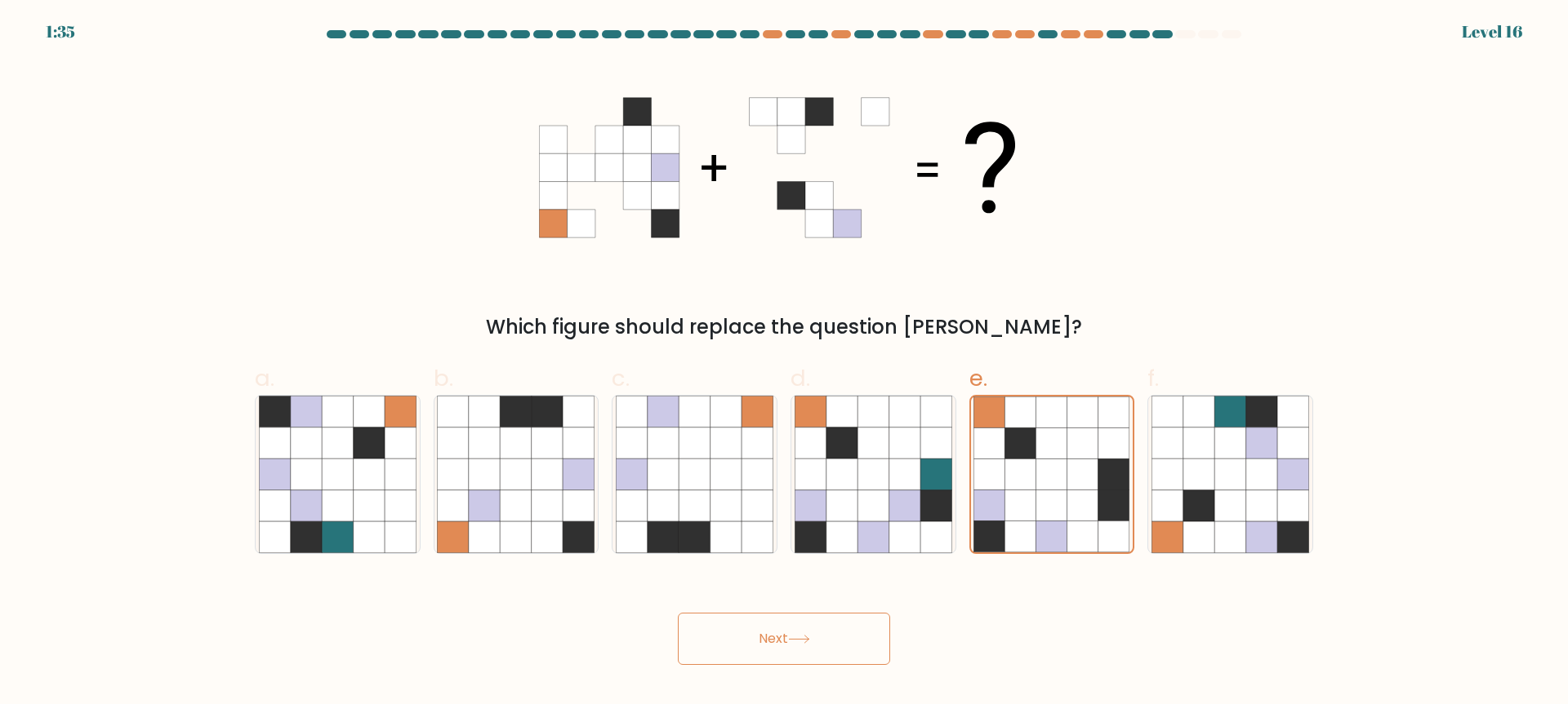
click at [868, 630] on button "Next" at bounding box center [784, 639] width 213 height 52
click at [735, 627] on button "Next" at bounding box center [784, 639] width 213 height 52
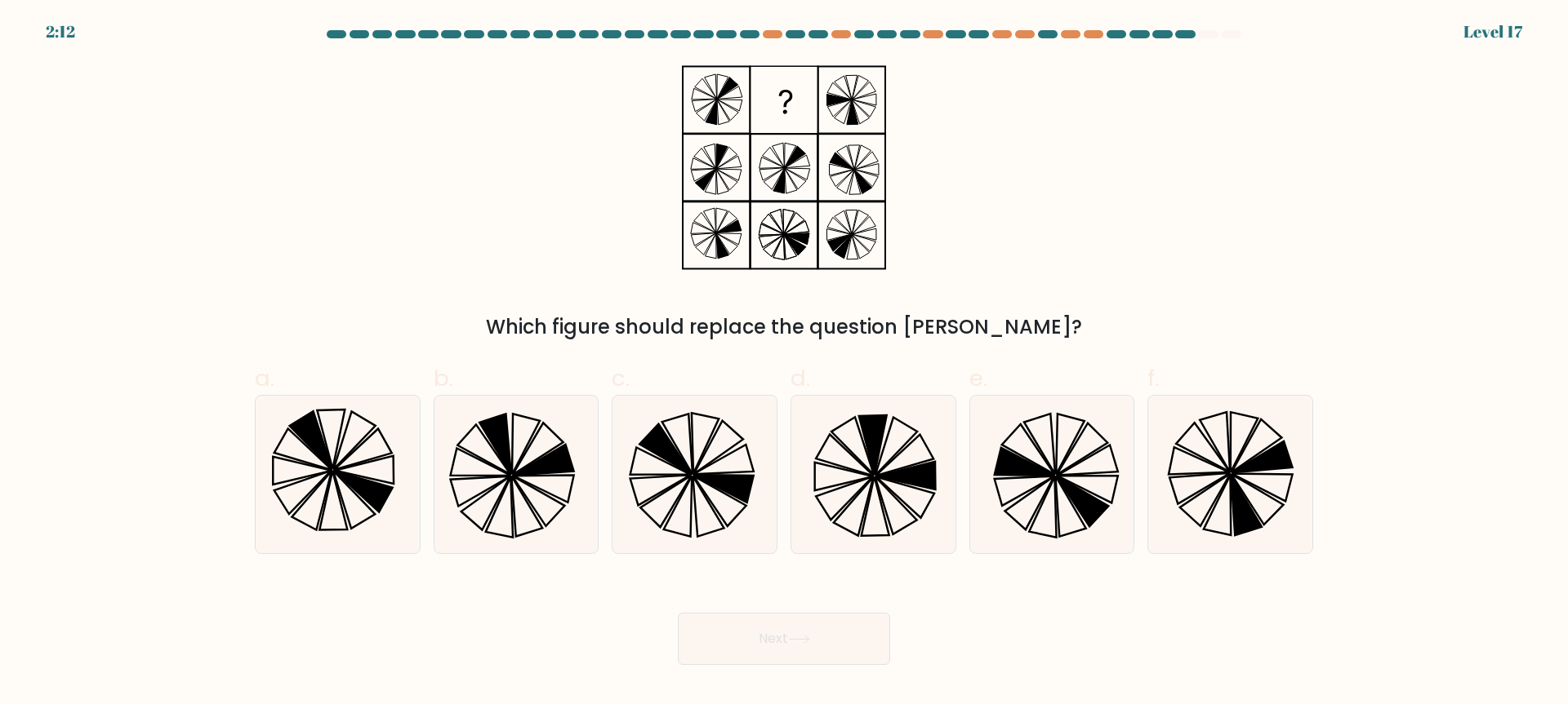
click at [621, 201] on div "Which figure should replace the question mark?" at bounding box center [784, 201] width 1078 height 280
click at [519, 423] on icon at bounding box center [515, 474] width 158 height 157
click at [784, 363] on input "b." at bounding box center [784, 358] width 1 height 10
radio input "true"
click at [901, 482] on icon at bounding box center [906, 476] width 59 height 28
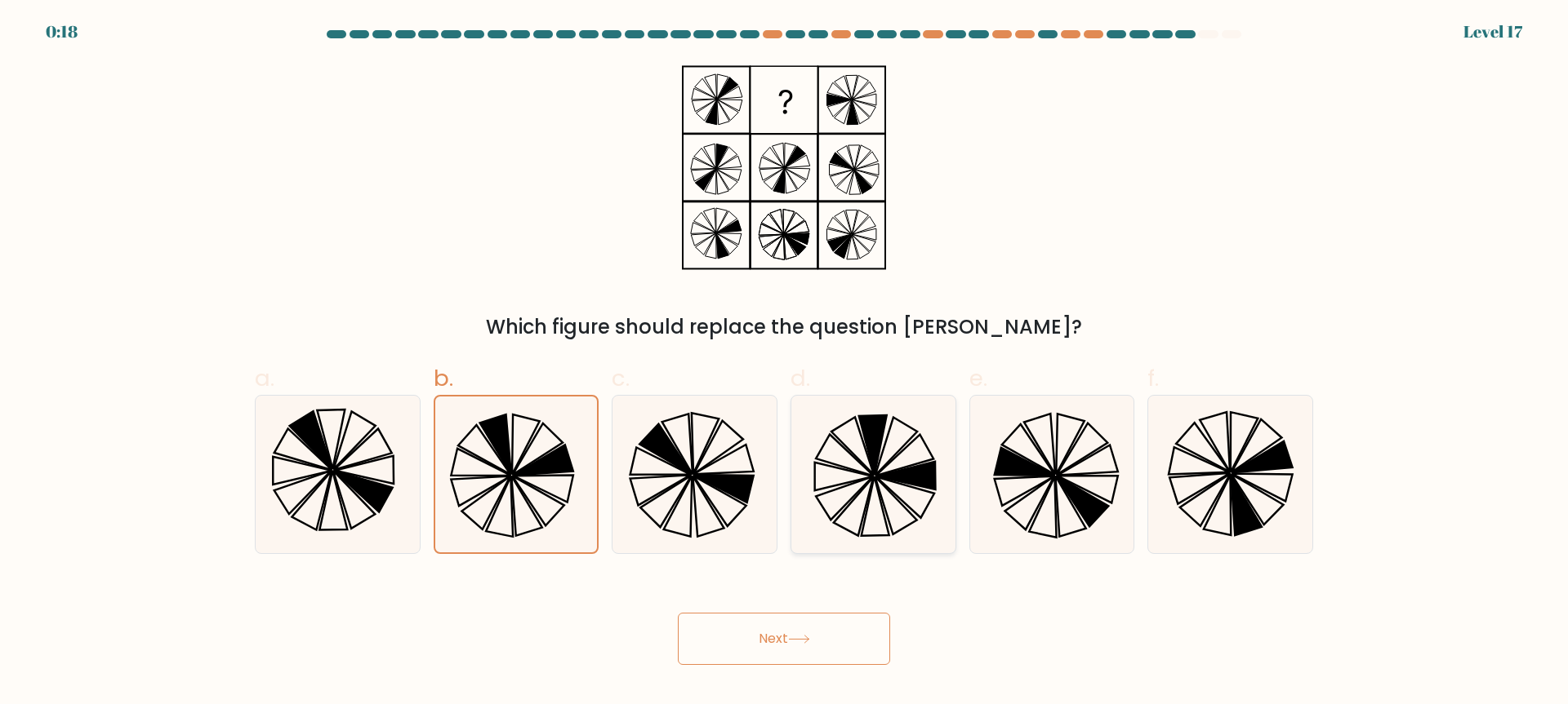
click at [784, 363] on input "d." at bounding box center [784, 358] width 1 height 10
radio input "true"
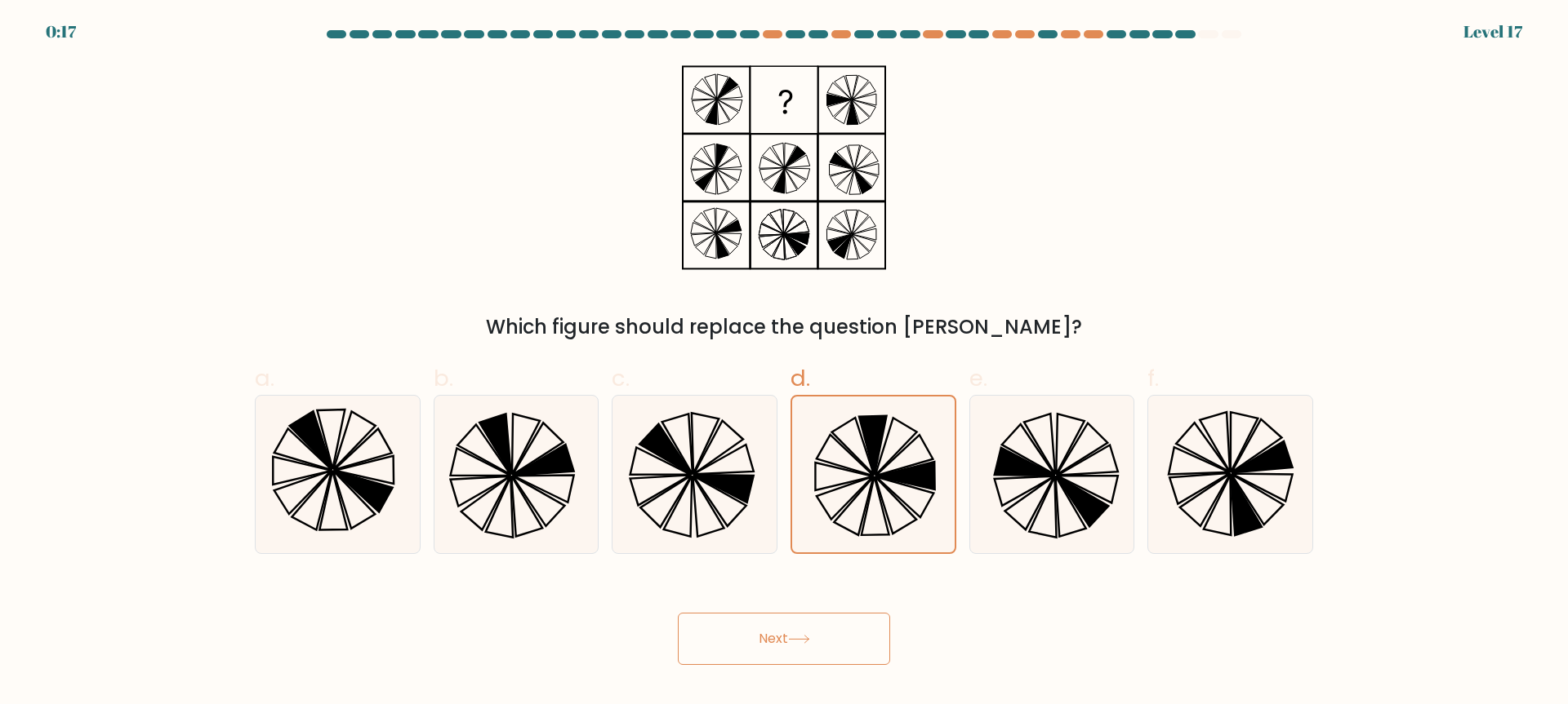
click at [749, 648] on button "Next" at bounding box center [784, 639] width 213 height 52
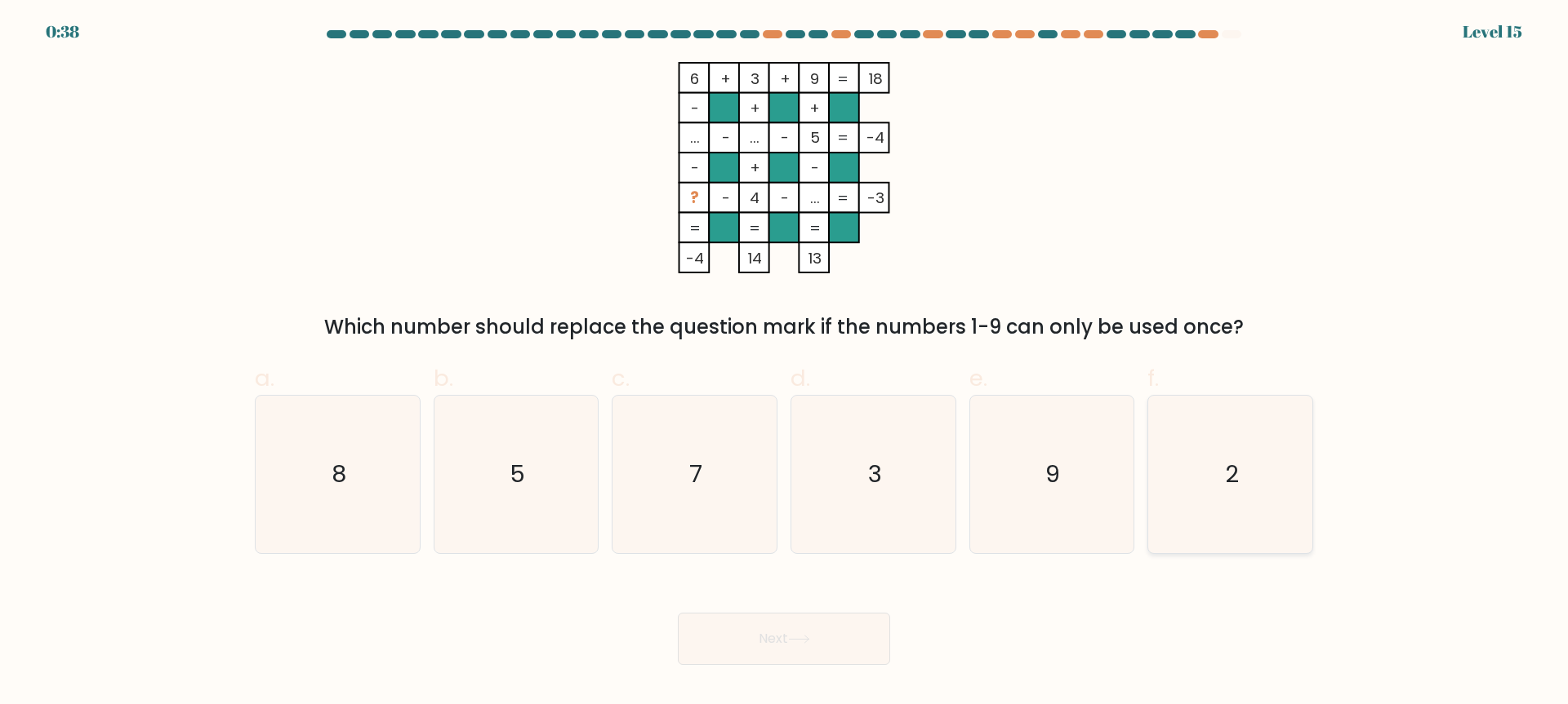
click at [1243, 461] on icon "2" at bounding box center [1230, 474] width 158 height 157
click at [784, 363] on input "f. 2" at bounding box center [784, 358] width 1 height 10
radio input "true"
click at [809, 645] on button "Next" at bounding box center [784, 639] width 213 height 52
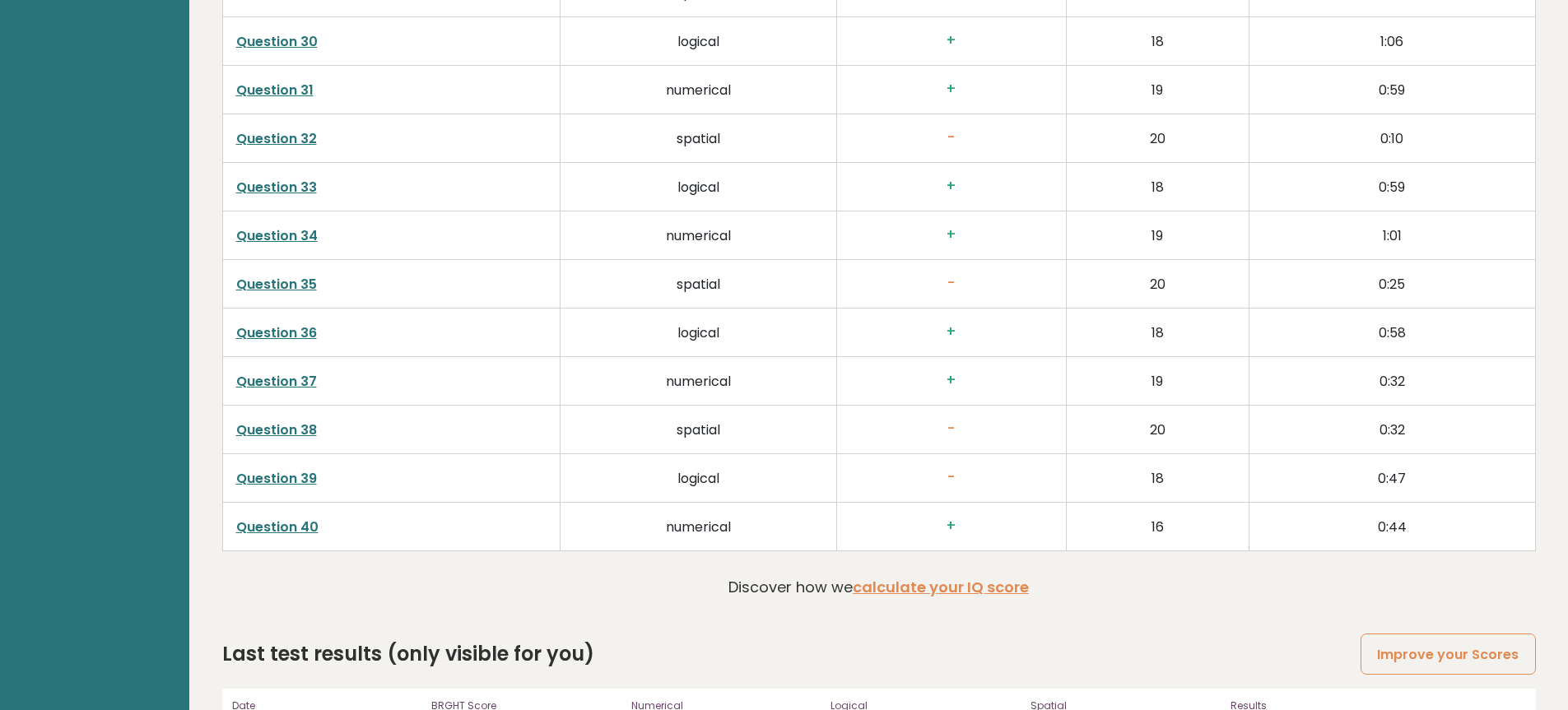
scroll to position [4596, 0]
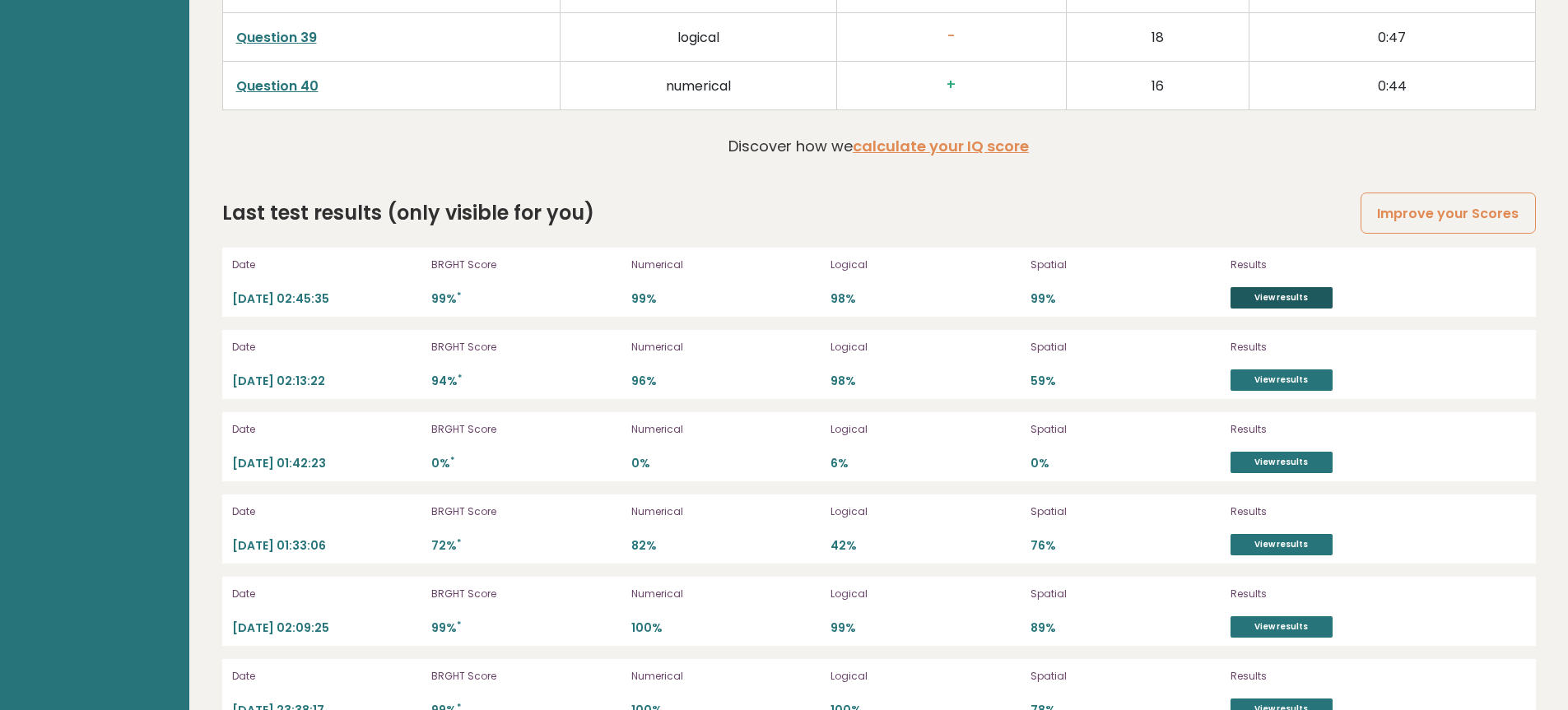
click at [1261, 293] on link "View results" at bounding box center [1282, 298] width 102 height 22
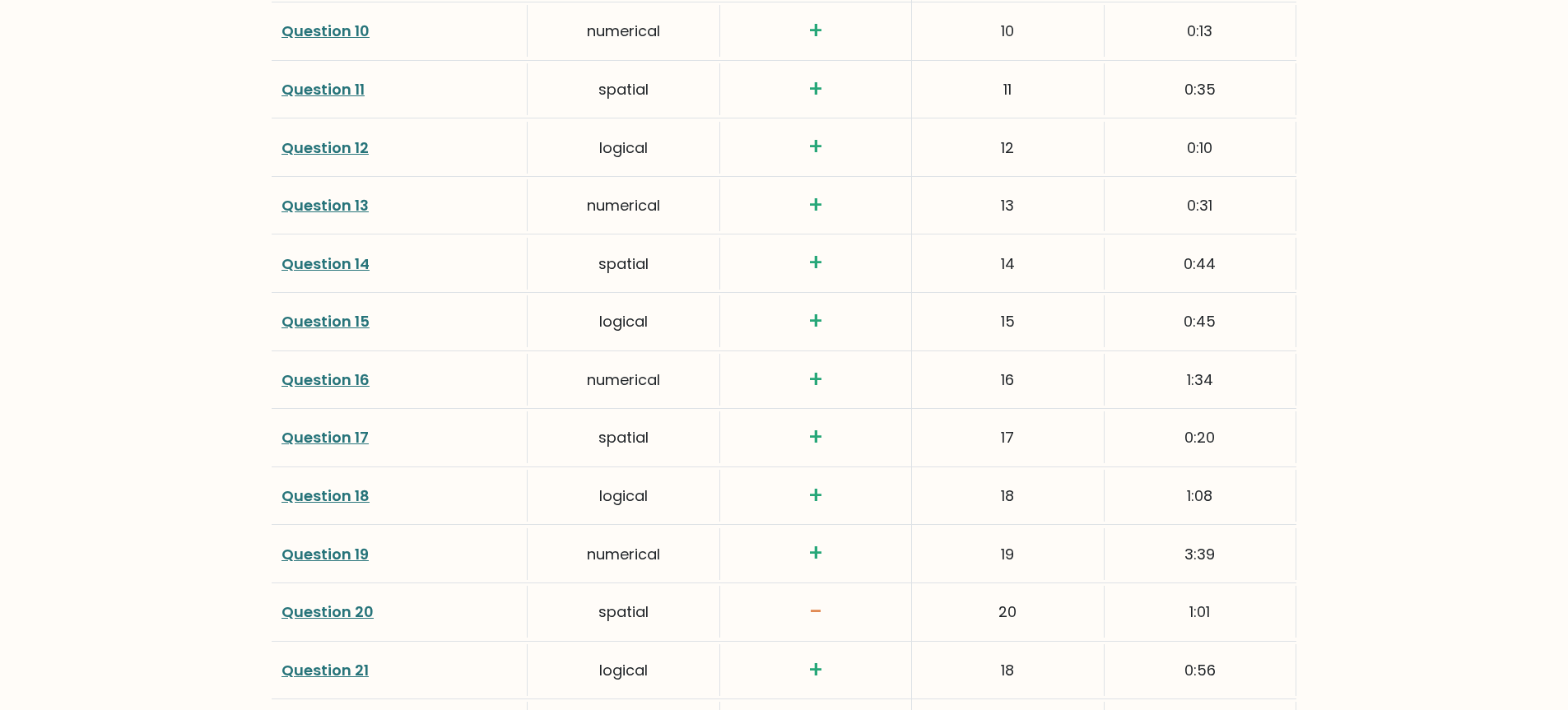
scroll to position [3271, 0]
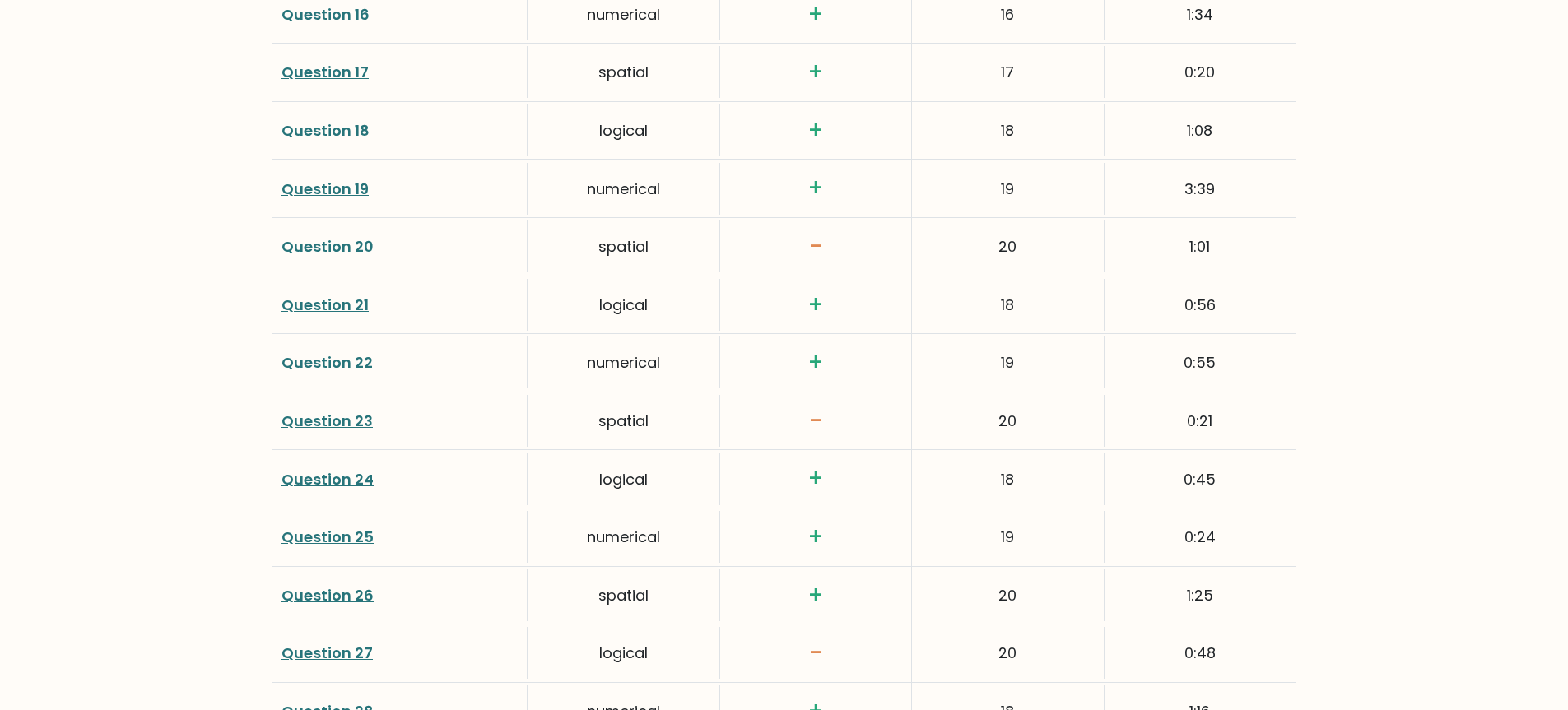
click at [337, 422] on link "Question 23" at bounding box center [326, 421] width 91 height 21
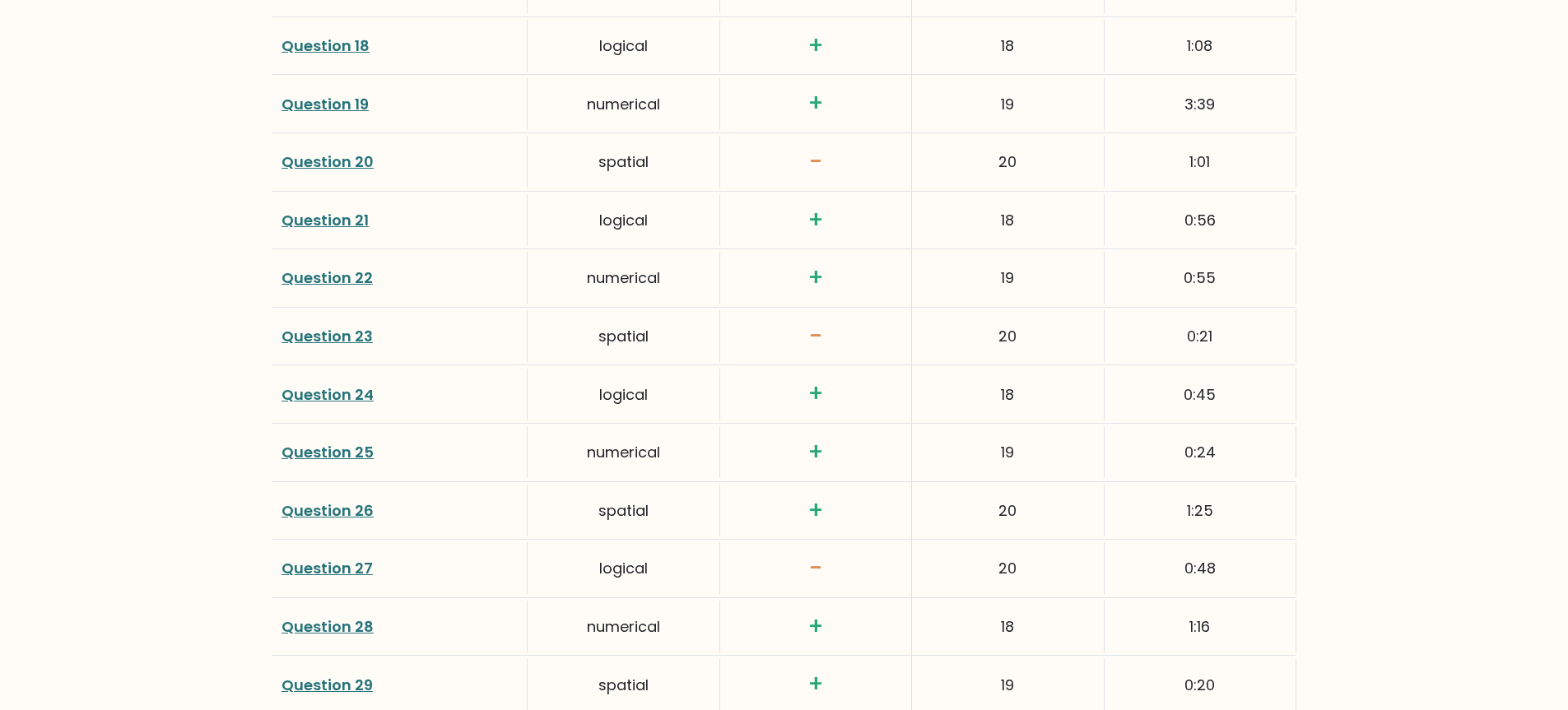
scroll to position [3361, 0]
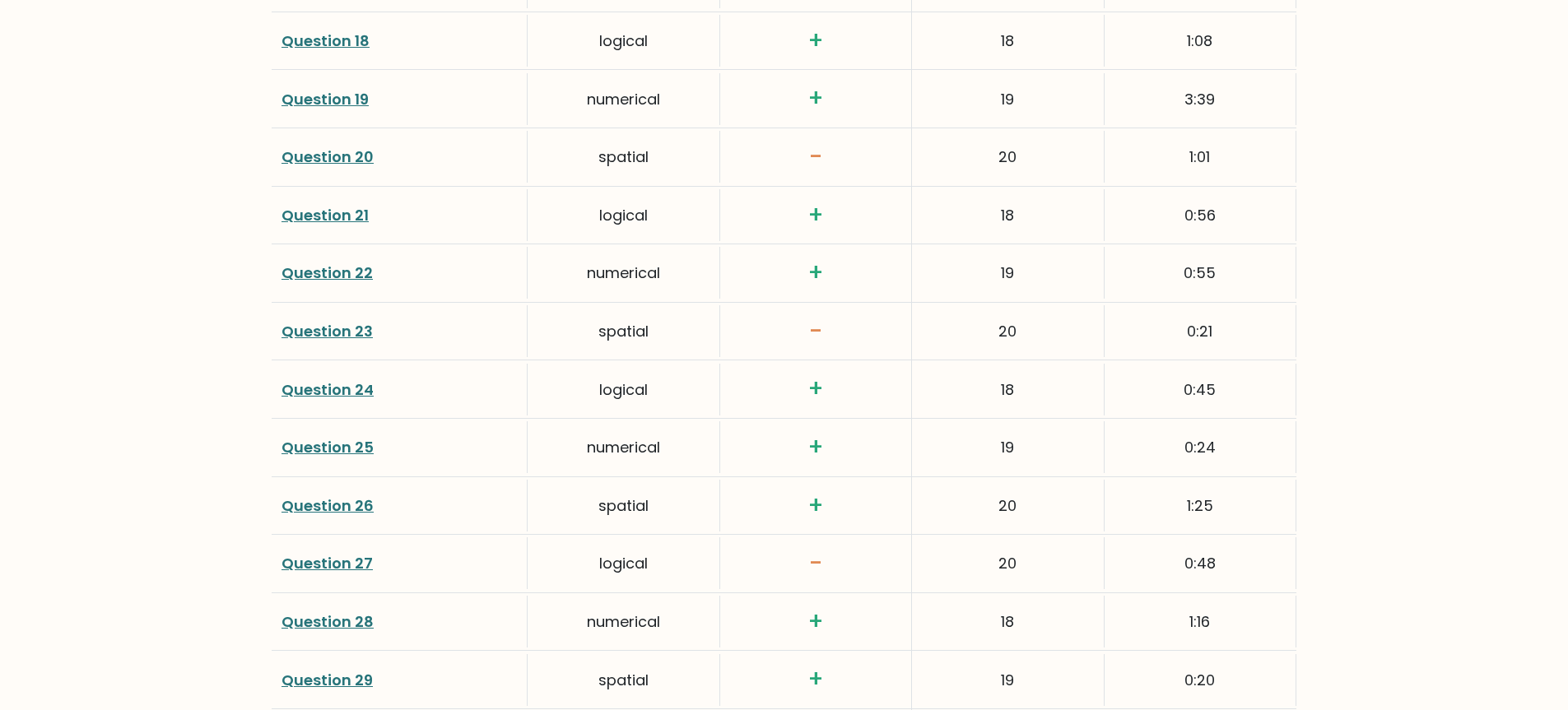
click at [354, 562] on link "Question 27" at bounding box center [326, 563] width 91 height 21
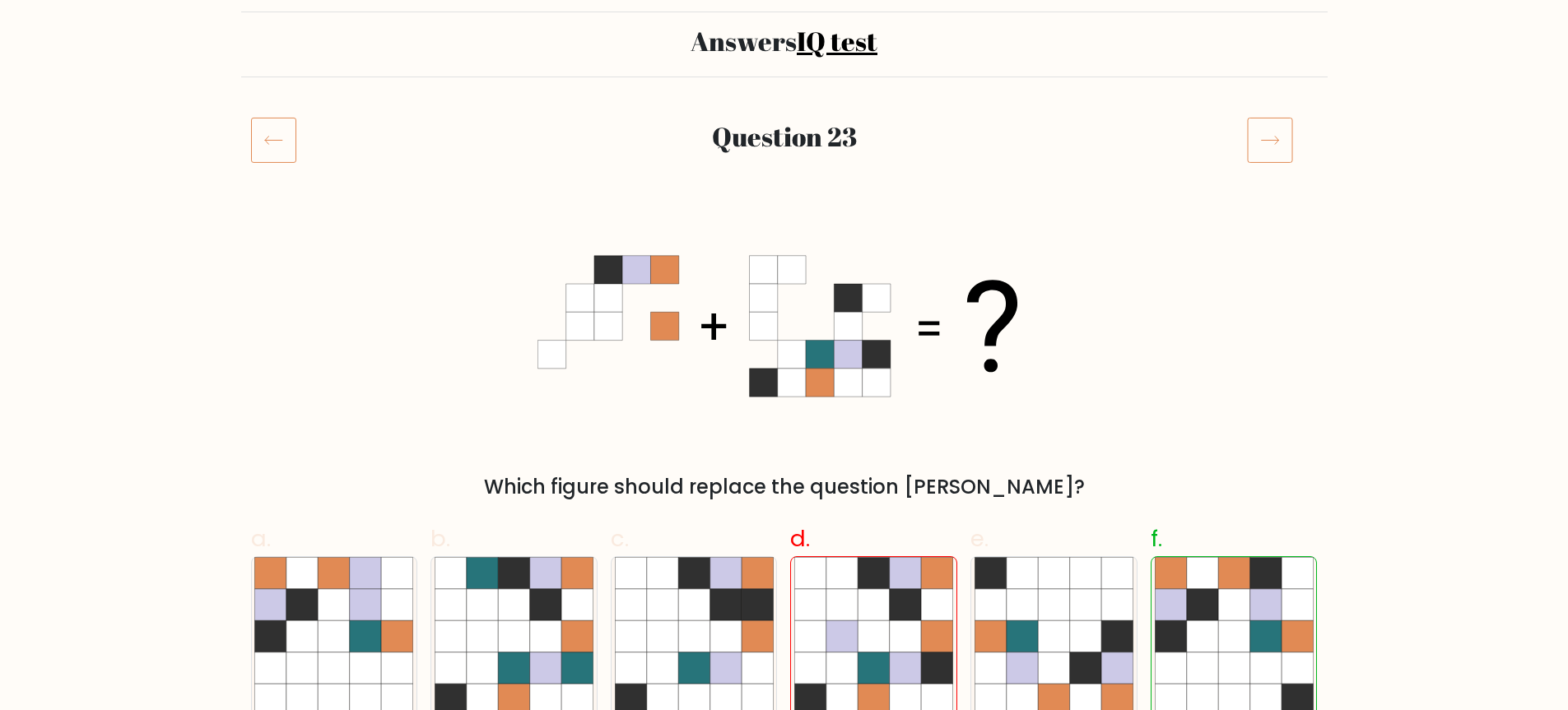
scroll to position [214, 0]
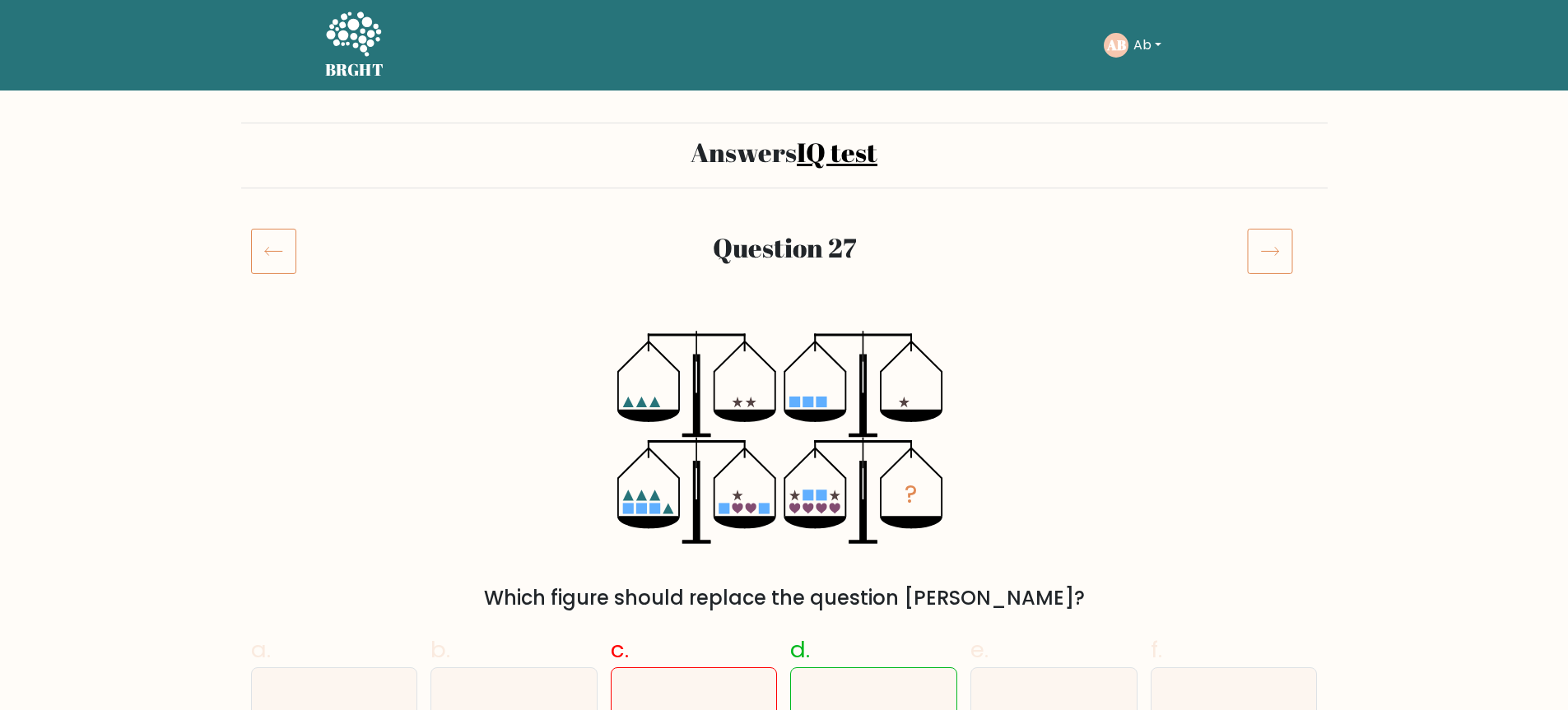
drag, startPoint x: 329, startPoint y: 27, endPoint x: 347, endPoint y: 33, distance: 19.0
click at [330, 27] on icon at bounding box center [354, 33] width 56 height 44
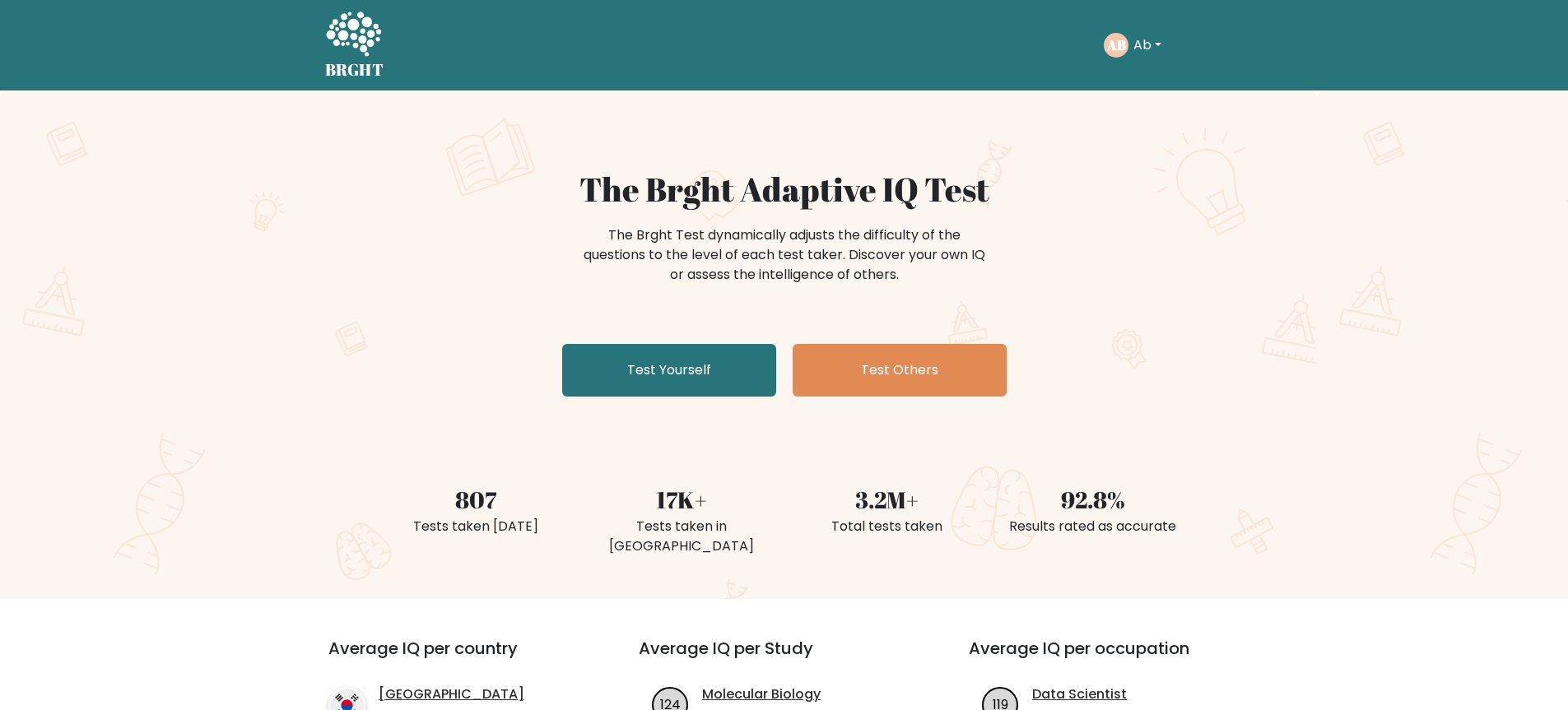
click at [1138, 56] on button "Ab" at bounding box center [1147, 45] width 38 height 22
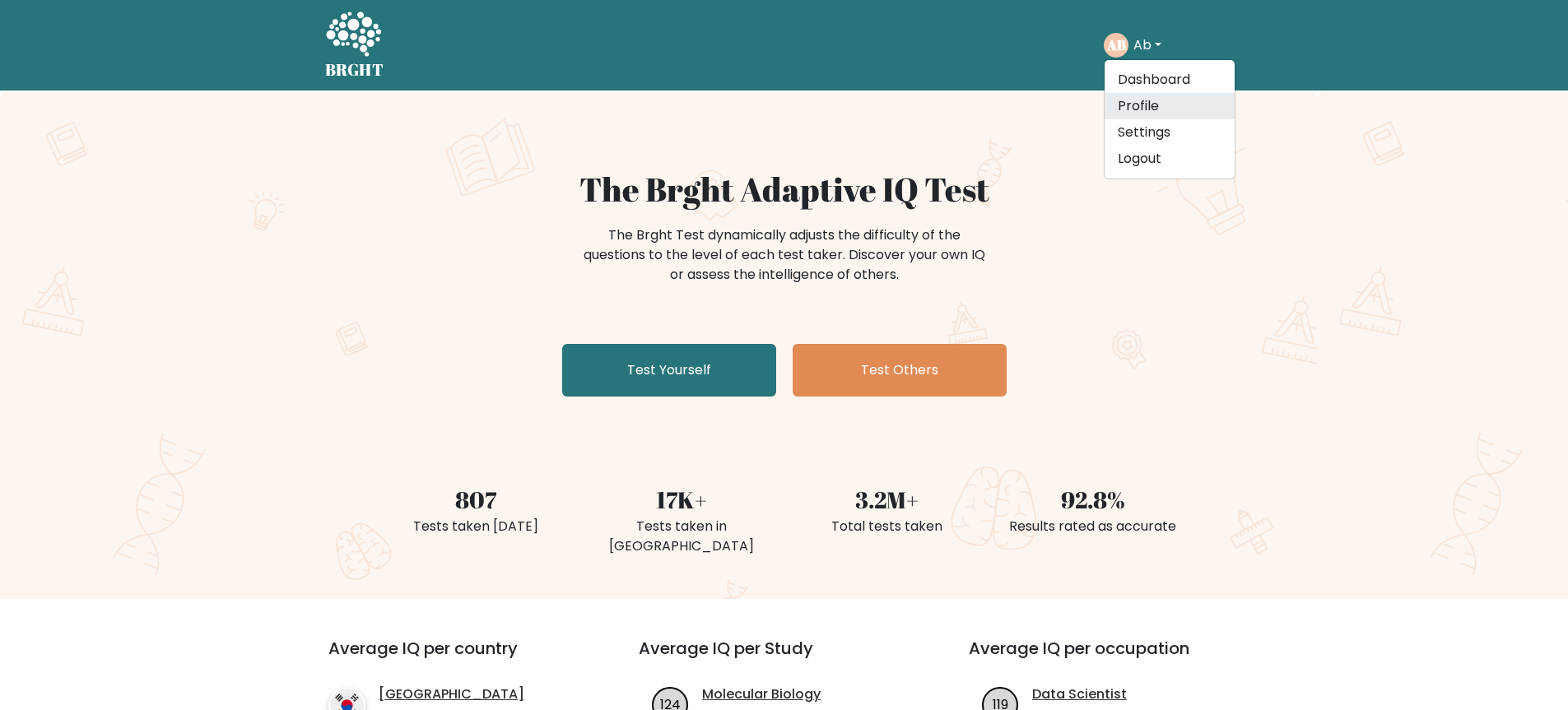
click at [1151, 108] on link "Profile" at bounding box center [1170, 106] width 130 height 26
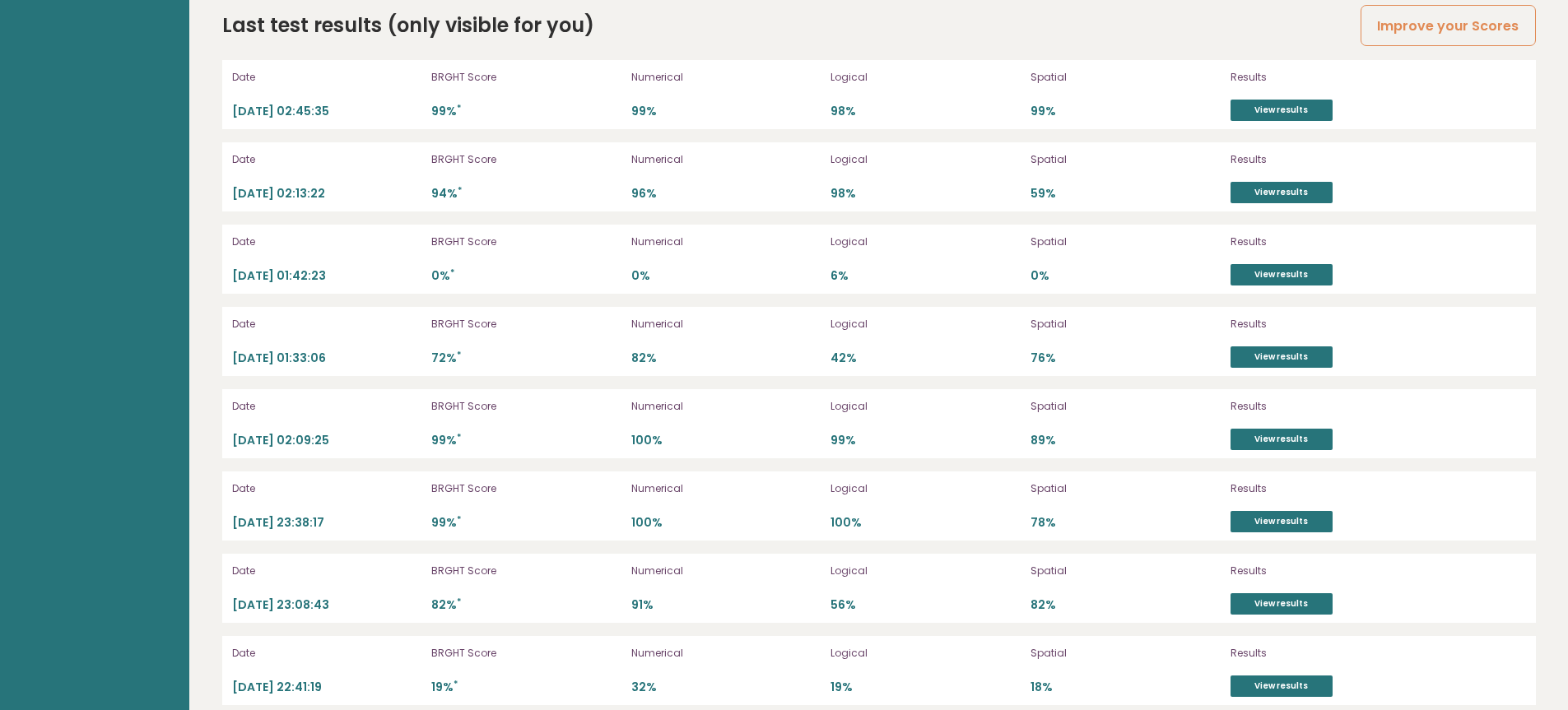
scroll to position [4738, 0]
